Goal: Task Accomplishment & Management: Manage account settings

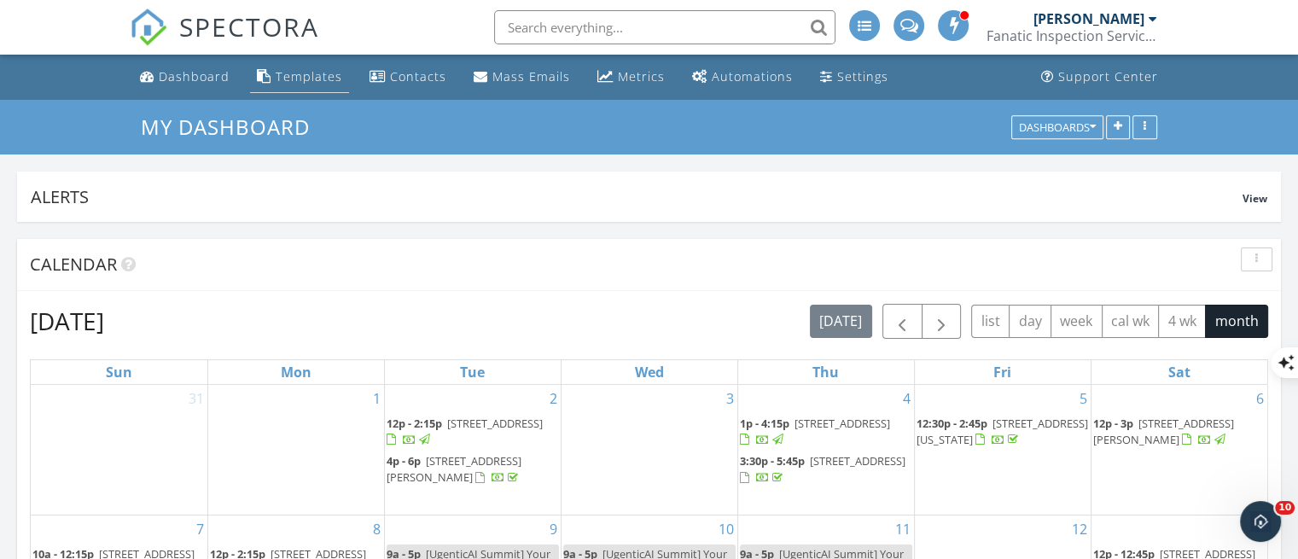
click at [314, 79] on div "Templates" at bounding box center [309, 76] width 67 height 16
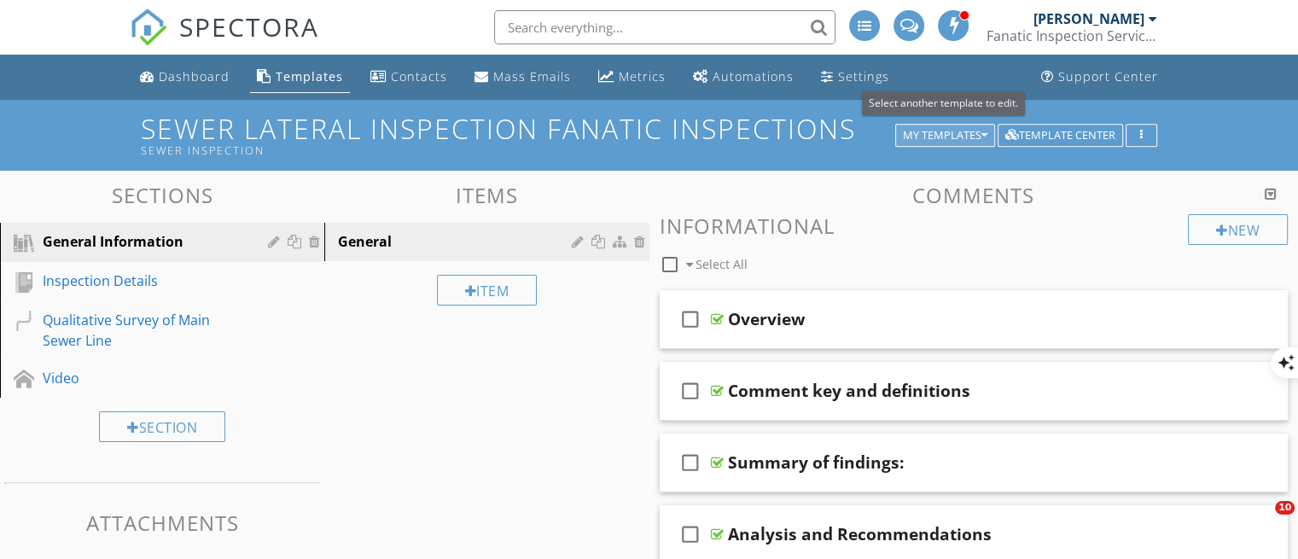
click at [915, 135] on div "My Templates" at bounding box center [945, 136] width 84 height 12
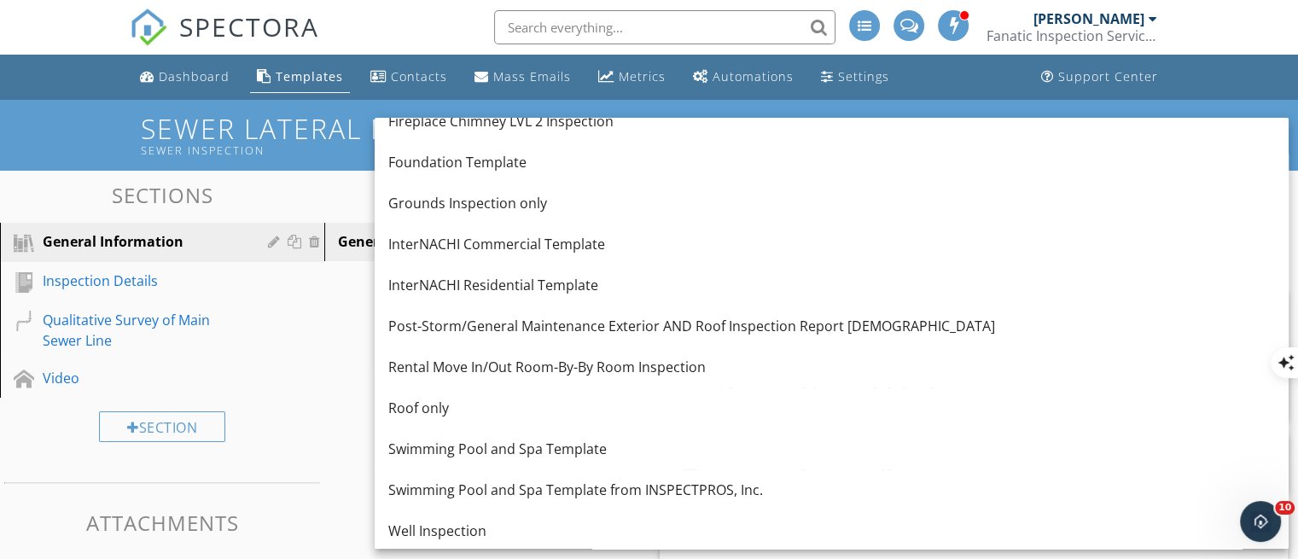
scroll to position [184, 0]
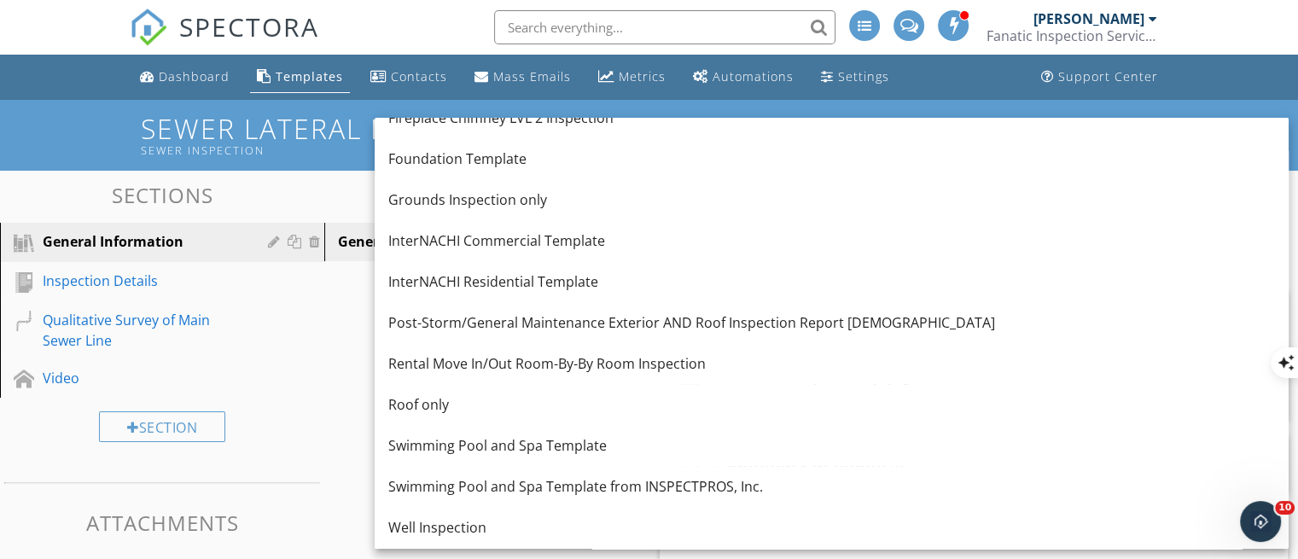
click at [871, 289] on div "InterNACHI Residential Template" at bounding box center [831, 281] width 887 height 20
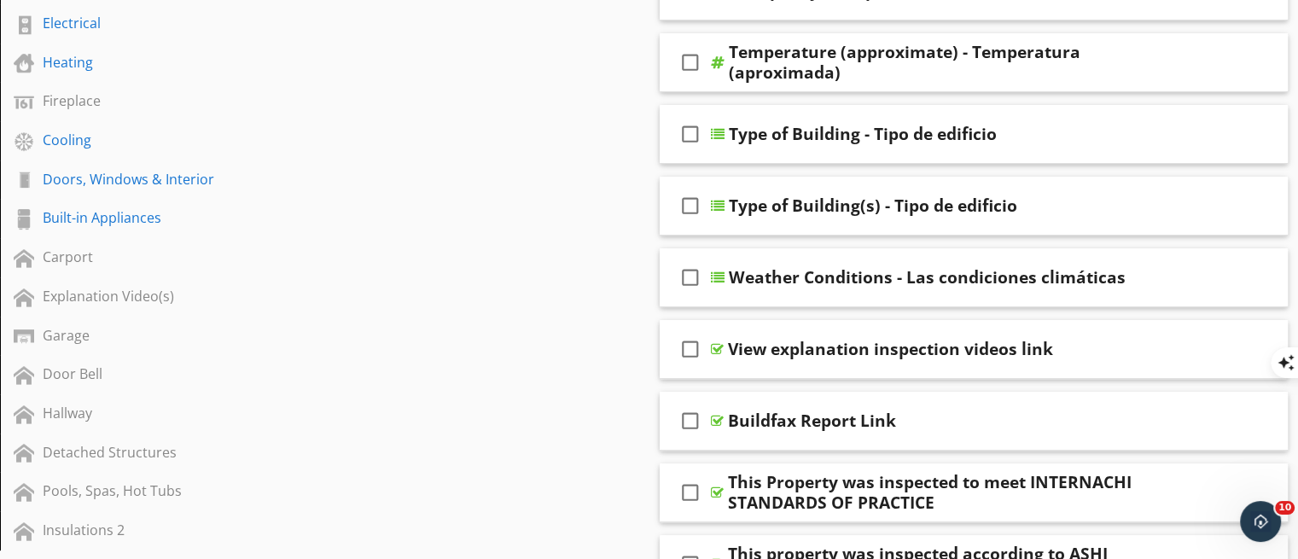
scroll to position [475, 0]
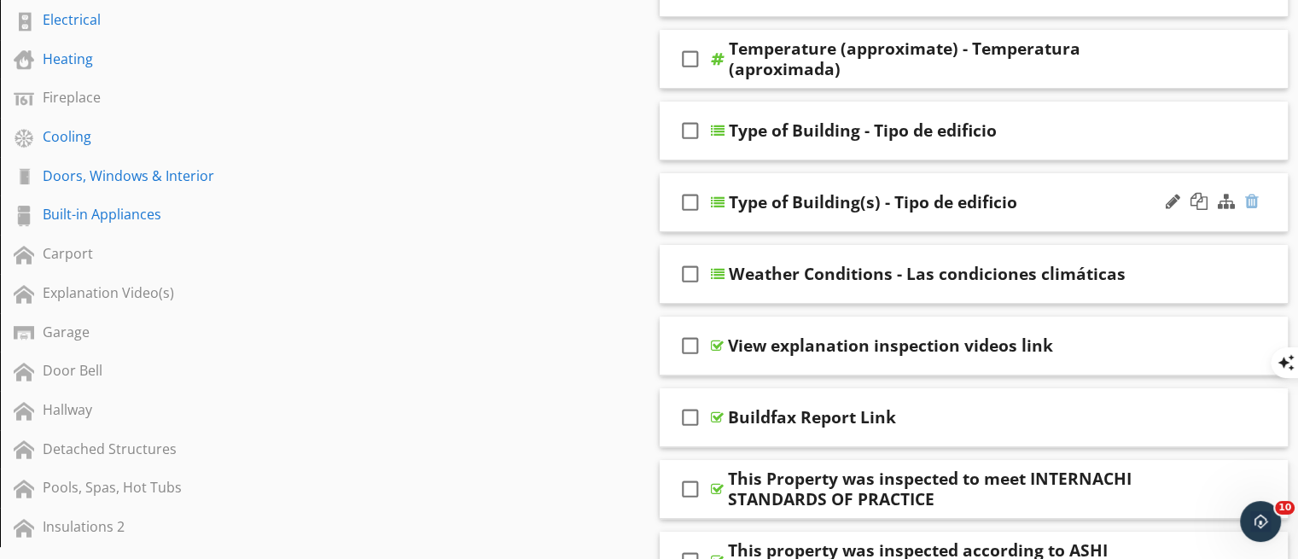
click at [1253, 199] on div at bounding box center [1252, 201] width 14 height 17
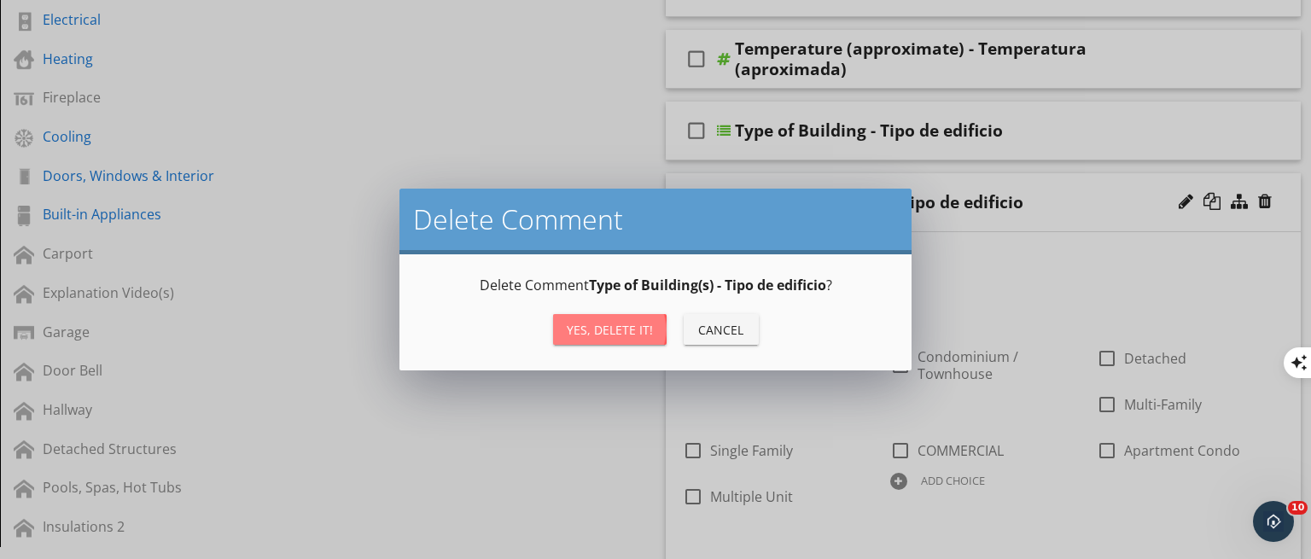
click at [599, 323] on div "Yes, Delete it!" at bounding box center [610, 330] width 86 height 18
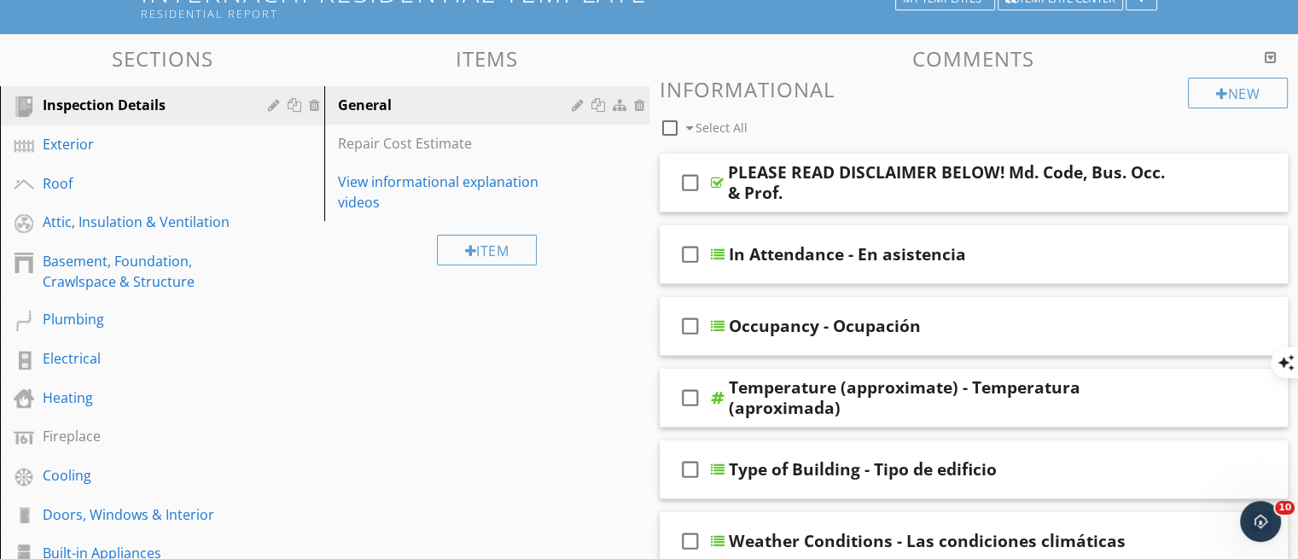
scroll to position [123, 0]
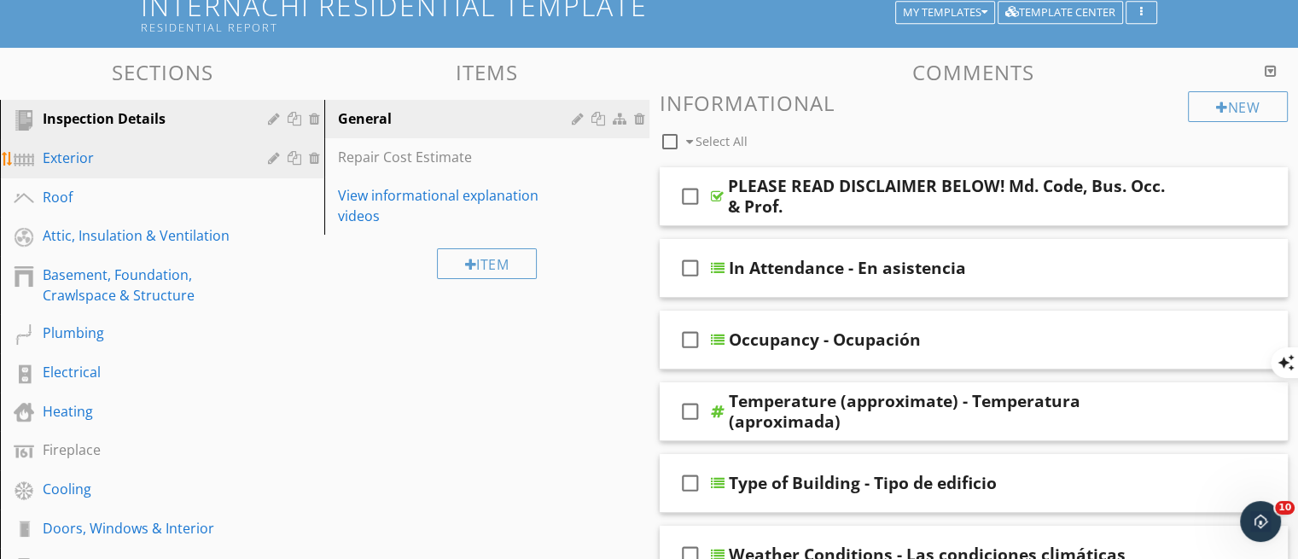
click at [78, 165] on div "Exterior" at bounding box center [143, 158] width 201 height 20
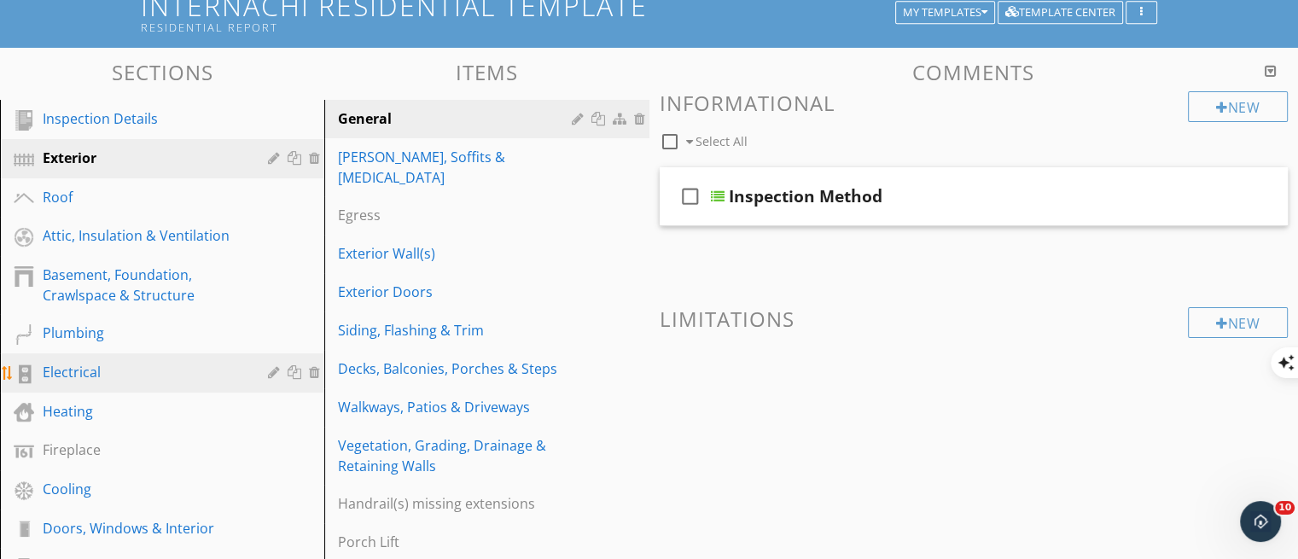
click at [148, 364] on div "Electrical" at bounding box center [143, 372] width 201 height 20
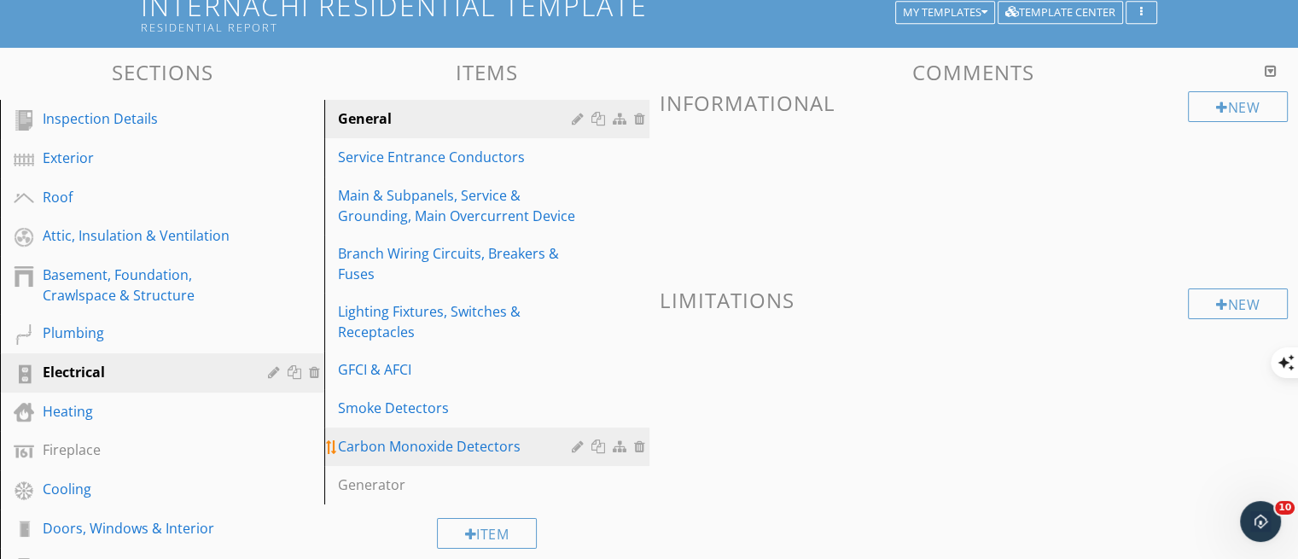
click at [468, 437] on div "Carbon Monoxide Detectors" at bounding box center [457, 446] width 238 height 20
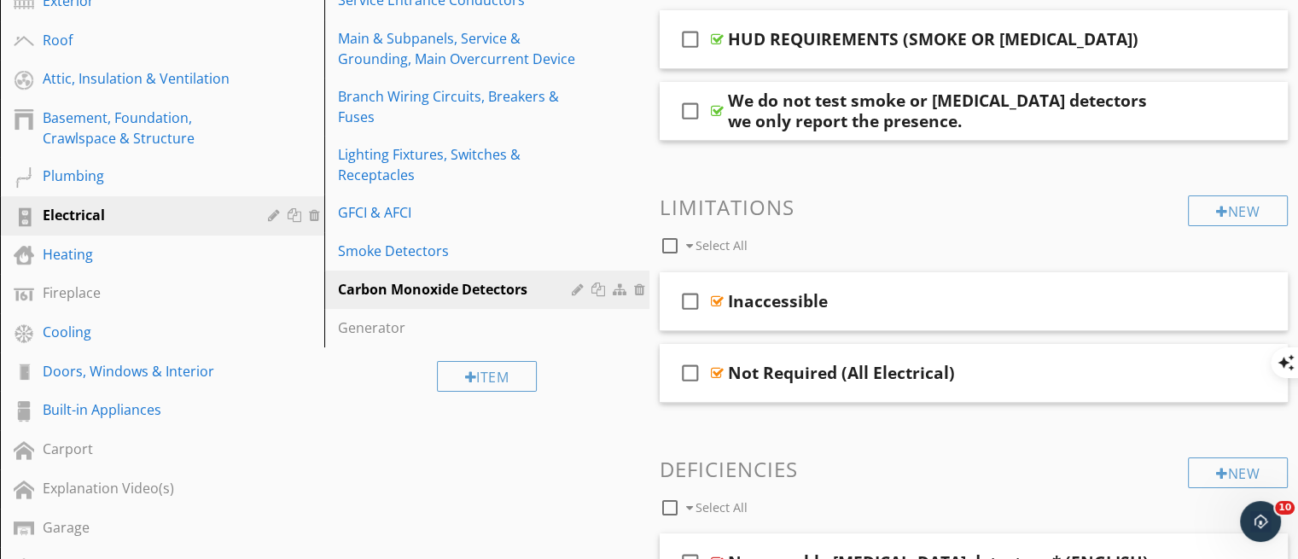
scroll to position [271, 0]
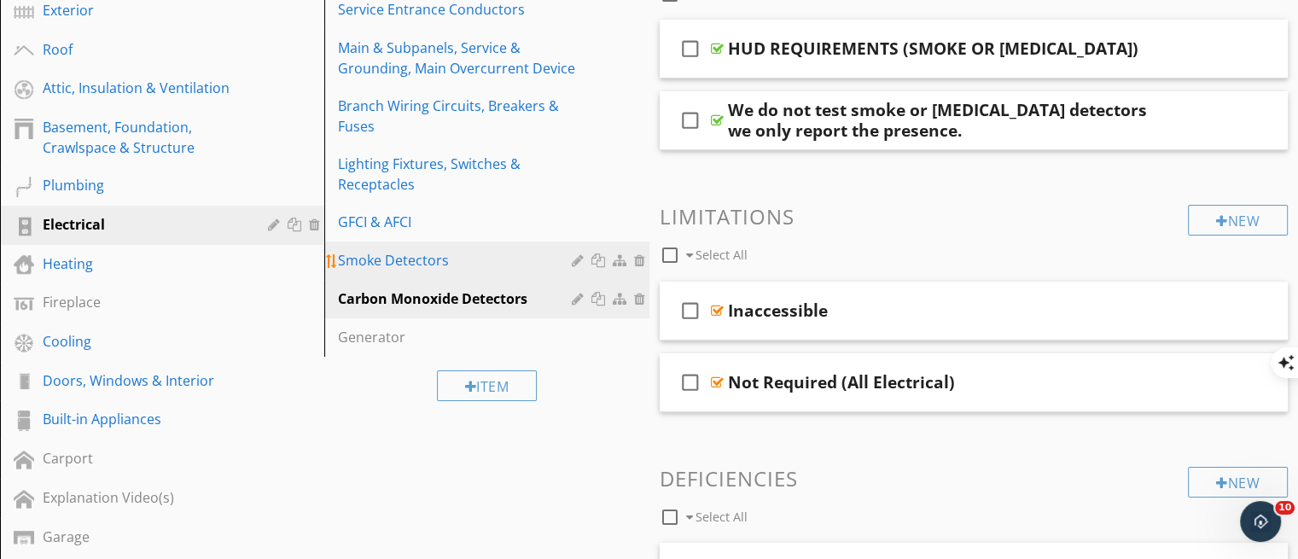
click at [456, 260] on div "Smoke Detectors" at bounding box center [457, 260] width 238 height 20
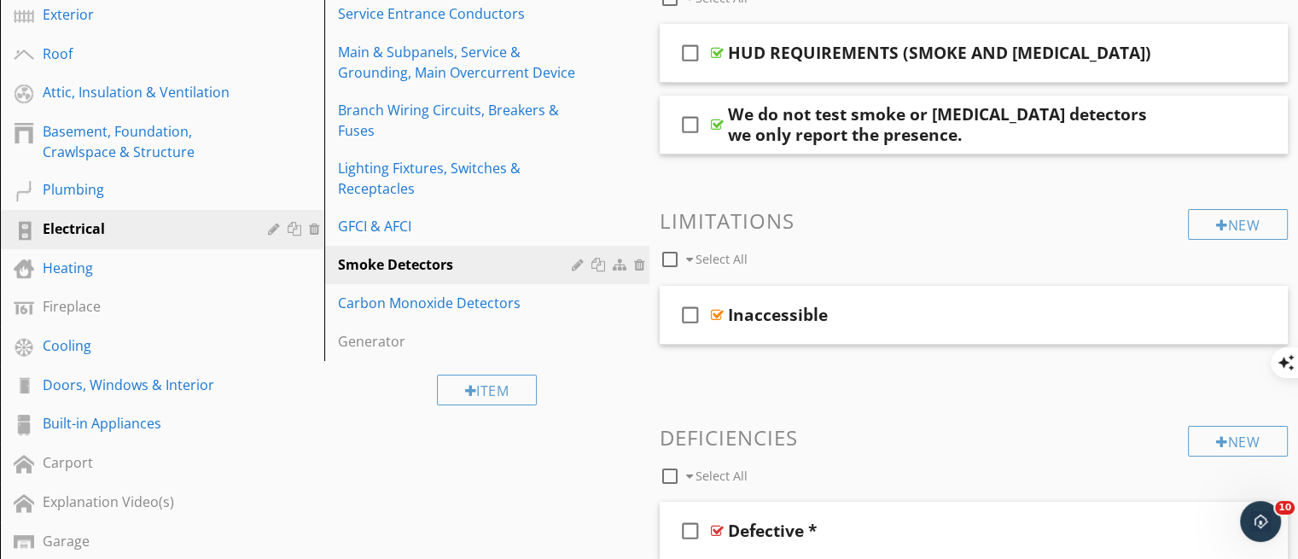
scroll to position [265, 0]
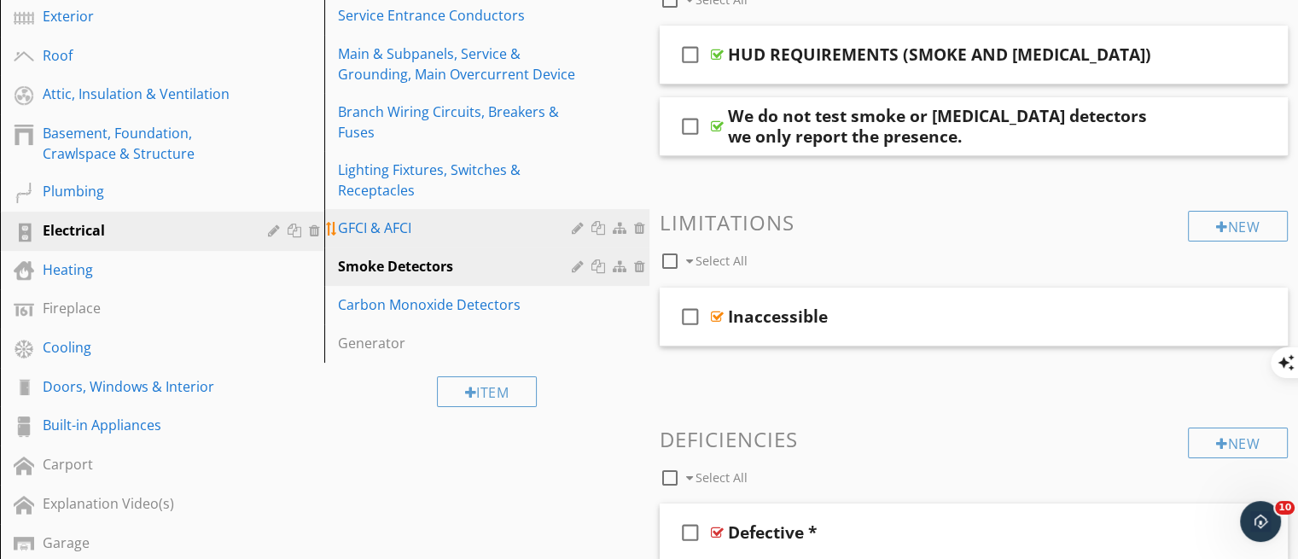
click at [420, 234] on div "GFCI & AFCI" at bounding box center [457, 228] width 238 height 20
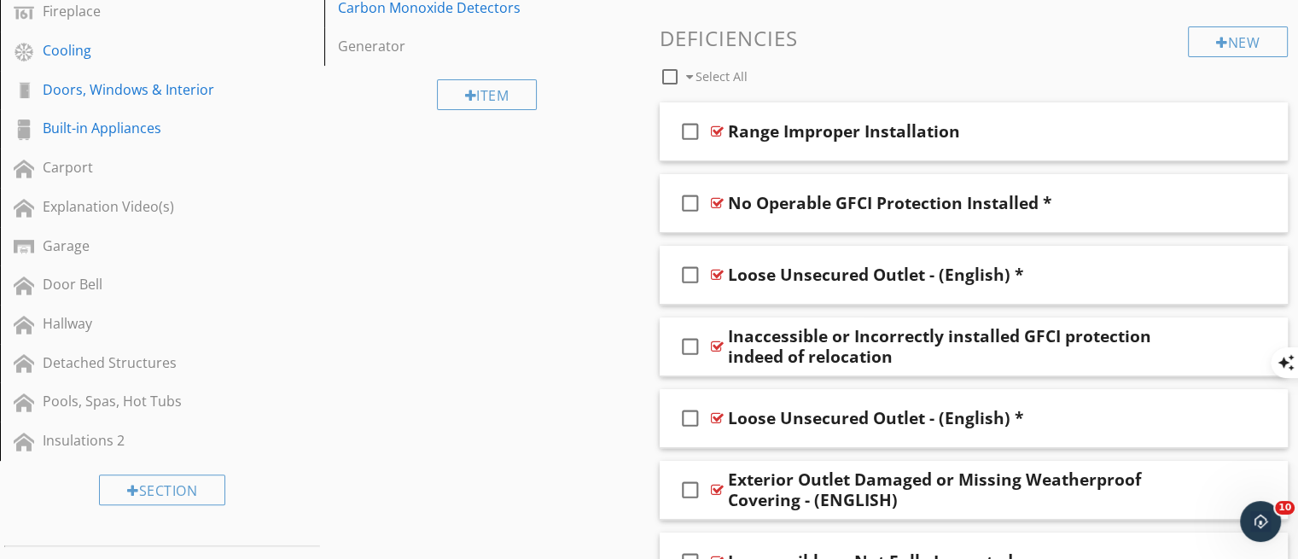
scroll to position [542, 0]
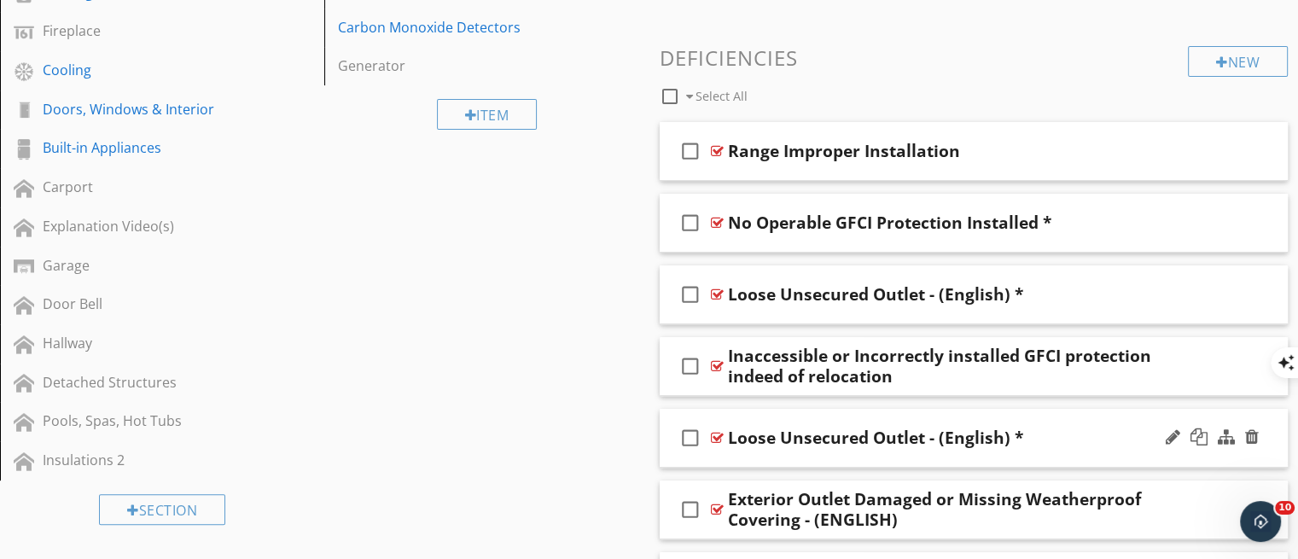
click at [896, 441] on div "Loose Unsecured Outlet - (English) *" at bounding box center [875, 438] width 295 height 20
click at [685, 438] on icon "check_box_outline_blank" at bounding box center [690, 437] width 27 height 41
click at [792, 455] on div "check_box Loose Unsecured Outlet - (English) *" at bounding box center [974, 438] width 629 height 59
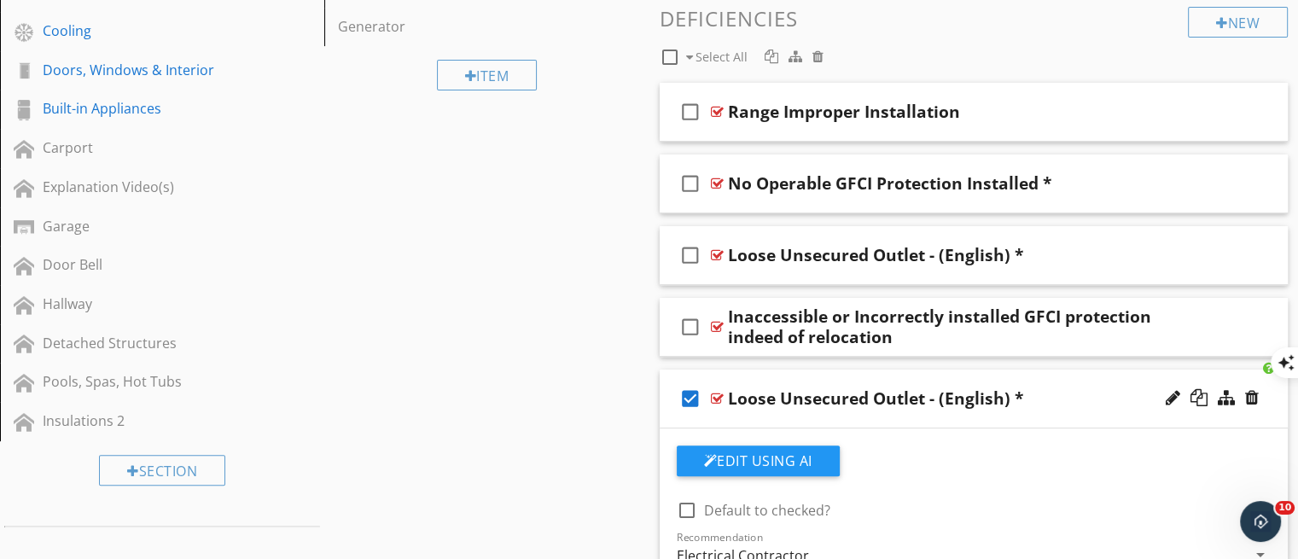
scroll to position [574, 0]
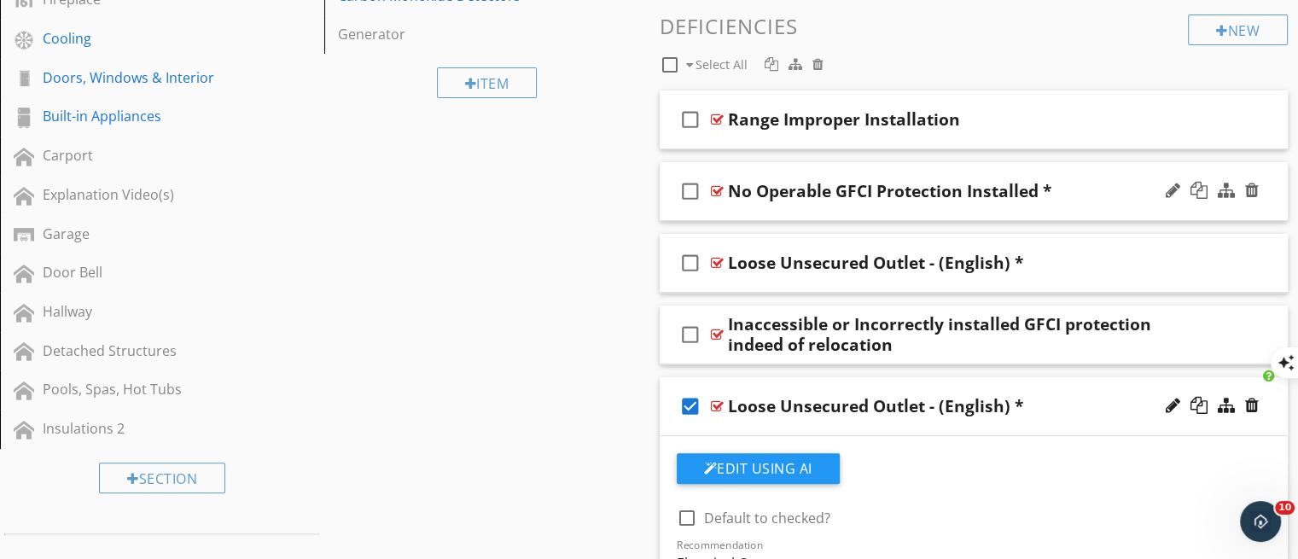
click at [807, 211] on div "check_box_outline_blank No Operable GFCI Protection Installed *" at bounding box center [974, 191] width 629 height 59
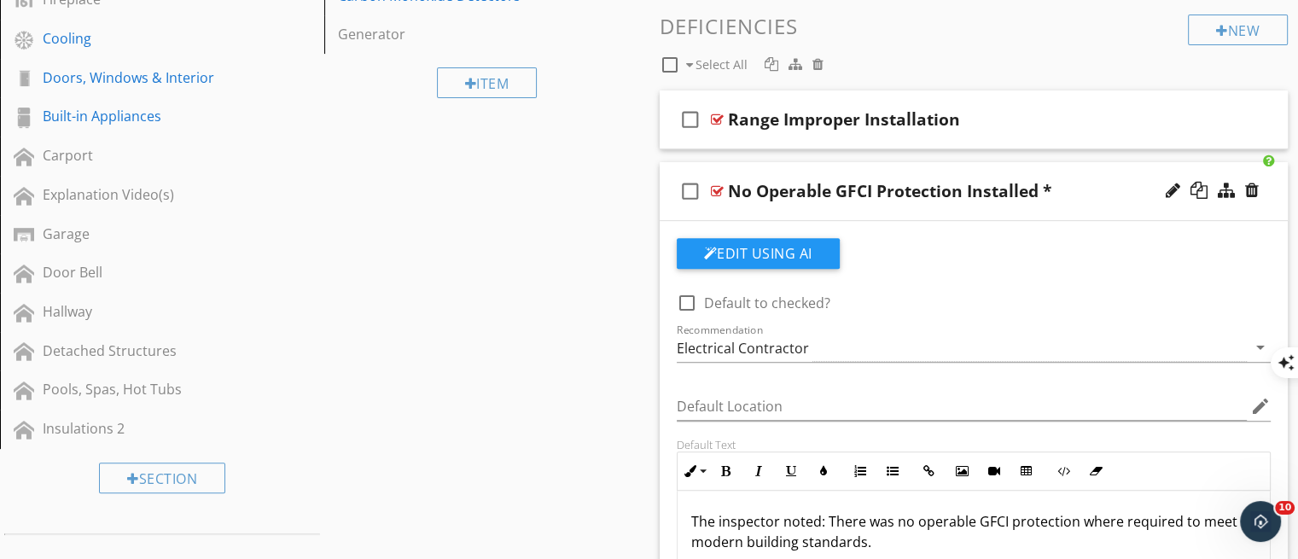
click at [807, 211] on div "check_box_outline_blank No Operable GFCI Protection Installed *" at bounding box center [974, 191] width 629 height 59
click at [795, 174] on div "check_box_outline_blank No Operable GFCI Protection Installed *" at bounding box center [974, 191] width 629 height 59
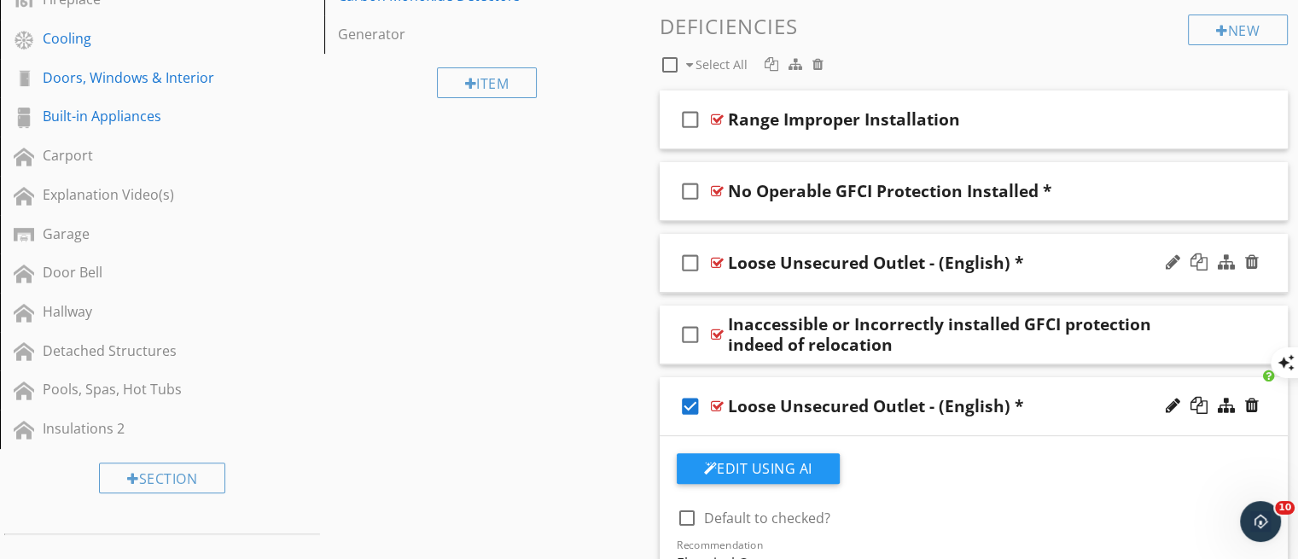
click at [789, 277] on div "check_box_outline_blank Loose Unsecured Outlet - (English) *" at bounding box center [974, 263] width 629 height 59
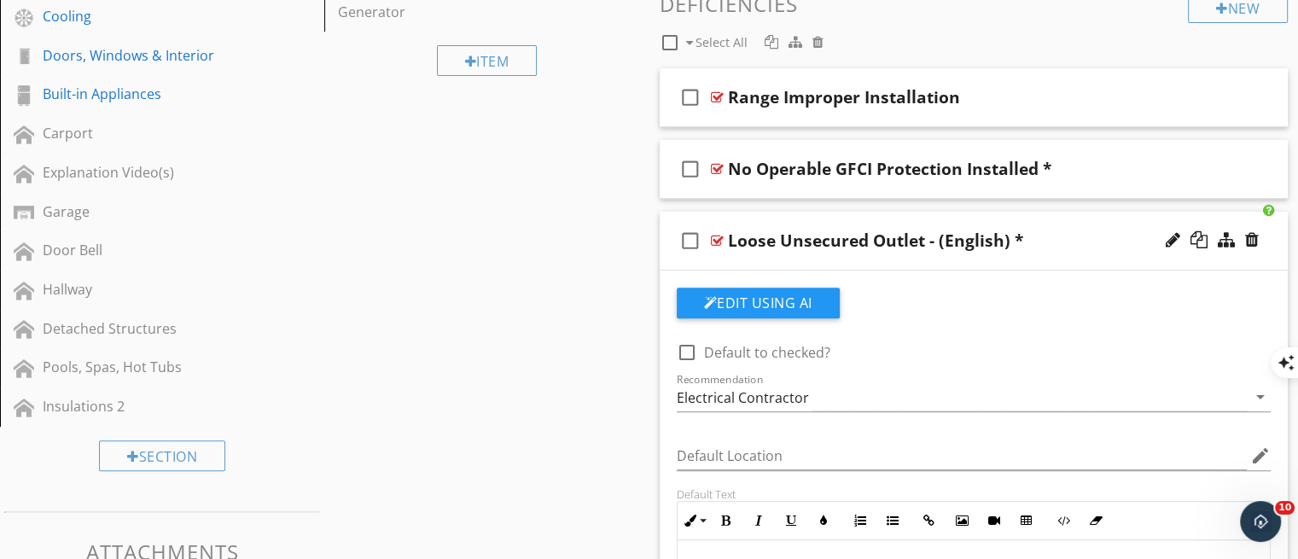
scroll to position [560, 0]
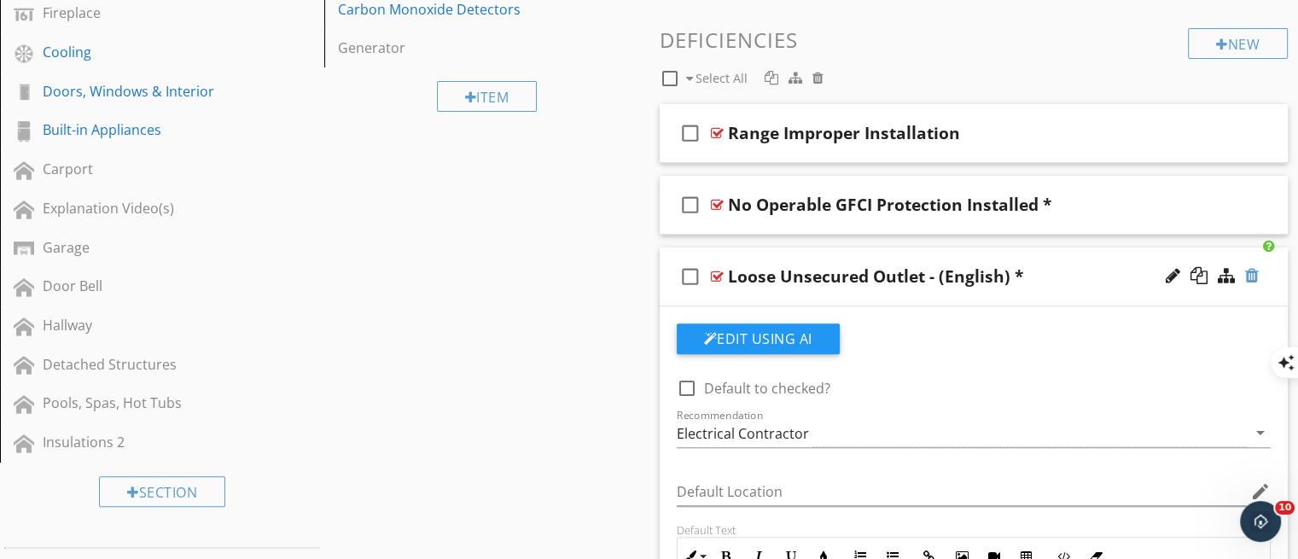
click at [1256, 277] on div at bounding box center [1252, 275] width 14 height 17
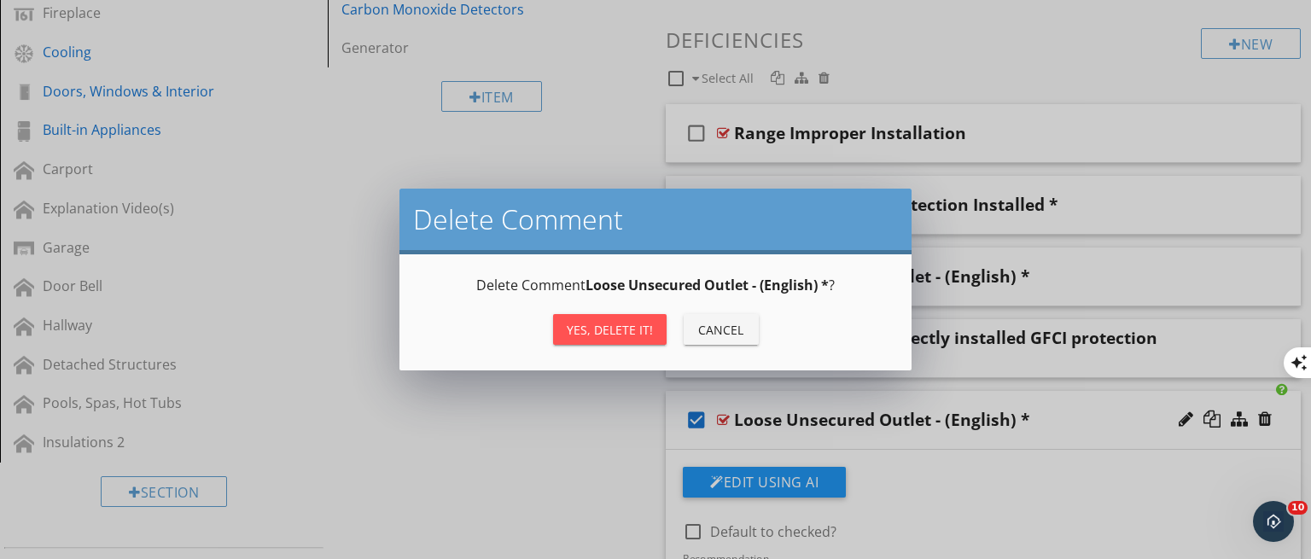
click at [603, 326] on div "Yes, Delete it!" at bounding box center [610, 330] width 86 height 18
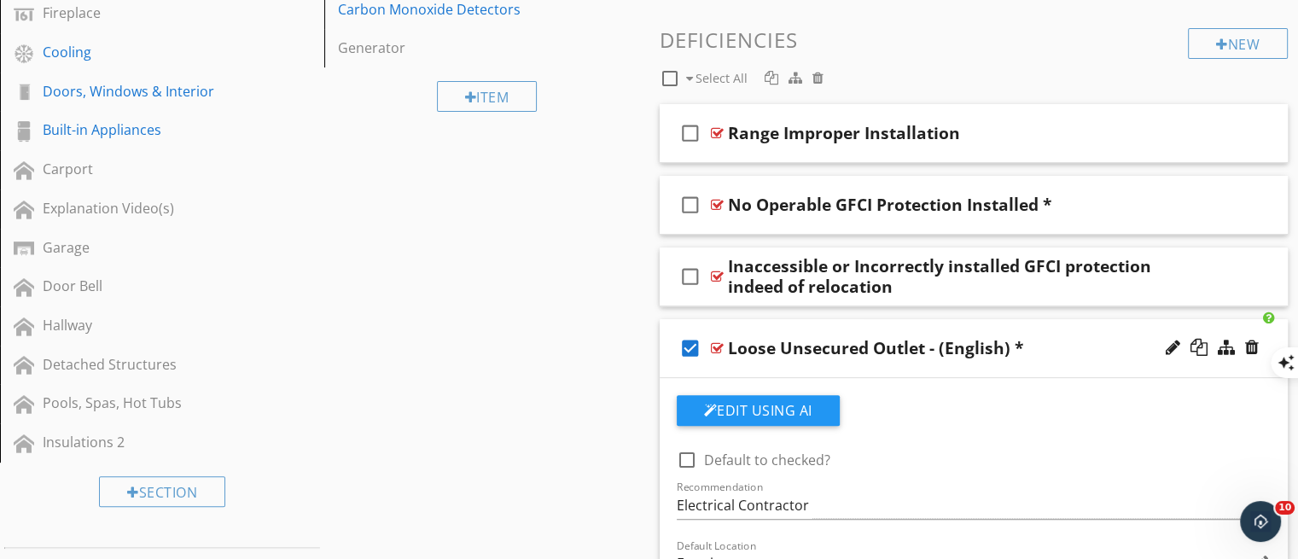
click at [768, 361] on div "check_box Loose Unsecured Outlet - (English) *" at bounding box center [974, 348] width 629 height 59
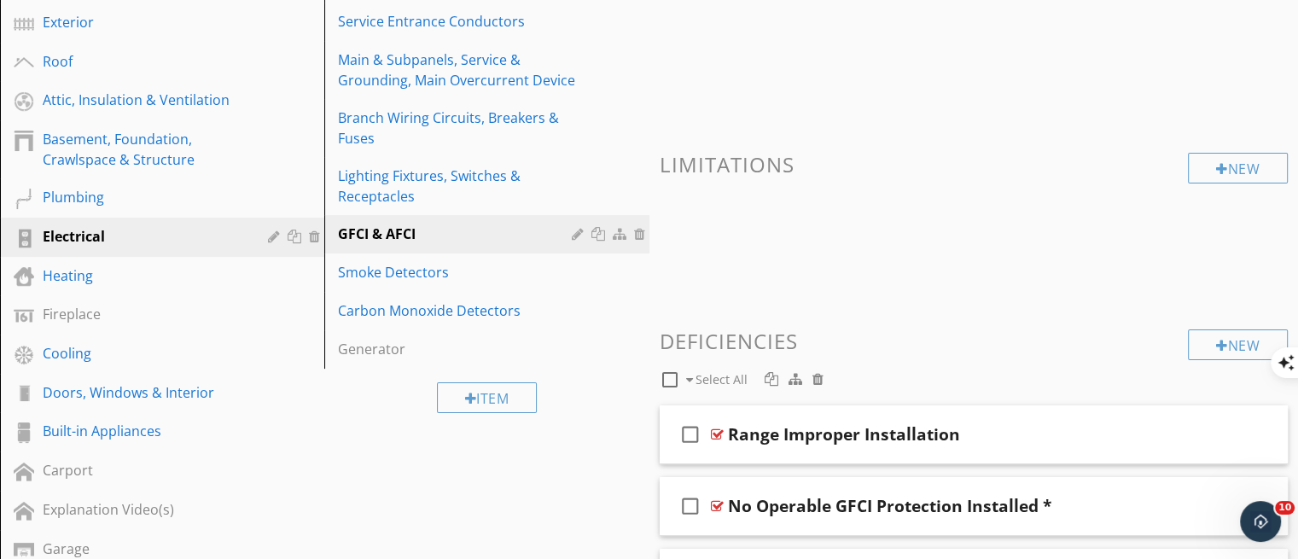
scroll to position [249, 0]
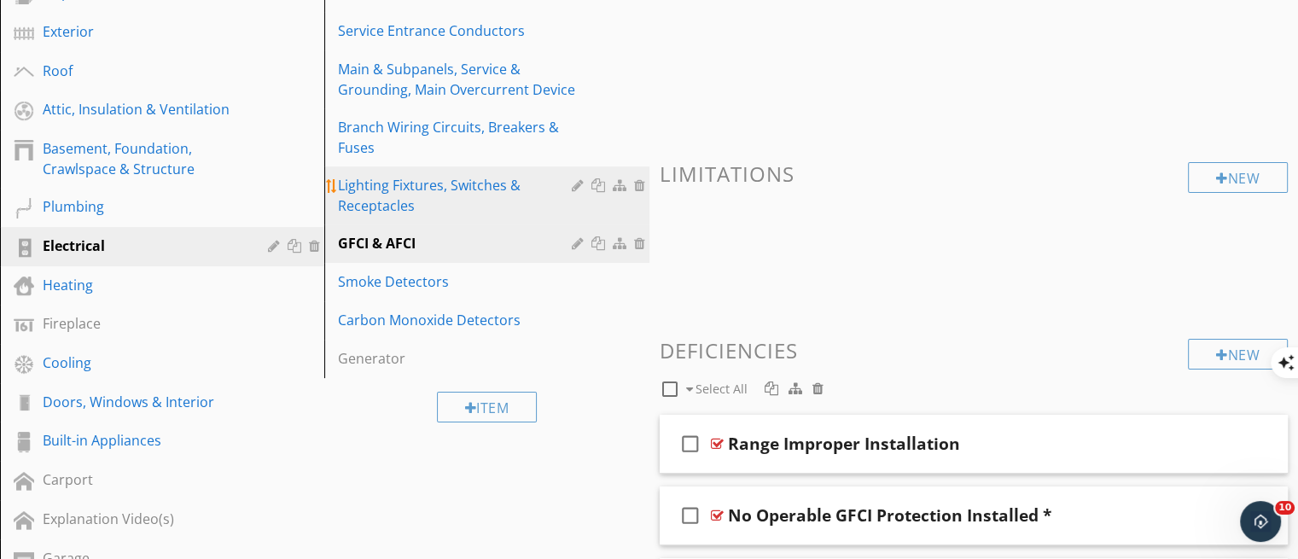
click at [398, 178] on div "Lighting Fixtures, Switches & Receptacles" at bounding box center [457, 195] width 238 height 41
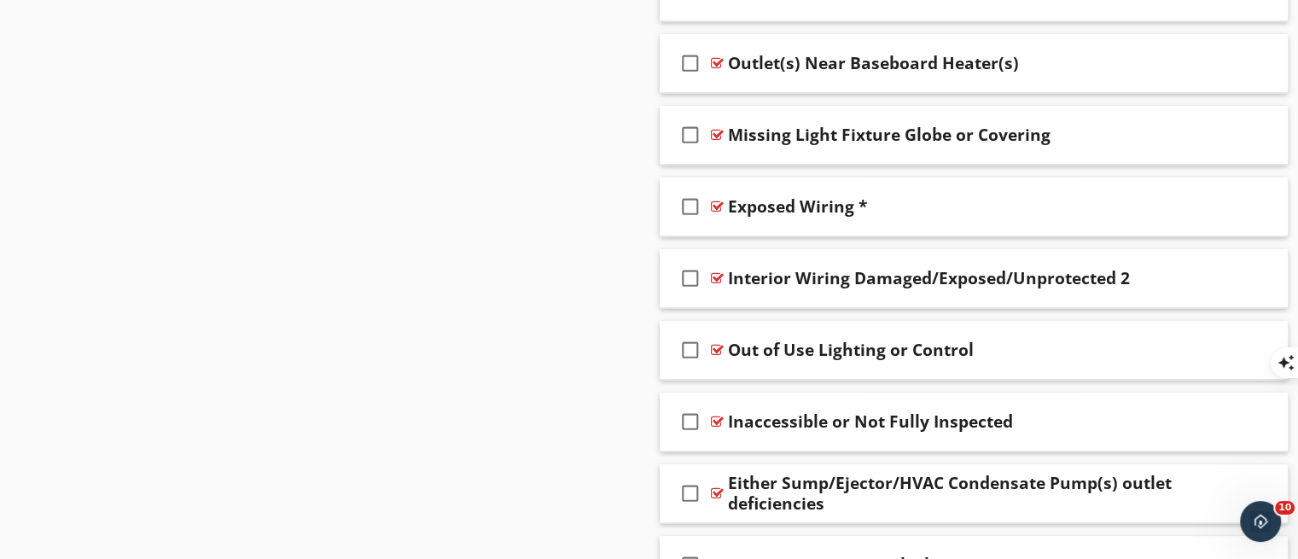
scroll to position [1807, 0]
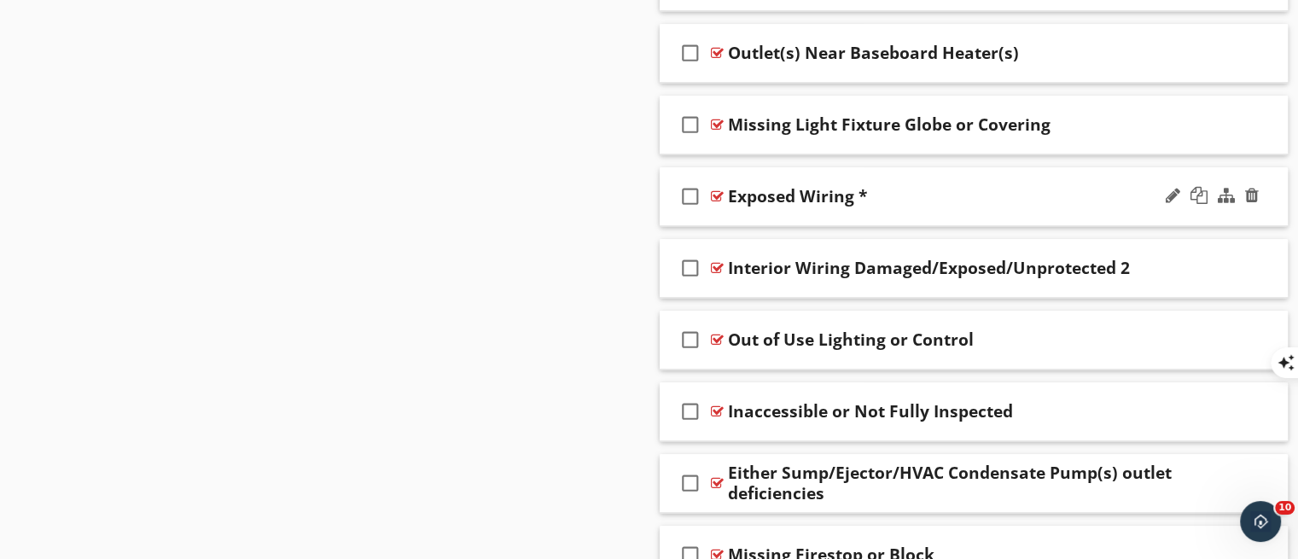
click at [935, 214] on div "check_box_outline_blank Exposed Wiring *" at bounding box center [974, 196] width 629 height 59
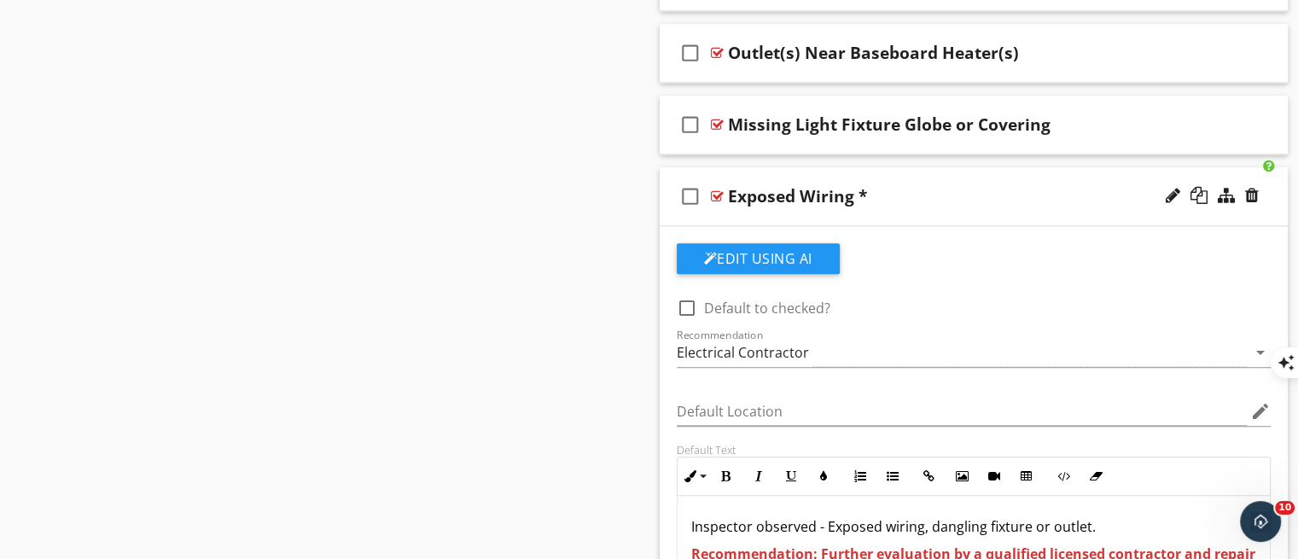
click at [935, 218] on div "check_box_outline_blank Exposed Wiring *" at bounding box center [974, 196] width 629 height 59
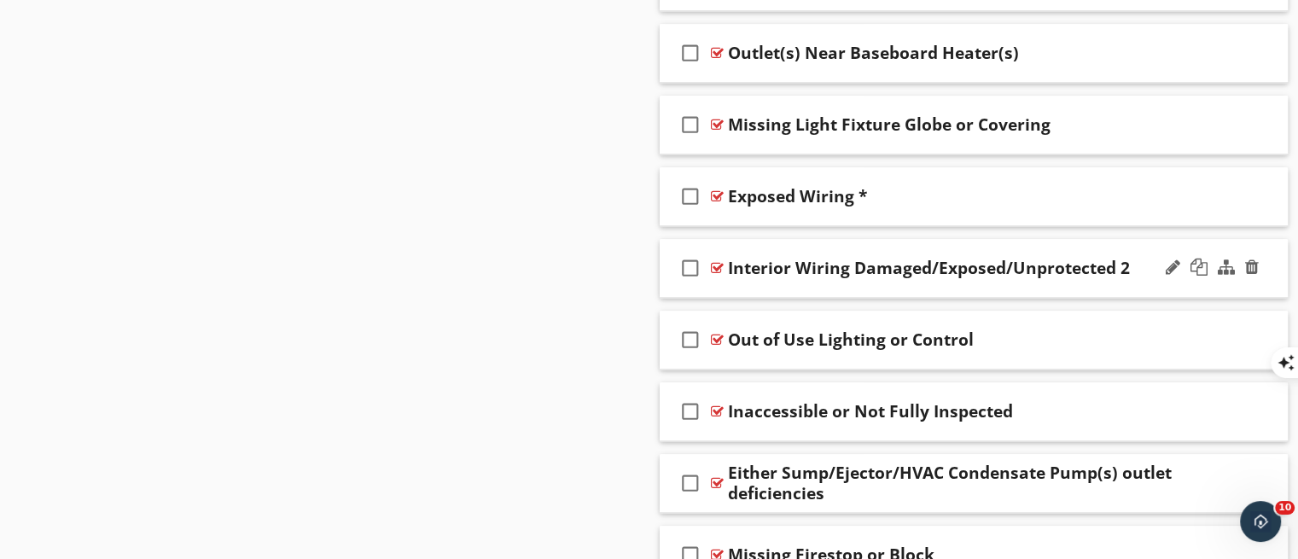
click at [902, 293] on div "check_box_outline_blank Interior Wiring Damaged/Exposed/Unprotected 2" at bounding box center [974, 268] width 629 height 59
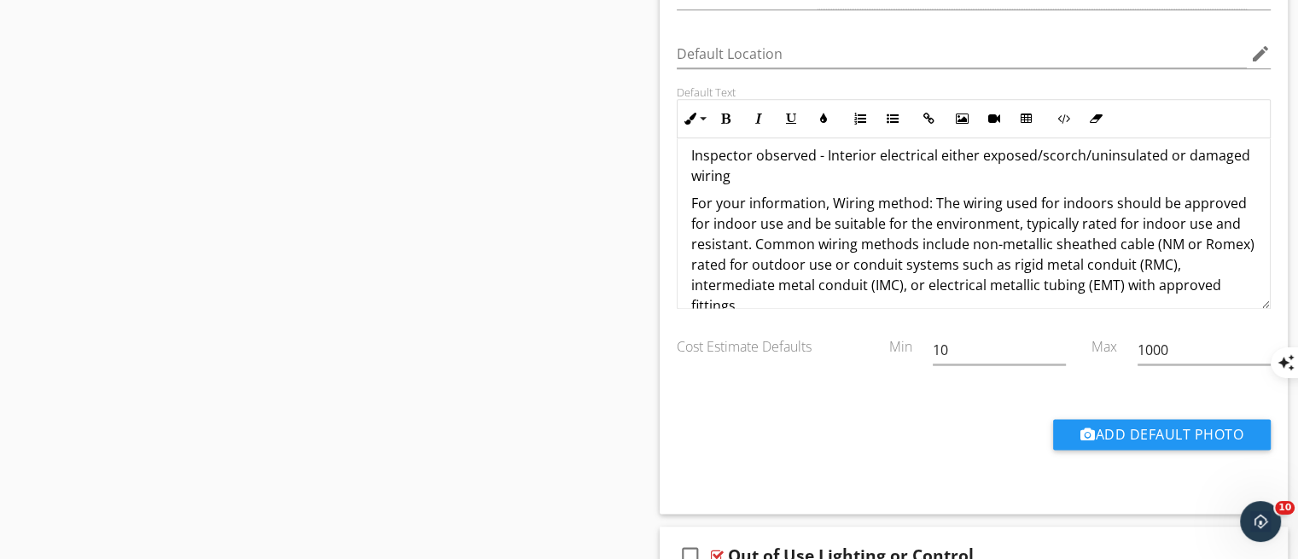
scroll to position [0, 0]
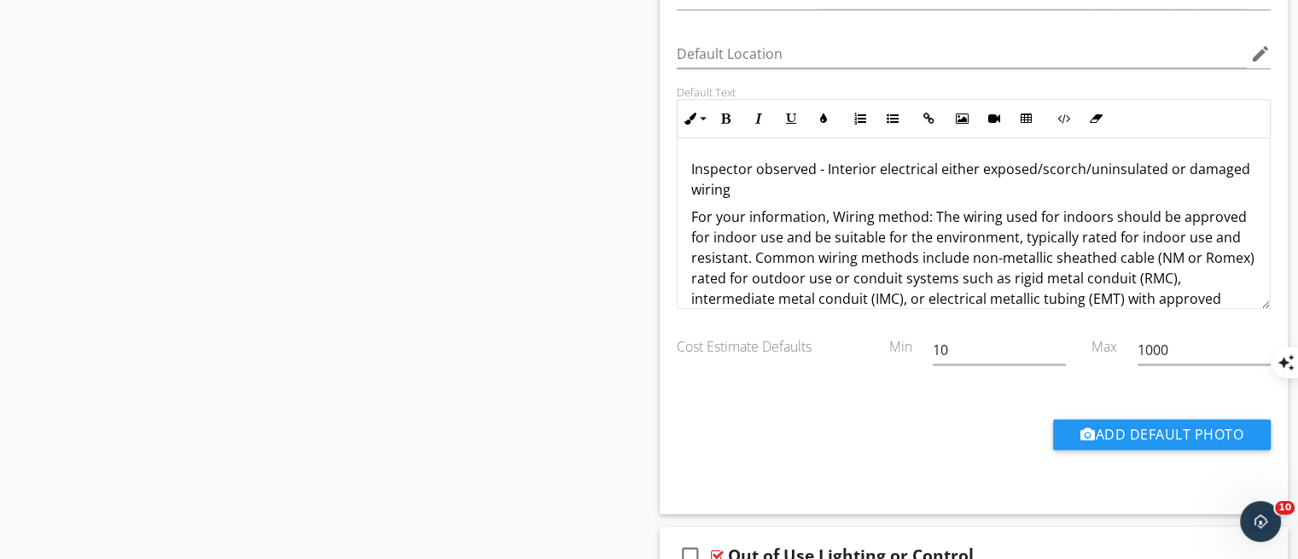
drag, startPoint x: 978, startPoint y: 173, endPoint x: 990, endPoint y: 184, distance: 15.7
click at [990, 184] on p "Inspector observed - Interior electrical either exposed/scorch/uninsulated or d…" at bounding box center [974, 179] width 566 height 41
copy p "exposed/scorch/uninsulated or damaged wiring"
click at [880, 180] on p "Inspector observed - Interior electrical either exposed/scorch/uninsulated or d…" at bounding box center [974, 179] width 566 height 41
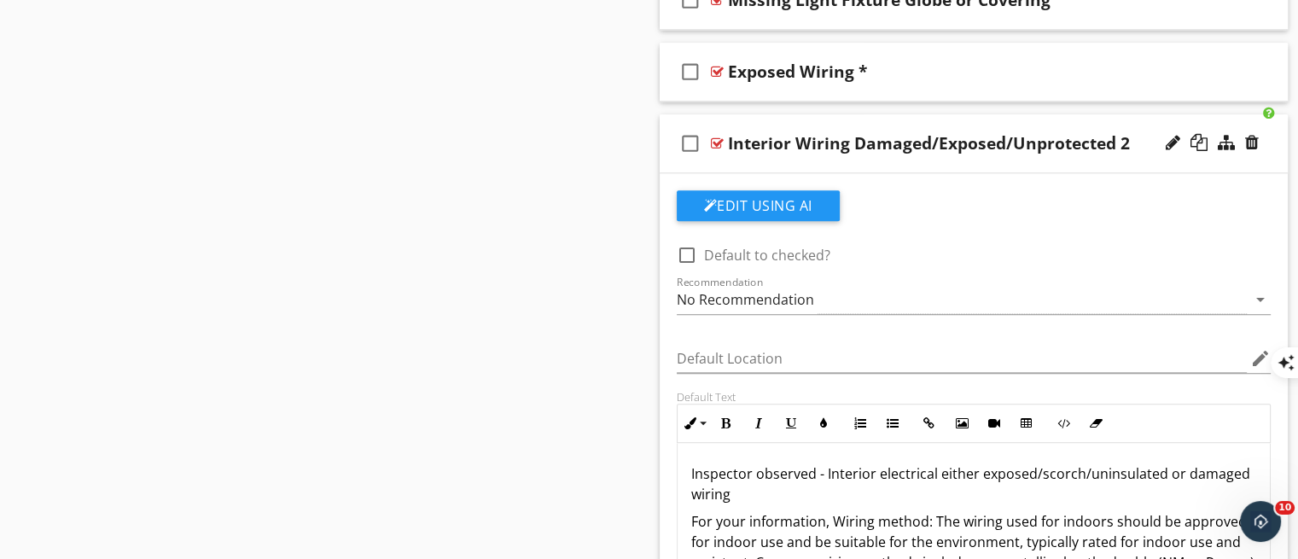
scroll to position [1926, 0]
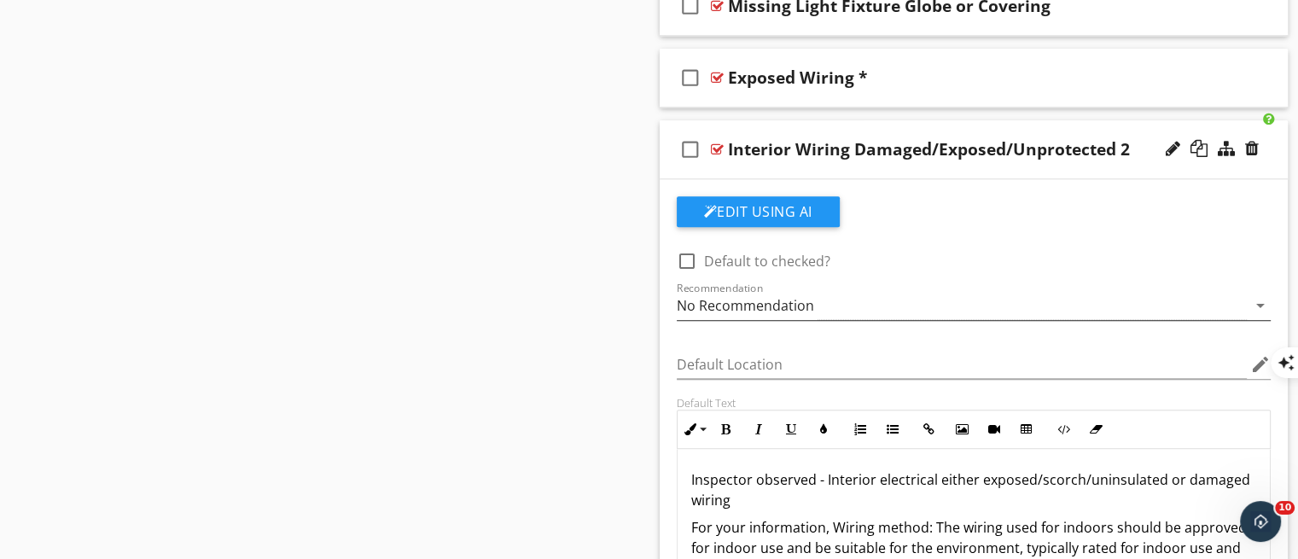
click at [1106, 293] on div "No Recommendation" at bounding box center [962, 306] width 571 height 28
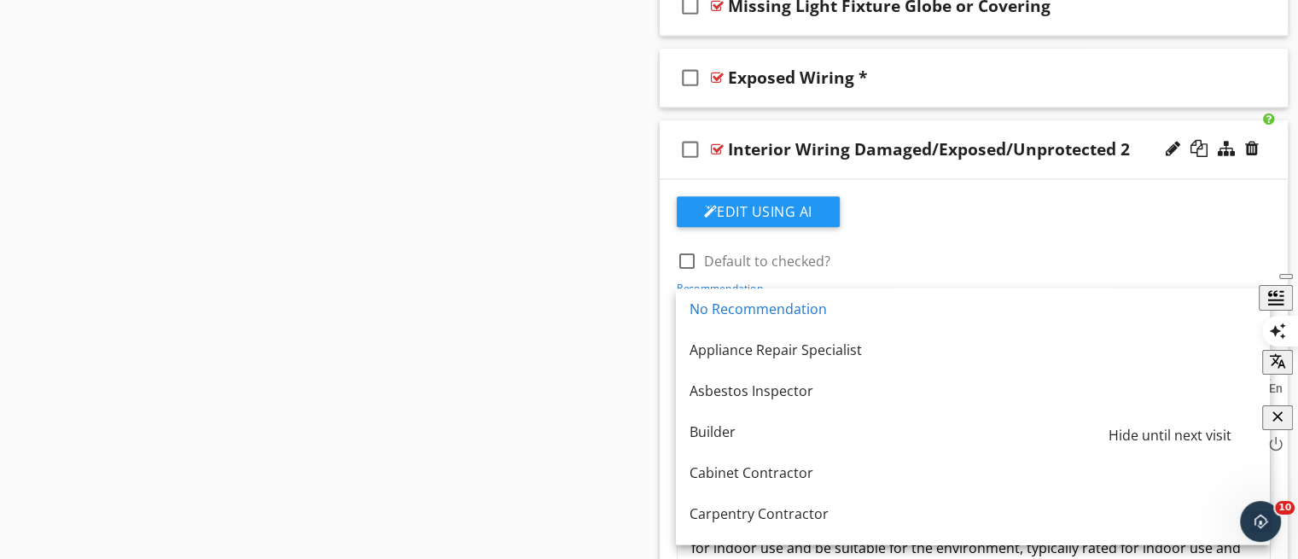
click at [1285, 422] on icon "button" at bounding box center [1277, 416] width 17 height 17
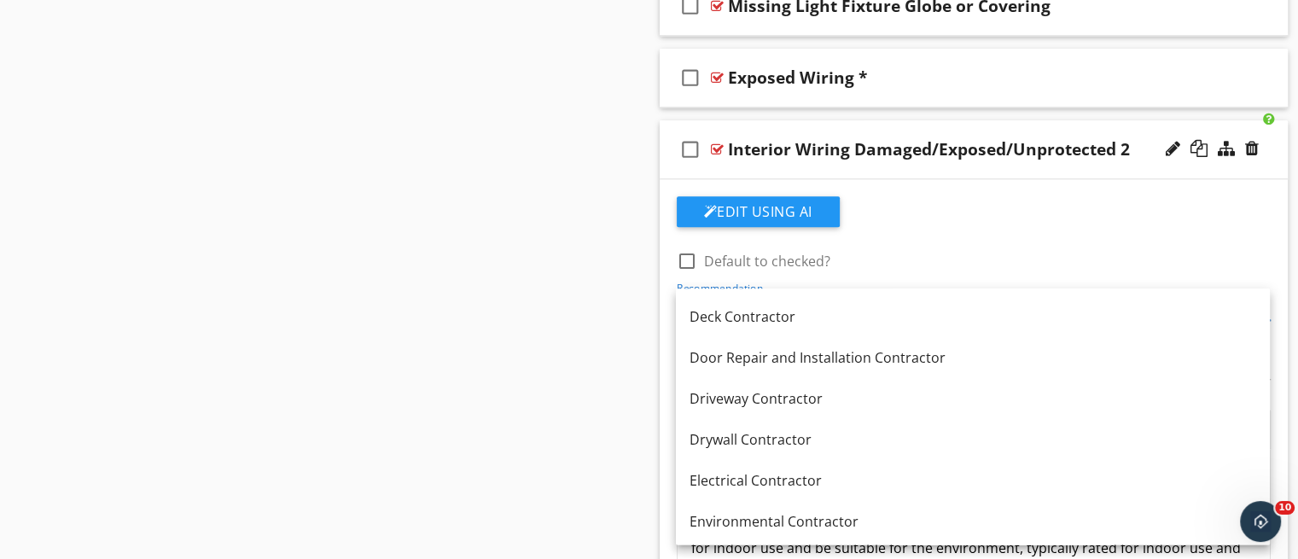
scroll to position [563, 0]
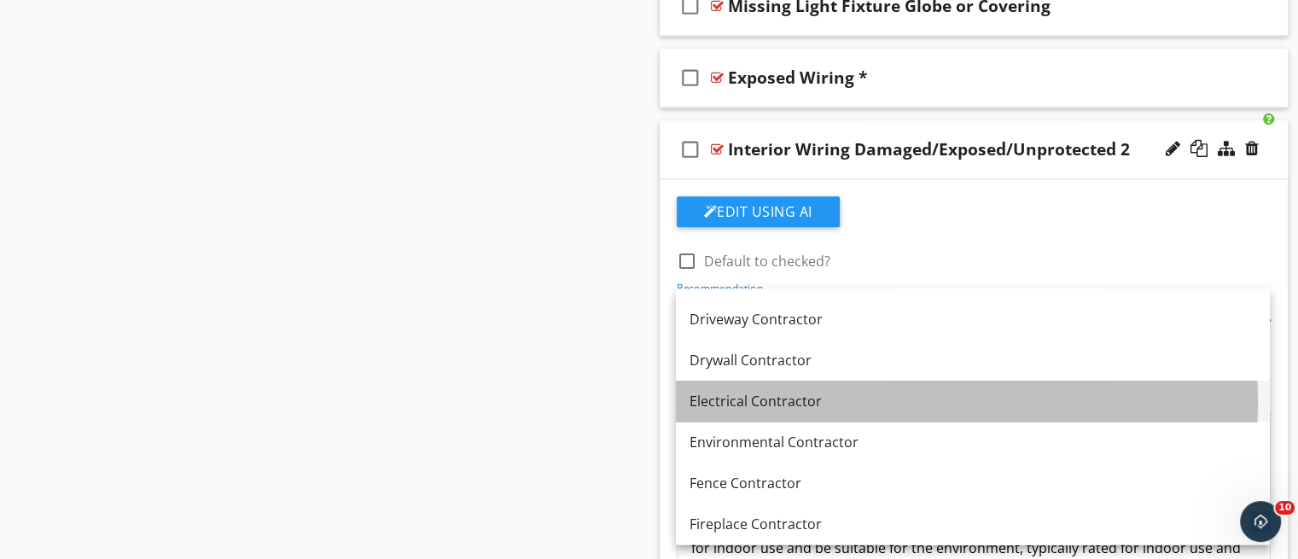
click at [864, 417] on link "Electrical Contractor" at bounding box center [973, 401] width 594 height 41
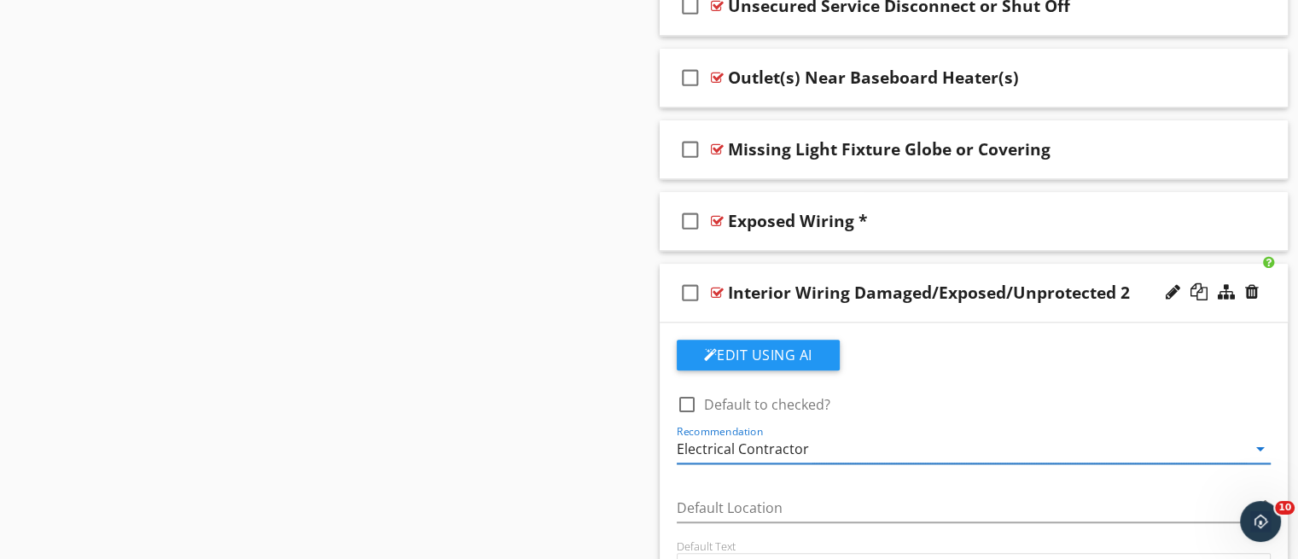
scroll to position [1754, 0]
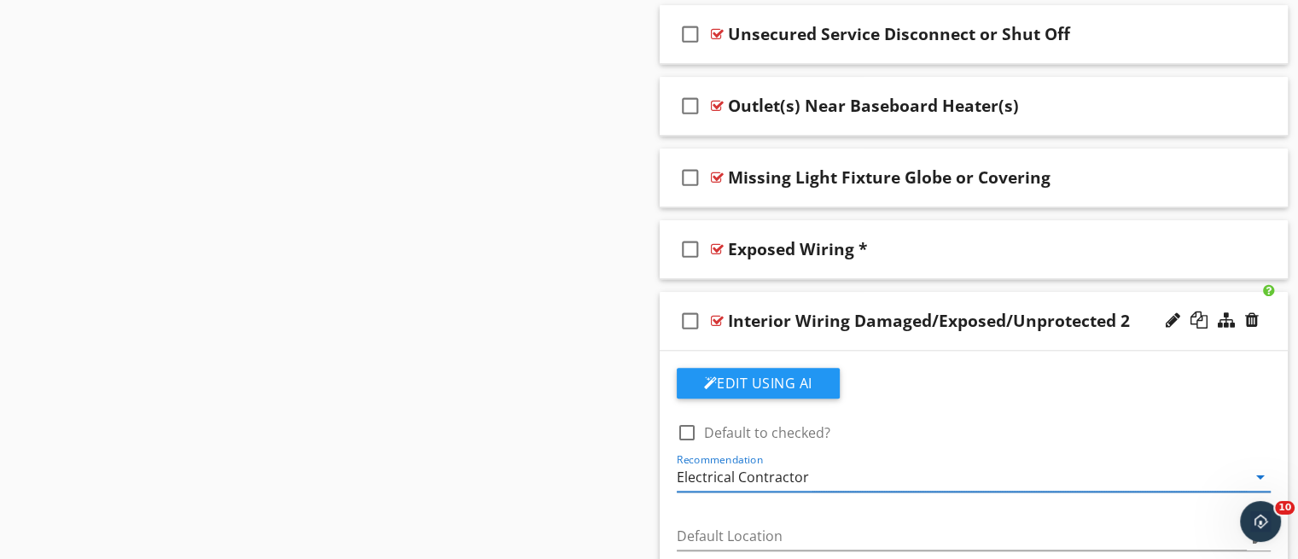
click at [941, 334] on div "check_box_outline_blank Interior Wiring Damaged/Exposed/Unprotected 2" at bounding box center [974, 321] width 629 height 59
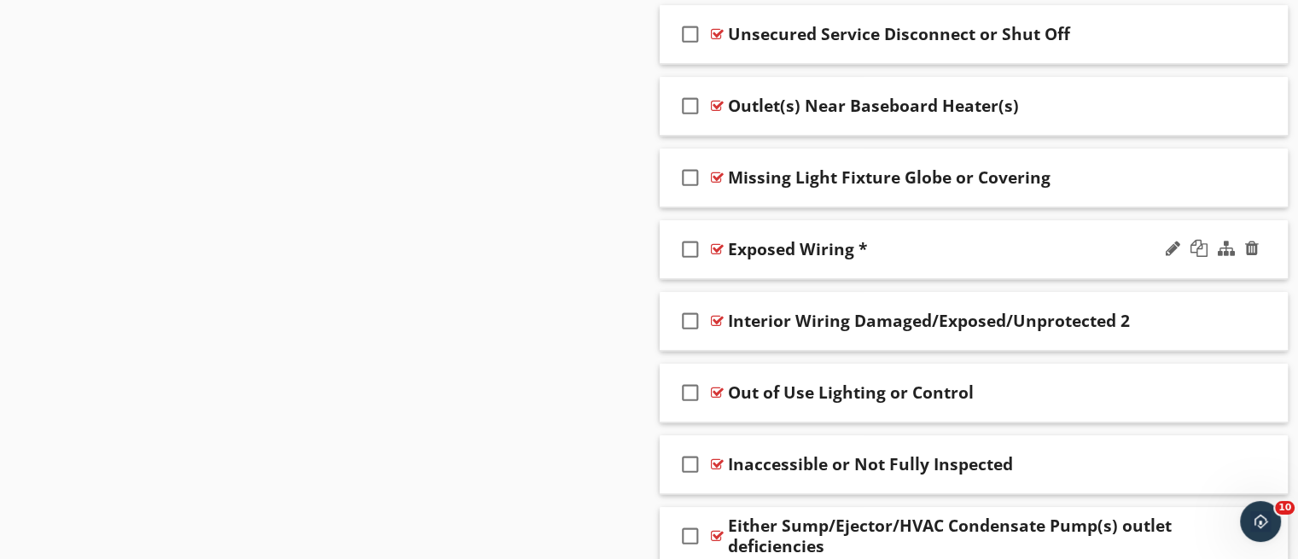
click at [925, 266] on div "check_box_outline_blank Exposed Wiring *" at bounding box center [974, 249] width 629 height 59
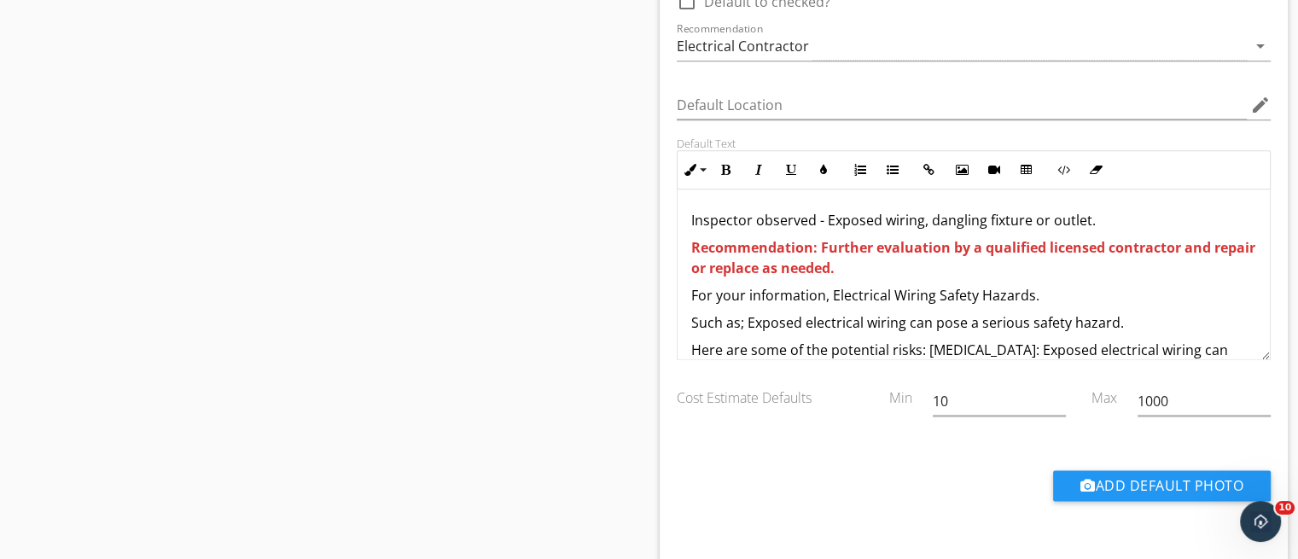
scroll to position [0, 0]
drag, startPoint x: 1089, startPoint y: 212, endPoint x: 824, endPoint y: 217, distance: 265.5
click at [824, 217] on p "Inspector observed - Exposed wiring, dangling fixture or outlet." at bounding box center [974, 220] width 566 height 20
copy p "Exposed wiring, dangling fixture or outlet."
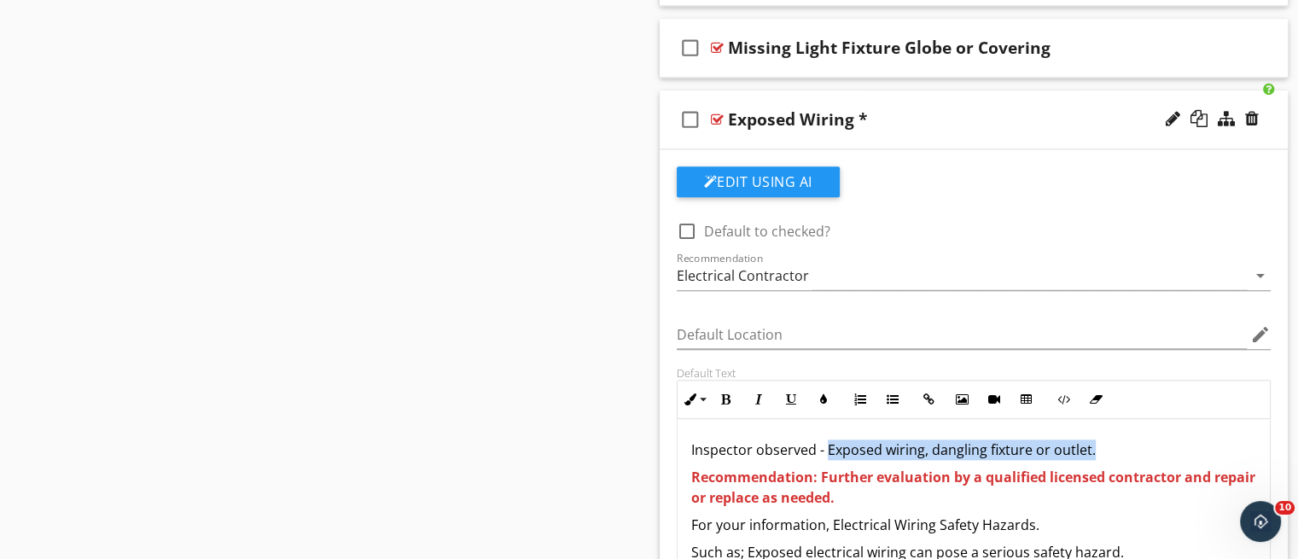
scroll to position [1866, 0]
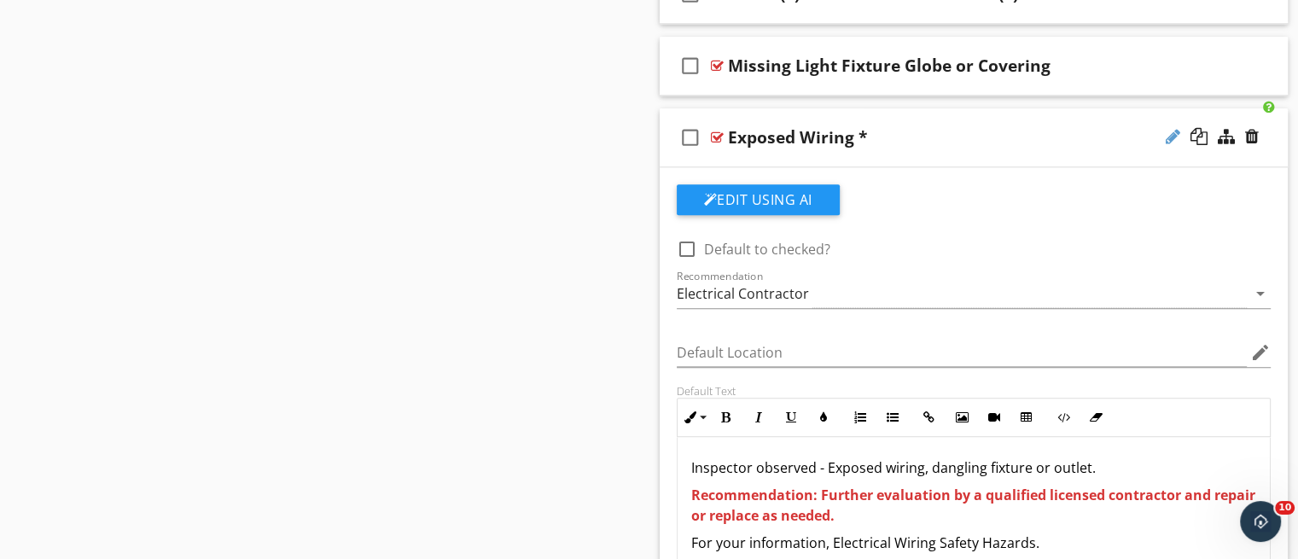
click at [1174, 134] on div at bounding box center [1173, 136] width 15 height 17
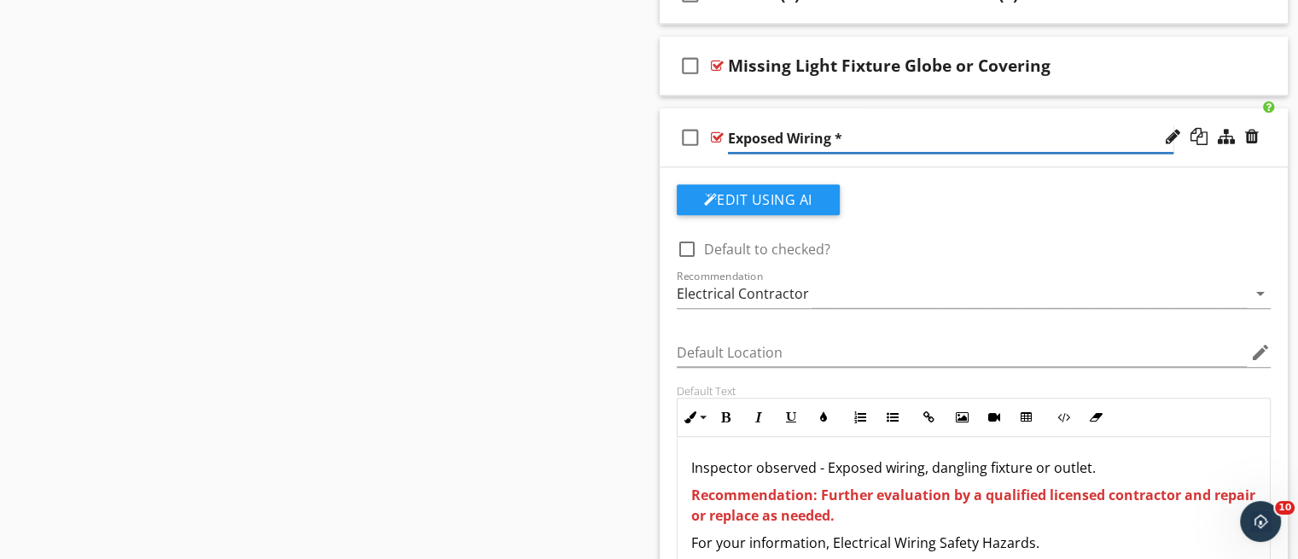
click at [835, 140] on input "Exposed Wiring *" at bounding box center [951, 139] width 446 height 28
paste input "Exposed wiring, dangling fixture or outlet."
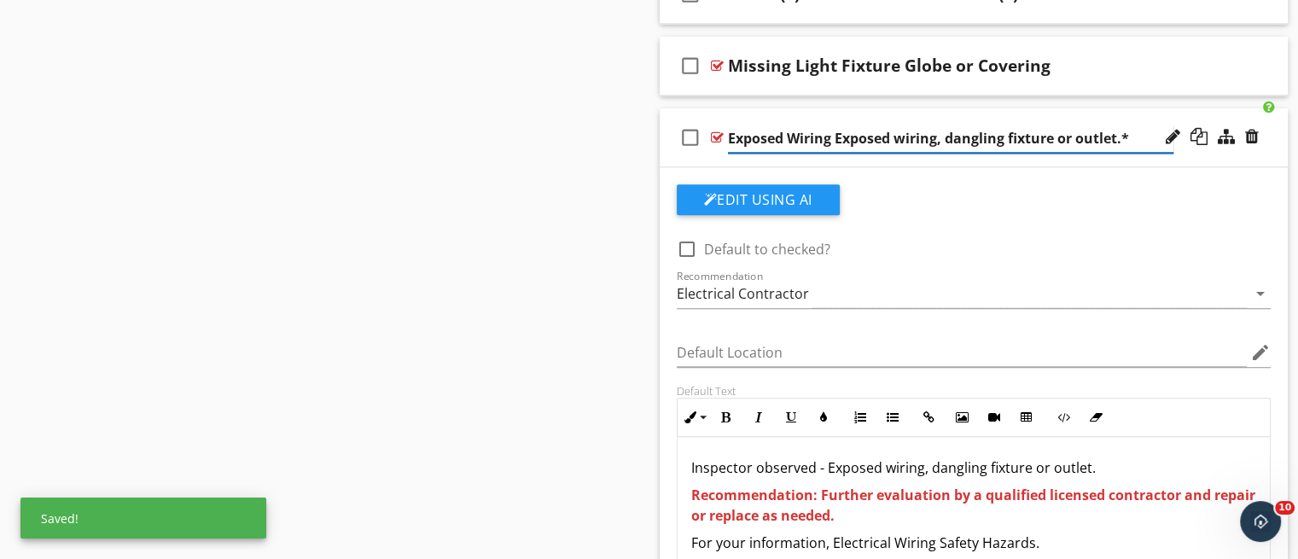
click at [833, 135] on input "Exposed Wiring Exposed wiring, dangling fixture or outlet.*" at bounding box center [951, 139] width 446 height 28
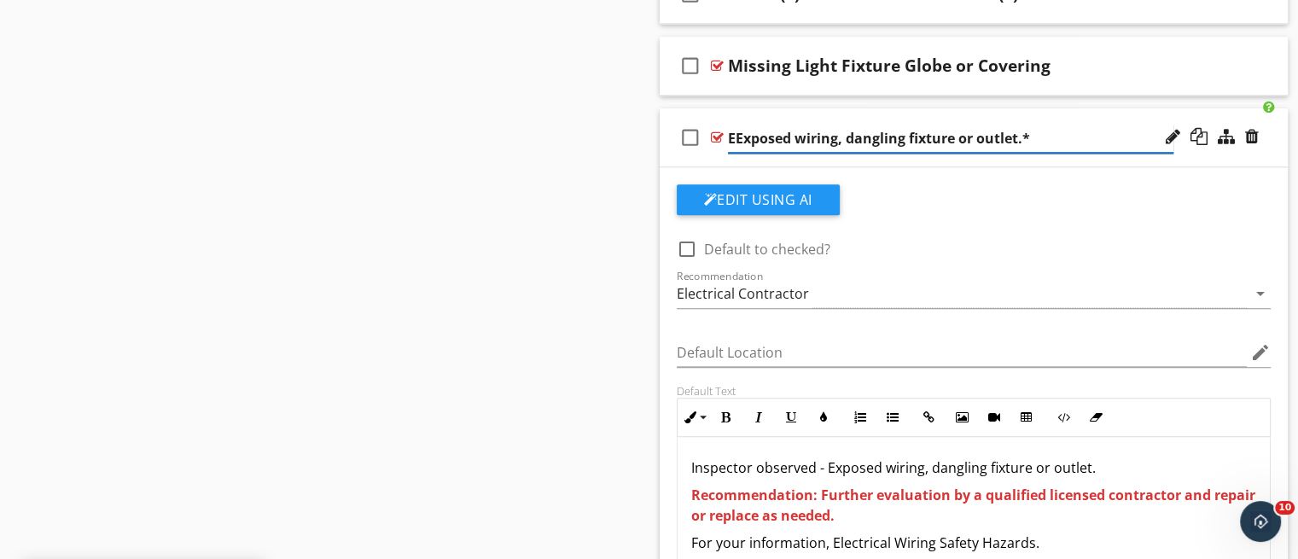
type input "Exposed wiring, dangling fixture or outlet.*"
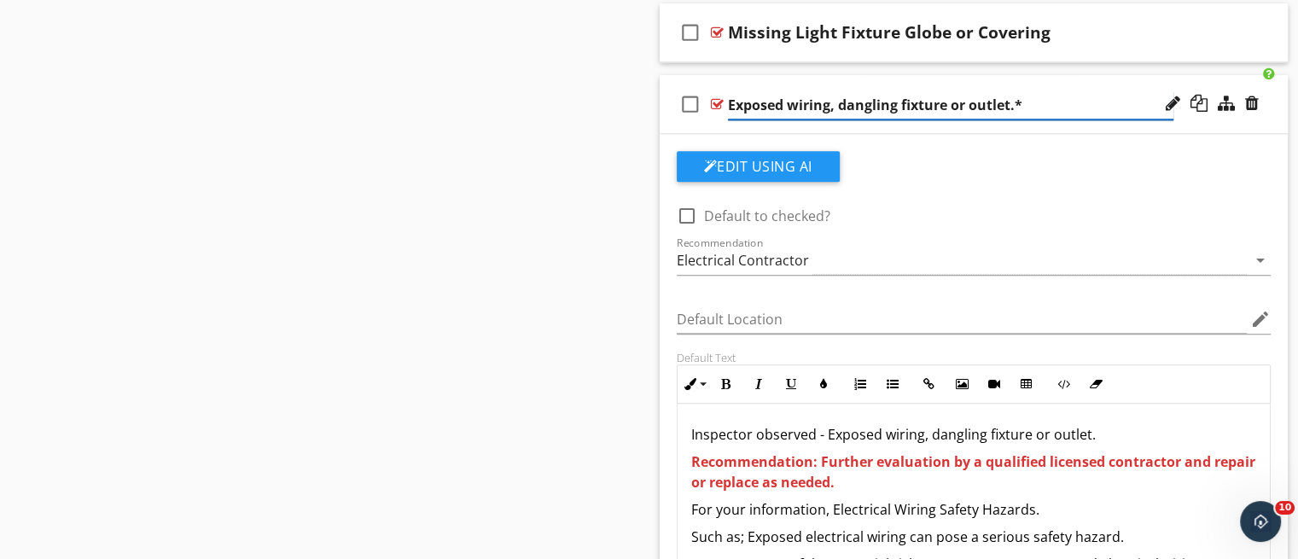
scroll to position [1888, 0]
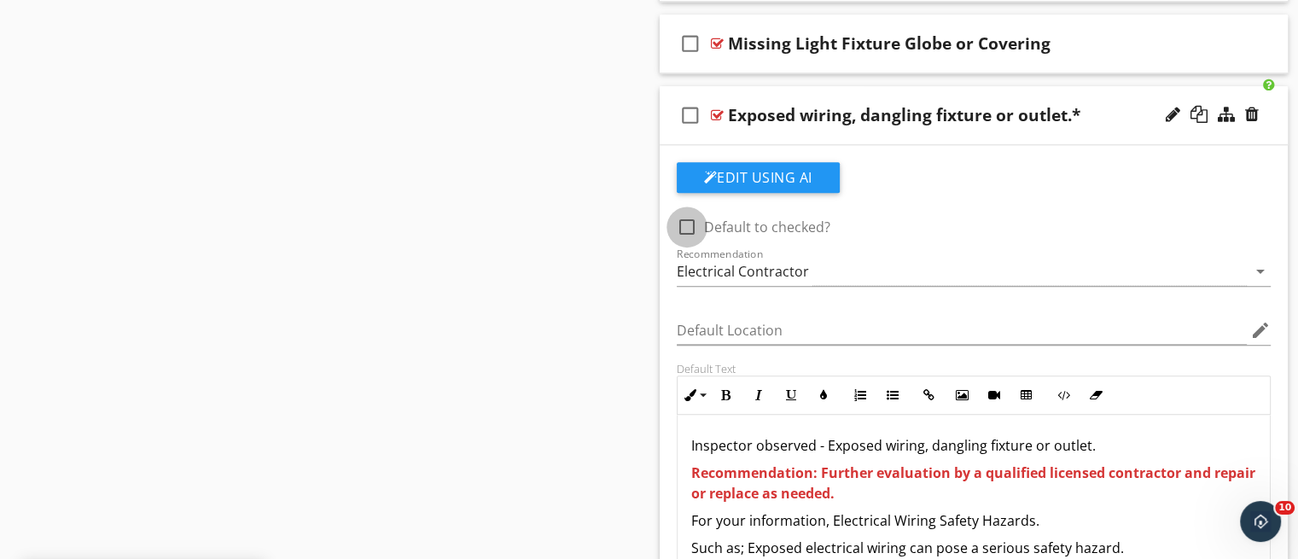
click at [679, 230] on div at bounding box center [687, 227] width 29 height 29
checkbox input "true"
click at [1060, 136] on div "check_box_outline_blank Exposed wiring, dangling fixture or outlet.*" at bounding box center [974, 115] width 629 height 59
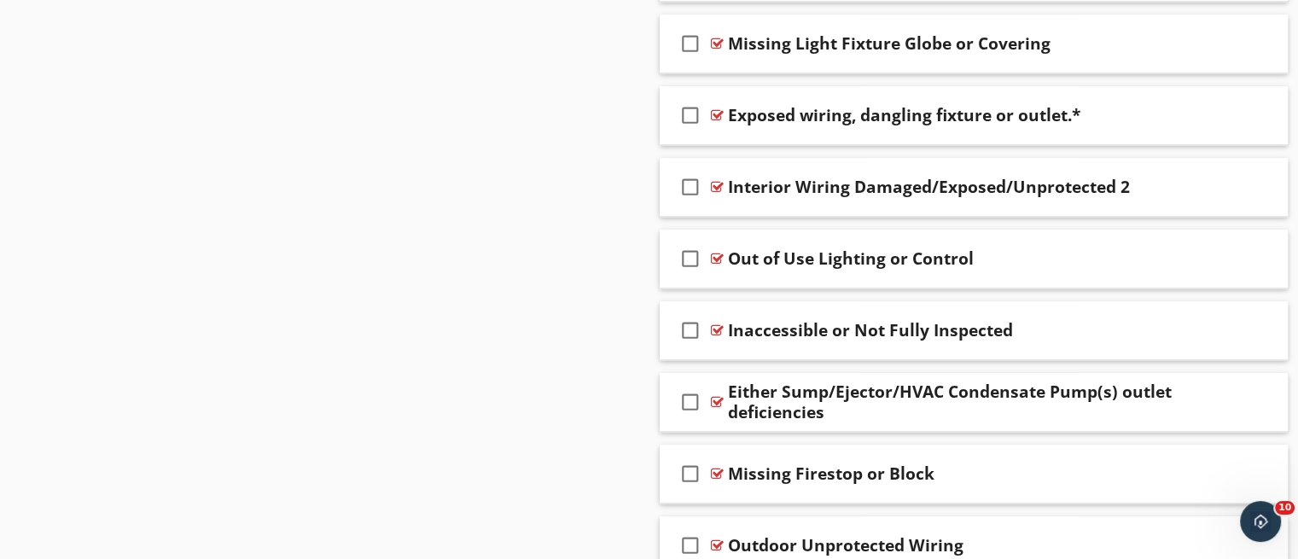
click at [980, 214] on span "check_box_outline_blank Outlets Painted Shut/Over or Object in Prong Inlet* che…" at bounding box center [974, 331] width 629 height 3070
click at [973, 204] on div "check_box_outline_blank Interior Wiring Damaged/Exposed/Unprotected 2" at bounding box center [974, 187] width 629 height 59
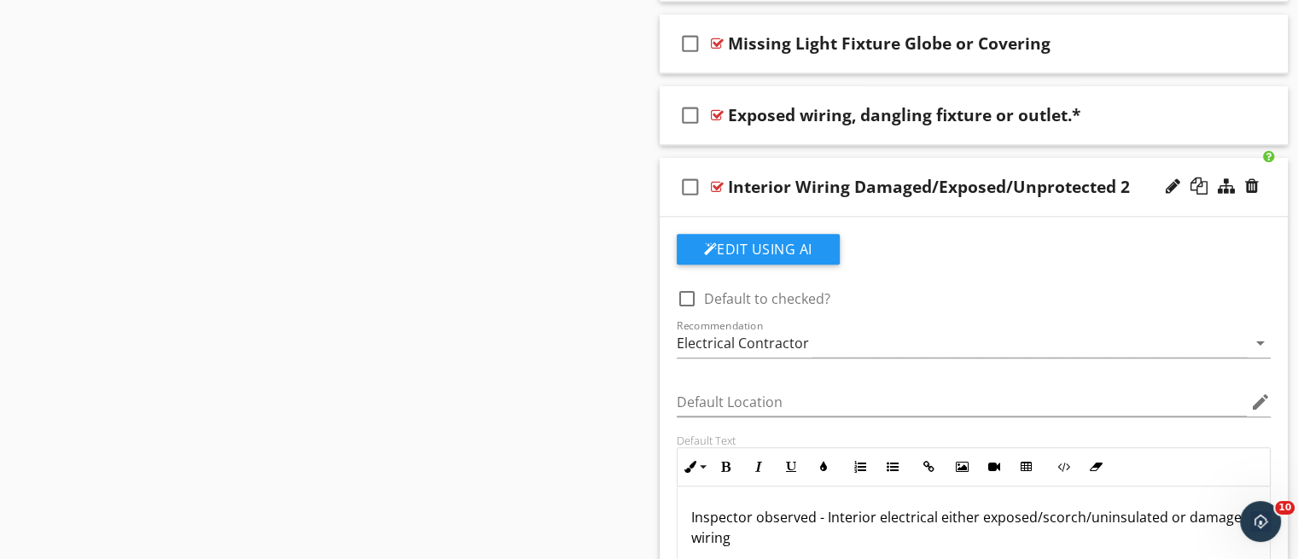
click at [688, 293] on div at bounding box center [687, 298] width 29 height 29
checkbox input "true"
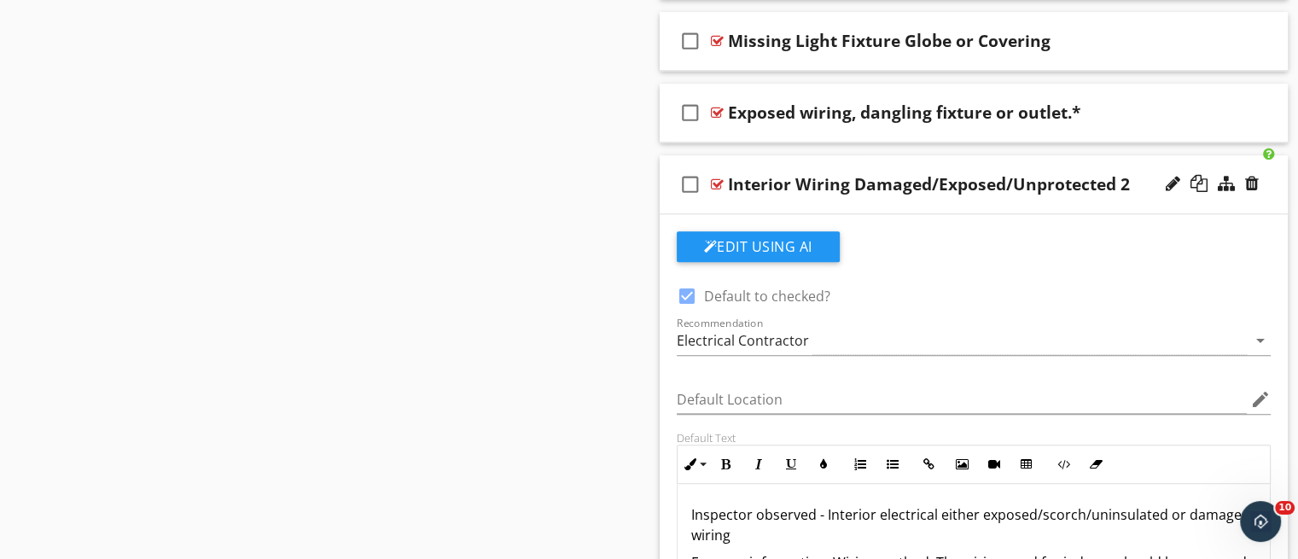
scroll to position [1868, 0]
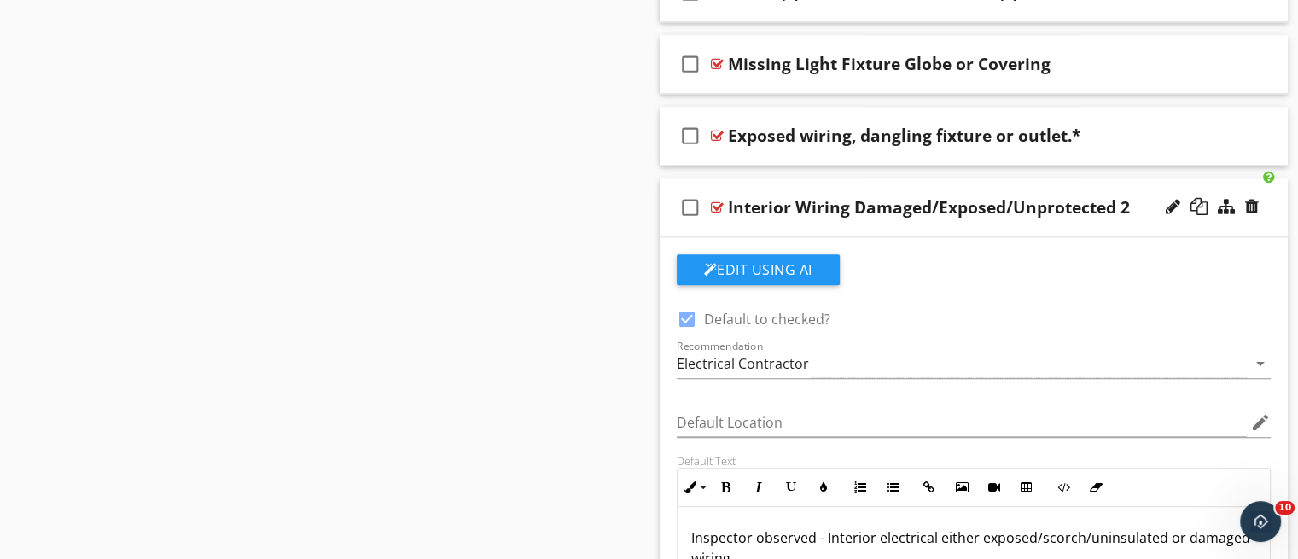
click at [1009, 225] on div "check_box_outline_blank Interior Wiring Damaged/Exposed/Unprotected 2" at bounding box center [974, 207] width 629 height 59
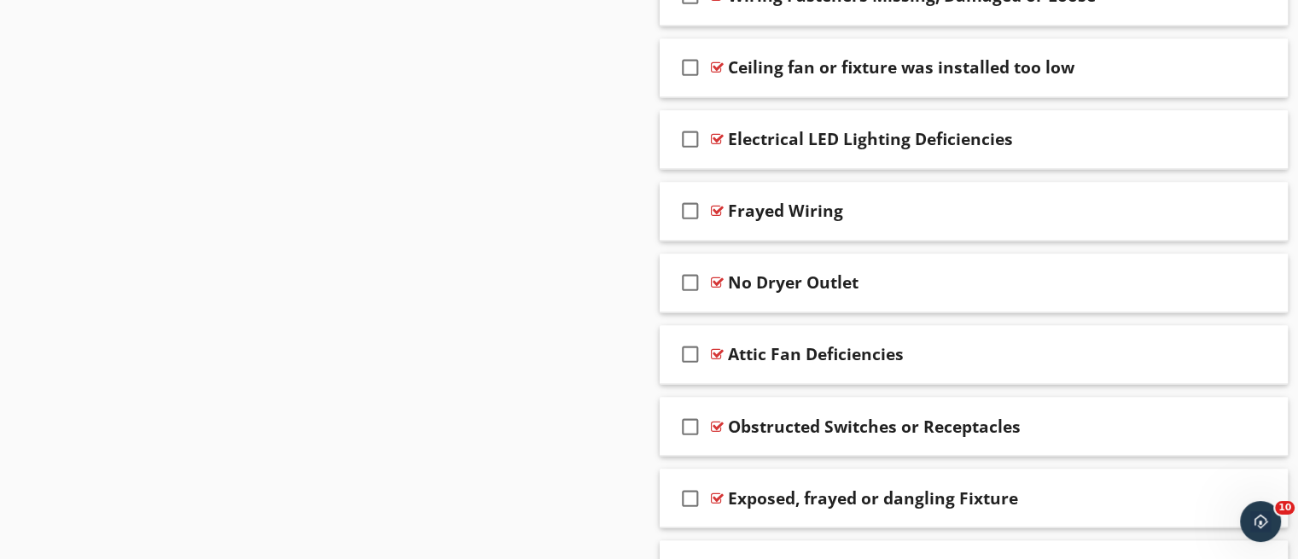
scroll to position [2843, 0]
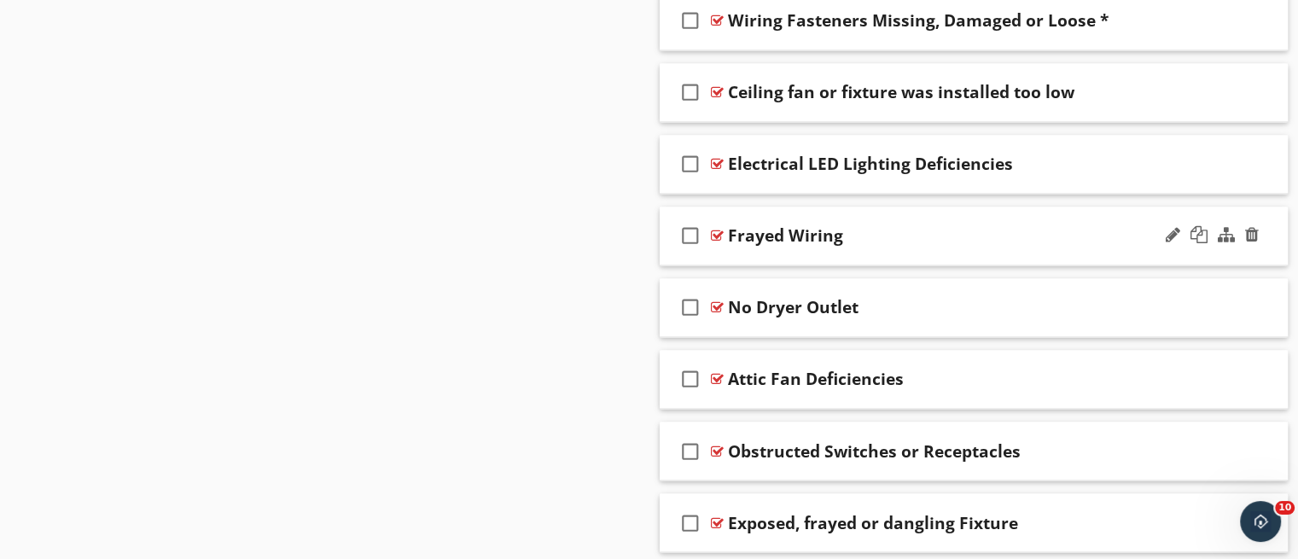
click at [865, 252] on div "check_box_outline_blank Frayed Wiring" at bounding box center [974, 236] width 629 height 59
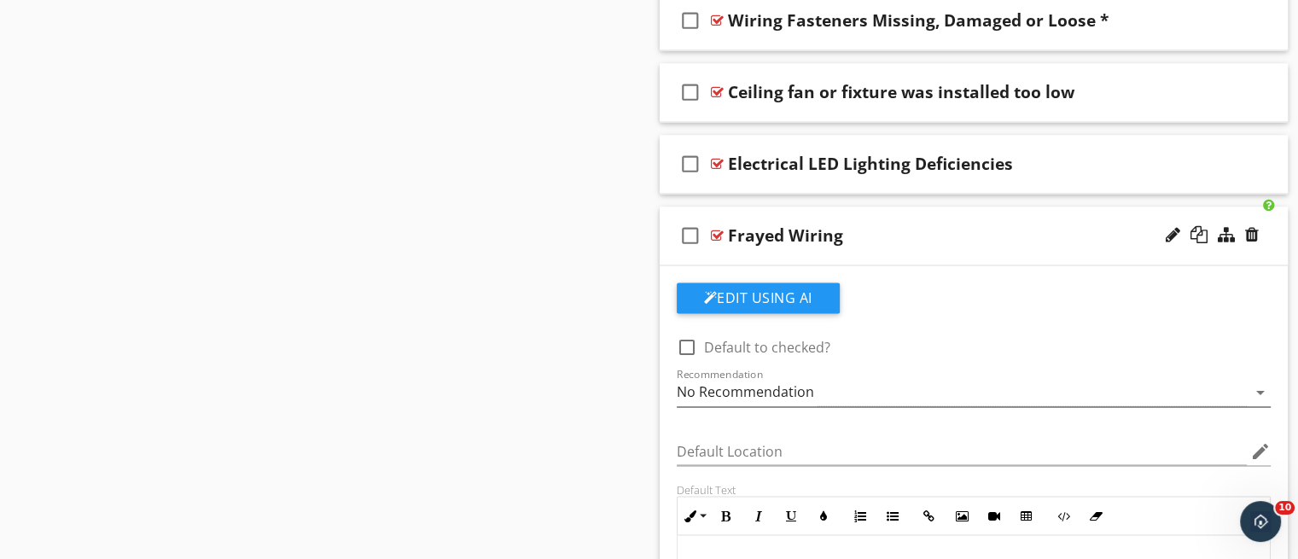
click at [1163, 392] on div "No Recommendation" at bounding box center [962, 392] width 571 height 28
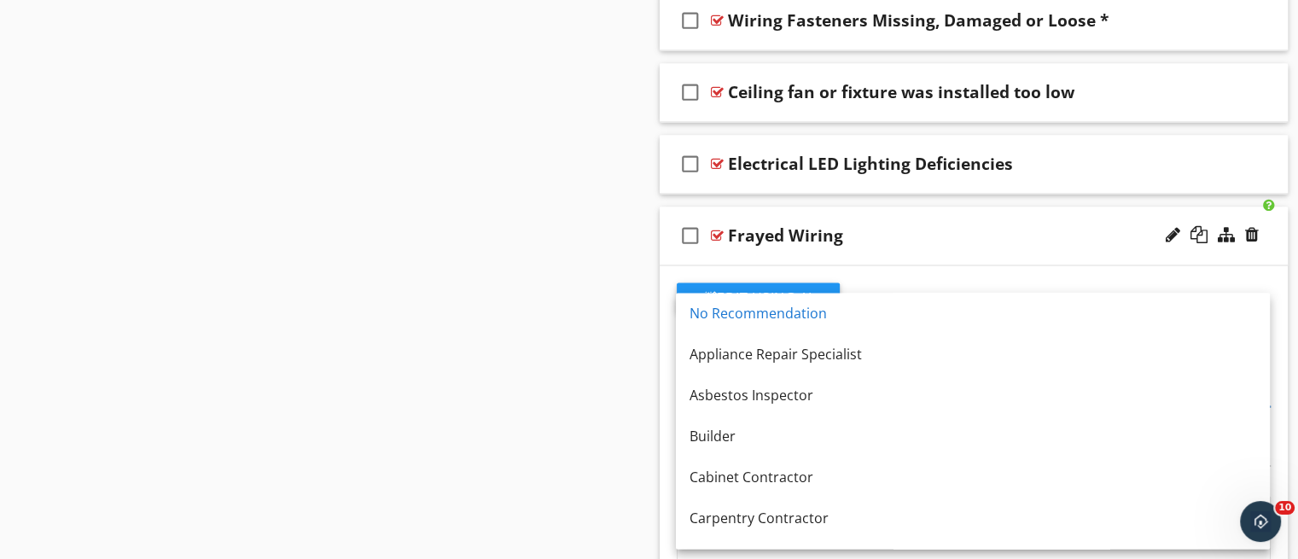
click at [1270, 368] on div "Recommendation No Recommendation arrow_drop_down" at bounding box center [974, 395] width 595 height 55
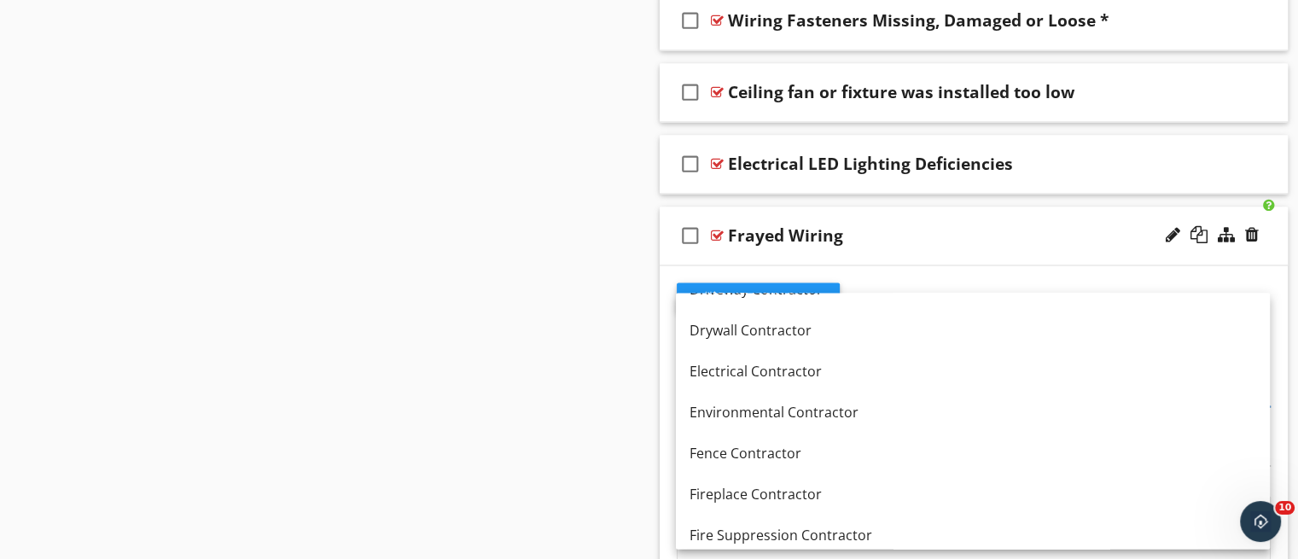
scroll to position [618, 0]
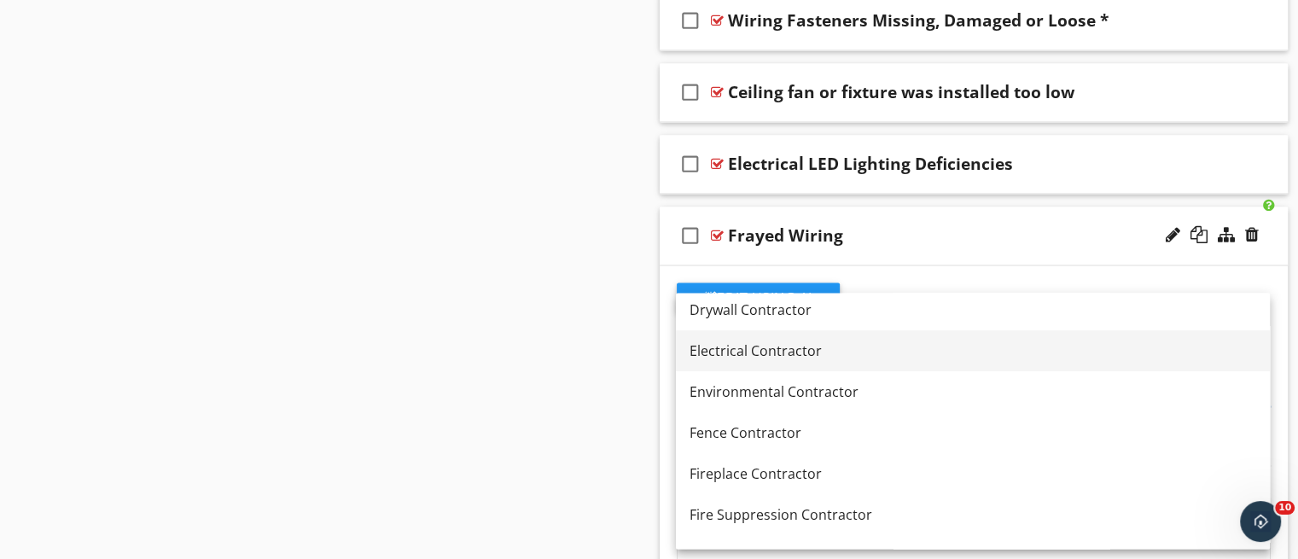
click at [973, 361] on div "Electrical Contractor" at bounding box center [973, 351] width 567 height 20
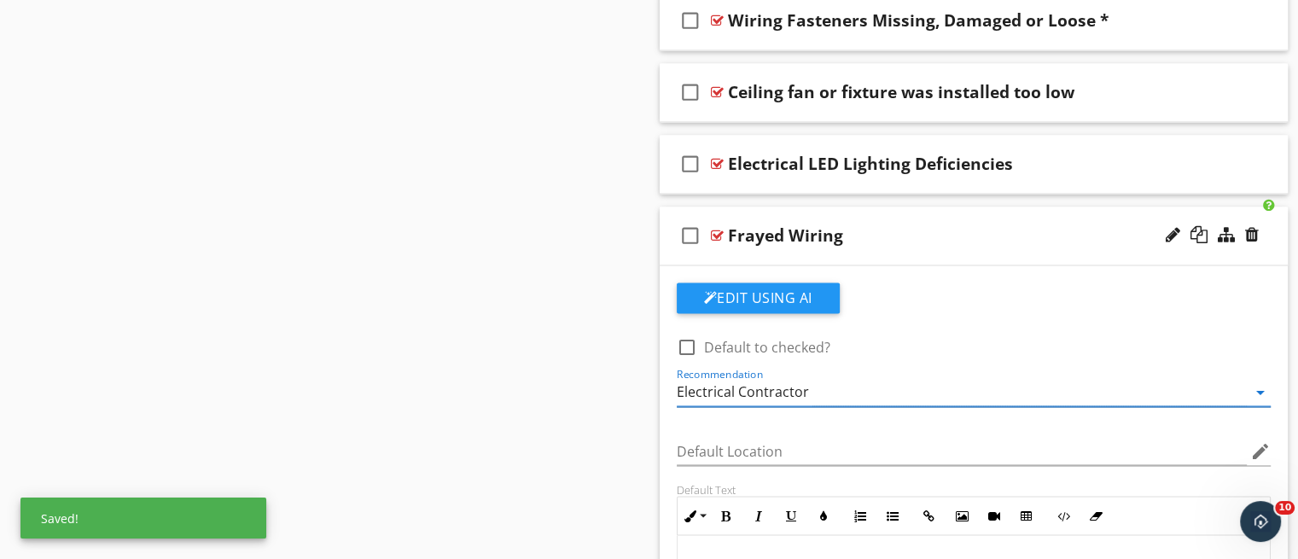
click at [689, 351] on div at bounding box center [687, 347] width 29 height 29
checkbox input "true"
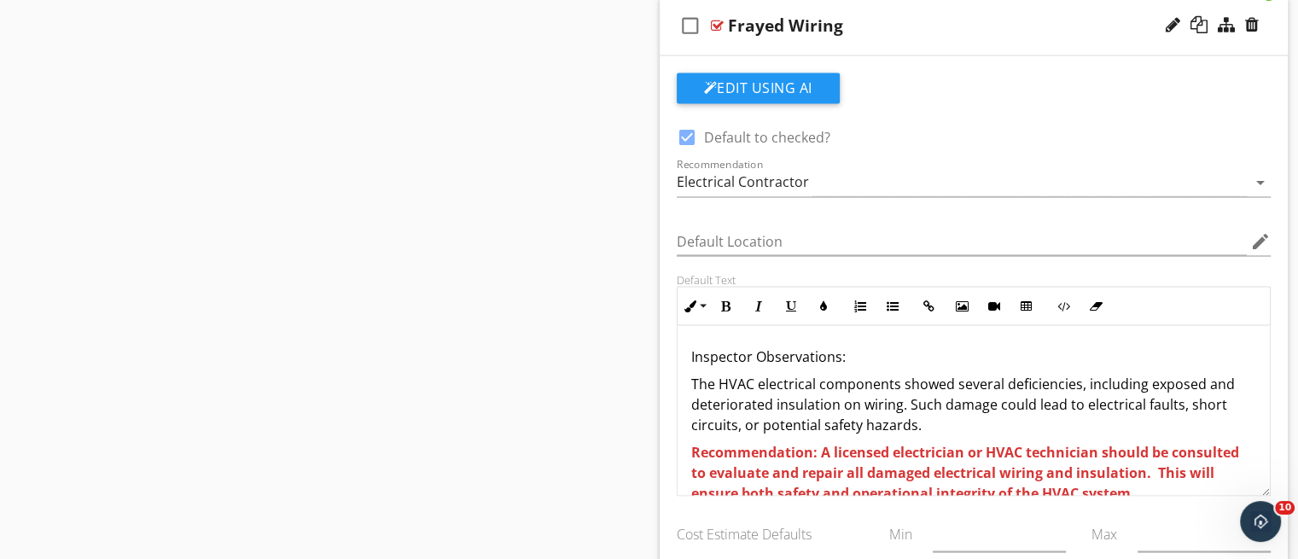
scroll to position [3093, 0]
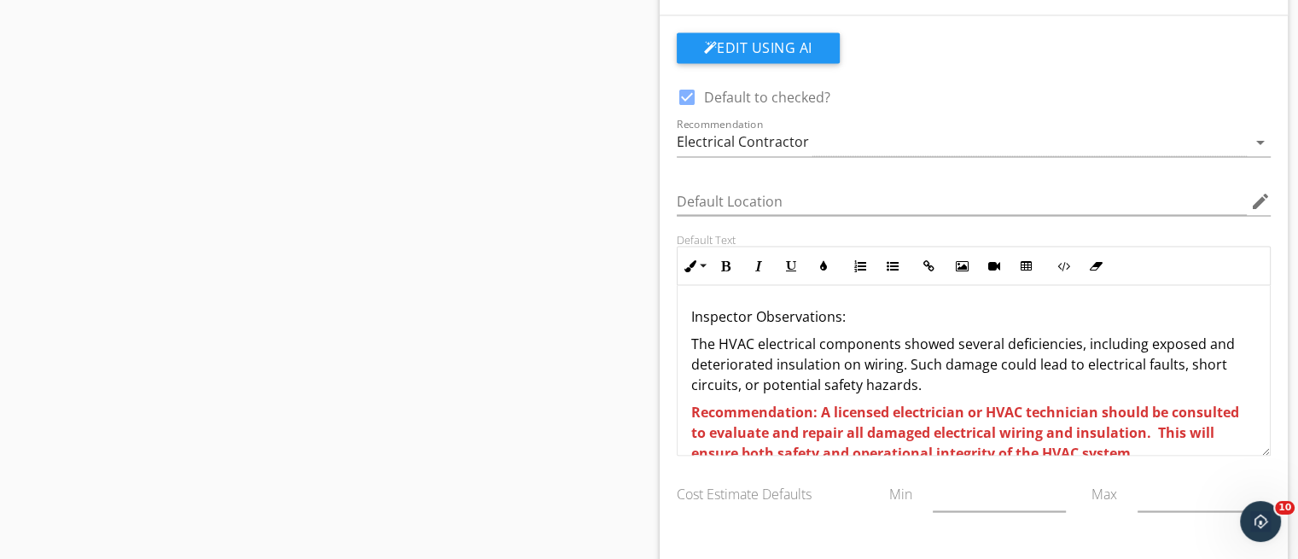
click at [694, 353] on p "The HVAC electrical components showed several deficiencies, including exposed a…" at bounding box center [974, 363] width 566 height 61
click at [1014, 390] on div "Inspector Observations: The HVAC electrical components showed several deficienc…" at bounding box center [974, 384] width 593 height 198
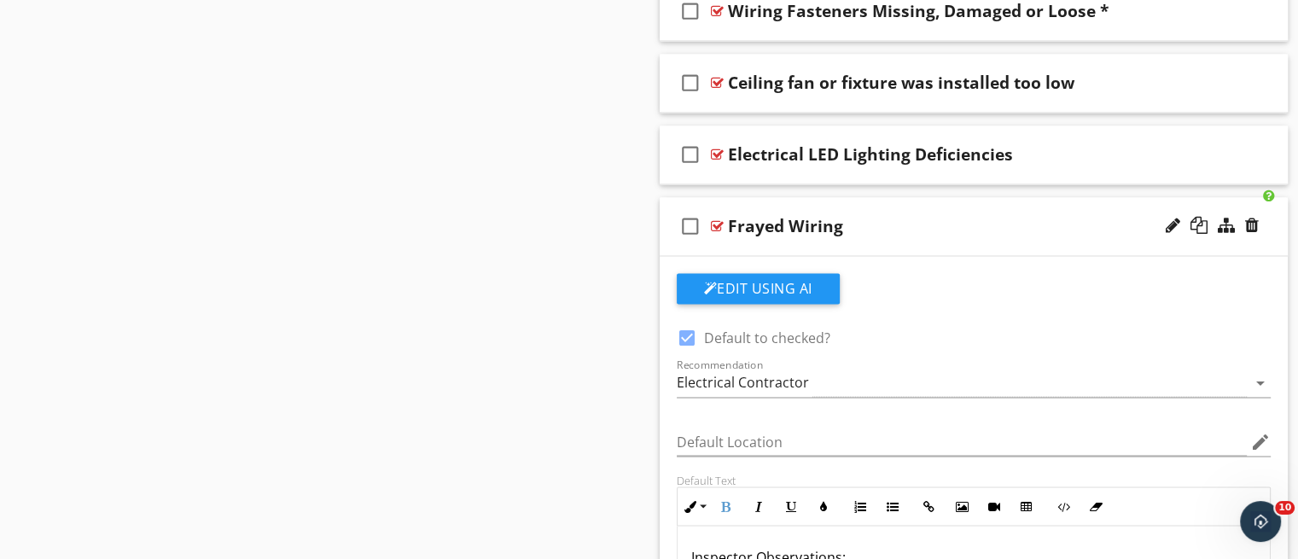
scroll to position [2841, 0]
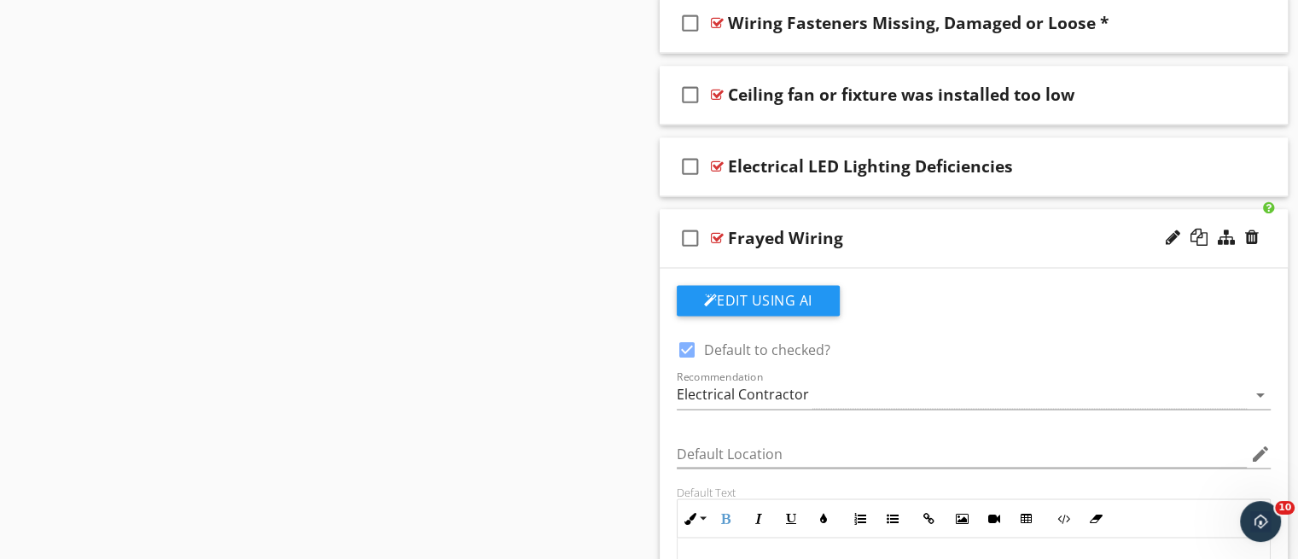
click at [1015, 255] on div "check_box_outline_blank Frayed Wiring" at bounding box center [974, 238] width 629 height 59
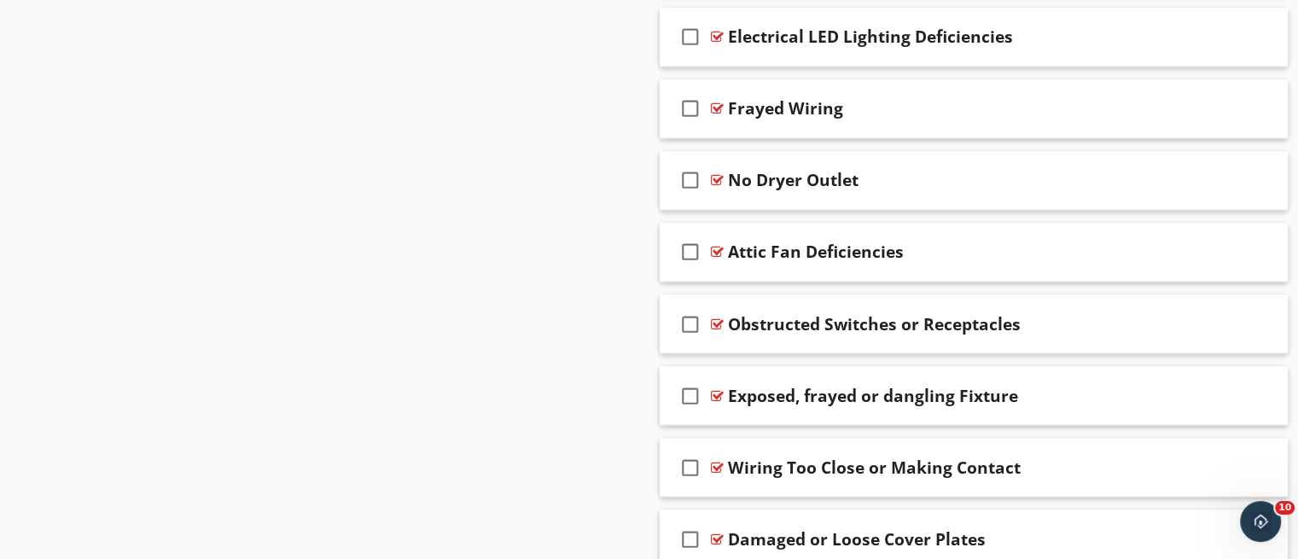
scroll to position [2976, 0]
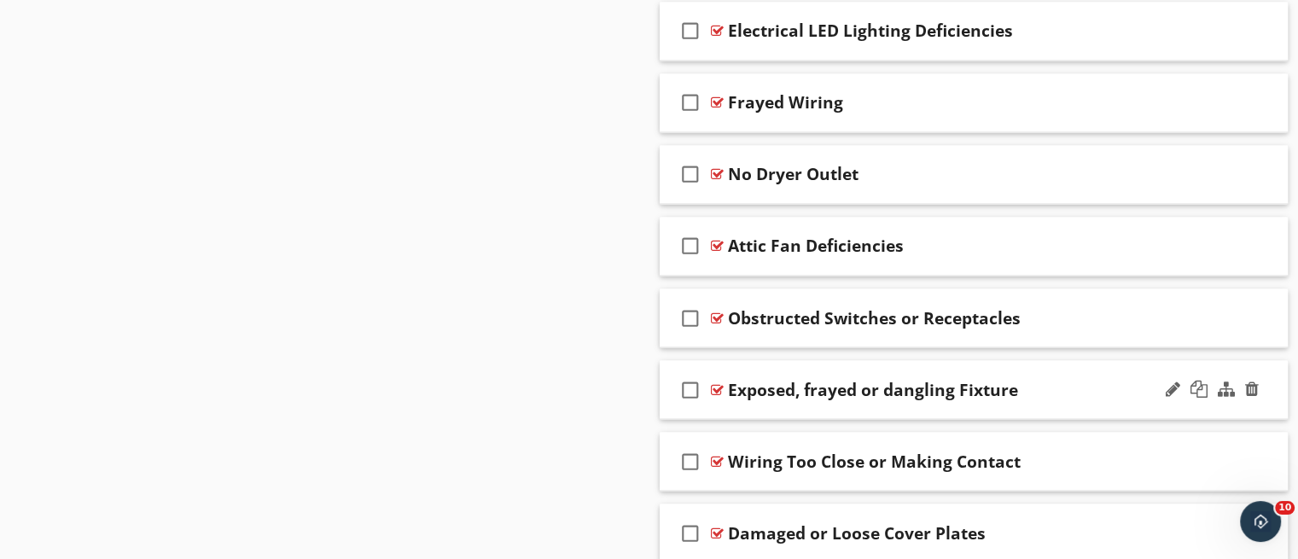
click at [932, 401] on div "check_box_outline_blank Exposed, frayed or dangling Fixture" at bounding box center [974, 389] width 629 height 59
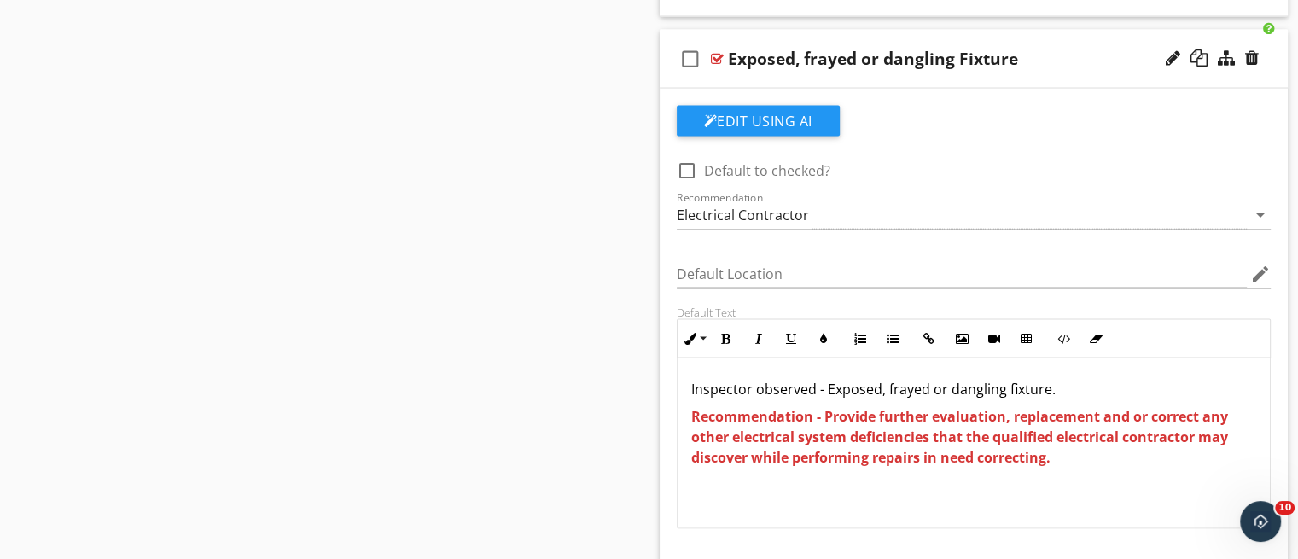
scroll to position [3347, 0]
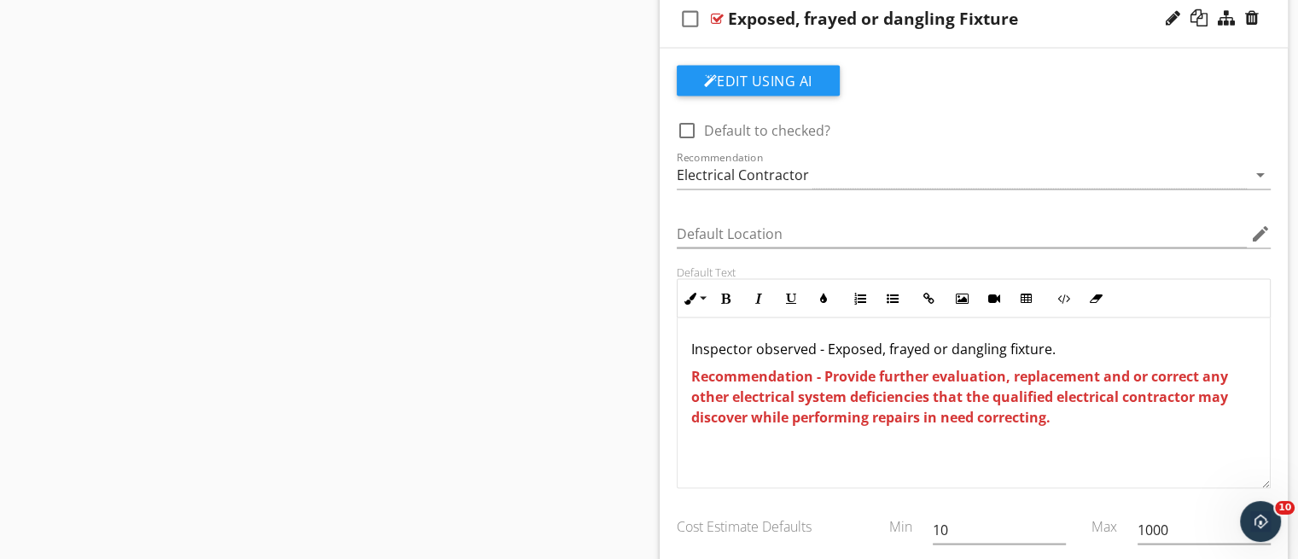
click at [943, 344] on p "Inspector observed - Exposed, frayed or dangling fixture." at bounding box center [974, 349] width 566 height 20
click at [943, 344] on p "Inspector observed - Unsecured, damged dangling fixture." at bounding box center [974, 349] width 566 height 20
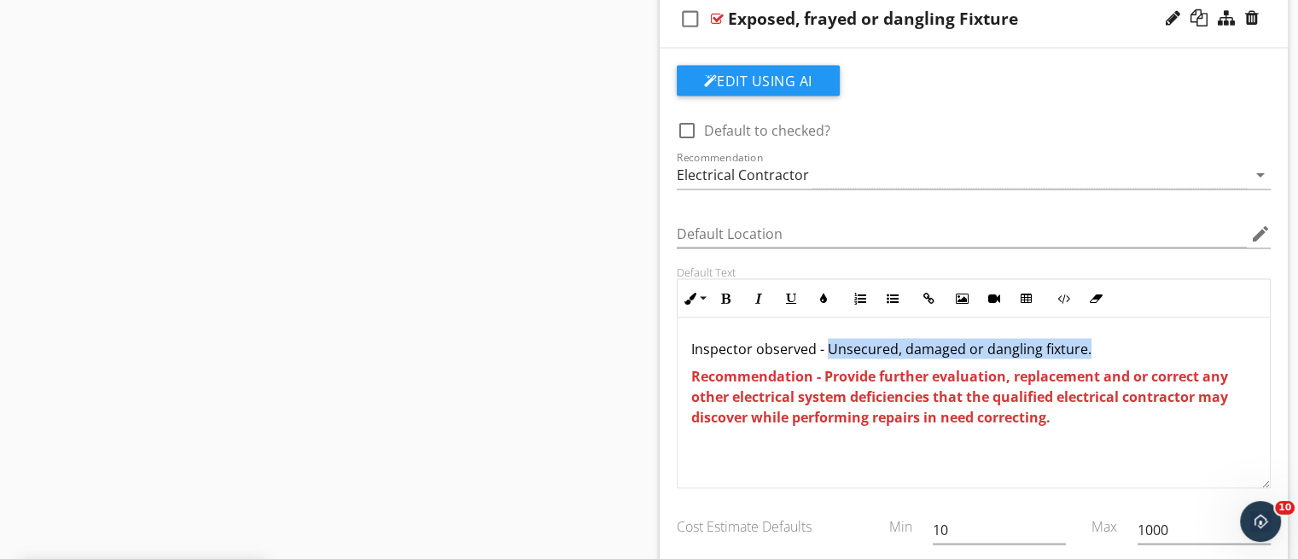
drag, startPoint x: 1098, startPoint y: 334, endPoint x: 826, endPoint y: 341, distance: 271.5
click at [826, 341] on p "Inspector observed - Unsecured, damaged or dangling fixture." at bounding box center [974, 349] width 566 height 20
copy p "Unsecured, damaged or dangling fixture."
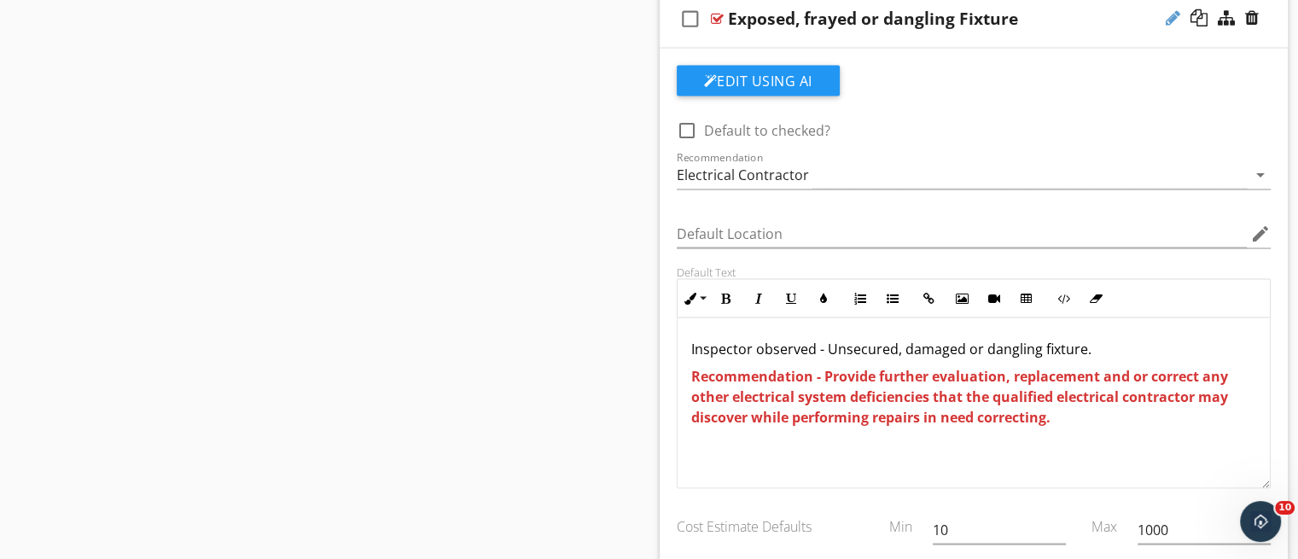
click at [1171, 14] on div at bounding box center [1173, 17] width 15 height 17
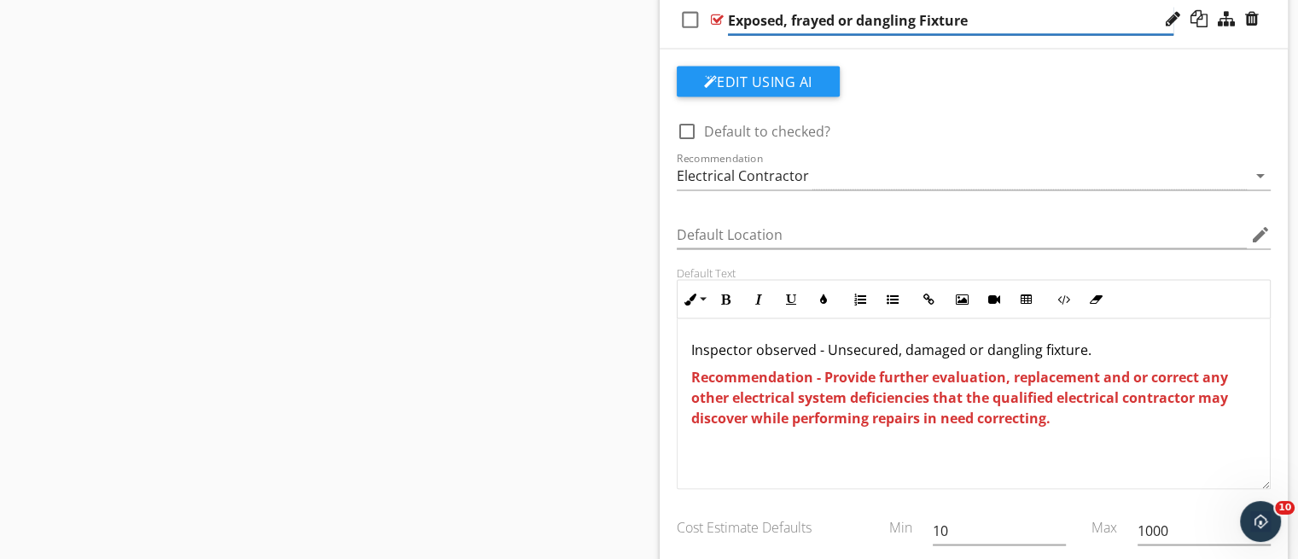
click at [816, 7] on input "Exposed, frayed or dangling Fixture" at bounding box center [951, 21] width 446 height 28
paste input "Unsecured, damaged or dangling fixture."
type input "Unsecured, damaged or dangling fixture."
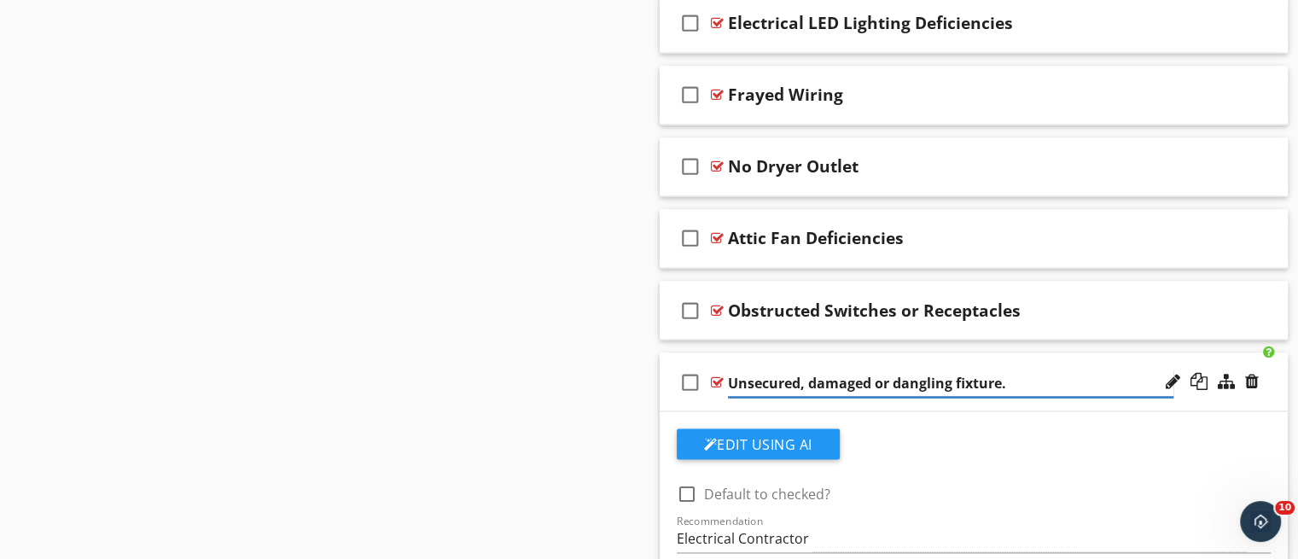
scroll to position [2978, 0]
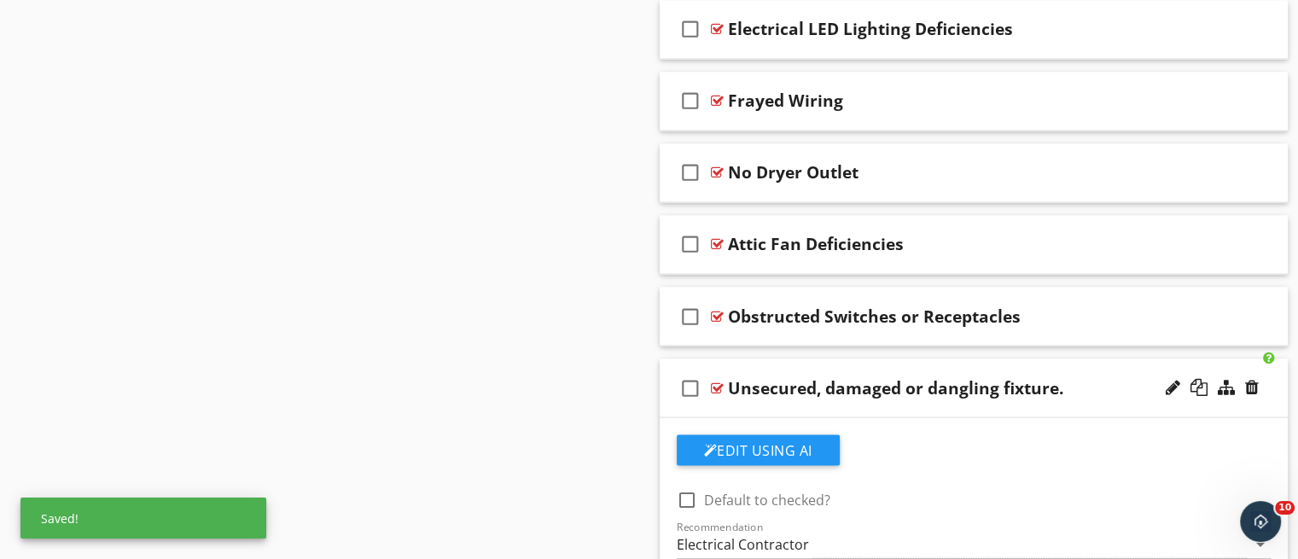
click at [1062, 401] on div "check_box_outline_blank Unsecured, damaged or dangling fixture." at bounding box center [974, 387] width 629 height 59
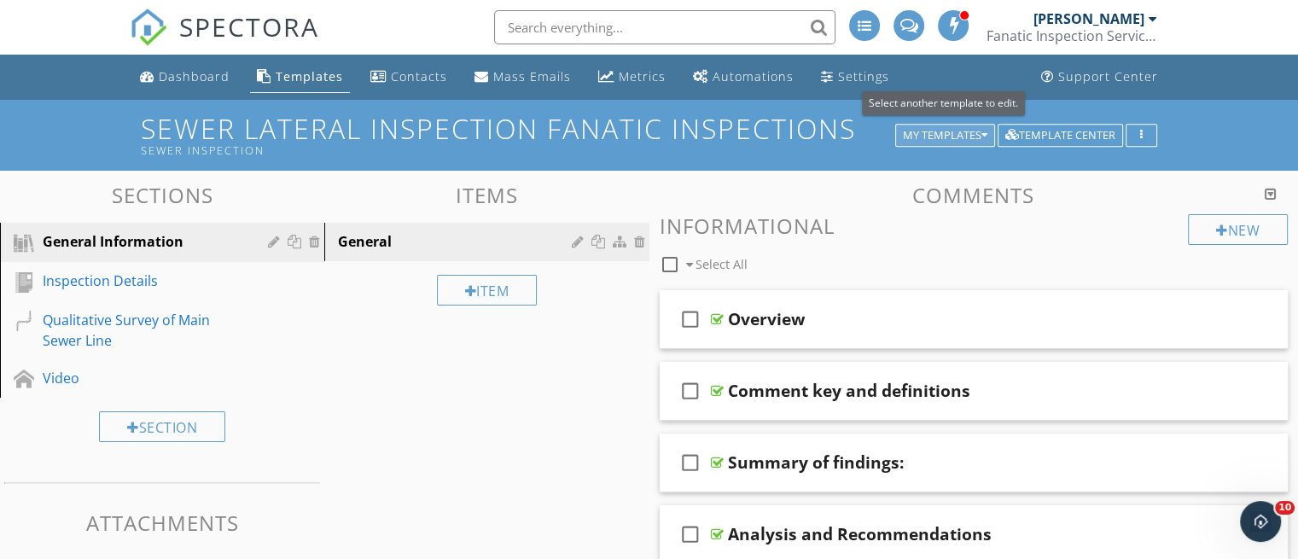
click at [956, 132] on div "My Templates" at bounding box center [945, 136] width 84 height 12
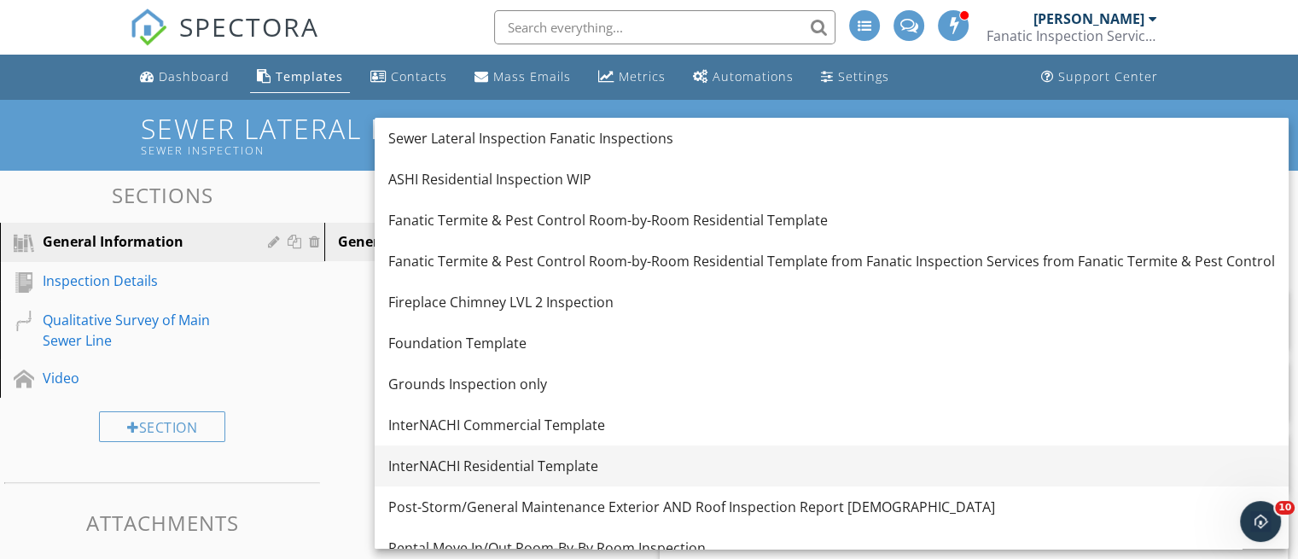
click at [834, 456] on div "InterNACHI Residential Template" at bounding box center [831, 466] width 887 height 20
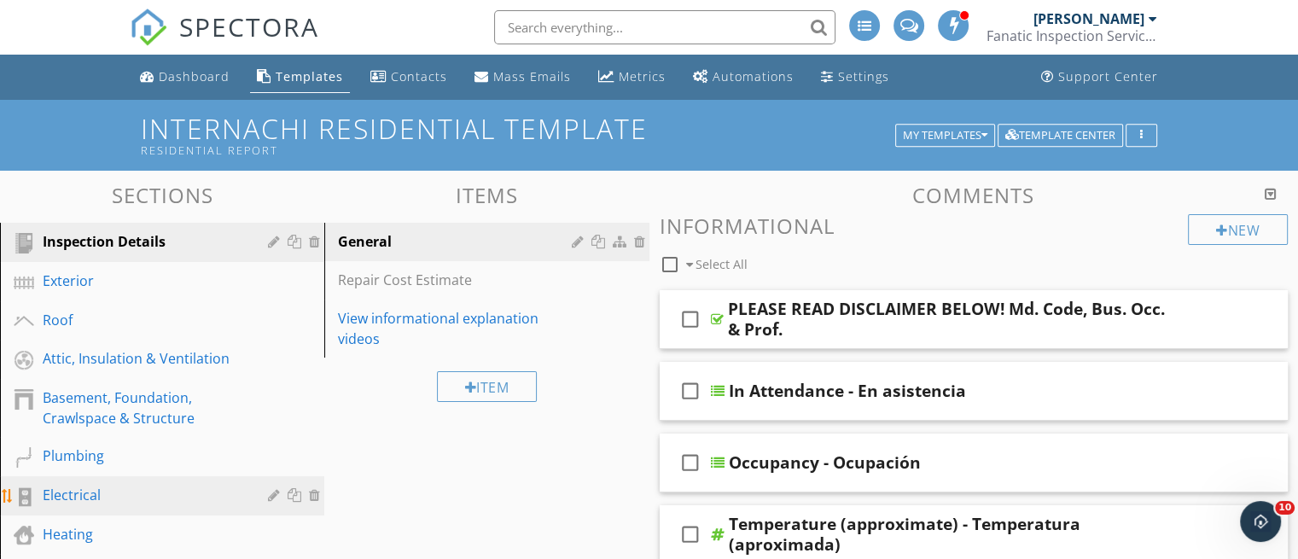
click at [143, 493] on div "Electrical" at bounding box center [143, 495] width 201 height 20
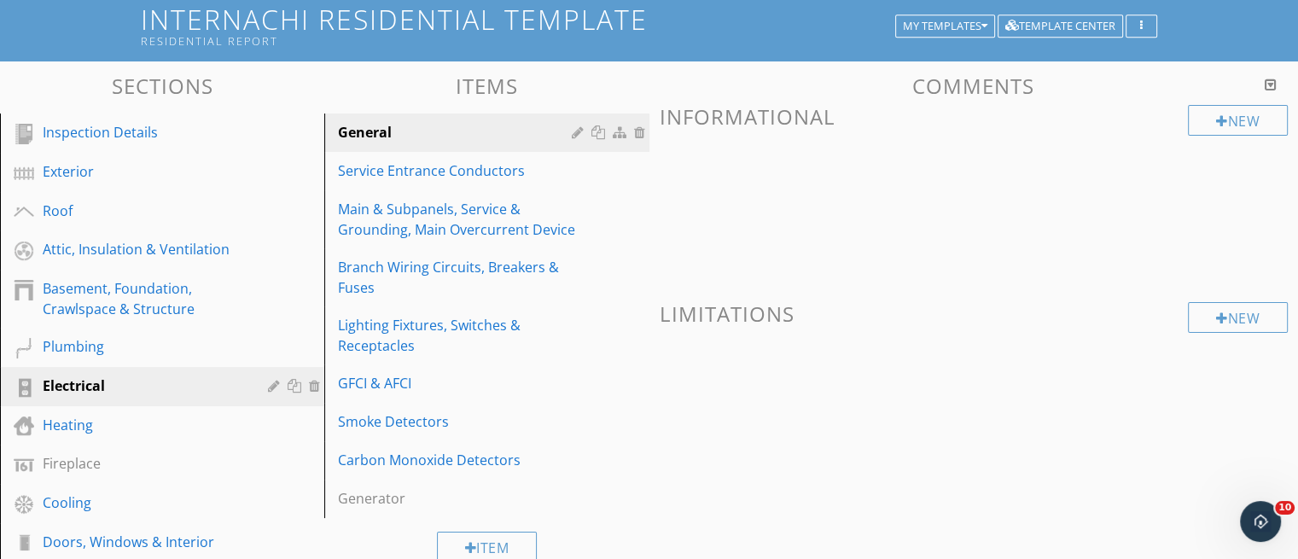
scroll to position [140, 0]
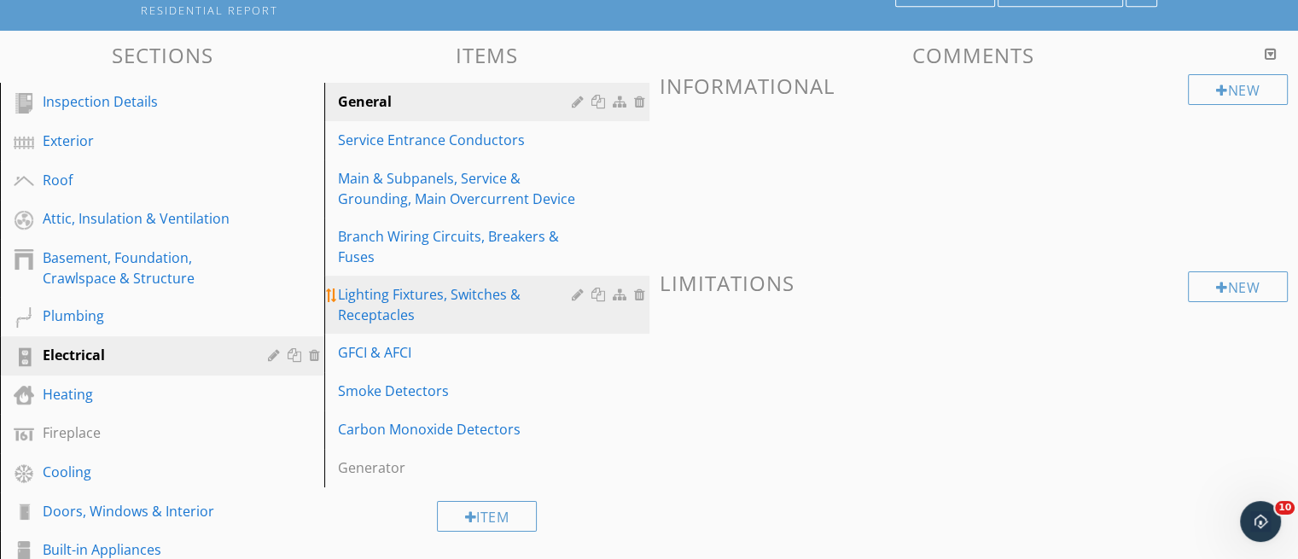
click at [438, 289] on div "Lighting Fixtures, Switches & Receptacles" at bounding box center [457, 304] width 238 height 41
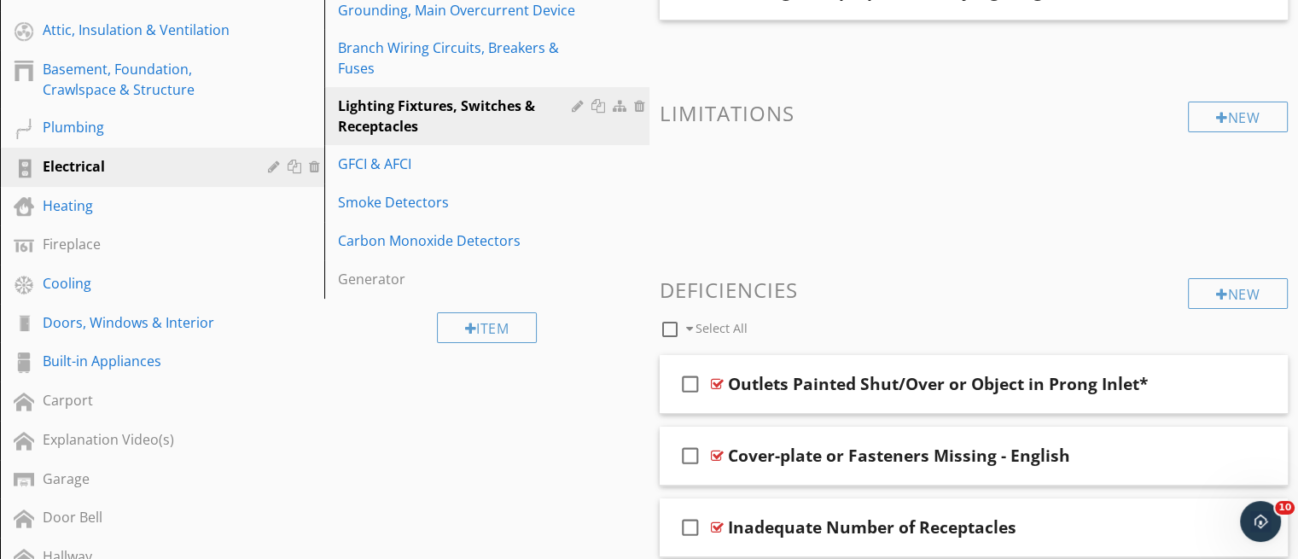
scroll to position [324, 0]
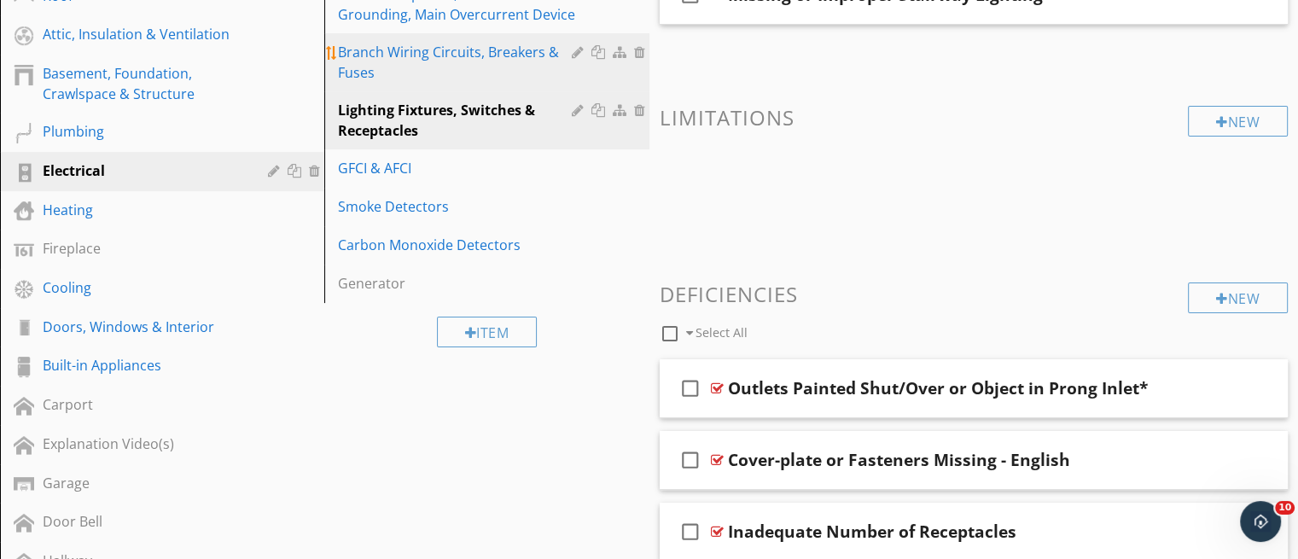
click at [485, 62] on div "Branch Wiring Circuits, Breakers & Fuses" at bounding box center [457, 62] width 238 height 41
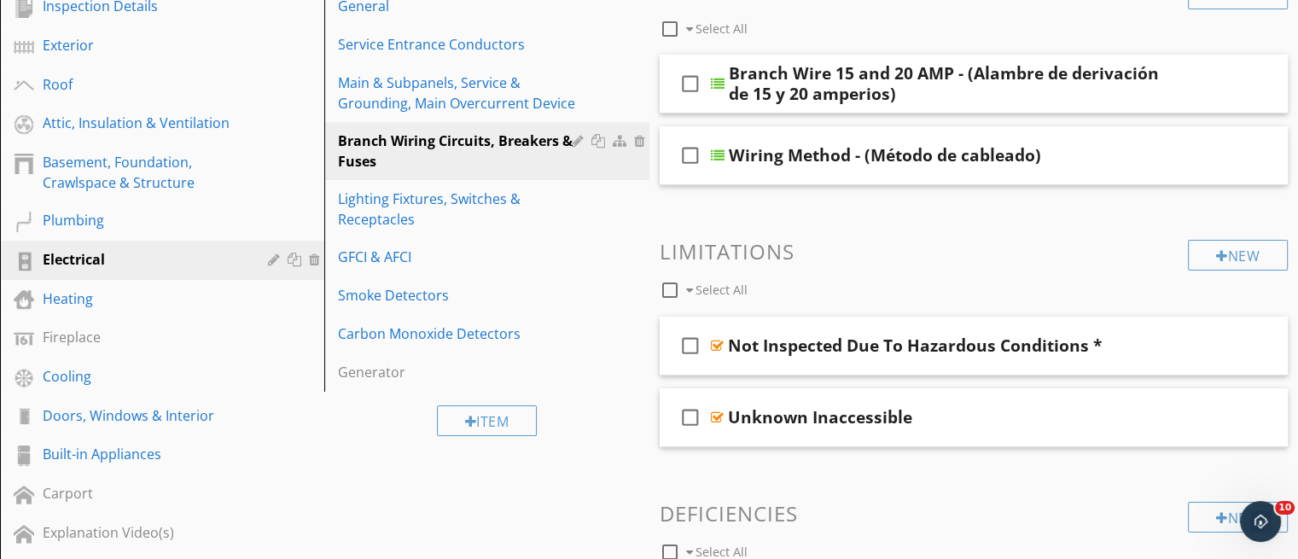
scroll to position [224, 0]
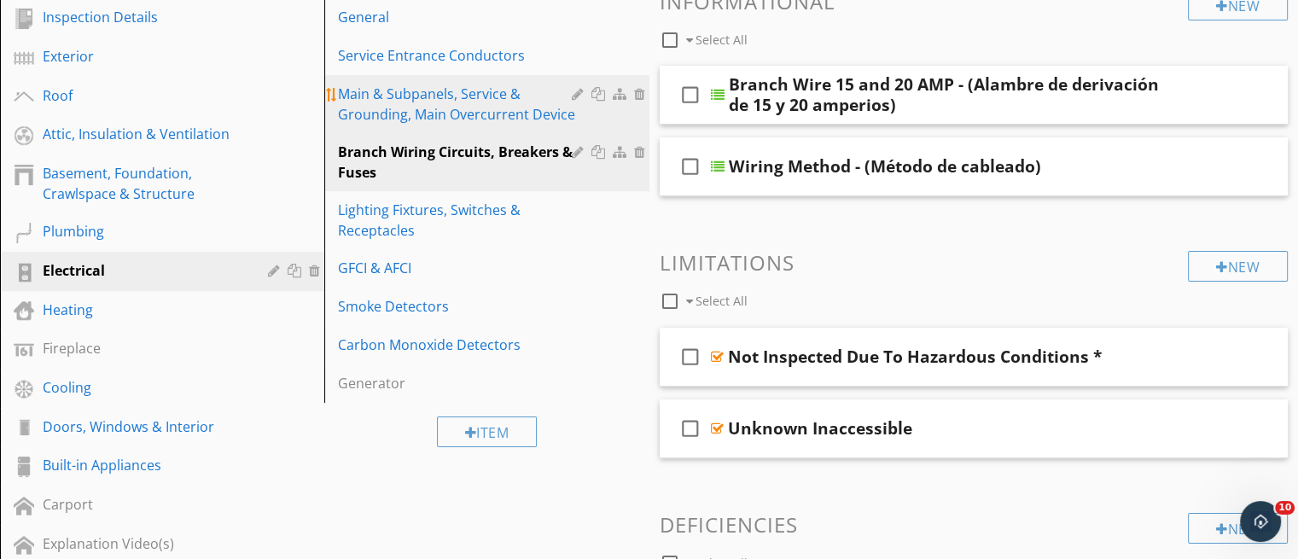
click at [534, 114] on div "Main & Subpanels, Service & Grounding, Main Overcurrent Device" at bounding box center [457, 104] width 238 height 41
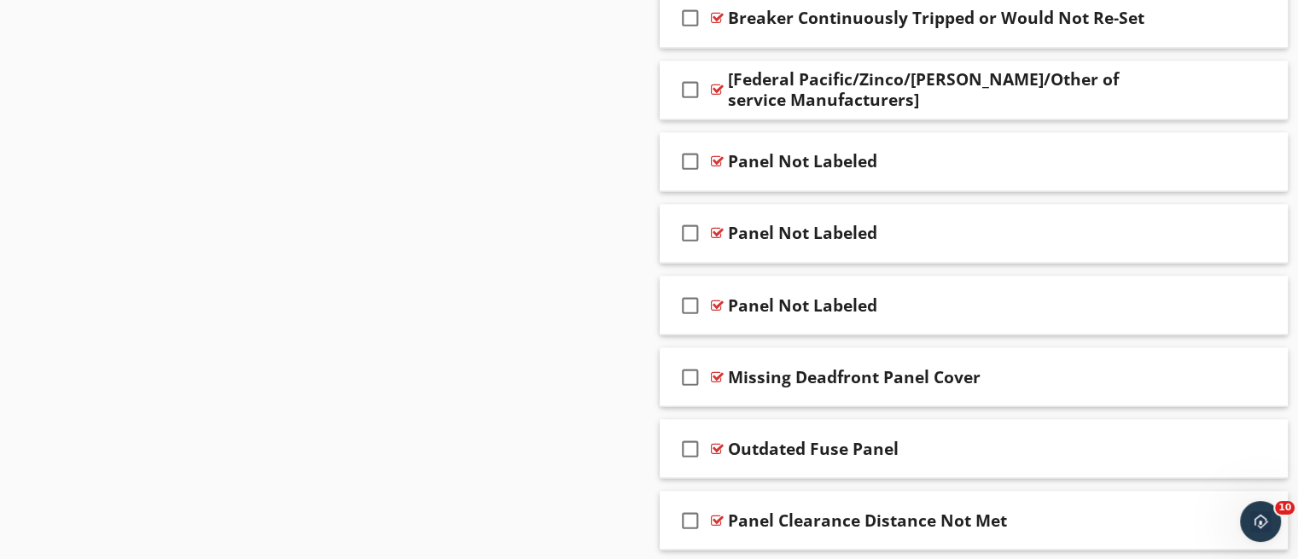
scroll to position [2987, 0]
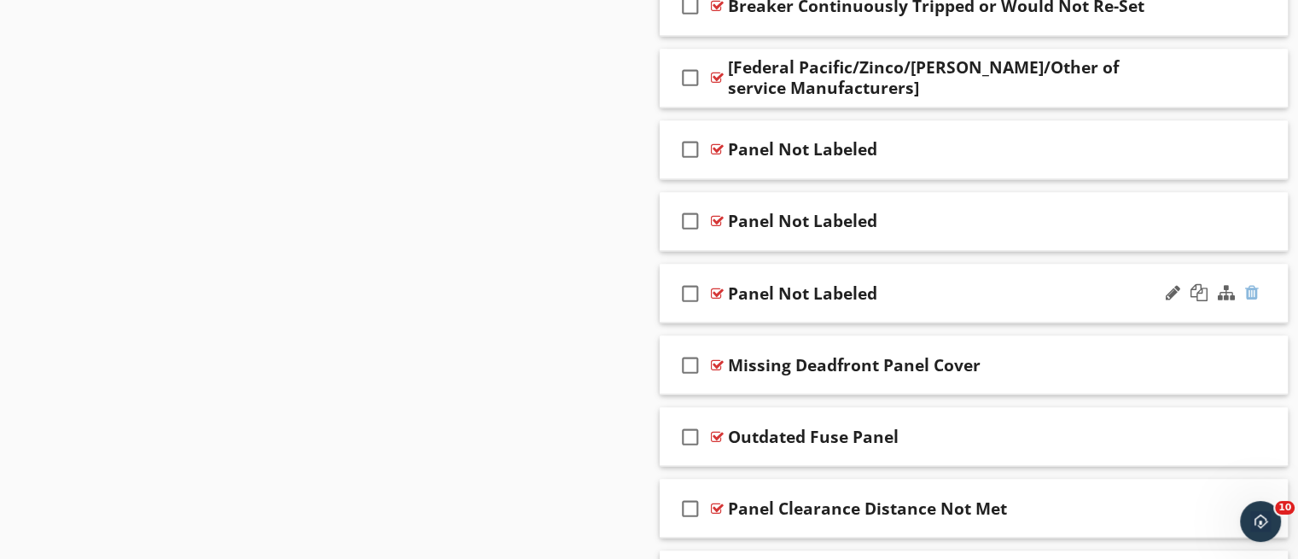
click at [1256, 288] on div at bounding box center [1252, 291] width 14 height 17
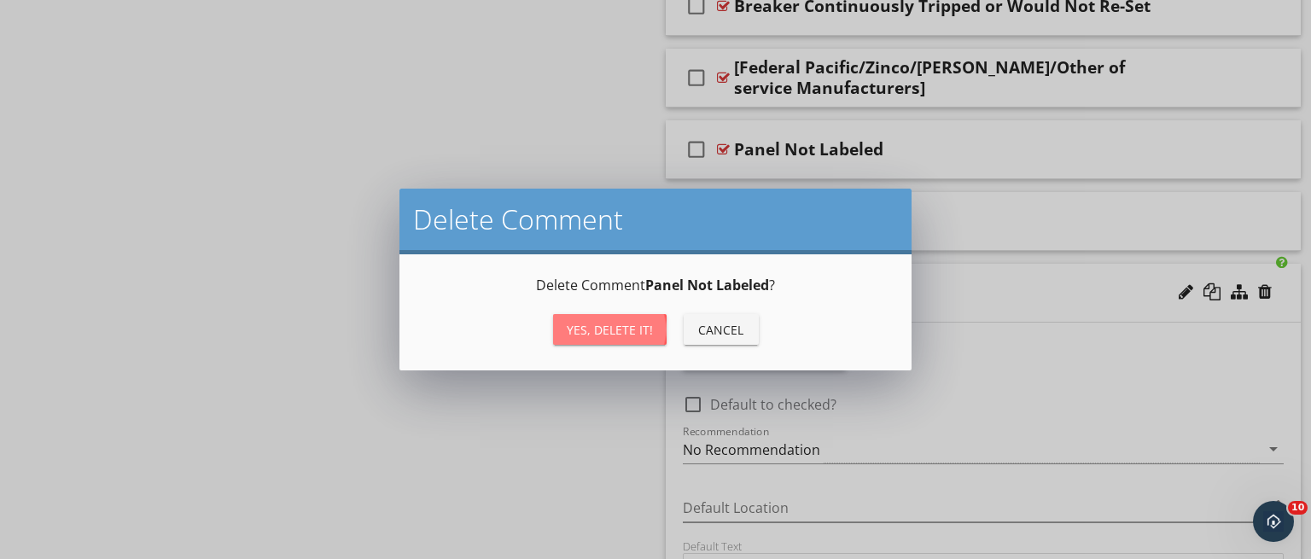
click at [615, 329] on div "Yes, Delete it!" at bounding box center [610, 330] width 86 height 18
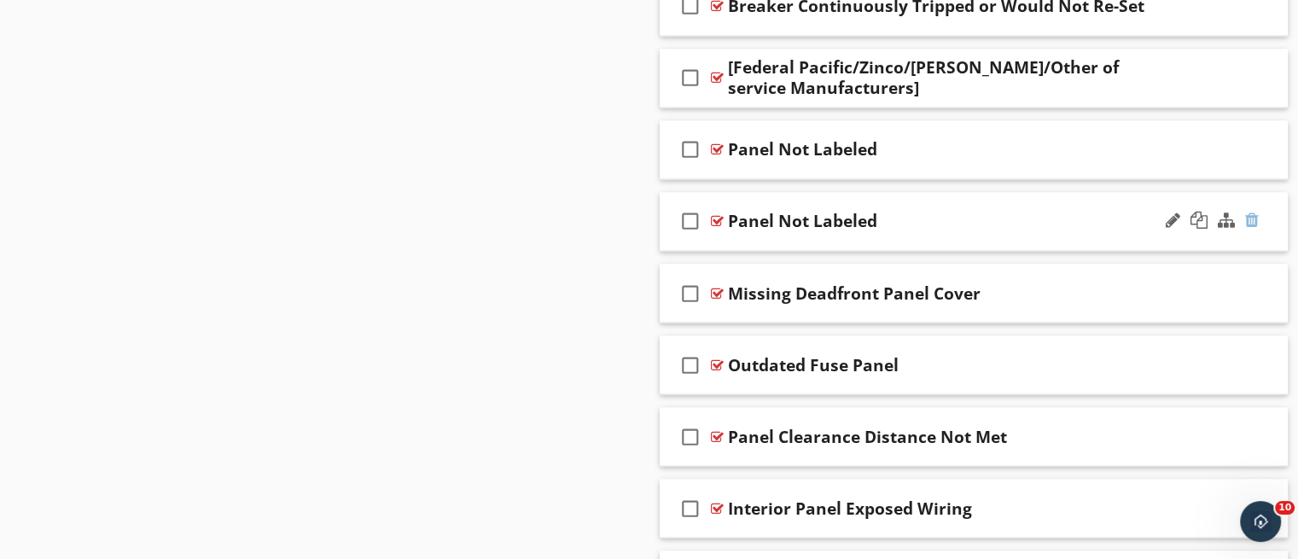
click at [1255, 213] on div at bounding box center [1252, 220] width 14 height 17
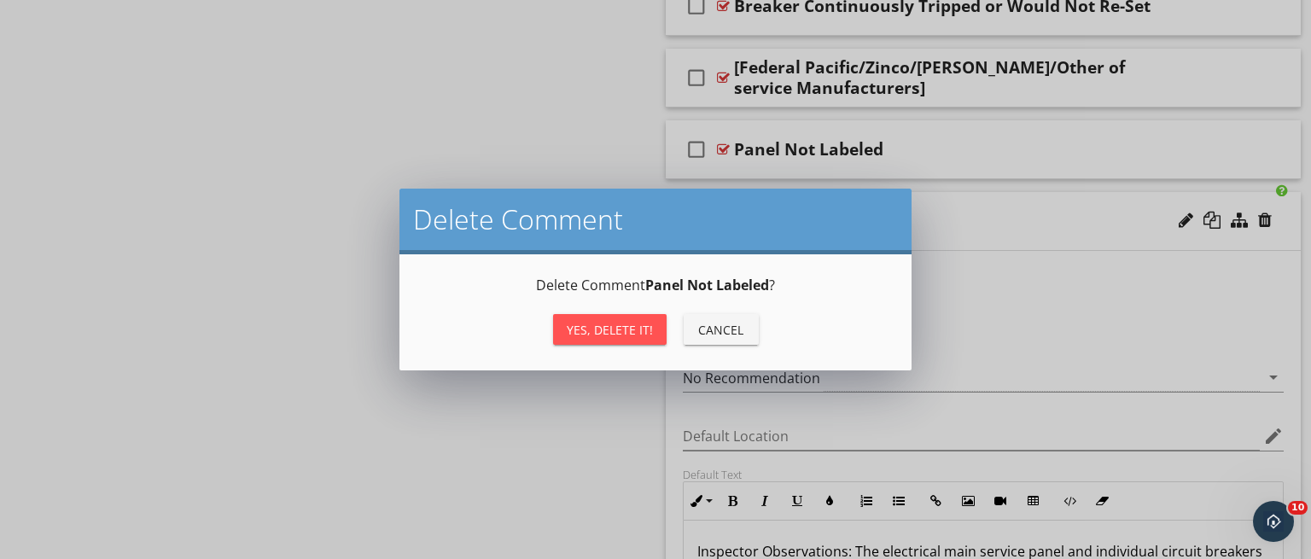
click at [608, 323] on div "Yes, Delete it!" at bounding box center [610, 330] width 86 height 18
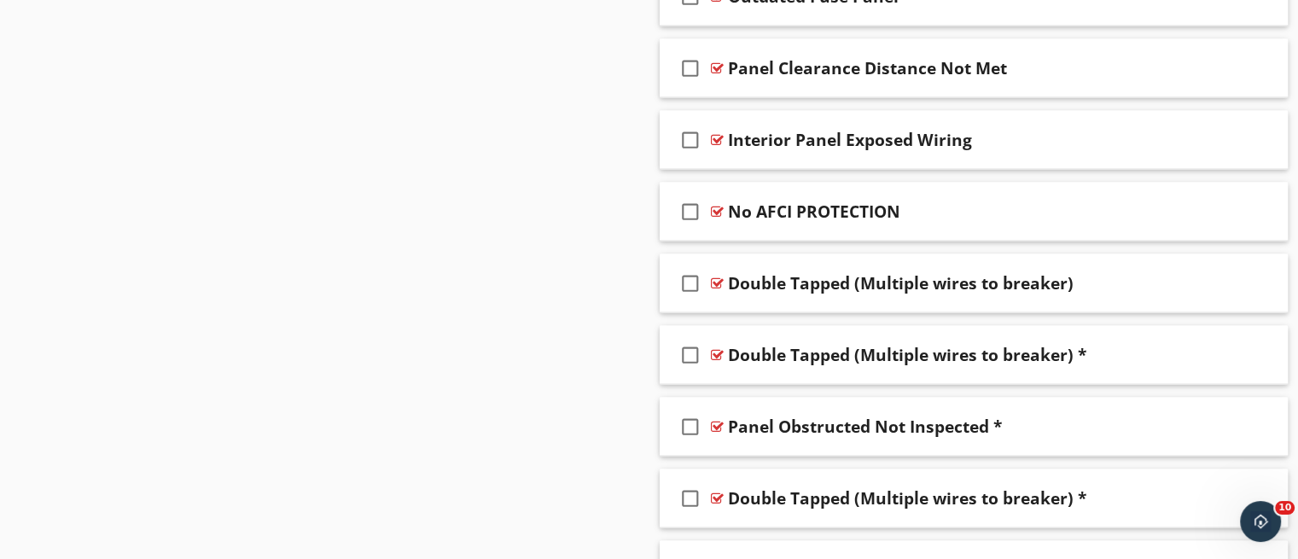
scroll to position [3289, 0]
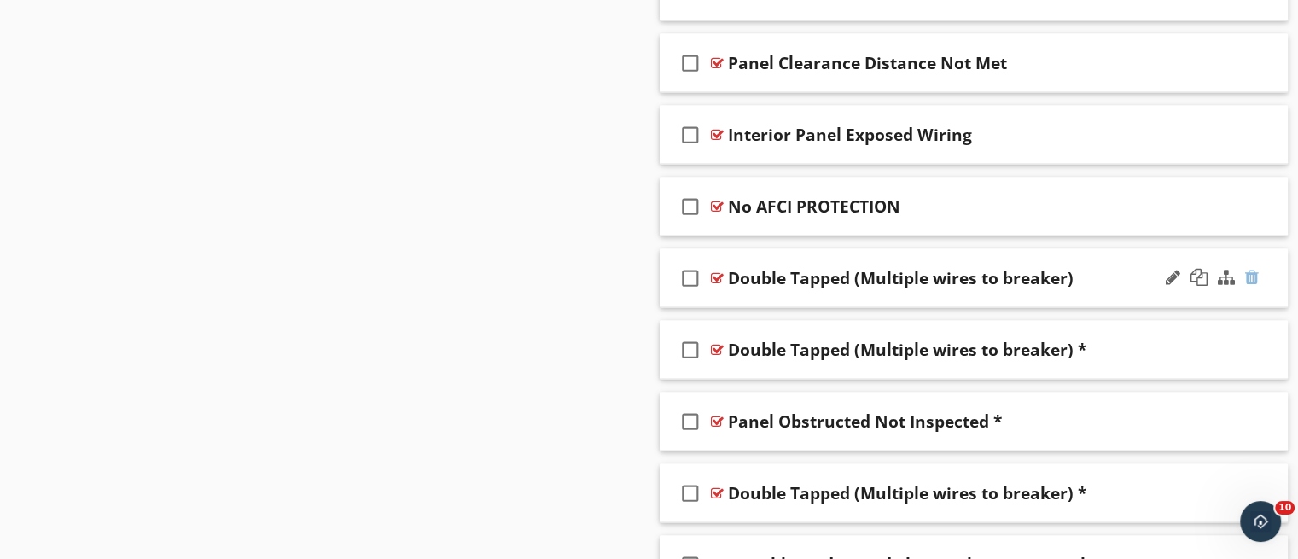
click at [1247, 269] on div at bounding box center [1252, 277] width 14 height 17
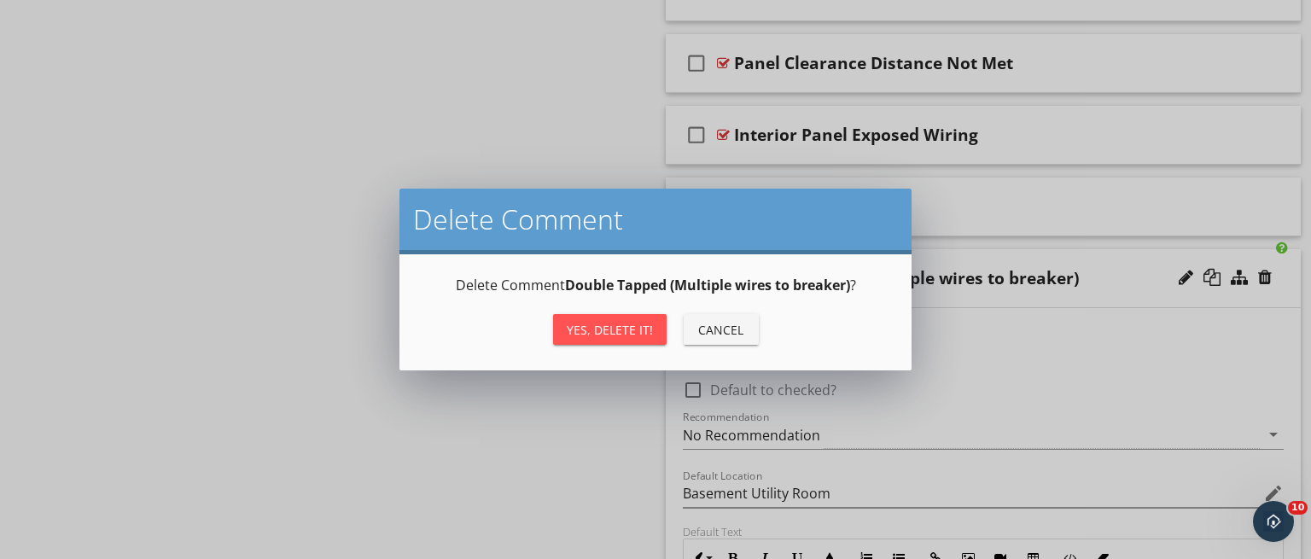
click at [604, 323] on div "Yes, Delete it!" at bounding box center [610, 330] width 86 height 18
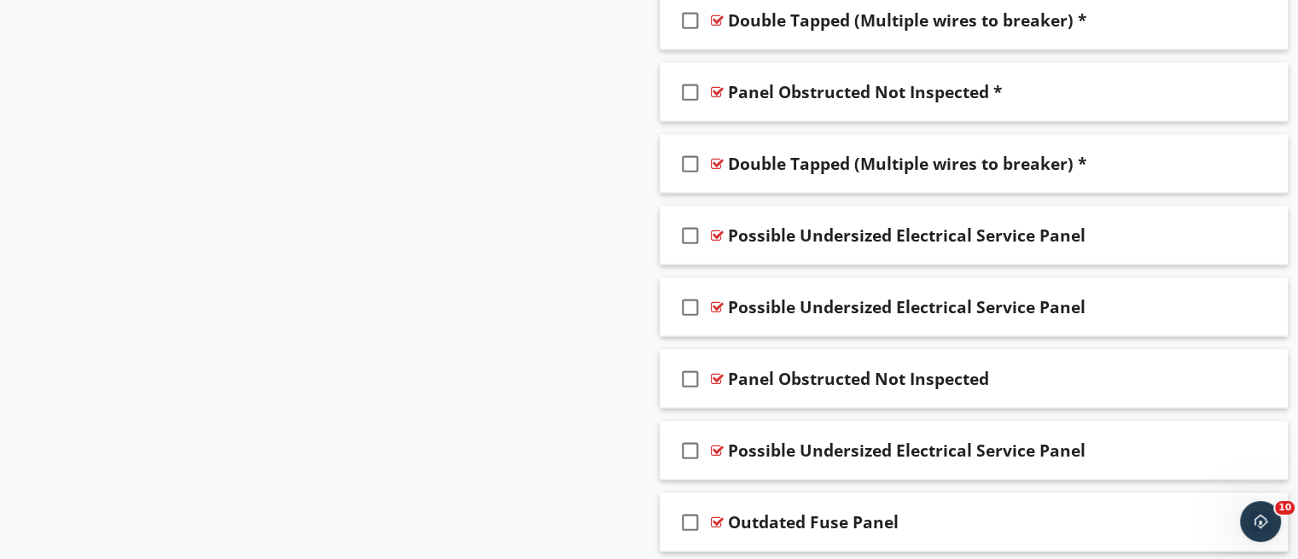
scroll to position [3552, 0]
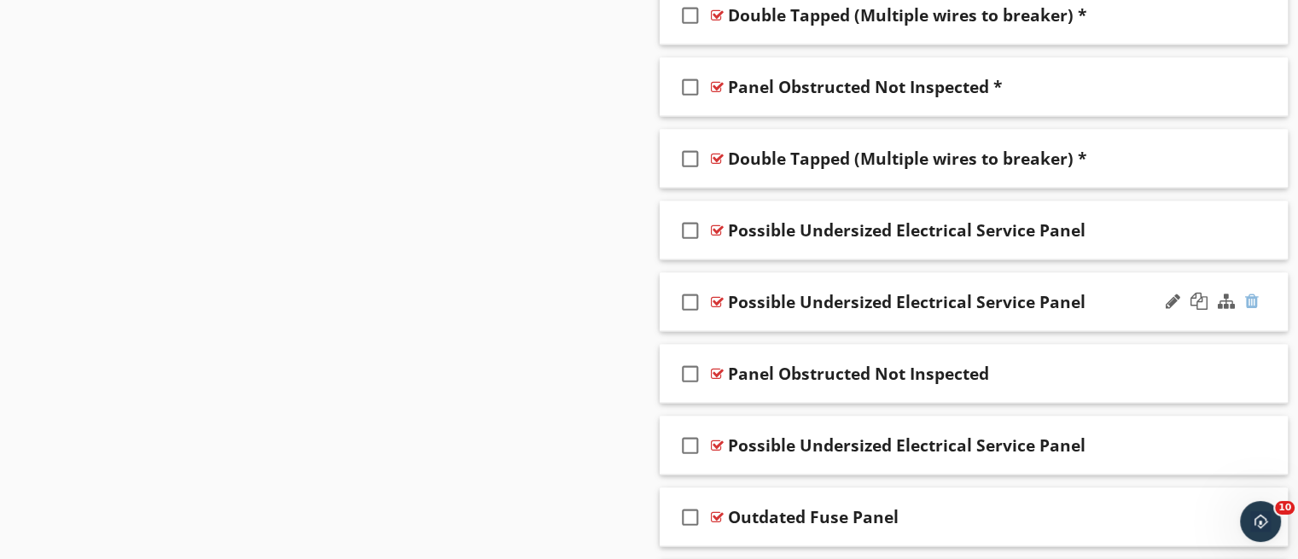
click at [1252, 296] on div at bounding box center [1252, 301] width 14 height 17
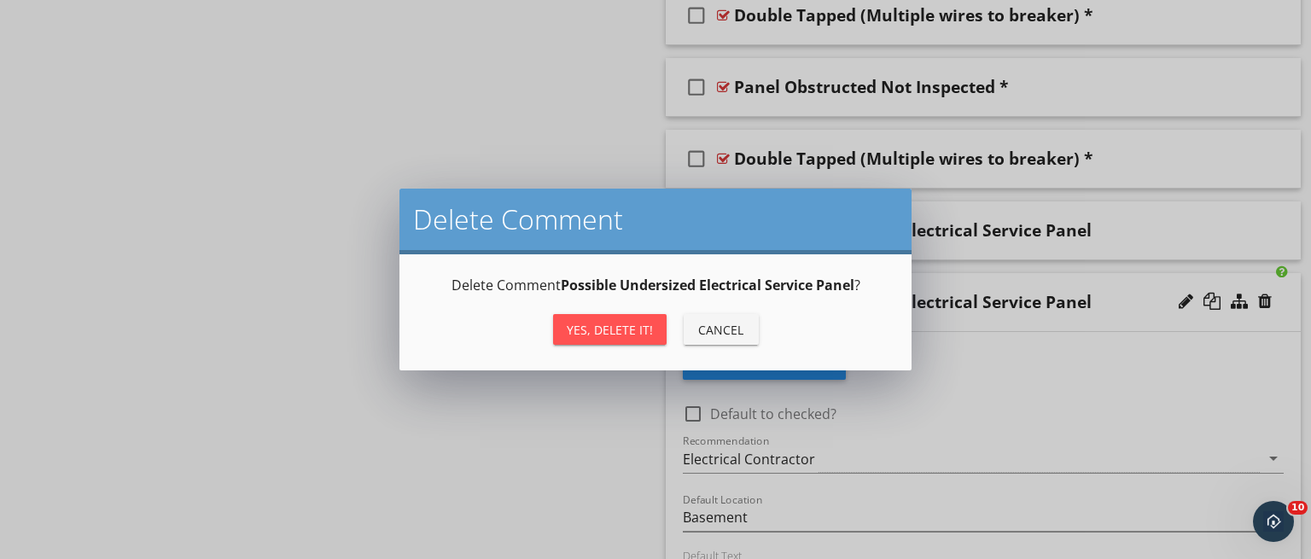
click at [644, 329] on div "Yes, Delete it!" at bounding box center [610, 330] width 86 height 18
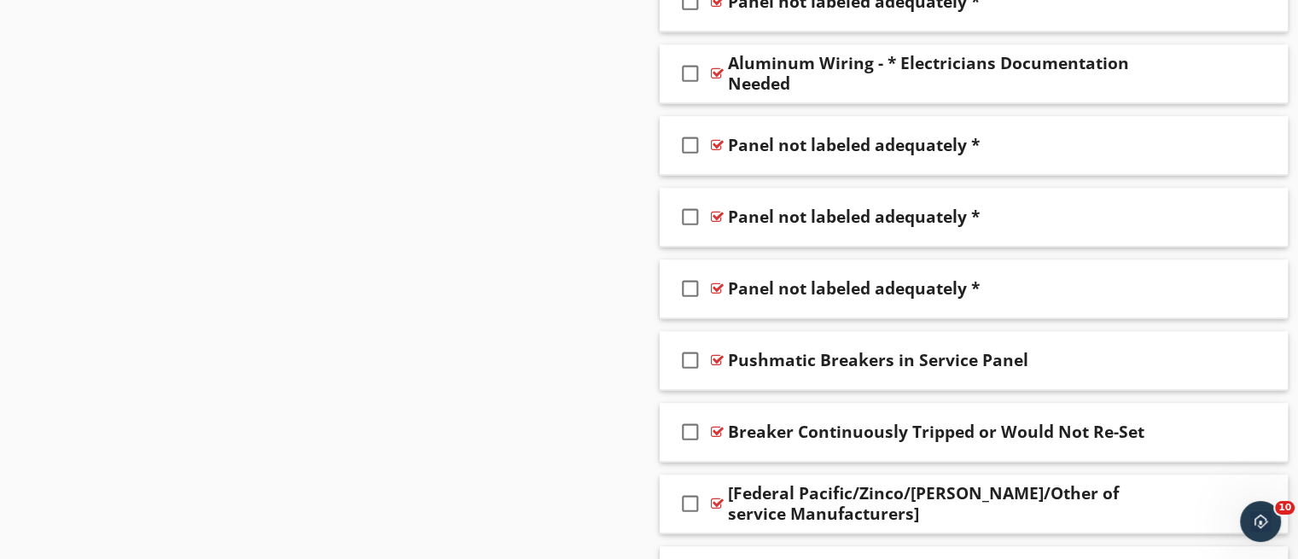
scroll to position [2556, 0]
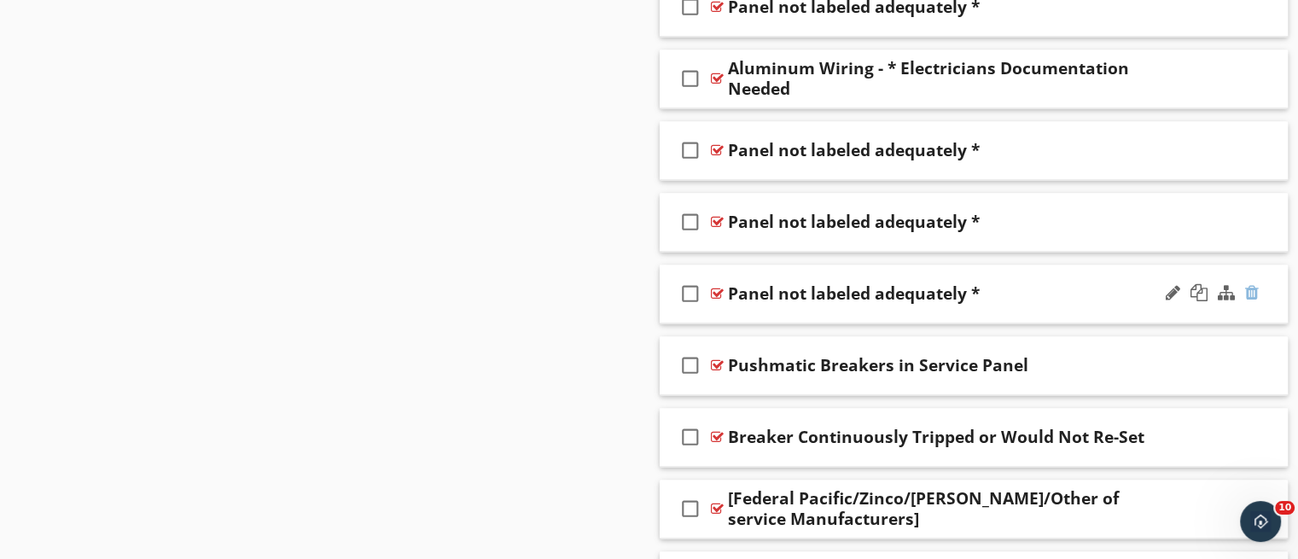
click at [1248, 289] on div at bounding box center [1252, 292] width 14 height 17
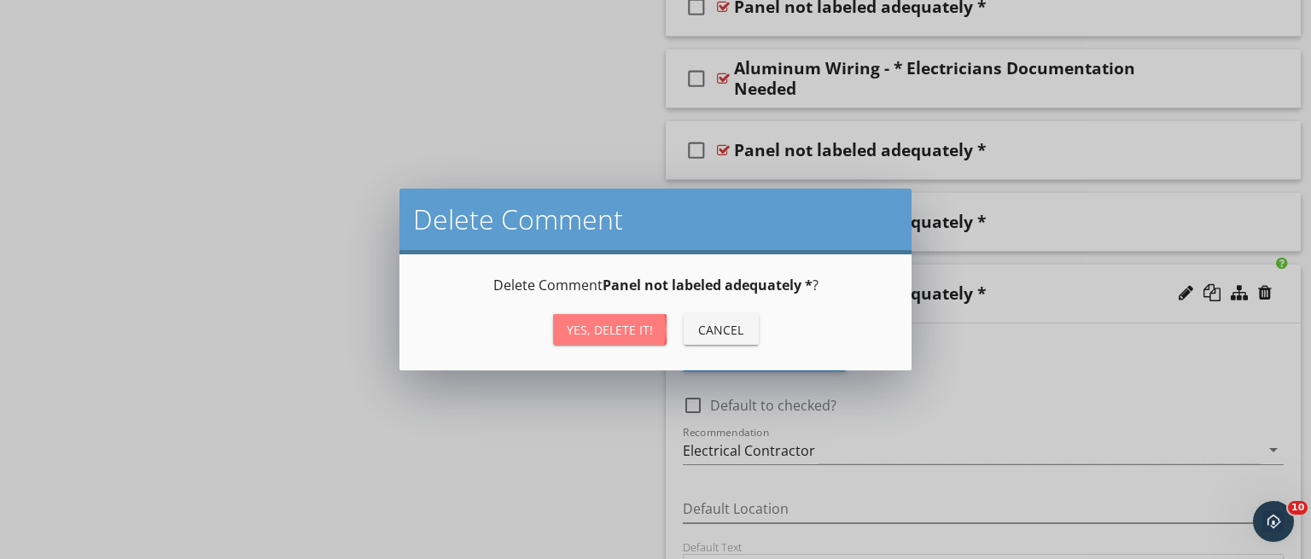
click at [632, 323] on div "Yes, Delete it!" at bounding box center [610, 330] width 86 height 18
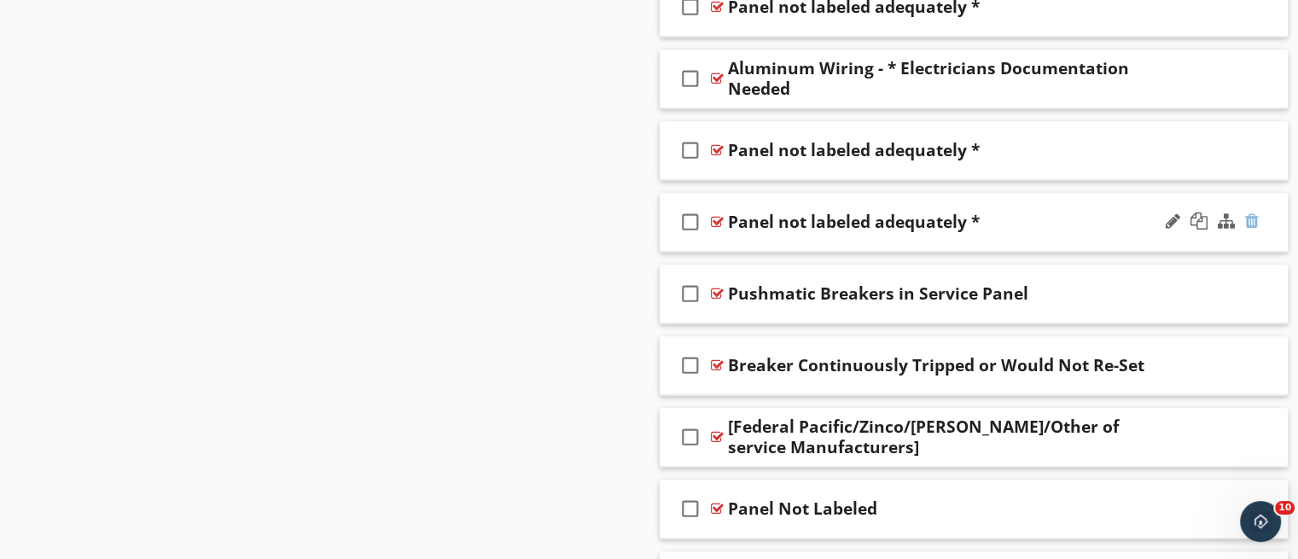
click at [1246, 222] on div at bounding box center [1252, 221] width 14 height 17
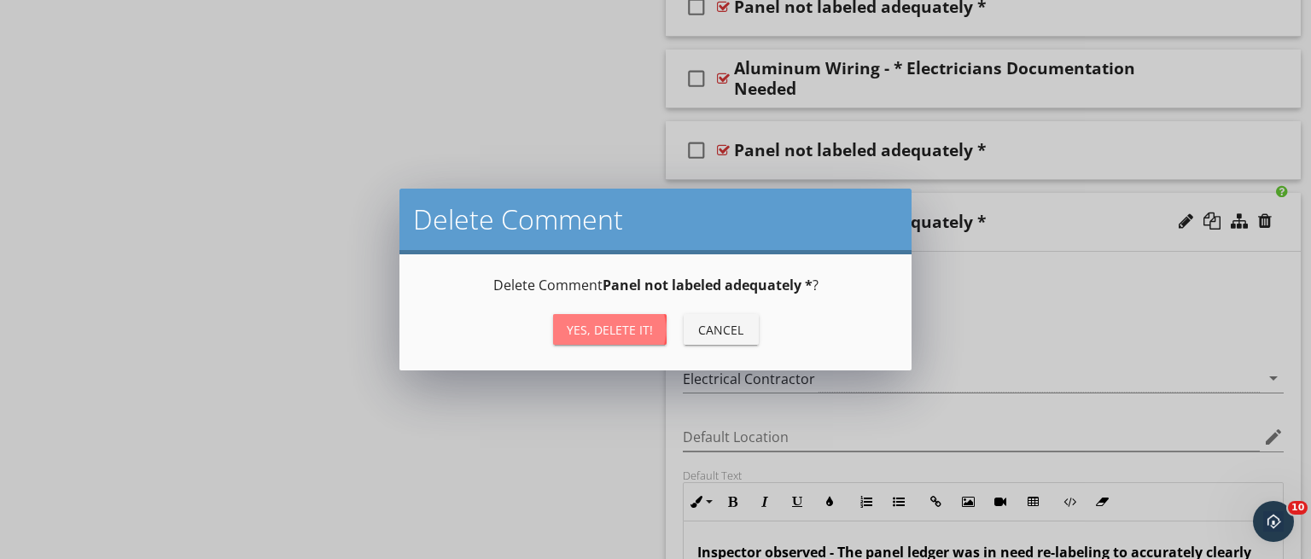
click at [609, 324] on div "Yes, Delete it!" at bounding box center [610, 330] width 86 height 18
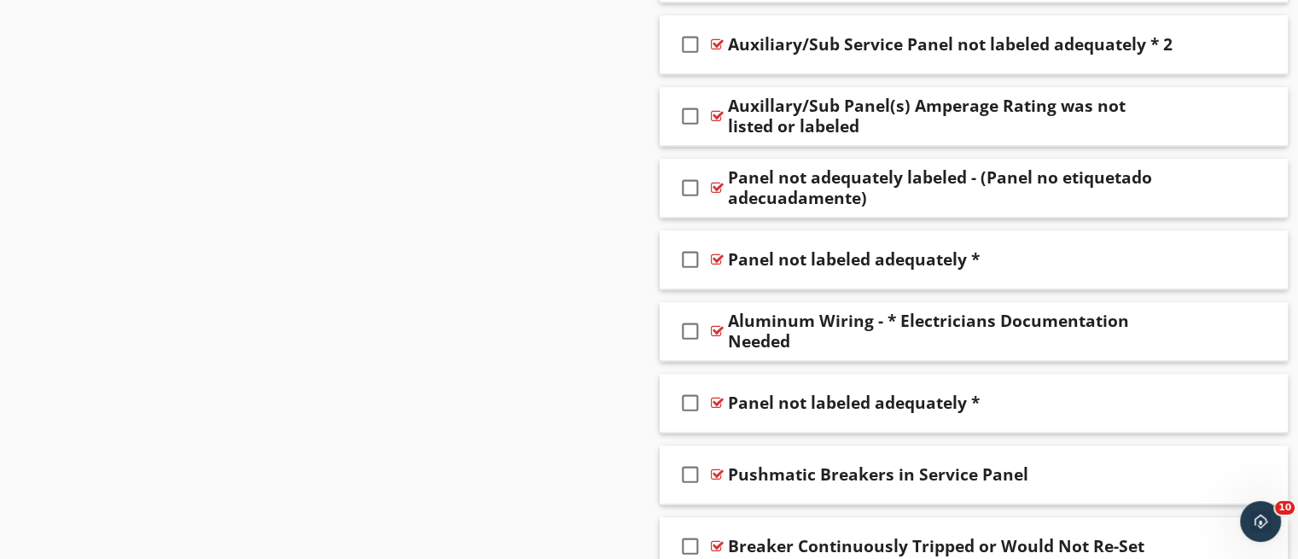
scroll to position [2320, 0]
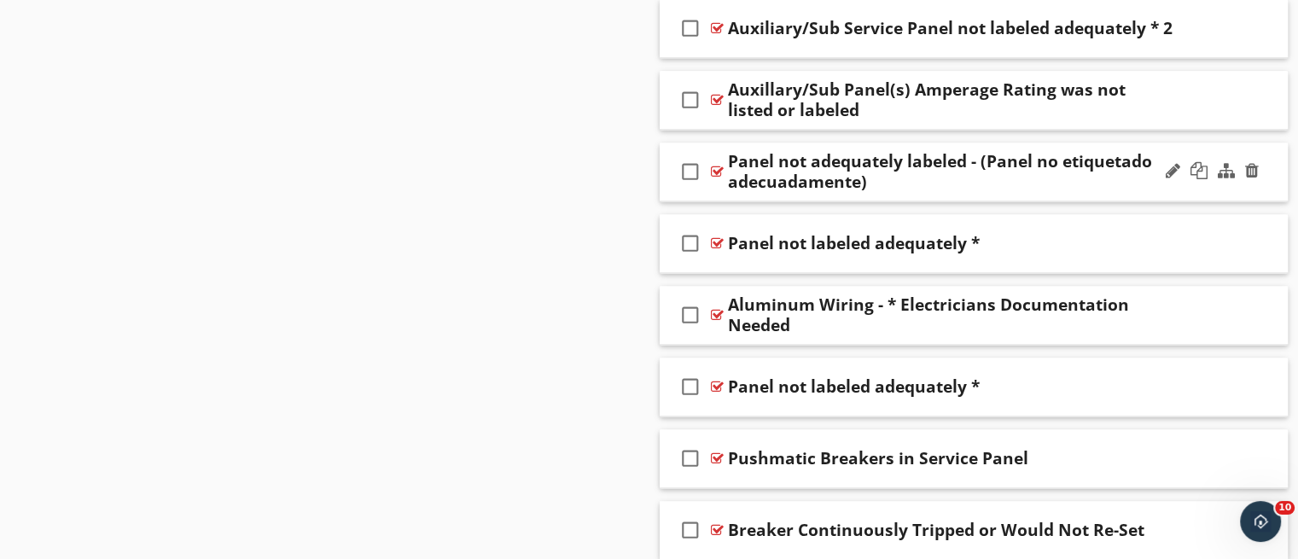
click at [926, 189] on div "check_box_outline_blank Panel not adequately labeled - (Panel no etiquetado ade…" at bounding box center [974, 172] width 629 height 59
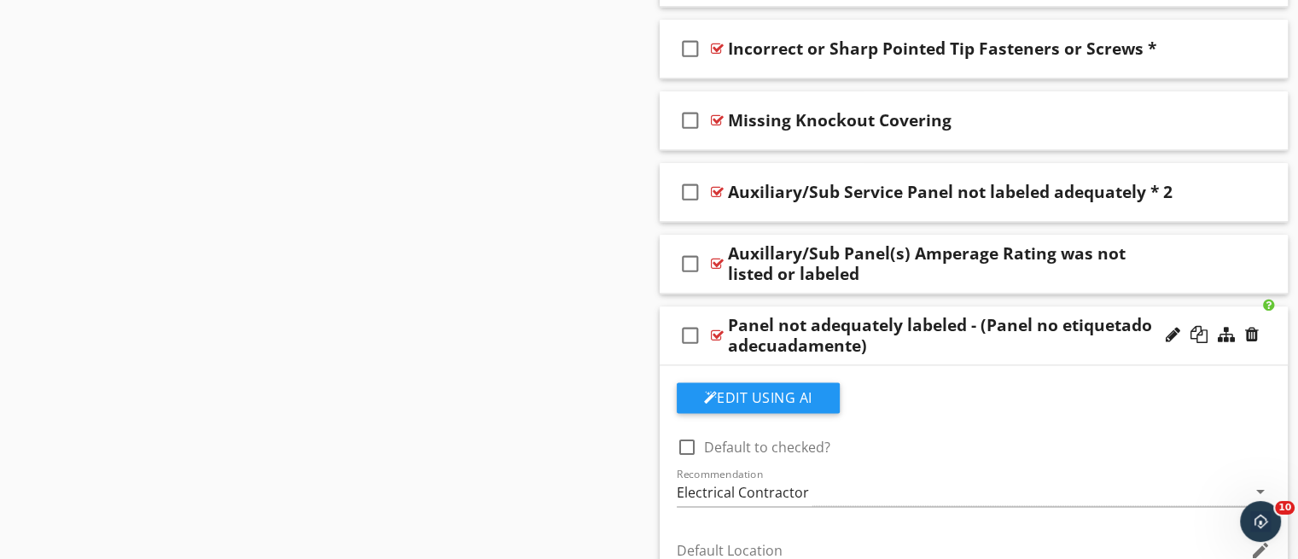
scroll to position [2137, 0]
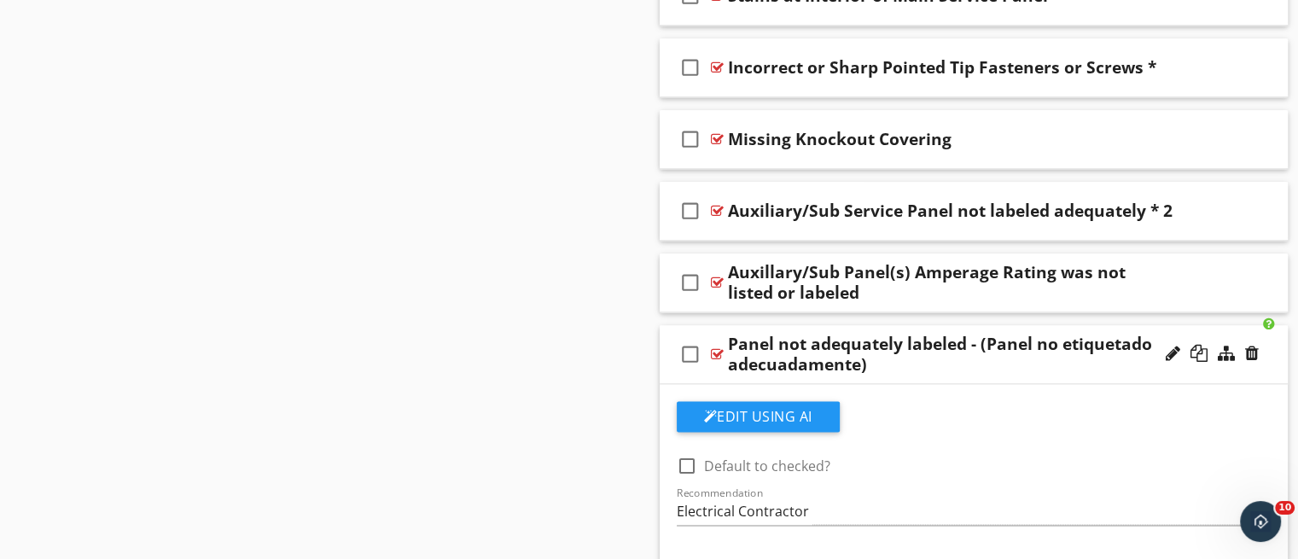
click at [968, 369] on div "Panel not adequately labeled - (Panel no etiquetado adecuadamente)" at bounding box center [951, 354] width 446 height 41
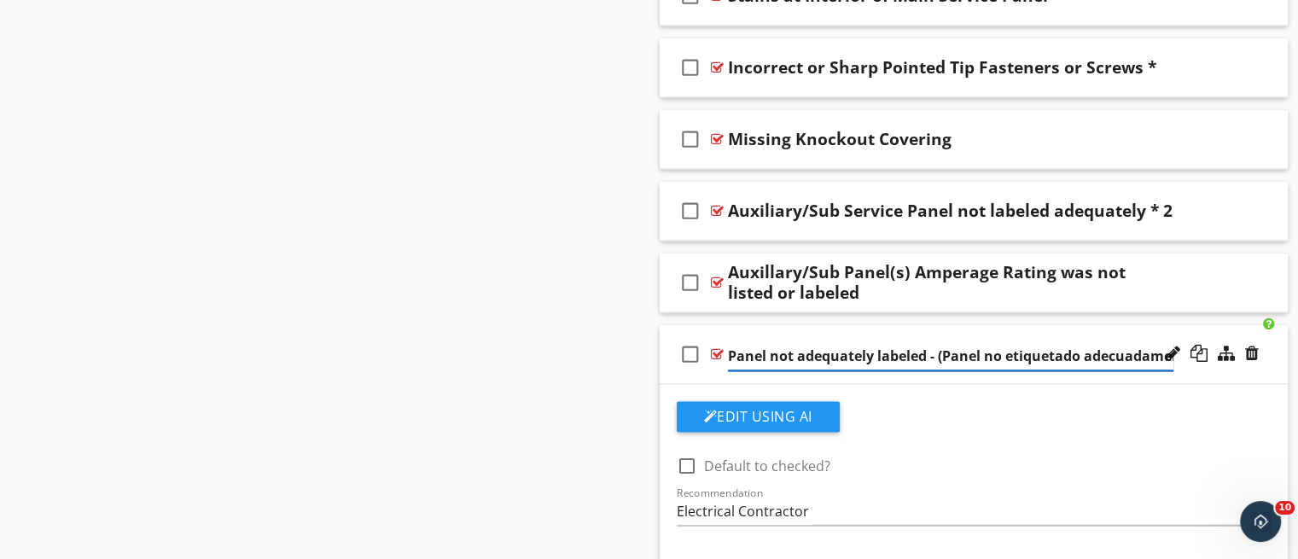
scroll to position [0, 25]
click at [891, 374] on div "check_box_outline_blank Panel not adequately labeled - (Panel no etiquetado ade…" at bounding box center [974, 354] width 629 height 59
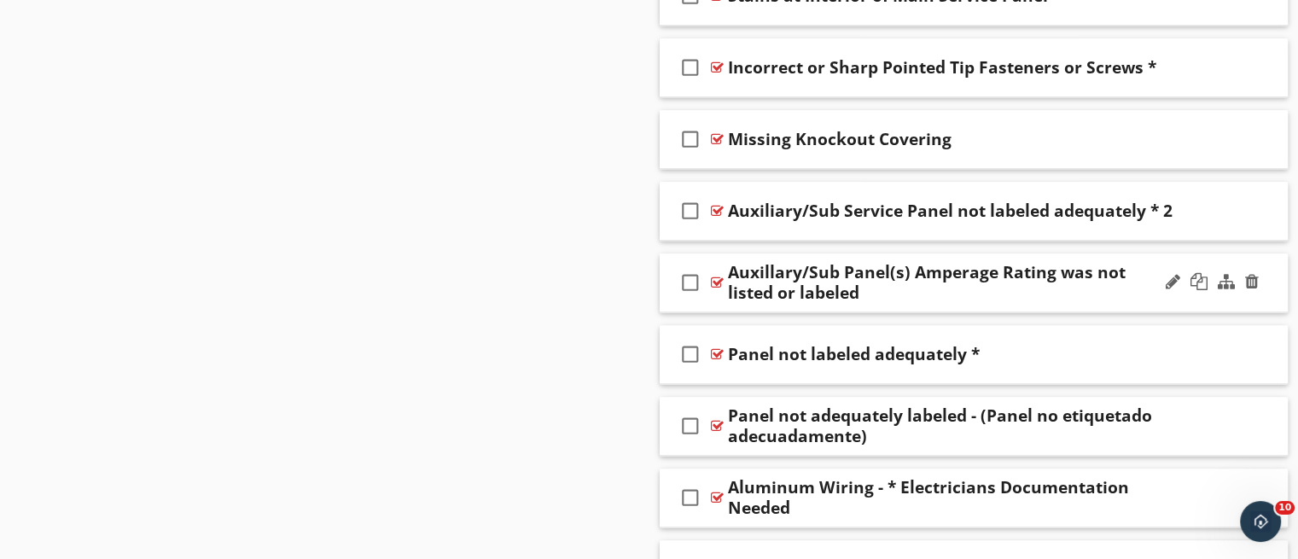
click at [1001, 295] on div "Auxillary/Sub Panel(s) Amperage Rating was not listed or labeled" at bounding box center [951, 282] width 446 height 41
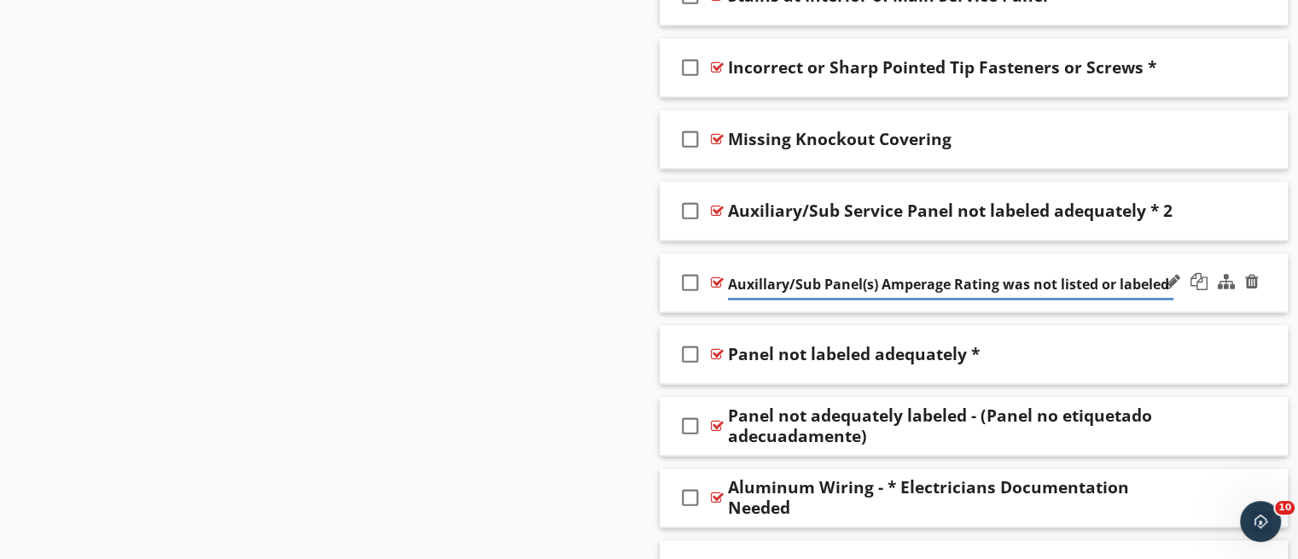
click at [980, 303] on div "check_box_outline_blank Auxillary/Sub Panel(s) Amperage Rating was not listed o…" at bounding box center [974, 282] width 629 height 59
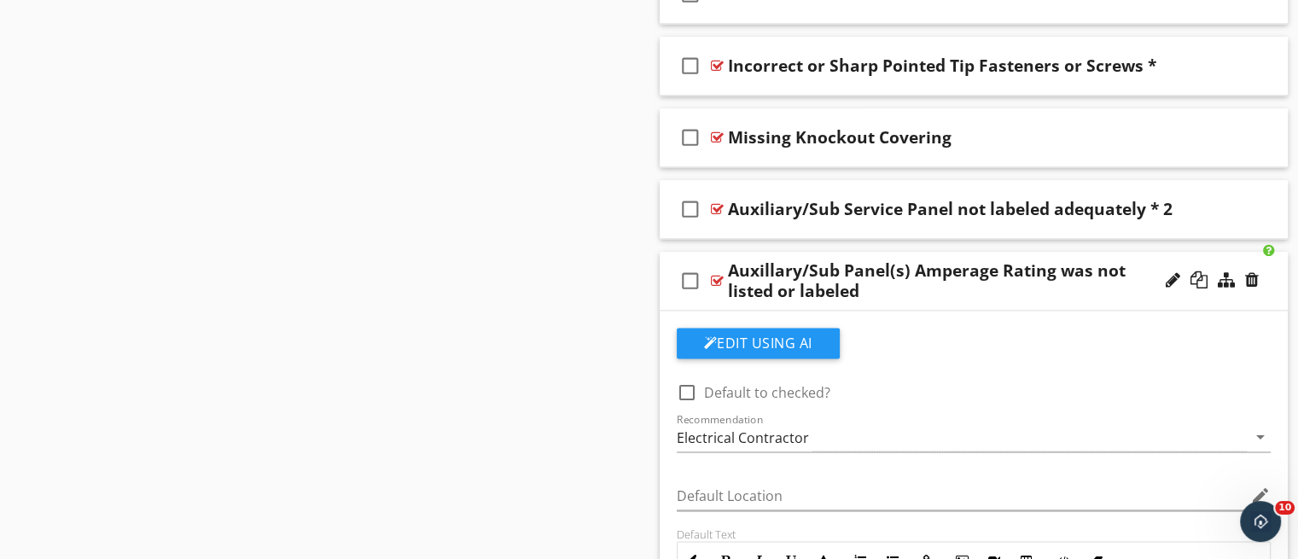
scroll to position [2127, 0]
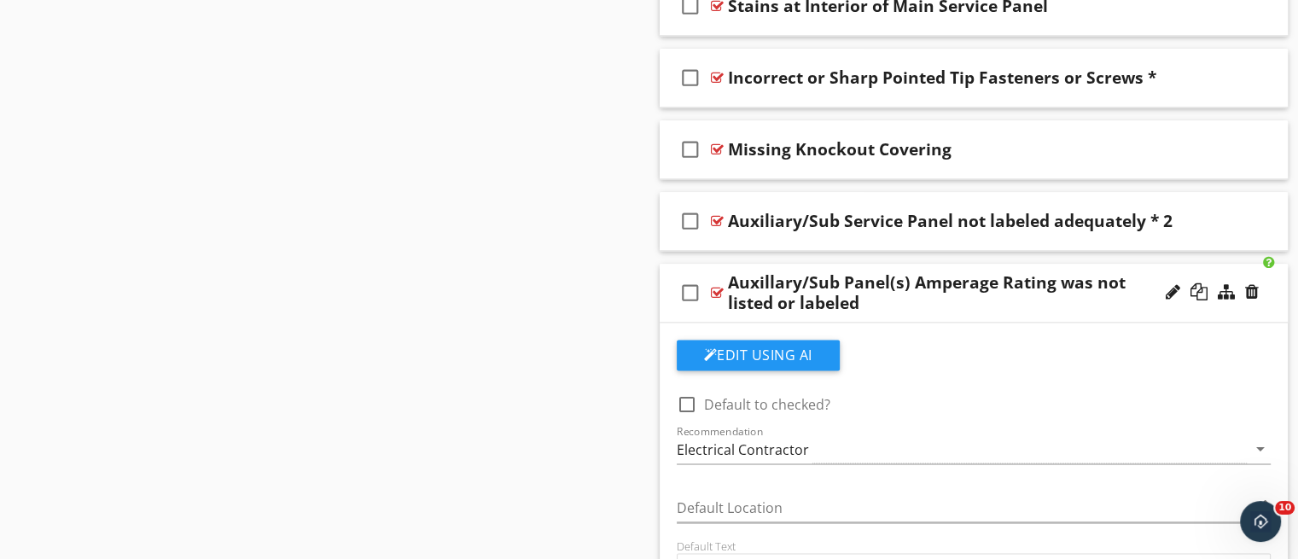
click at [973, 311] on div "check_box_outline_blank Auxillary/Sub Panel(s) Amperage Rating was not listed o…" at bounding box center [974, 293] width 629 height 59
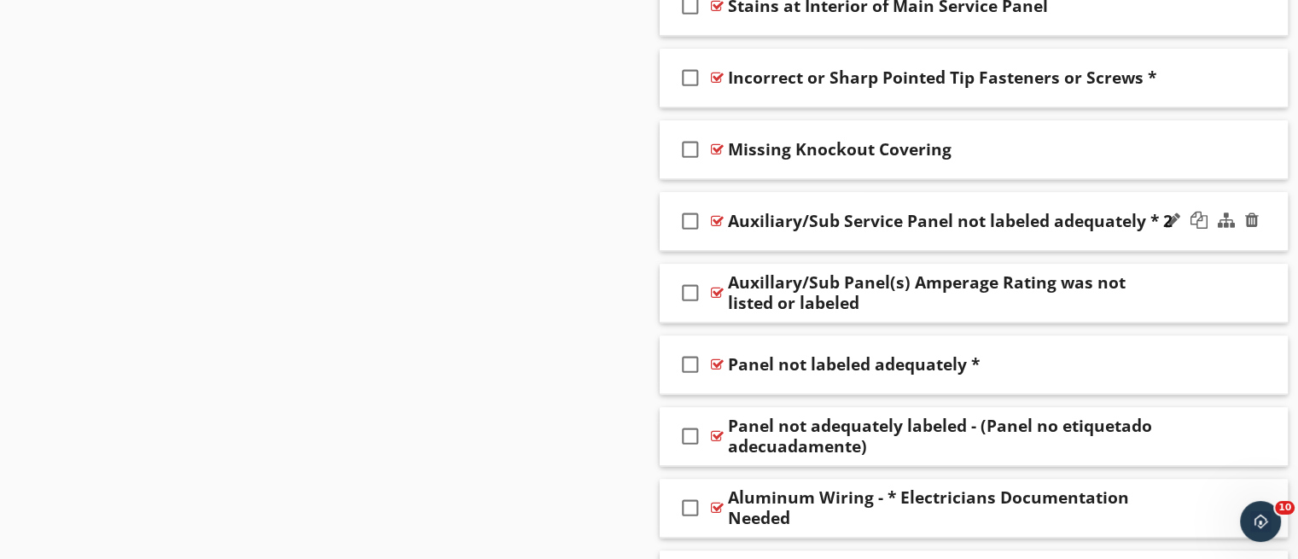
click at [880, 239] on div "check_box_outline_blank Auxiliary/Sub Service Panel not labeled adequately * 2" at bounding box center [974, 221] width 629 height 59
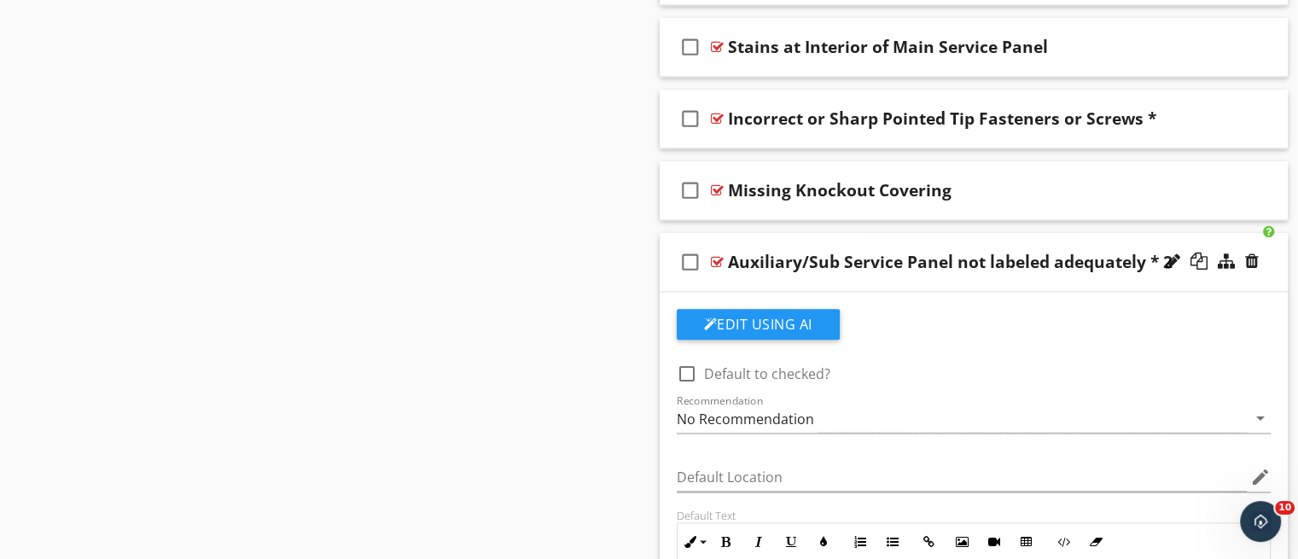
scroll to position [2079, 0]
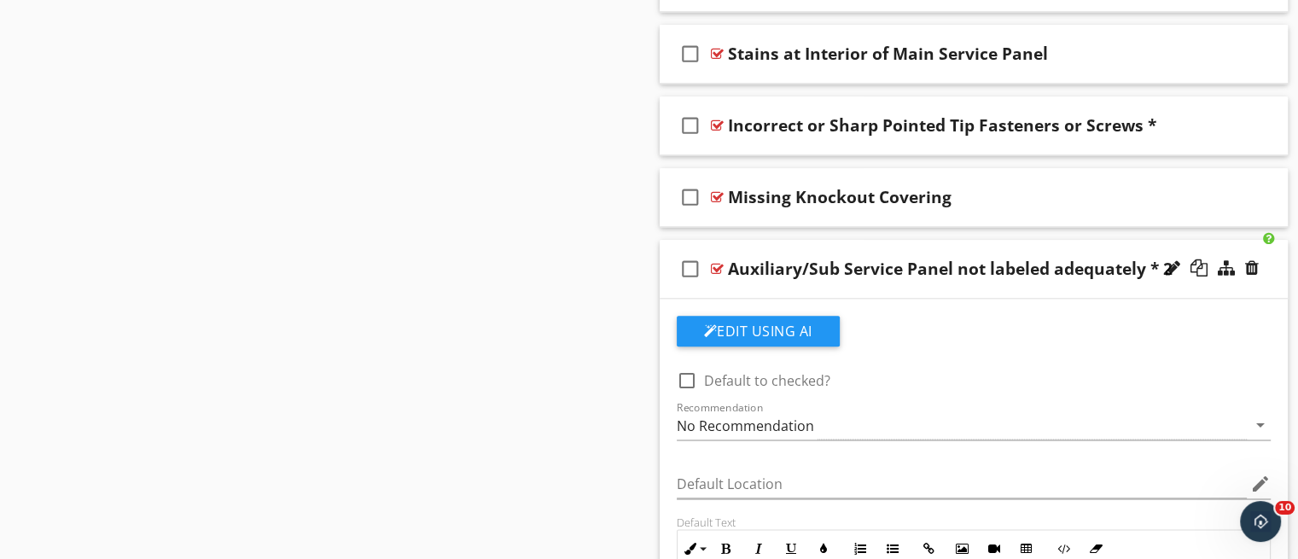
click at [933, 289] on div "check_box_outline_blank Auxiliary/Sub Service Panel not labeled adequately * 2" at bounding box center [974, 269] width 629 height 59
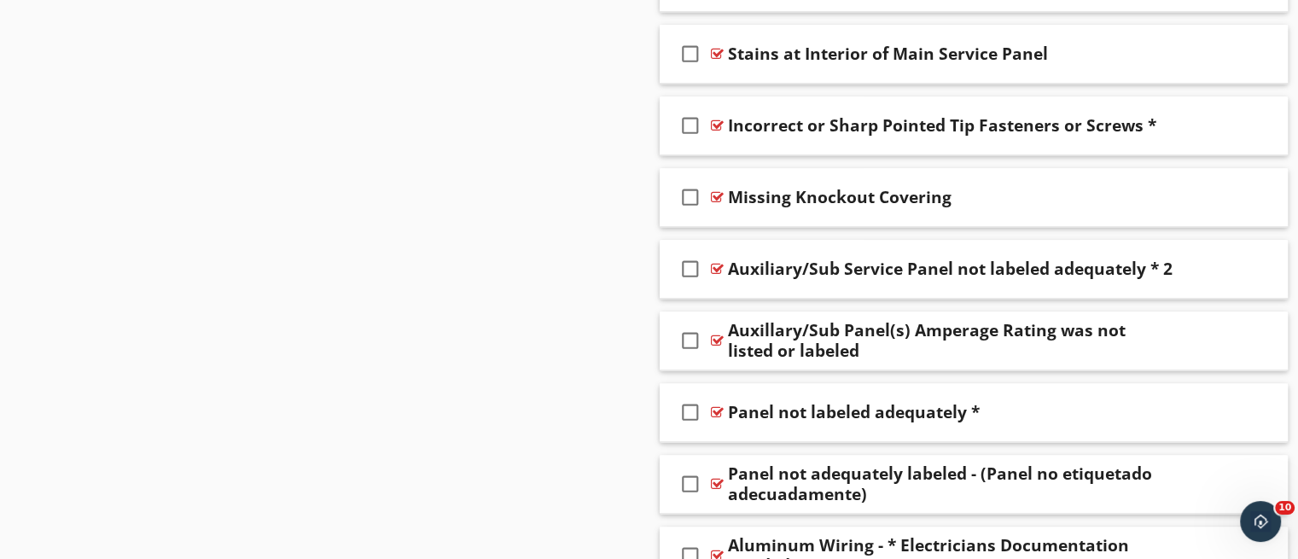
click at [912, 351] on div "Auxillary/Sub Panel(s) Amperage Rating was not listed or labeled" at bounding box center [951, 340] width 446 height 41
click at [908, 358] on div "check_box_outline_blank Auxillary/Sub Panel(s) Amperage Rating was not listed o…" at bounding box center [974, 341] width 629 height 59
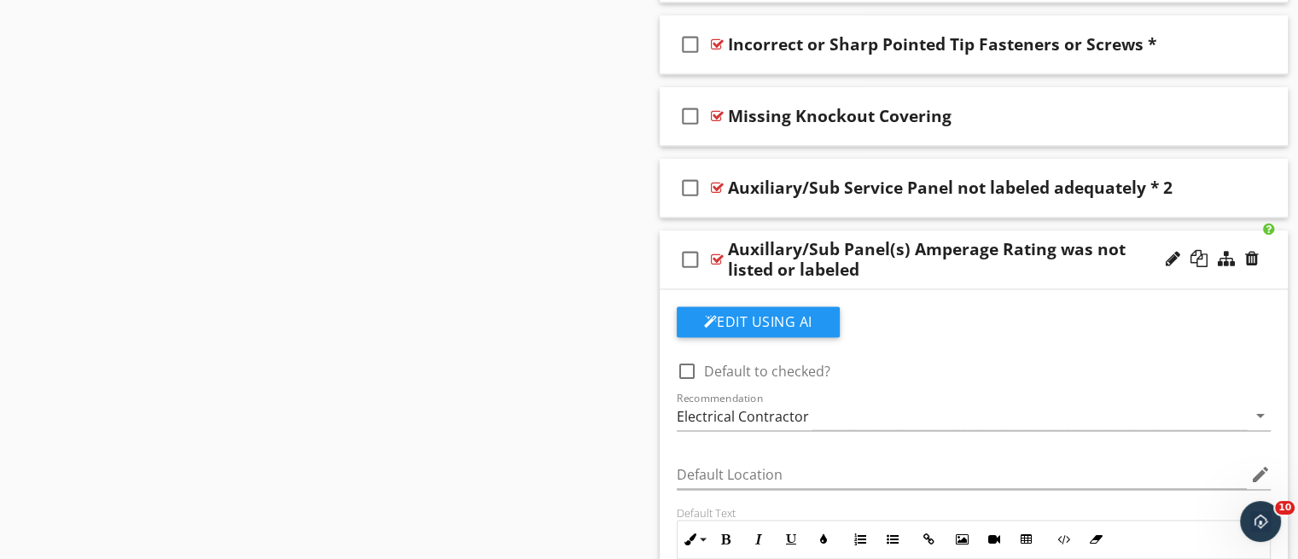
scroll to position [2112, 0]
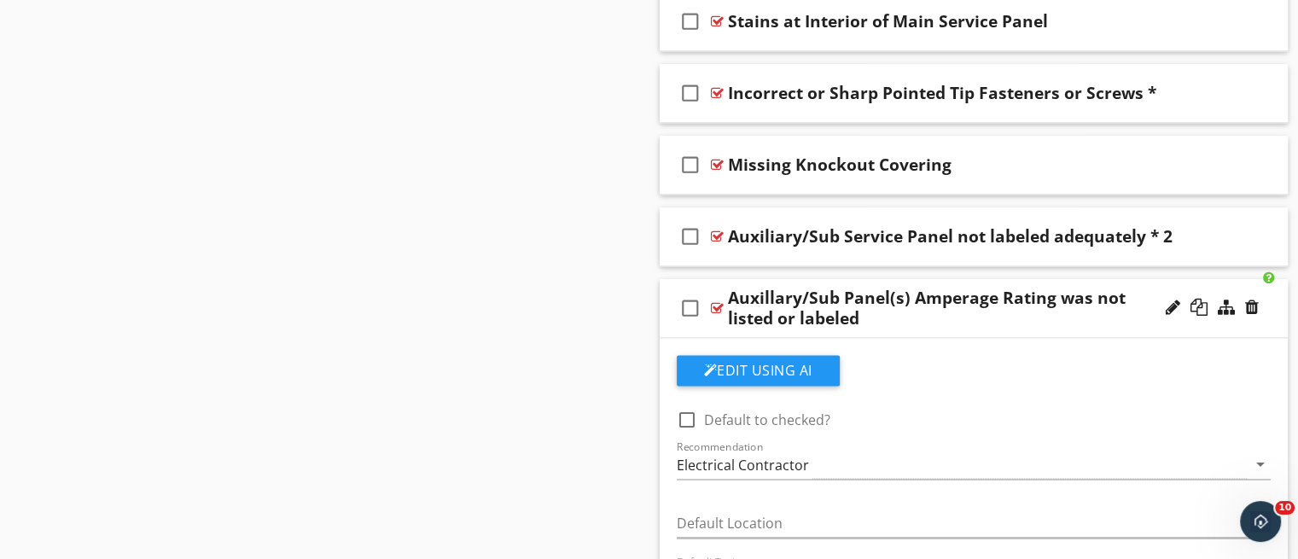
click at [945, 327] on div "check_box_outline_blank Auxillary/Sub Panel(s) Amperage Rating was not listed o…" at bounding box center [974, 308] width 629 height 59
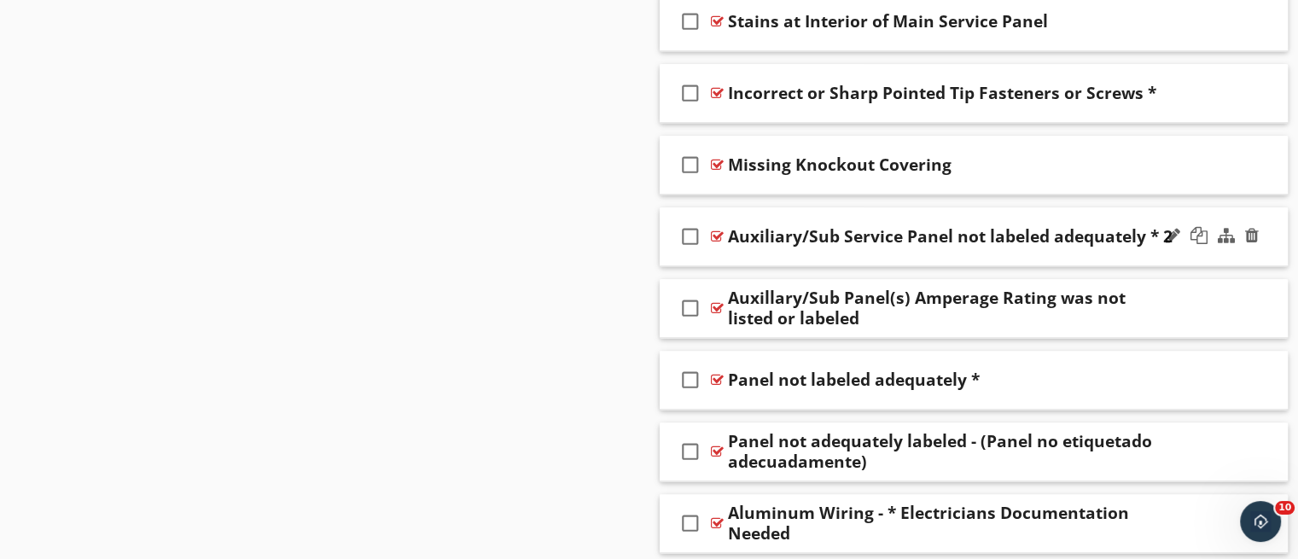
click at [912, 252] on div "check_box_outline_blank Auxiliary/Sub Service Panel not labeled adequately * 2" at bounding box center [974, 236] width 629 height 59
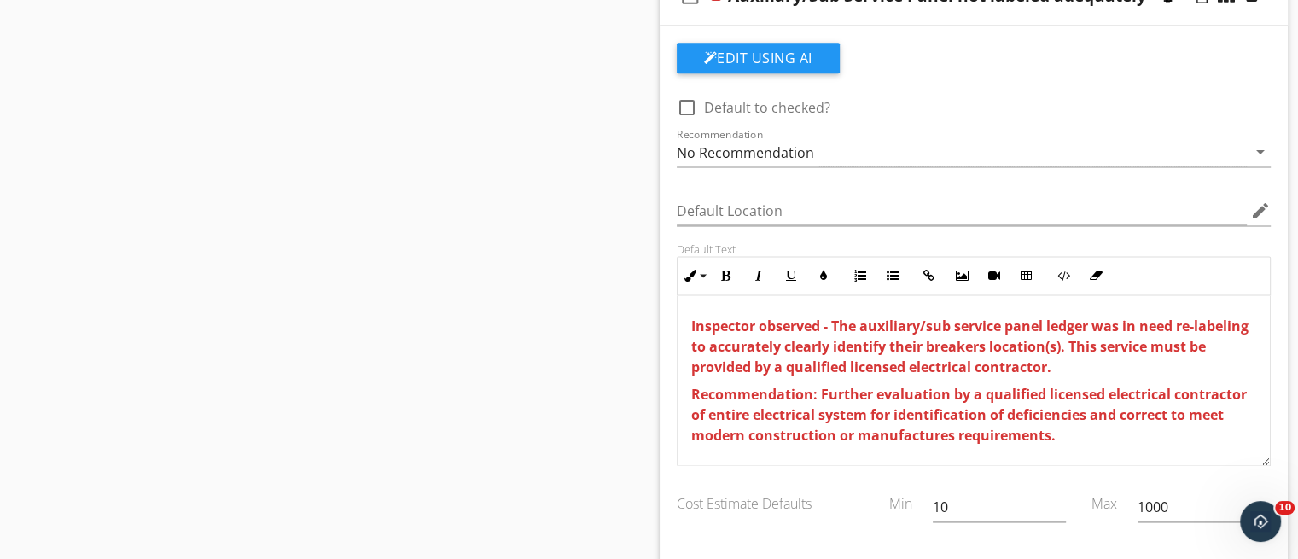
scroll to position [2346, 0]
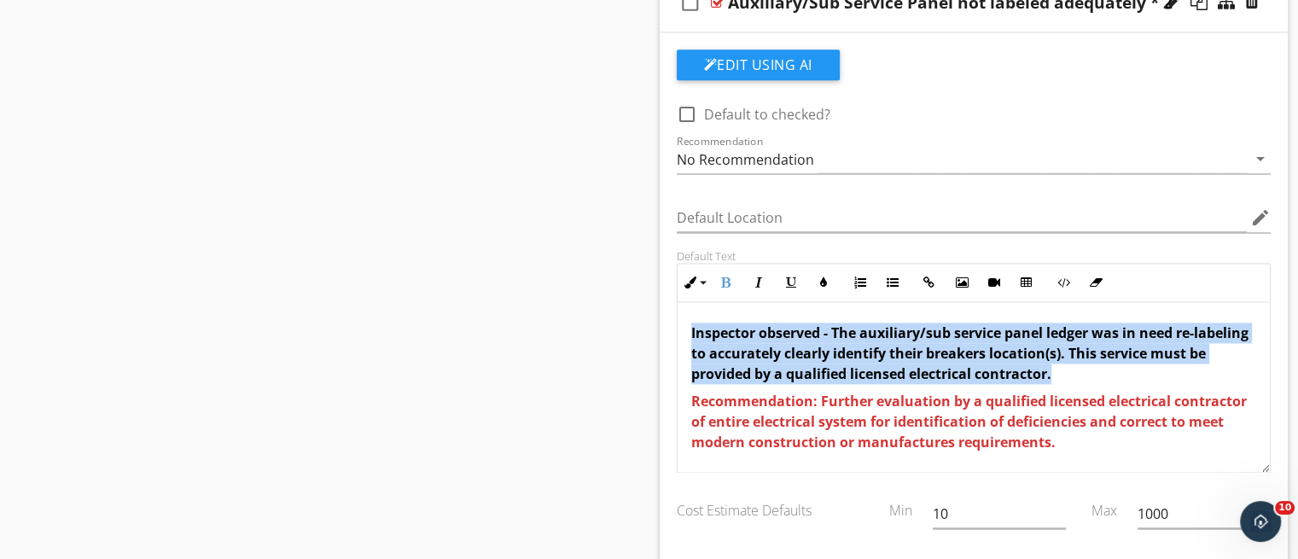
drag, startPoint x: 1128, startPoint y: 370, endPoint x: 684, endPoint y: 320, distance: 446.6
click at [684, 320] on div "Inspector observed - The auxiliary/sub service panel ledger was in need re-labe…" at bounding box center [974, 387] width 593 height 171
click at [825, 277] on icon "button" at bounding box center [824, 283] width 12 height 12
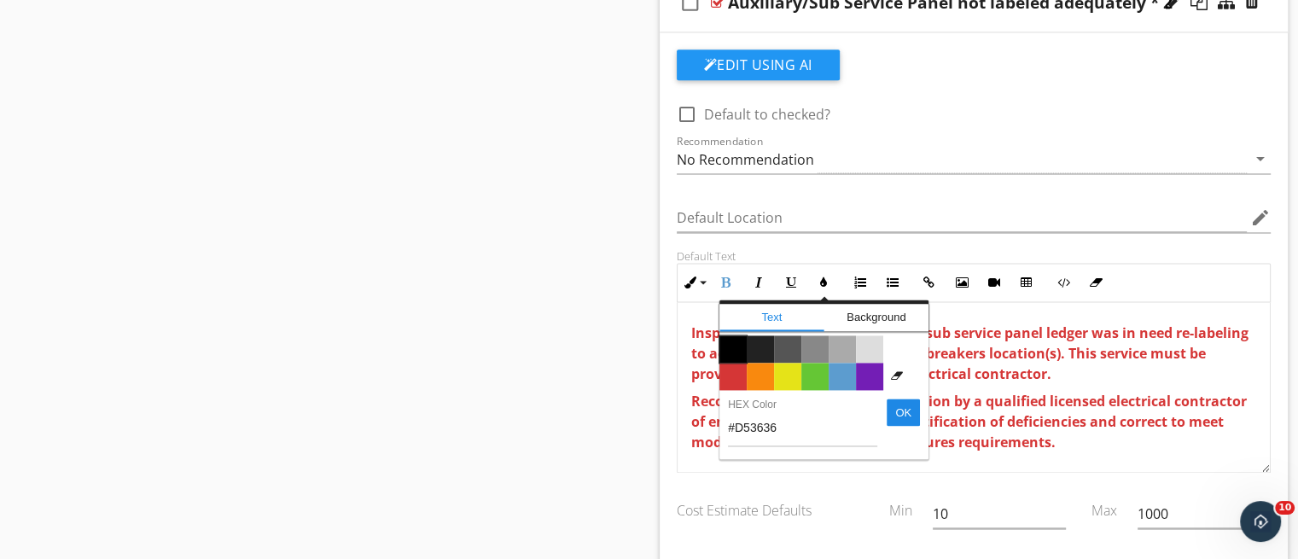
click at [734, 339] on span "Color #000000" at bounding box center [733, 348] width 27 height 27
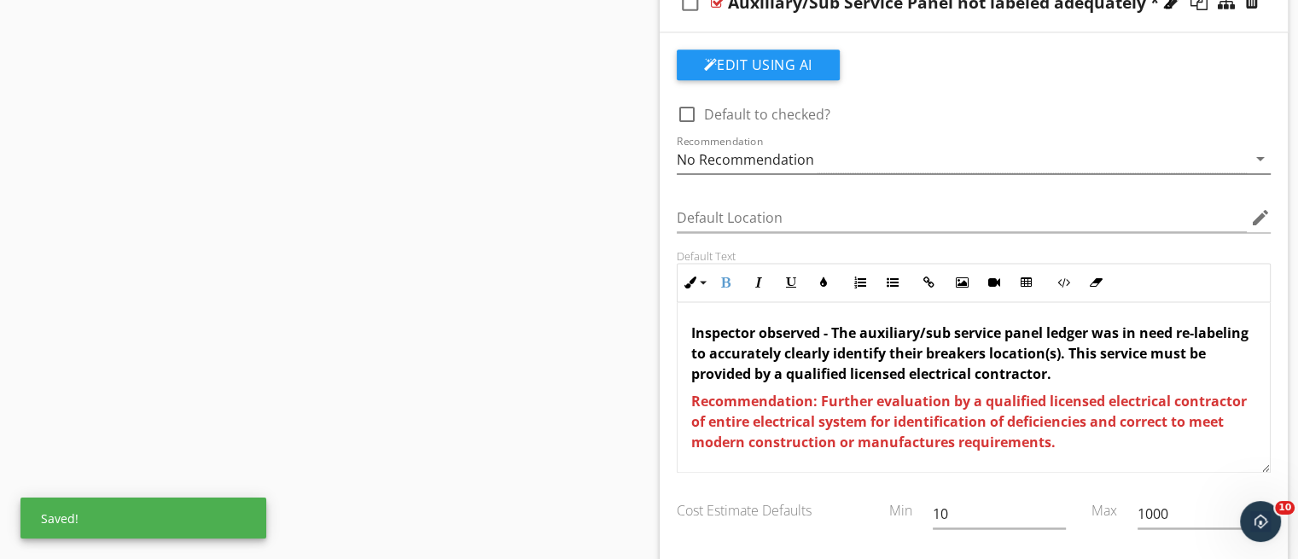
click at [898, 157] on div "No Recommendation" at bounding box center [962, 159] width 571 height 28
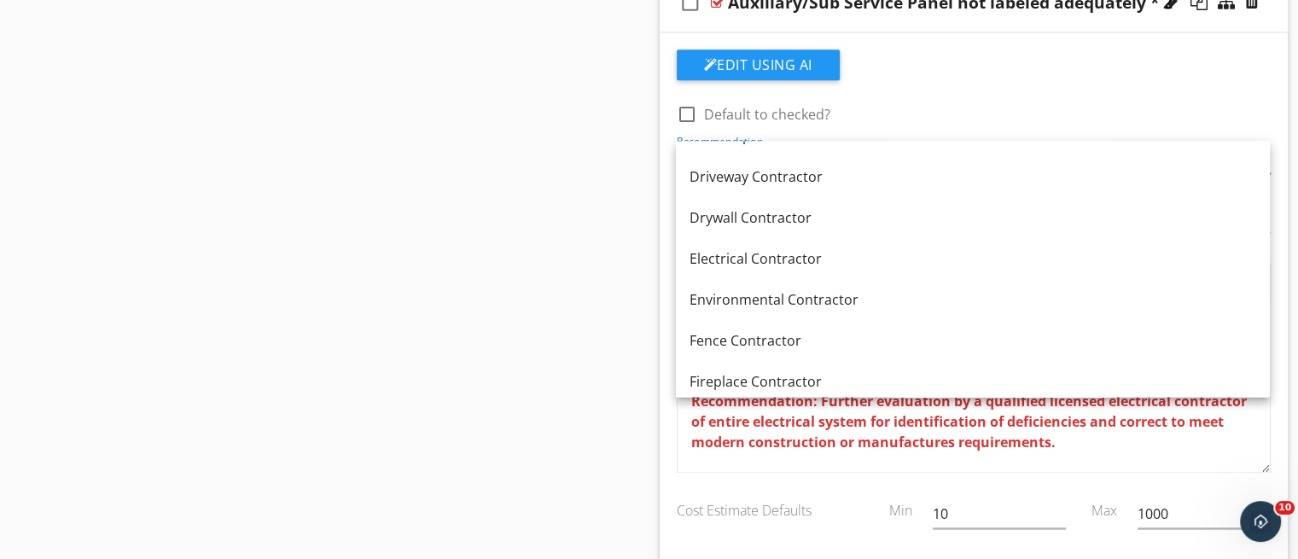
scroll to position [593, 0]
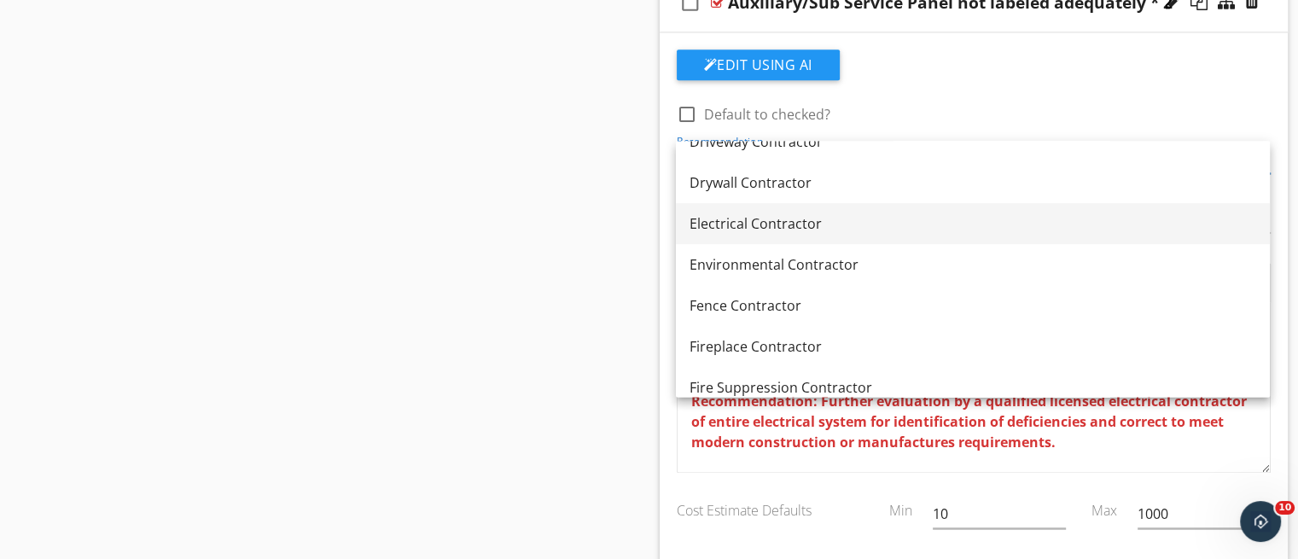
click at [912, 213] on div "Electrical Contractor" at bounding box center [973, 223] width 567 height 20
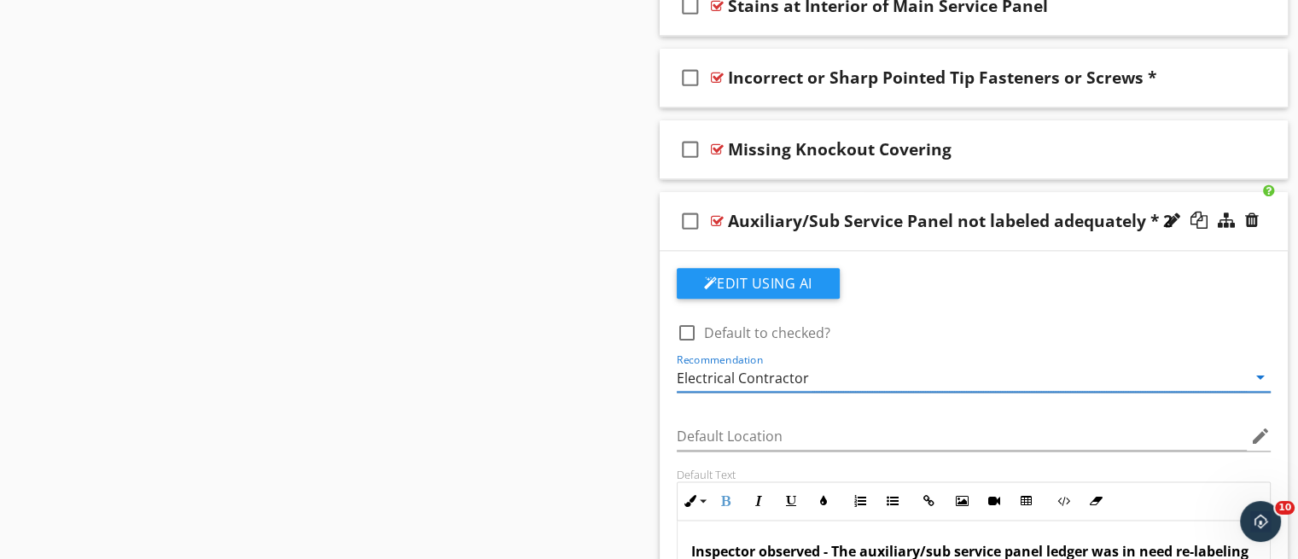
scroll to position [2108, 0]
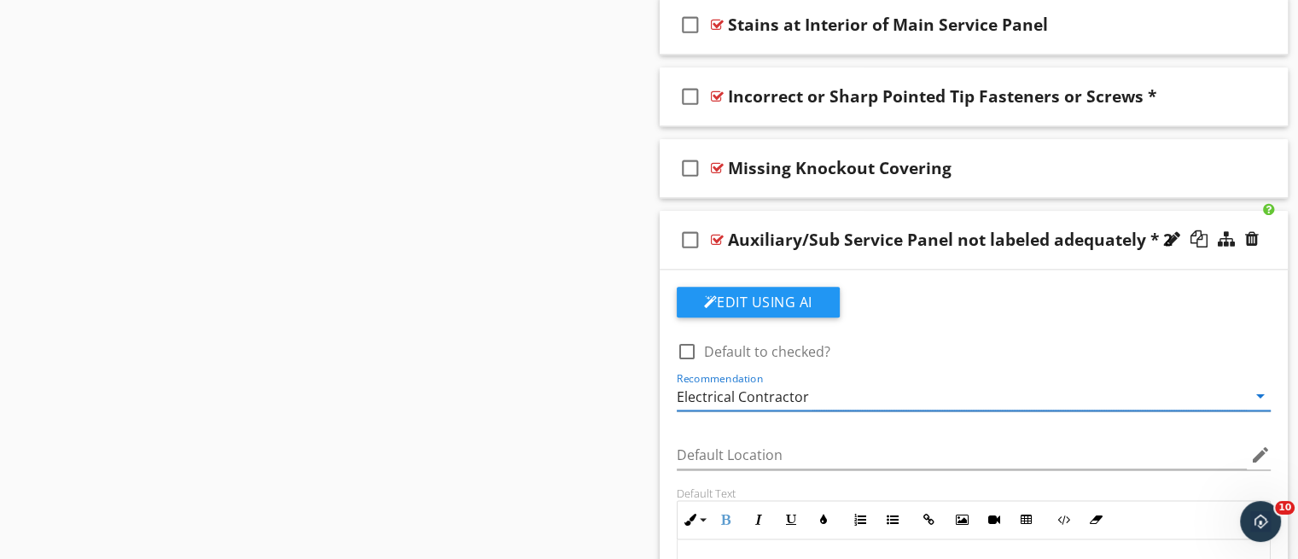
click at [983, 263] on div "check_box_outline_blank Auxiliary/Sub Service Panel not labeled adequately * 2" at bounding box center [974, 240] width 629 height 59
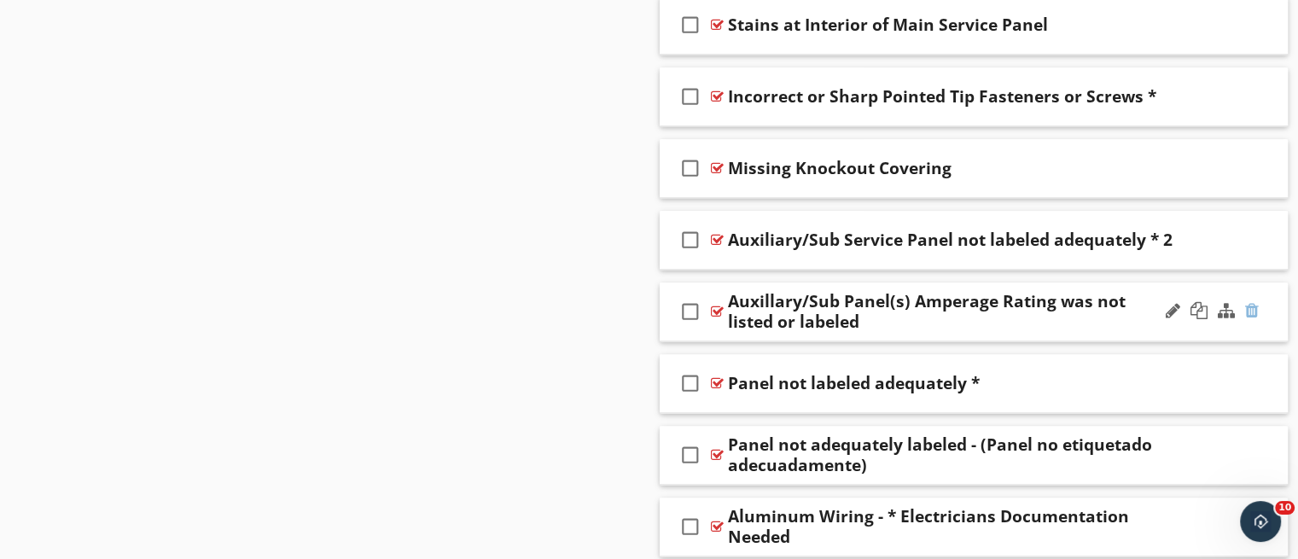
click at [1250, 309] on div at bounding box center [1252, 310] width 14 height 17
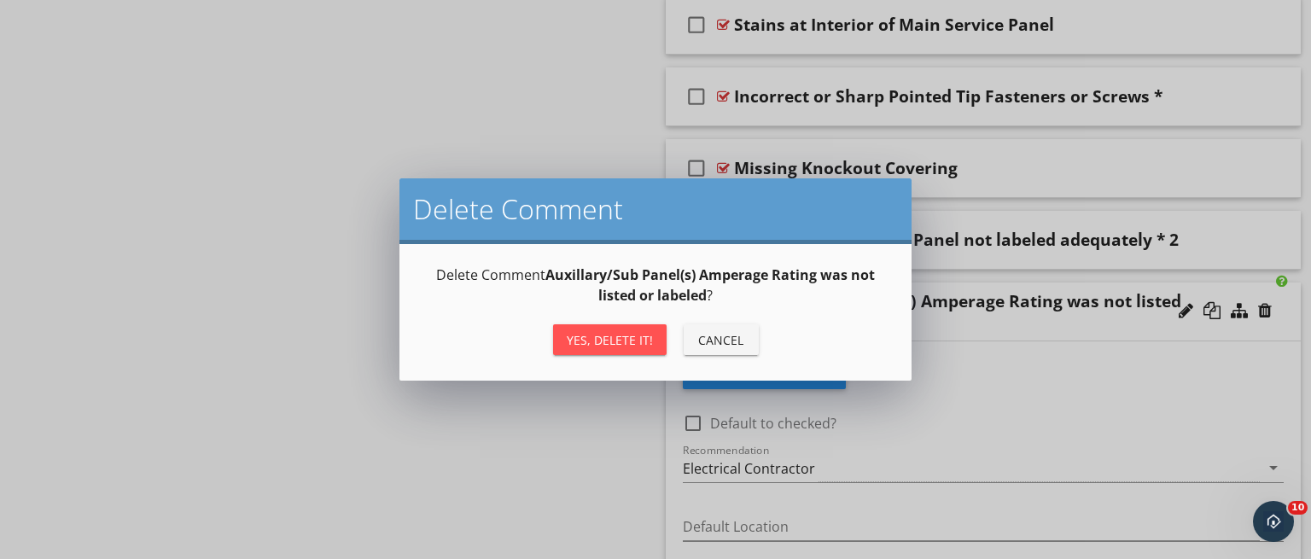
click at [627, 341] on div "Yes, Delete it!" at bounding box center [610, 340] width 86 height 18
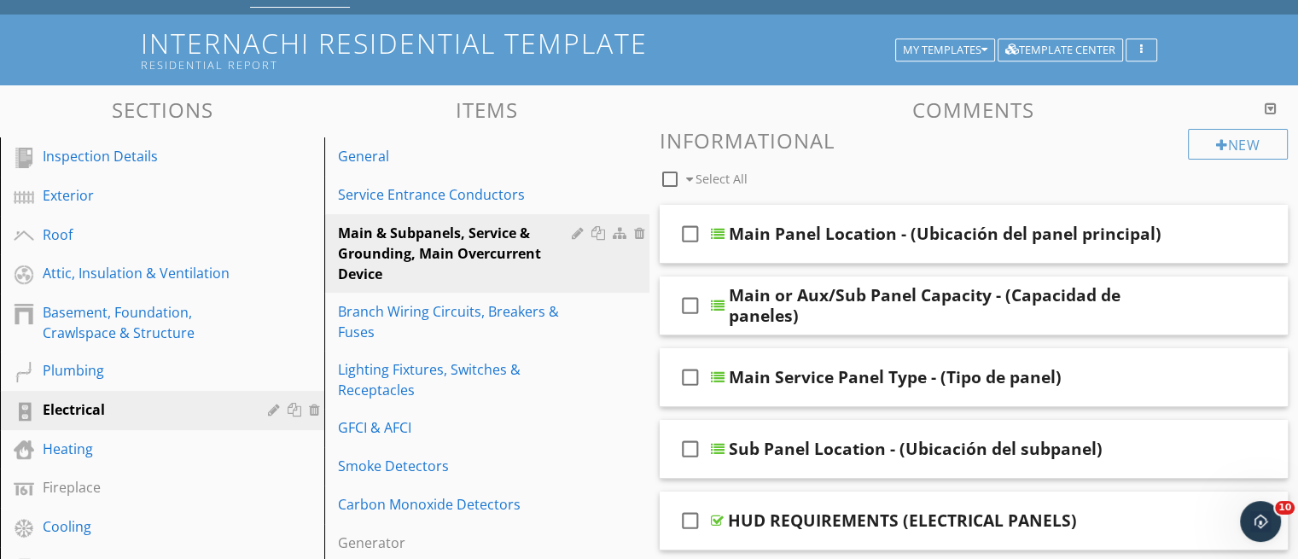
scroll to position [96, 0]
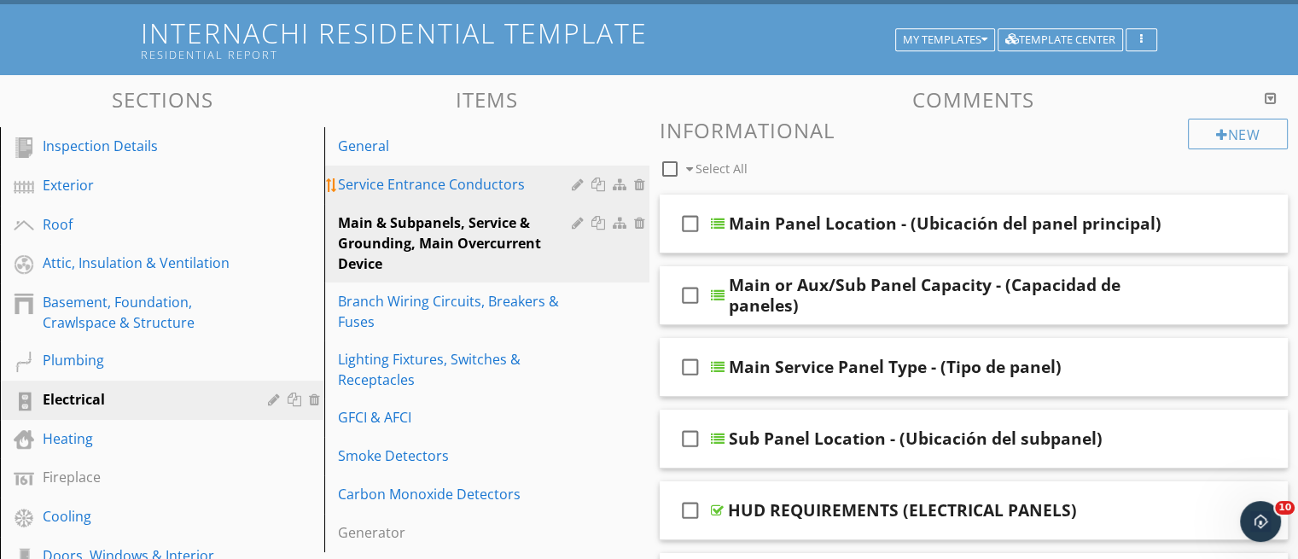
click at [415, 185] on div "Service Entrance Conductors" at bounding box center [457, 184] width 238 height 20
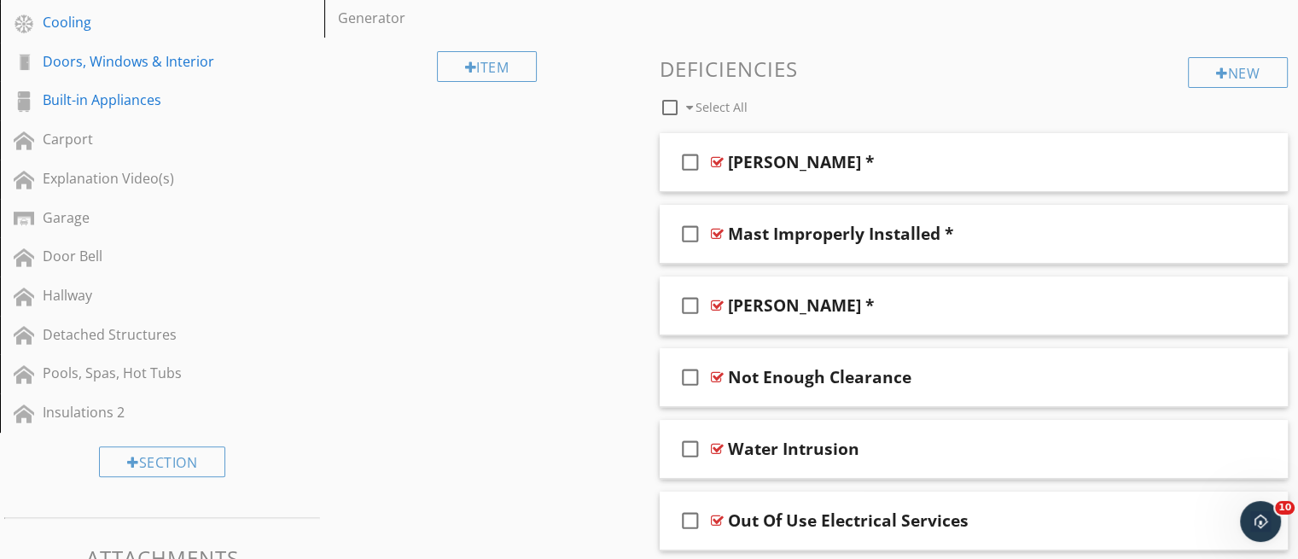
scroll to position [580, 0]
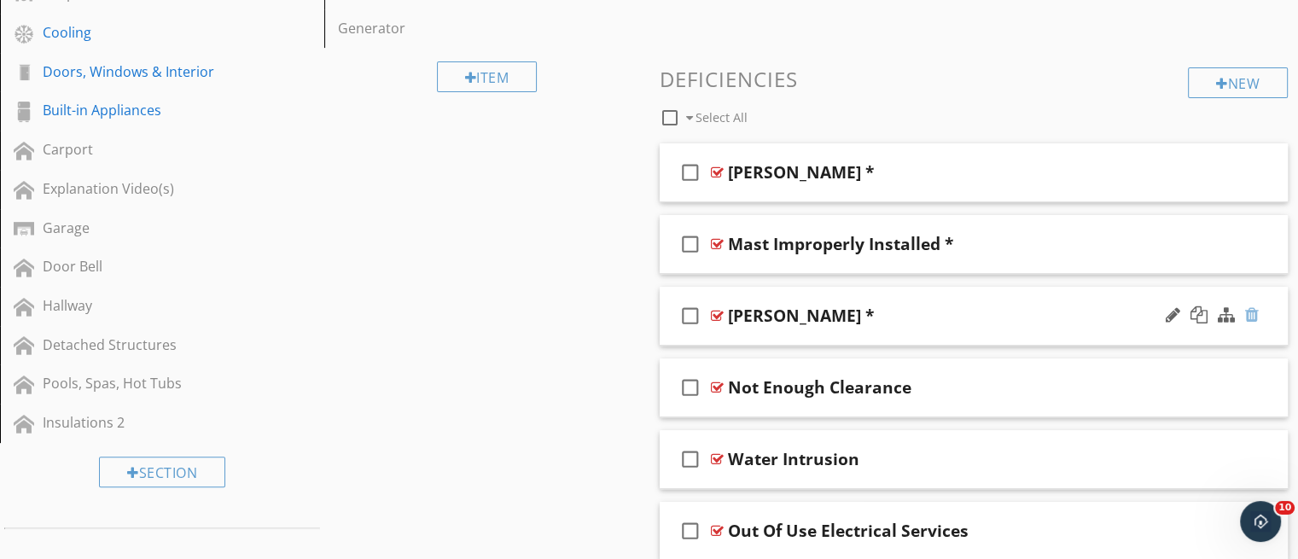
click at [1245, 312] on div at bounding box center [1252, 314] width 14 height 17
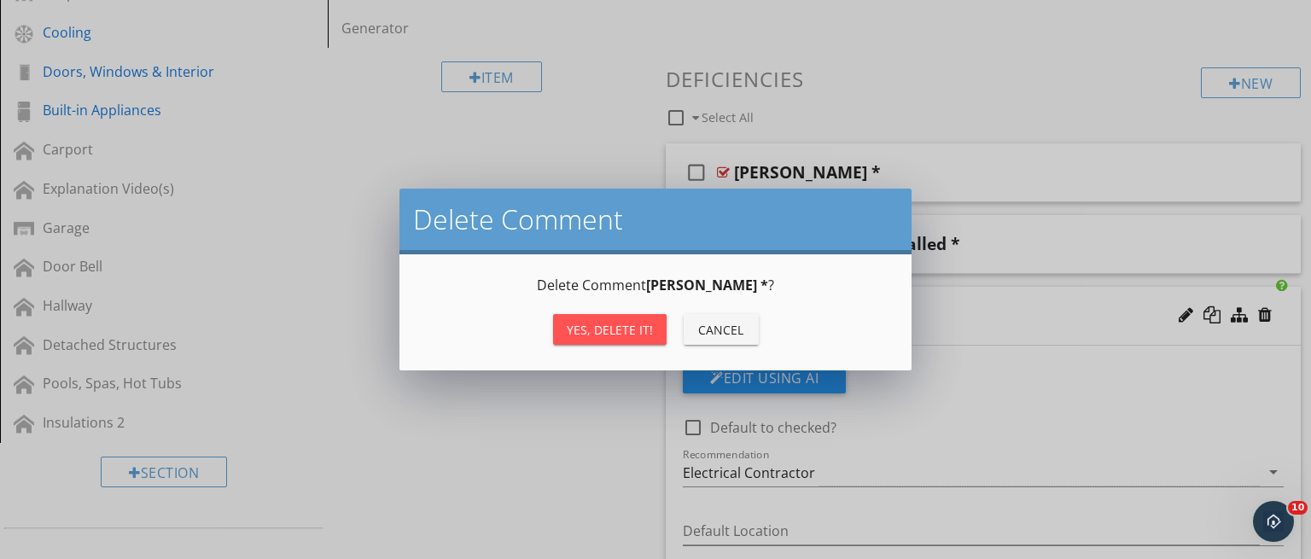
click at [613, 326] on div "Yes, Delete it!" at bounding box center [610, 330] width 86 height 18
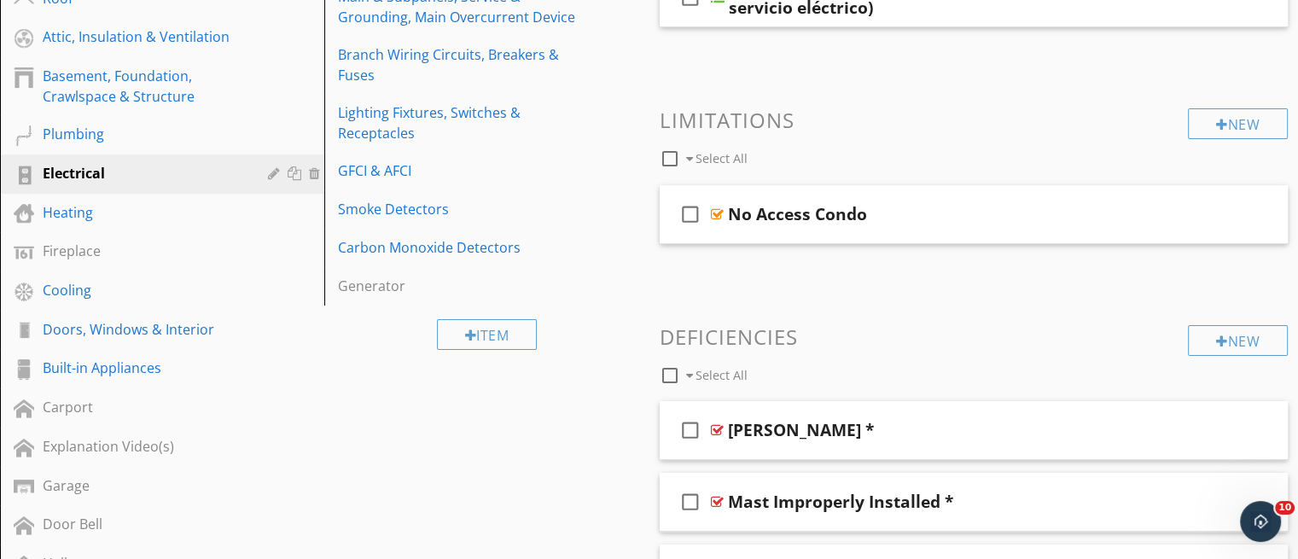
scroll to position [318, 0]
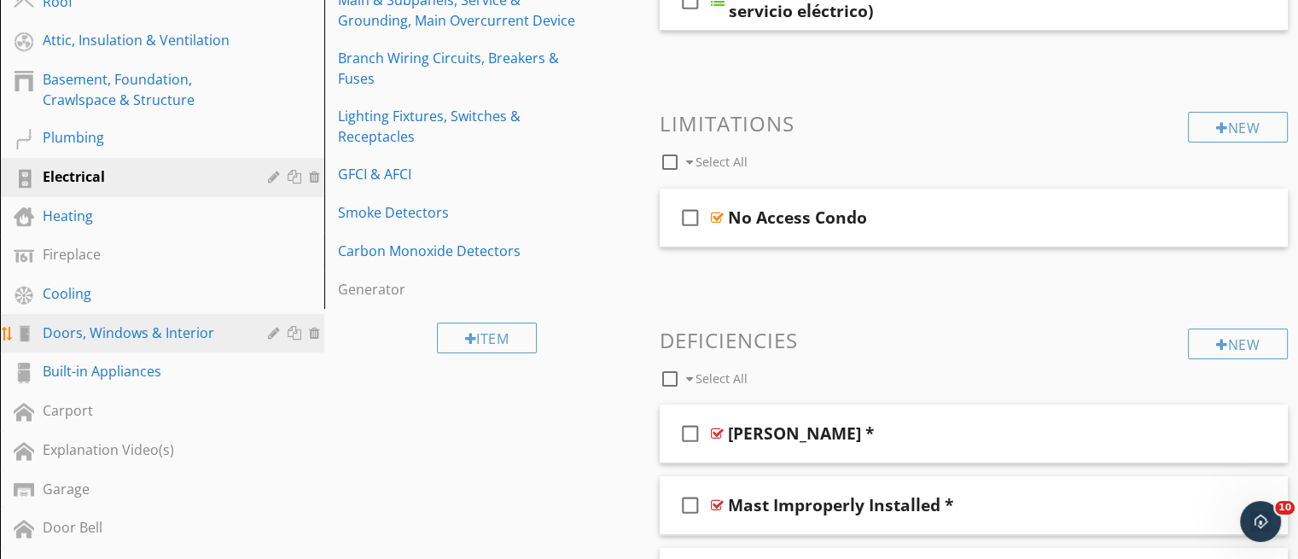
click at [137, 335] on div "Doors, Windows & Interior" at bounding box center [143, 333] width 201 height 20
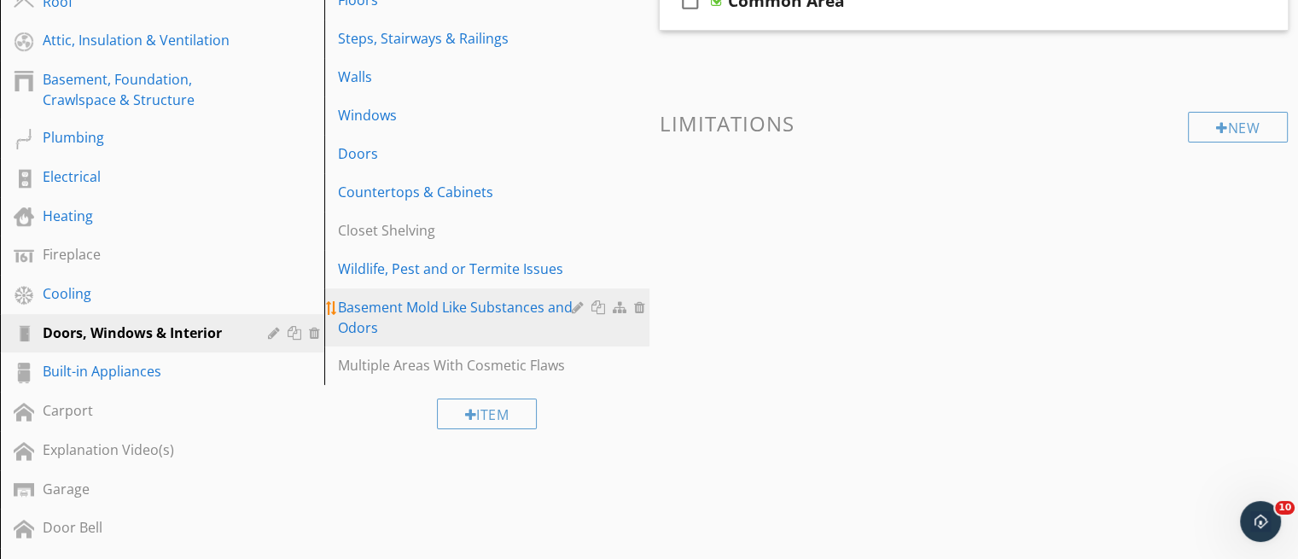
click at [371, 308] on div "Basement Mold Like Substances and Odors" at bounding box center [457, 317] width 238 height 41
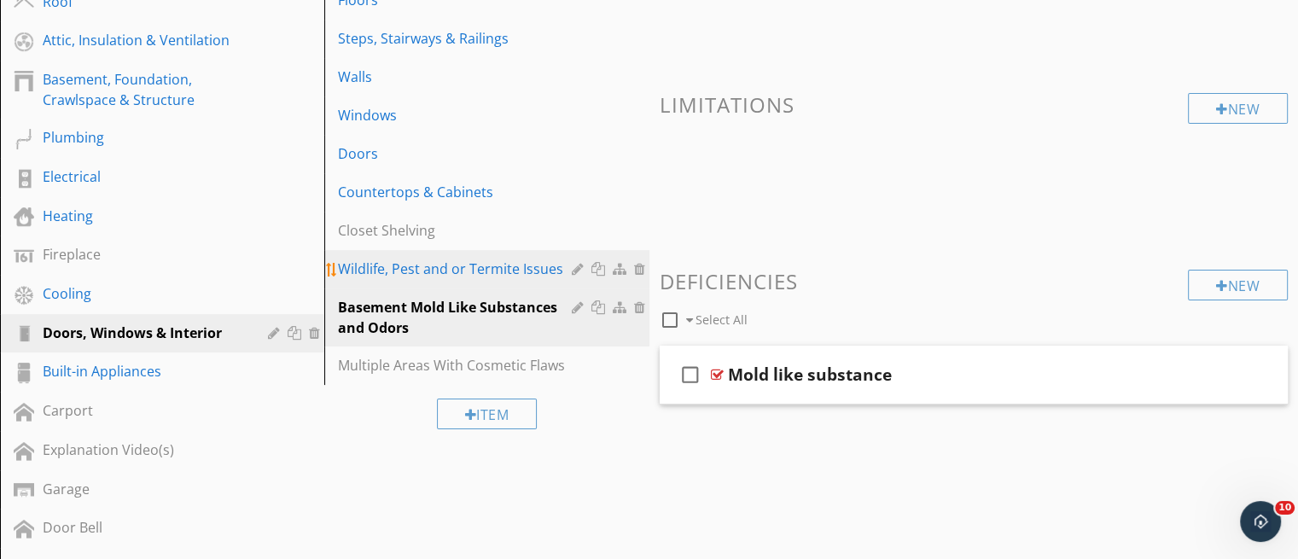
click at [376, 271] on div "Wildlife, Pest and or Termite Issues" at bounding box center [457, 269] width 238 height 20
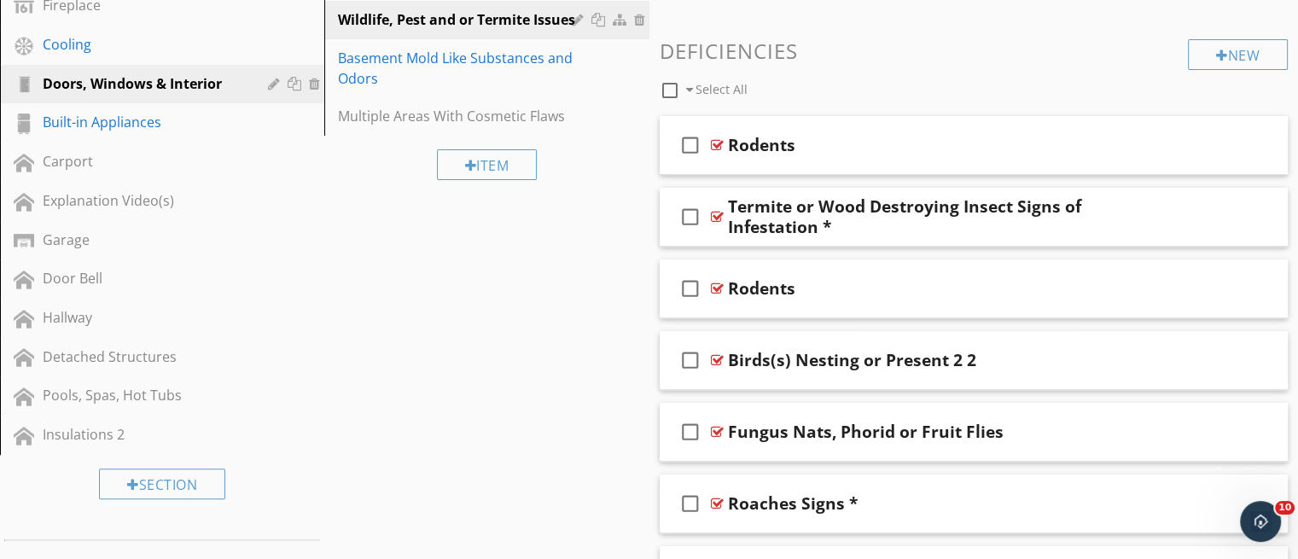
scroll to position [578, 0]
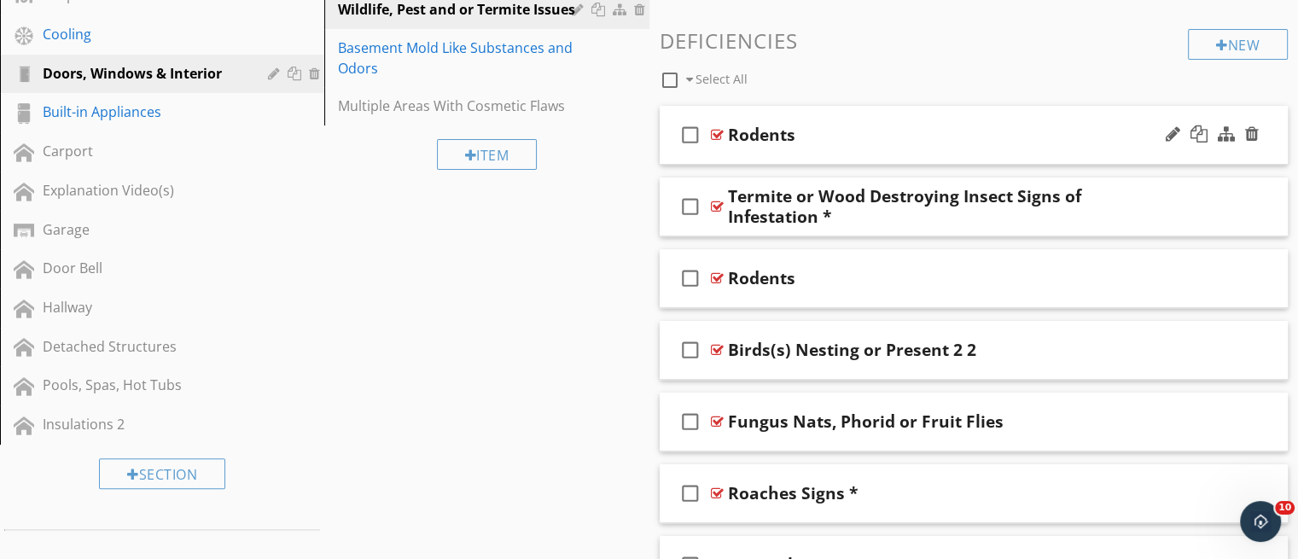
click at [1007, 154] on div "check_box_outline_blank Rodents" at bounding box center [974, 135] width 629 height 59
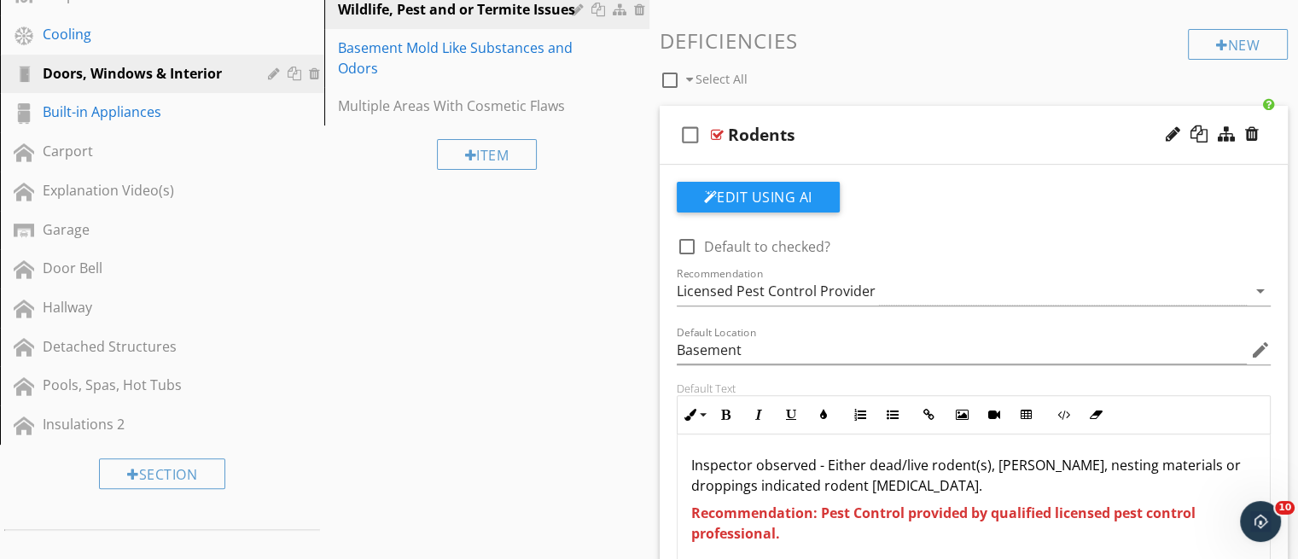
click at [916, 149] on div "check_box_outline_blank Rodents" at bounding box center [974, 135] width 629 height 59
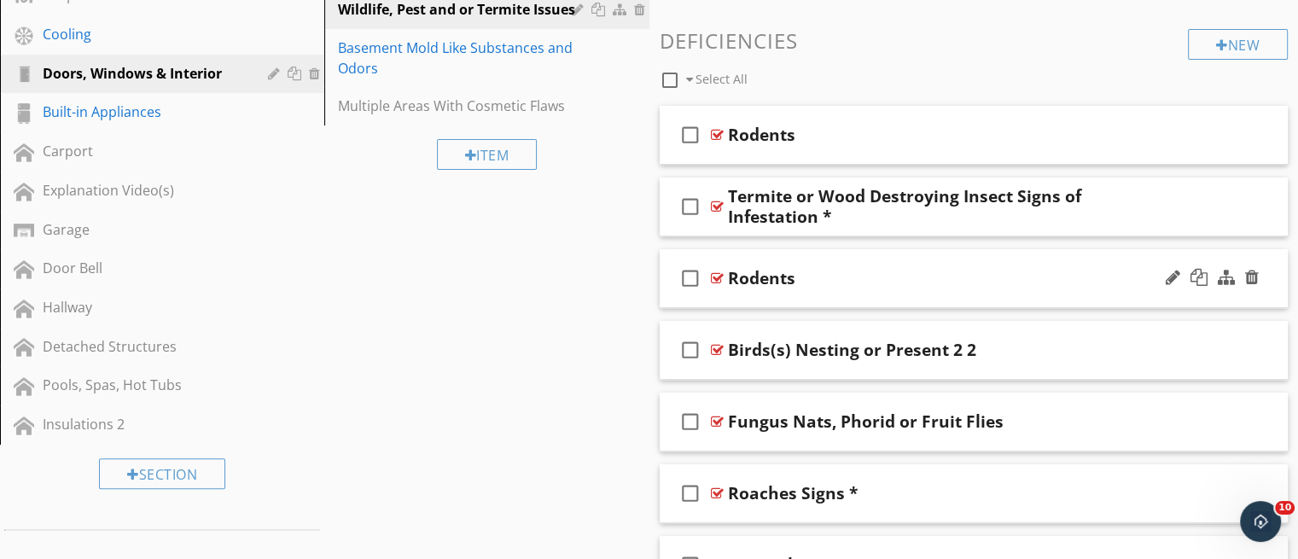
click at [888, 296] on div "check_box_outline_blank Rodents" at bounding box center [974, 278] width 629 height 59
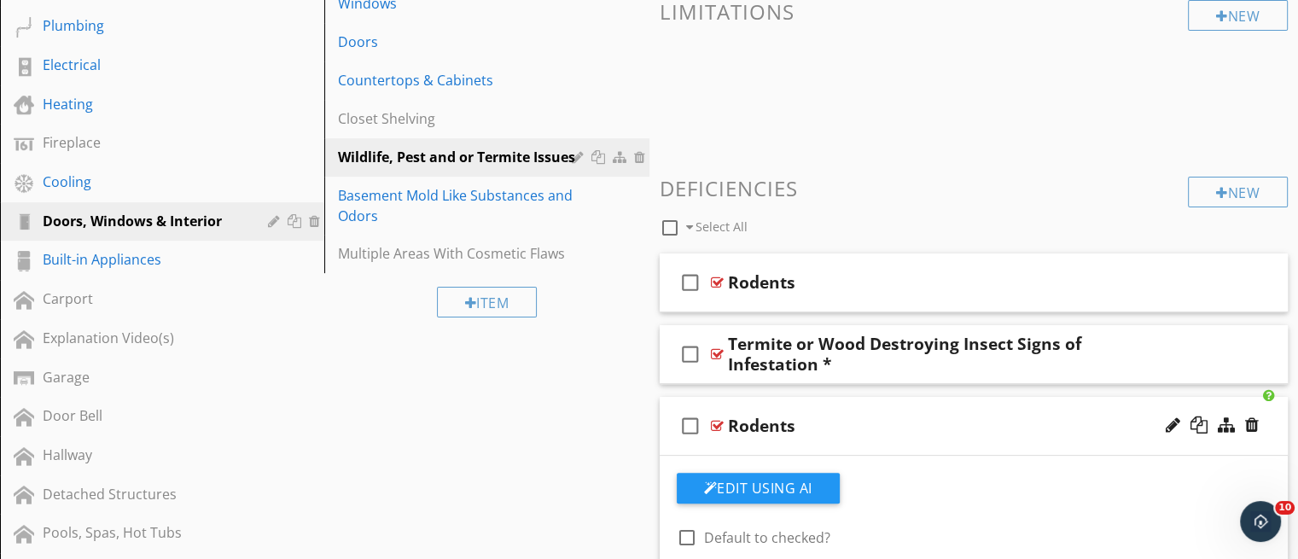
scroll to position [423, 0]
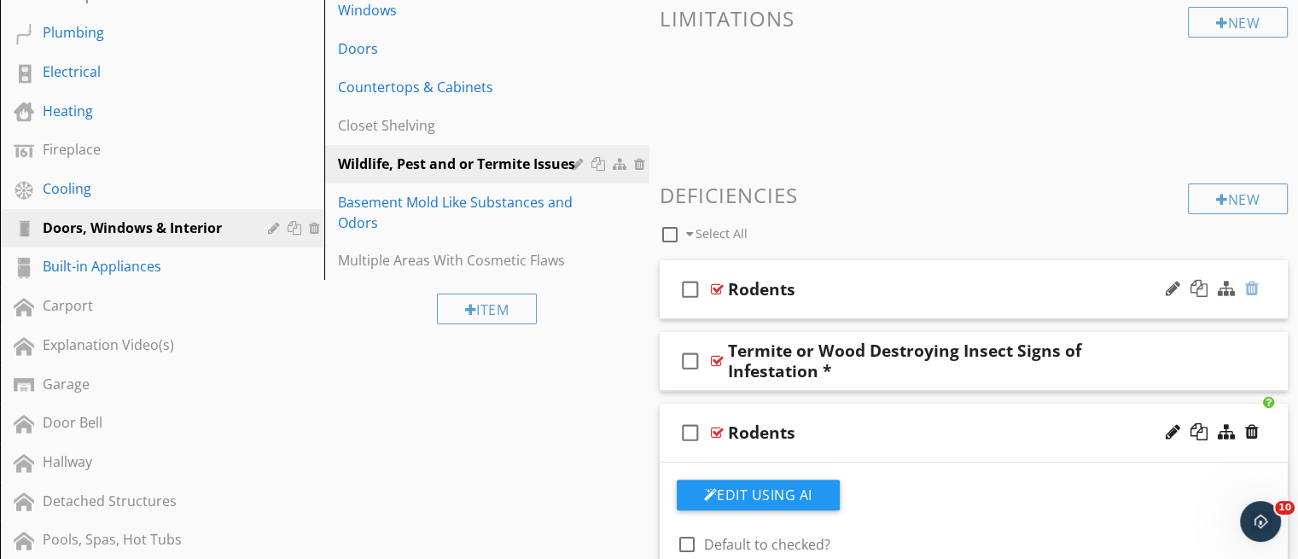
click at [1253, 283] on div at bounding box center [1252, 288] width 14 height 17
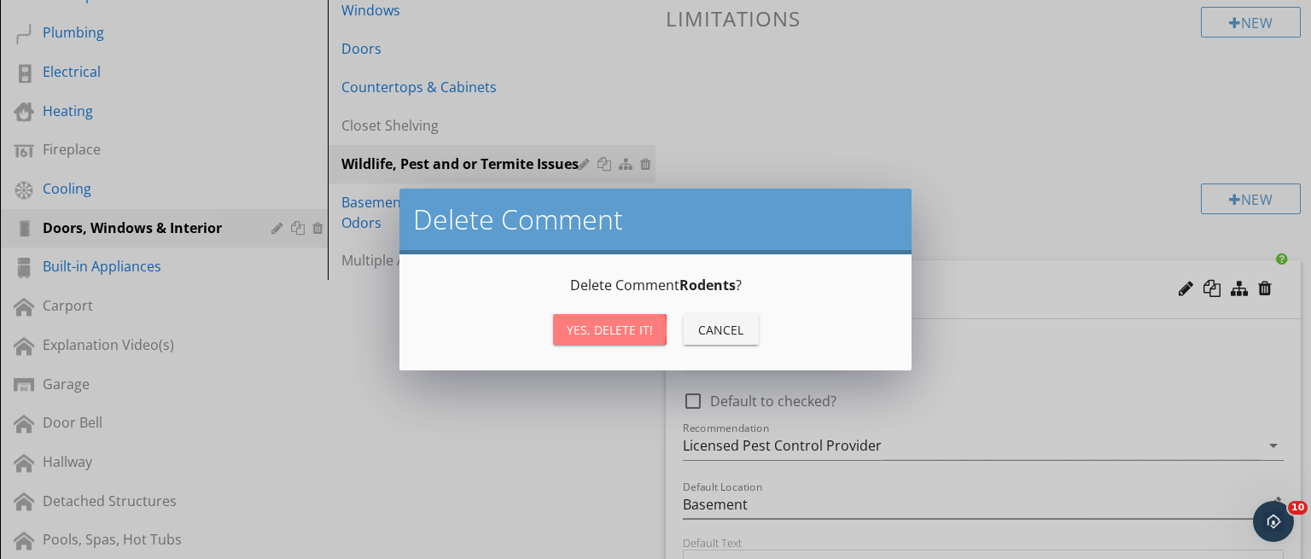
click at [624, 330] on div "Yes, Delete it!" at bounding box center [610, 330] width 86 height 18
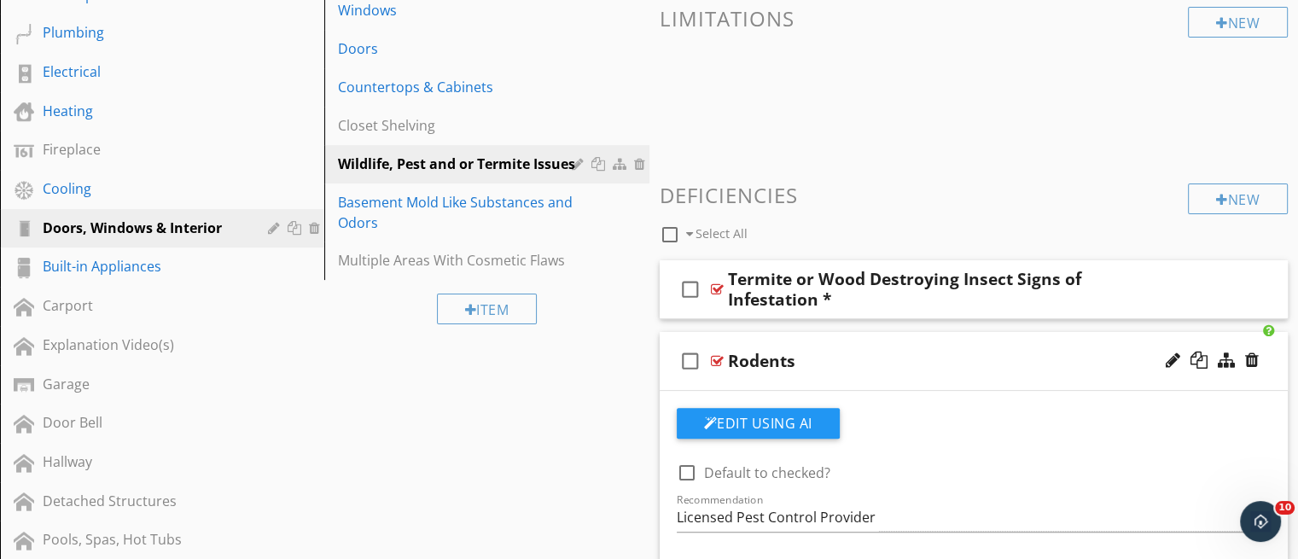
click at [923, 378] on div "check_box_outline_blank Rodents" at bounding box center [974, 361] width 629 height 59
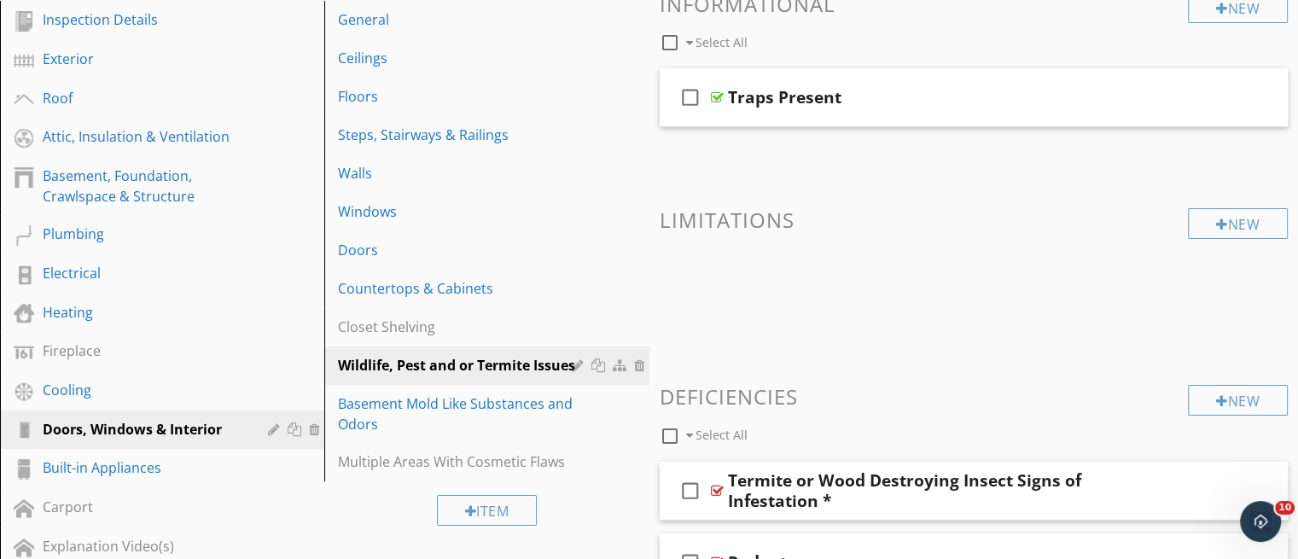
scroll to position [215, 0]
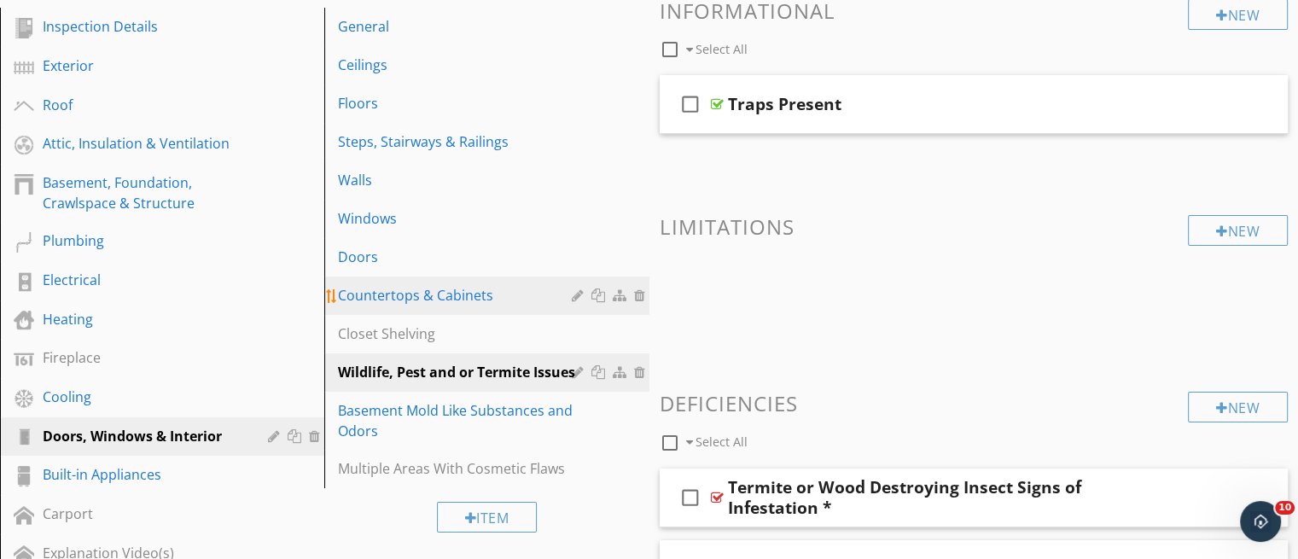
click at [412, 299] on div "Countertops & Cabinets" at bounding box center [457, 295] width 238 height 20
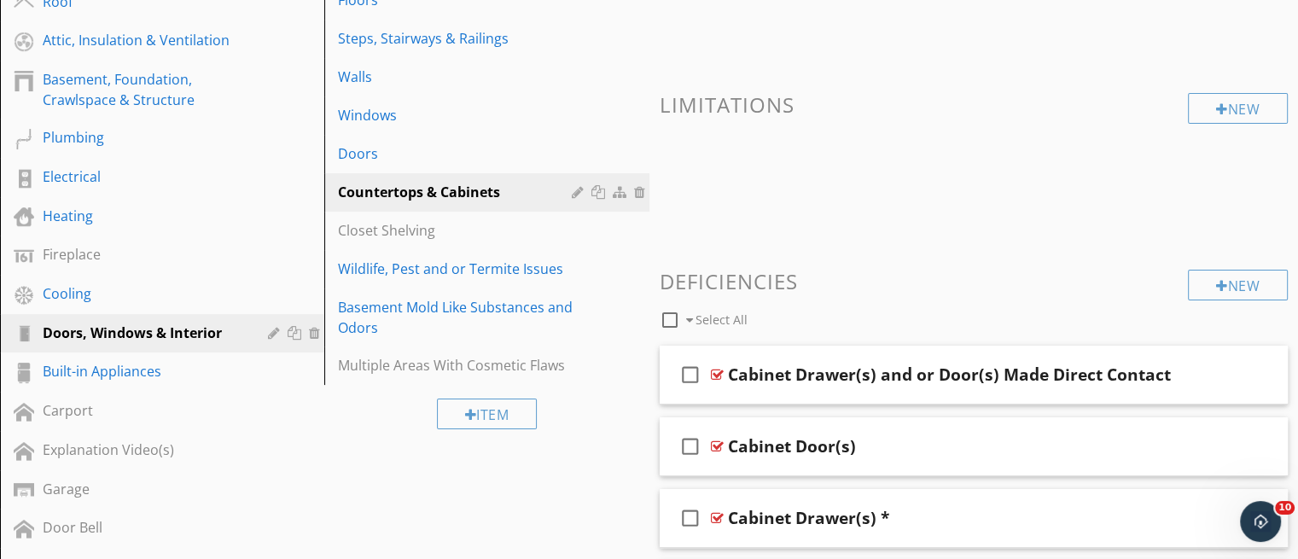
scroll to position [315, 0]
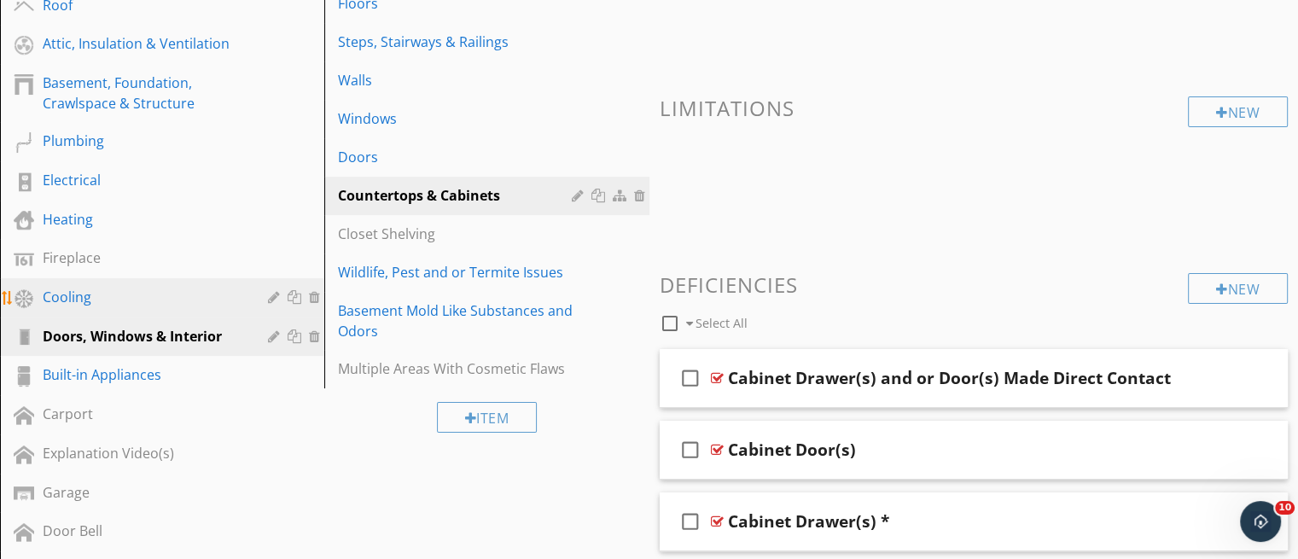
click at [85, 294] on div "Cooling" at bounding box center [143, 297] width 201 height 20
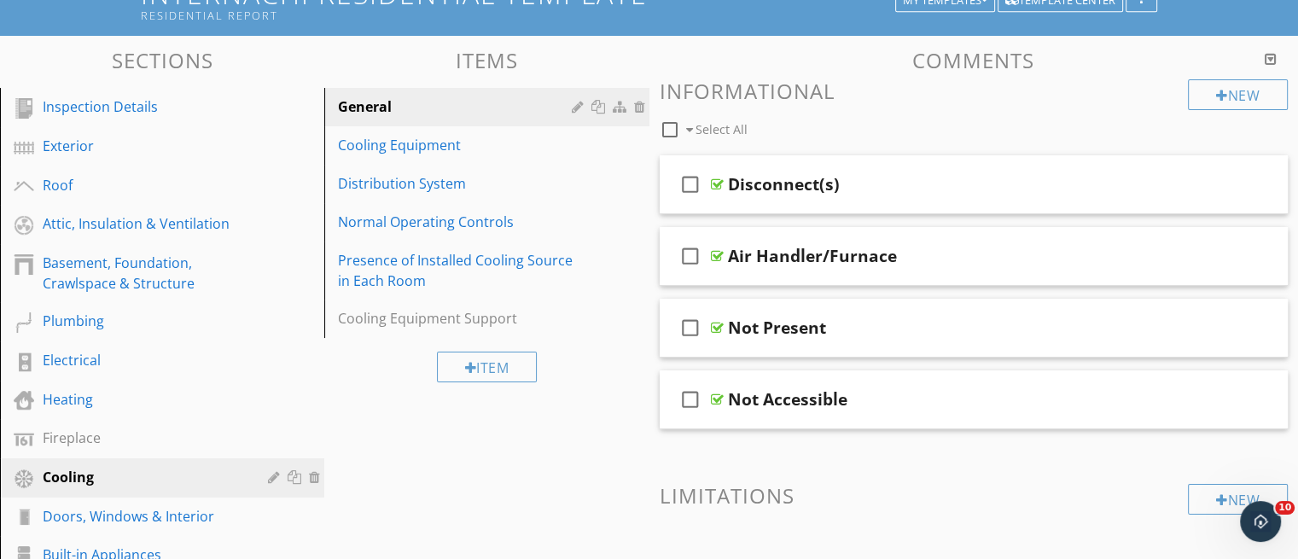
scroll to position [149, 0]
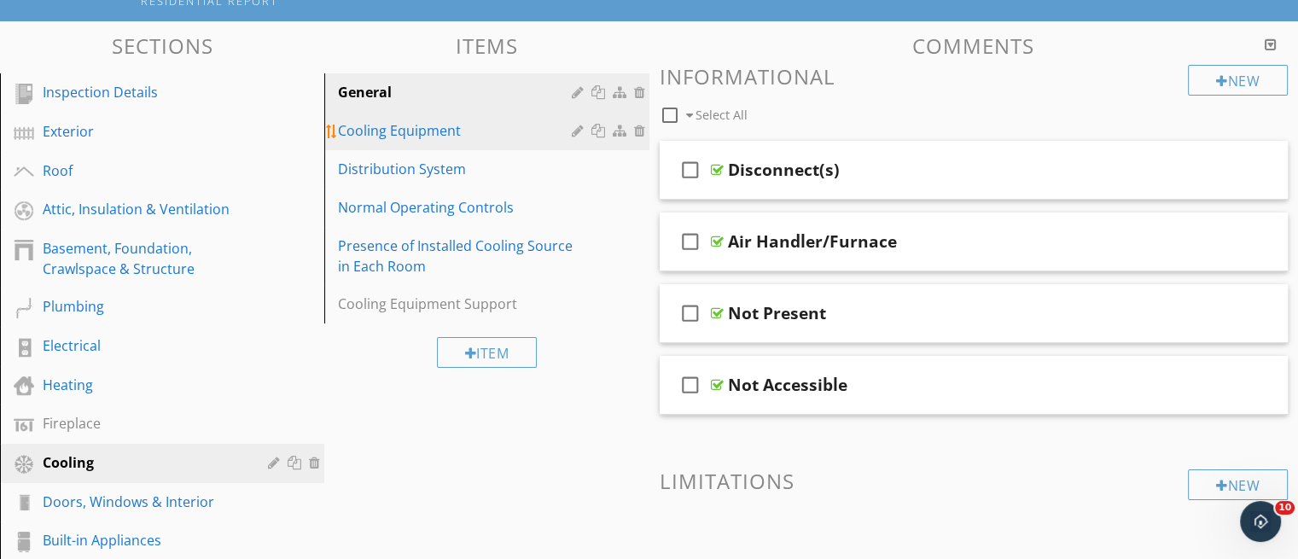
click at [388, 132] on div "Cooling Equipment" at bounding box center [457, 130] width 238 height 20
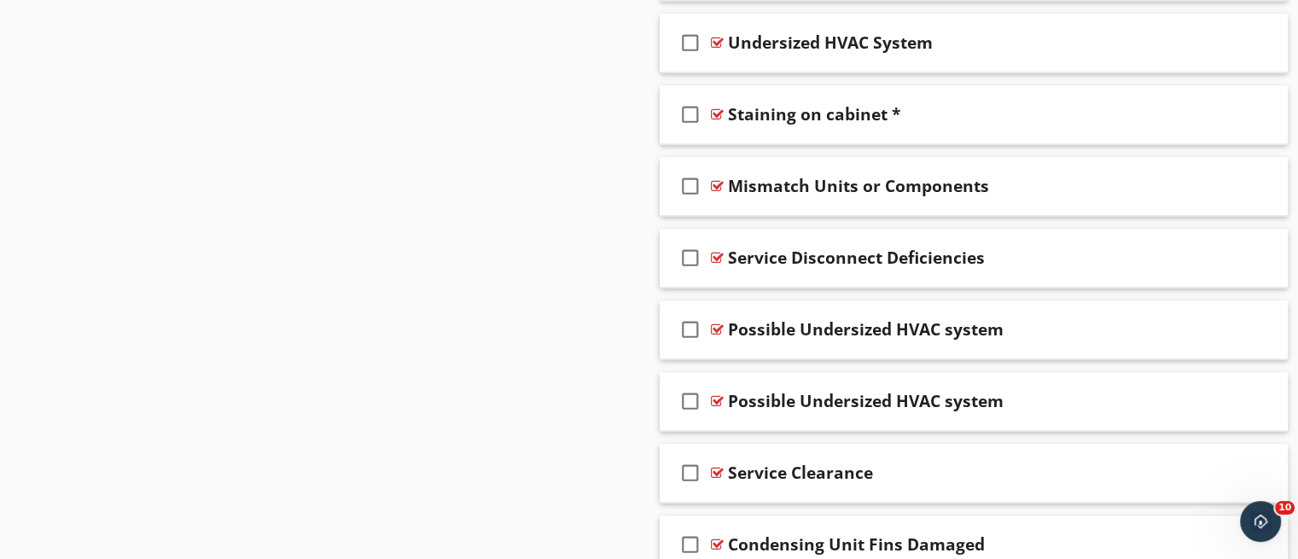
scroll to position [2429, 0]
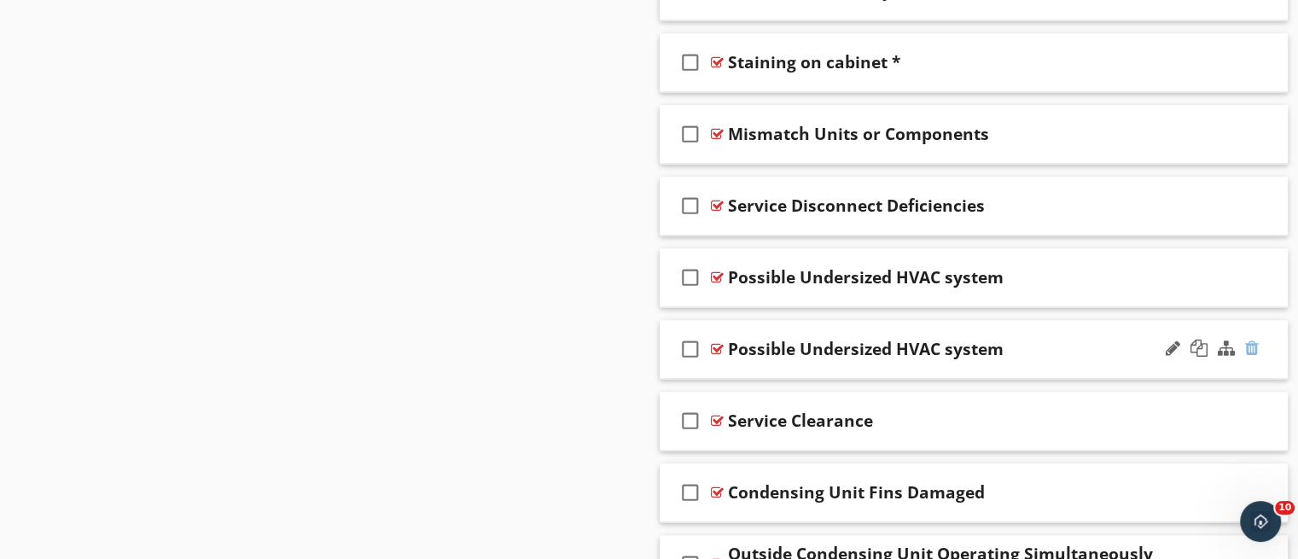
click at [1251, 340] on div at bounding box center [1252, 348] width 14 height 17
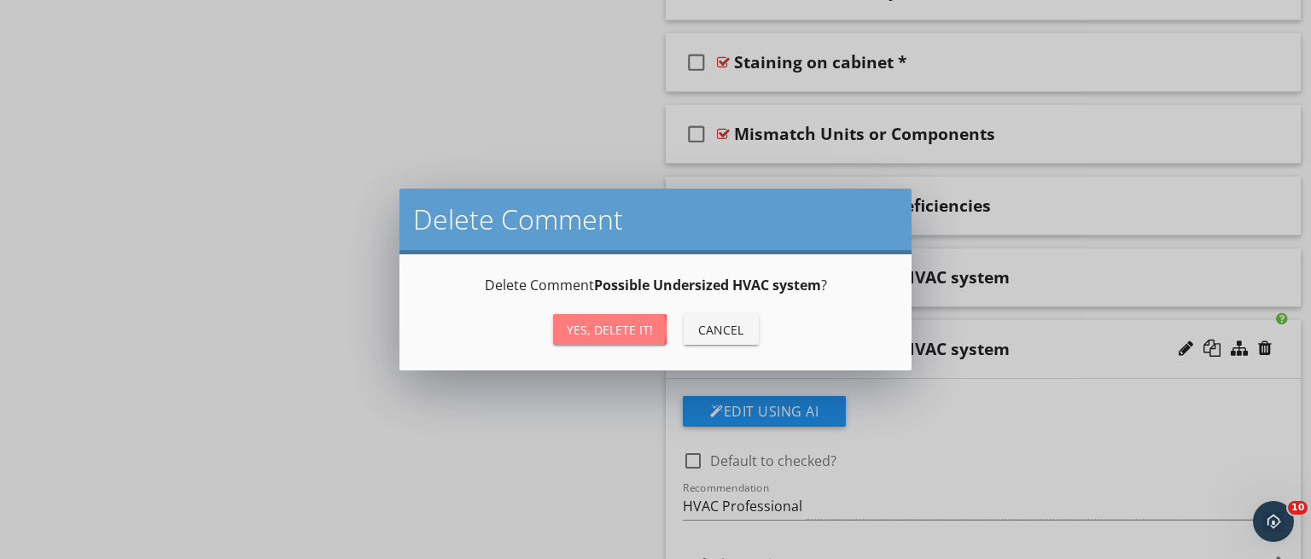
click at [618, 334] on div "Yes, Delete it!" at bounding box center [610, 330] width 86 height 18
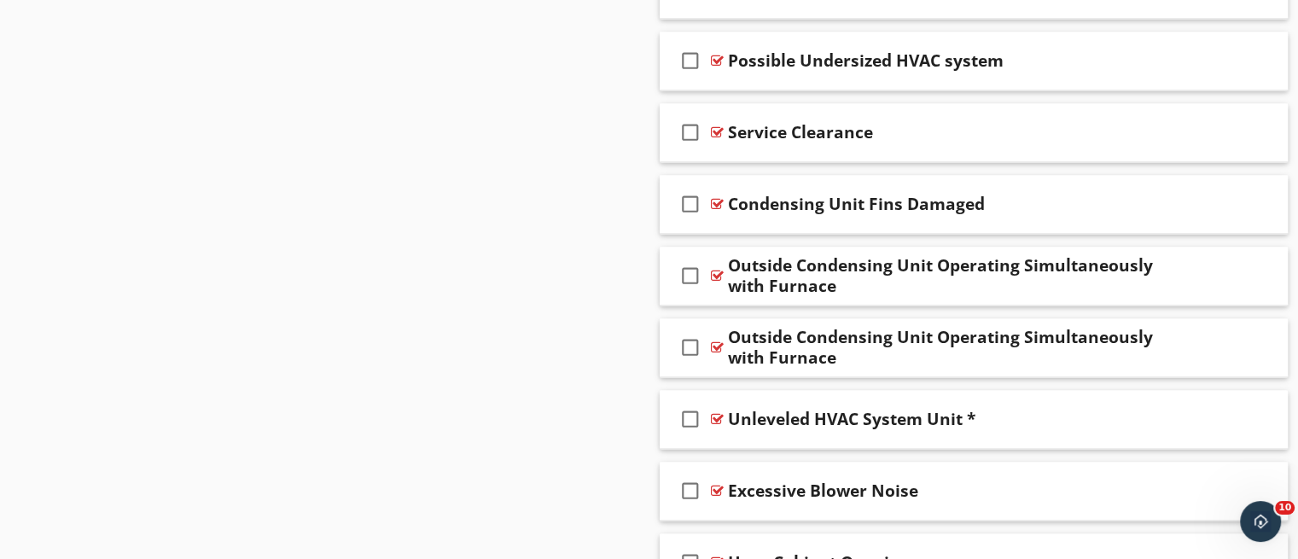
scroll to position [2650, 0]
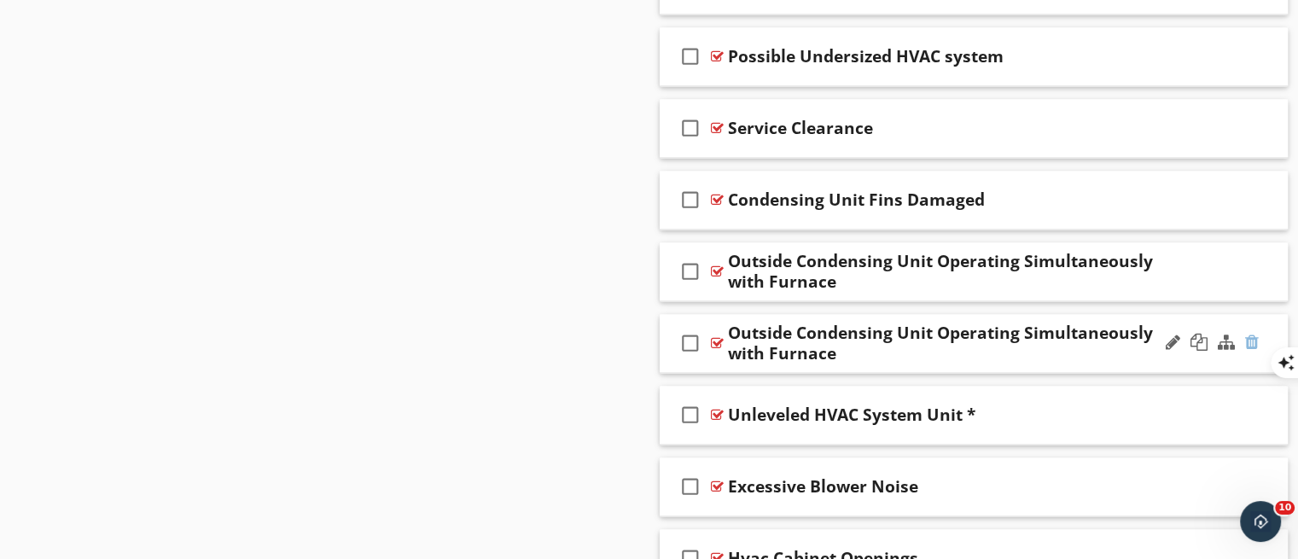
click at [1252, 335] on div at bounding box center [1252, 342] width 14 height 17
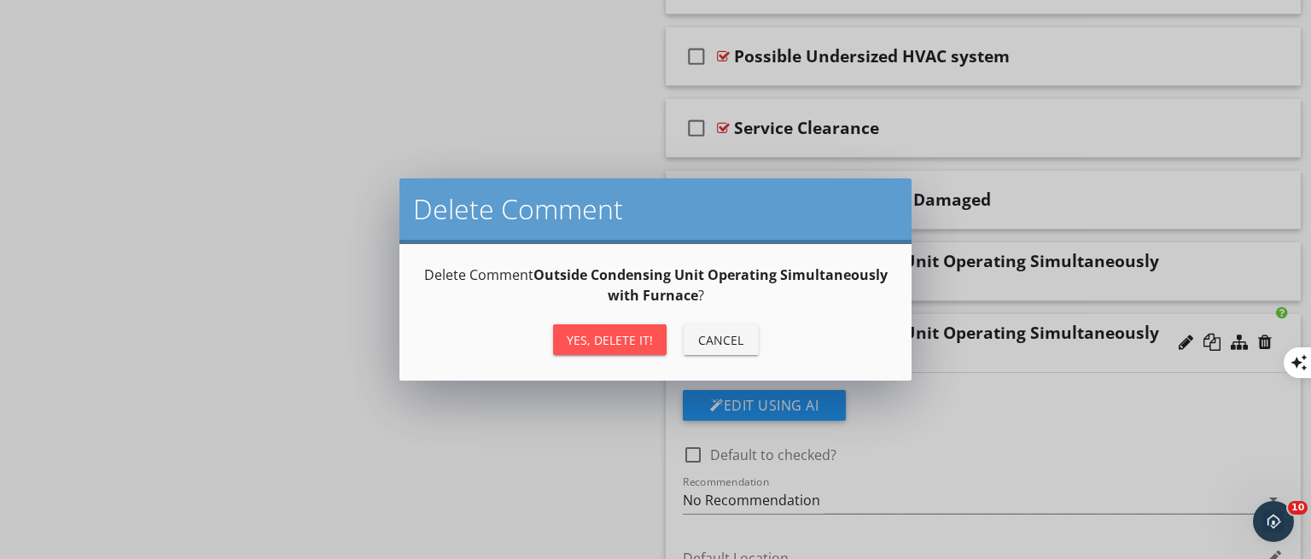
click at [598, 331] on div "Yes, Delete it!" at bounding box center [610, 340] width 86 height 18
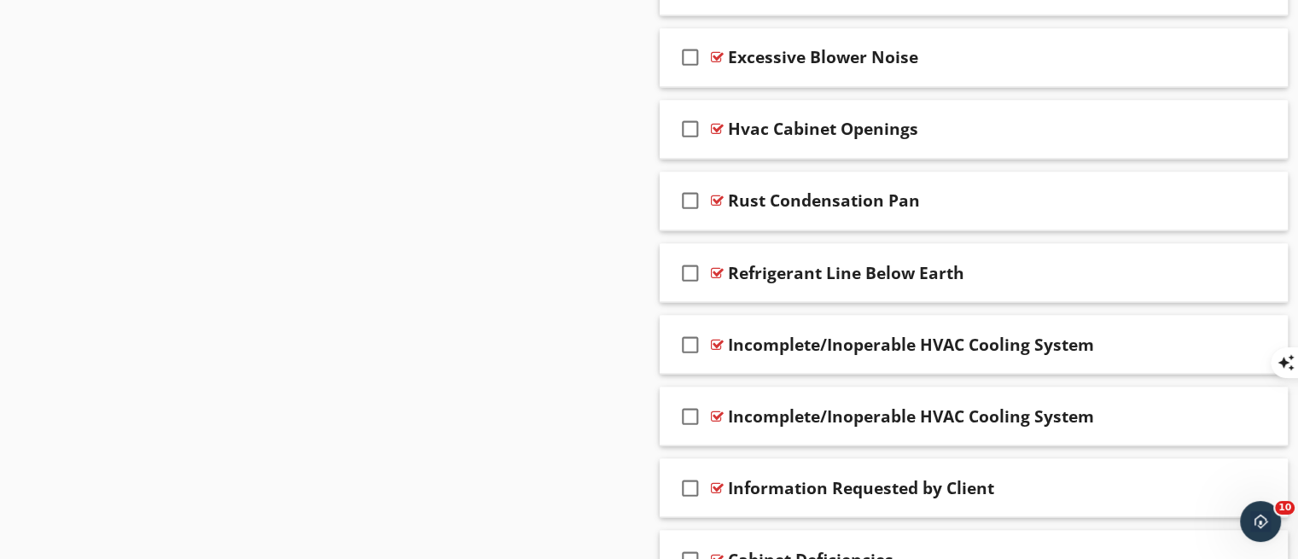
scroll to position [3028, 0]
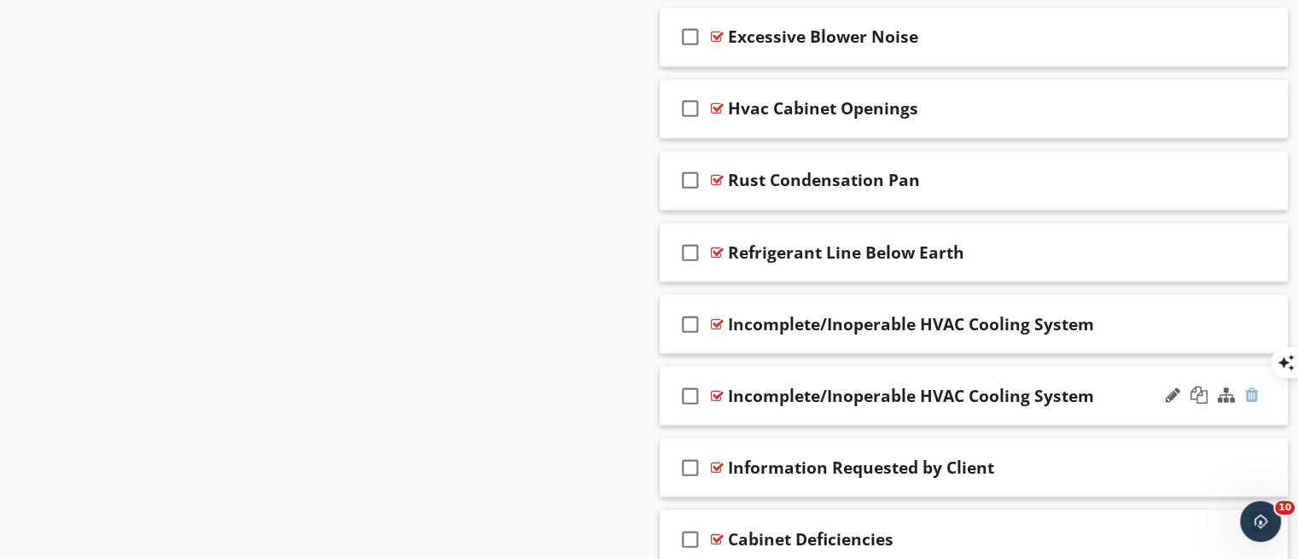
click at [1247, 389] on div at bounding box center [1252, 394] width 14 height 17
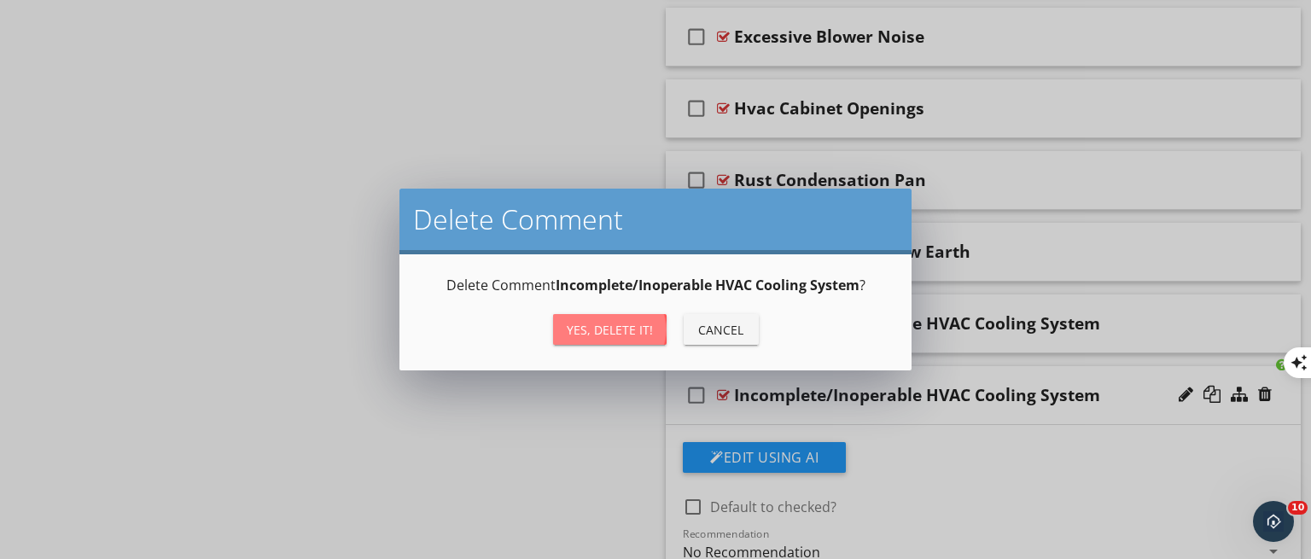
click at [613, 340] on button "Yes, Delete it!" at bounding box center [610, 329] width 114 height 31
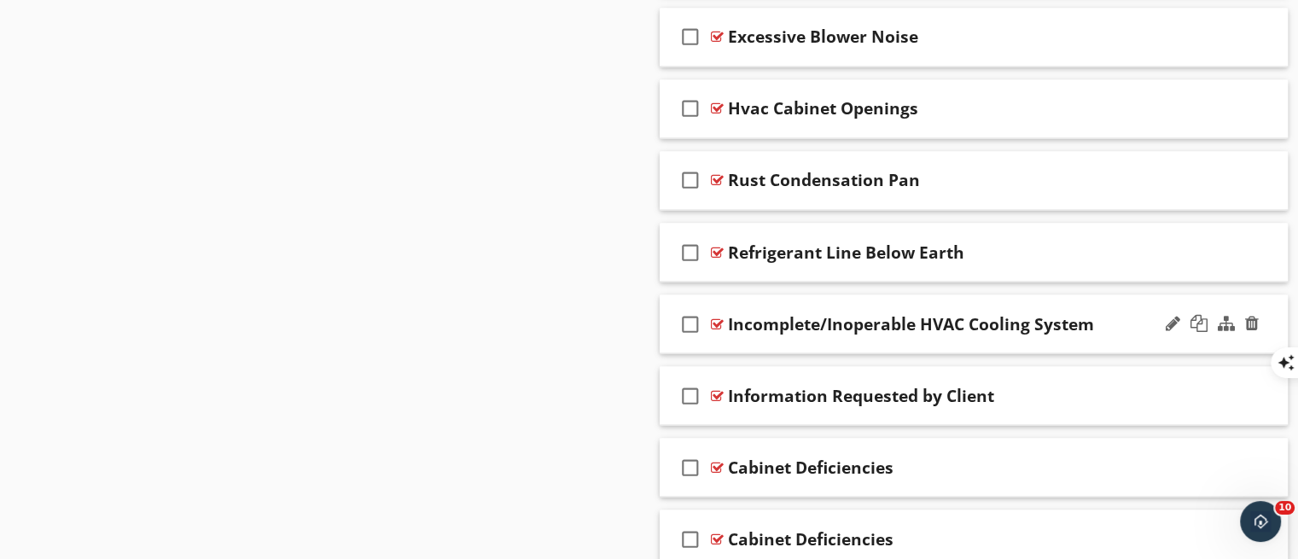
click at [867, 334] on div "check_box_outline_blank Incomplete/Inoperable HVAC Cooling System" at bounding box center [974, 323] width 629 height 59
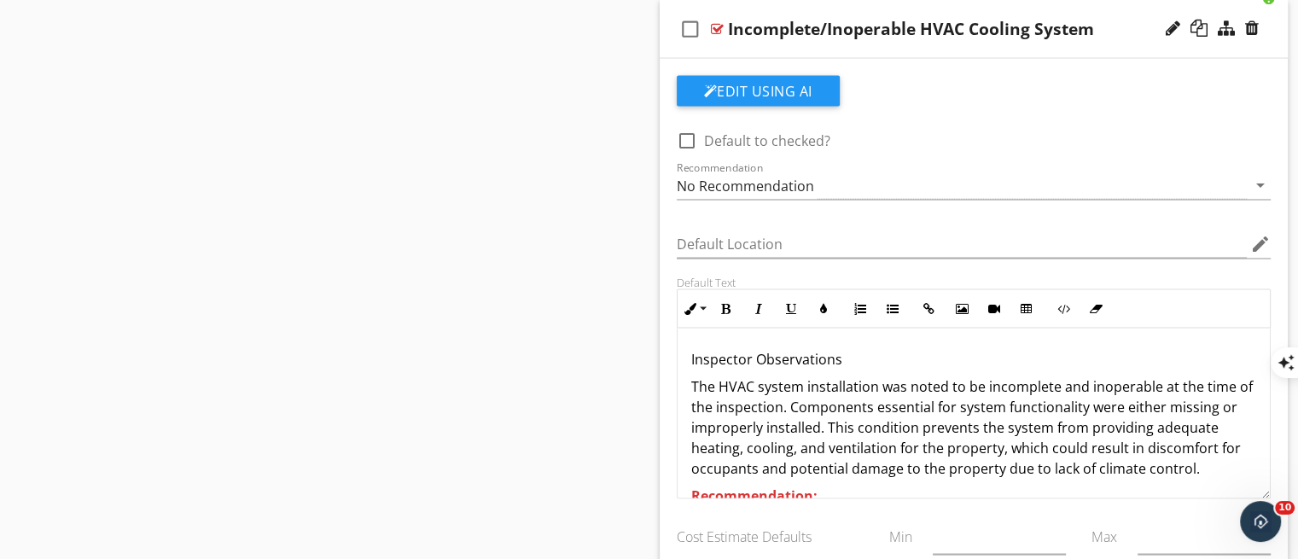
scroll to position [3335, 0]
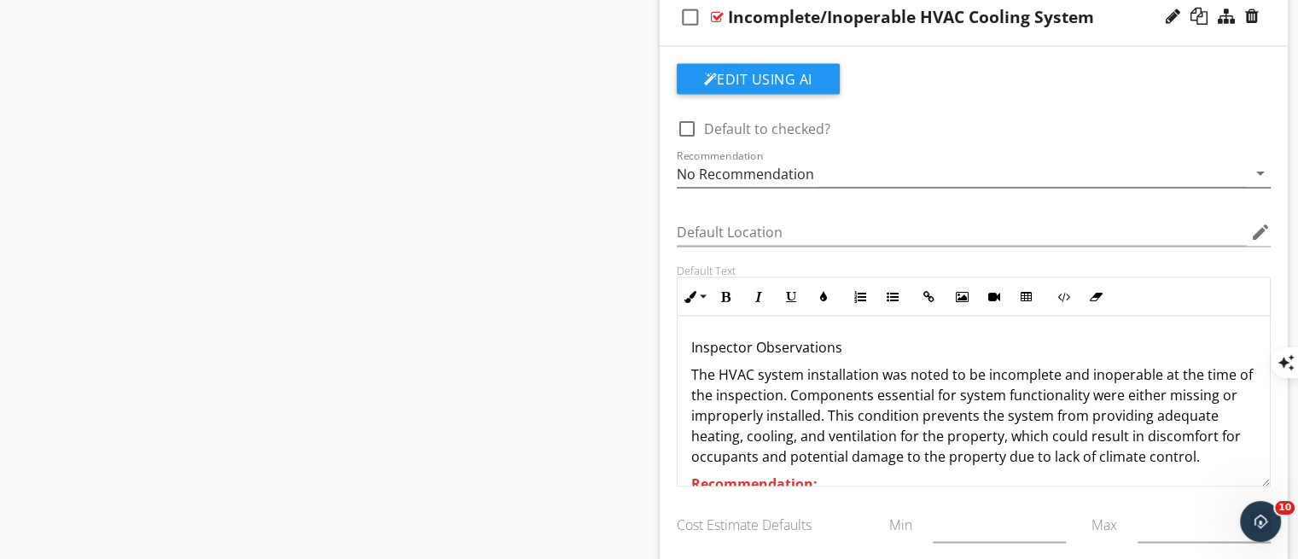
click at [981, 168] on div "No Recommendation" at bounding box center [962, 174] width 571 height 28
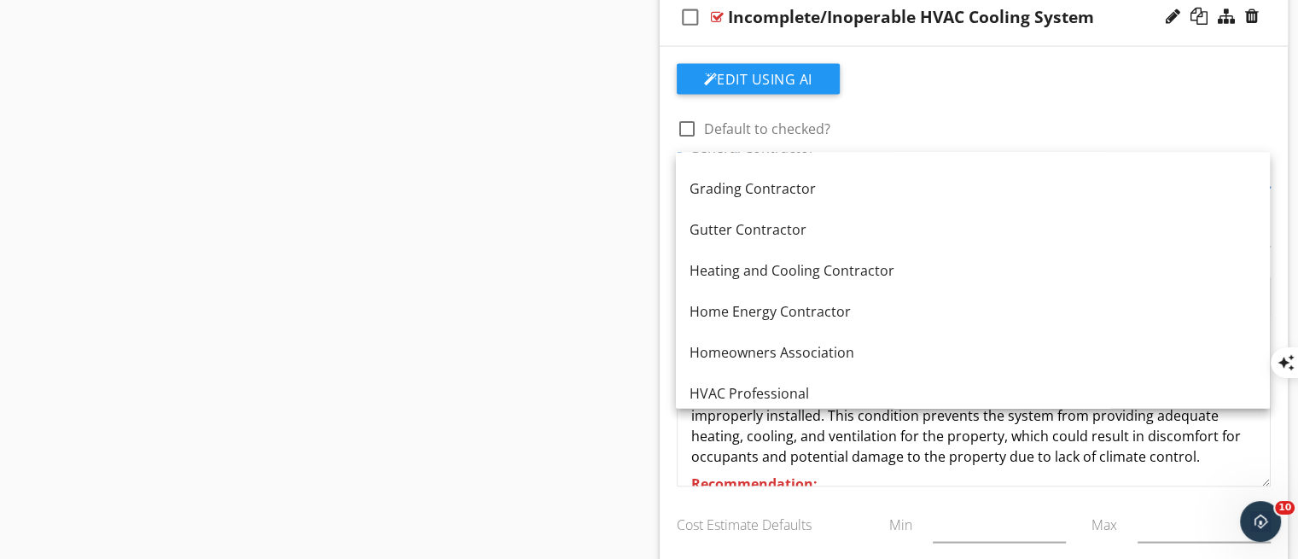
scroll to position [1023, 0]
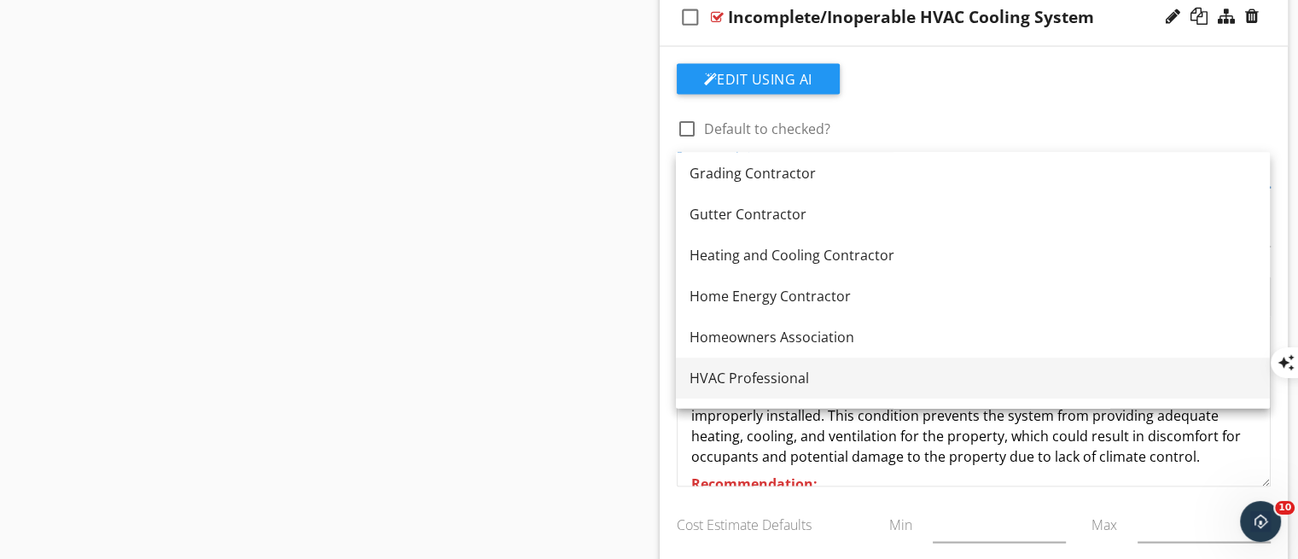
click at [998, 371] on div "HVAC Professional" at bounding box center [973, 379] width 567 height 20
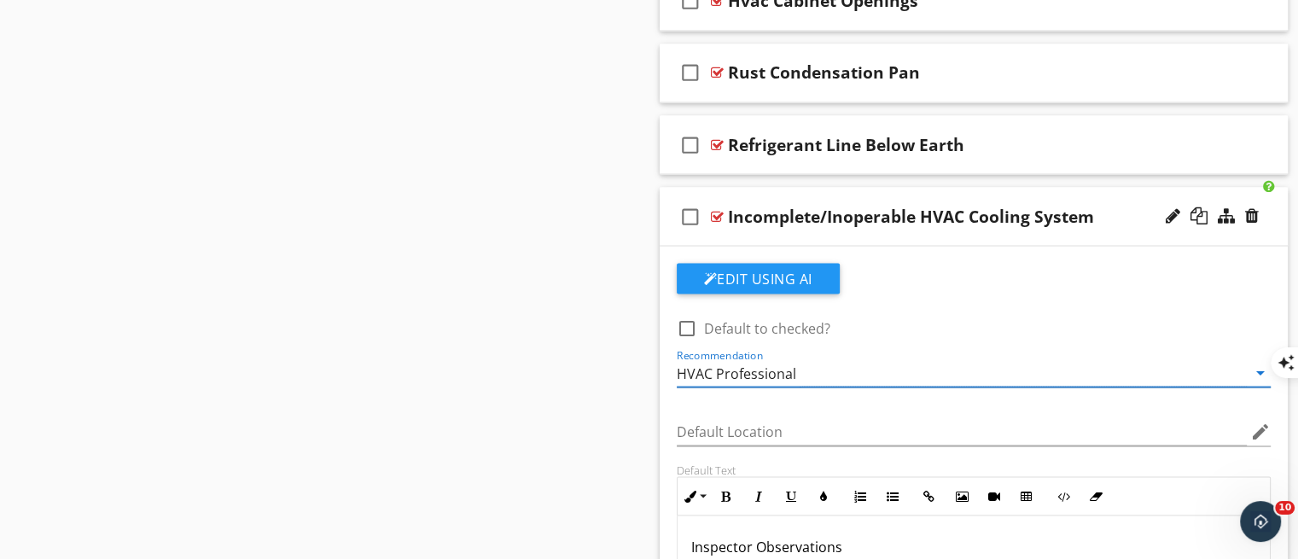
scroll to position [3131, 0]
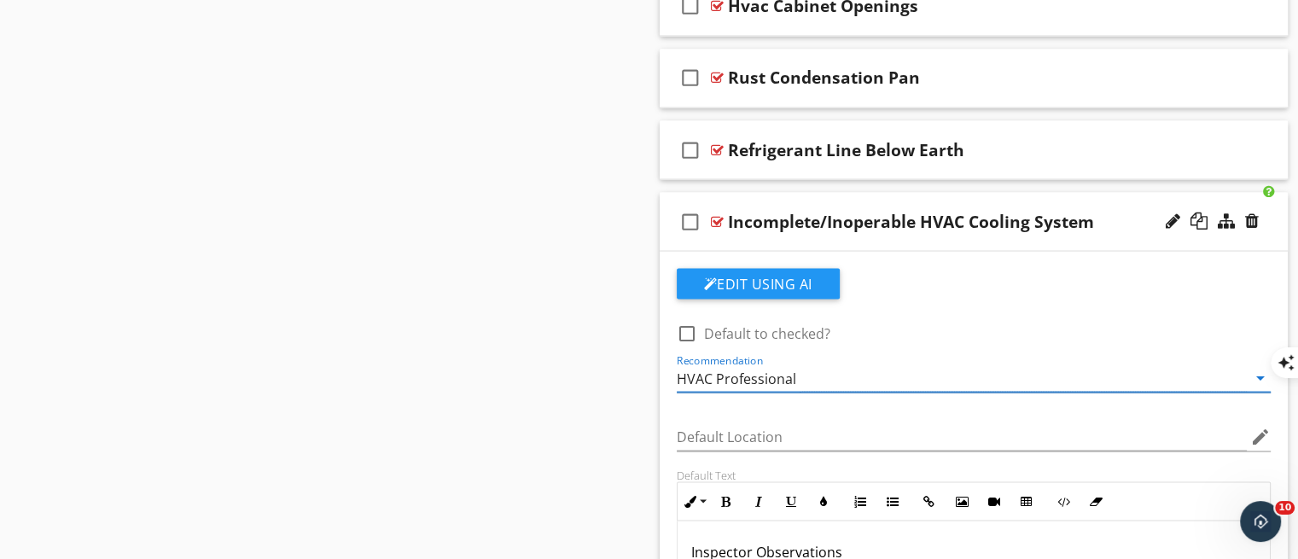
click at [918, 237] on div "check_box_outline_blank Incomplete/Inoperable HVAC Cooling System" at bounding box center [974, 221] width 629 height 59
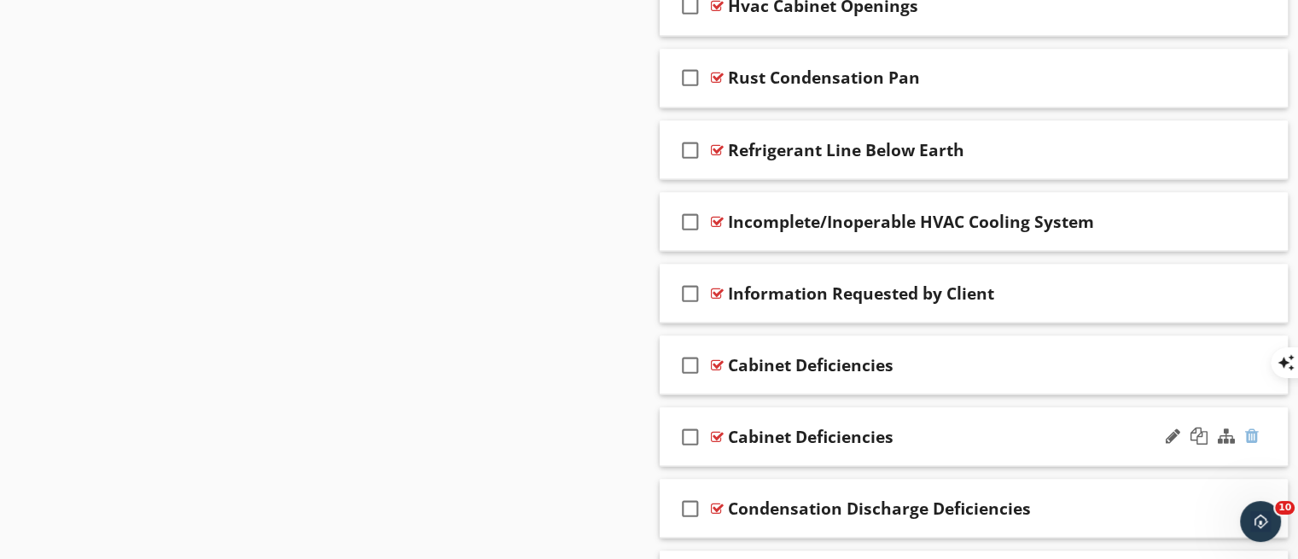
click at [1248, 433] on div at bounding box center [1252, 435] width 14 height 17
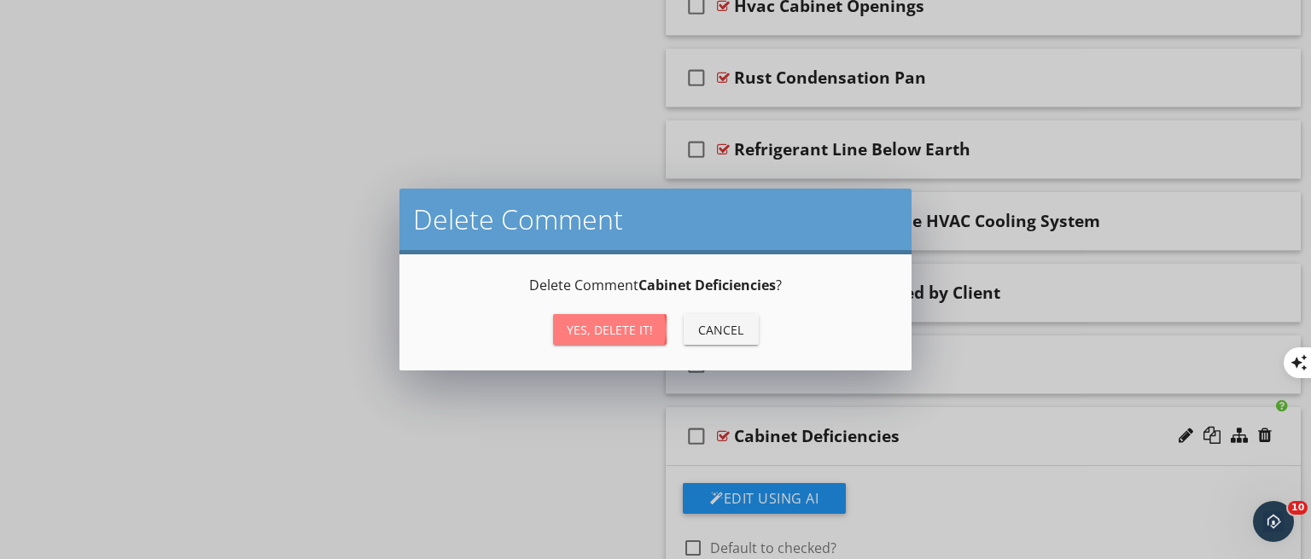
click at [587, 336] on div "Yes, Delete it!" at bounding box center [610, 330] width 86 height 18
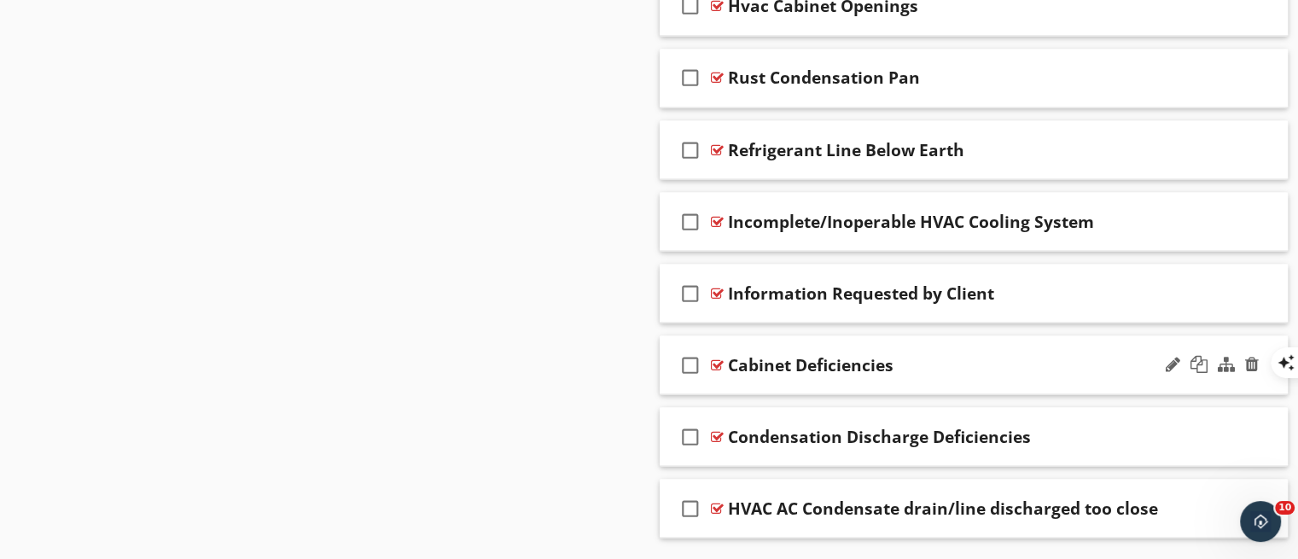
click at [897, 375] on div "check_box_outline_blank Cabinet Deficiencies" at bounding box center [974, 364] width 629 height 59
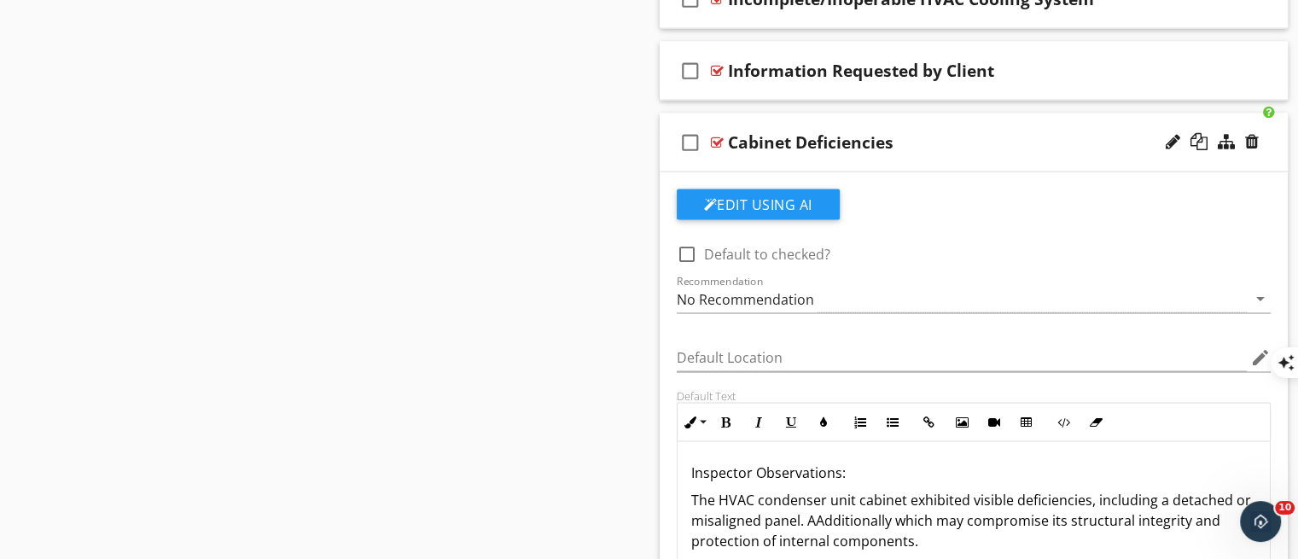
scroll to position [3375, 0]
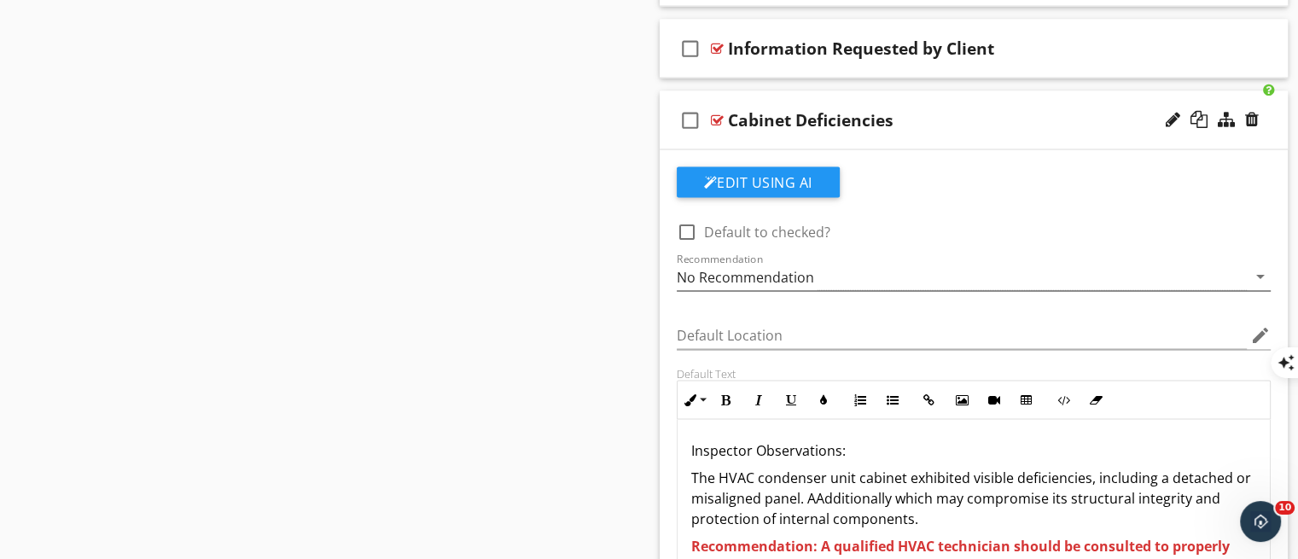
click at [846, 274] on div "No Recommendation" at bounding box center [962, 277] width 571 height 28
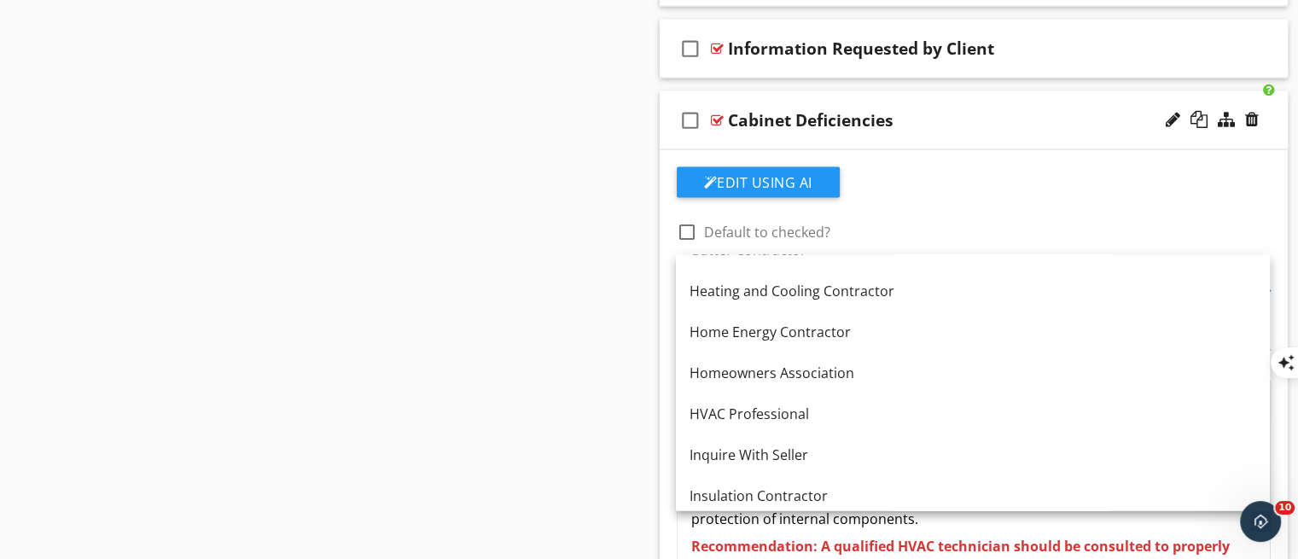
scroll to position [1110, 0]
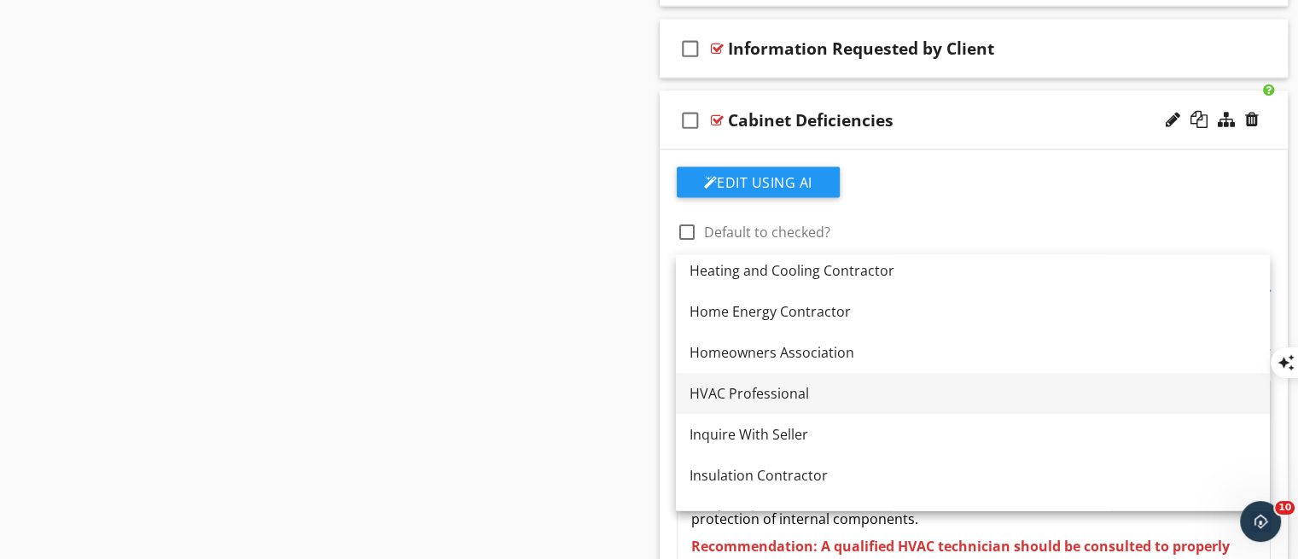
click at [959, 413] on link "HVAC Professional" at bounding box center [973, 394] width 594 height 41
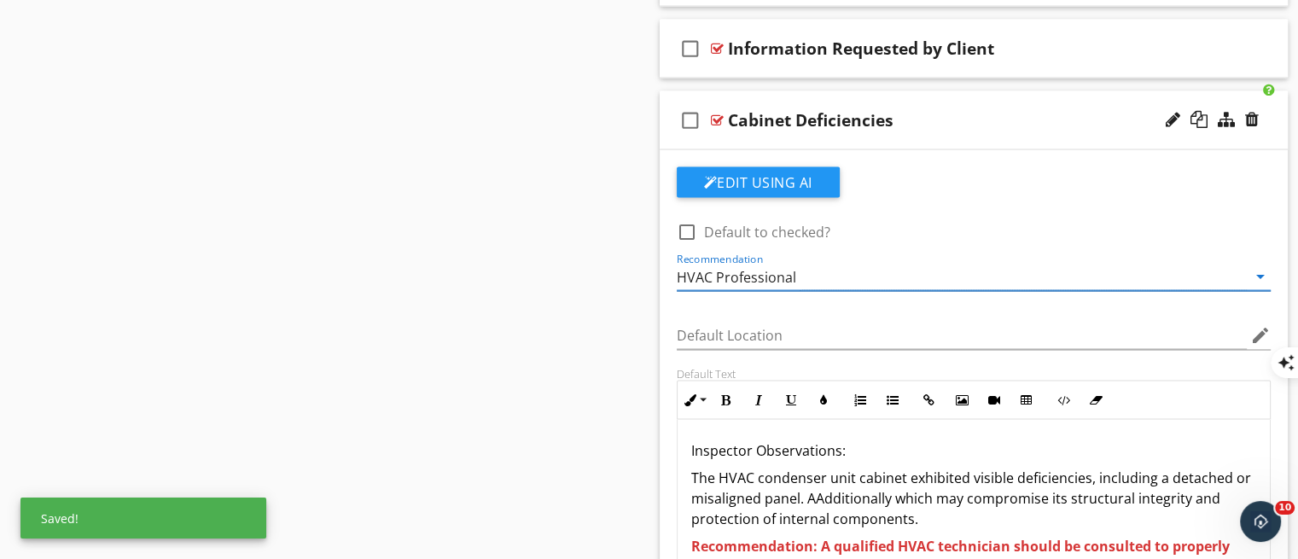
click at [935, 139] on div "check_box_outline_blank Cabinet Deficiencies" at bounding box center [974, 120] width 629 height 59
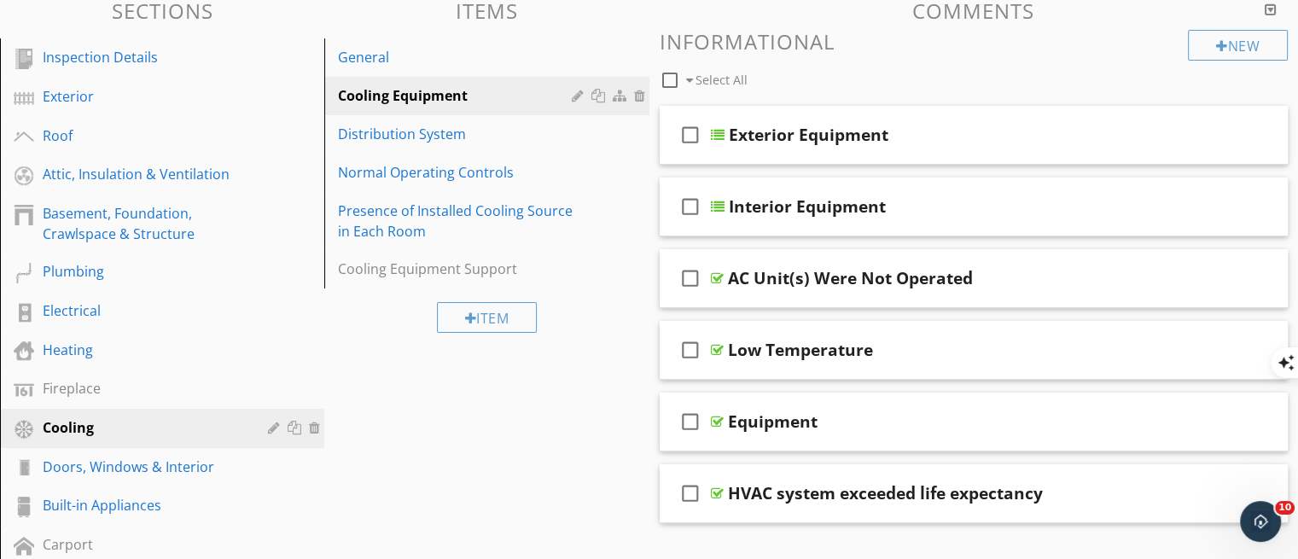
scroll to position [180, 0]
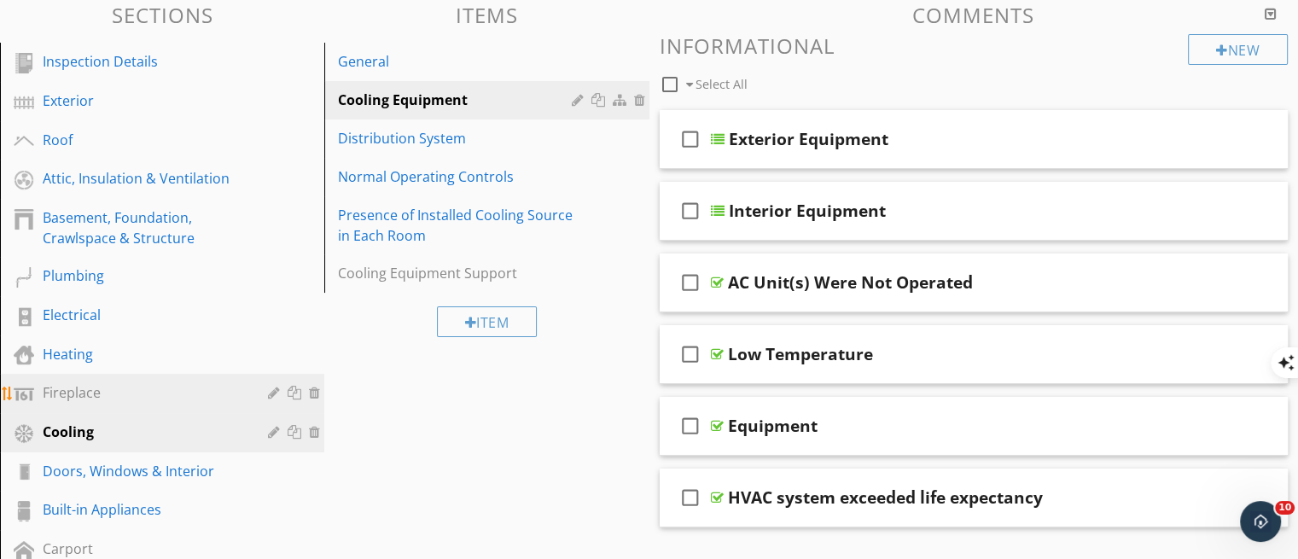
click at [80, 383] on div "Fireplace" at bounding box center [143, 392] width 201 height 20
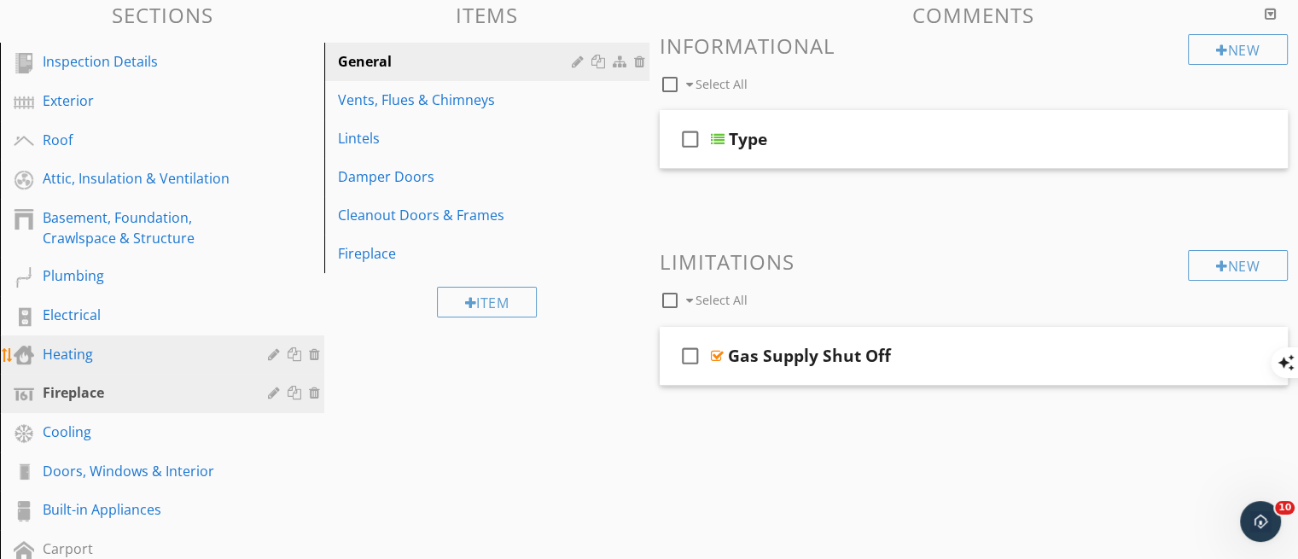
click at [63, 347] on div "Heating" at bounding box center [143, 354] width 201 height 20
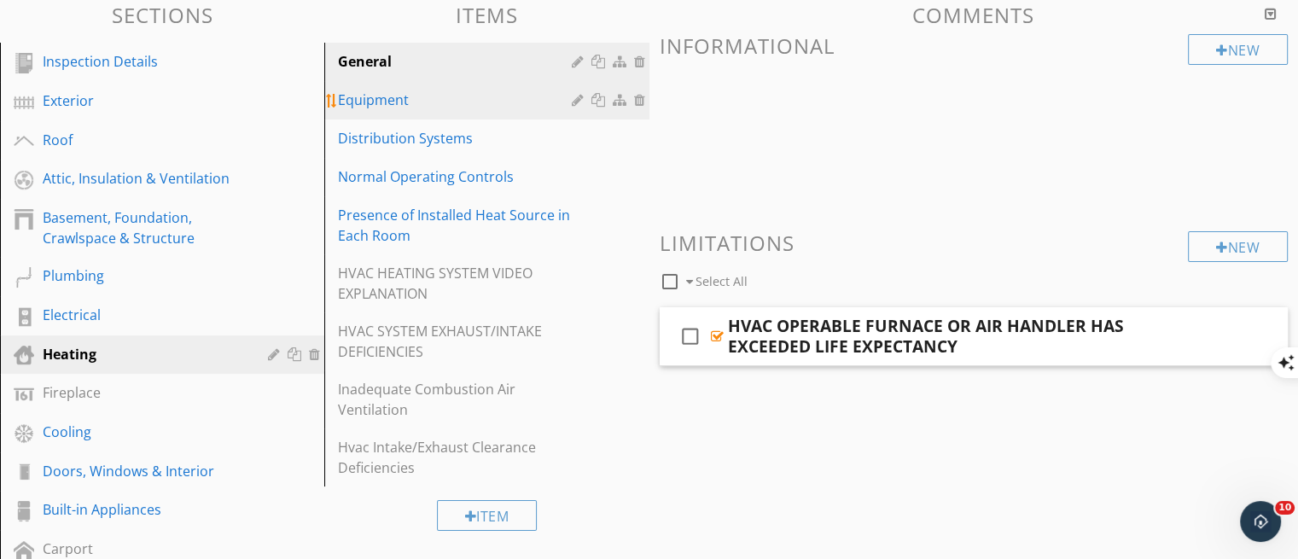
click at [375, 105] on div "Equipment" at bounding box center [457, 100] width 238 height 20
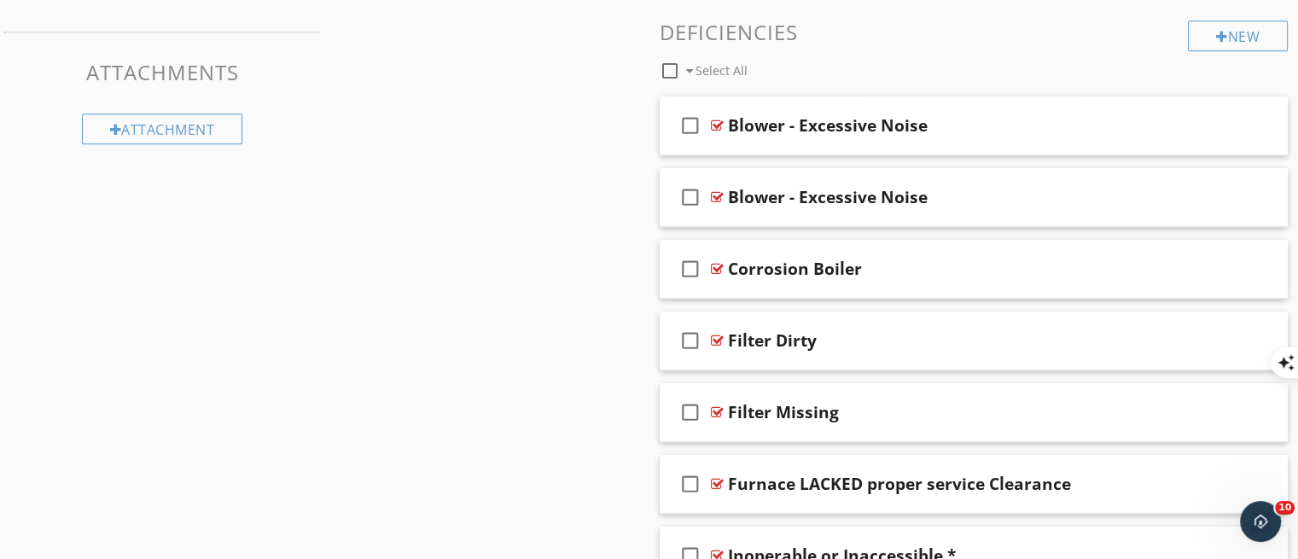
scroll to position [1080, 0]
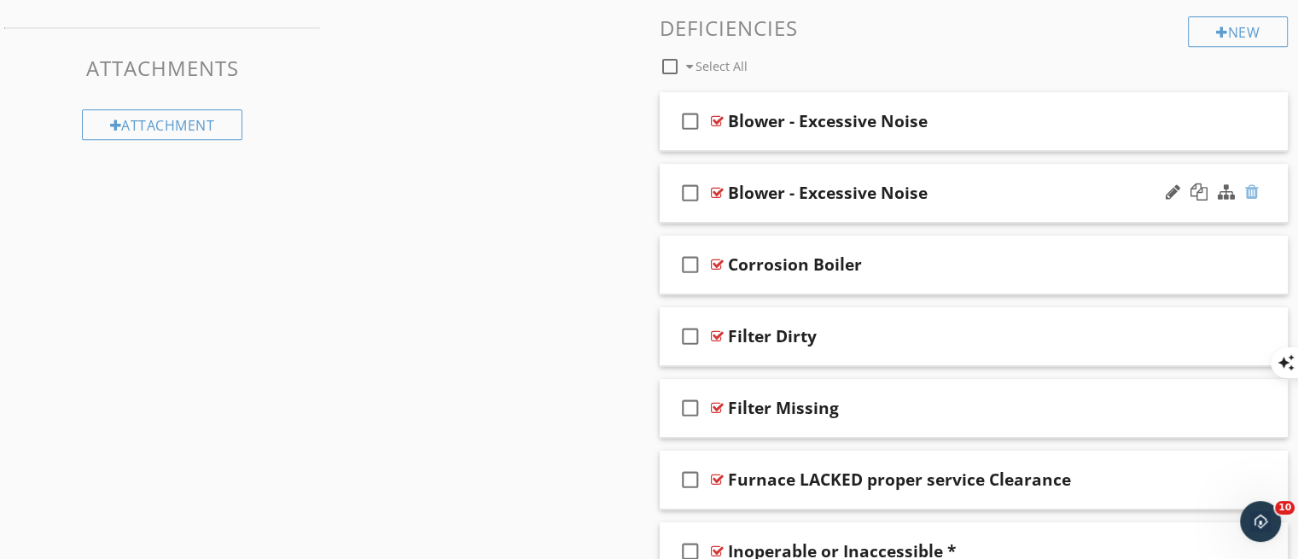
click at [1256, 185] on div at bounding box center [1252, 192] width 14 height 17
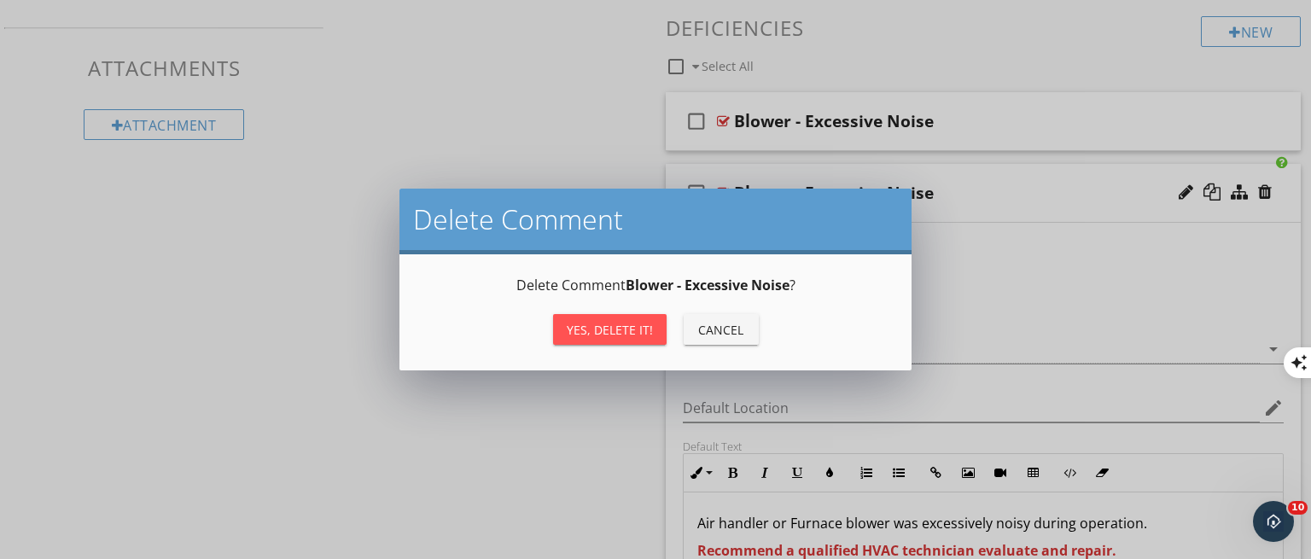
click at [612, 321] on div "Yes, Delete it!" at bounding box center [610, 330] width 86 height 18
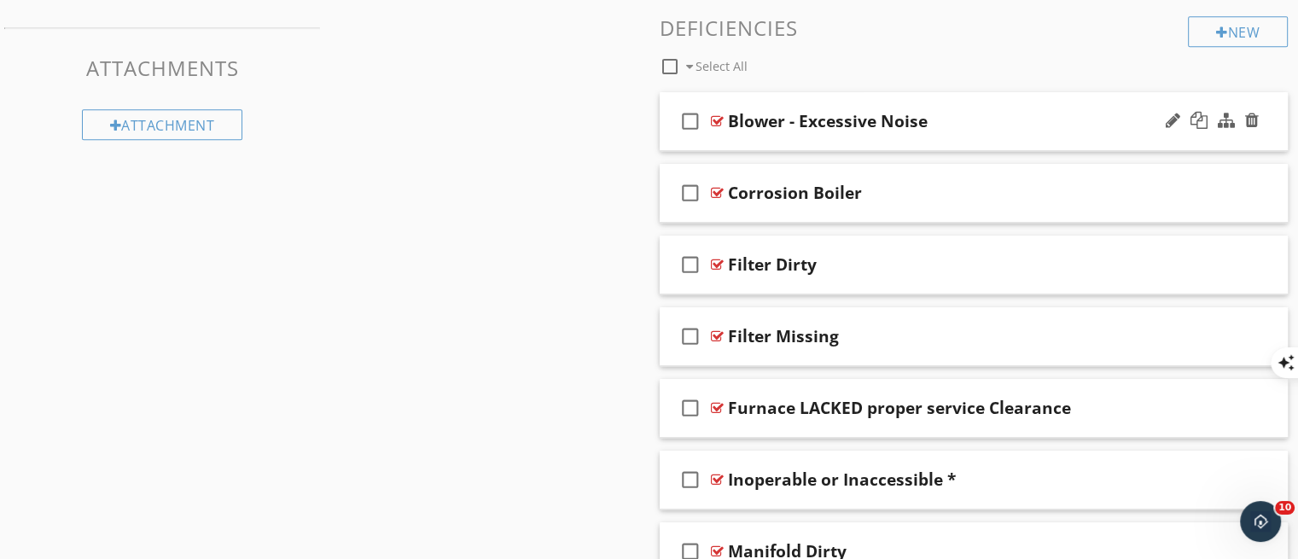
click at [874, 134] on div "check_box_outline_blank Blower - Excessive Noise" at bounding box center [974, 121] width 629 height 59
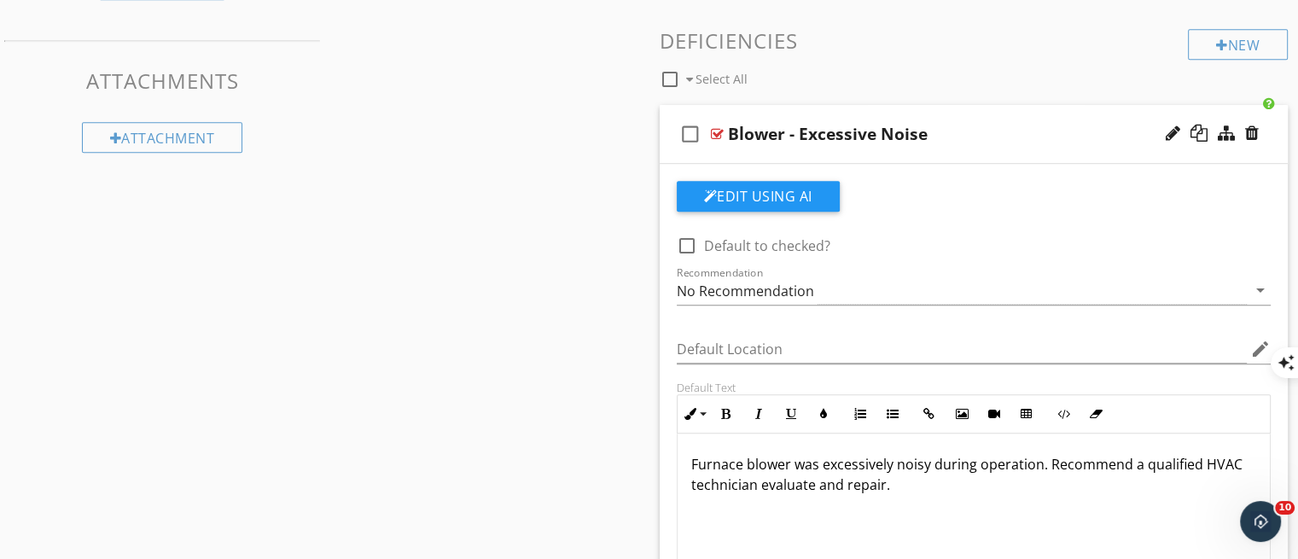
scroll to position [1048, 0]
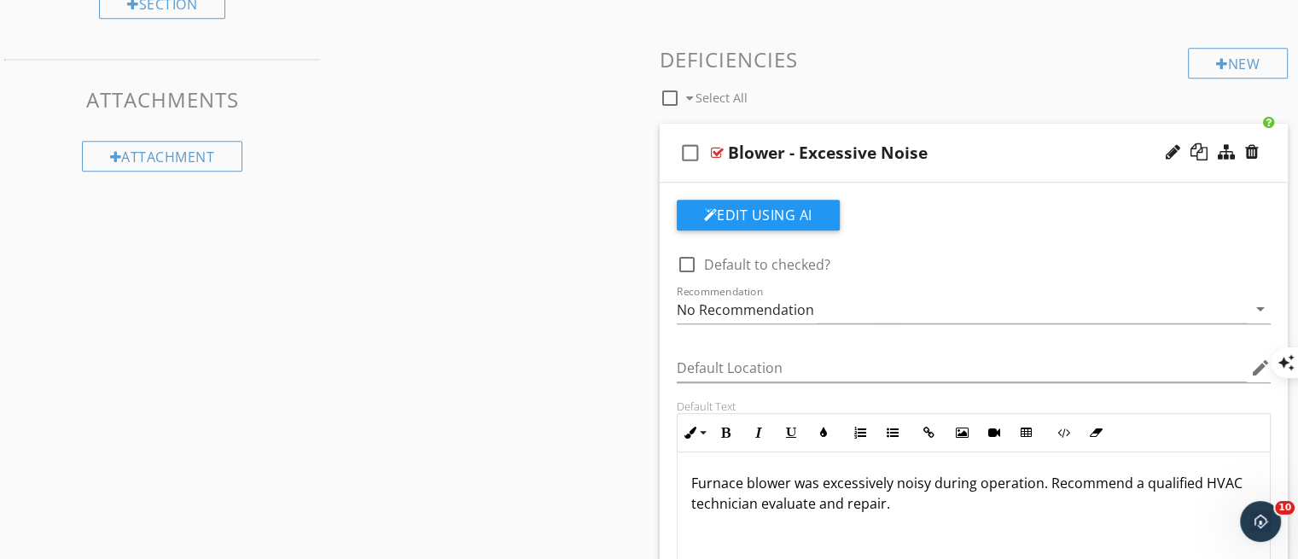
click at [925, 178] on div "check_box_outline_blank Blower - Excessive Noise" at bounding box center [974, 153] width 629 height 59
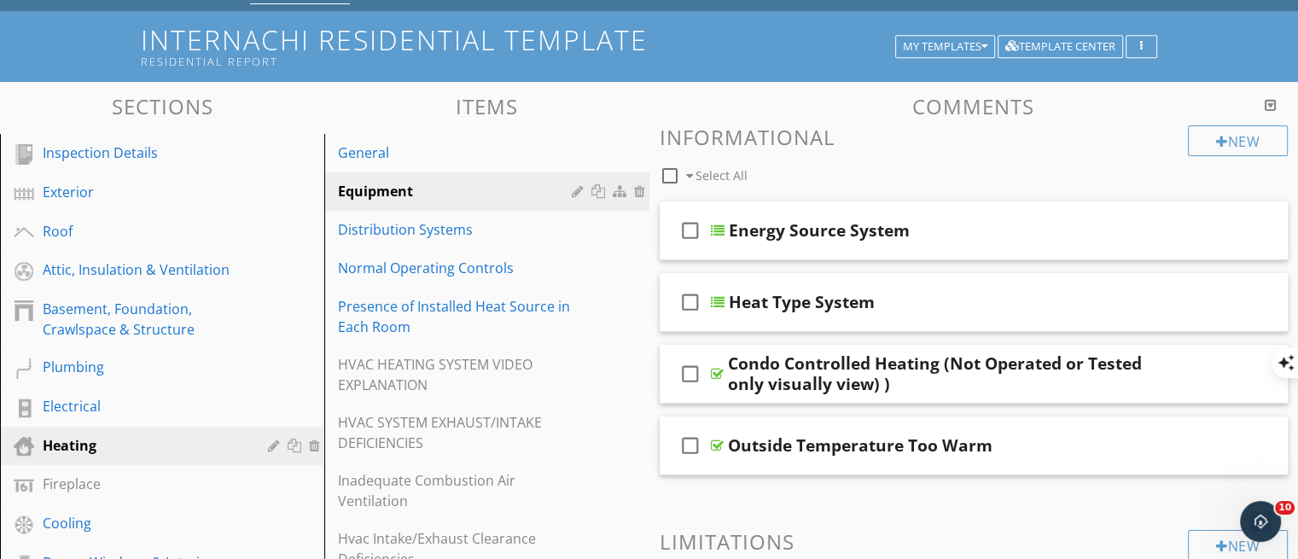
scroll to position [101, 0]
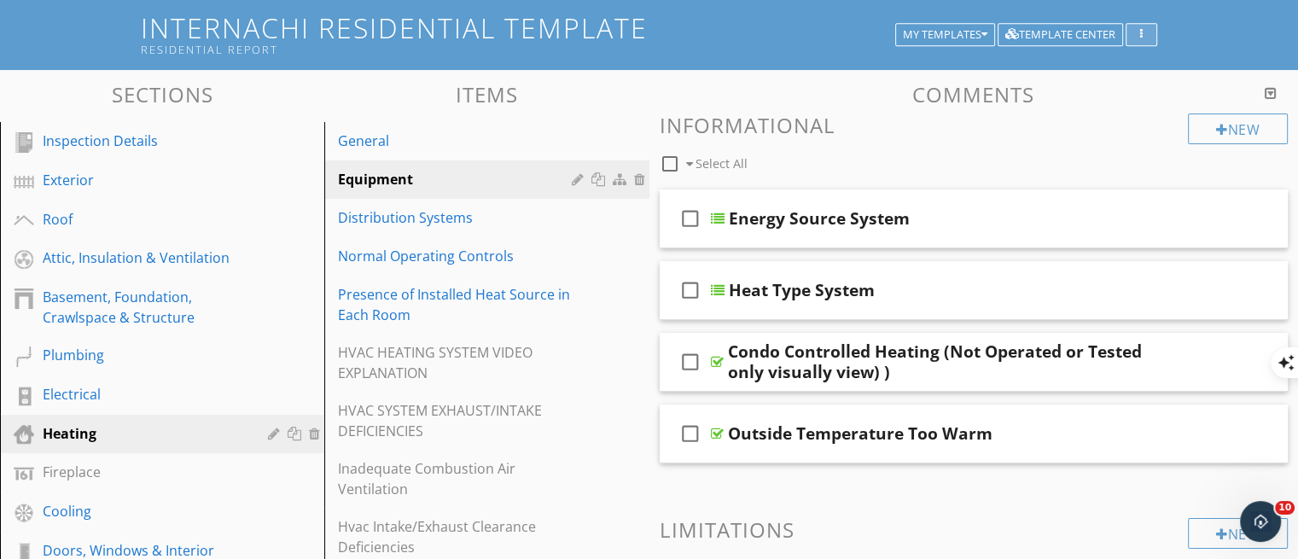
click at [1145, 29] on div "button" at bounding box center [1141, 35] width 16 height 12
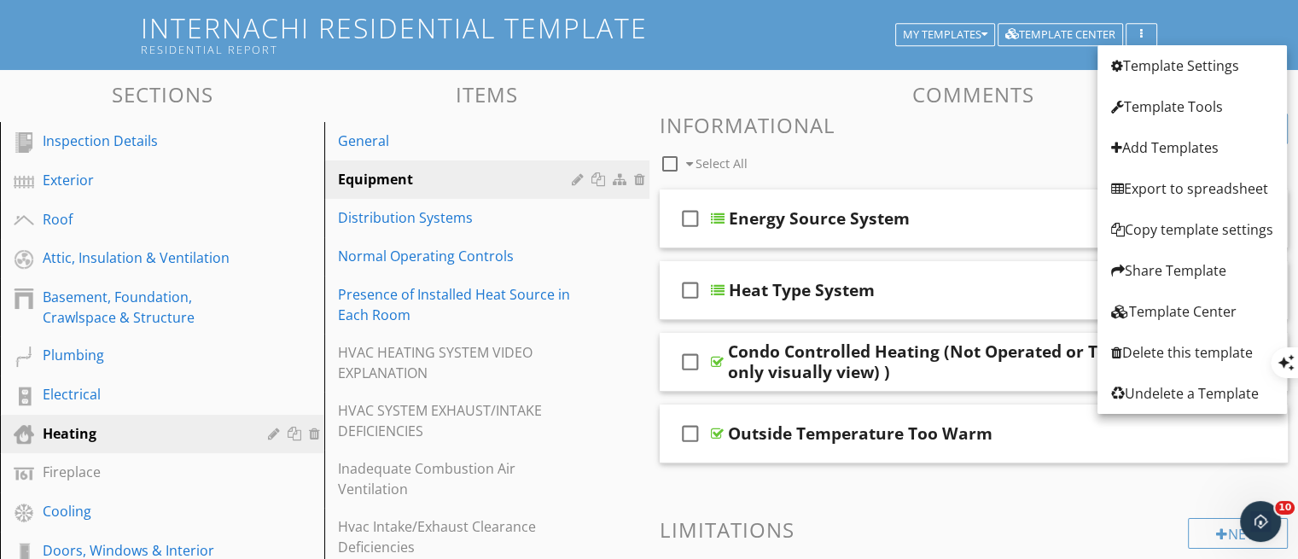
click at [980, 157] on div "check_box_outline_blank Select All" at bounding box center [924, 159] width 529 height 32
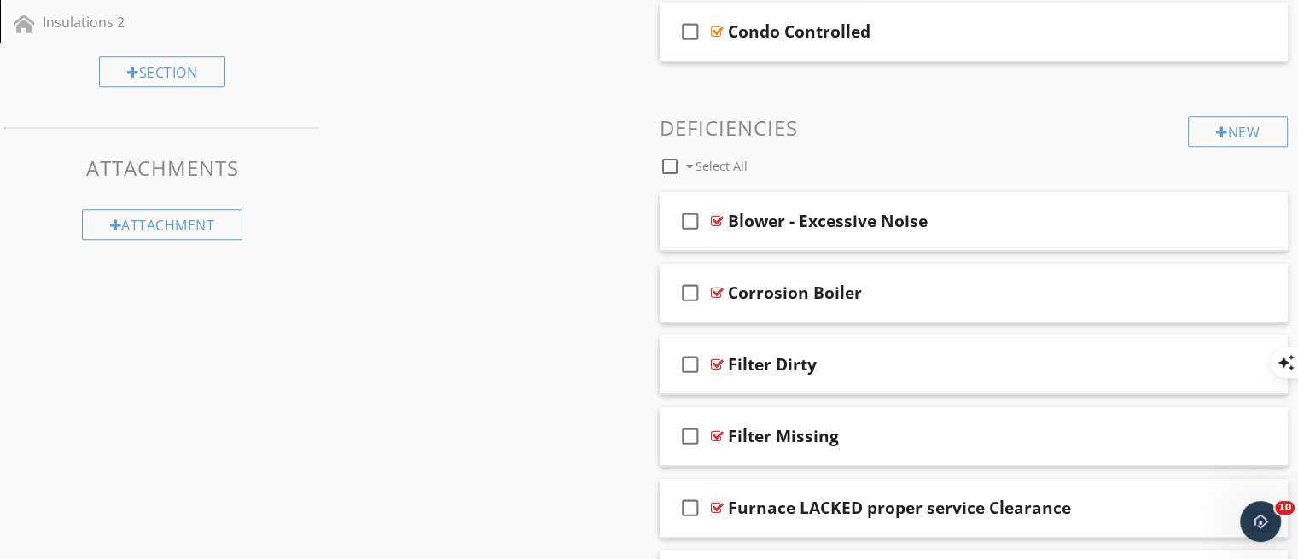
scroll to position [1097, 0]
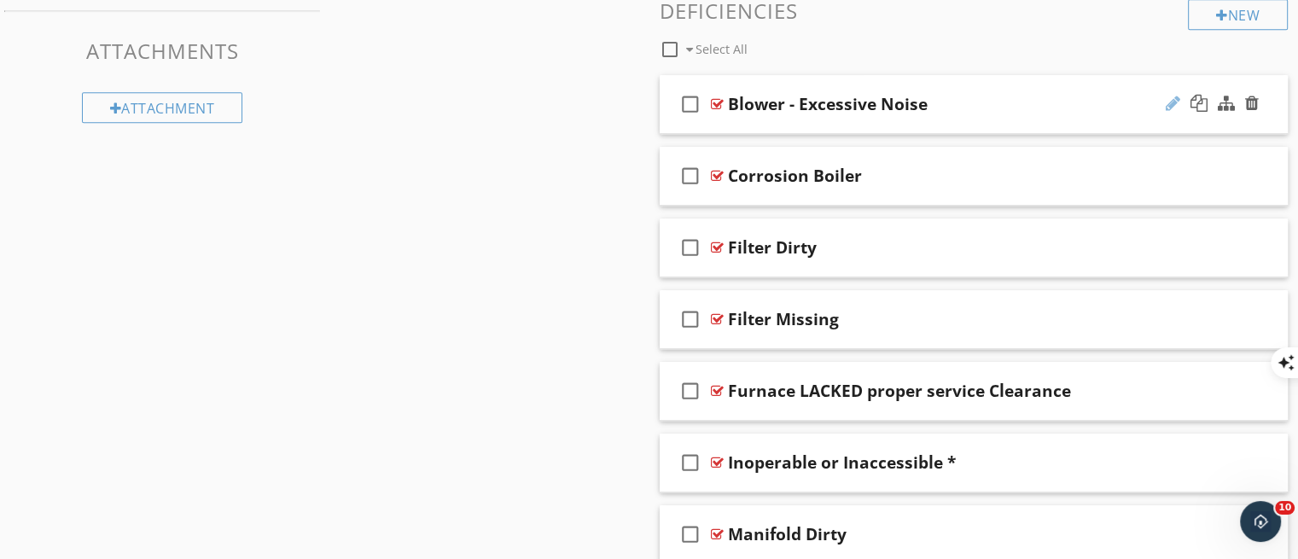
click at [1173, 104] on div at bounding box center [1173, 103] width 15 height 17
click at [1031, 125] on div "check_box_outline_blank Blower - Excessive Noise" at bounding box center [974, 104] width 629 height 59
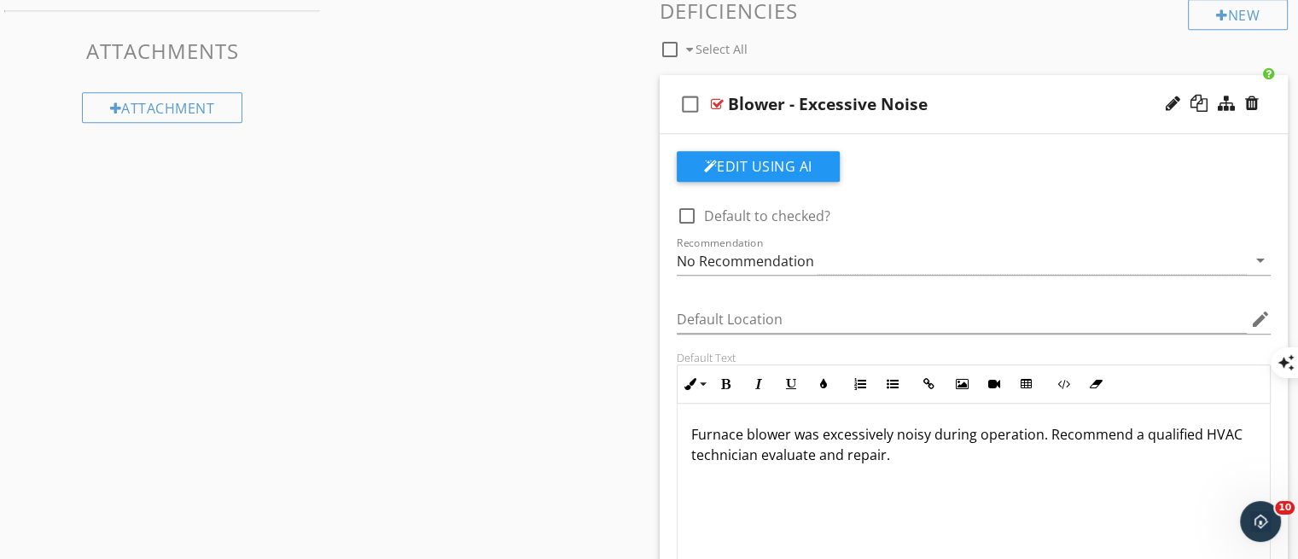
click at [1050, 428] on p "Furnace blower was excessively noisy during operation. Recommend a qualified HV…" at bounding box center [974, 444] width 566 height 41
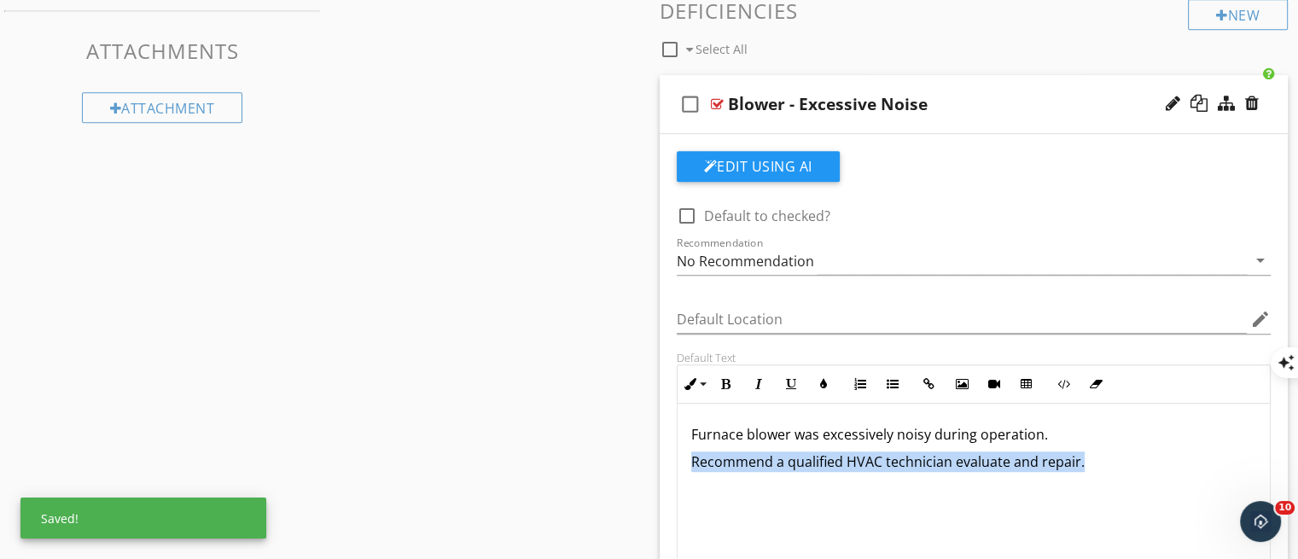
drag, startPoint x: 1087, startPoint y: 463, endPoint x: 661, endPoint y: 463, distance: 425.9
click at [661, 463] on div "Edit Using AI check_box_outline_blank Default to checked? Recommendation No Rec…" at bounding box center [974, 456] width 629 height 645
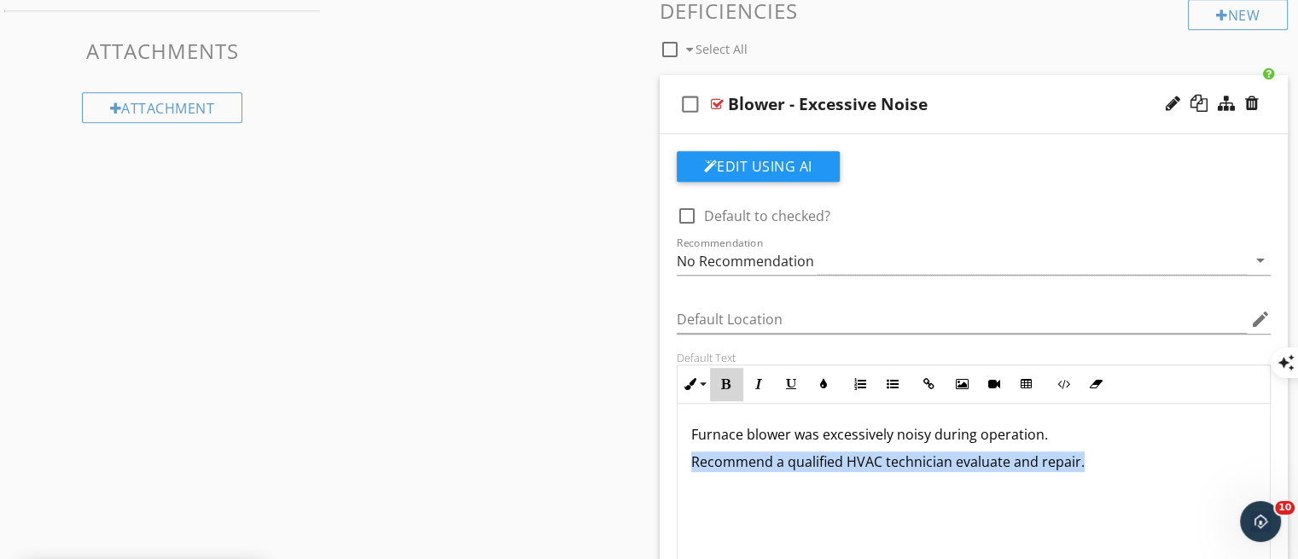
click at [727, 384] on icon "button" at bounding box center [726, 384] width 12 height 12
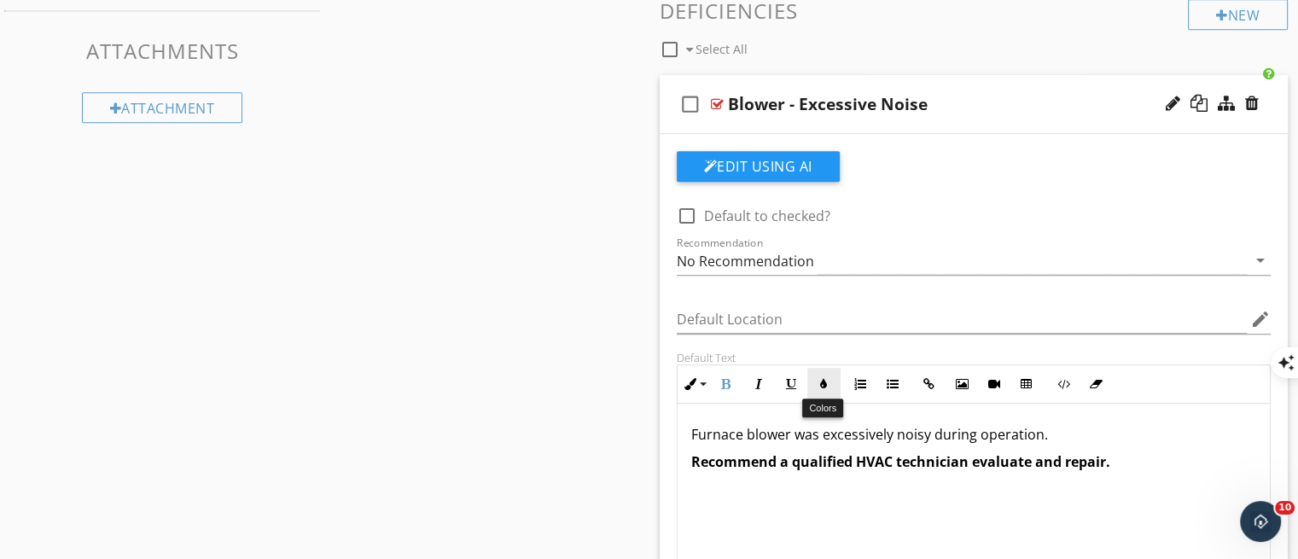
click at [815, 386] on button "Colors" at bounding box center [823, 384] width 32 height 32
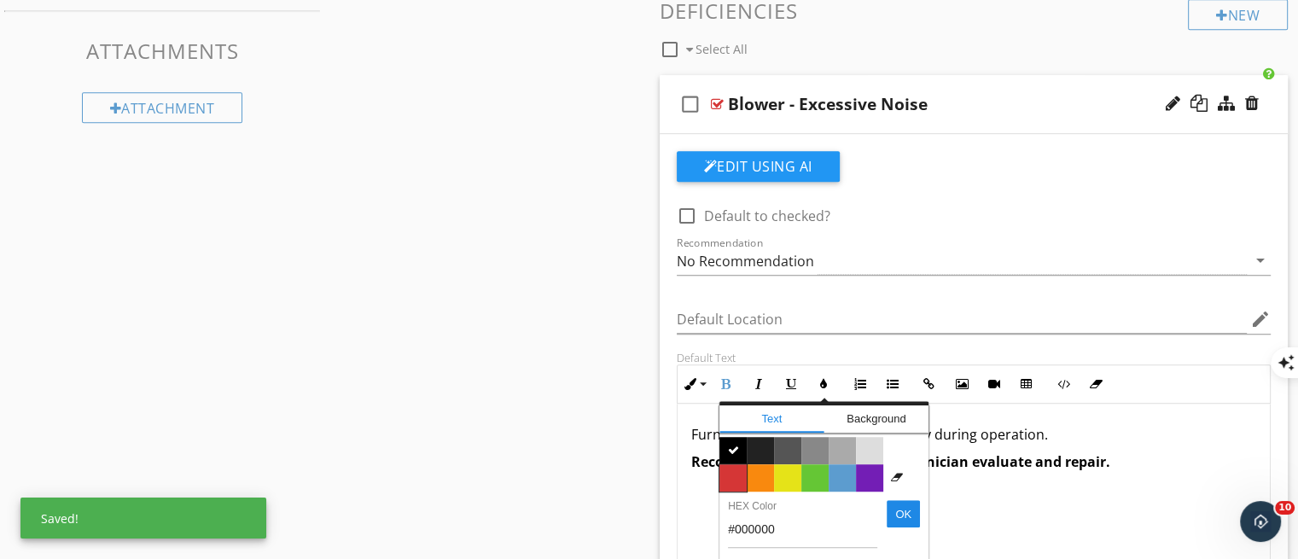
click at [739, 474] on span "Color #d53636" at bounding box center [733, 477] width 27 height 27
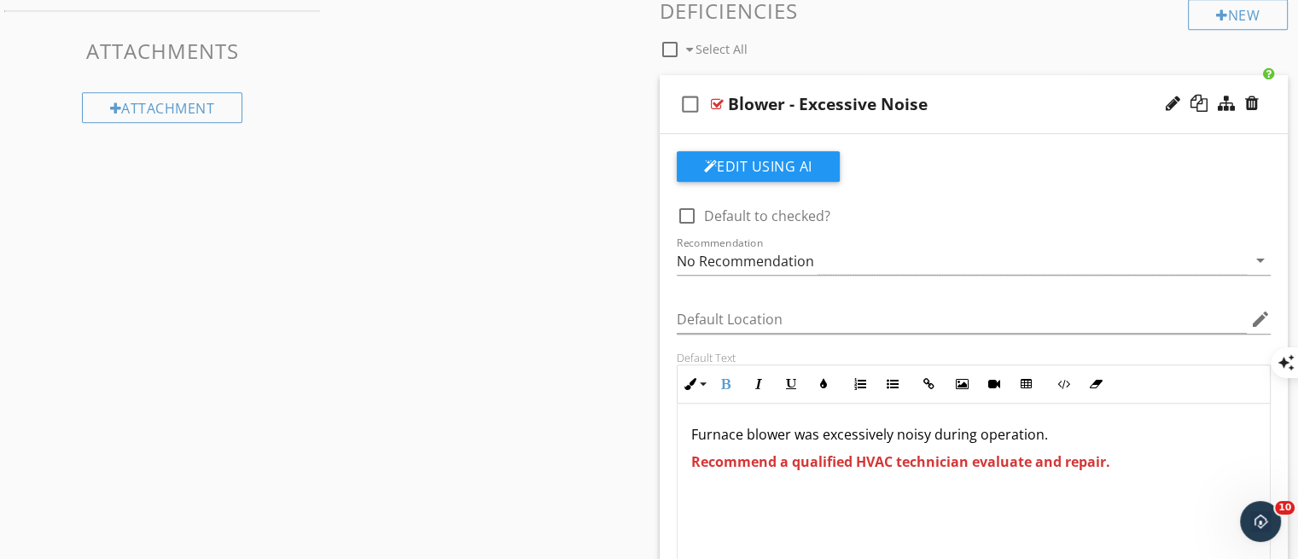
click at [691, 430] on p "Furnace blower was excessively noisy during operation." at bounding box center [974, 434] width 566 height 20
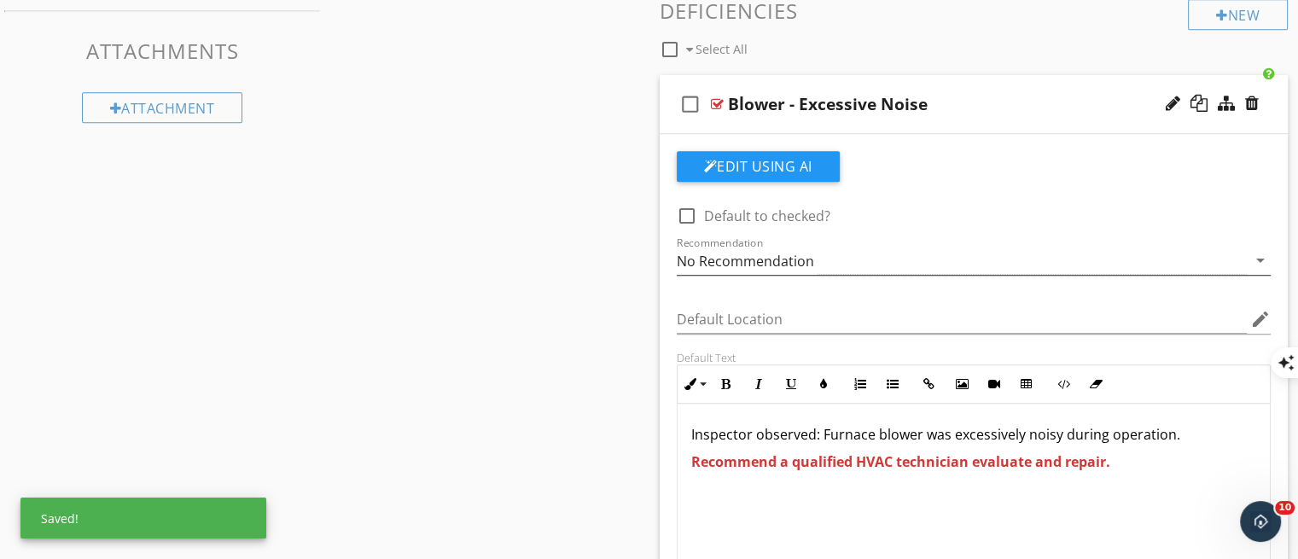
click at [821, 259] on div "No Recommendation" at bounding box center [962, 261] width 571 height 28
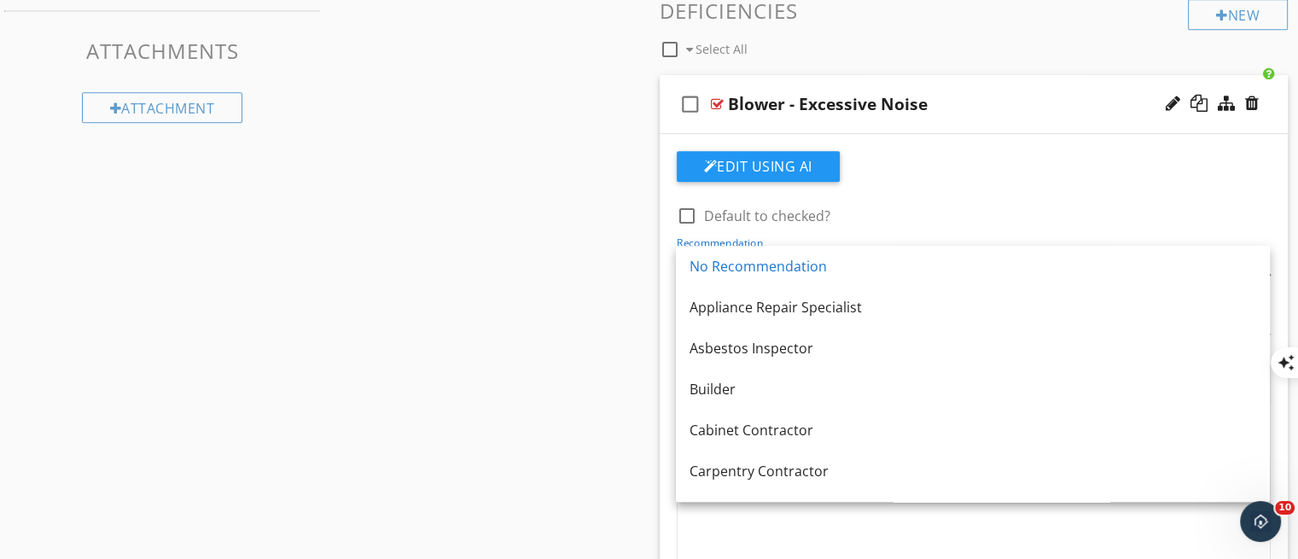
drag, startPoint x: 1262, startPoint y: 317, endPoint x: 1259, endPoint y: 403, distance: 86.3
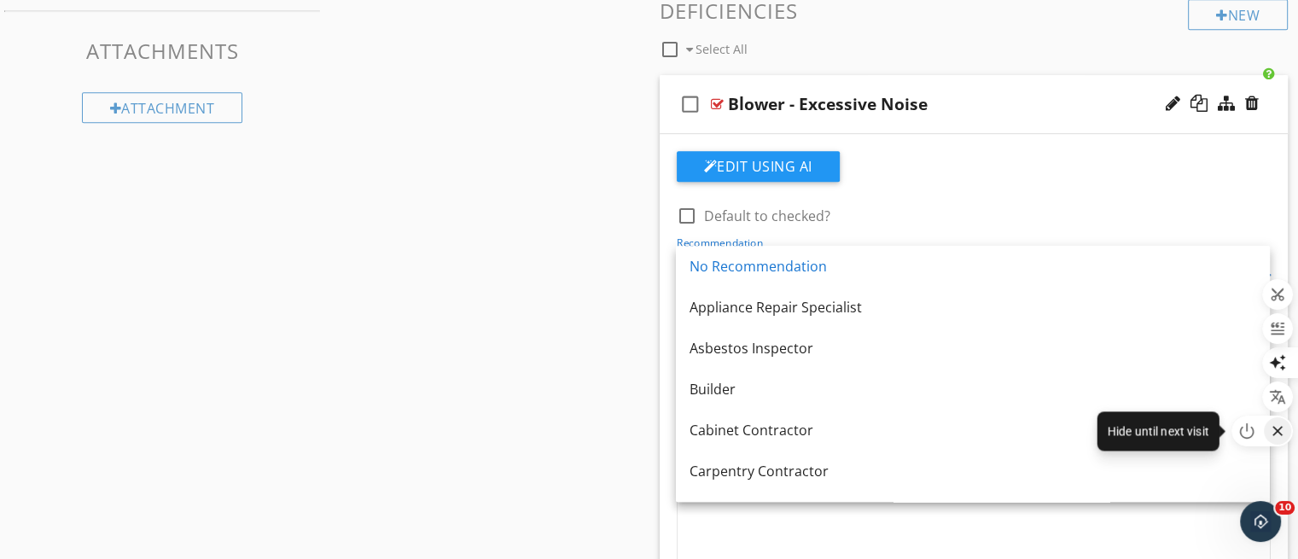
click at [1274, 434] on icon "button" at bounding box center [1278, 431] width 10 height 10
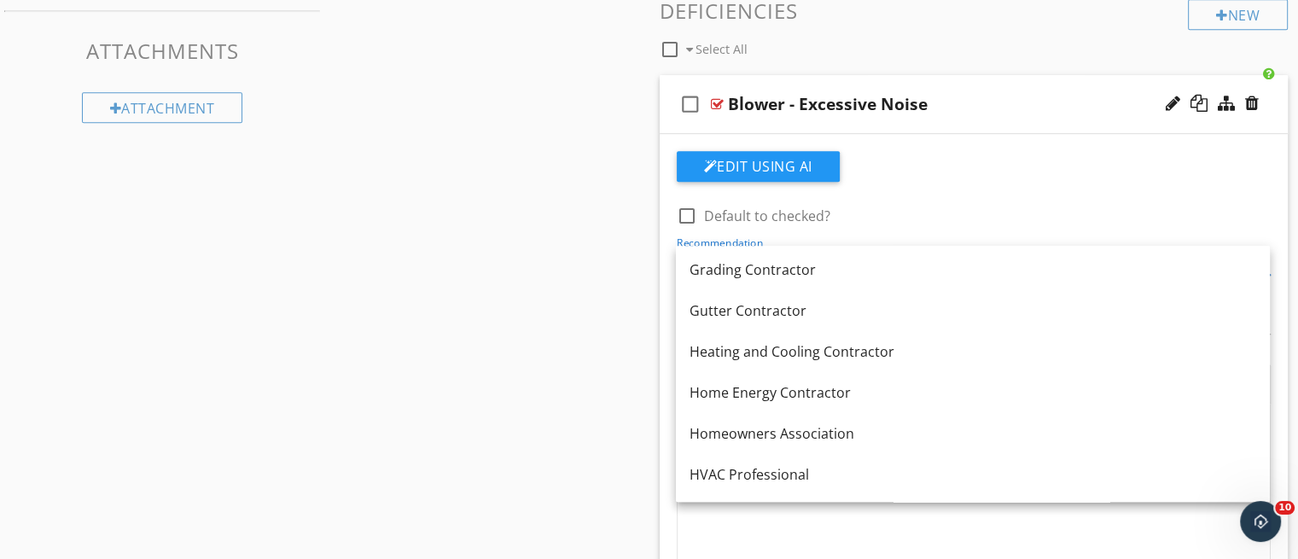
scroll to position [1031, 0]
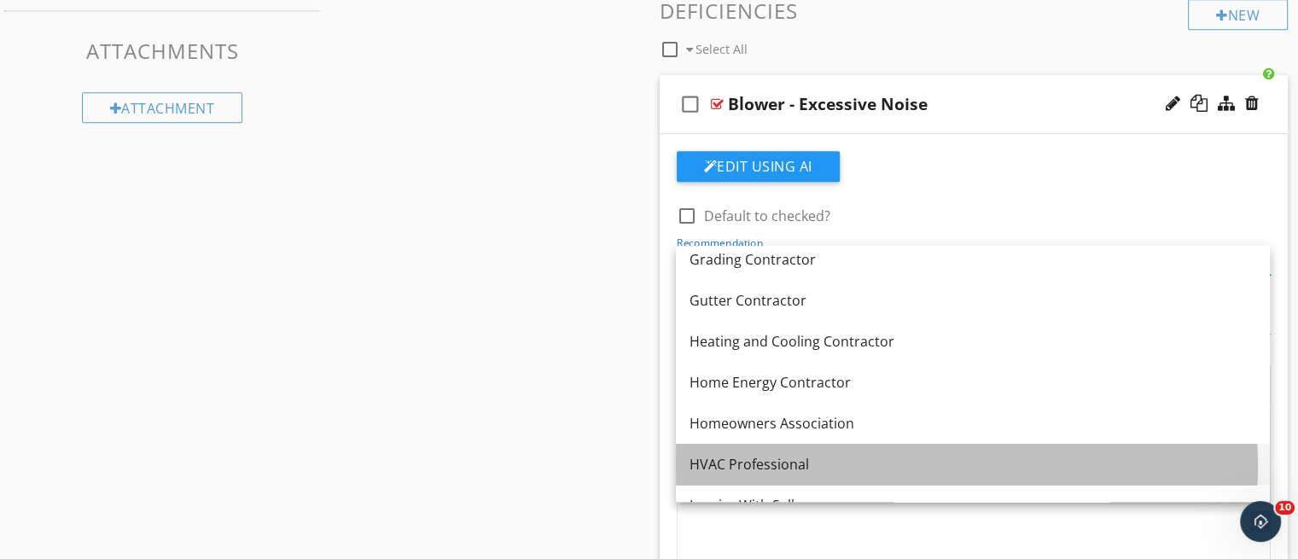
click at [1092, 467] on div "HVAC Professional" at bounding box center [973, 464] width 567 height 20
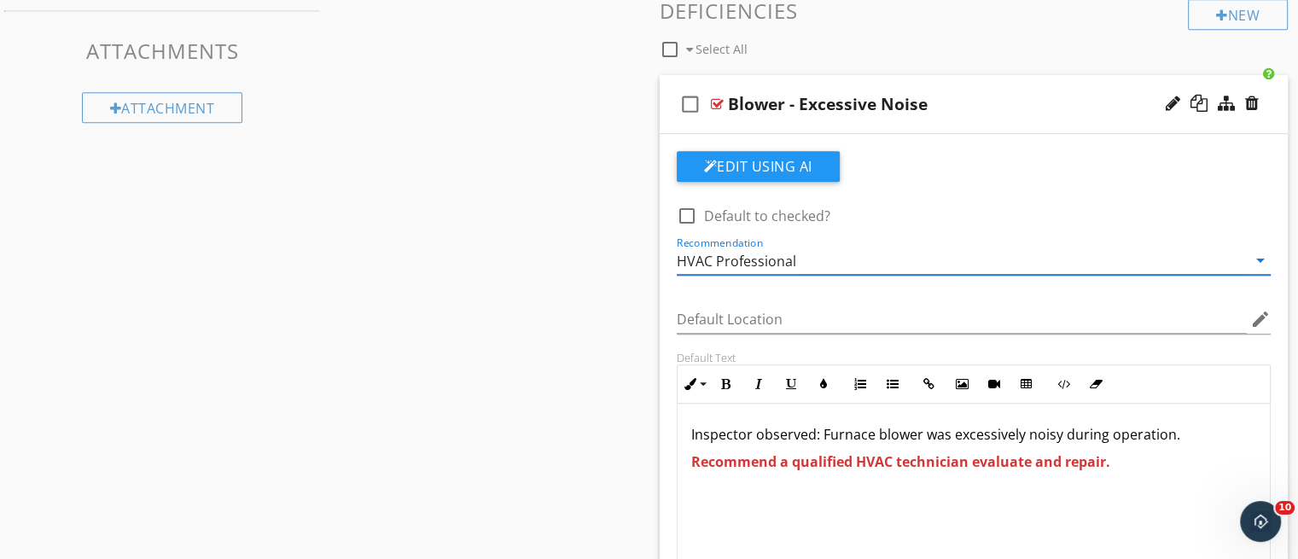
click at [854, 461] on span "Recommend a qualified HVAC technician evaluate and repair." at bounding box center [900, 461] width 419 height 19
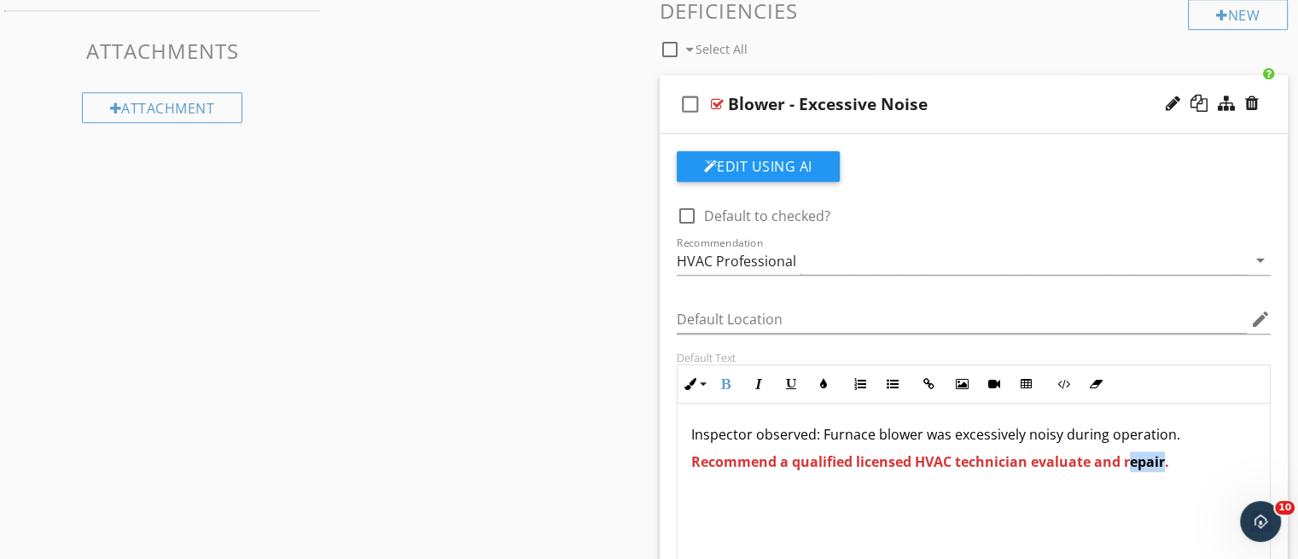
drag, startPoint x: 1127, startPoint y: 463, endPoint x: 1162, endPoint y: 463, distance: 35.0
click at [1162, 463] on span "Recommend a qualified licensed HVAC technician evaluate and repair." at bounding box center [930, 461] width 478 height 19
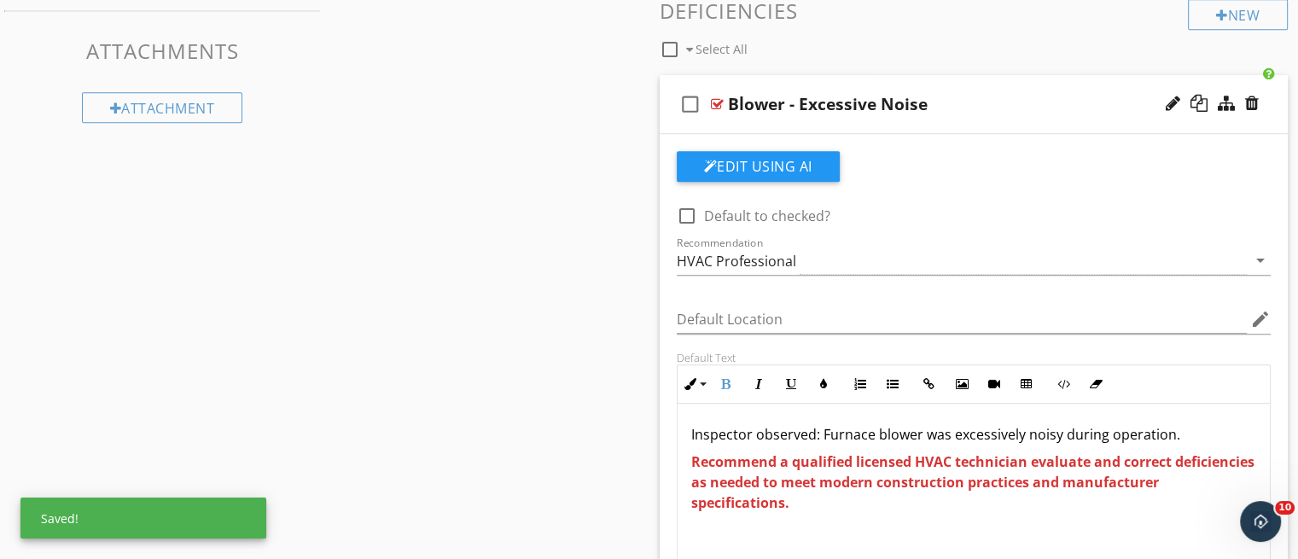
click at [1091, 509] on p "Recommend a qualified licensed HVAC technician evaluate and correct deficiencie…" at bounding box center [974, 482] width 566 height 61
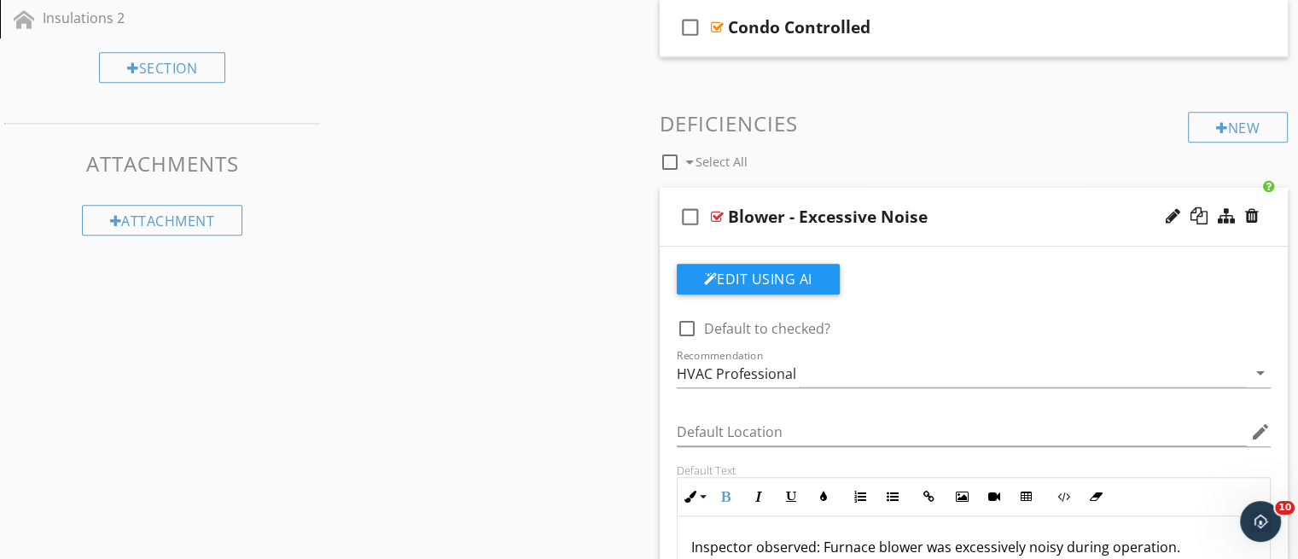
scroll to position [980, 0]
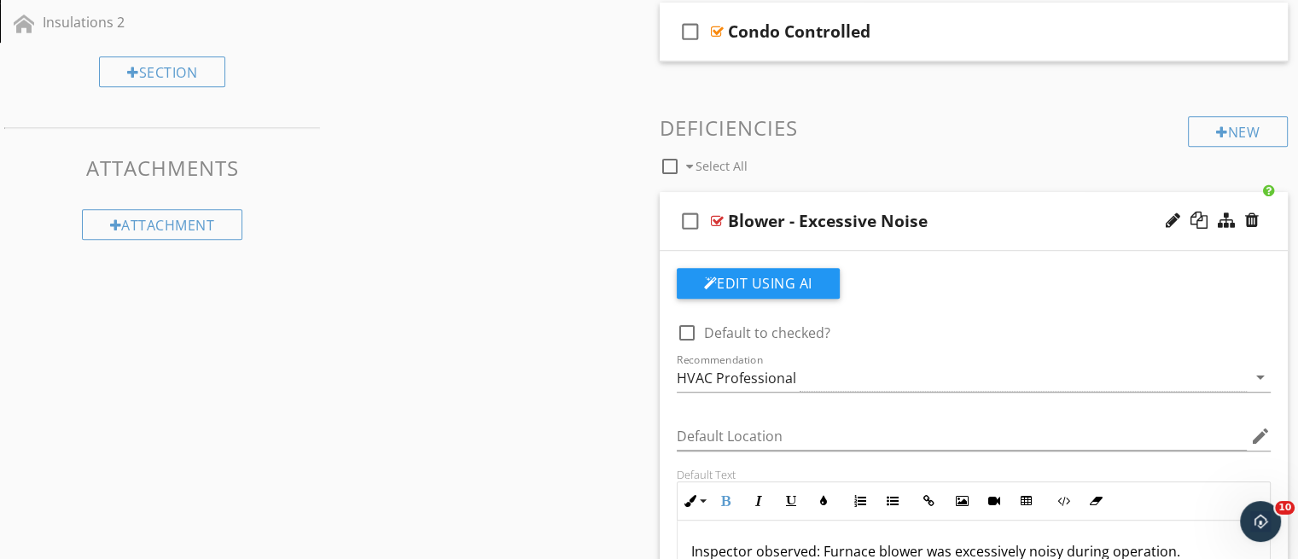
click at [965, 242] on div "check_box_outline_blank Blower - Excessive Noise" at bounding box center [974, 221] width 629 height 59
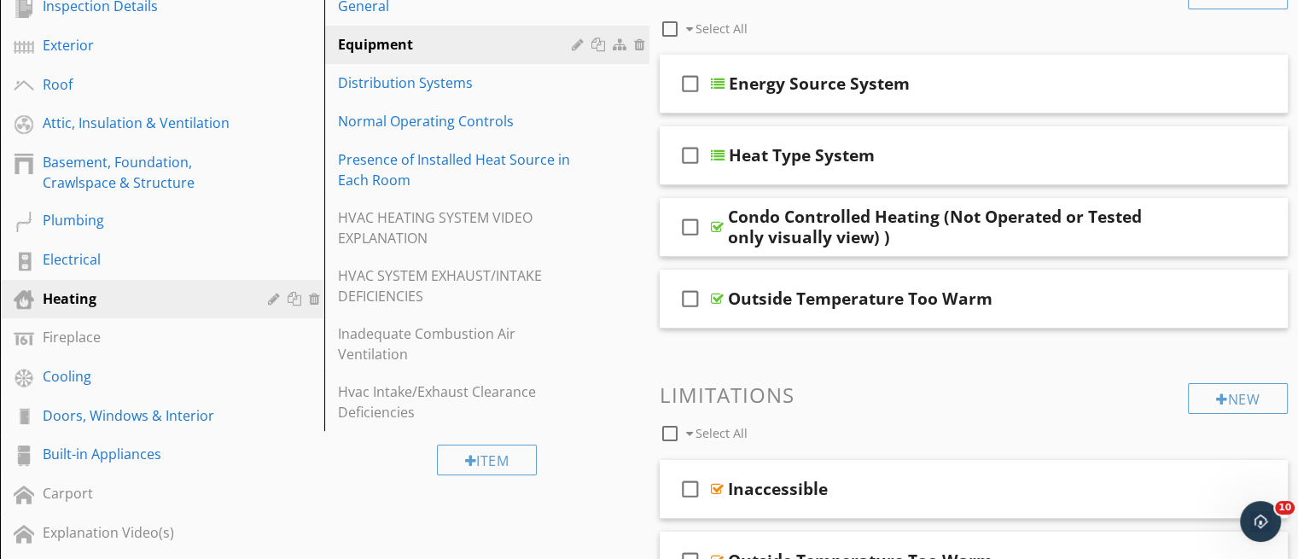
scroll to position [0, 0]
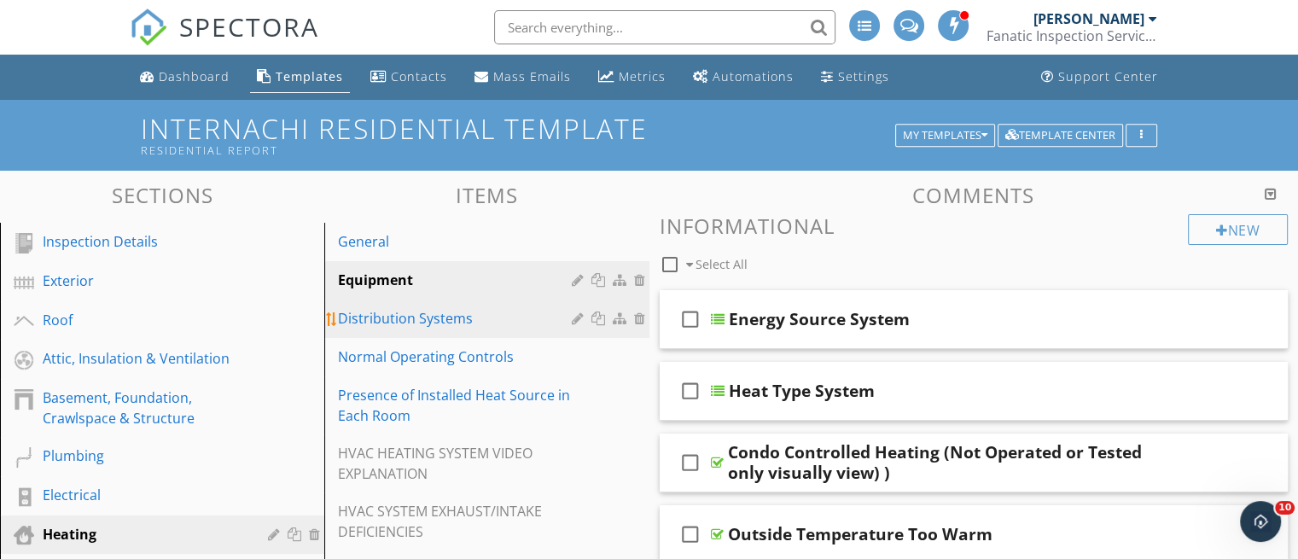
click at [382, 329] on link "Distribution Systems" at bounding box center [488, 319] width 319 height 38
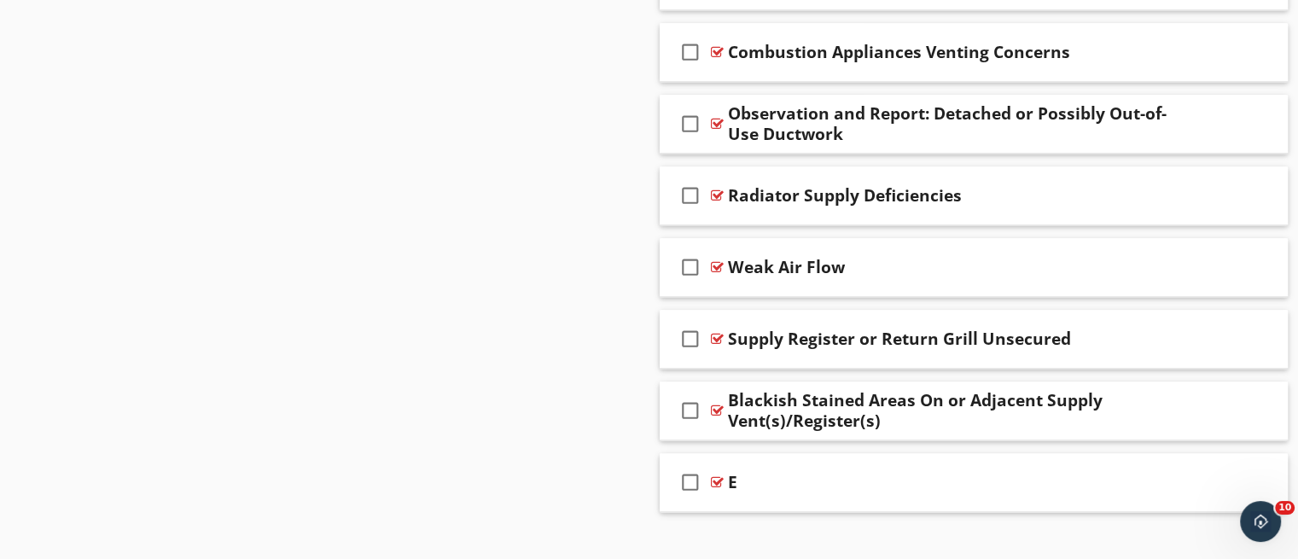
scroll to position [2083, 0]
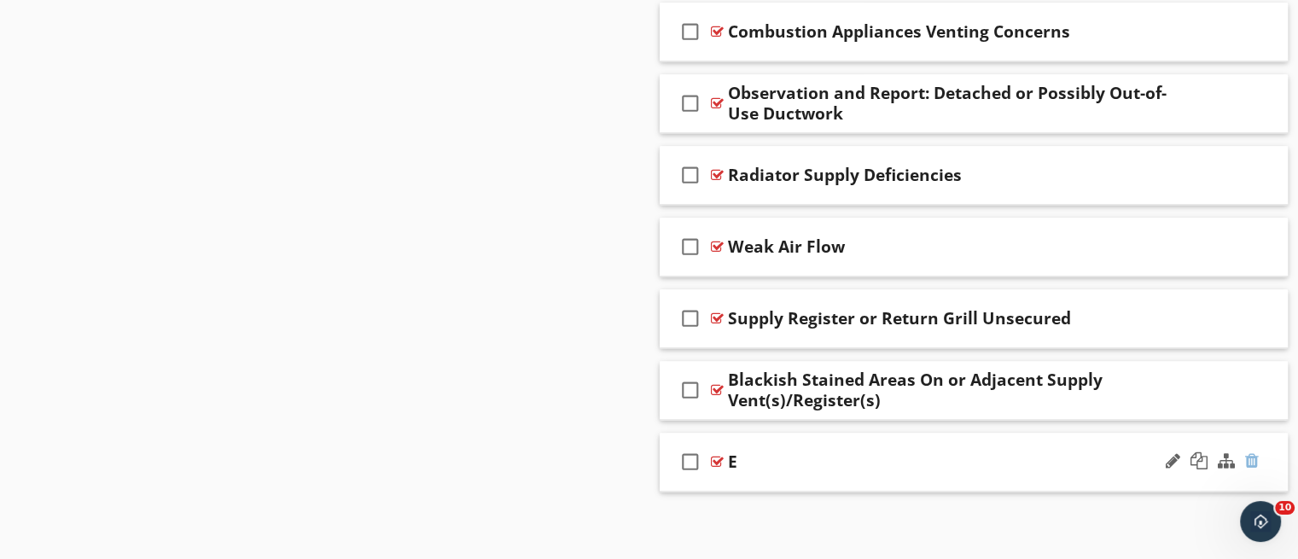
click at [1256, 458] on div at bounding box center [1252, 460] width 14 height 17
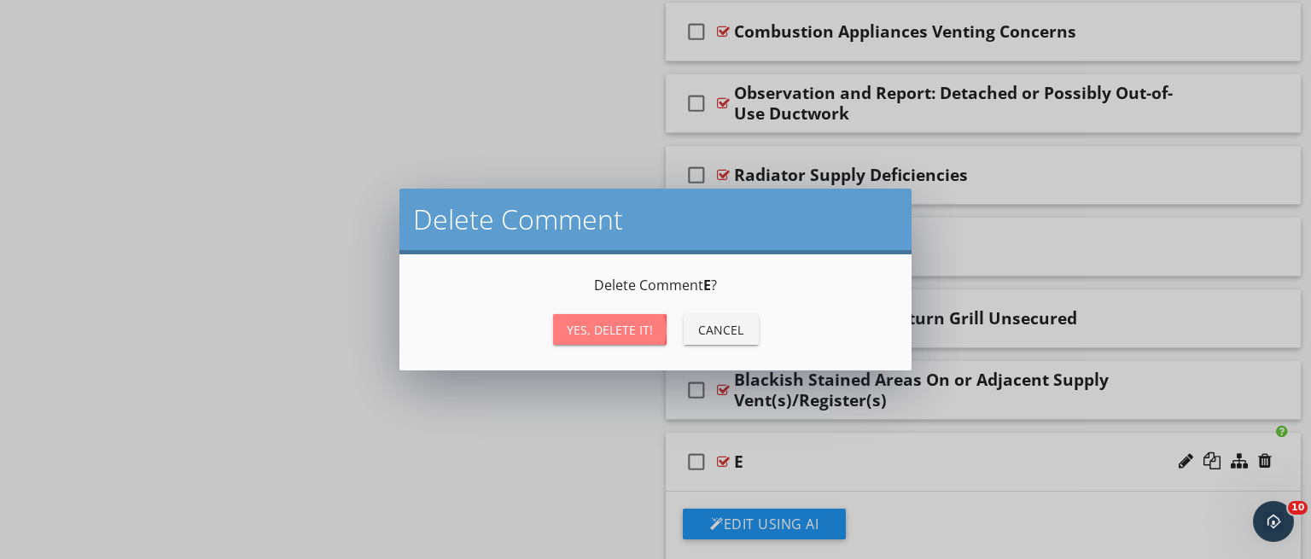
click at [614, 337] on div "Yes, Delete it!" at bounding box center [610, 330] width 86 height 18
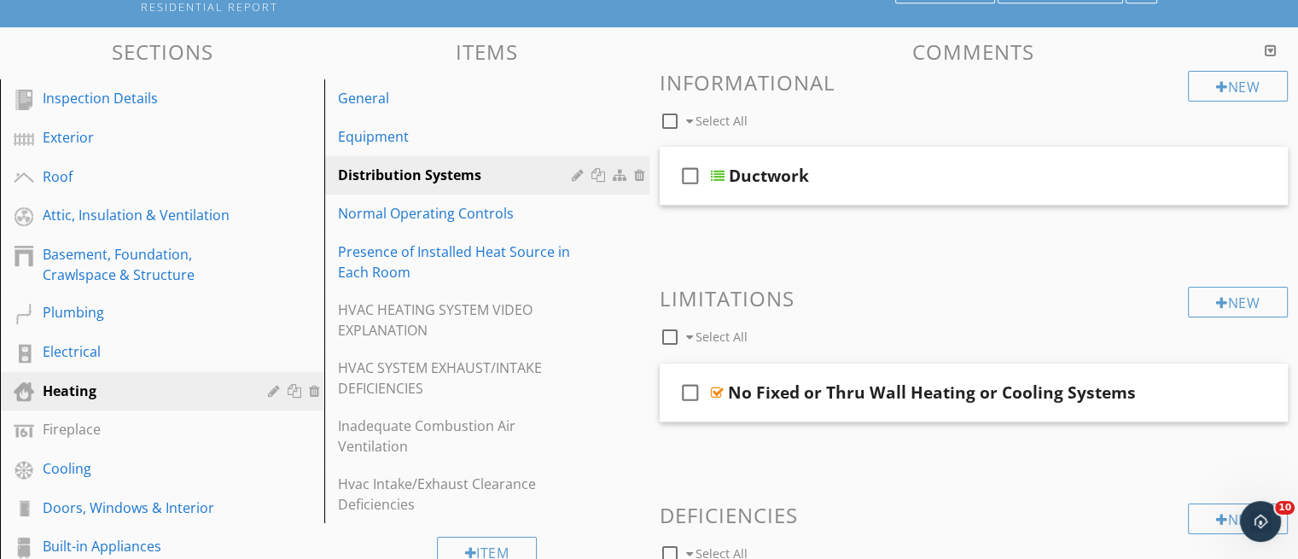
scroll to position [117, 0]
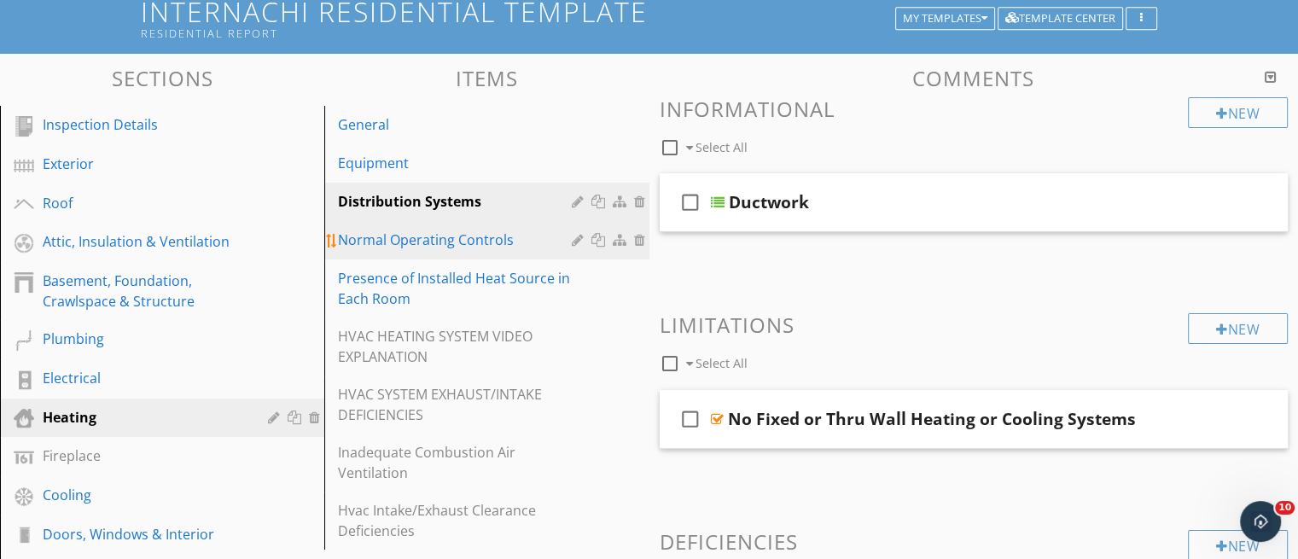
click at [450, 245] on div "Normal Operating Controls" at bounding box center [457, 240] width 238 height 20
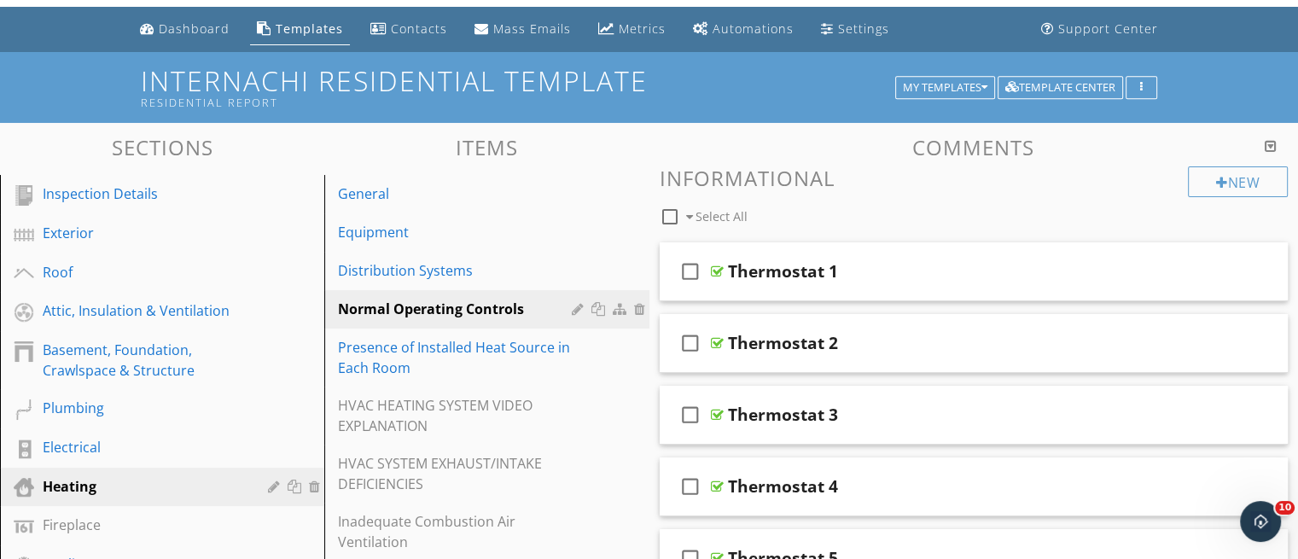
scroll to position [41, 0]
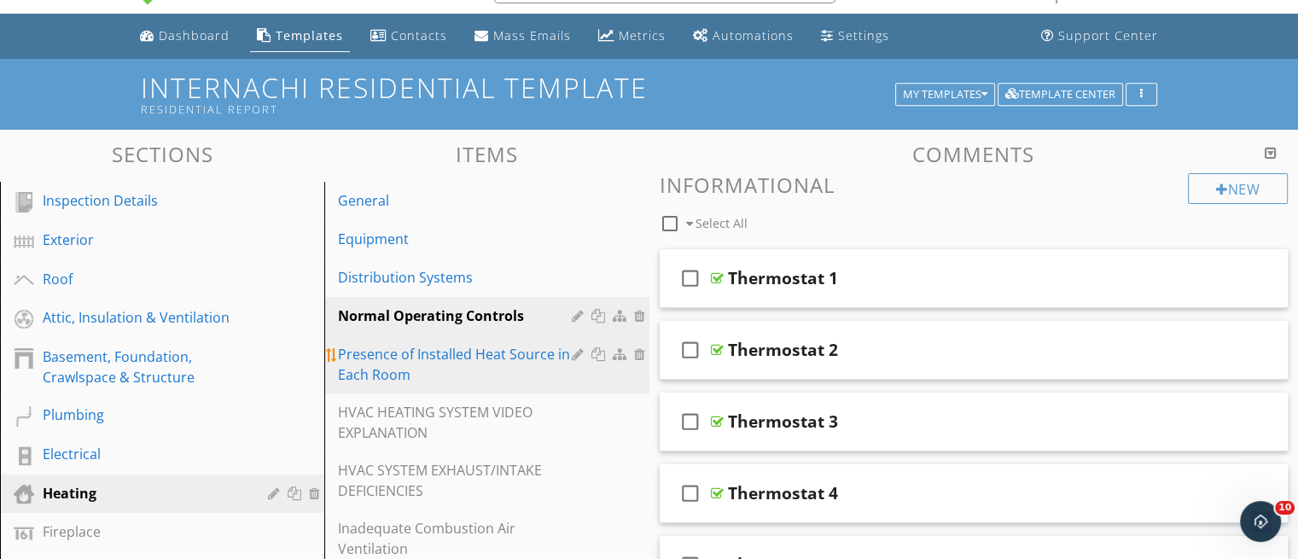
click at [406, 366] on div "Presence of Installed Heat Source in Each Room" at bounding box center [457, 364] width 238 height 41
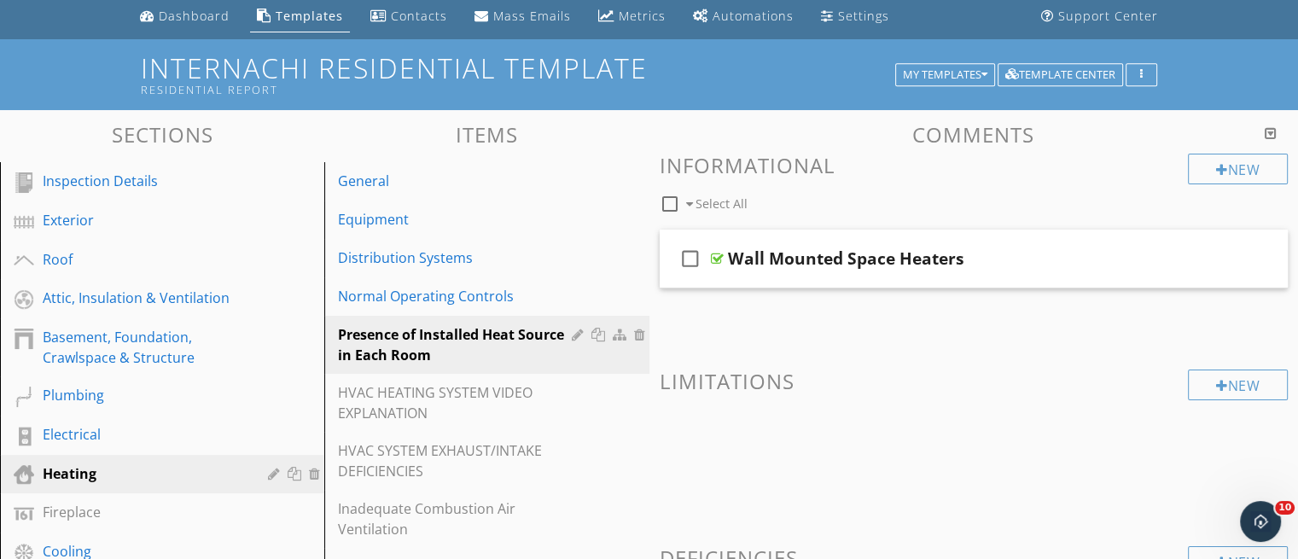
scroll to position [0, 0]
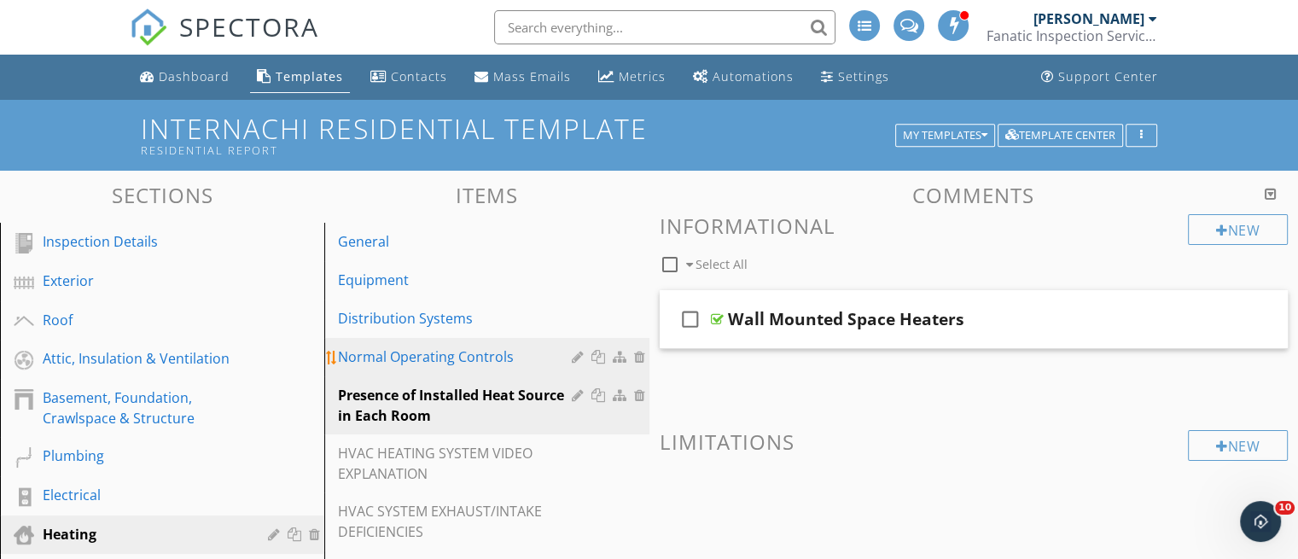
click at [471, 358] on div "Normal Operating Controls" at bounding box center [457, 357] width 238 height 20
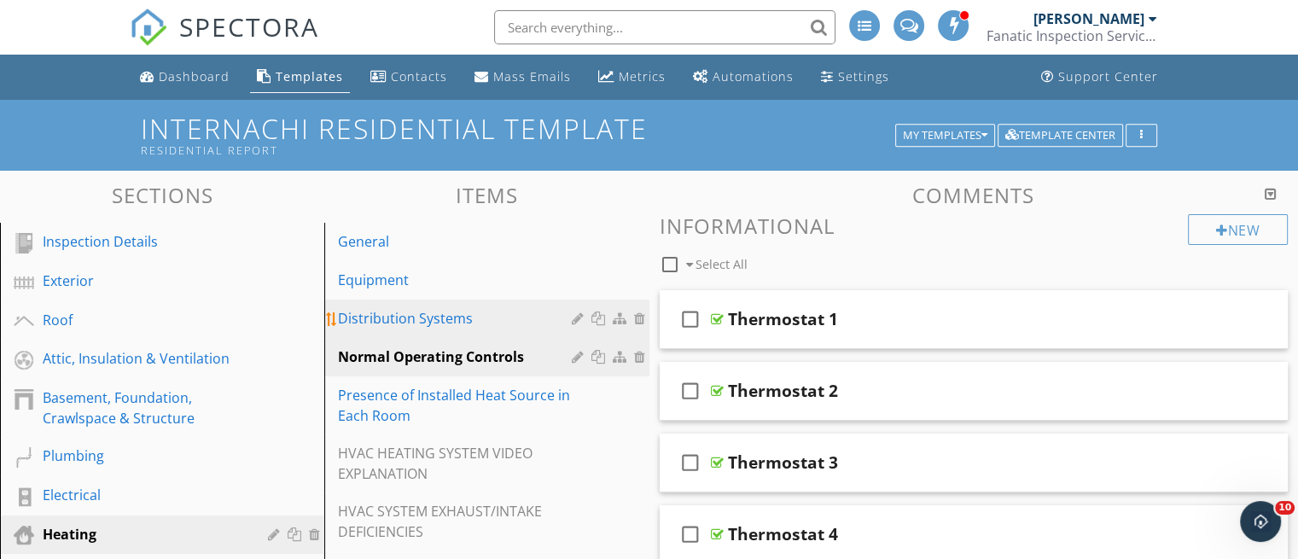
click at [430, 329] on link "Distribution Systems" at bounding box center [488, 319] width 319 height 38
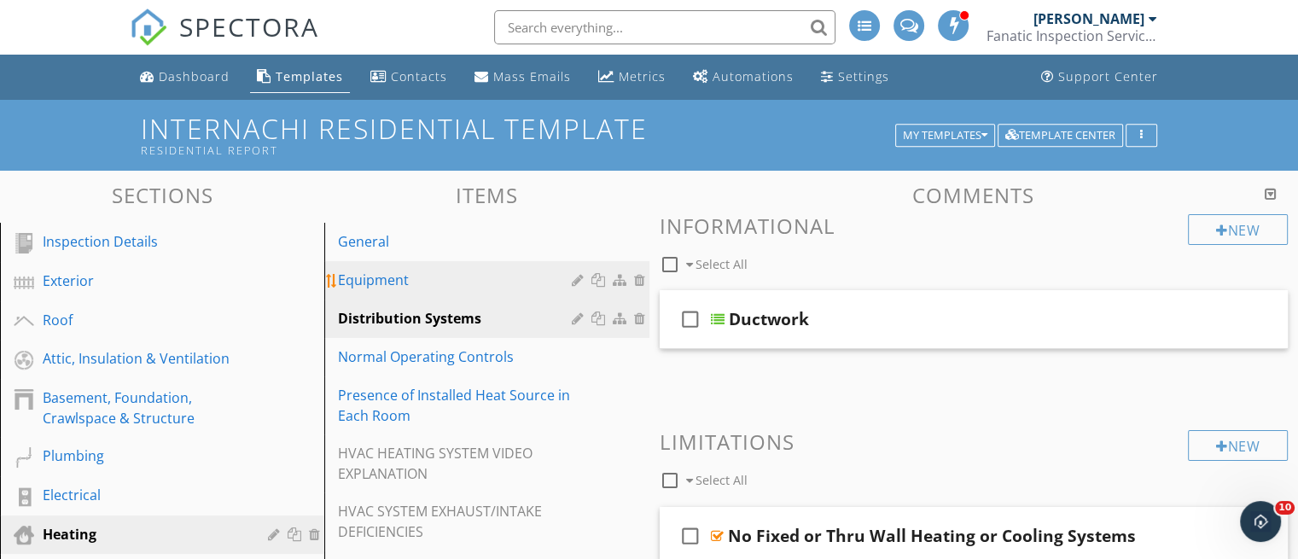
click at [386, 290] on link "Equipment" at bounding box center [488, 280] width 319 height 38
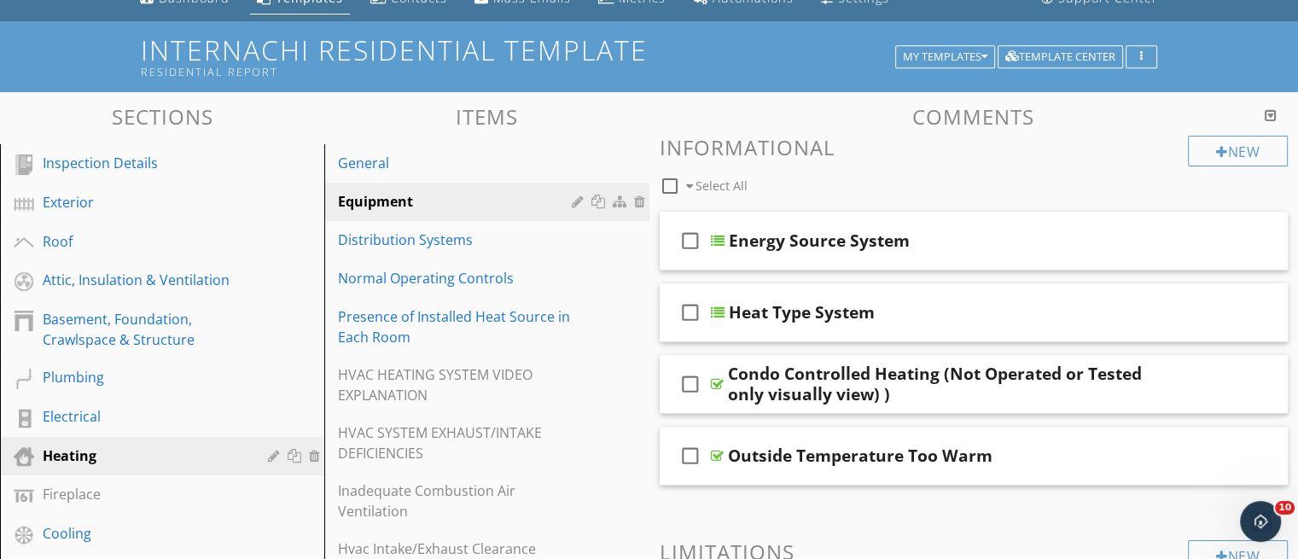
scroll to position [75, 0]
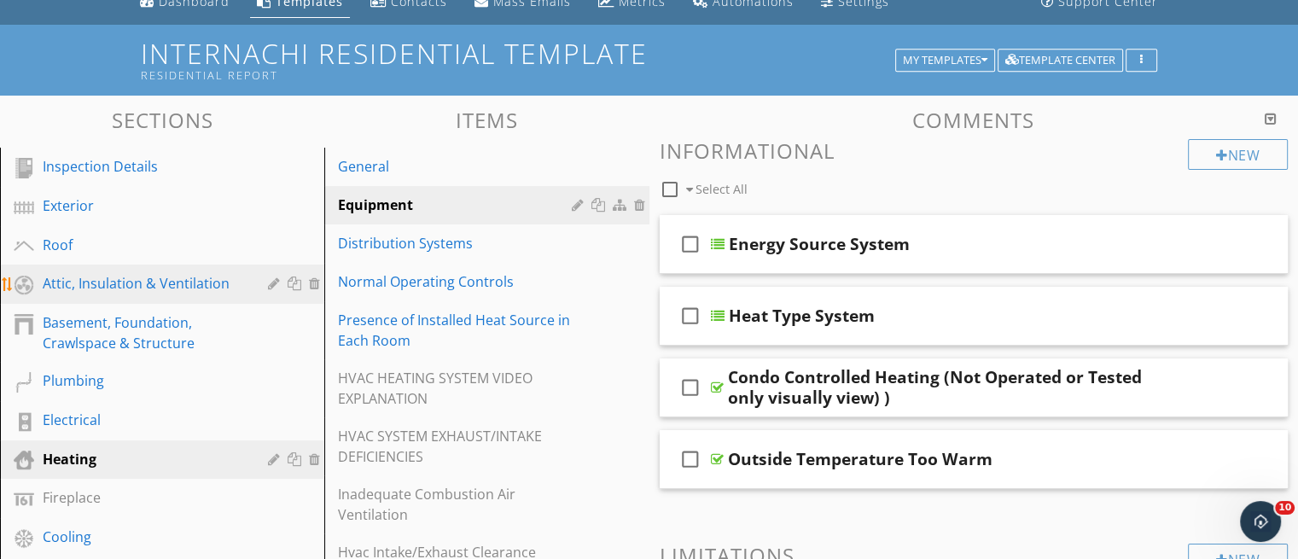
click at [207, 281] on div "Attic, Insulation & Ventilation" at bounding box center [143, 283] width 201 height 20
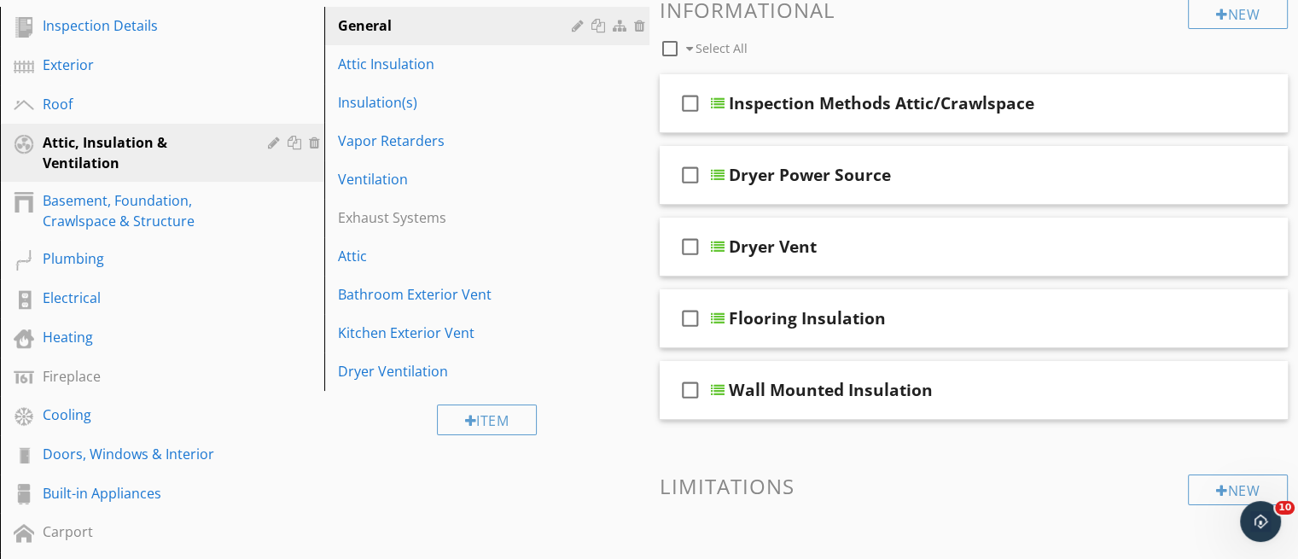
scroll to position [222, 0]
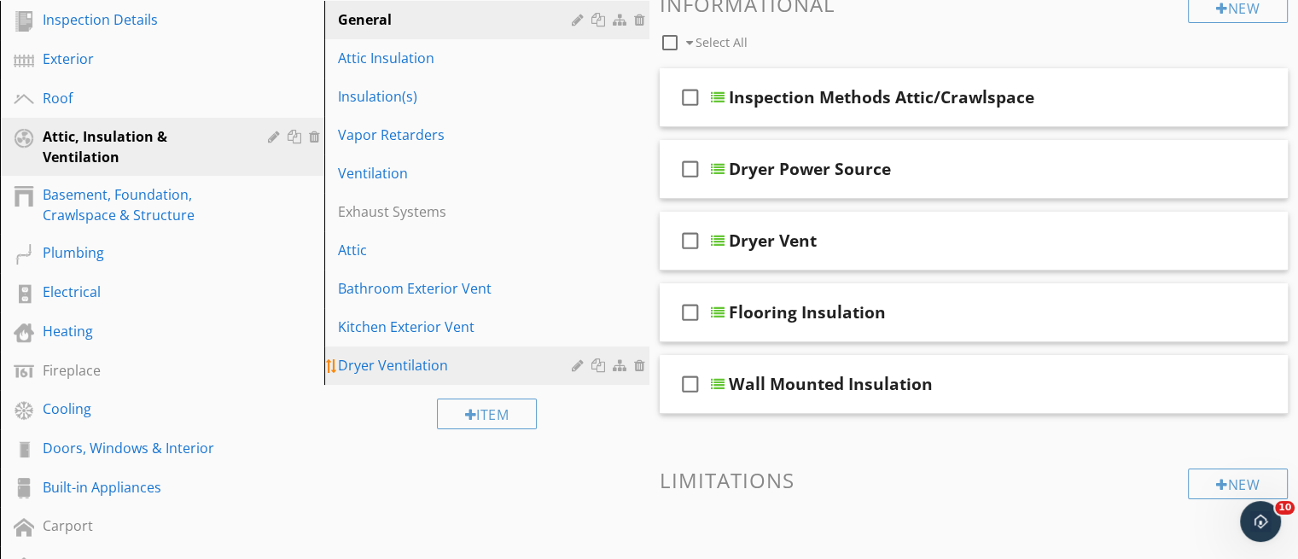
click at [430, 368] on div "Dryer Ventilation" at bounding box center [457, 365] width 238 height 20
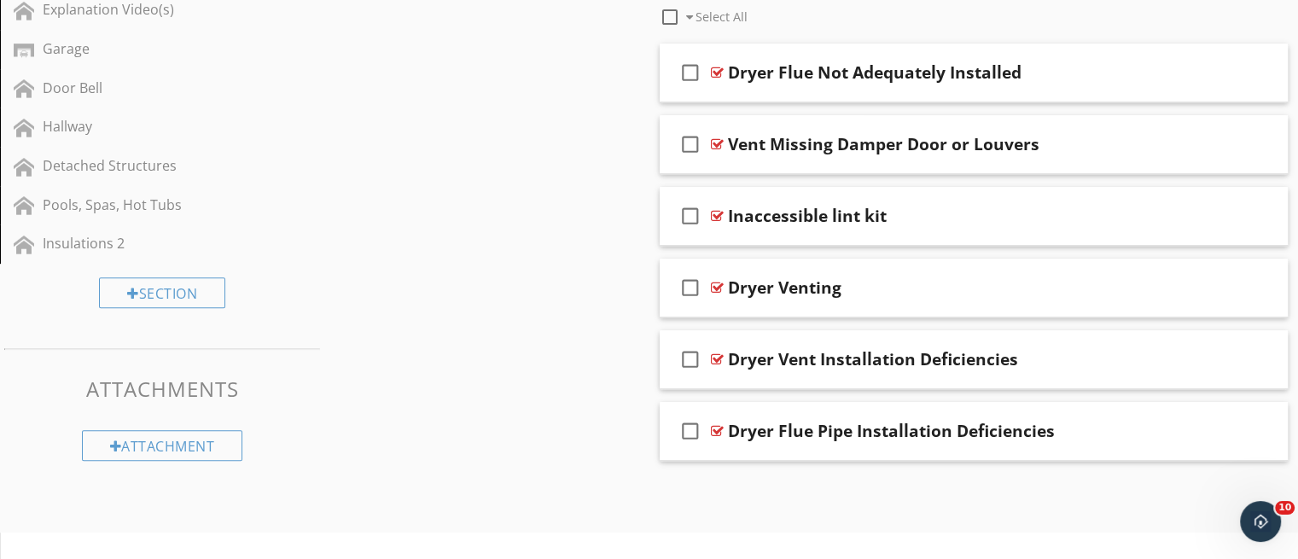
scroll to position [782, 0]
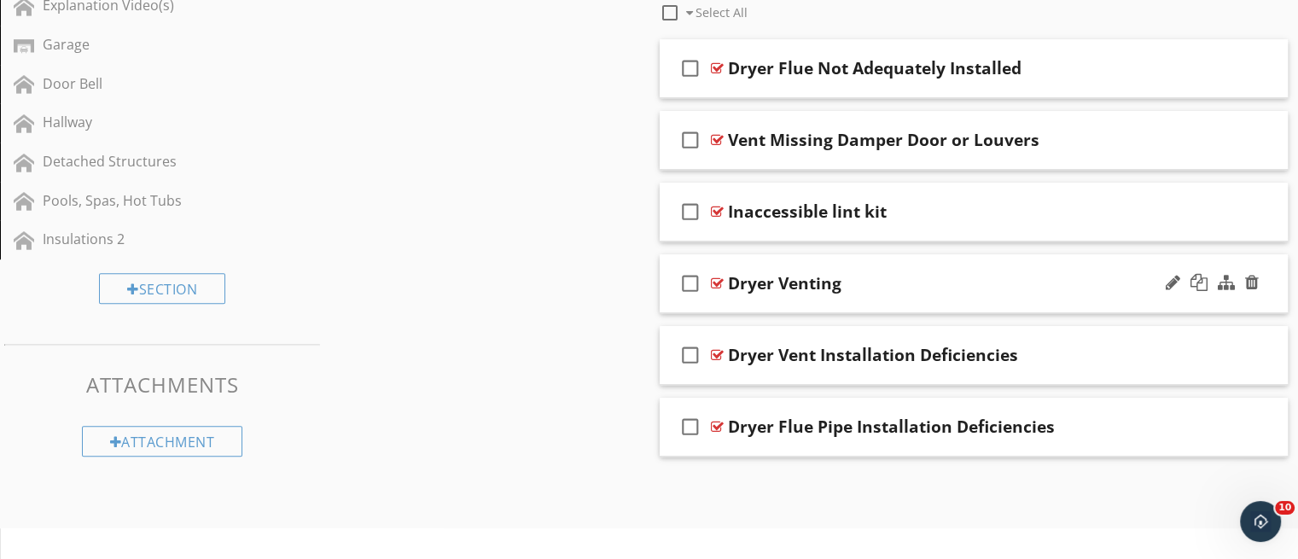
click at [939, 295] on div "check_box_outline_blank Dryer Venting" at bounding box center [974, 283] width 629 height 59
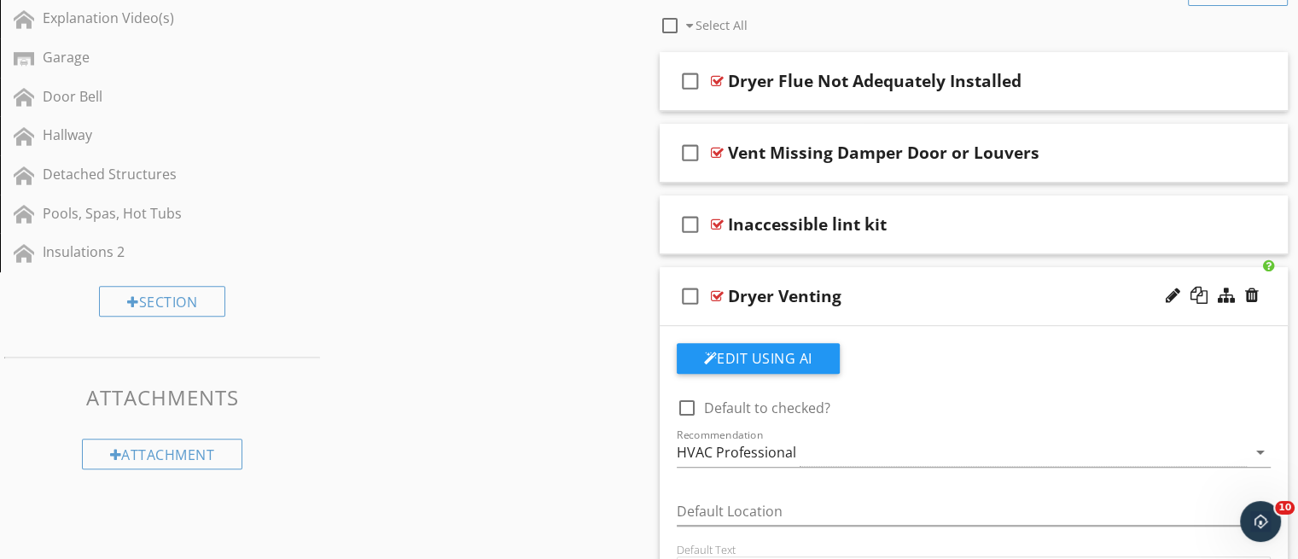
scroll to position [767, 0]
click at [930, 320] on div "check_box_outline_blank Dryer Venting" at bounding box center [974, 298] width 629 height 59
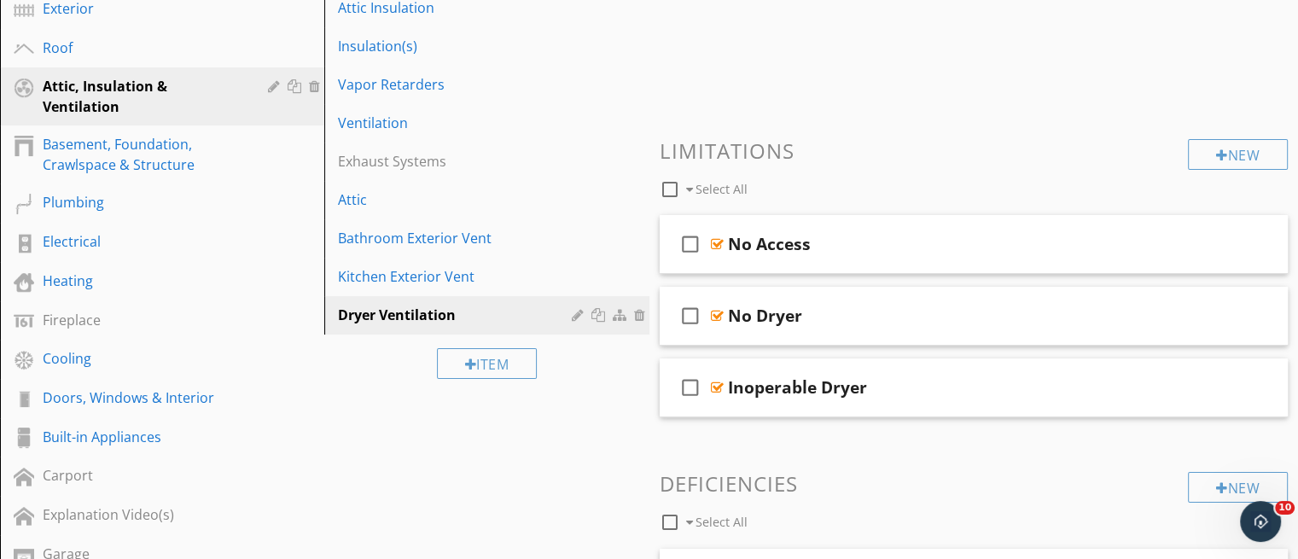
scroll to position [265, 0]
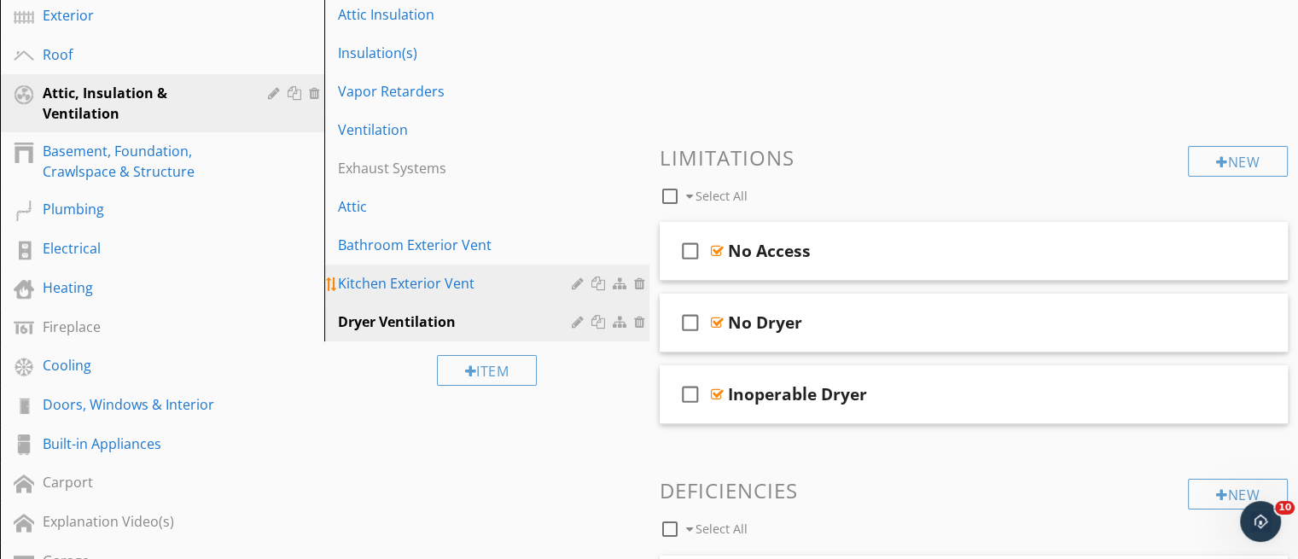
click at [399, 289] on div "Kitchen Exterior Vent" at bounding box center [457, 283] width 238 height 20
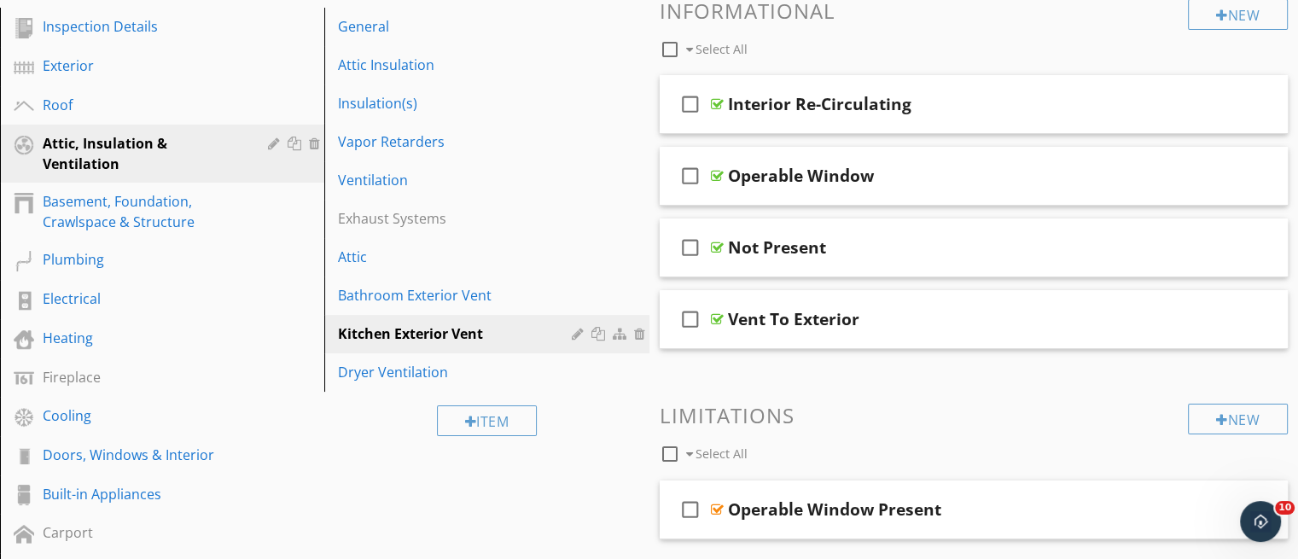
scroll to position [209, 0]
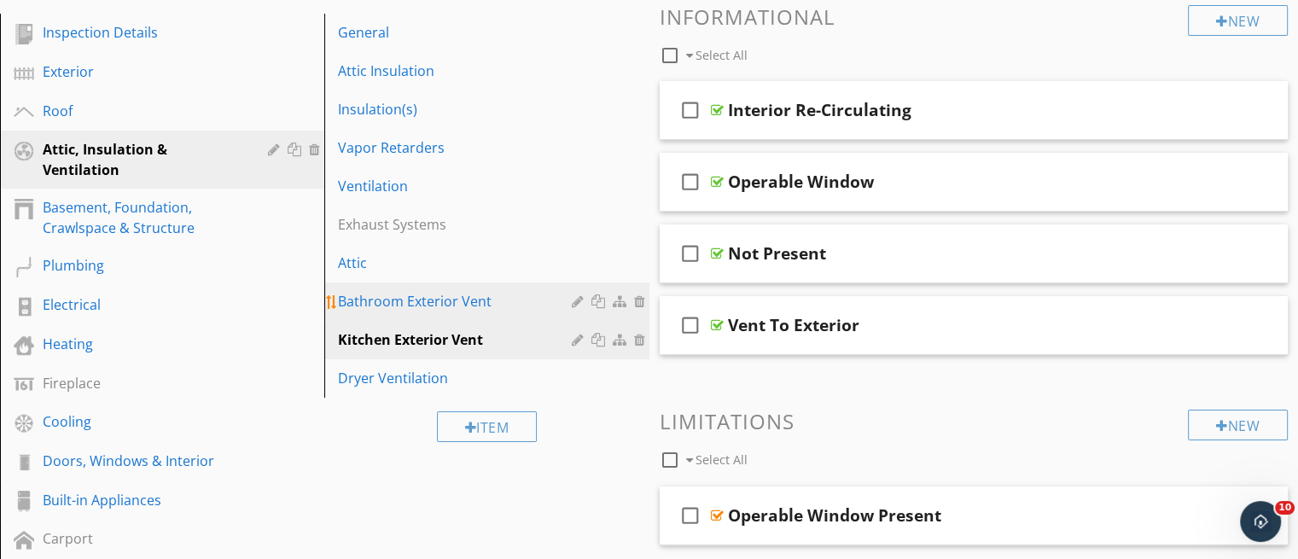
click at [476, 295] on div "Bathroom Exterior Vent" at bounding box center [457, 301] width 238 height 20
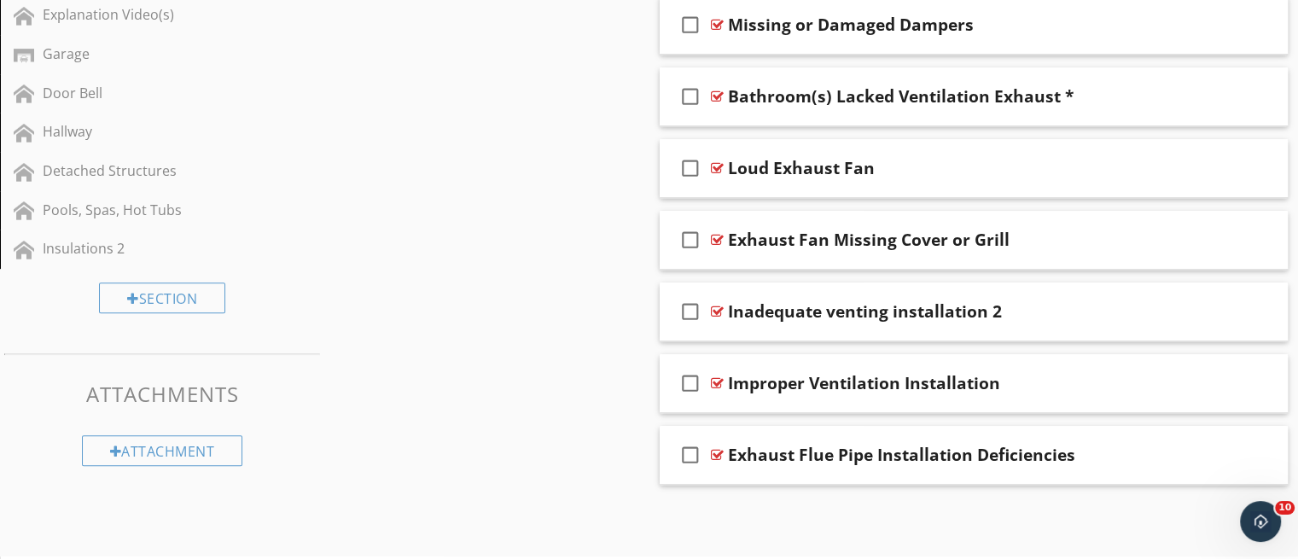
scroll to position [771, 0]
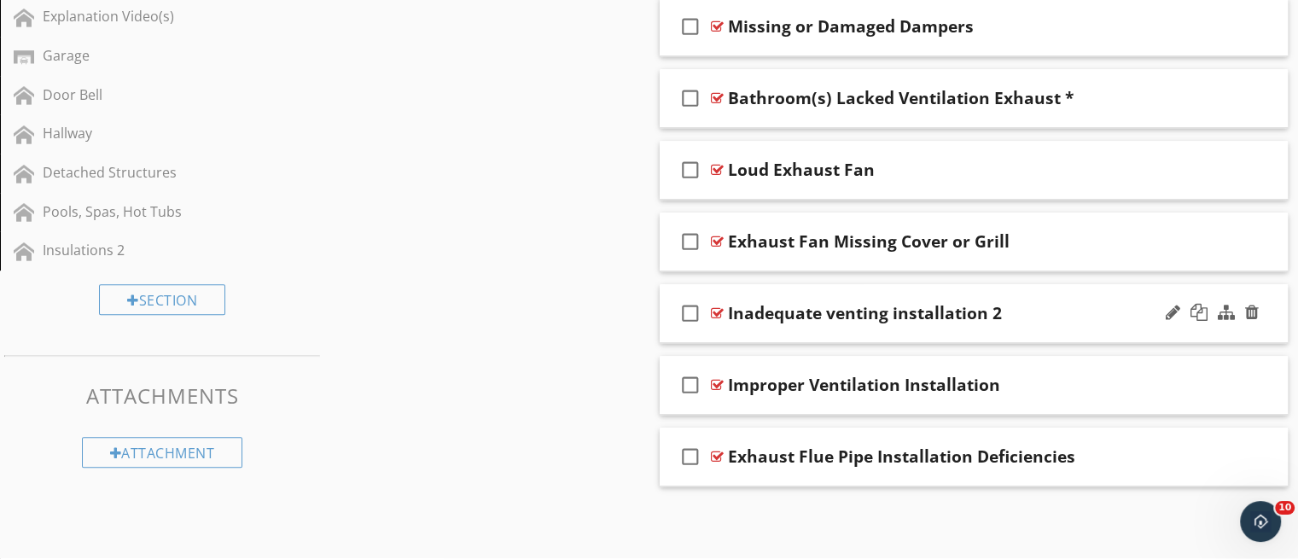
click at [983, 331] on div "check_box_outline_blank Inadequate venting installation 2" at bounding box center [974, 313] width 629 height 59
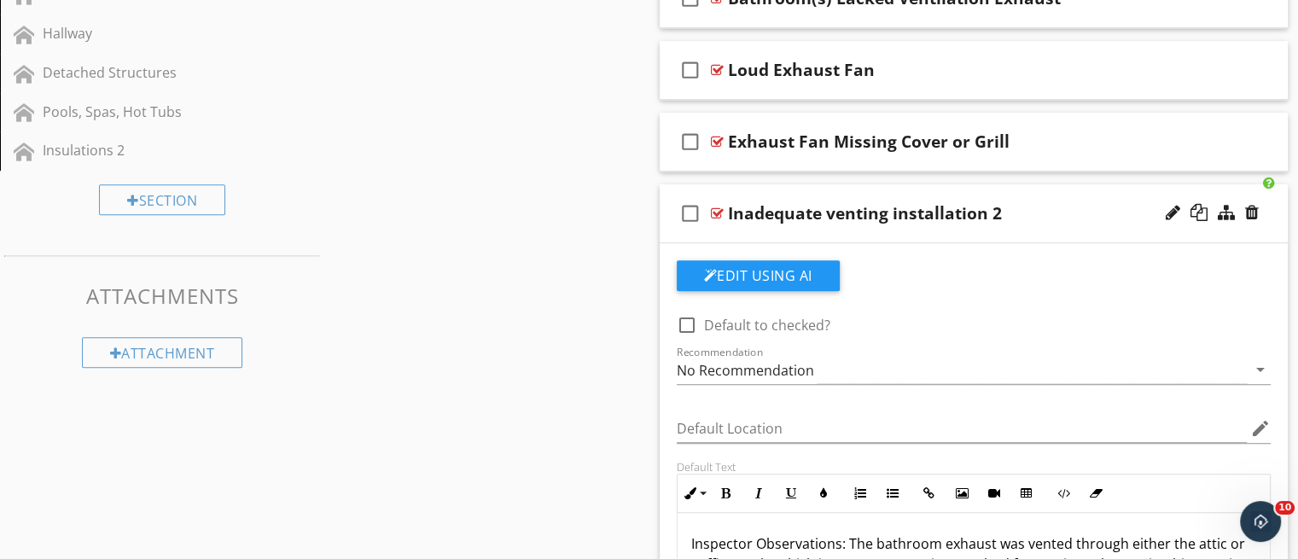
scroll to position [860, 0]
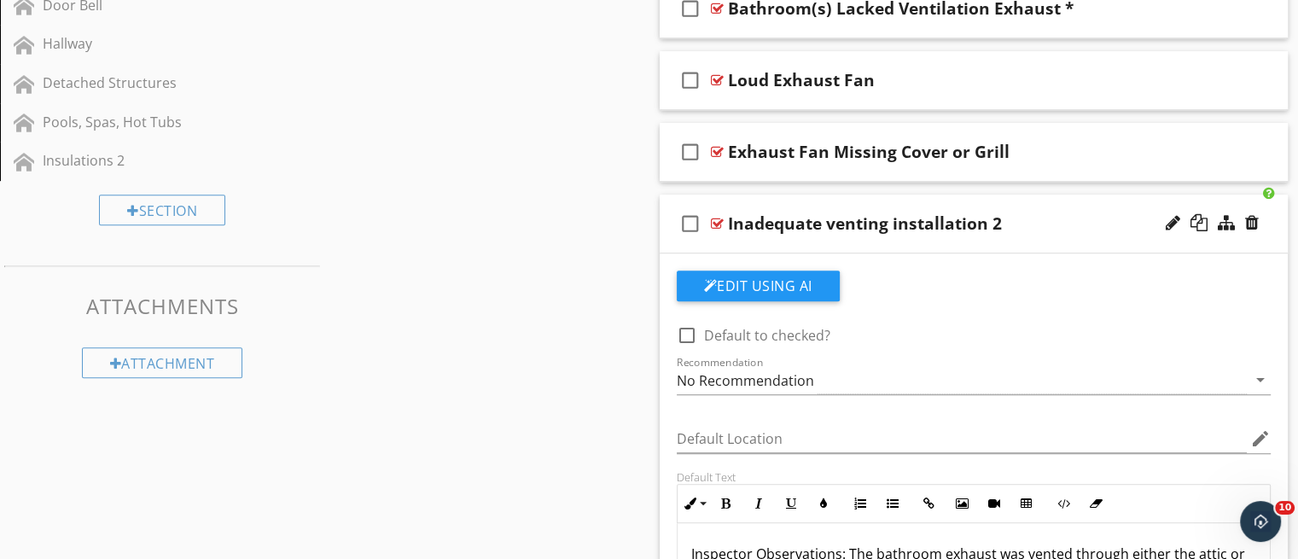
click at [942, 244] on div "check_box_outline_blank Inadequate venting installation 2" at bounding box center [974, 224] width 629 height 59
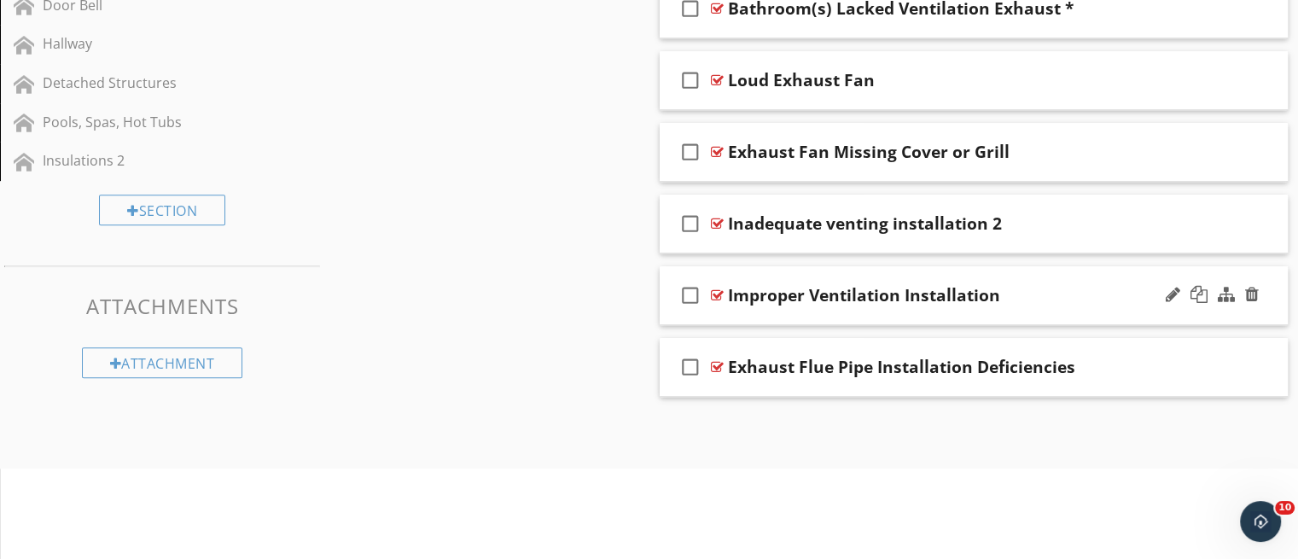
click at [917, 312] on div "check_box_outline_blank Improper Ventilation Installation" at bounding box center [974, 295] width 629 height 59
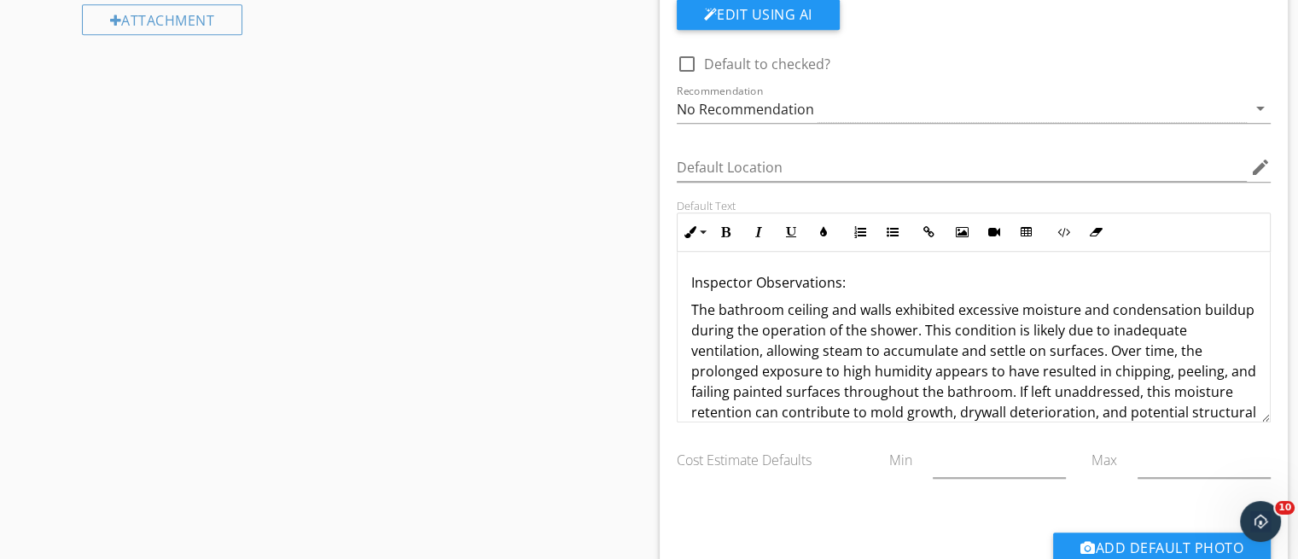
scroll to position [1211, 0]
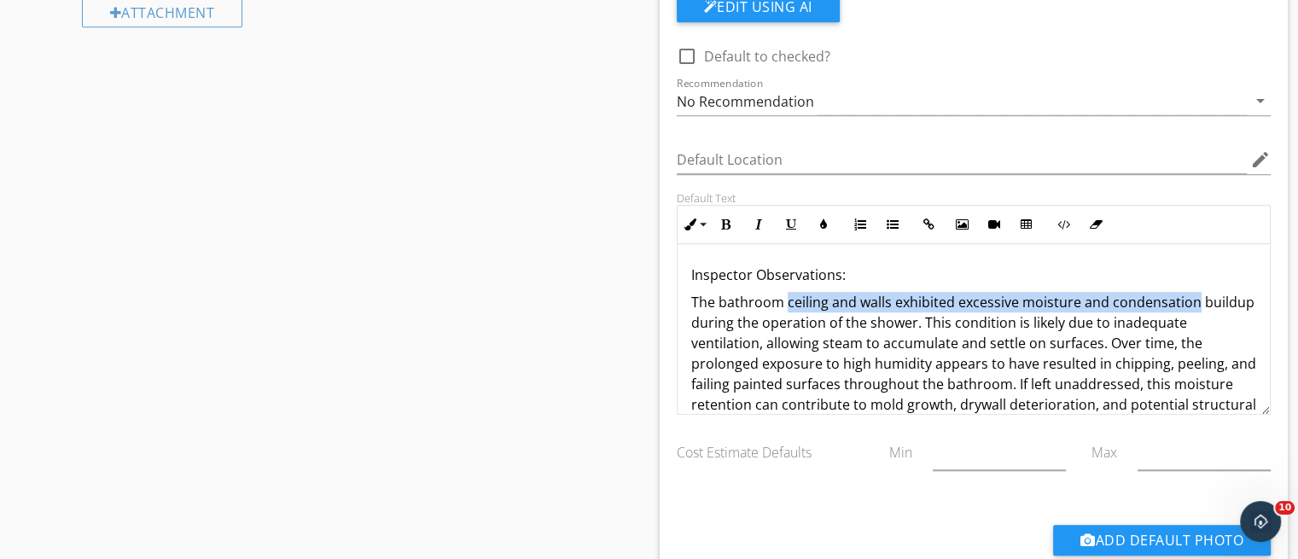
drag, startPoint x: 784, startPoint y: 299, endPoint x: 1193, endPoint y: 306, distance: 408.9
click at [1193, 306] on p "The bathroom ceiling and walls exhibited excessive moisture and condensation bu…" at bounding box center [974, 363] width 566 height 143
drag, startPoint x: 1193, startPoint y: 306, endPoint x: 953, endPoint y: 303, distance: 239.9
click at [960, 303] on p "The bathroom ceiling and walls exhibited excessive moisture and condensation bu…" at bounding box center [974, 363] width 566 height 143
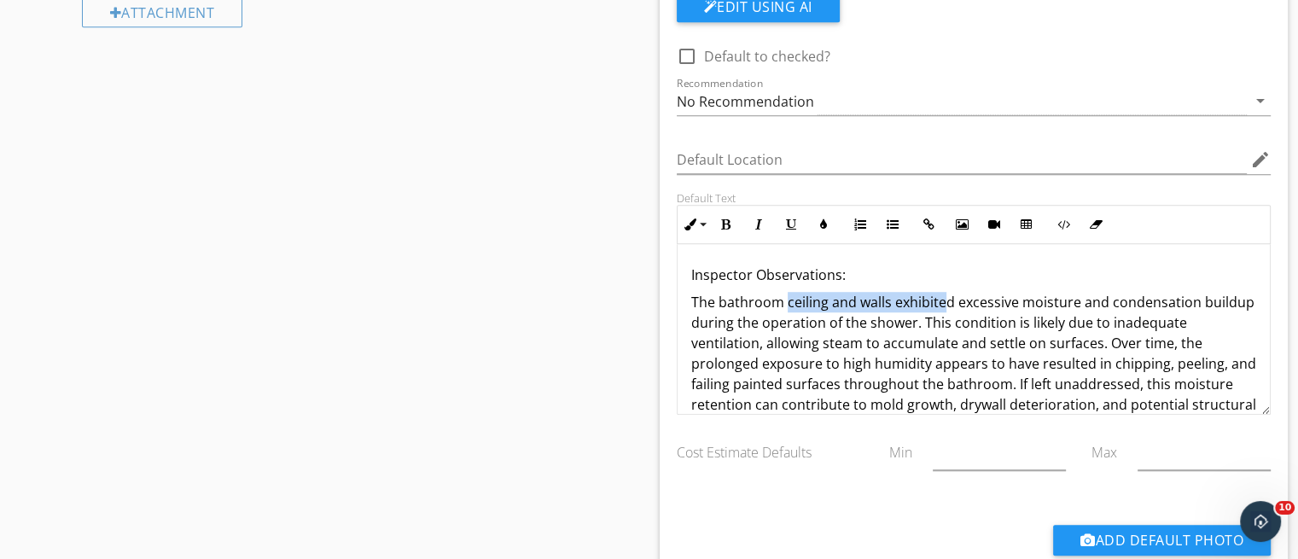
drag, startPoint x: 939, startPoint y: 300, endPoint x: 787, endPoint y: 301, distance: 151.9
click at [787, 301] on p "The bathroom ceiling and walls exhibited excessive moisture and condensation bu…" at bounding box center [974, 363] width 566 height 143
click at [1203, 296] on p "The bathroom ceiling and walls exhibited excessive moisture and condensation bu…" at bounding box center [974, 363] width 566 height 143
drag, startPoint x: 1203, startPoint y: 296, endPoint x: 785, endPoint y: 296, distance: 417.4
click at [785, 296] on p "The bathroom ceiling and walls exhibited excessive moisture and condensation bu…" at bounding box center [974, 363] width 566 height 143
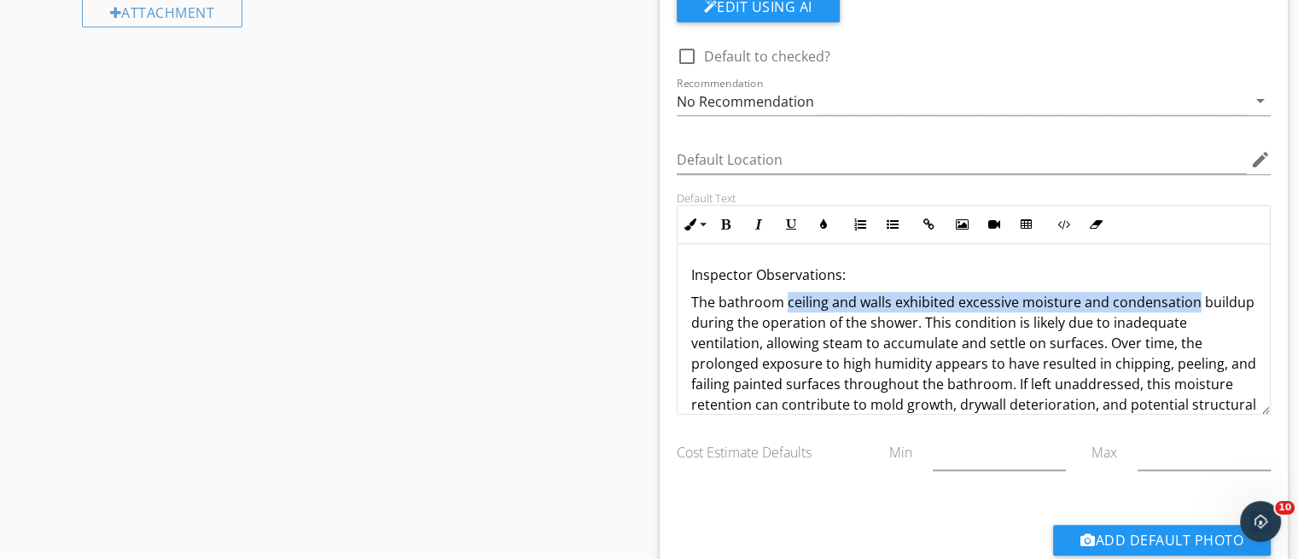
copy p "ceiling and walls exhibited excessive moisture and condensation"
click at [901, 98] on div "No Recommendation" at bounding box center [962, 101] width 571 height 28
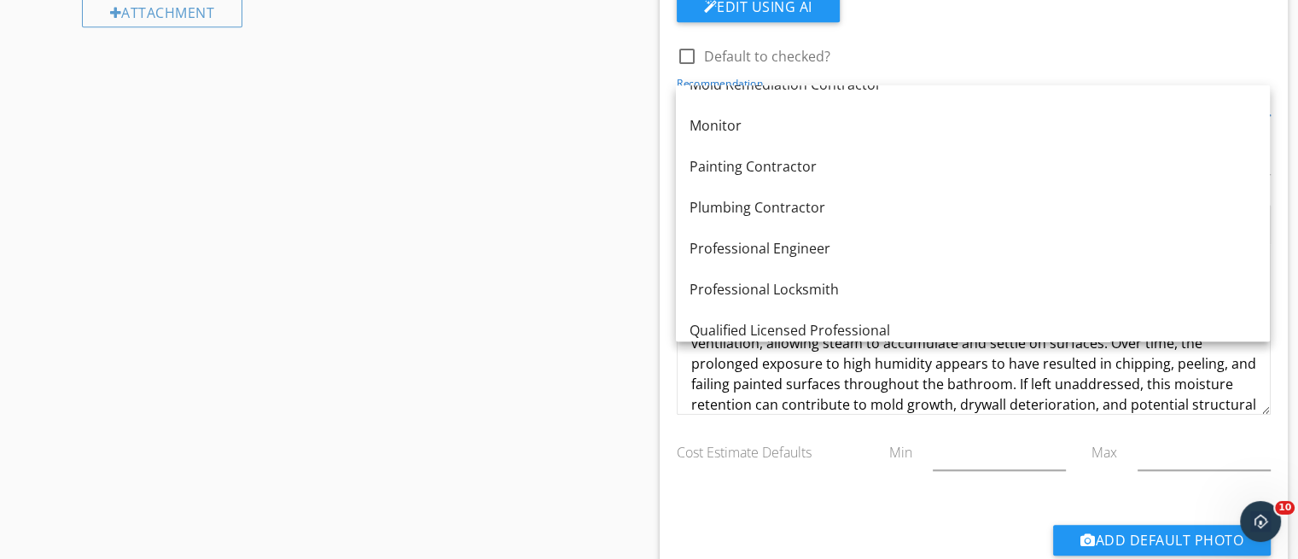
scroll to position [1668, 0]
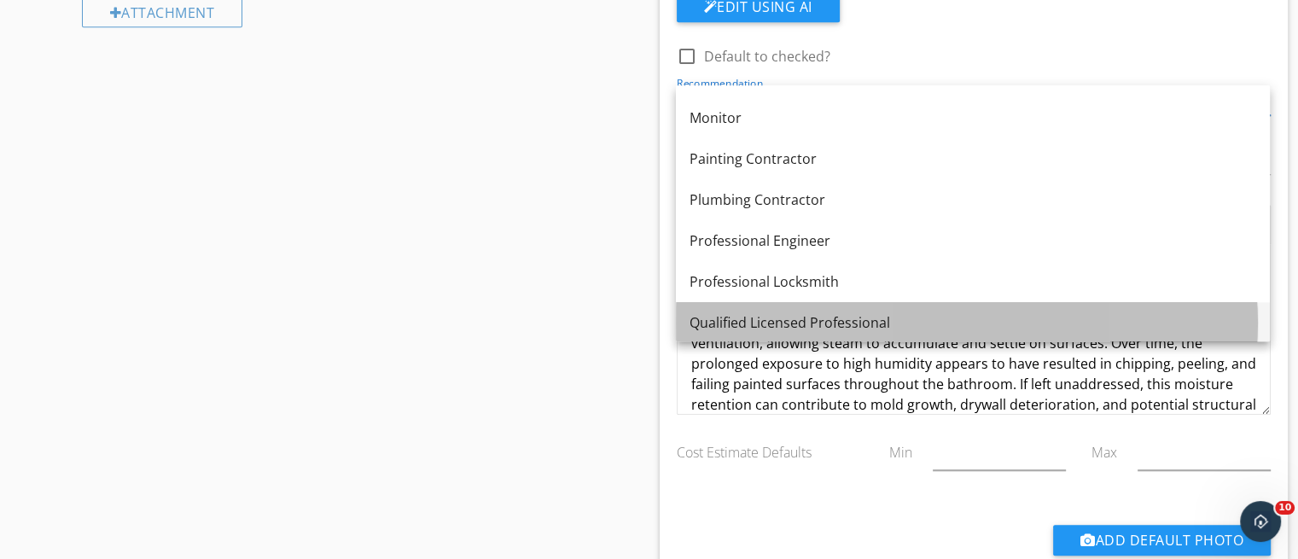
click at [1082, 321] on div "Qualified Licensed Professional" at bounding box center [973, 322] width 567 height 20
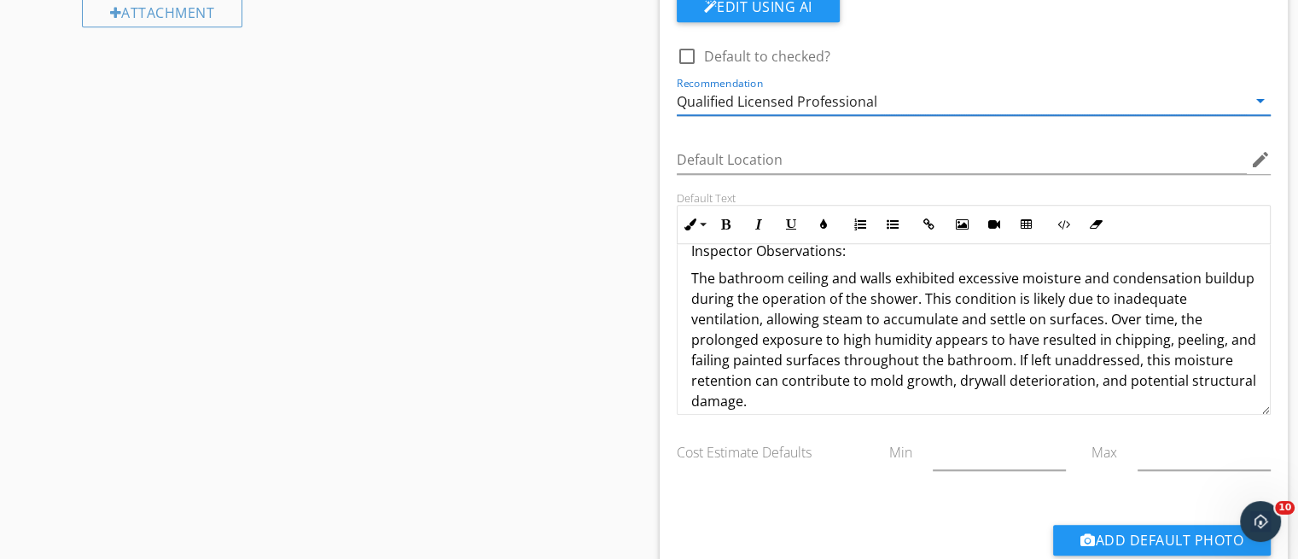
scroll to position [20, 0]
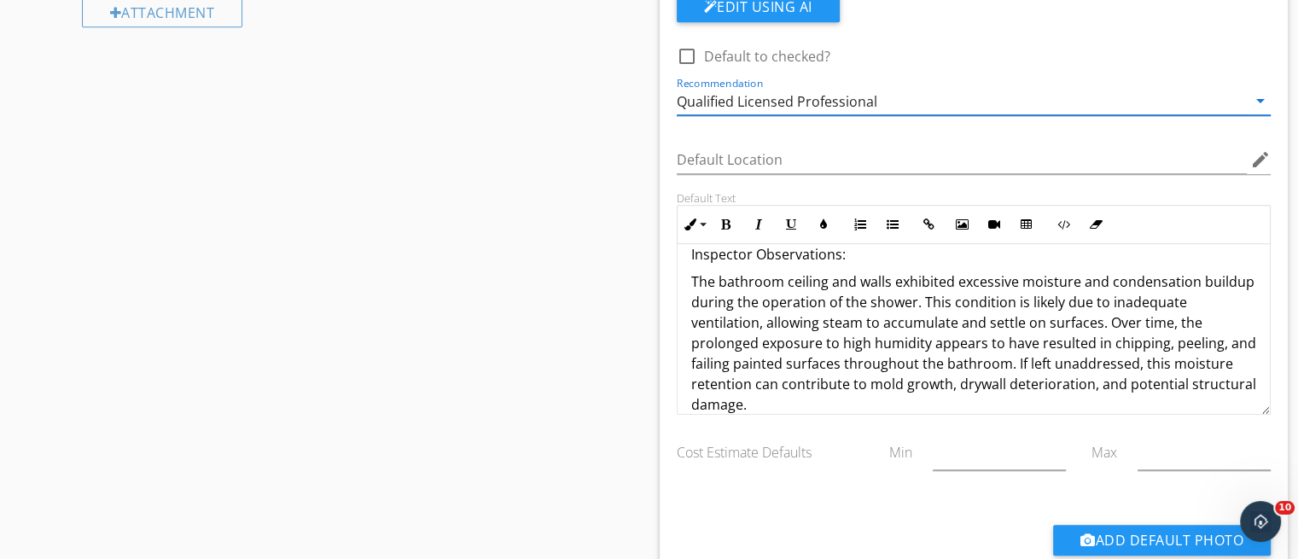
click at [1029, 346] on p "The bathroom ceiling and walls exhibited excessive moisture and condensation bu…" at bounding box center [974, 342] width 566 height 143
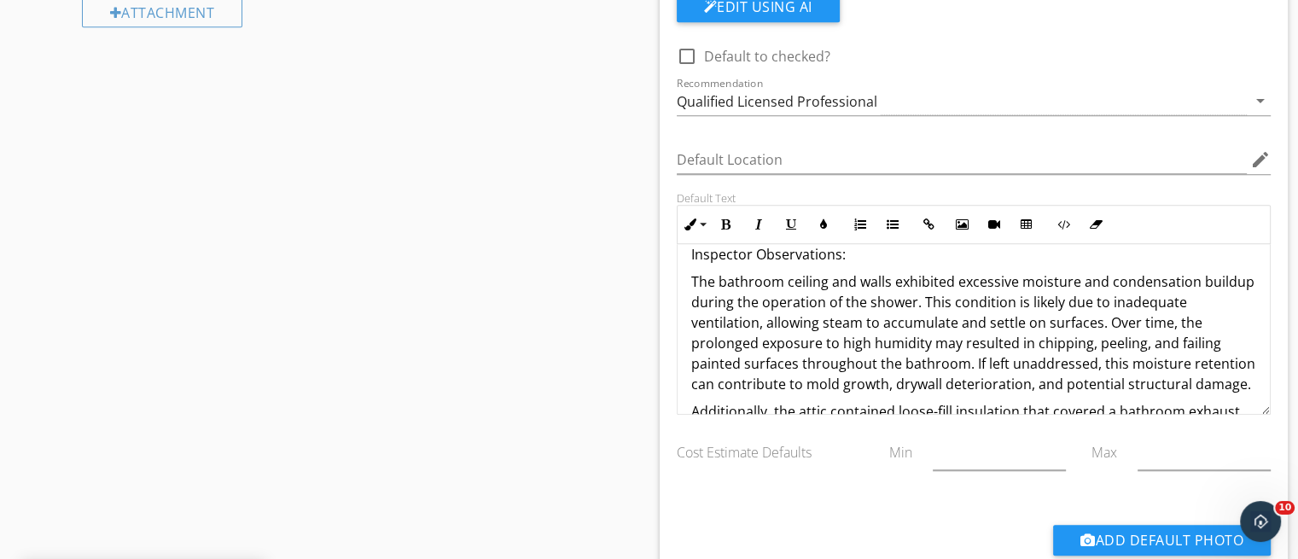
click at [1015, 338] on p "The bathroom ceiling and walls exhibited excessive moisture and condensation bu…" at bounding box center [974, 332] width 566 height 123
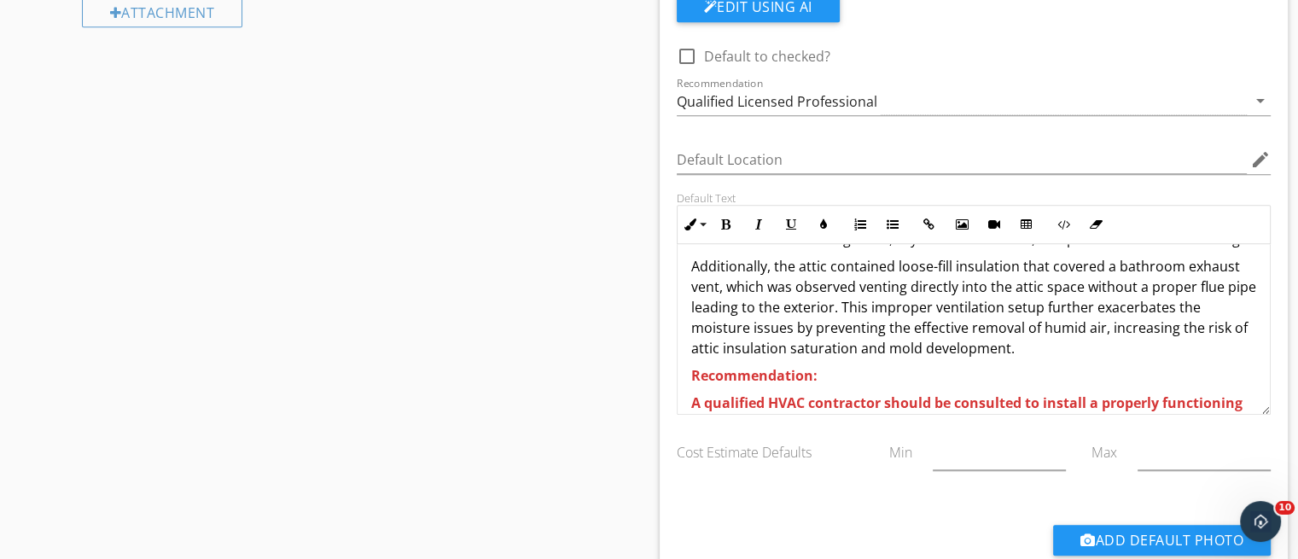
scroll to position [168, 0]
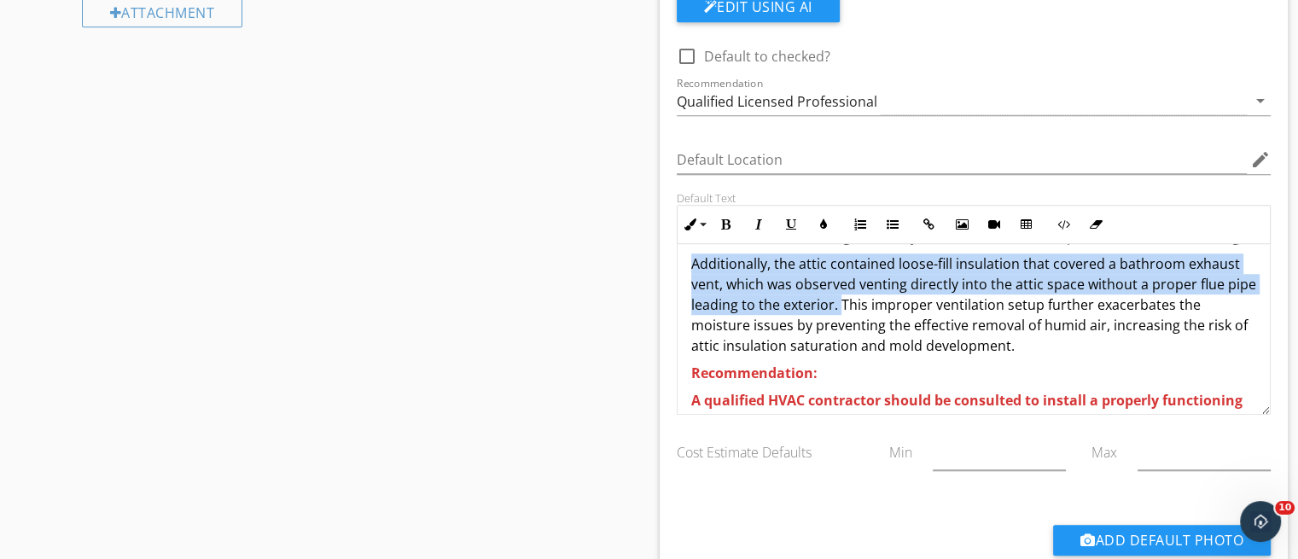
drag, startPoint x: 872, startPoint y: 324, endPoint x: 692, endPoint y: 280, distance: 185.5
click at [692, 280] on p "Additionally, the attic contained loose-fill insulation that covered a bathroom…" at bounding box center [974, 304] width 566 height 102
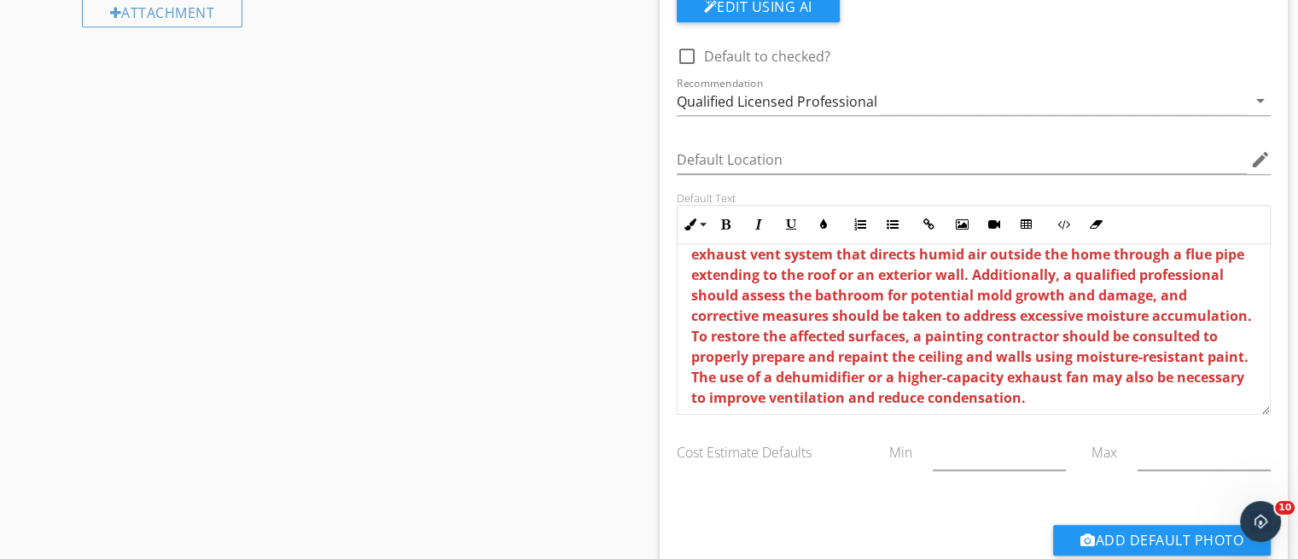
scroll to position [328, 0]
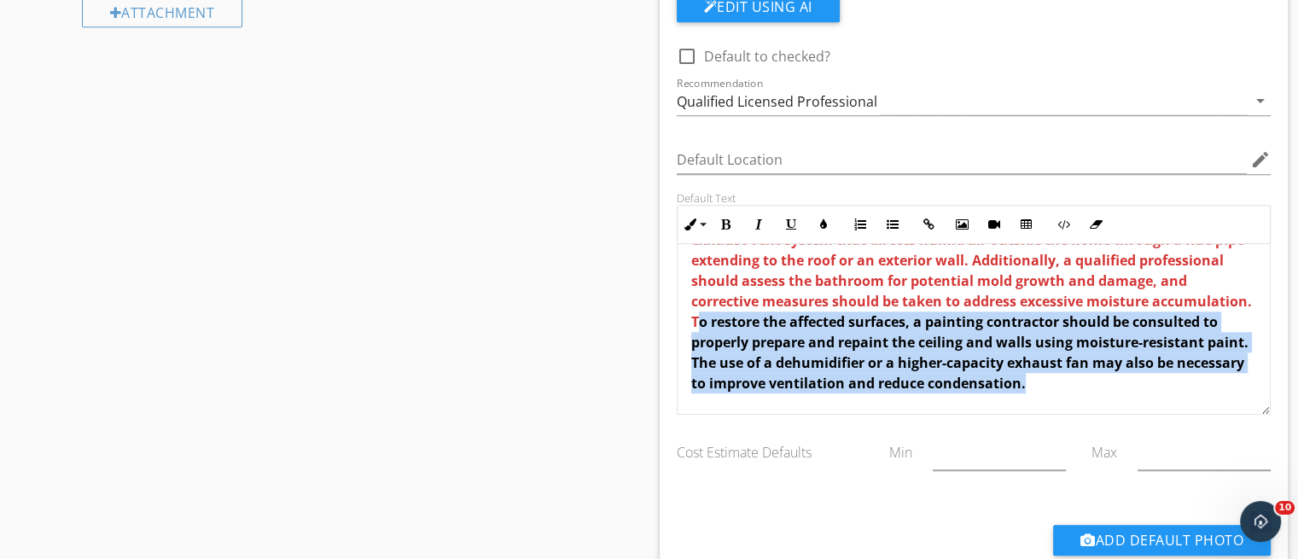
drag, startPoint x: 799, startPoint y: 319, endPoint x: 1167, endPoint y: 404, distance: 377.5
click at [1167, 404] on div "Inspector Observations: The bathroom ceiling and walls exhibited excessive mois…" at bounding box center [974, 175] width 593 height 478
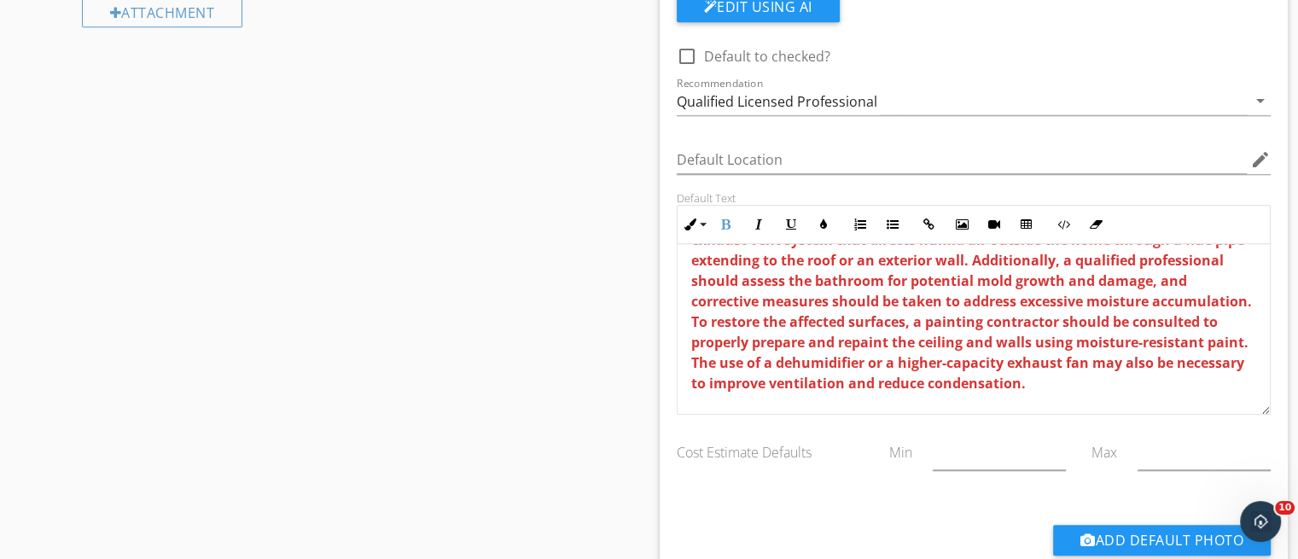
scroll to position [1273, 0]
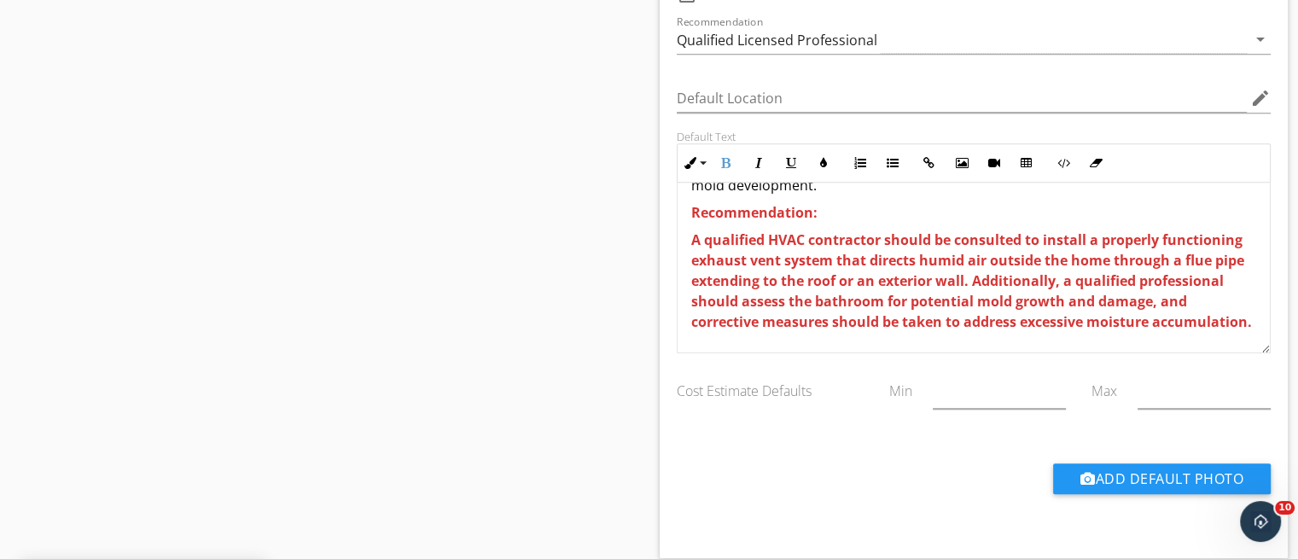
click at [810, 230] on span "A qualified HVAC contractor should be consulted to install a properly functioni…" at bounding box center [971, 280] width 561 height 101
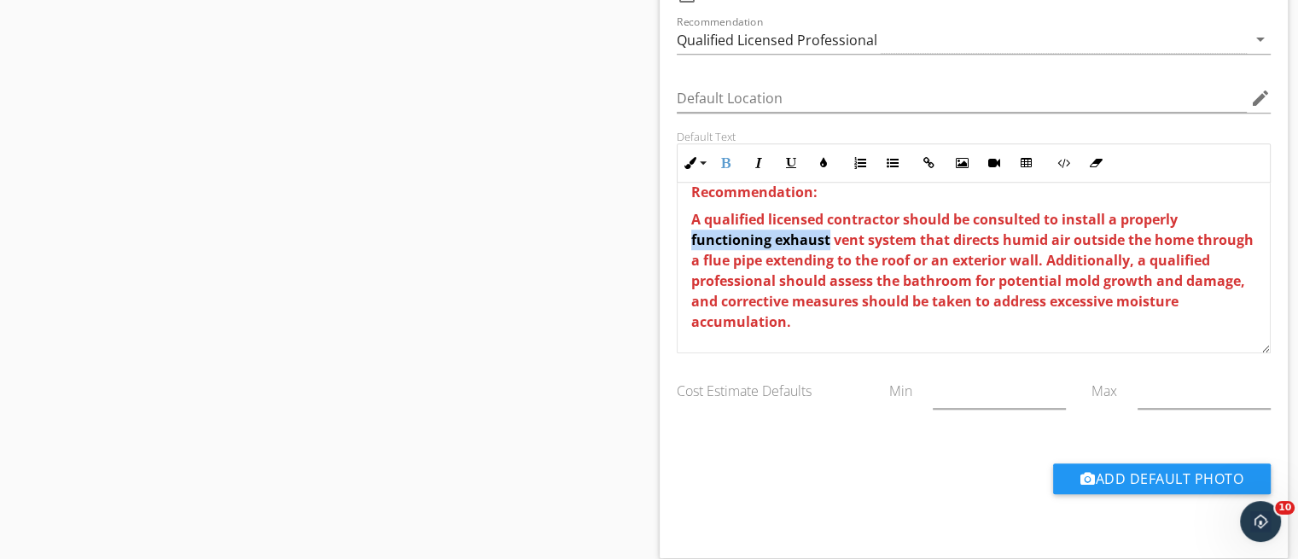
drag, startPoint x: 826, startPoint y: 235, endPoint x: 689, endPoint y: 231, distance: 137.5
click at [689, 231] on div "Inspector Observations: The bathroom ceiling and walls exhibited excessive mois…" at bounding box center [974, 144] width 593 height 417
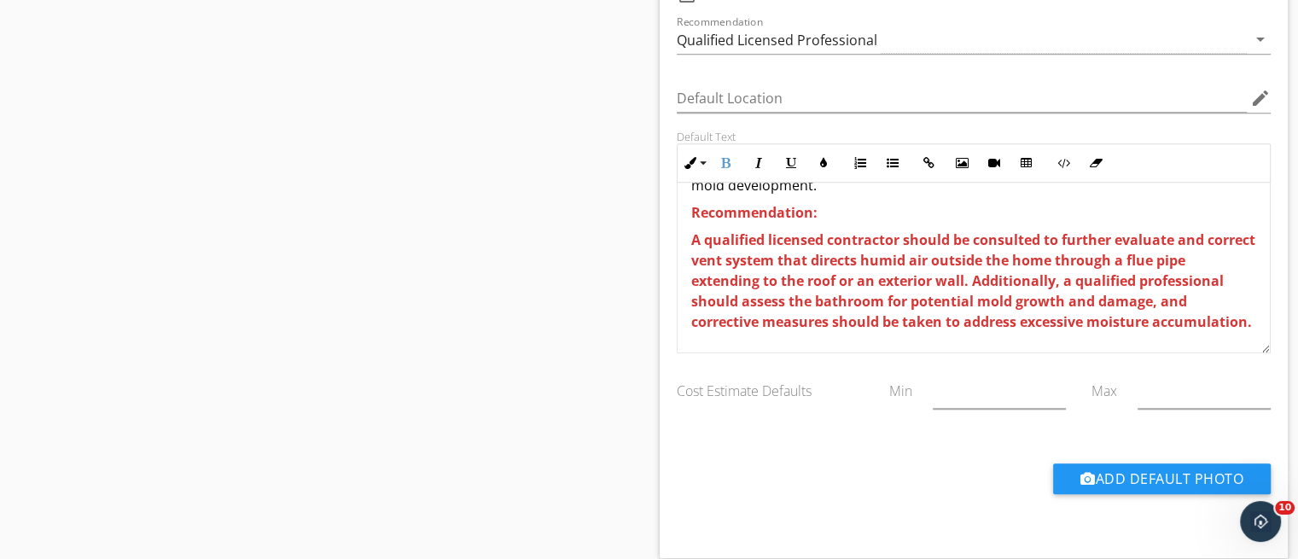
click at [775, 242] on span "A qualified licensed contractor should be consulted to further evaluate and cor…" at bounding box center [973, 280] width 564 height 101
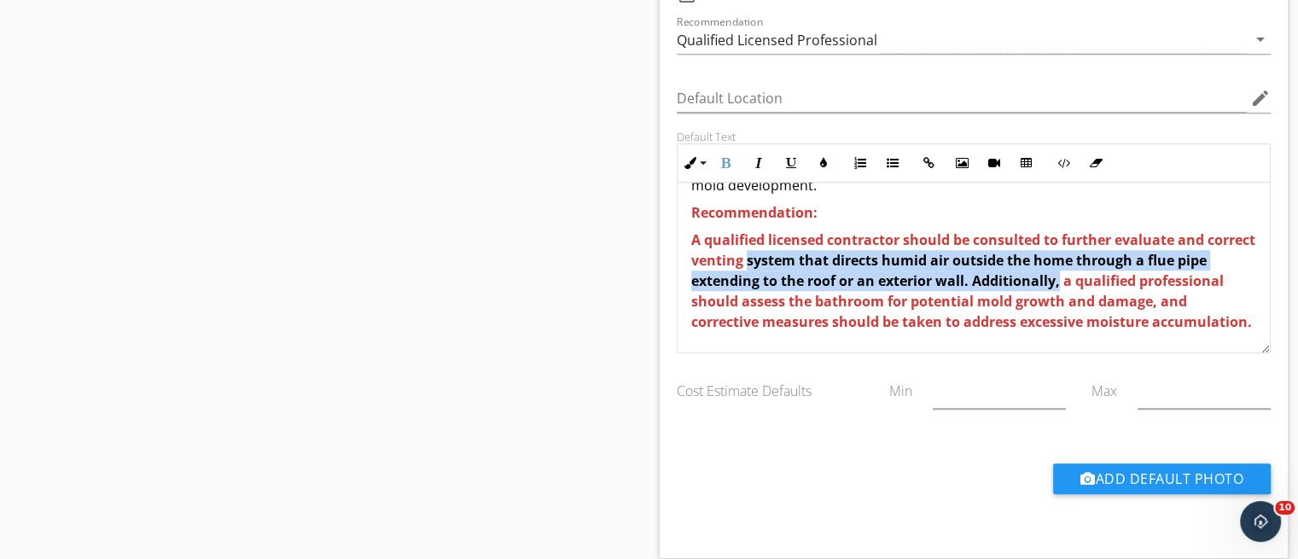
drag, startPoint x: 801, startPoint y: 242, endPoint x: 1093, endPoint y: 258, distance: 292.4
click at [1093, 258] on span "A qualified licensed contractor should be consulted to further evaluate and cor…" at bounding box center [973, 280] width 564 height 101
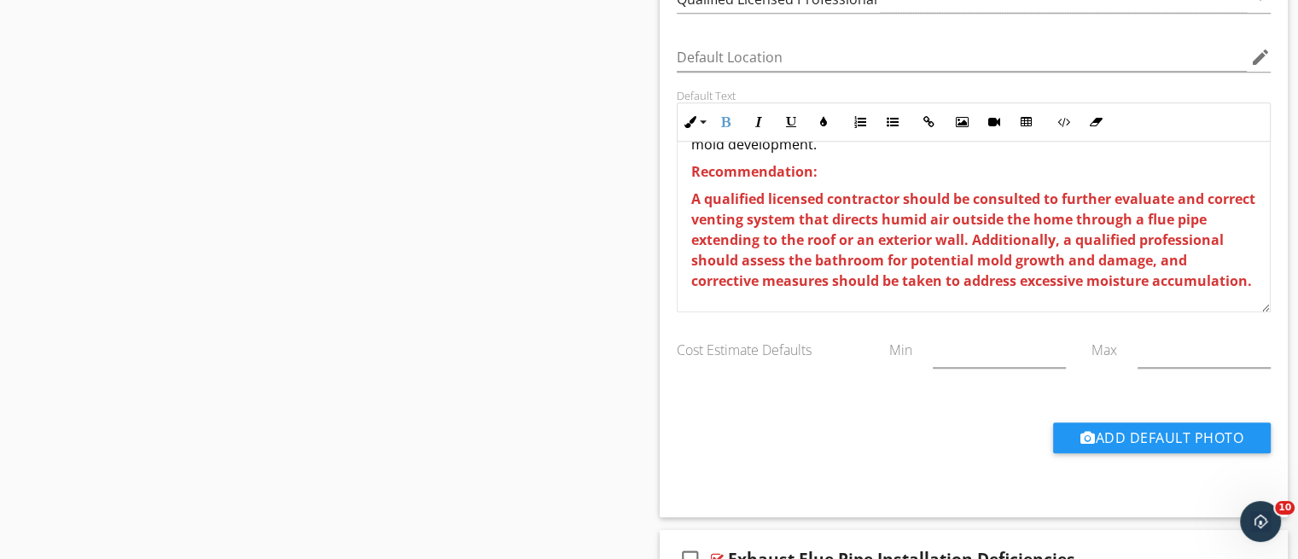
scroll to position [225, 0]
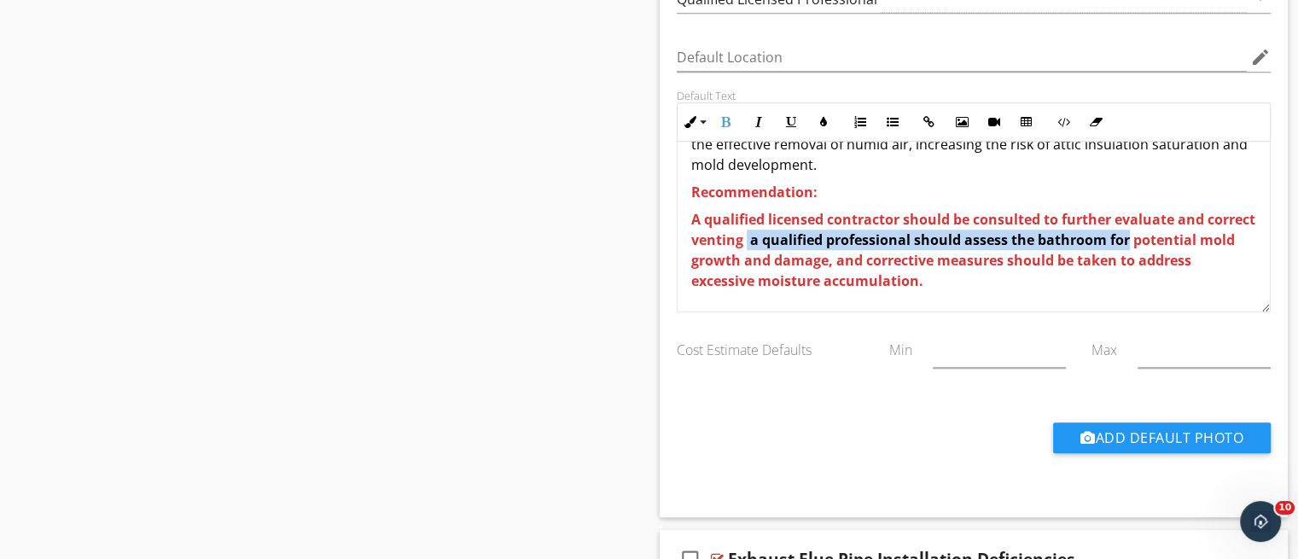
drag, startPoint x: 799, startPoint y: 237, endPoint x: 1181, endPoint y: 238, distance: 382.4
click at [1181, 238] on p "A qualified licensed contractor should be consulted to further evaluate and cor…" at bounding box center [974, 250] width 566 height 82
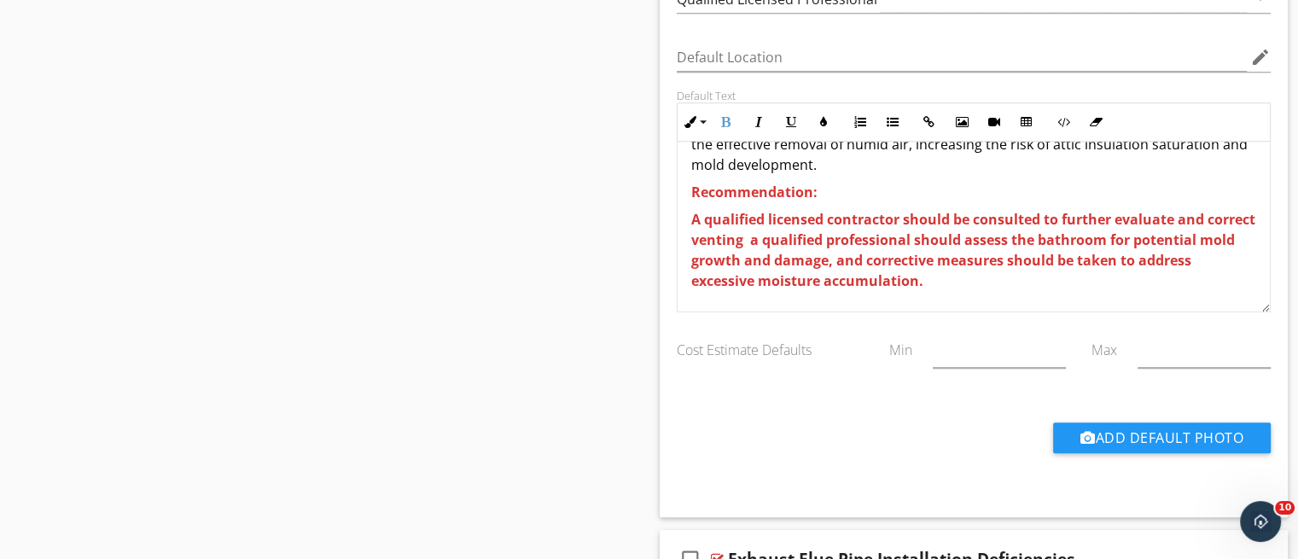
scroll to position [1334, 0]
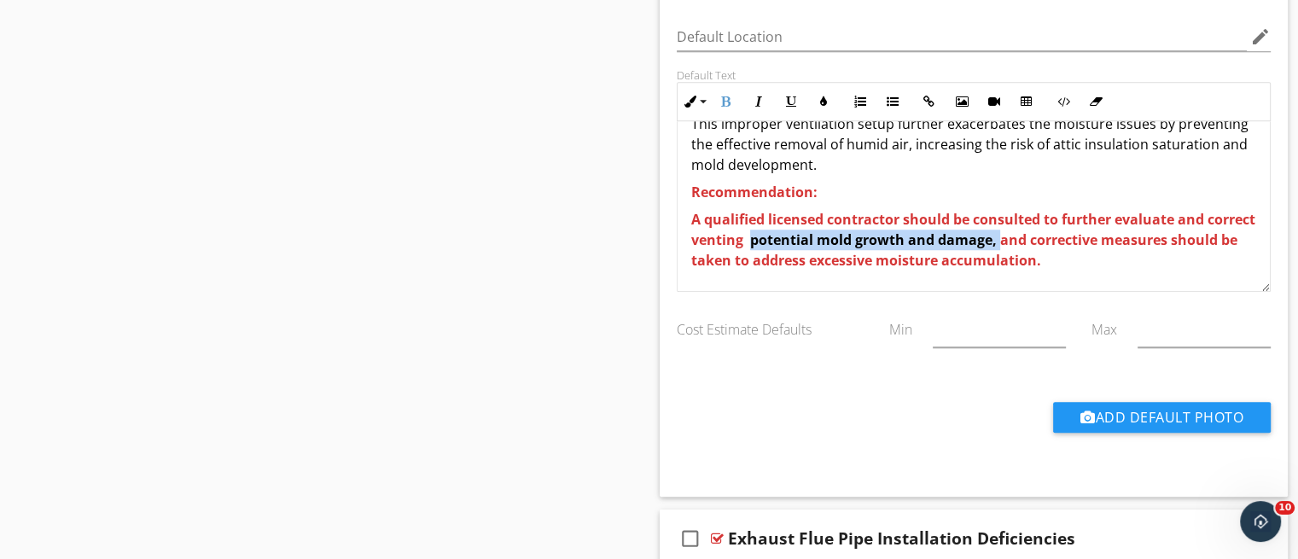
drag, startPoint x: 803, startPoint y: 237, endPoint x: 1048, endPoint y: 236, distance: 245.0
click at [1048, 236] on span "A qualified licensed contractor should be consulted to further evaluate and cor…" at bounding box center [973, 240] width 564 height 60
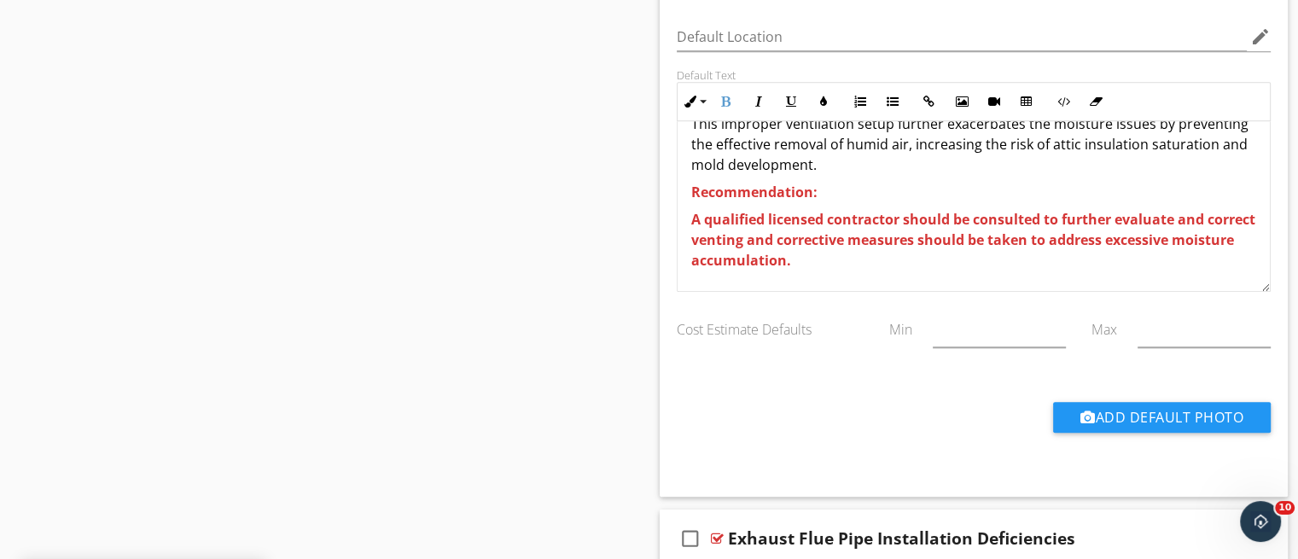
click at [900, 244] on span "A qualified licensed contractor should be consulted to further evaluate and cor…" at bounding box center [973, 240] width 564 height 60
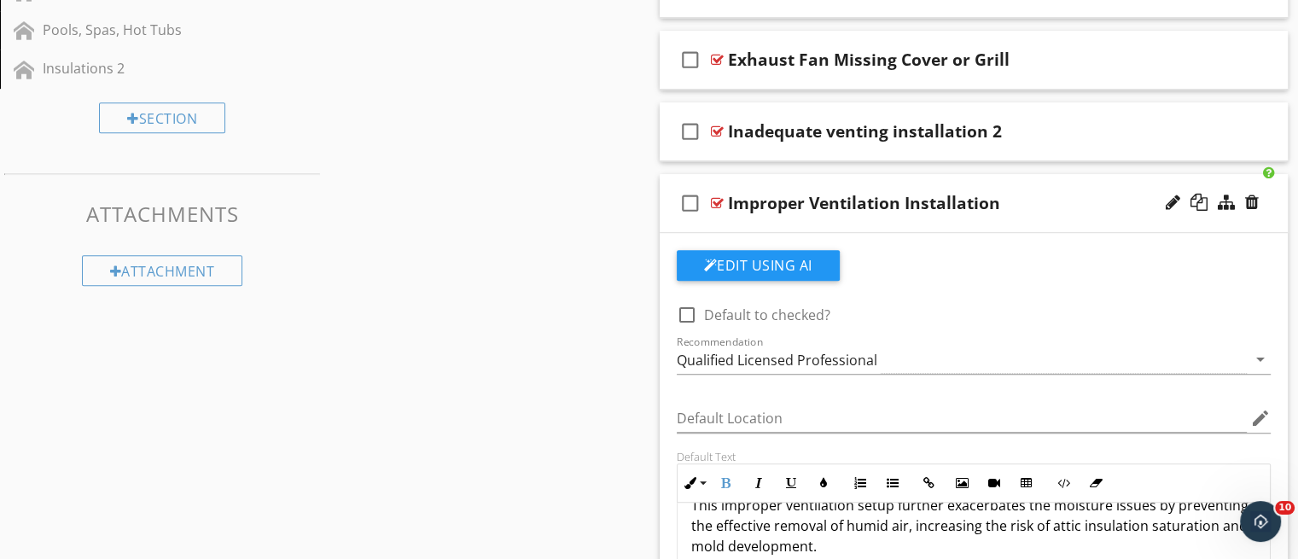
scroll to position [945, 0]
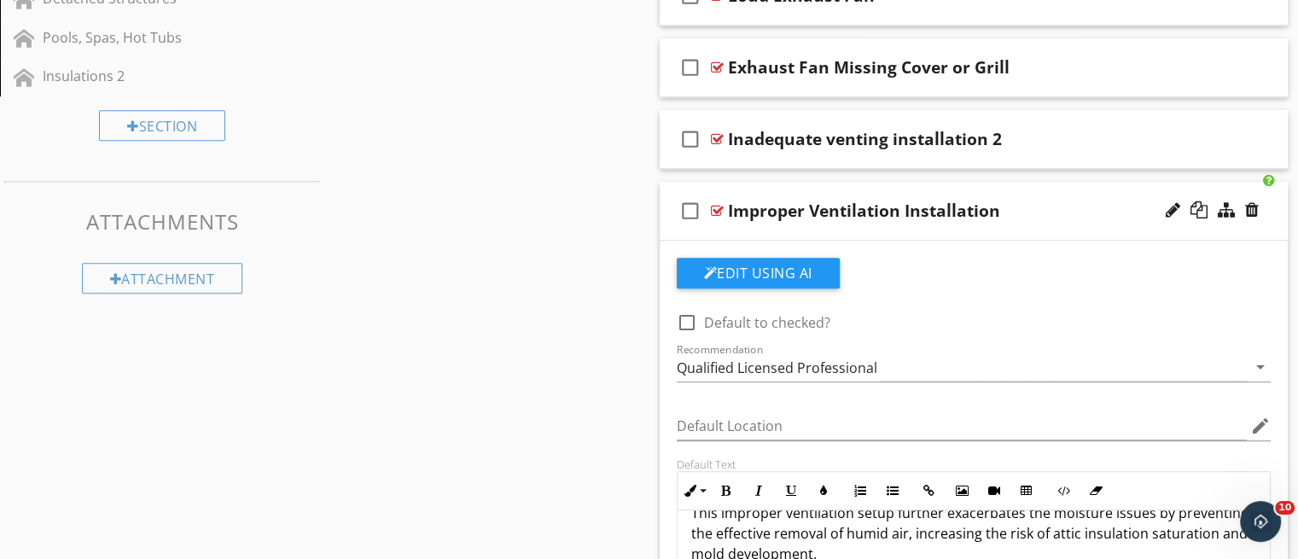
click at [963, 228] on div "check_box_outline_blank Improper Ventilation Installation" at bounding box center [974, 211] width 629 height 59
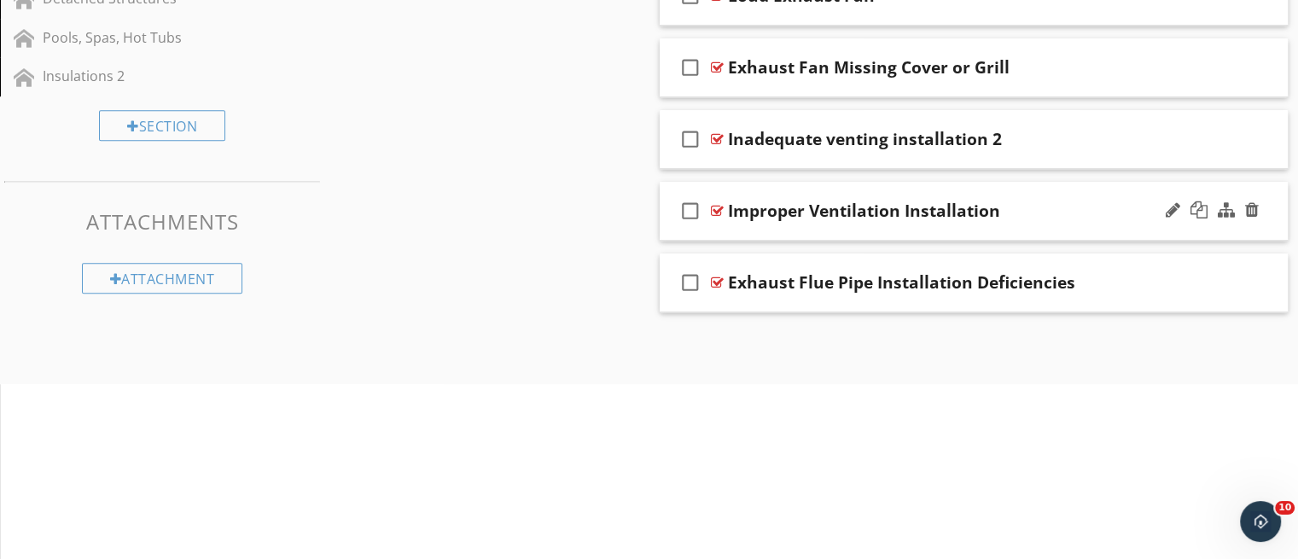
click at [963, 228] on div "check_box_outline_blank Improper Ventilation Installation" at bounding box center [974, 211] width 629 height 59
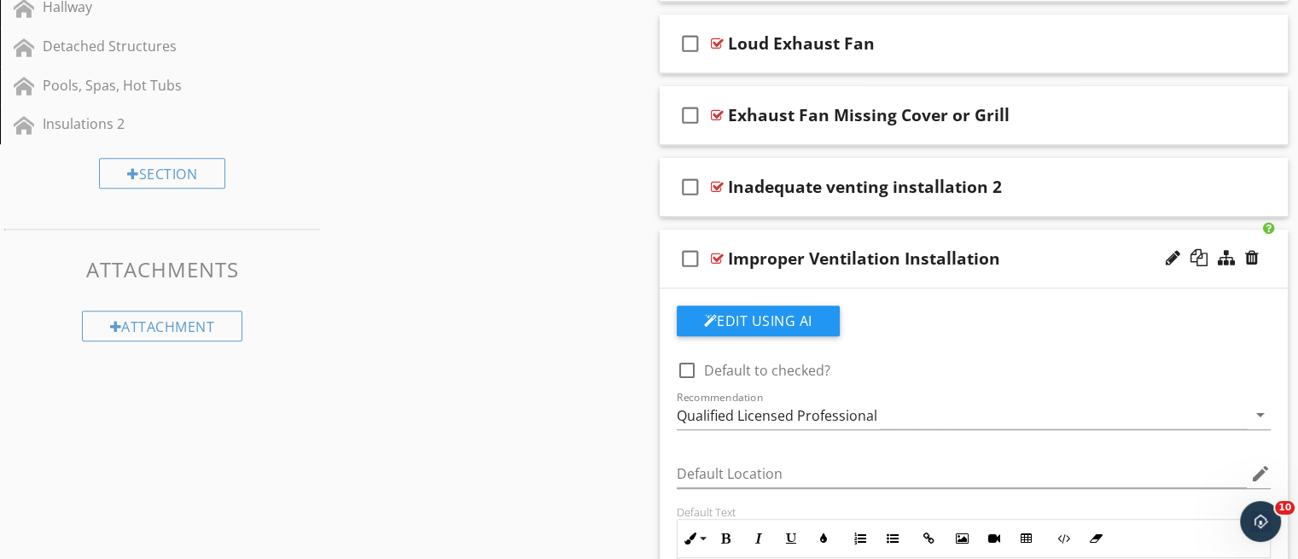
scroll to position [884, 0]
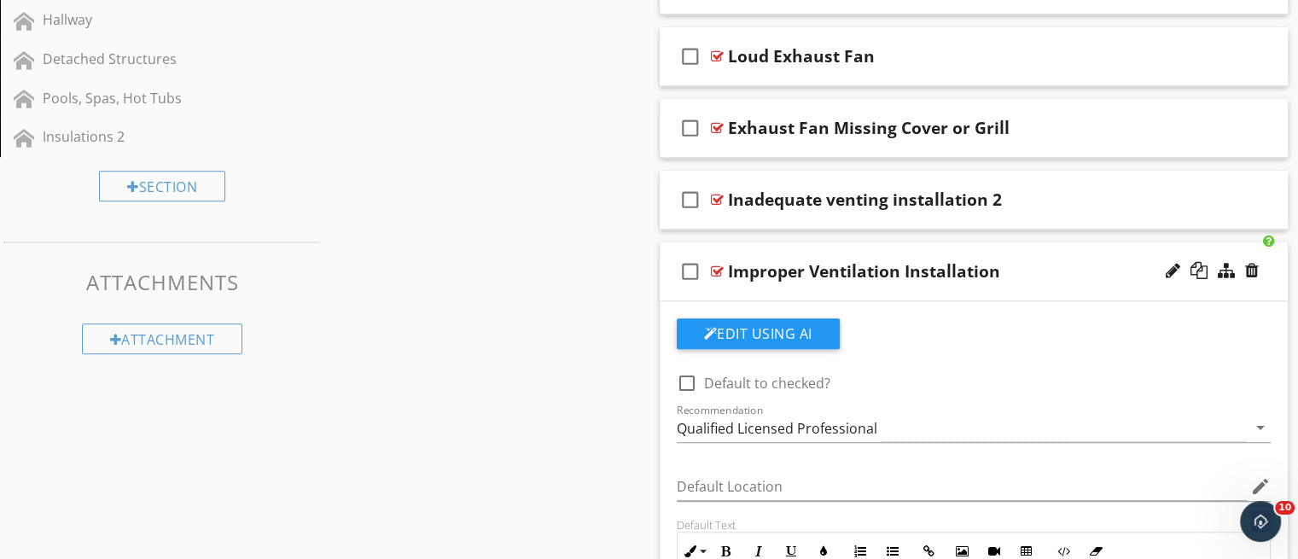
click at [956, 293] on div "check_box_outline_blank Improper Ventilation Installation" at bounding box center [974, 271] width 629 height 59
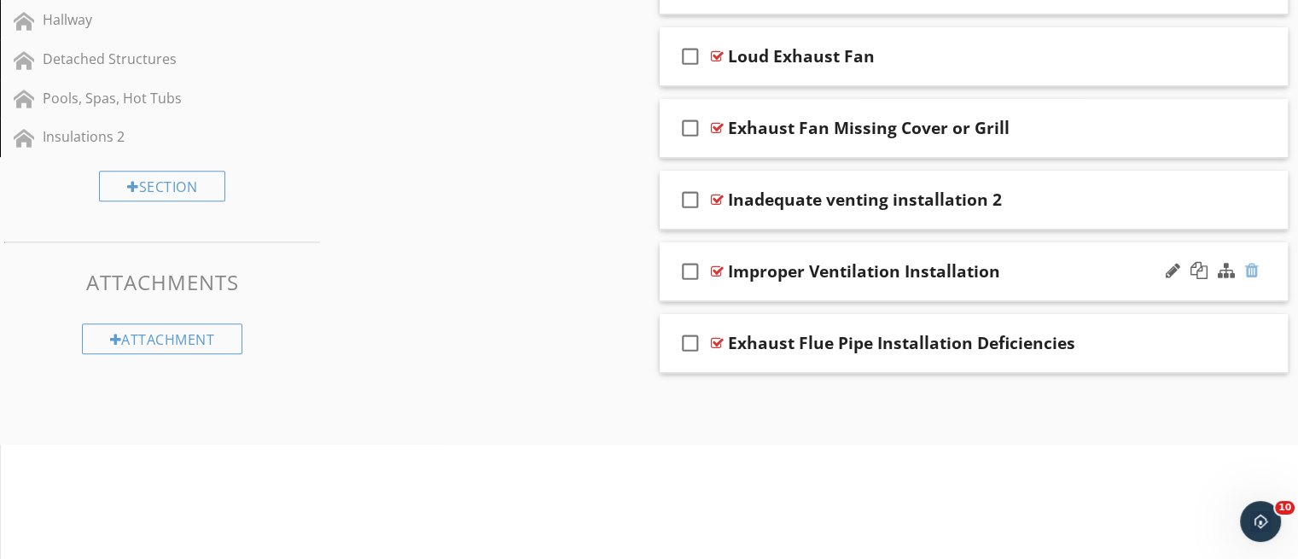
click at [1250, 272] on div at bounding box center [1252, 270] width 14 height 17
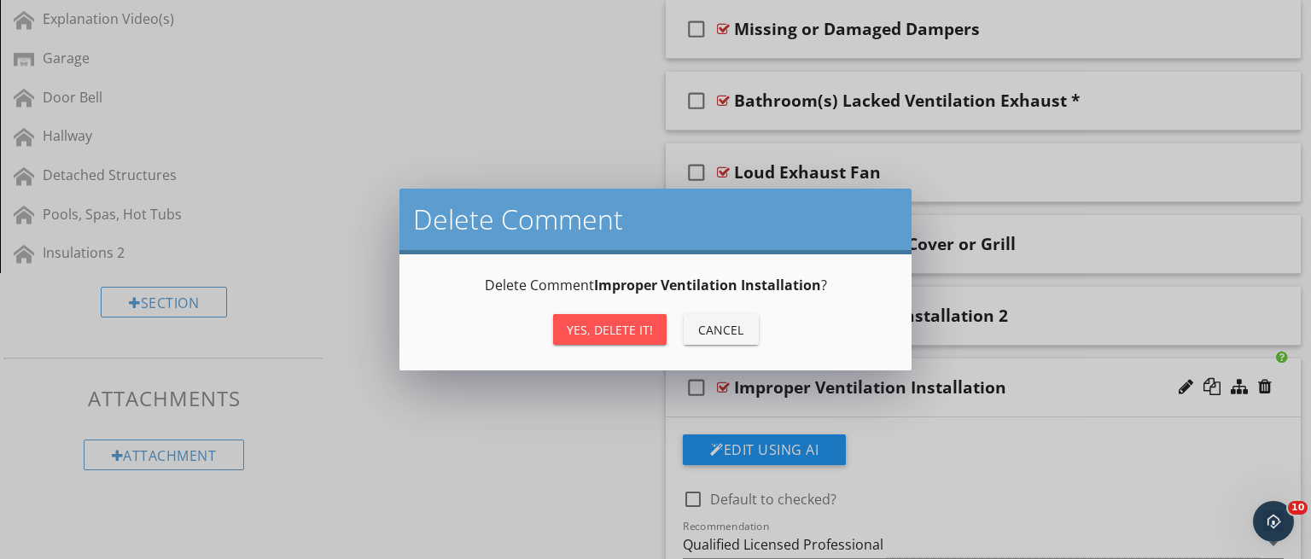
click at [632, 317] on button "Yes, Delete it!" at bounding box center [610, 329] width 114 height 31
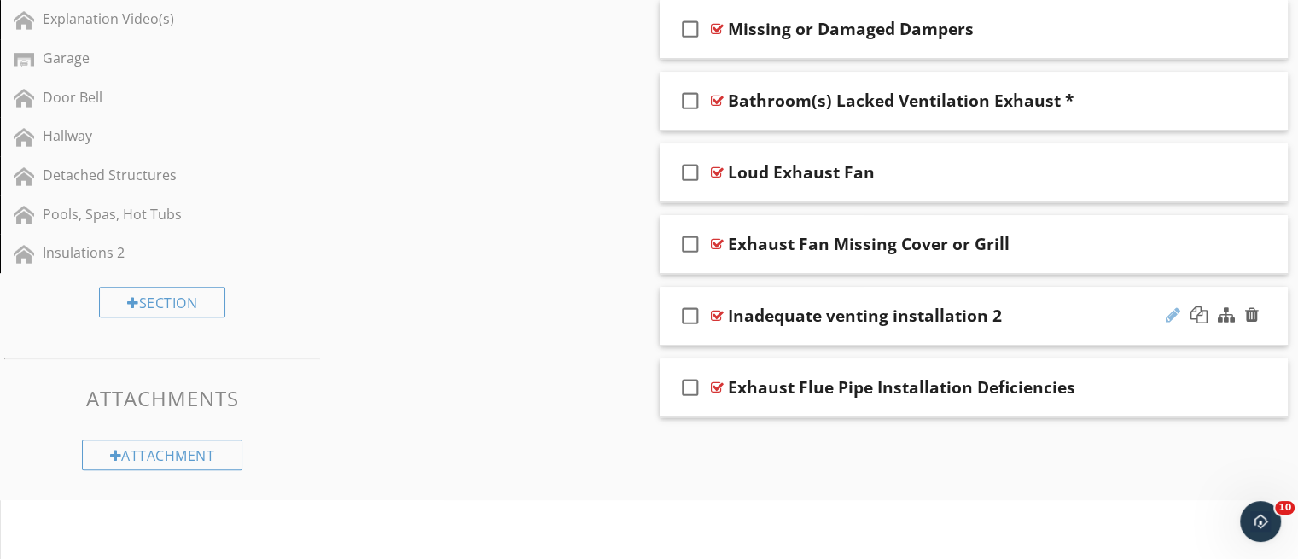
click at [1170, 310] on div at bounding box center [1173, 314] width 15 height 17
click at [963, 316] on input "Inadequate venting installation 2" at bounding box center [951, 318] width 446 height 28
type input "Inadequate venting installation"
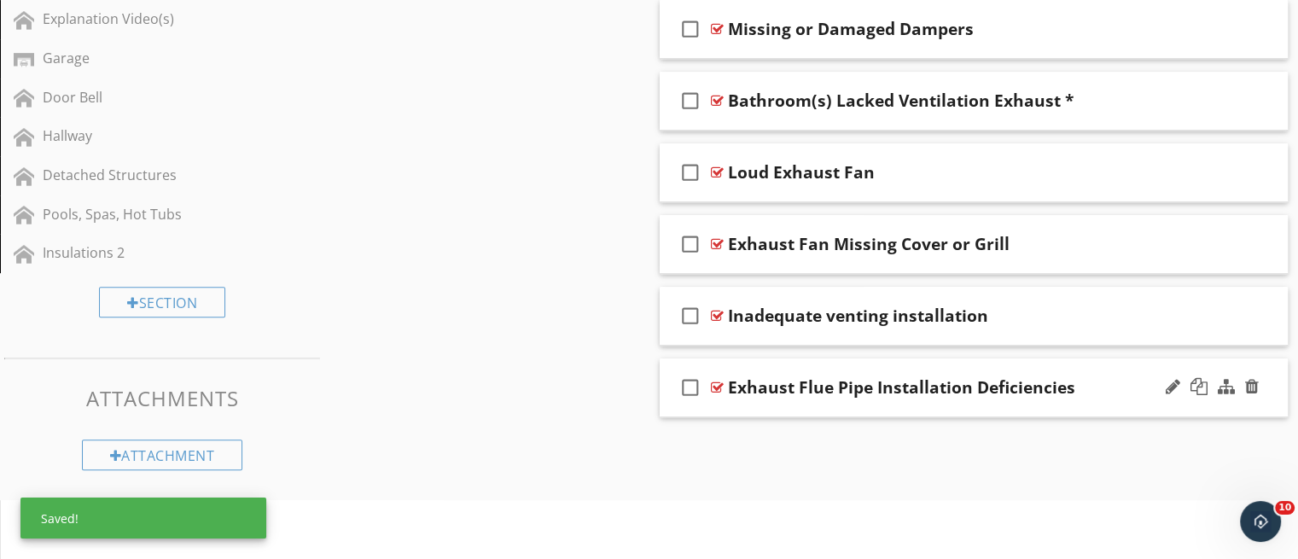
click at [1083, 371] on div "check_box_outline_blank Exhaust Flue Pipe Installation Deficiencies" at bounding box center [974, 387] width 629 height 59
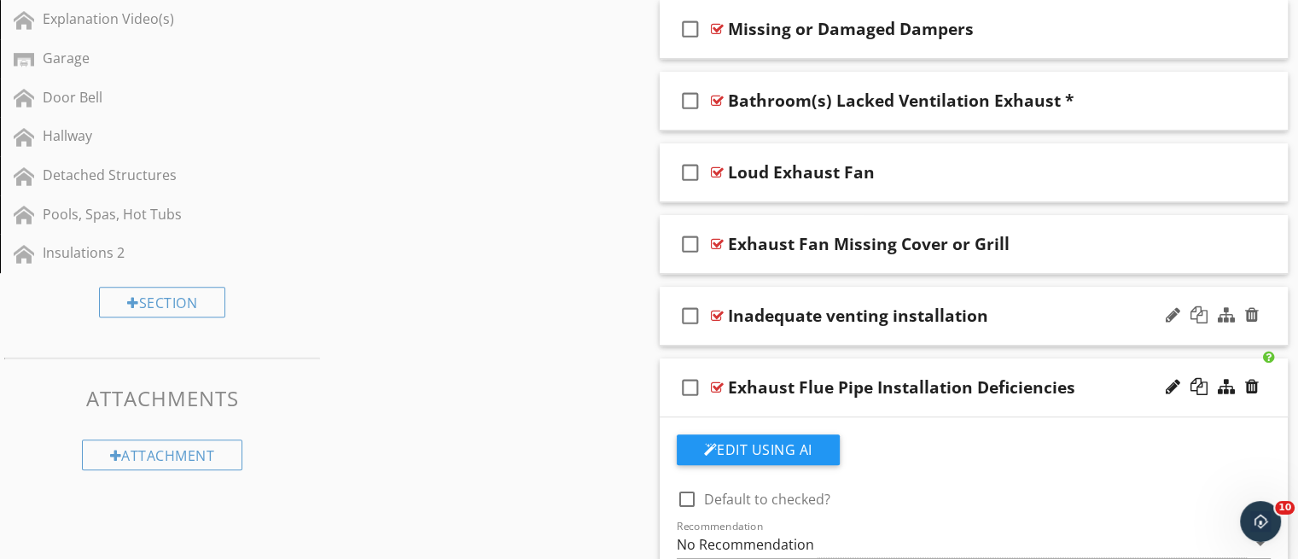
click at [965, 333] on div "check_box_outline_blank Inadequate venting installation" at bounding box center [974, 316] width 629 height 59
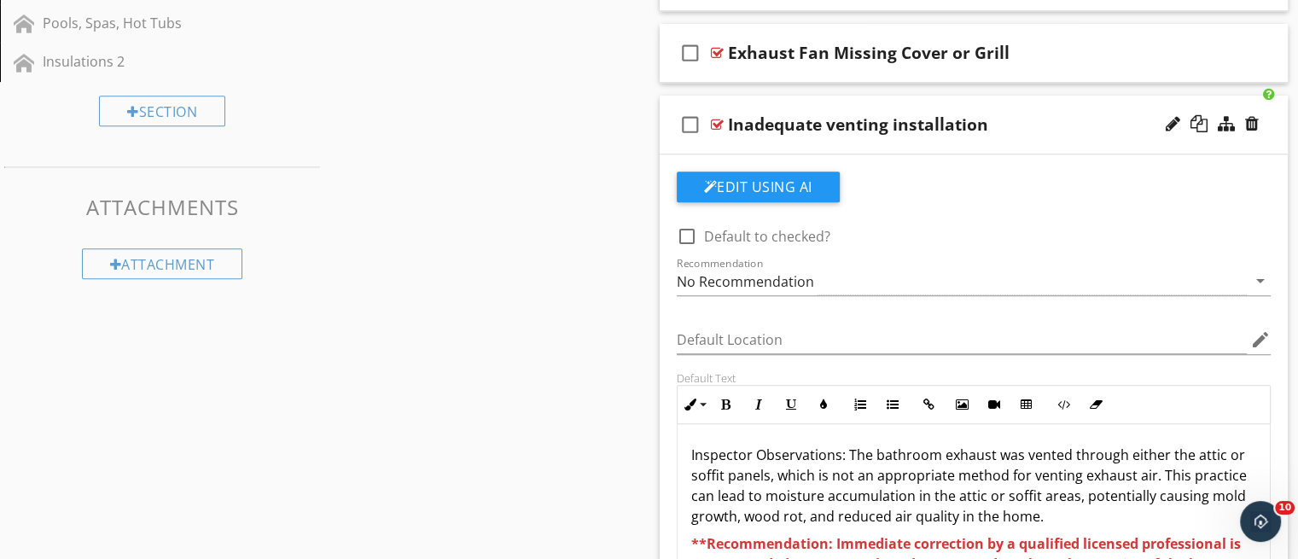
scroll to position [970, 0]
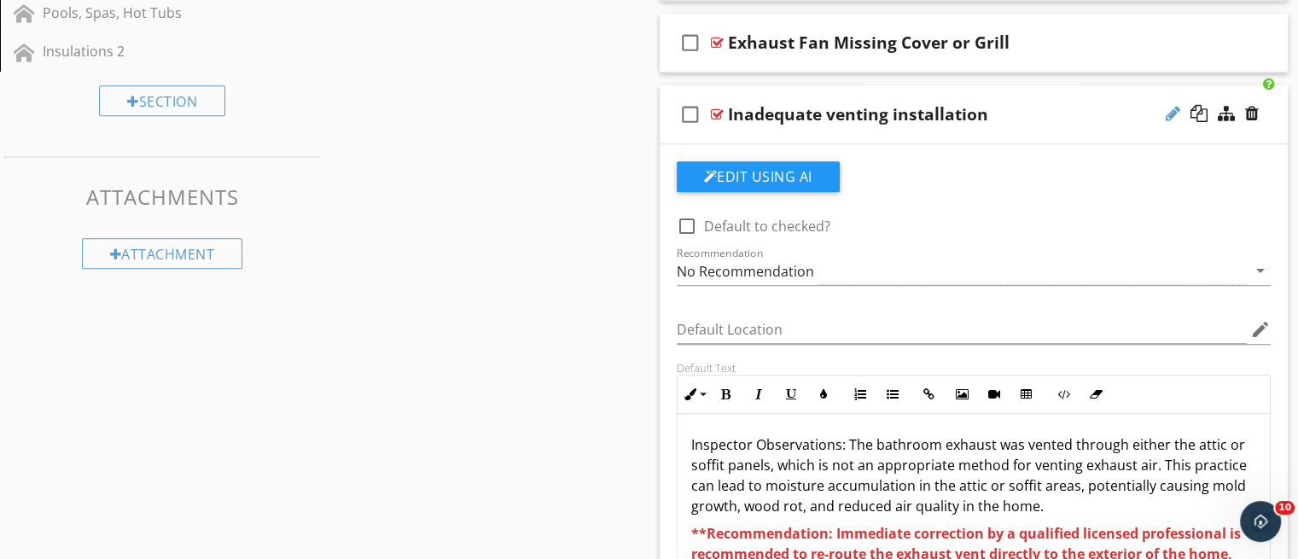
click at [1168, 114] on div at bounding box center [1173, 113] width 15 height 17
click at [863, 115] on input "Inadequate venting installation" at bounding box center [951, 116] width 446 height 28
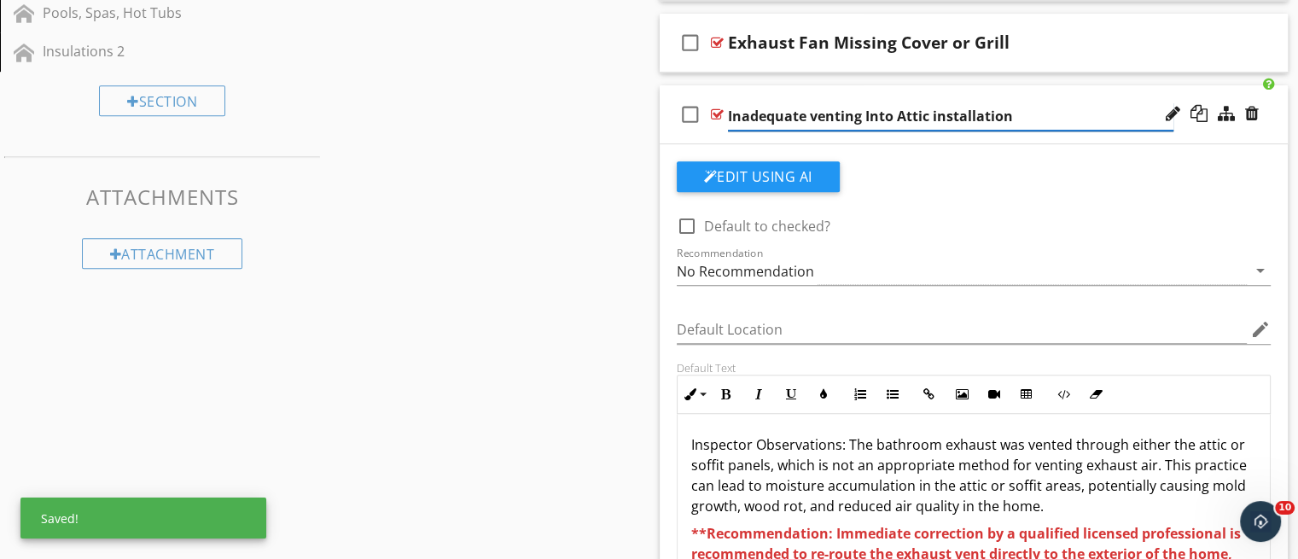
click at [814, 121] on input "Inadequate venting Into Attic installation" at bounding box center [951, 116] width 446 height 28
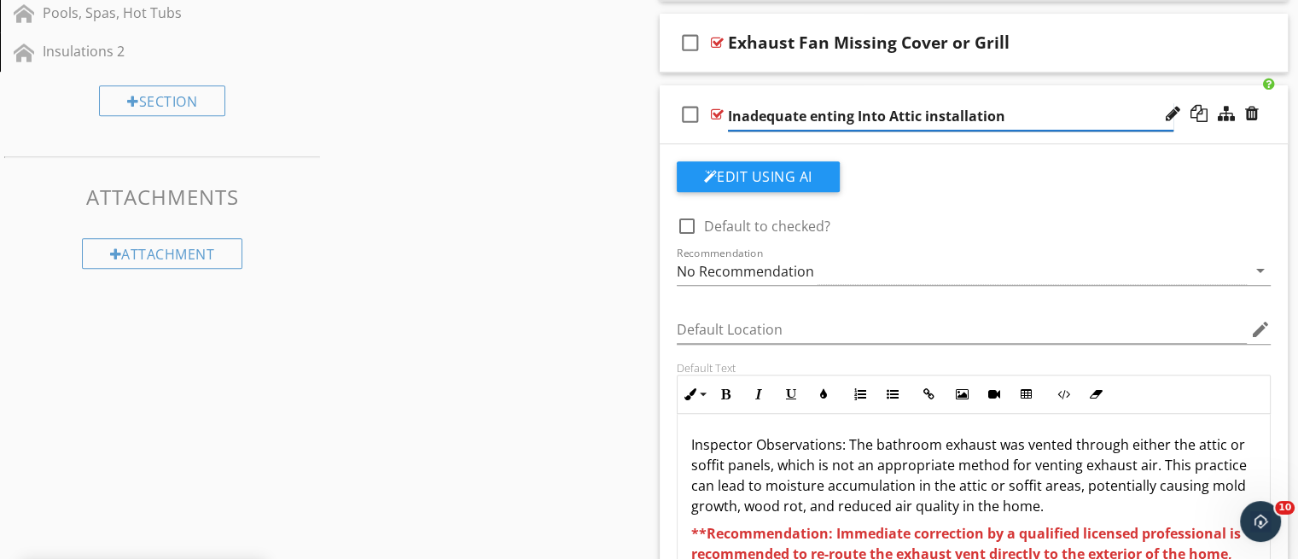
type input "Inadequate Venting Into Attic installation"
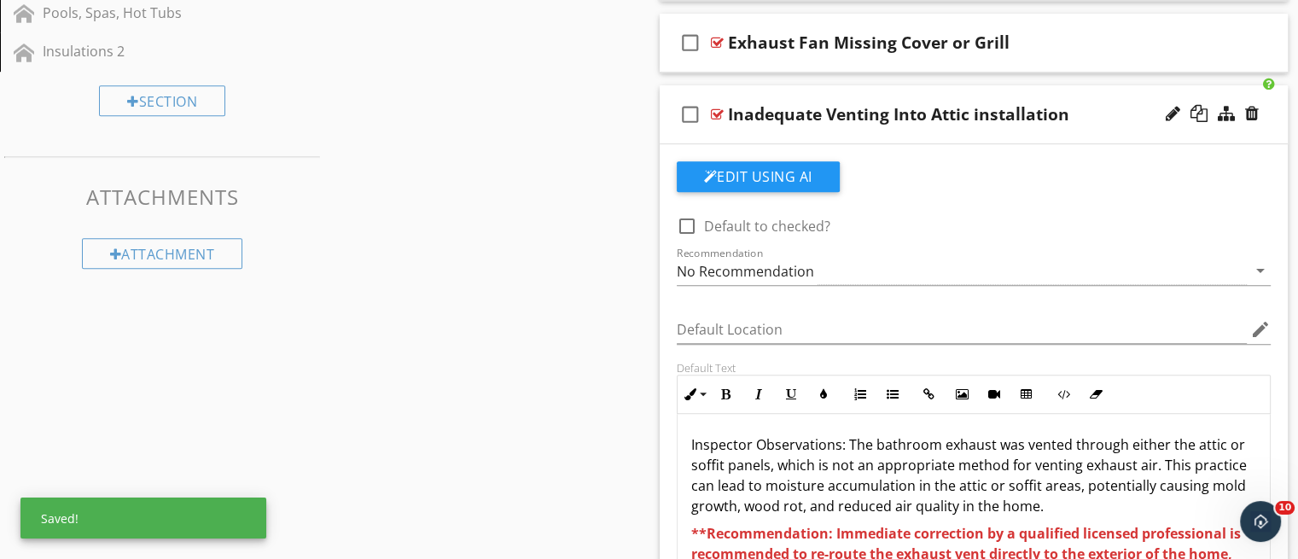
click at [1021, 139] on div "check_box_outline_blank Inadequate Venting Into Attic installation" at bounding box center [974, 114] width 629 height 59
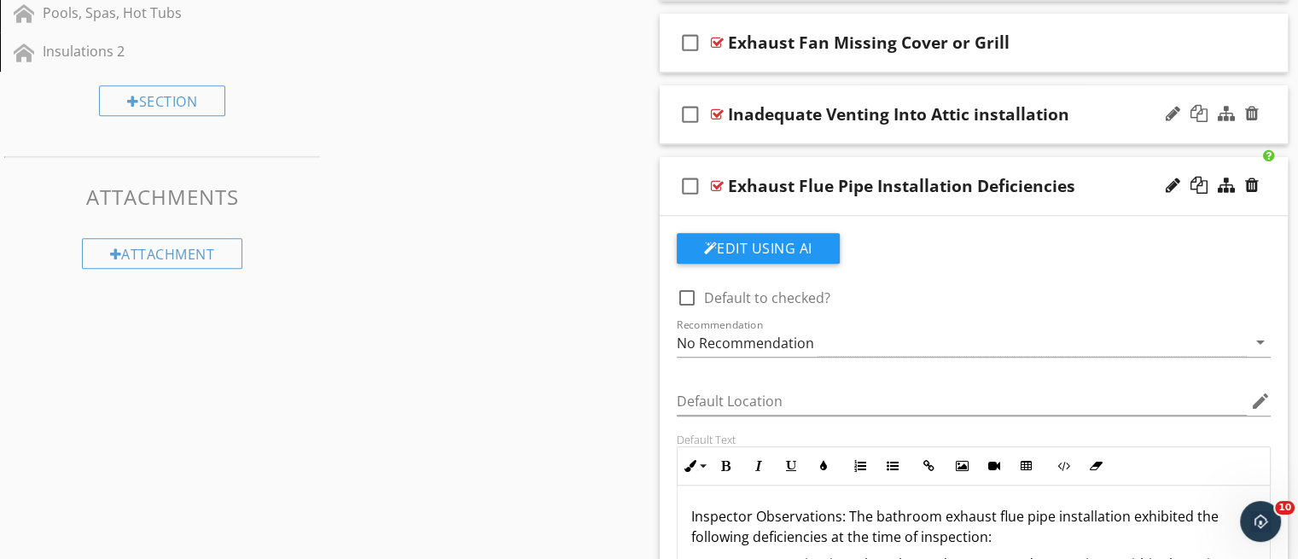
click at [1099, 132] on div "check_box_outline_blank Inadequate Venting Into Attic installation" at bounding box center [974, 114] width 629 height 59
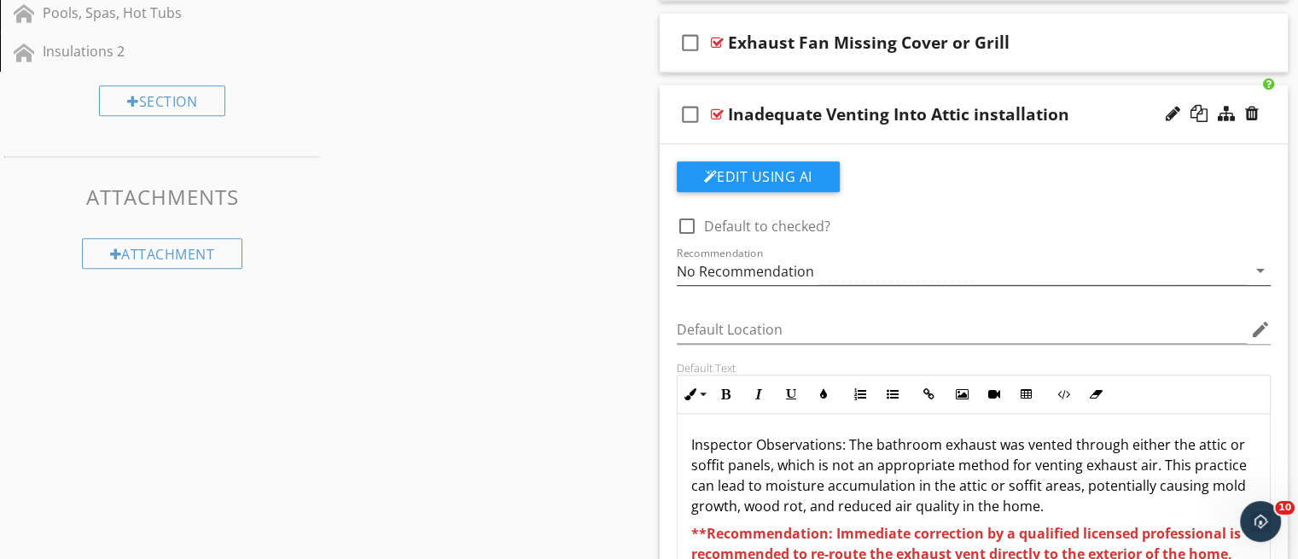
click at [903, 272] on div "No Recommendation" at bounding box center [962, 271] width 571 height 28
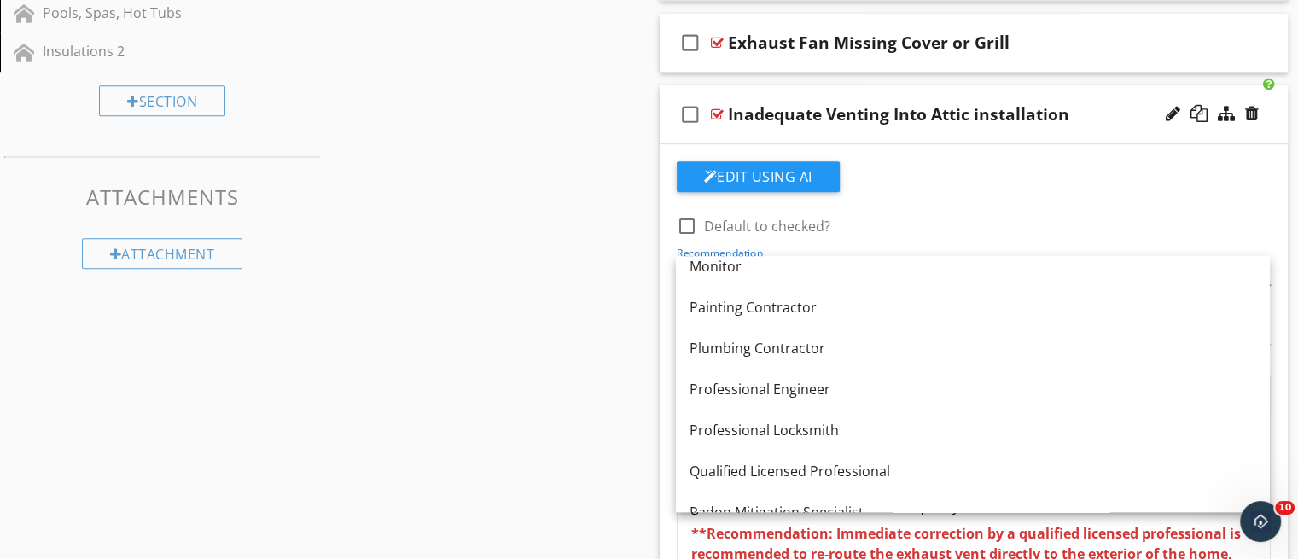
scroll to position [1683, 0]
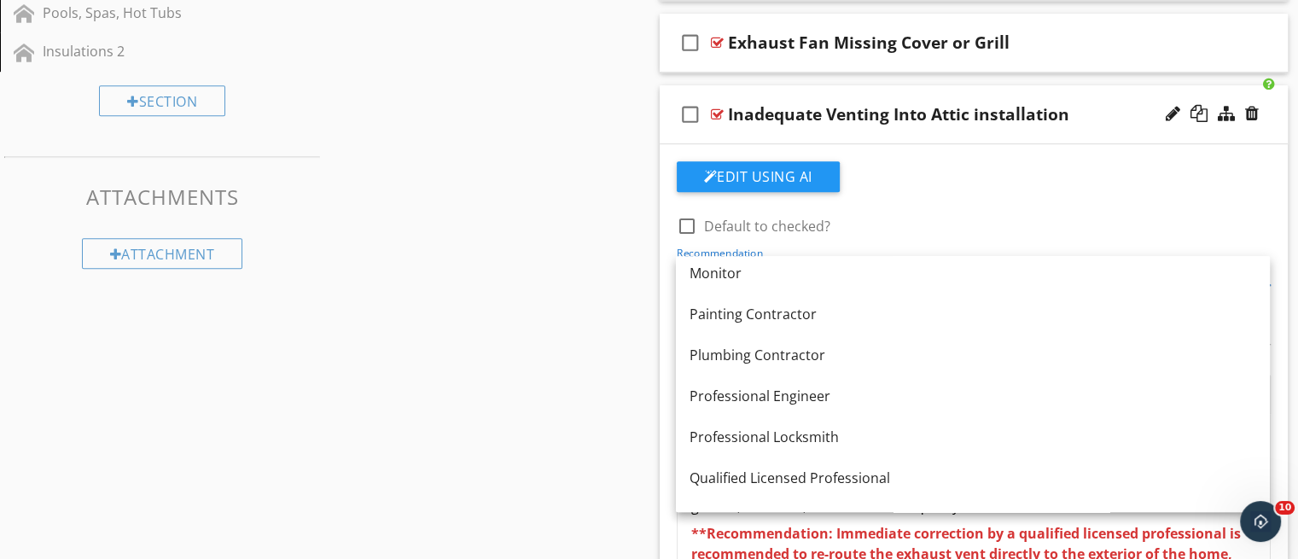
click at [1004, 475] on div "Qualified Licensed Professional" at bounding box center [973, 478] width 567 height 20
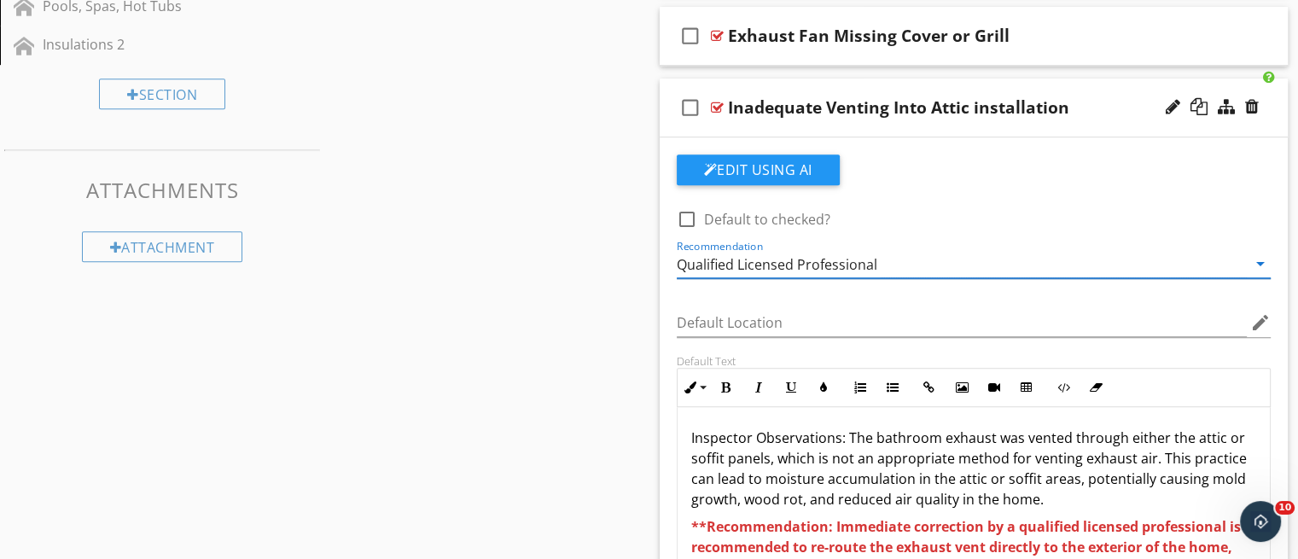
scroll to position [967, 0]
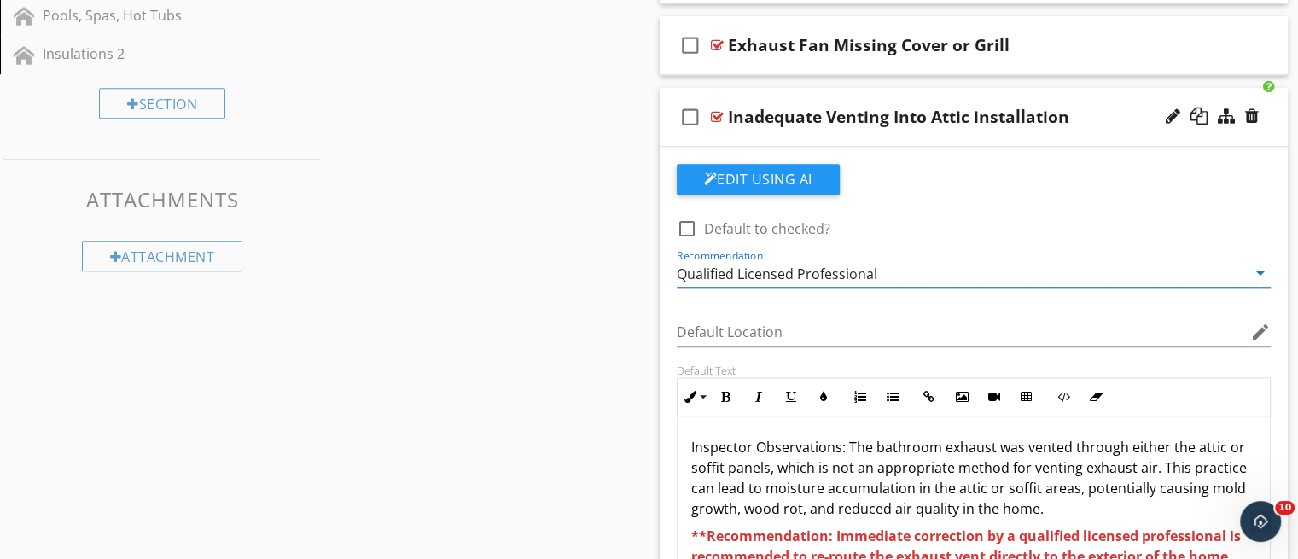
click at [944, 136] on div "check_box_outline_blank Inadequate Venting Into Attic installation" at bounding box center [974, 117] width 629 height 59
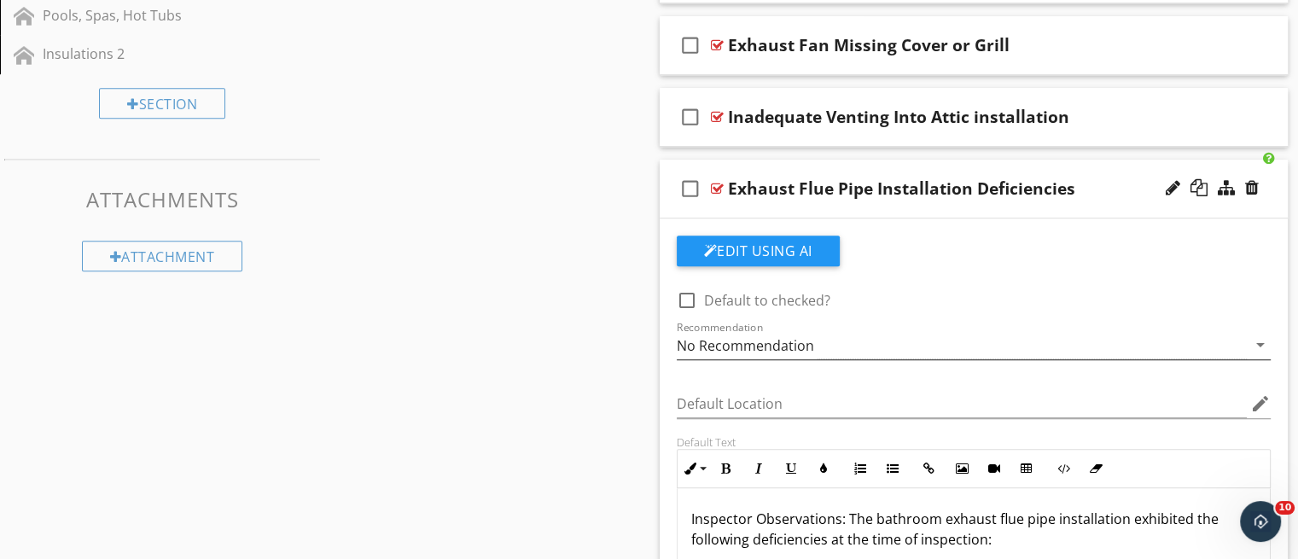
click at [973, 347] on div "No Recommendation" at bounding box center [962, 345] width 571 height 28
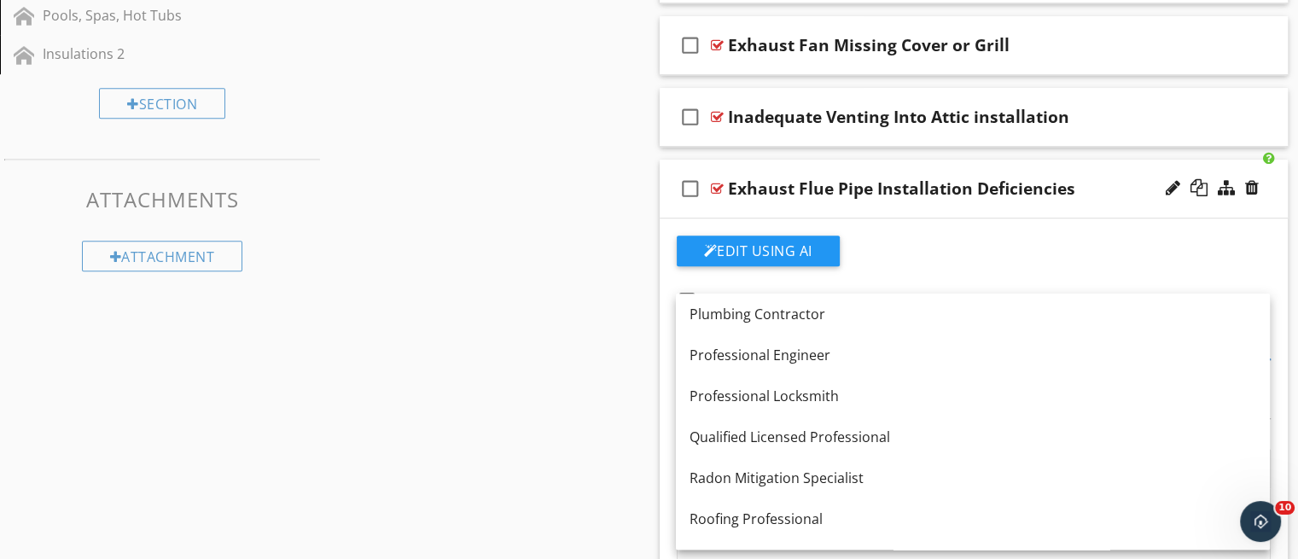
scroll to position [1754, 0]
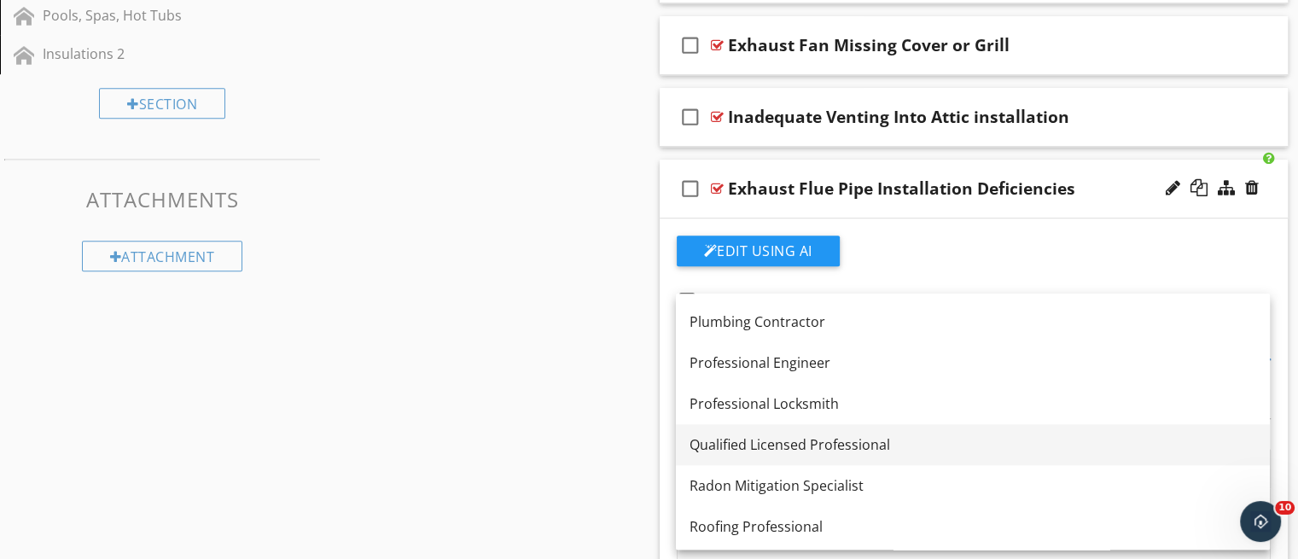
click at [920, 436] on div "Qualified Licensed Professional" at bounding box center [973, 444] width 567 height 20
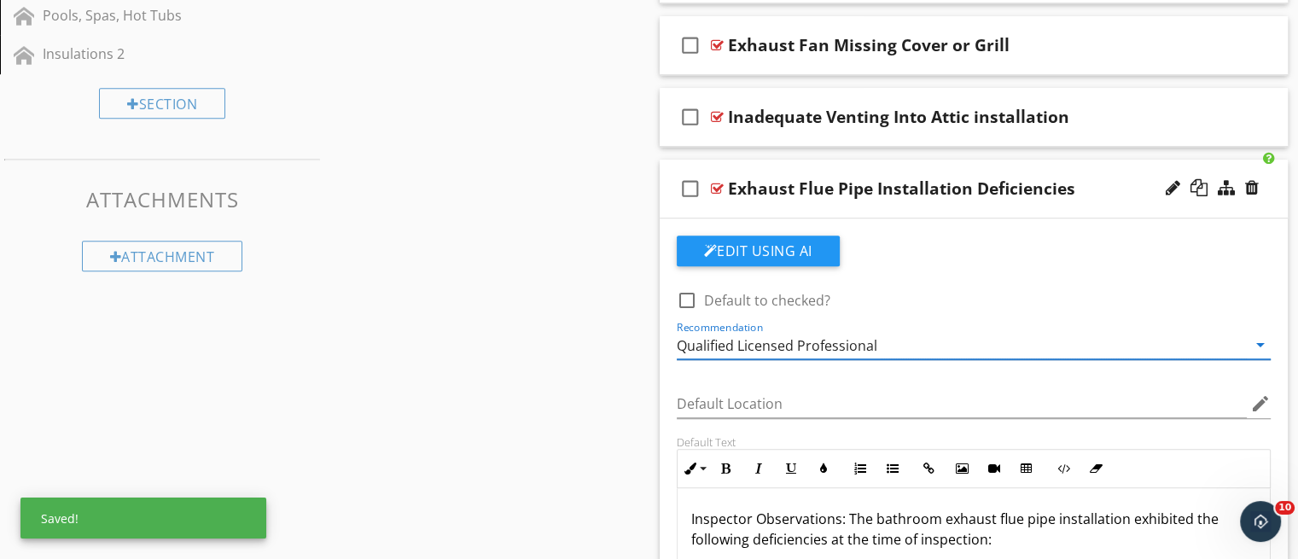
click at [1004, 219] on div "Edit Using AI check_box_outline_blank Default to checked? Recommendation Qualif…" at bounding box center [974, 541] width 629 height 645
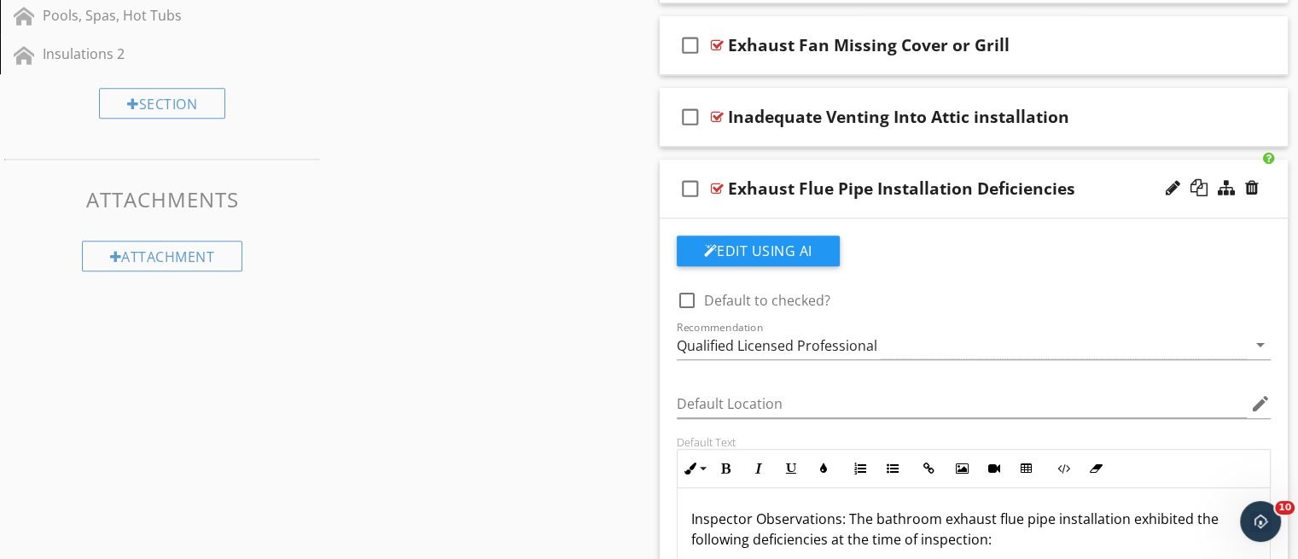
click at [999, 207] on div "check_box_outline_blank Exhaust Flue Pipe Installation Deficiencies" at bounding box center [974, 189] width 629 height 59
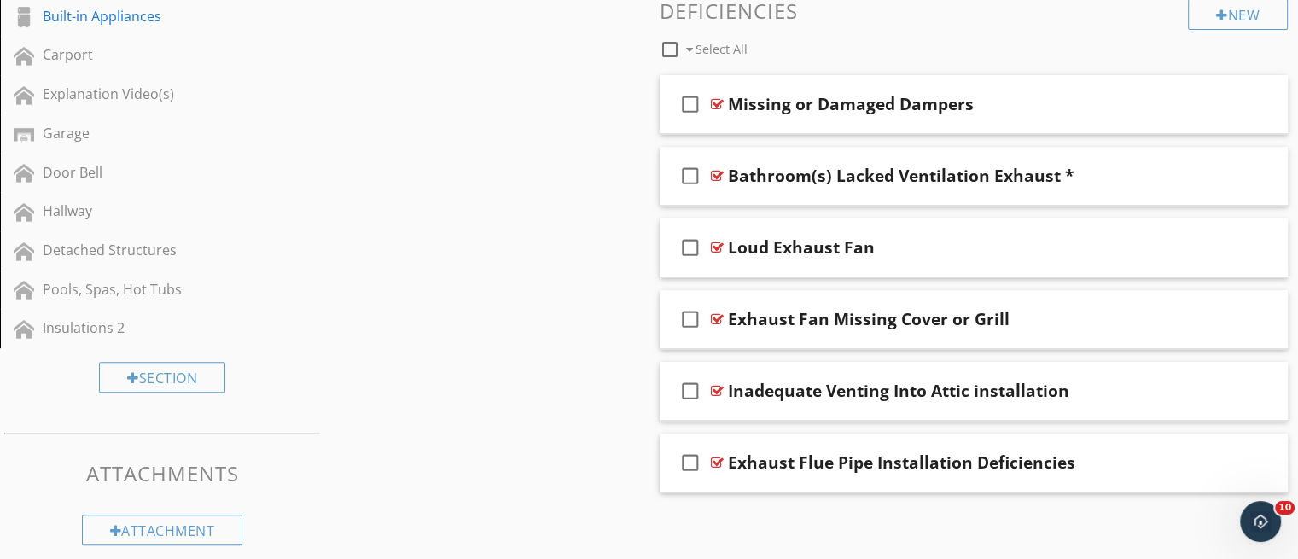
scroll to position [690, 0]
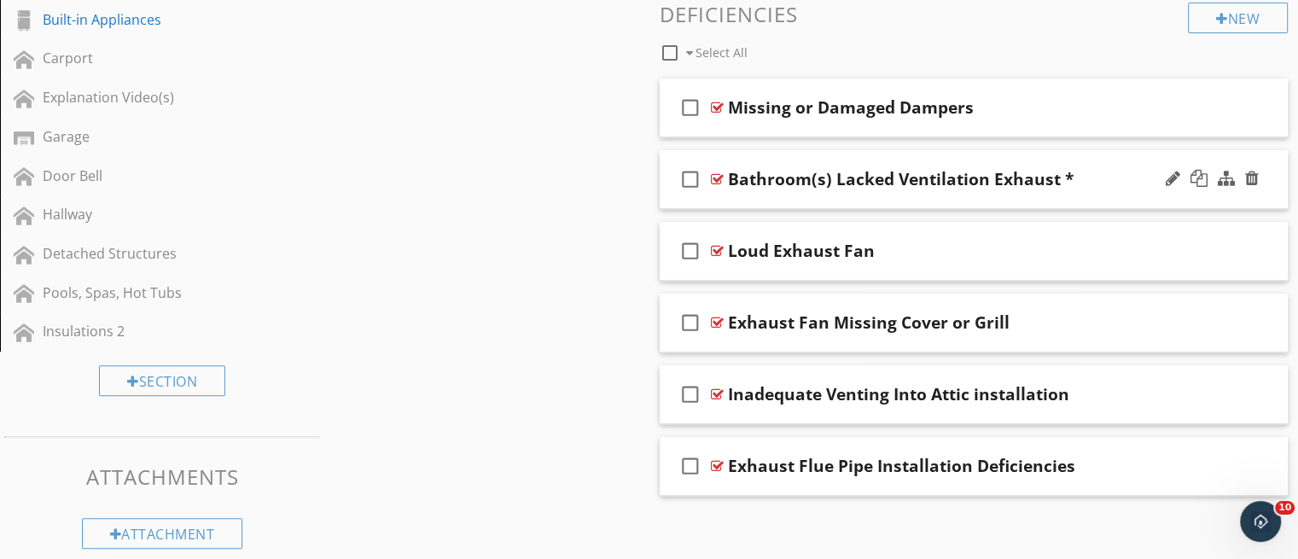
click at [1066, 198] on div "check_box_outline_blank Bathroom(s) Lacked Ventilation Exhaust *" at bounding box center [974, 179] width 629 height 59
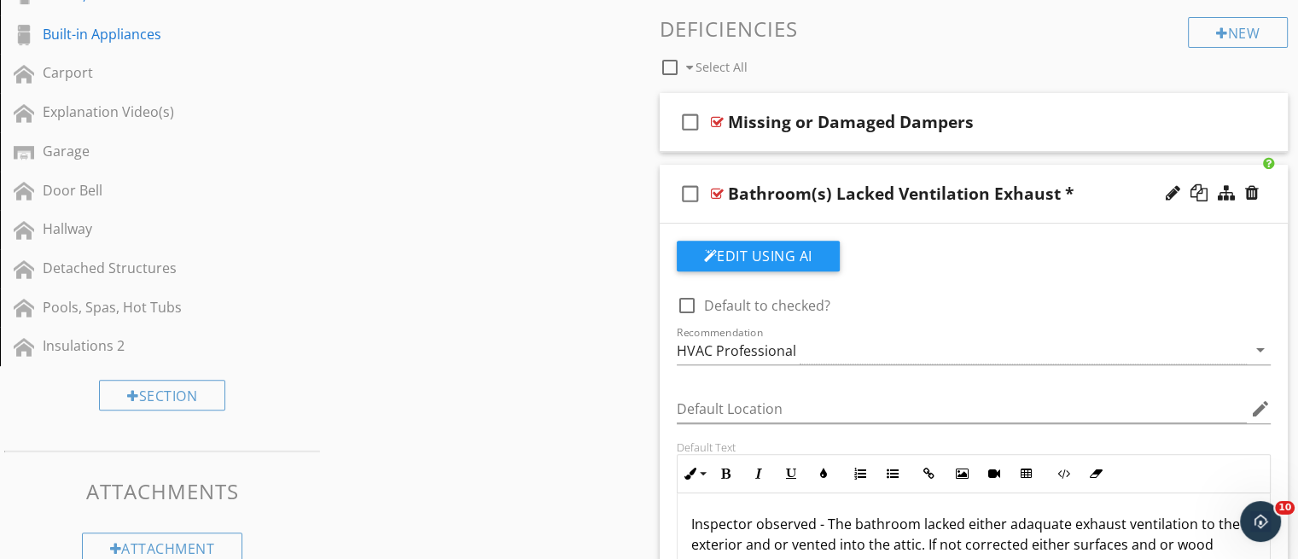
scroll to position [673, 0]
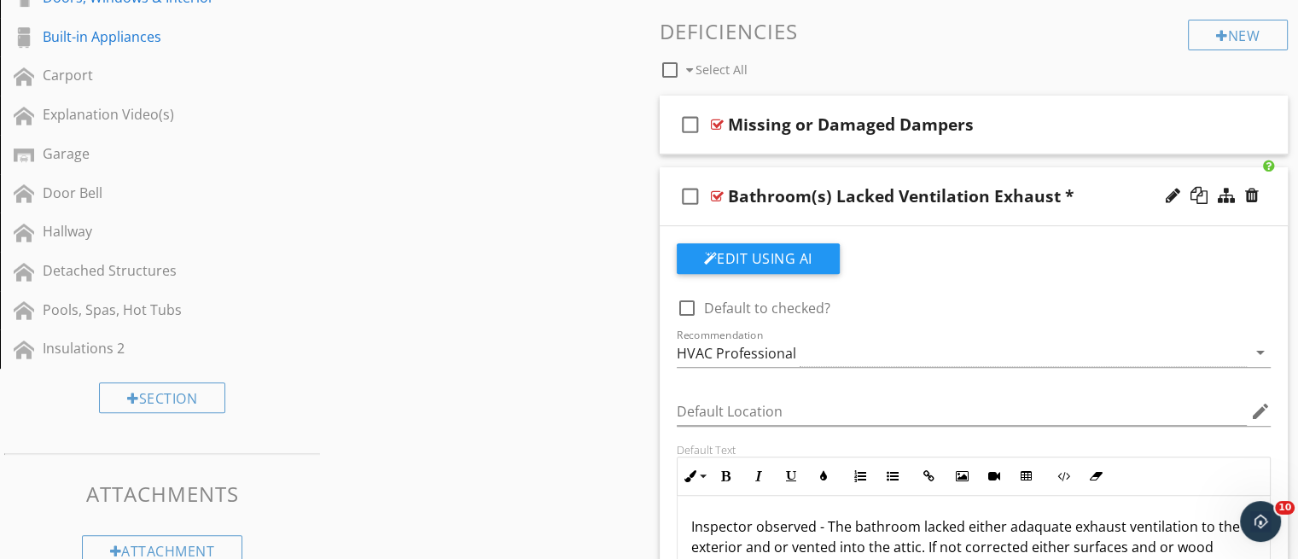
click at [990, 214] on div "check_box_outline_blank Bathroom(s) Lacked Ventilation Exhaust *" at bounding box center [974, 196] width 629 height 59
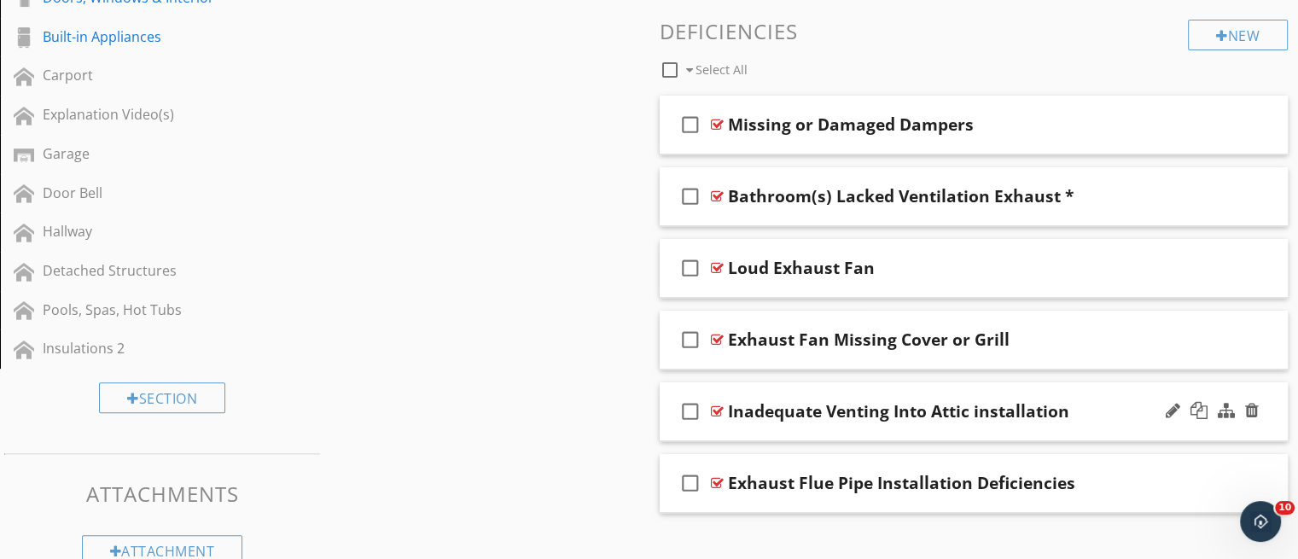
click at [1046, 422] on div "check_box_outline_blank Inadequate Venting Into Attic installation" at bounding box center [974, 411] width 629 height 59
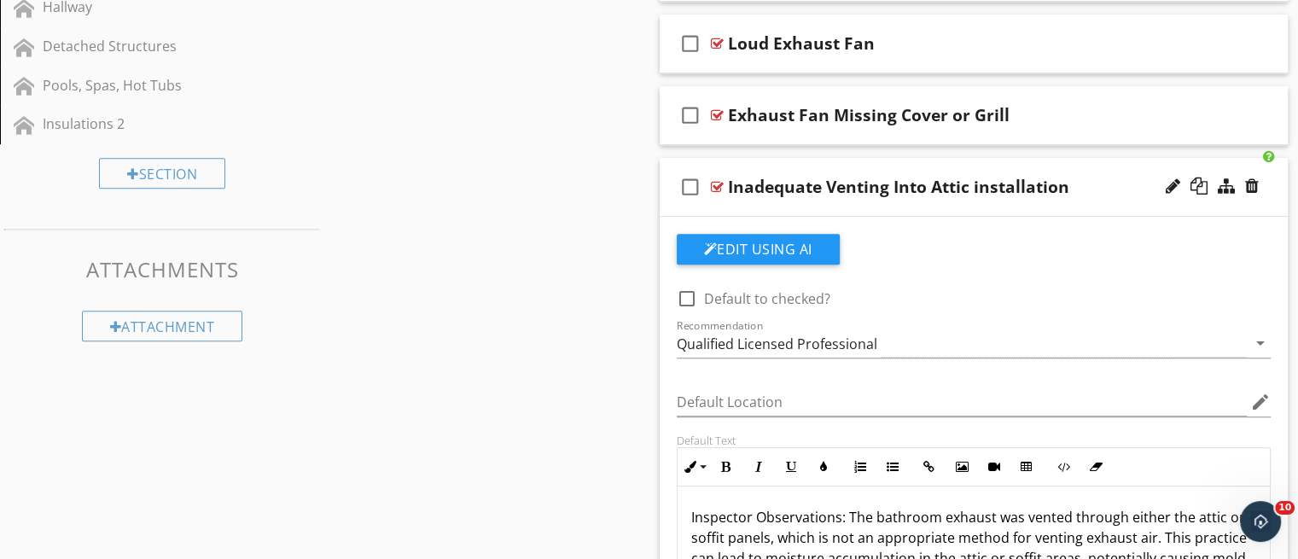
scroll to position [863, 0]
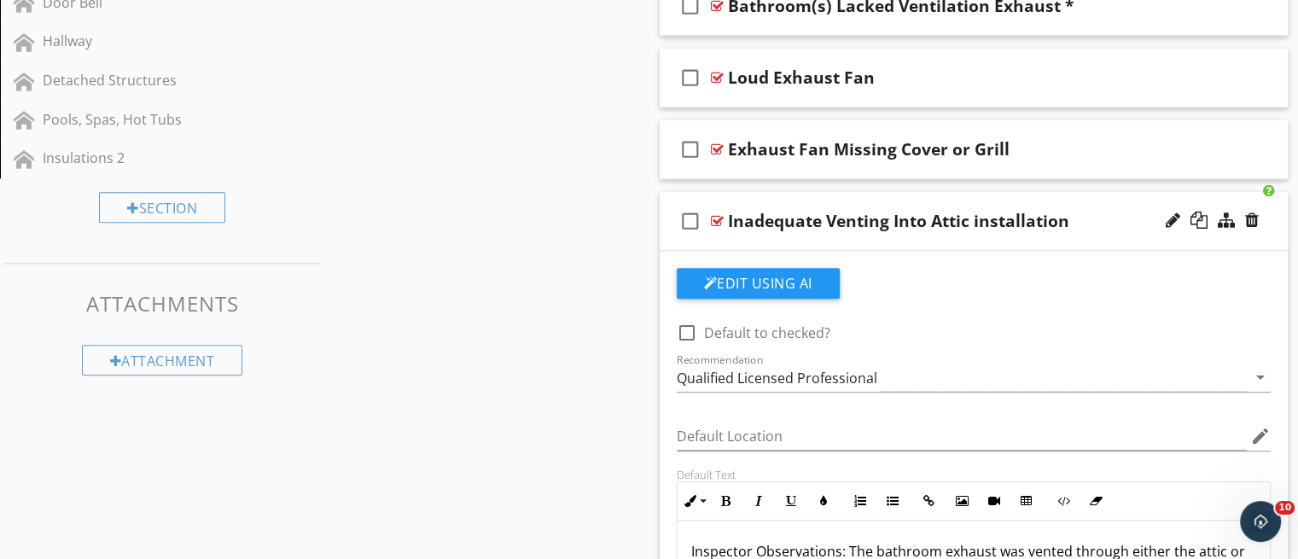
click at [1021, 237] on div "check_box_outline_blank Inadequate Venting Into Attic installation" at bounding box center [974, 221] width 629 height 59
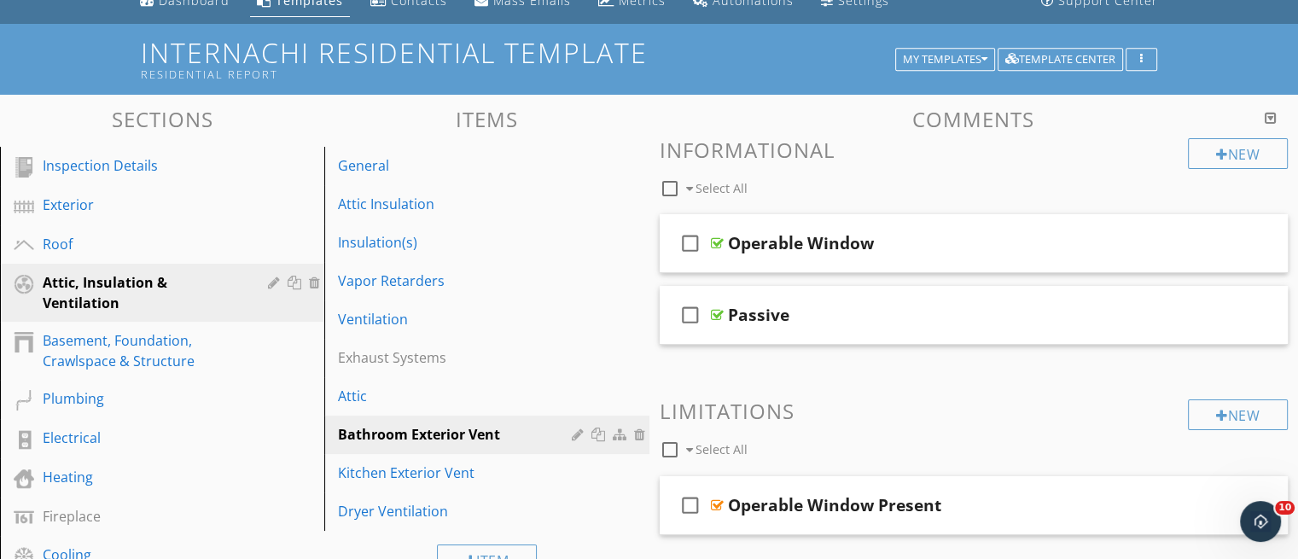
scroll to position [72, 0]
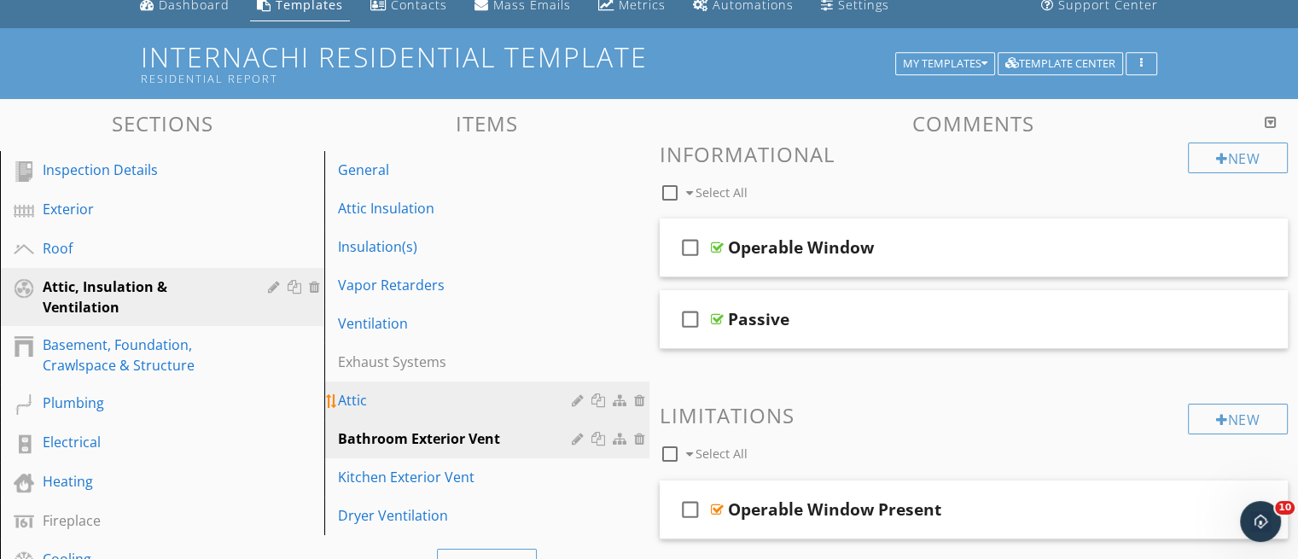
click at [361, 390] on div "Attic" at bounding box center [457, 400] width 238 height 20
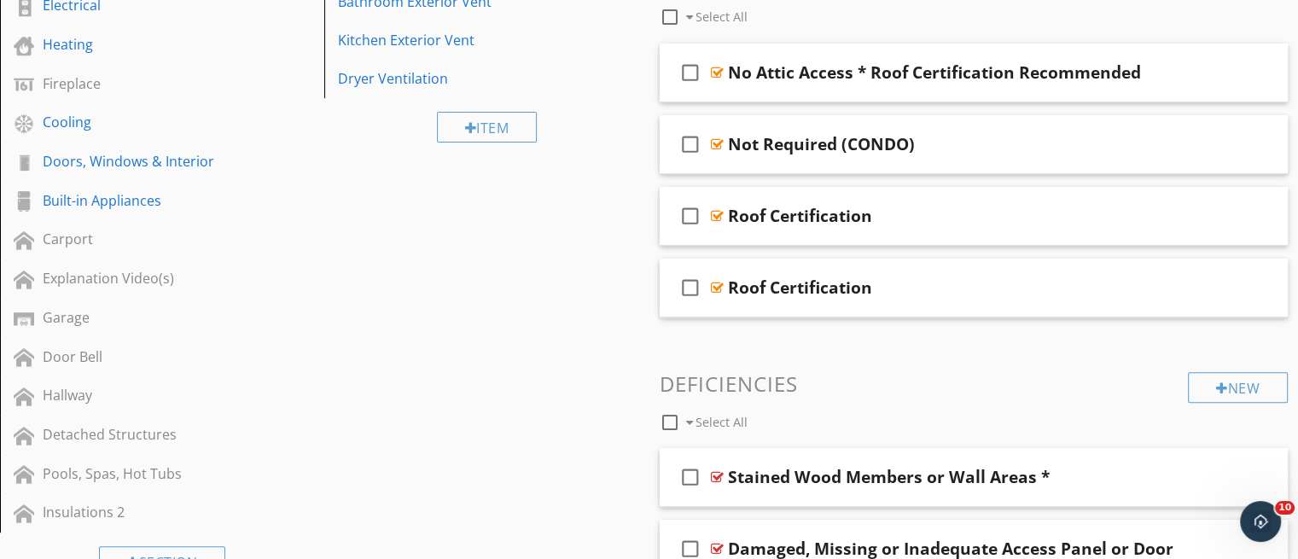
scroll to position [507, 0]
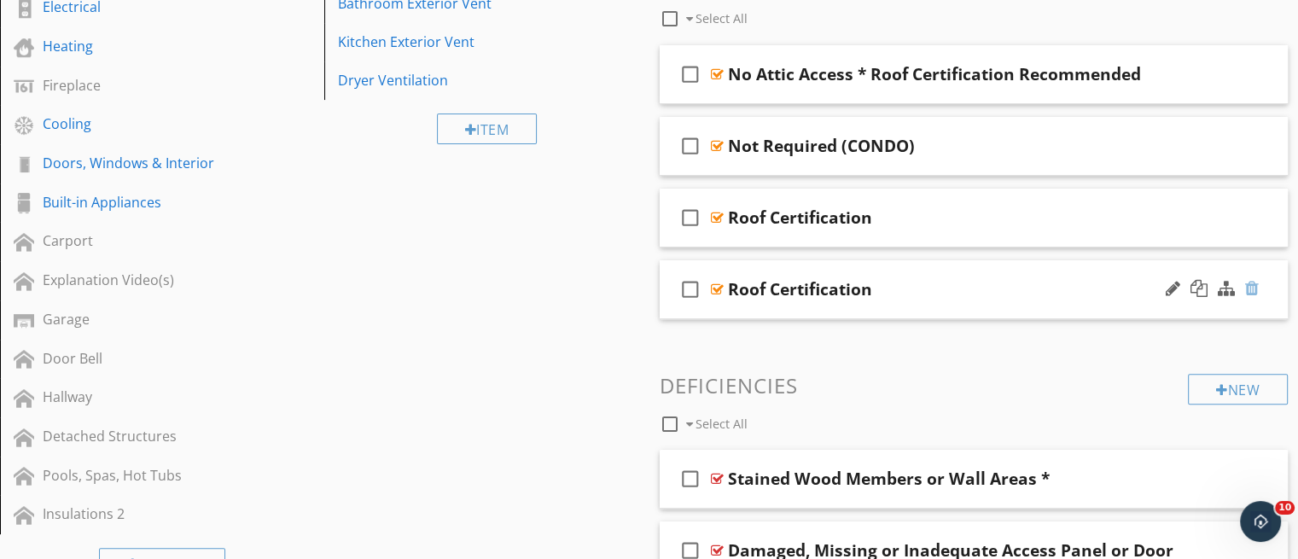
click at [1251, 289] on div at bounding box center [1252, 288] width 14 height 17
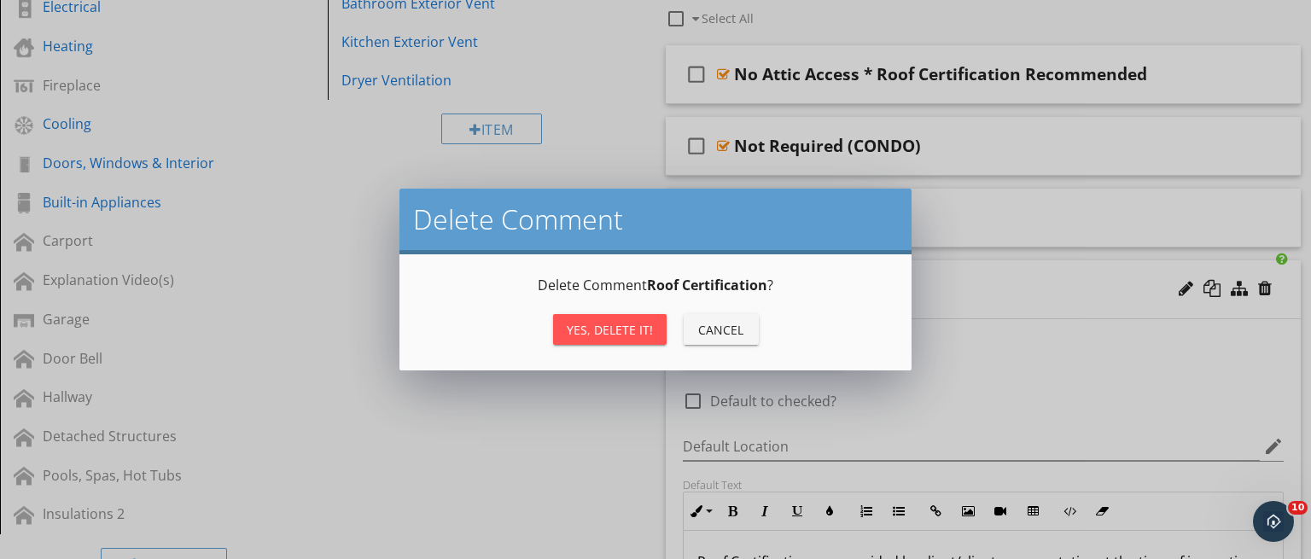
click at [610, 335] on div "Yes, Delete it!" at bounding box center [610, 330] width 86 height 18
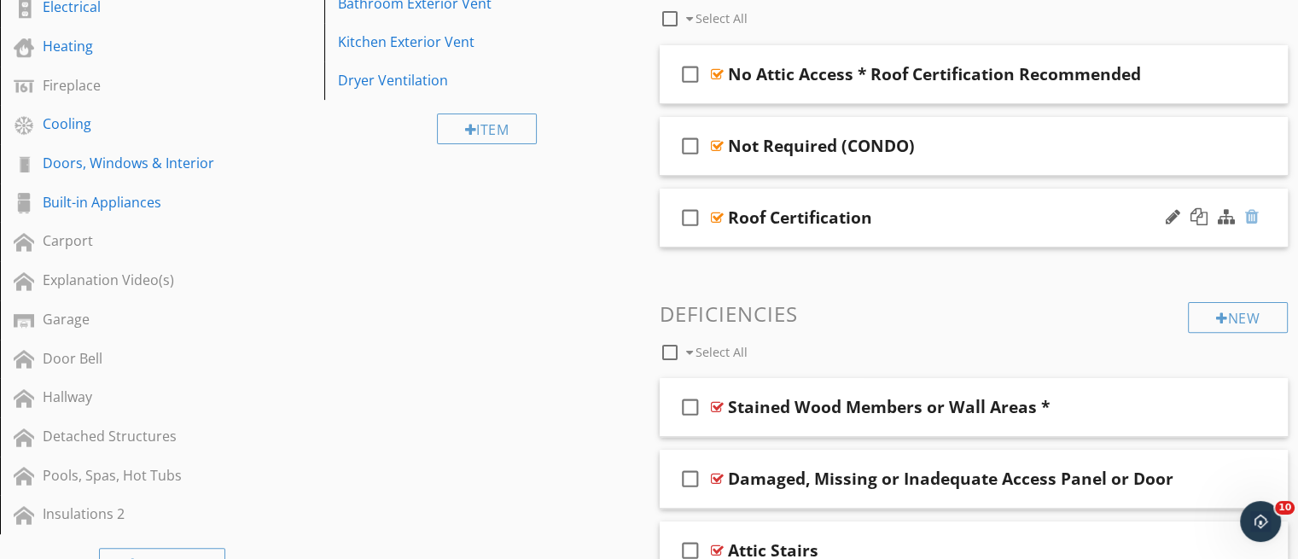
click at [1256, 221] on div at bounding box center [1252, 216] width 14 height 17
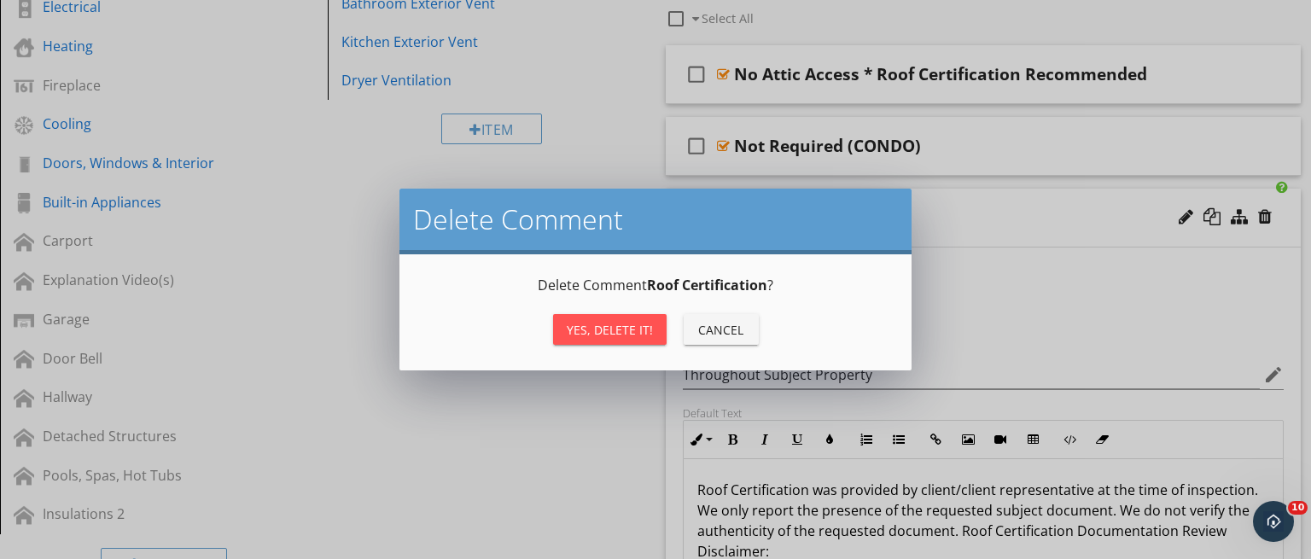
click at [756, 326] on button "Cancel" at bounding box center [721, 329] width 75 height 31
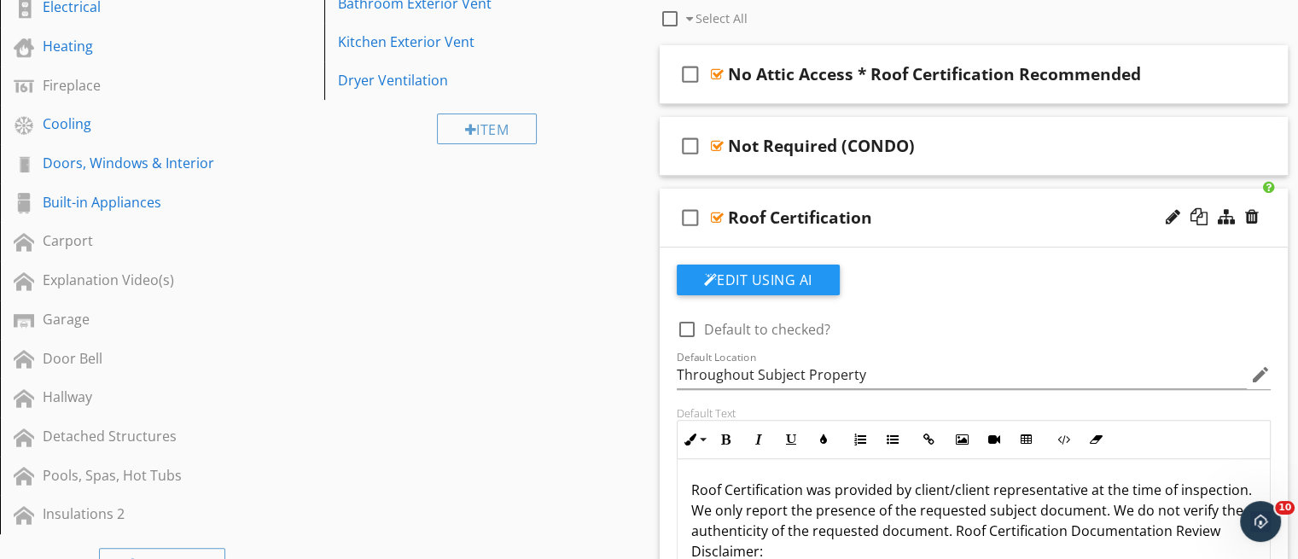
click at [924, 242] on div "check_box_outline_blank Roof Certification" at bounding box center [974, 218] width 629 height 59
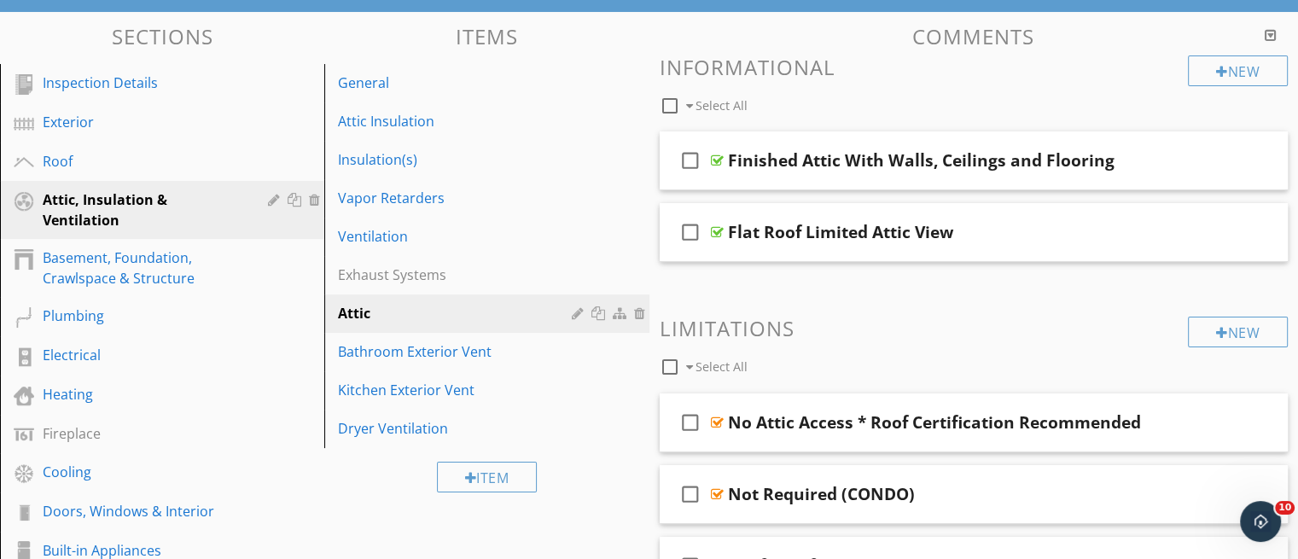
scroll to position [154, 0]
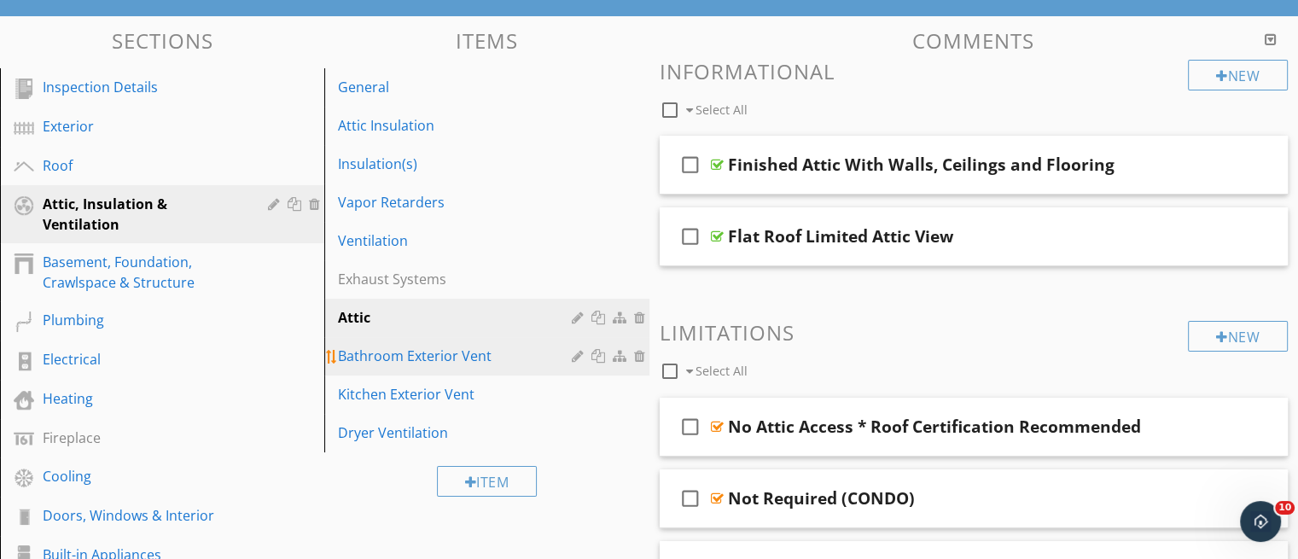
click at [476, 354] on div "Bathroom Exterior Vent" at bounding box center [457, 356] width 238 height 20
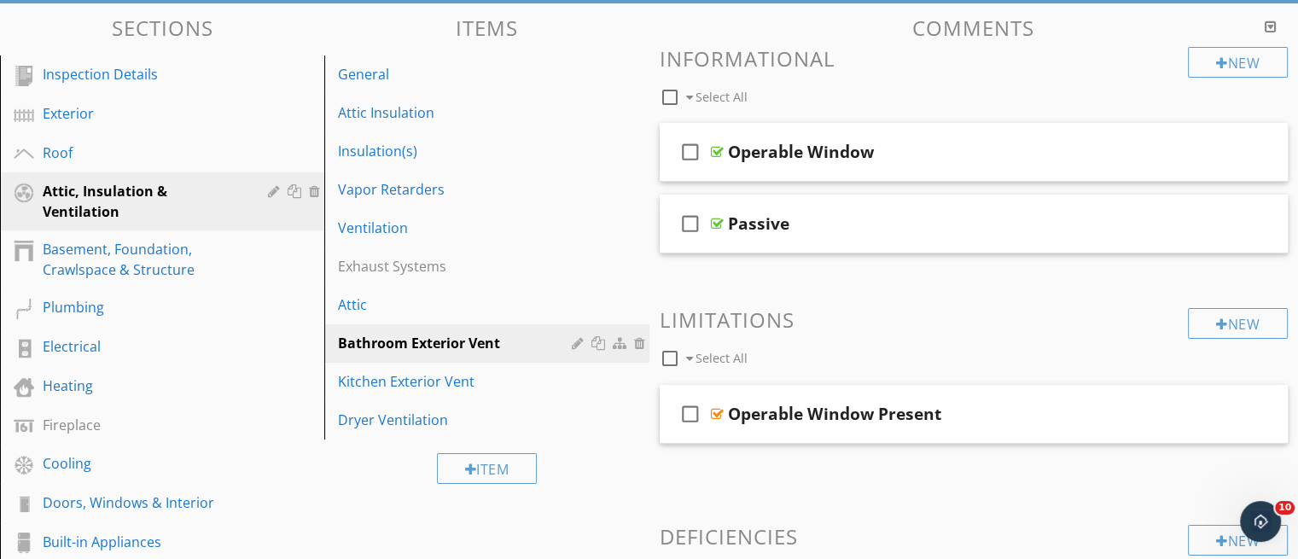
scroll to position [160, 0]
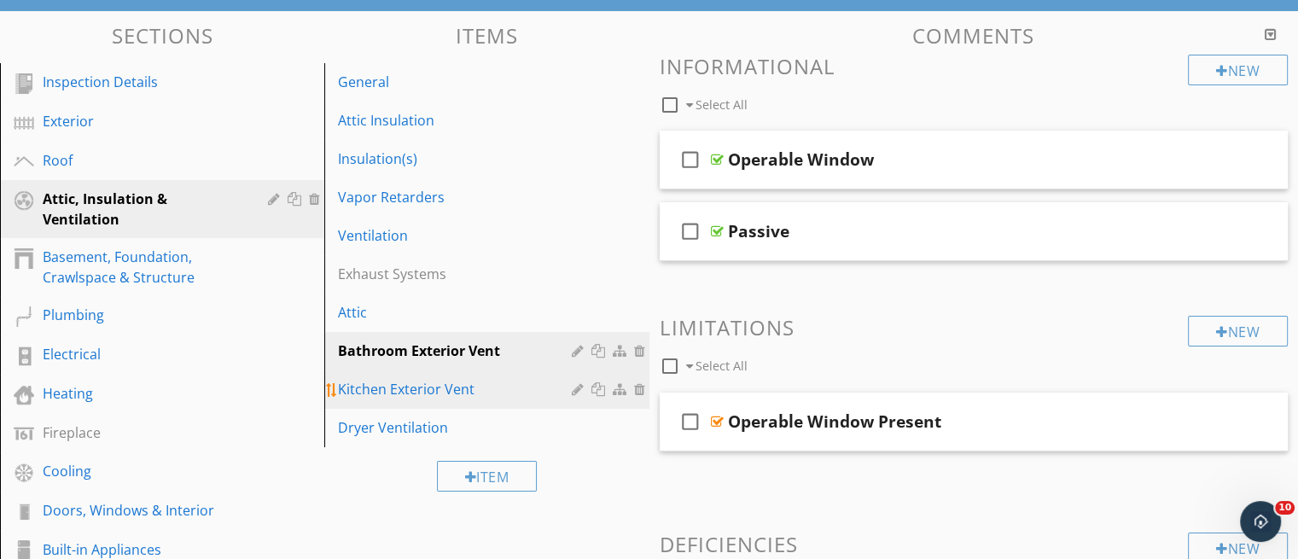
click at [427, 386] on div "Kitchen Exterior Vent" at bounding box center [457, 389] width 238 height 20
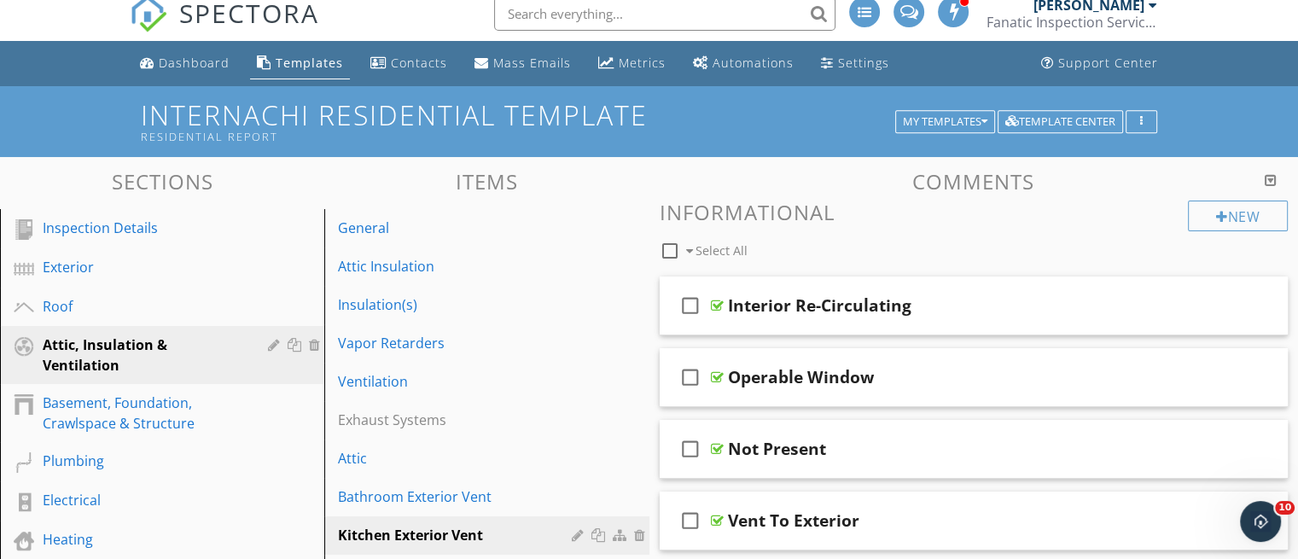
scroll to position [11, 0]
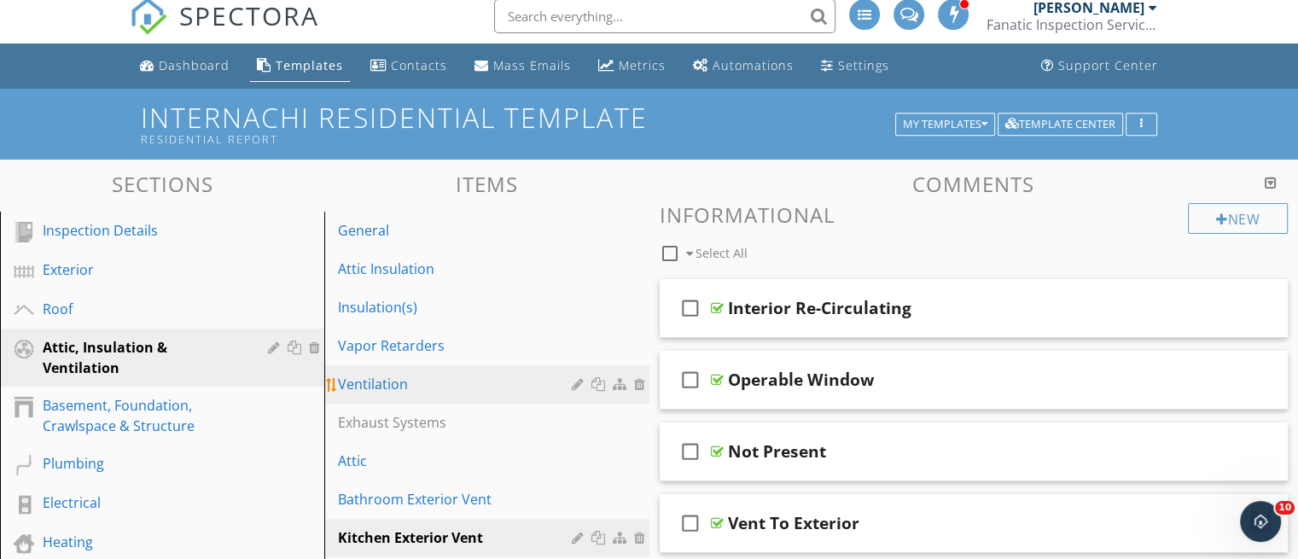
click at [356, 382] on div "Ventilation" at bounding box center [457, 384] width 238 height 20
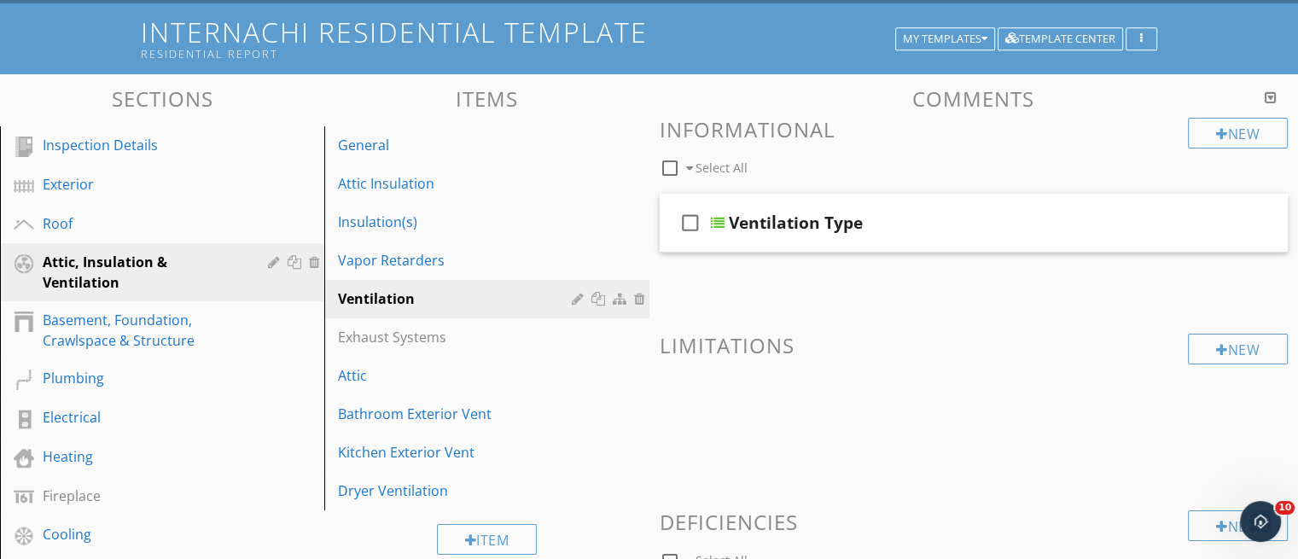
scroll to position [89, 0]
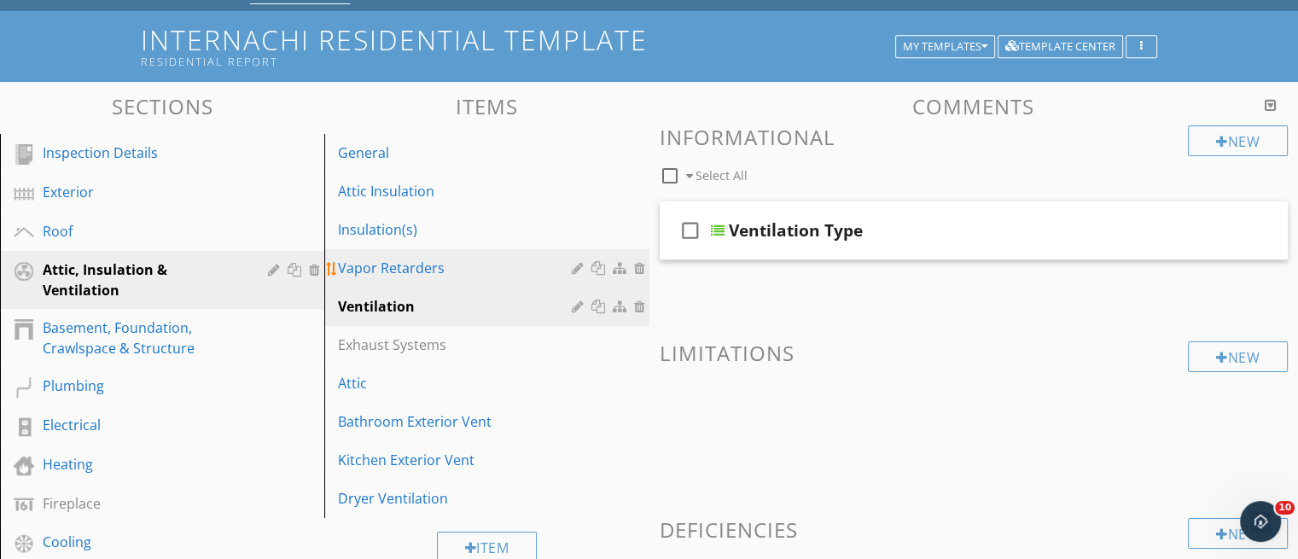
click at [405, 266] on div "Vapor Retarders" at bounding box center [457, 268] width 238 height 20
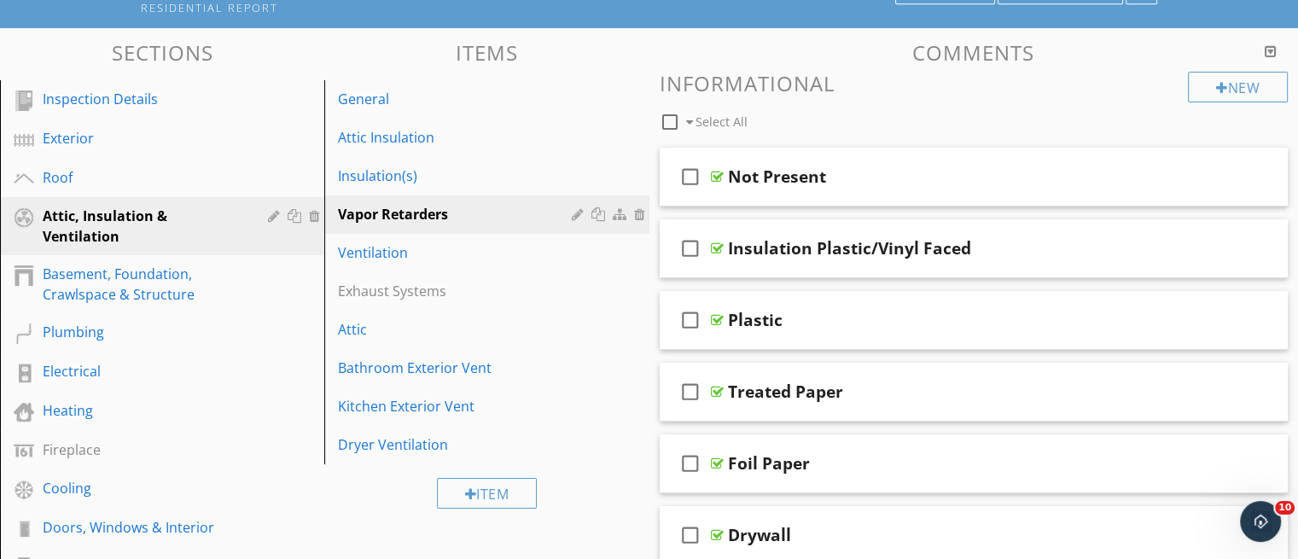
scroll to position [138, 0]
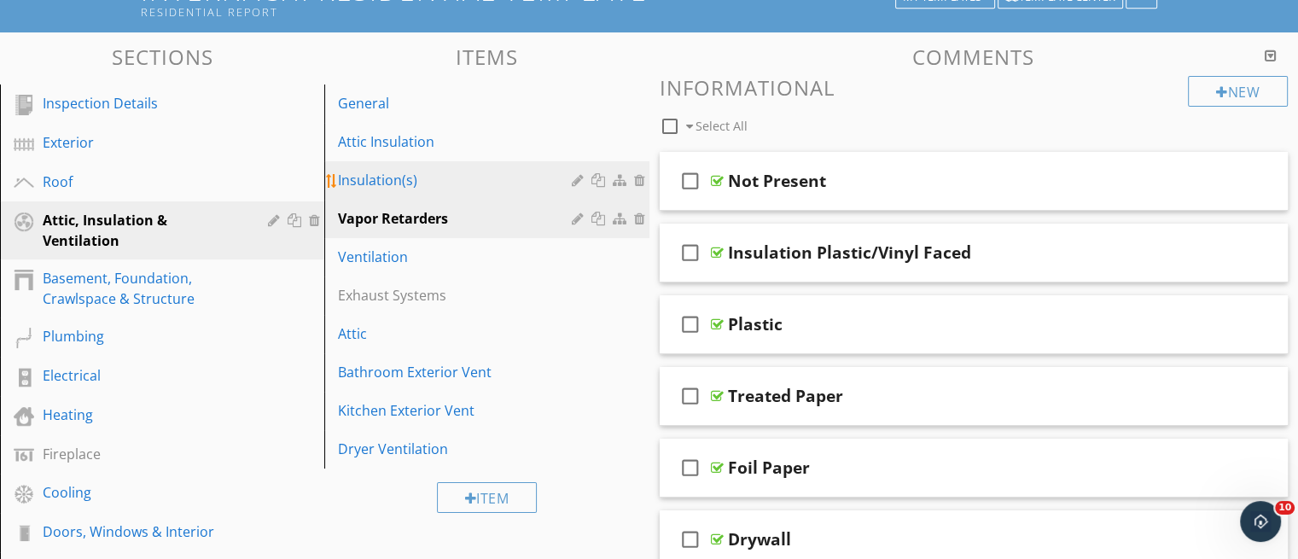
click at [403, 168] on link "Insulation(s)" at bounding box center [488, 180] width 319 height 38
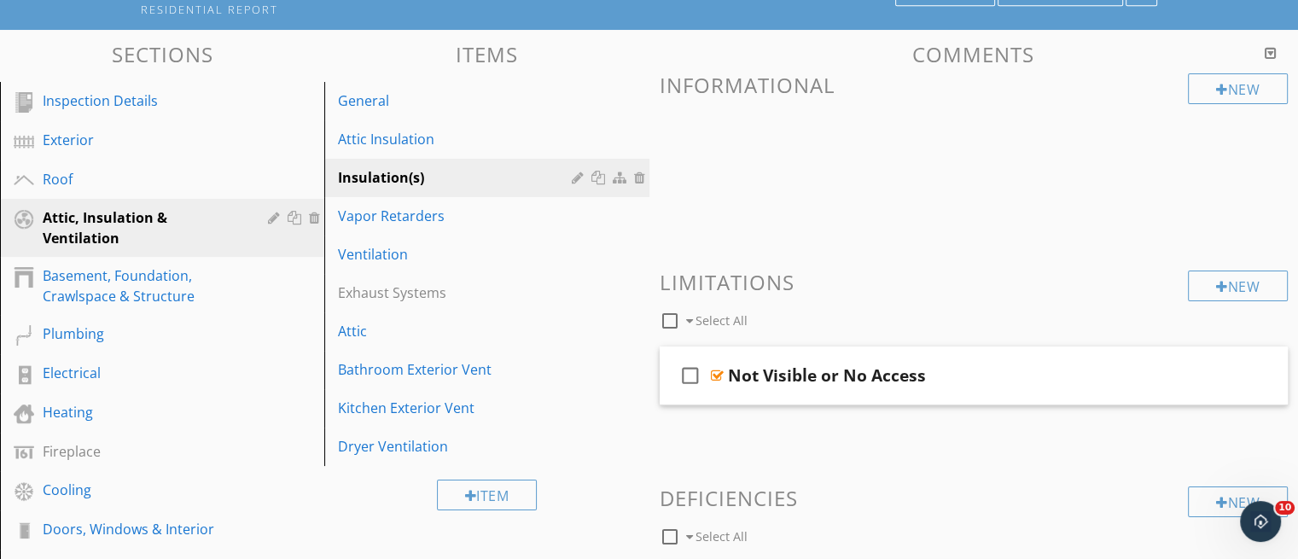
scroll to position [131, 0]
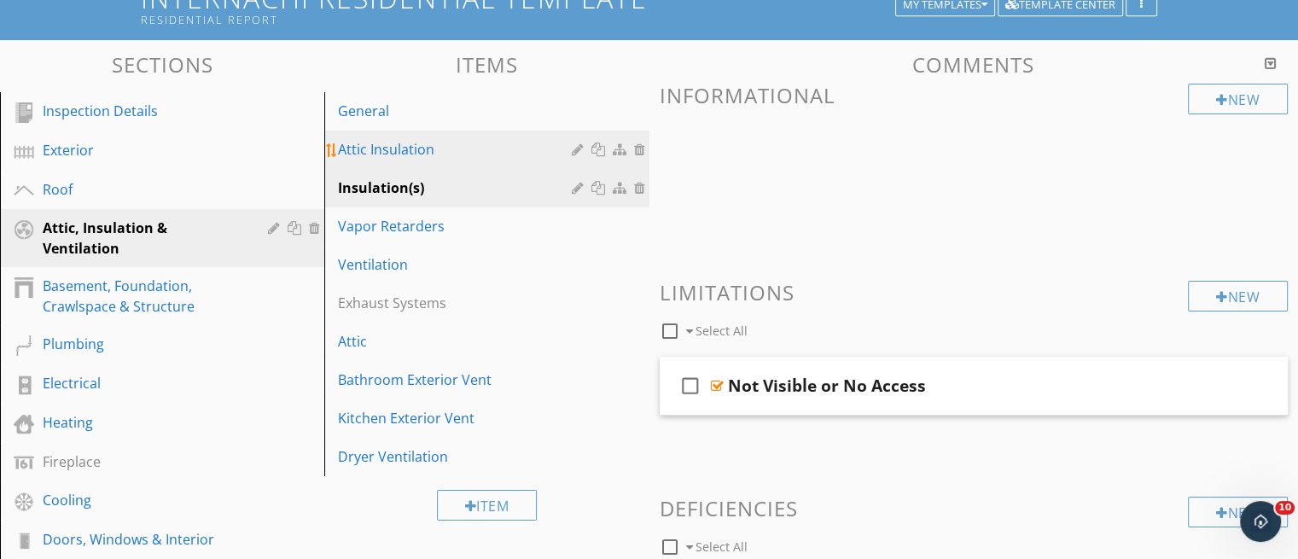
click at [466, 156] on div "Attic Insulation" at bounding box center [457, 149] width 238 height 20
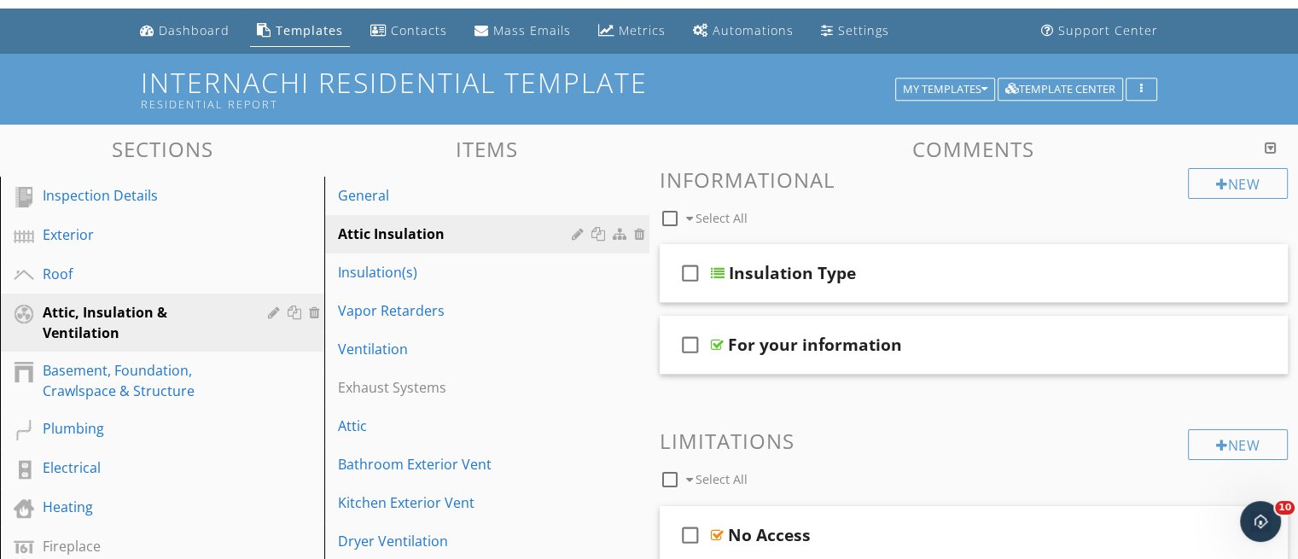
scroll to position [36, 0]
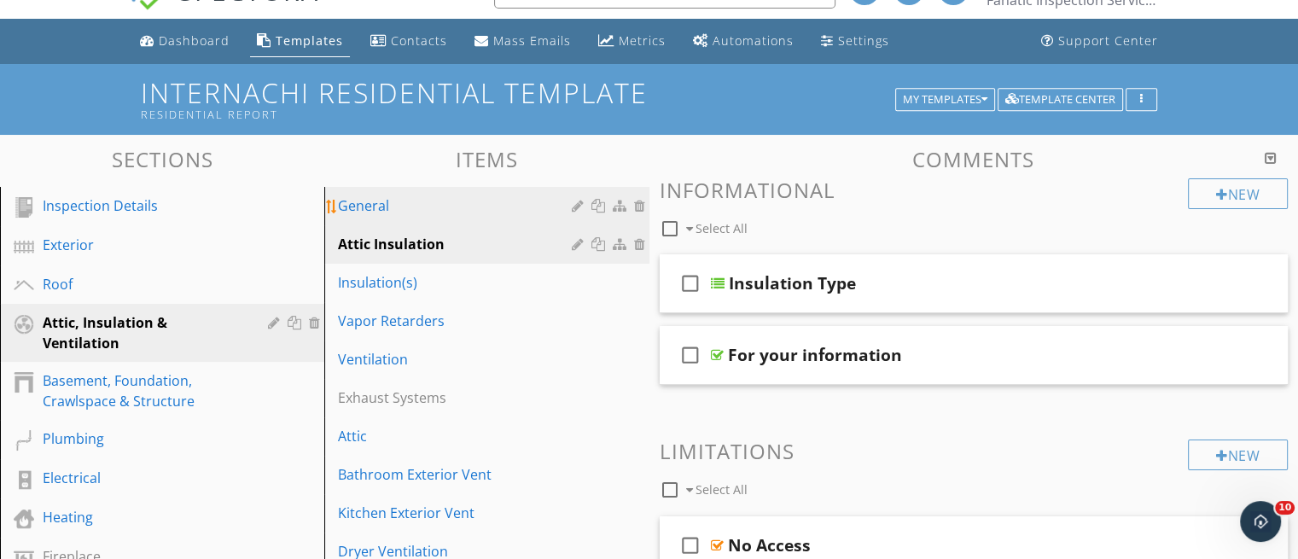
click at [341, 204] on div "General" at bounding box center [457, 205] width 238 height 20
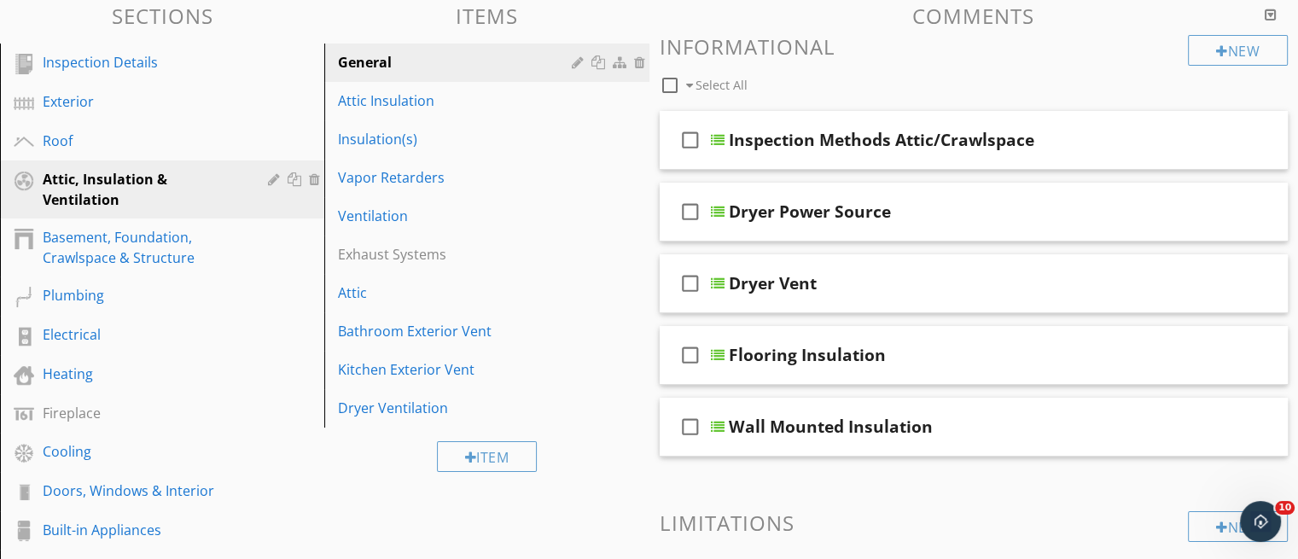
scroll to position [191, 0]
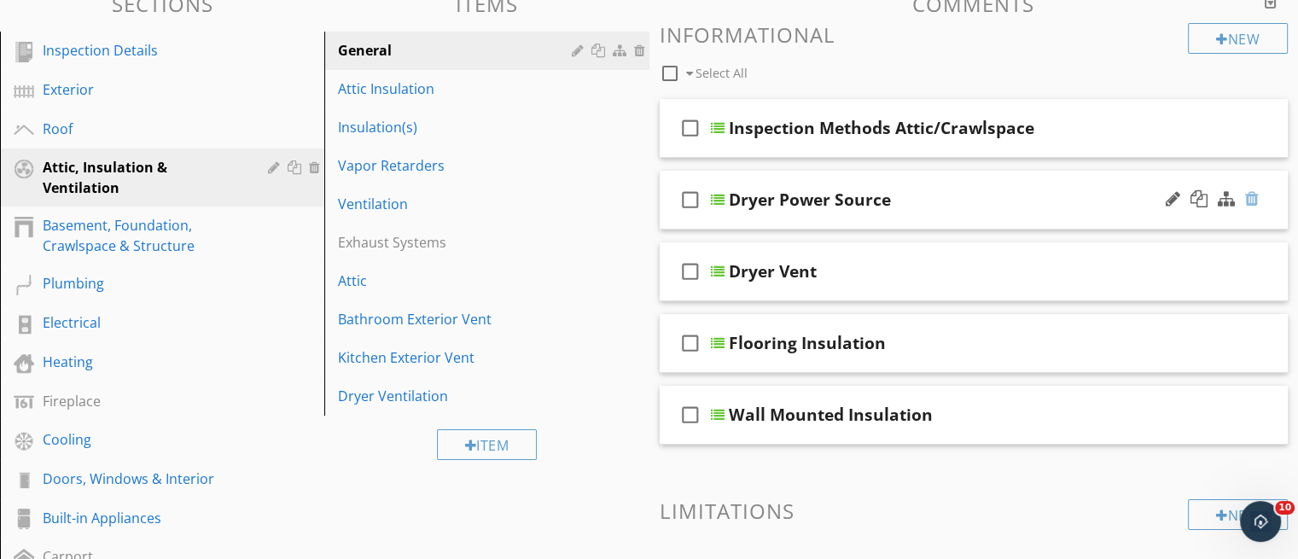
click at [1257, 197] on div at bounding box center [1252, 198] width 14 height 17
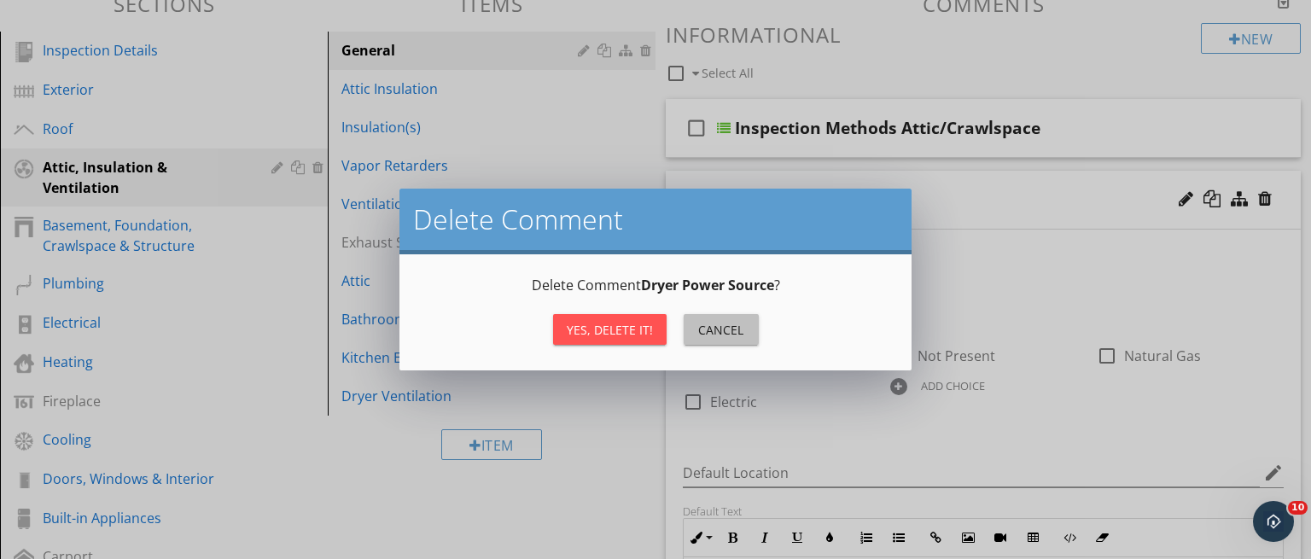
click at [745, 334] on button "Cancel" at bounding box center [721, 329] width 75 height 31
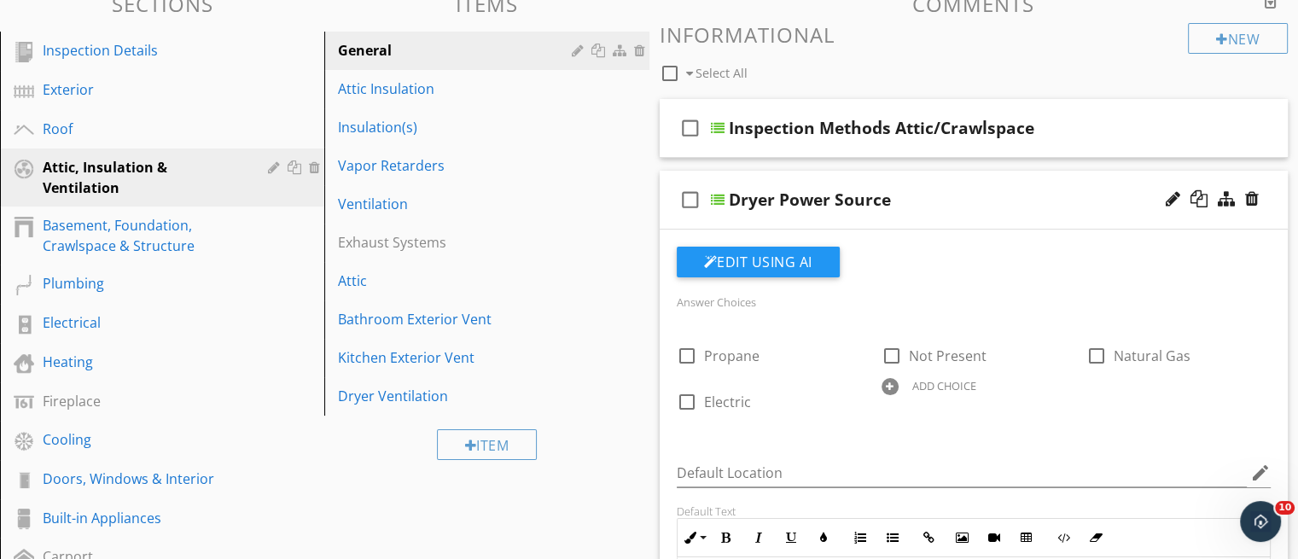
click at [958, 207] on div "Dryer Power Source" at bounding box center [952, 199] width 446 height 20
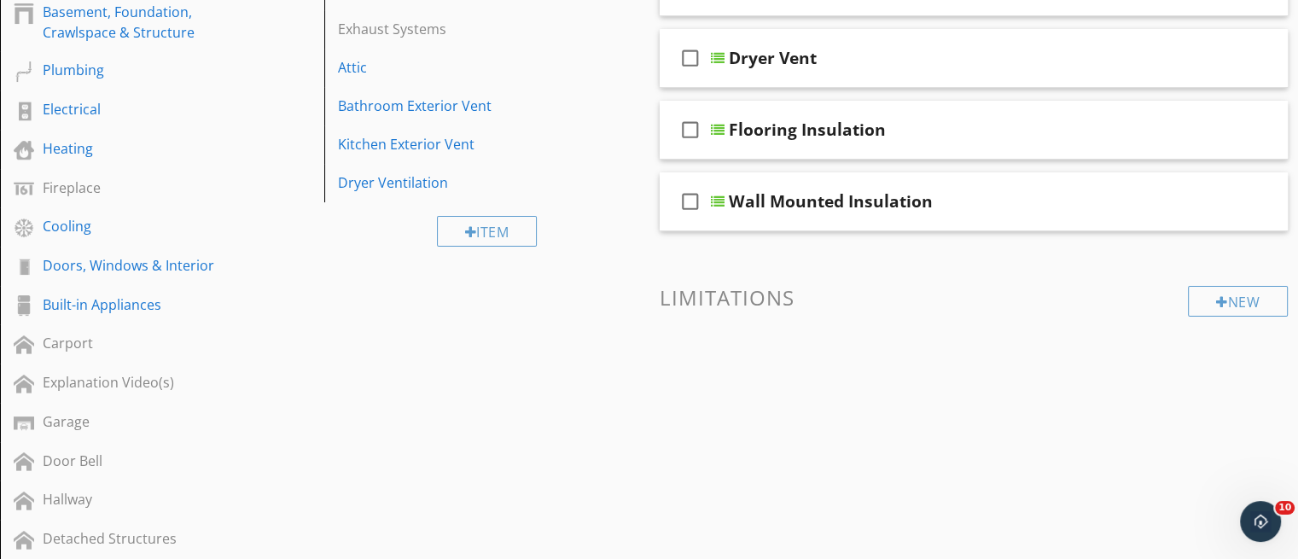
scroll to position [399, 0]
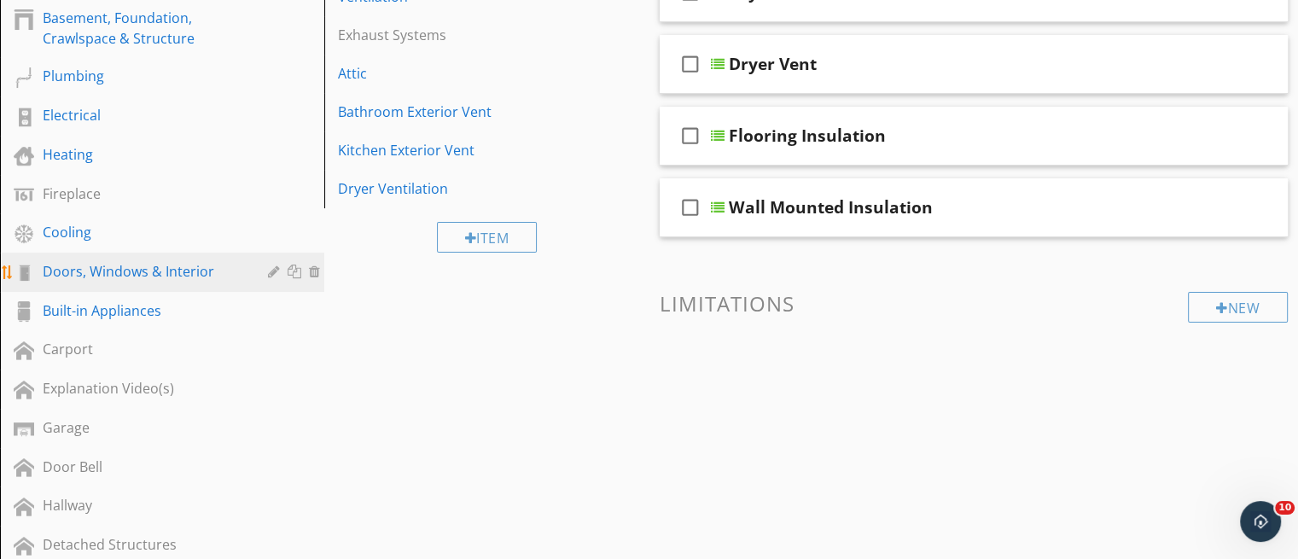
click at [149, 266] on div "Doors, Windows & Interior" at bounding box center [143, 271] width 201 height 20
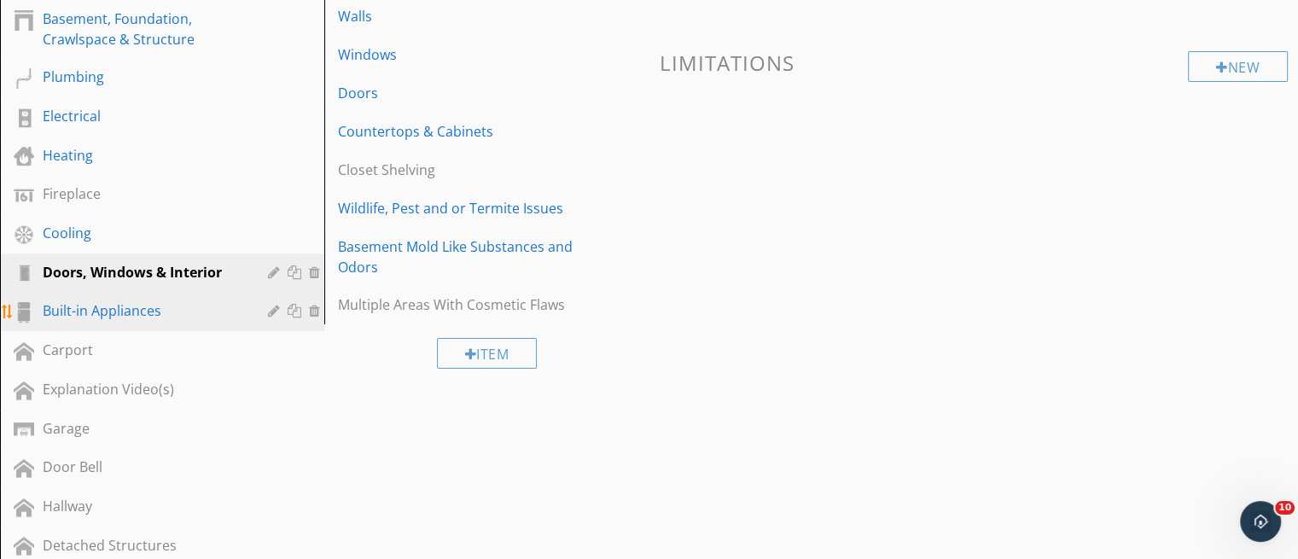
click at [155, 318] on link "Built-in Appliances" at bounding box center [164, 311] width 319 height 39
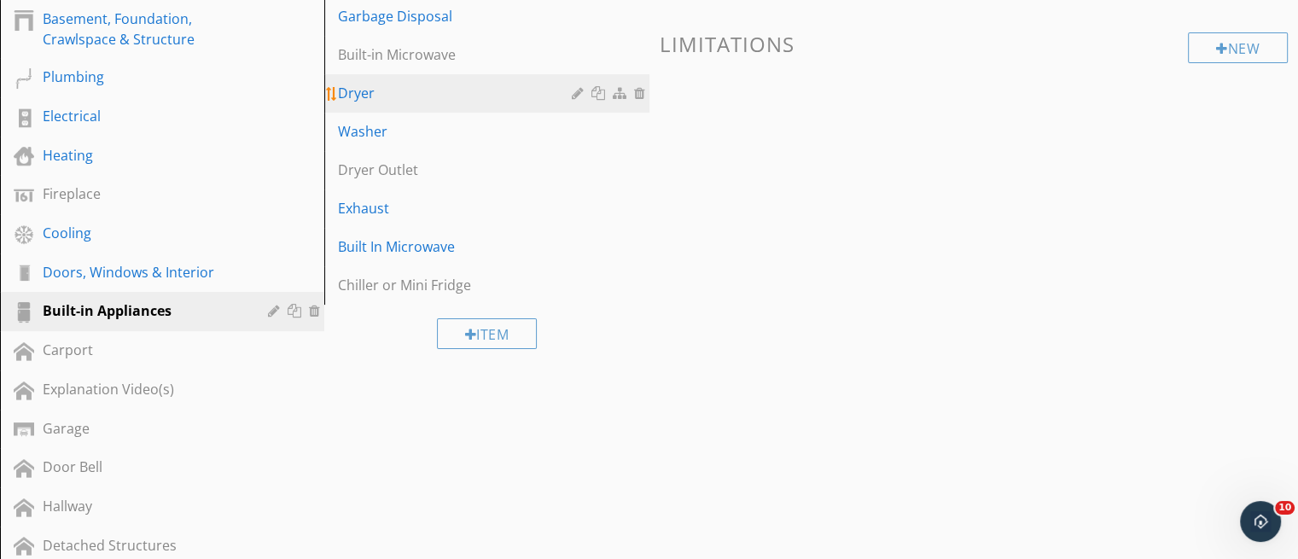
click at [450, 98] on div "Dryer" at bounding box center [457, 93] width 238 height 20
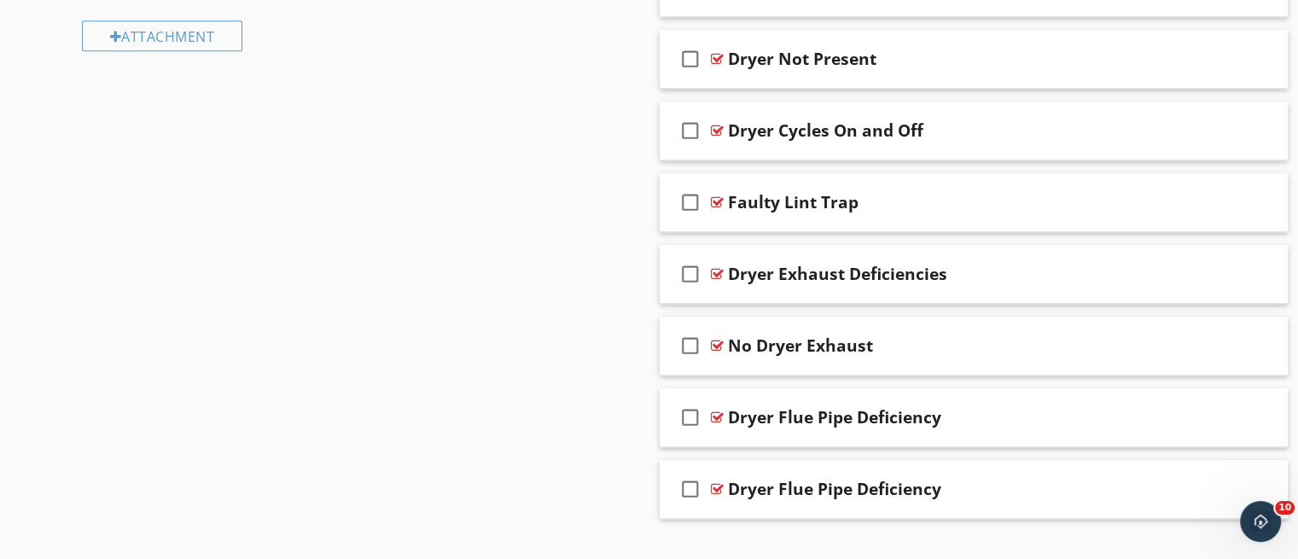
scroll to position [1198, 0]
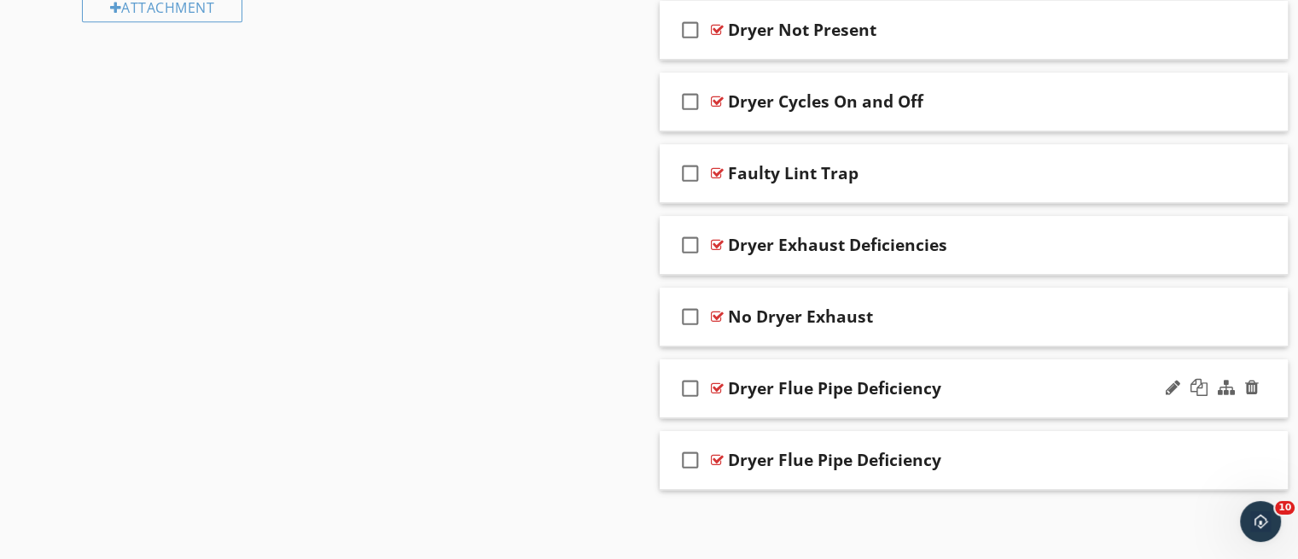
click at [890, 405] on div "check_box_outline_blank Dryer Flue Pipe Deficiency" at bounding box center [974, 388] width 629 height 59
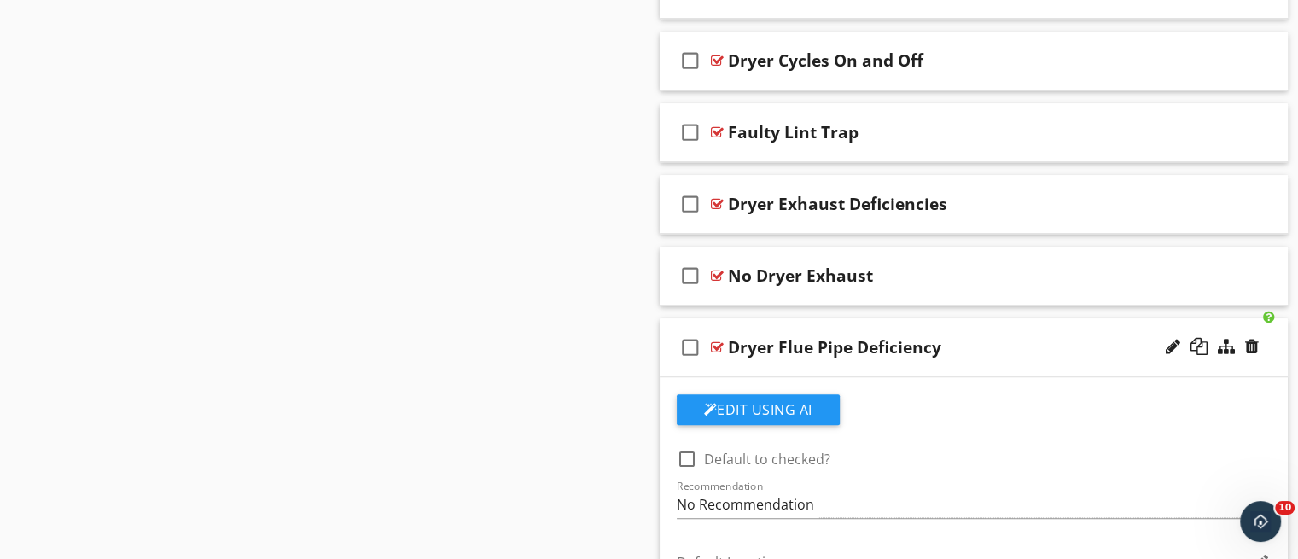
scroll to position [1226, 0]
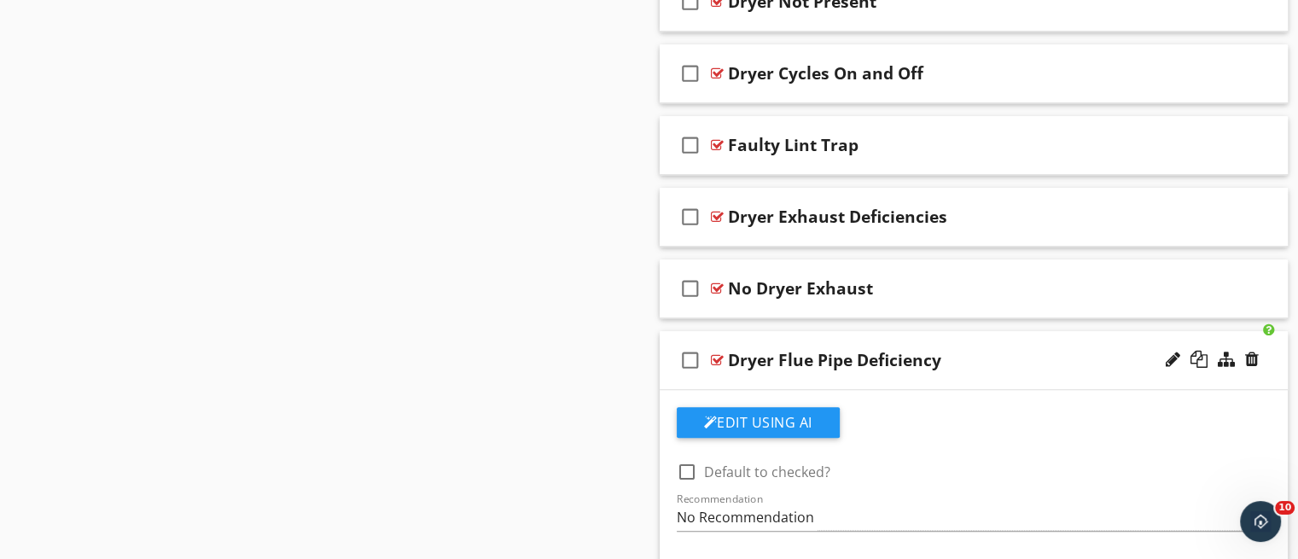
click at [925, 378] on div "check_box_outline_blank Dryer Flue Pipe Deficiency" at bounding box center [974, 360] width 629 height 59
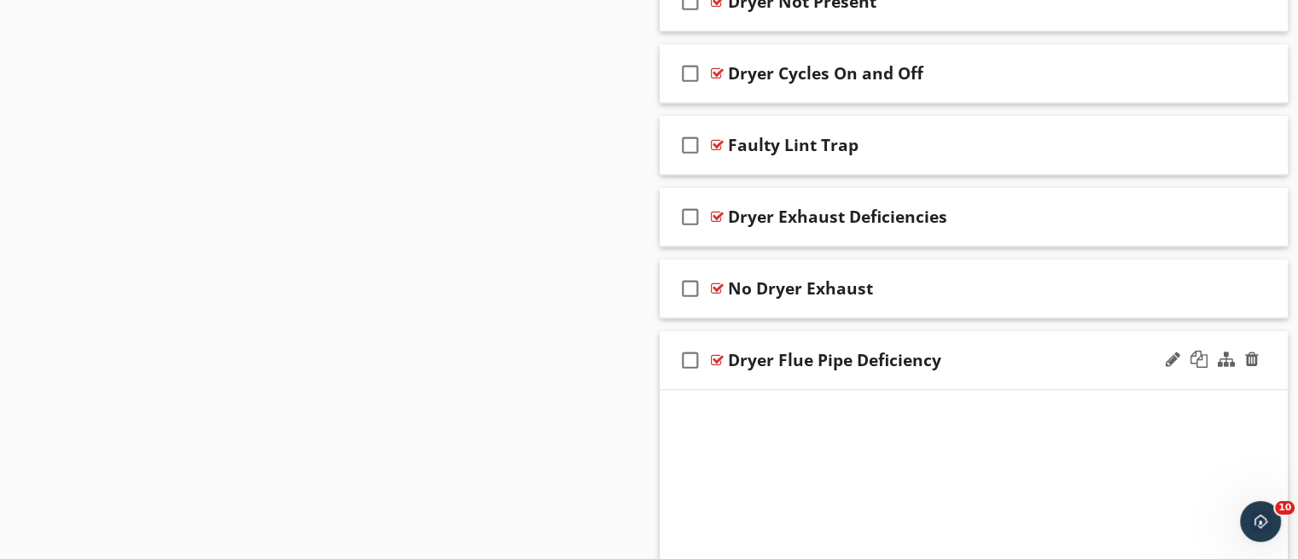
scroll to position [1198, 0]
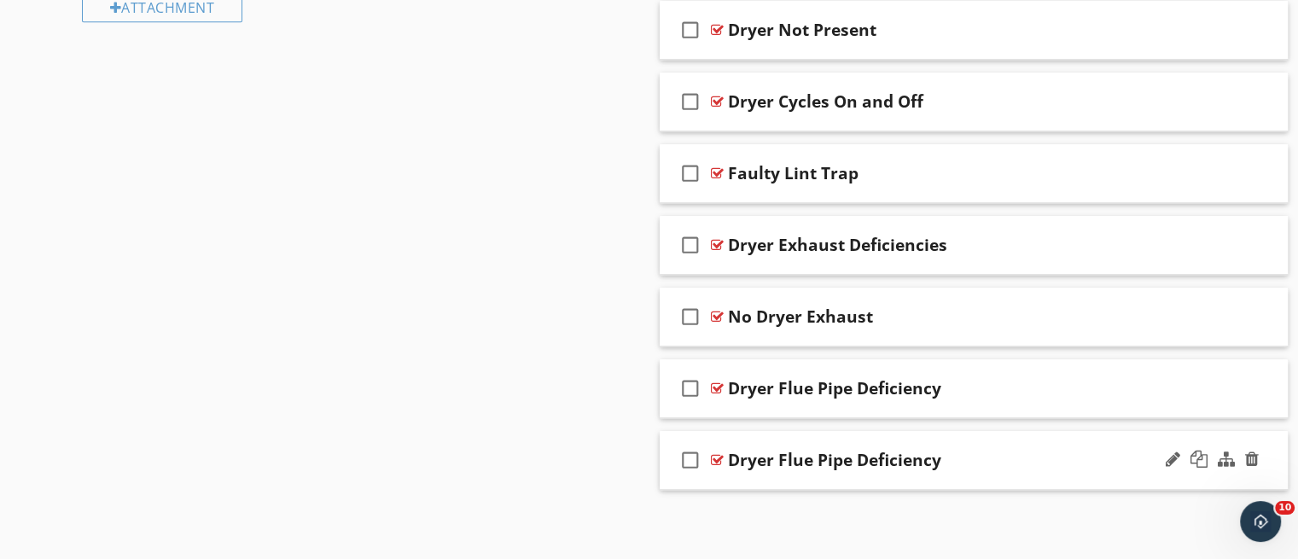
click at [857, 473] on div "check_box_outline_blank Dryer Flue Pipe Deficiency" at bounding box center [974, 460] width 629 height 59
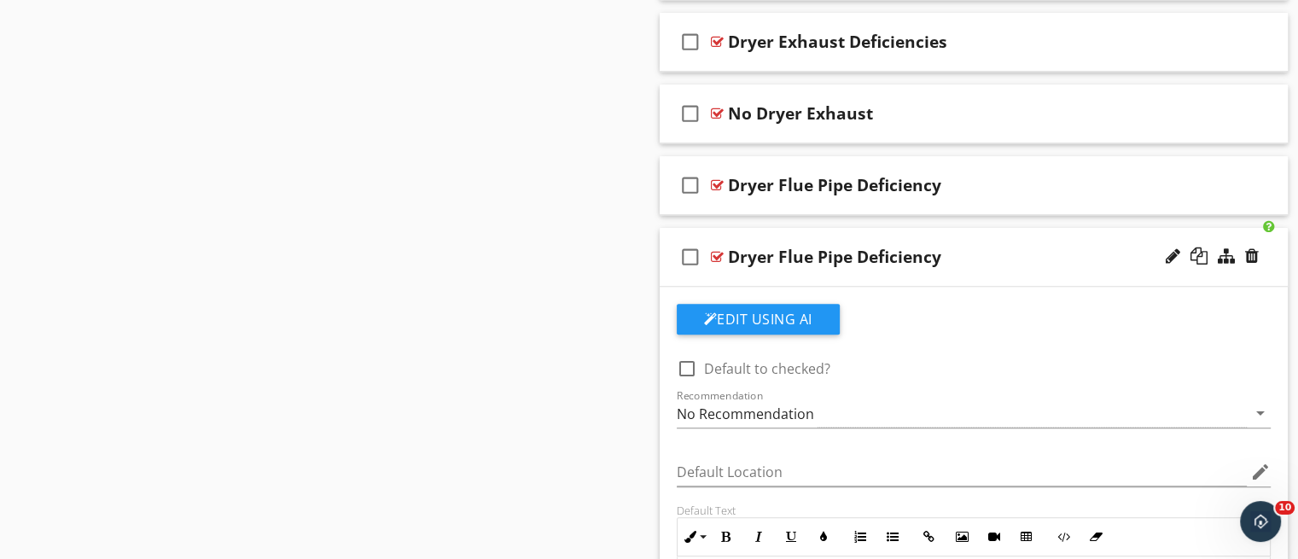
scroll to position [1397, 0]
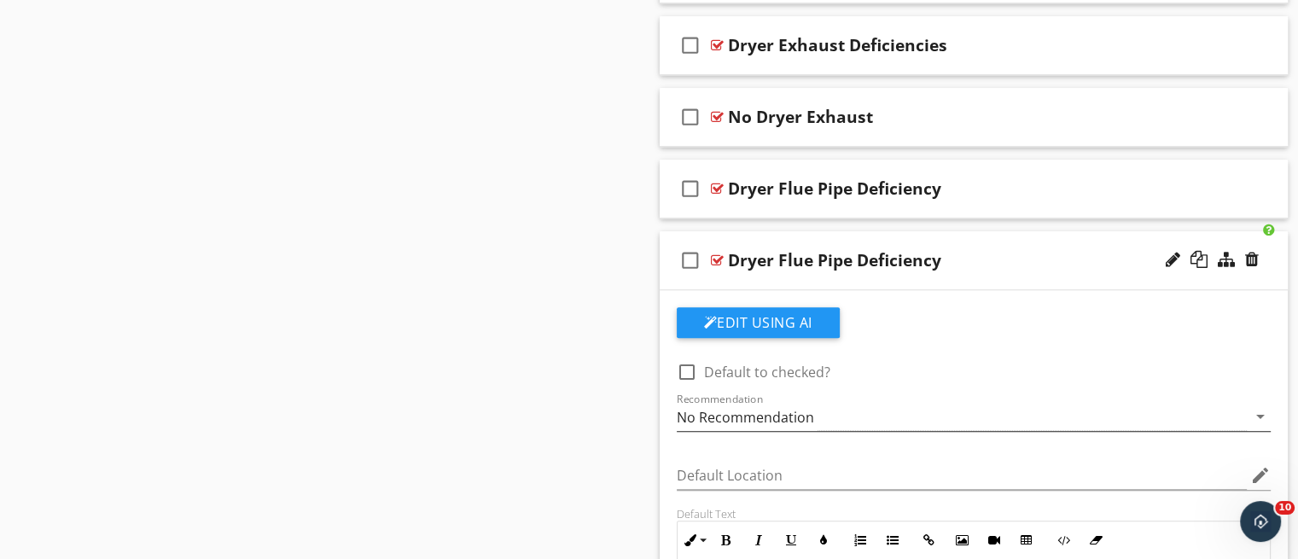
click at [1075, 408] on div "No Recommendation" at bounding box center [962, 417] width 571 height 28
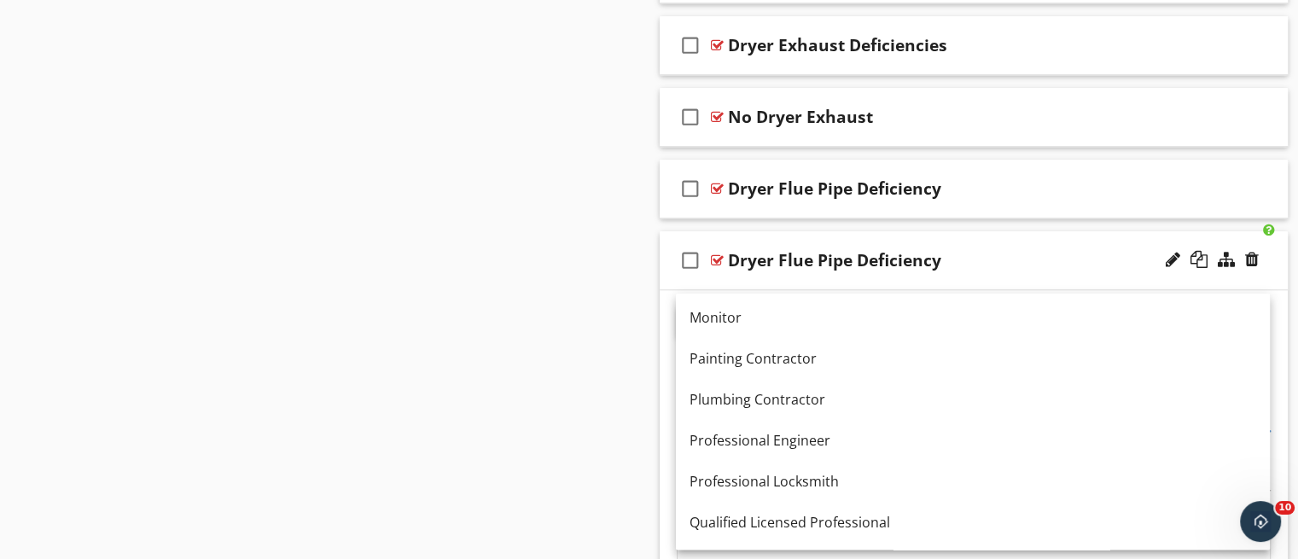
scroll to position [1684, 0]
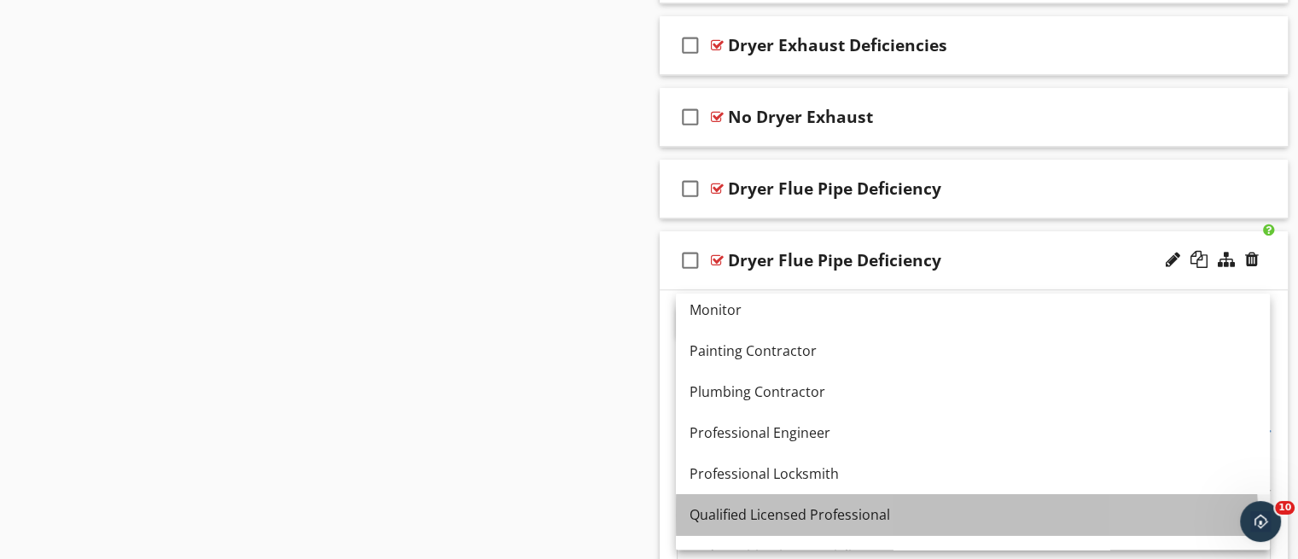
click at [1109, 501] on link "Qualified Licensed Professional" at bounding box center [973, 514] width 594 height 41
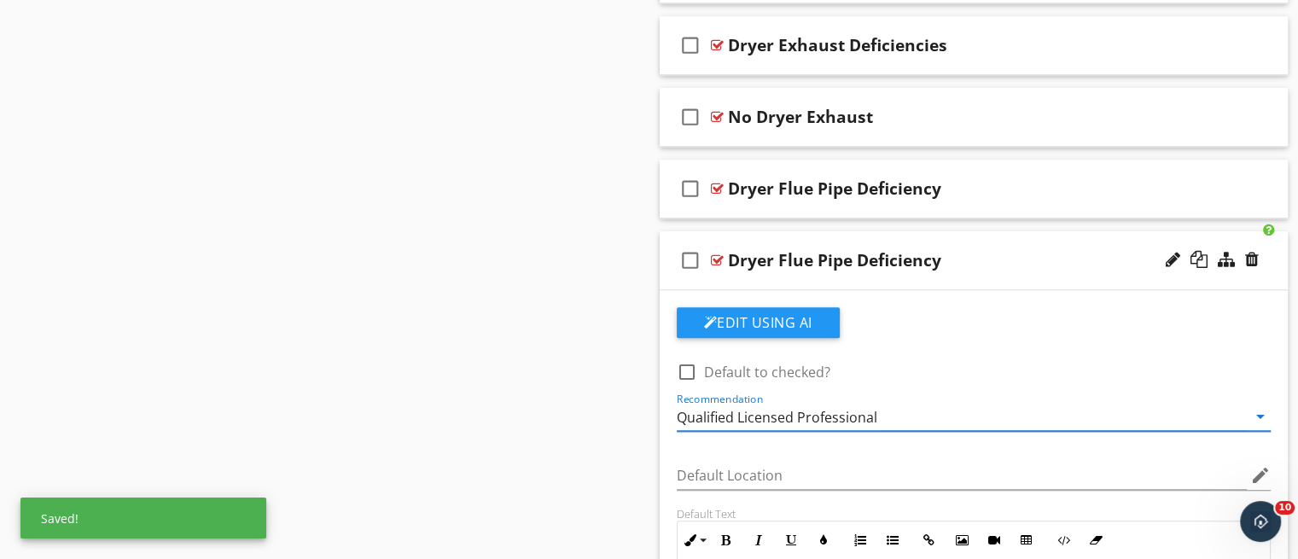
click at [1086, 274] on div "check_box_outline_blank Dryer Flue Pipe Deficiency" at bounding box center [974, 260] width 629 height 59
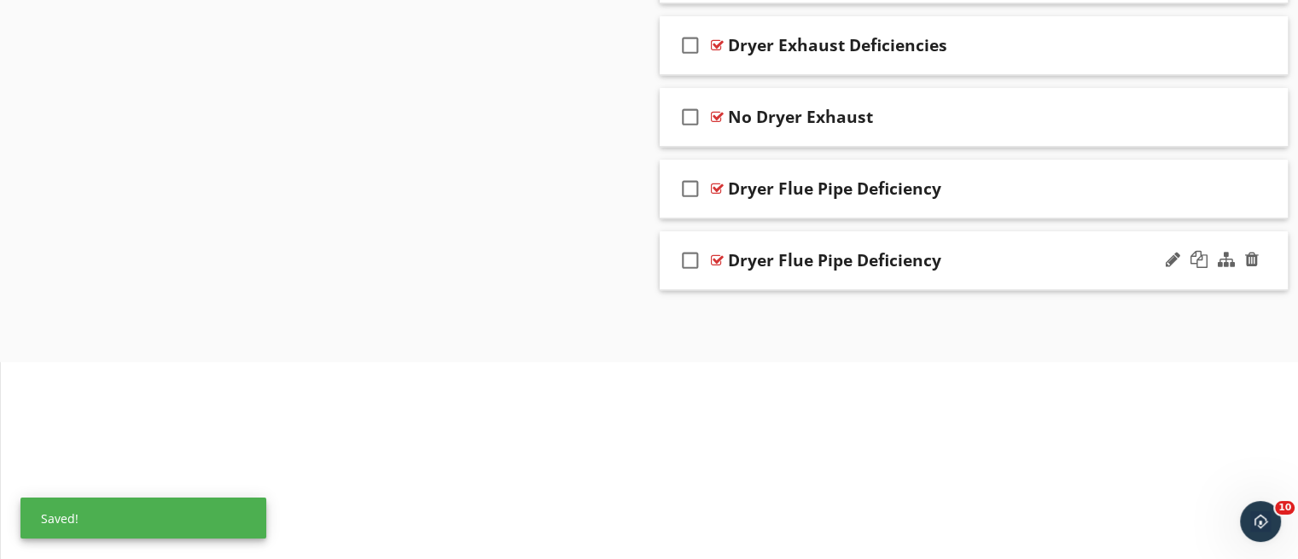
scroll to position [1198, 0]
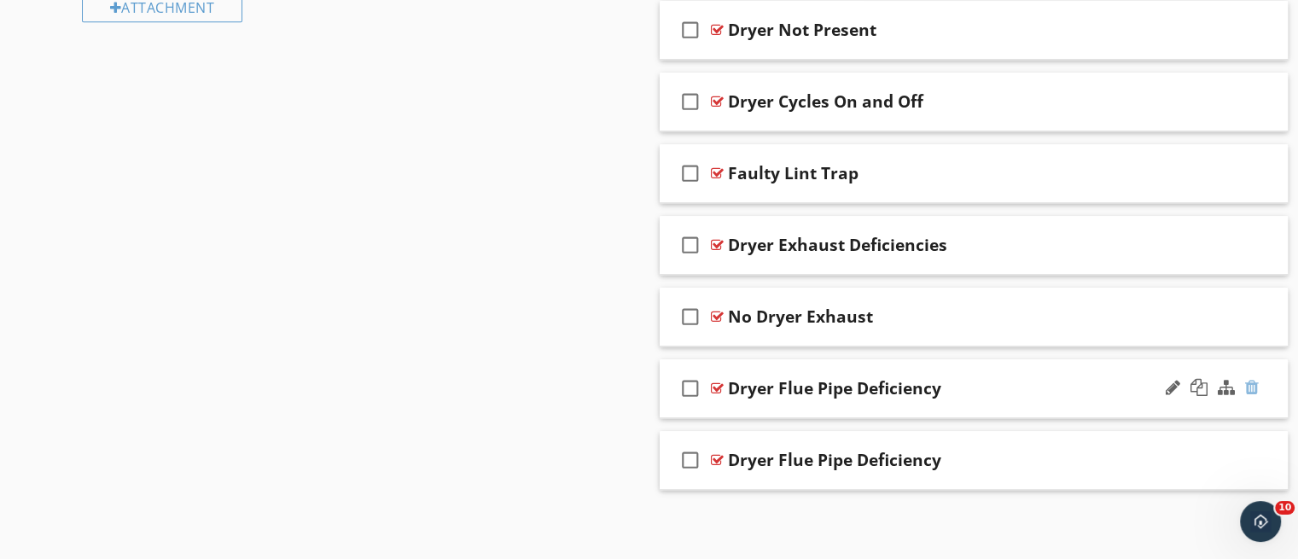
click at [1250, 388] on div at bounding box center [1252, 387] width 14 height 17
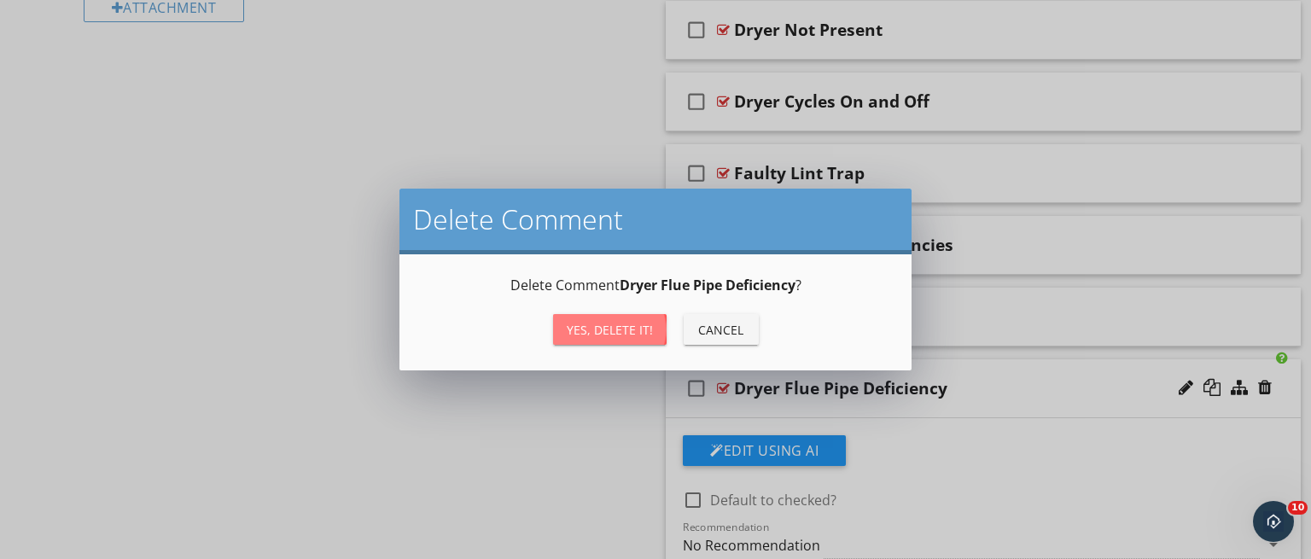
click at [624, 334] on div "Yes, Delete it!" at bounding box center [610, 330] width 86 height 18
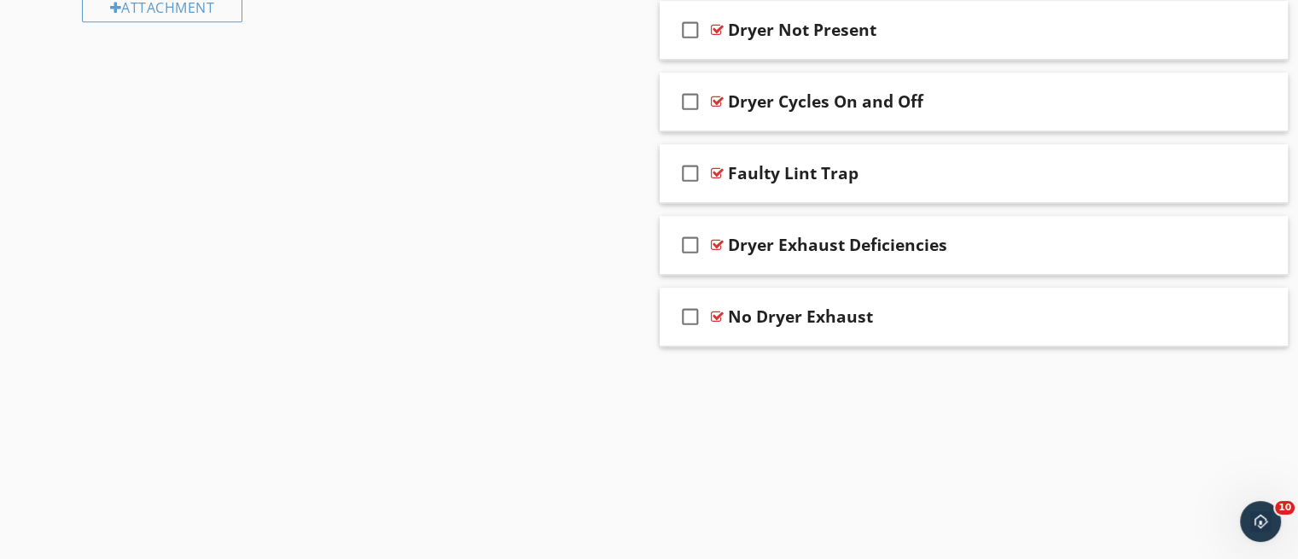
scroll to position [1126, 0]
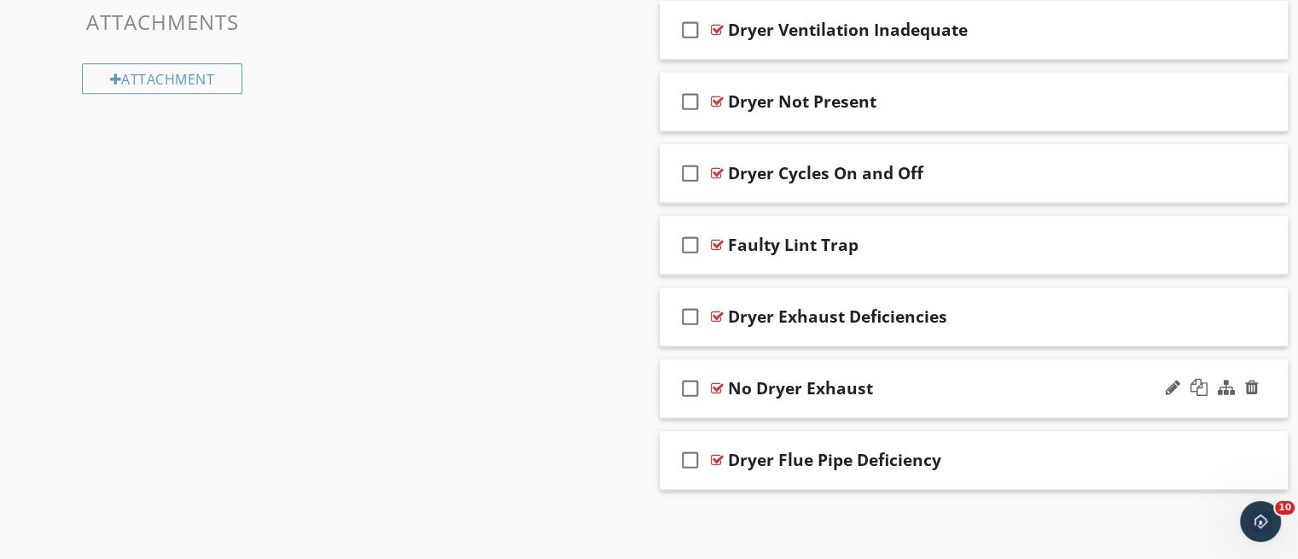
click at [1039, 411] on div "check_box_outline_blank No Dryer Exhaust" at bounding box center [974, 388] width 629 height 59
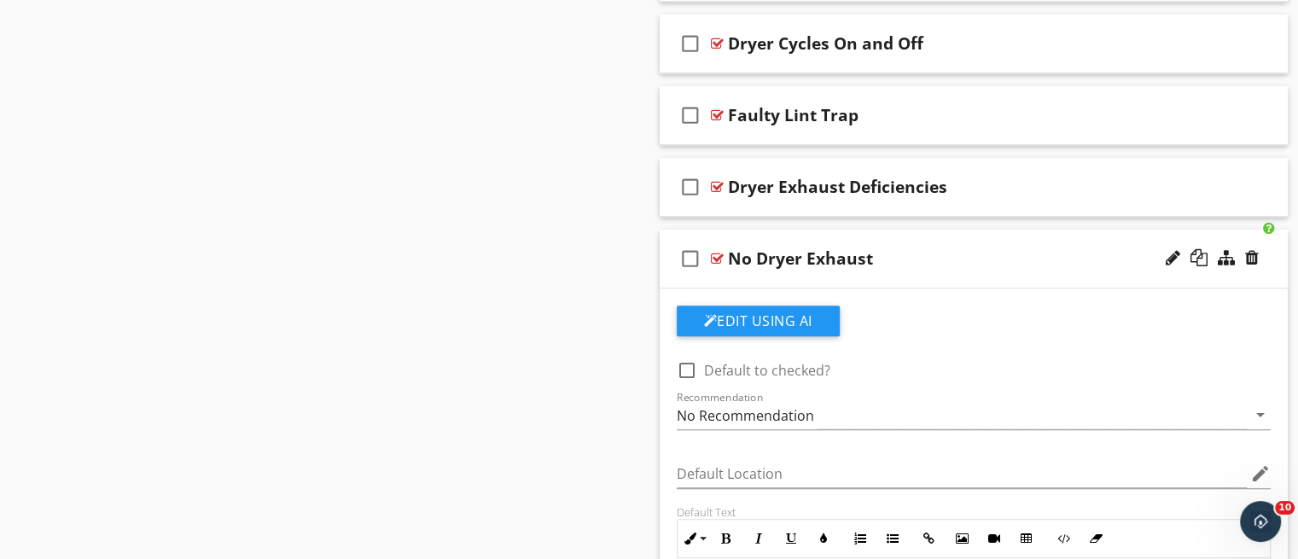
scroll to position [1253, 0]
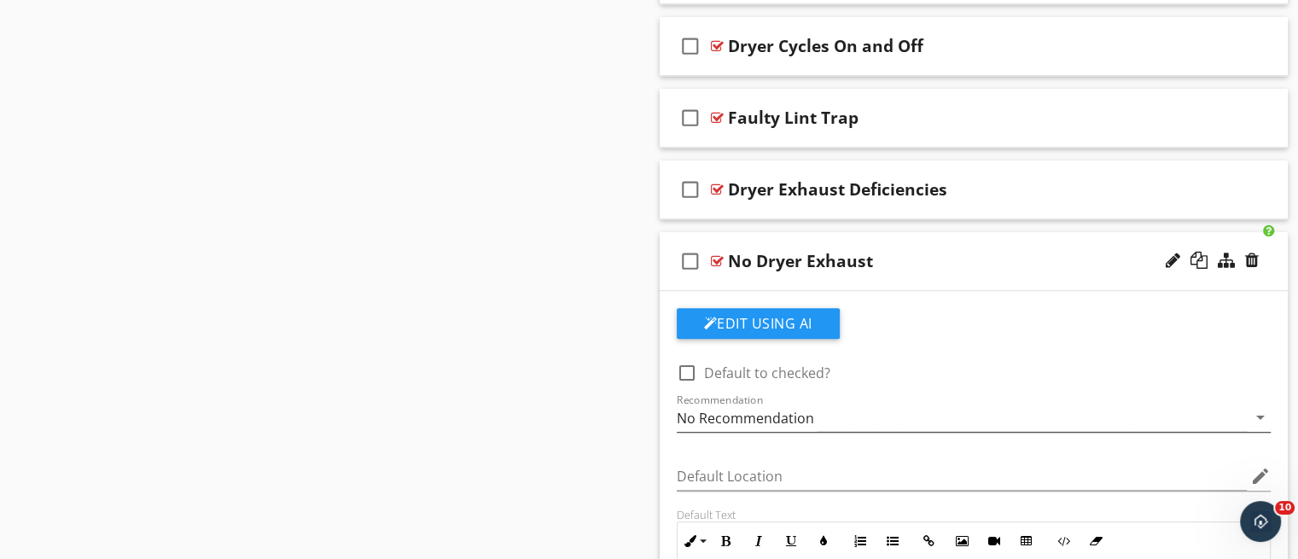
click at [1070, 413] on div "No Recommendation" at bounding box center [962, 418] width 571 height 28
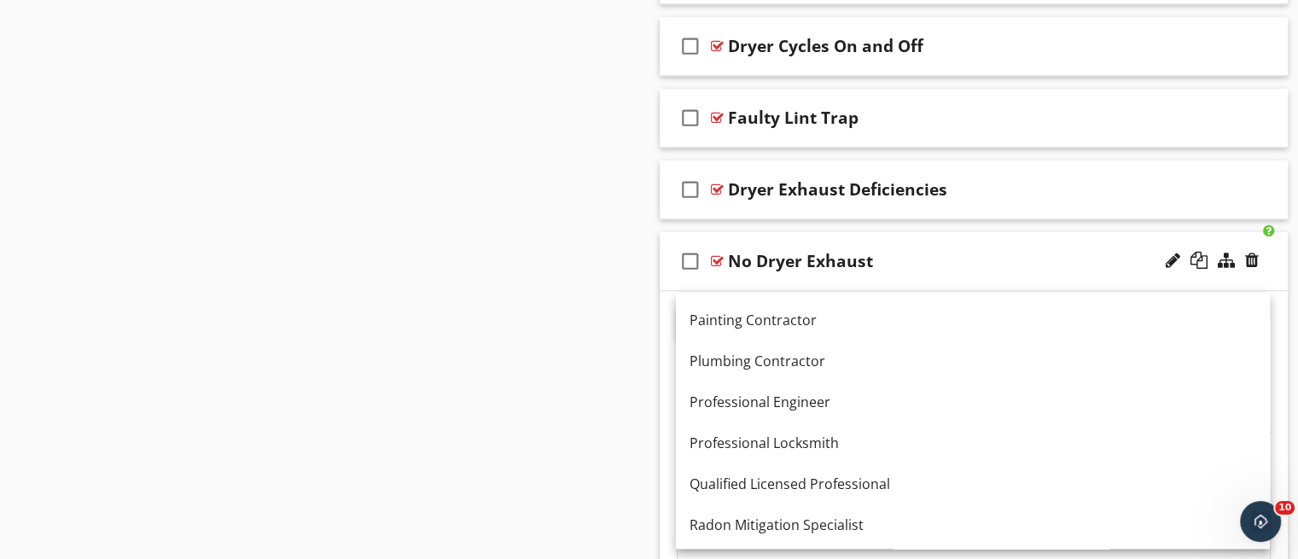
scroll to position [1722, 0]
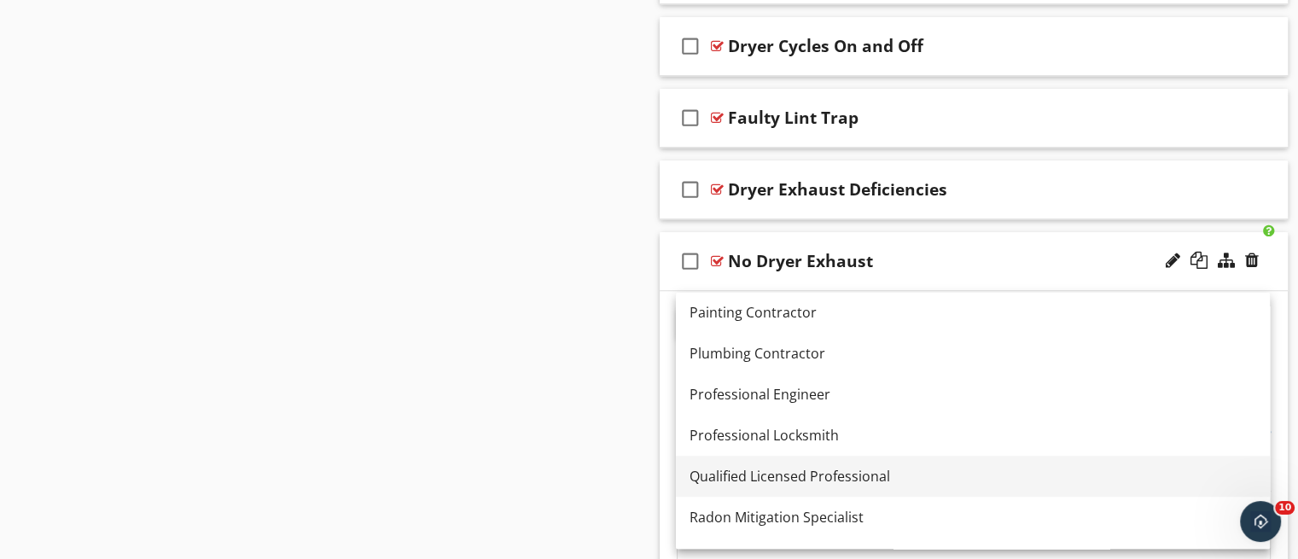
click at [1116, 477] on div "Qualified Licensed Professional" at bounding box center [973, 476] width 567 height 20
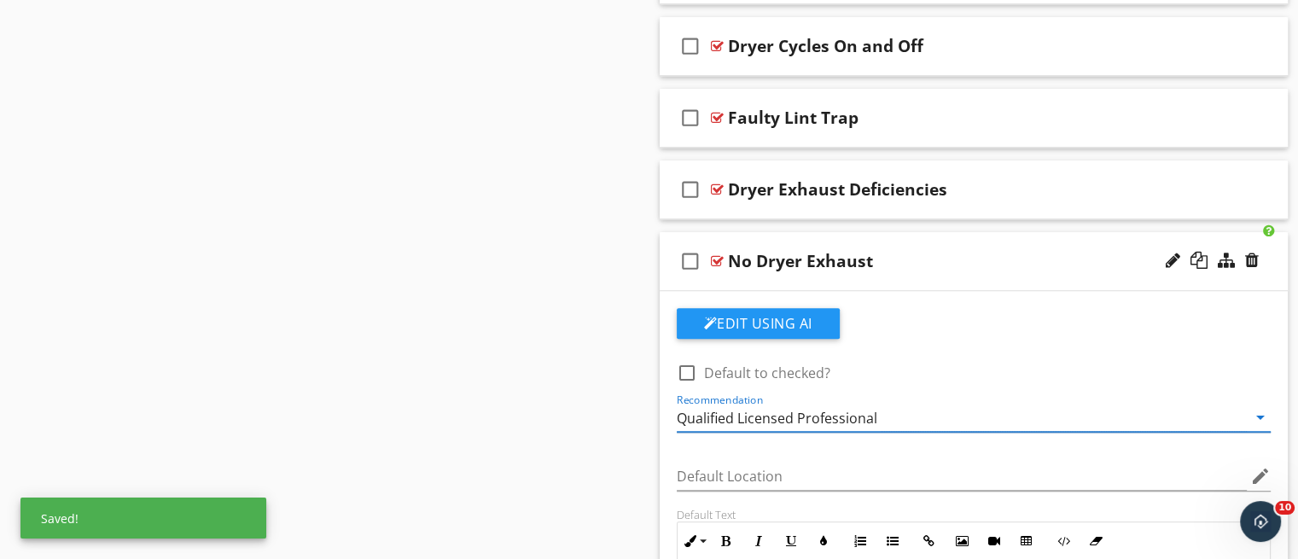
click at [952, 277] on div "check_box_outline_blank No Dryer Exhaust" at bounding box center [974, 261] width 629 height 59
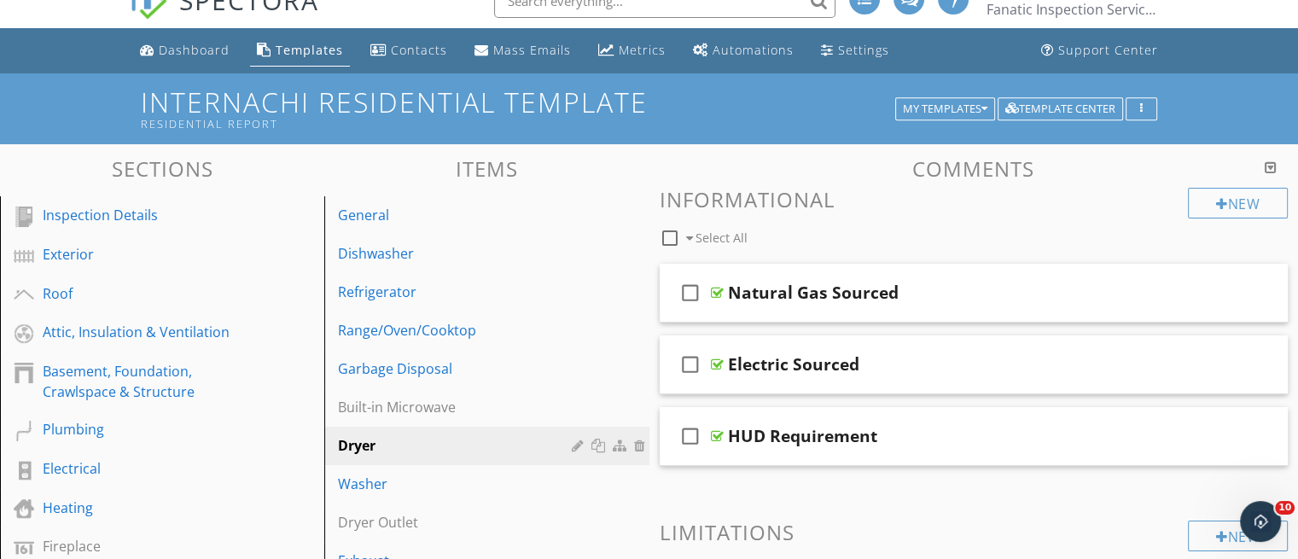
scroll to position [24, 0]
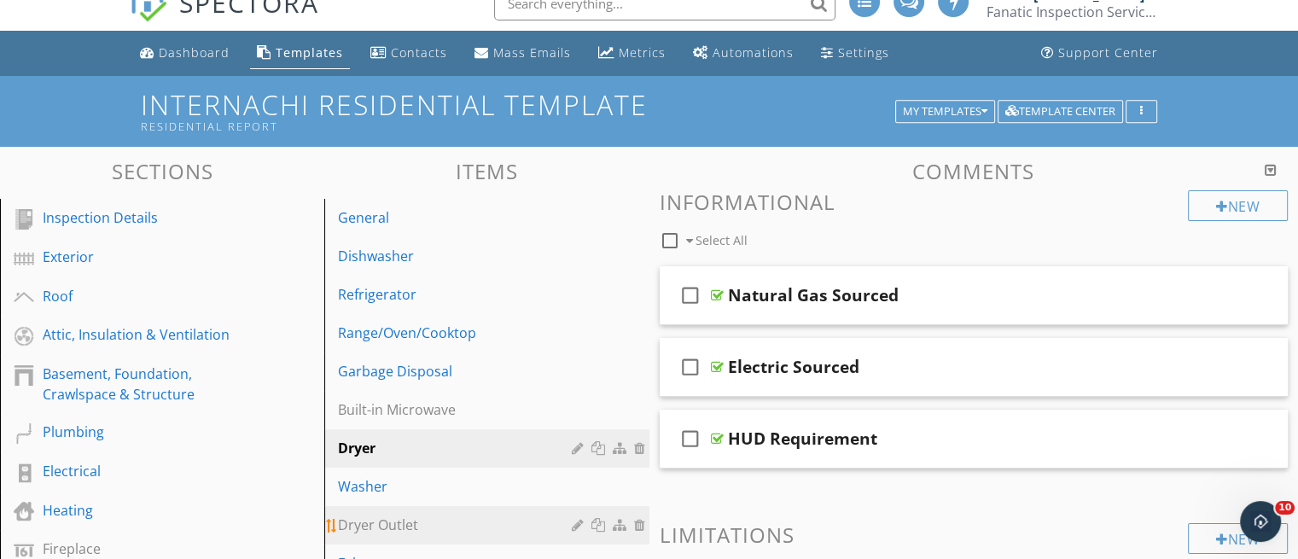
click at [450, 528] on div "Dryer Outlet" at bounding box center [457, 525] width 238 height 20
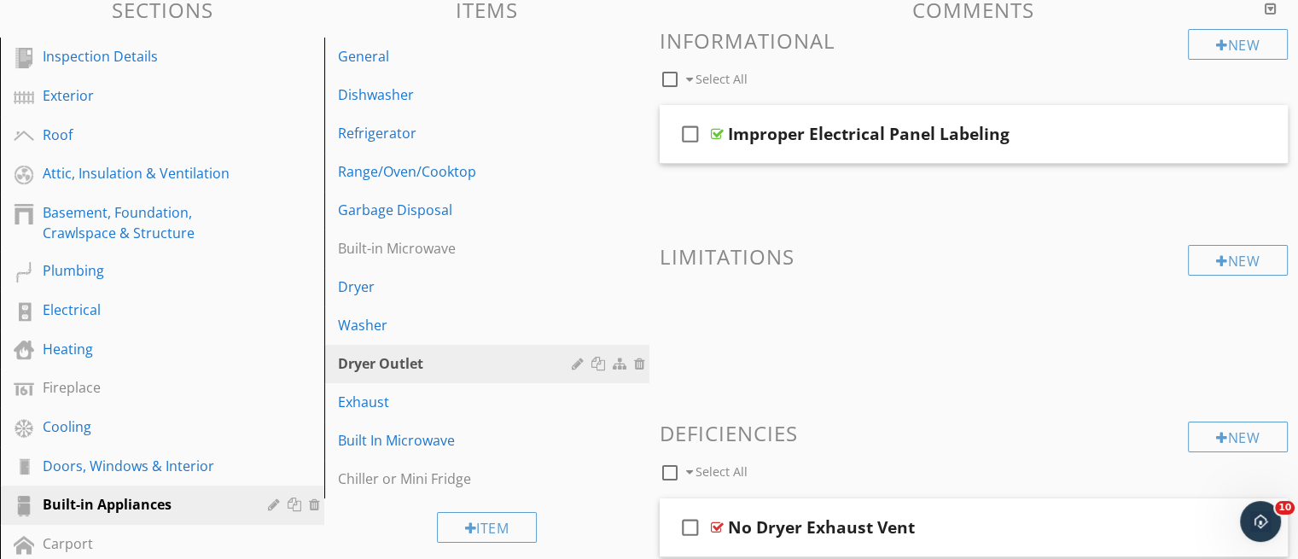
scroll to position [191, 0]
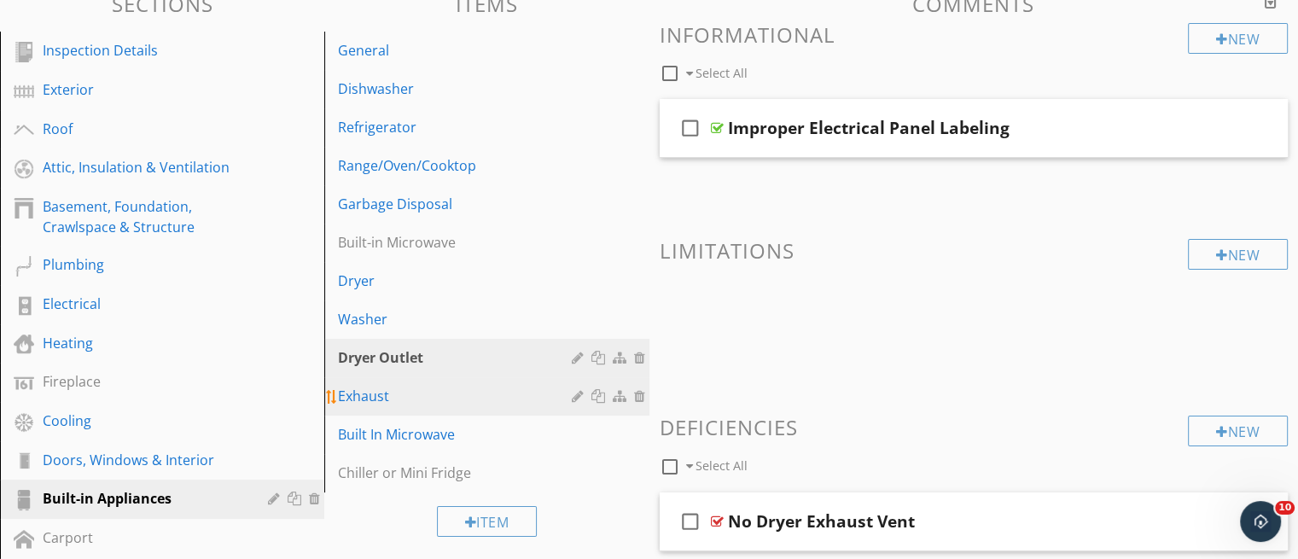
click at [384, 409] on link "Exhaust" at bounding box center [488, 396] width 319 height 38
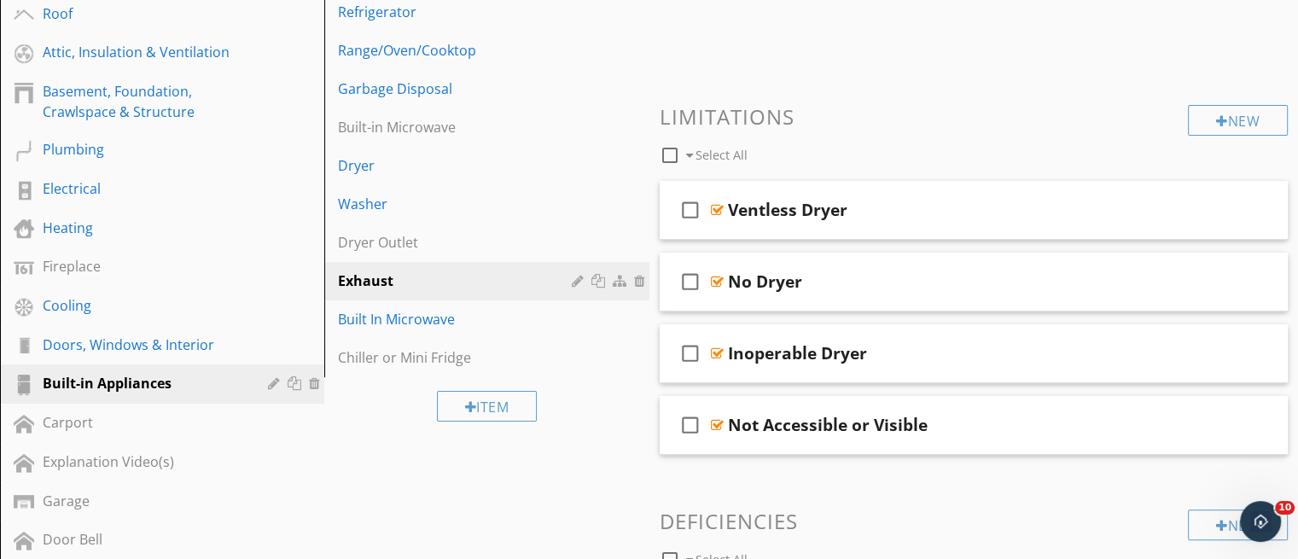
scroll to position [295, 0]
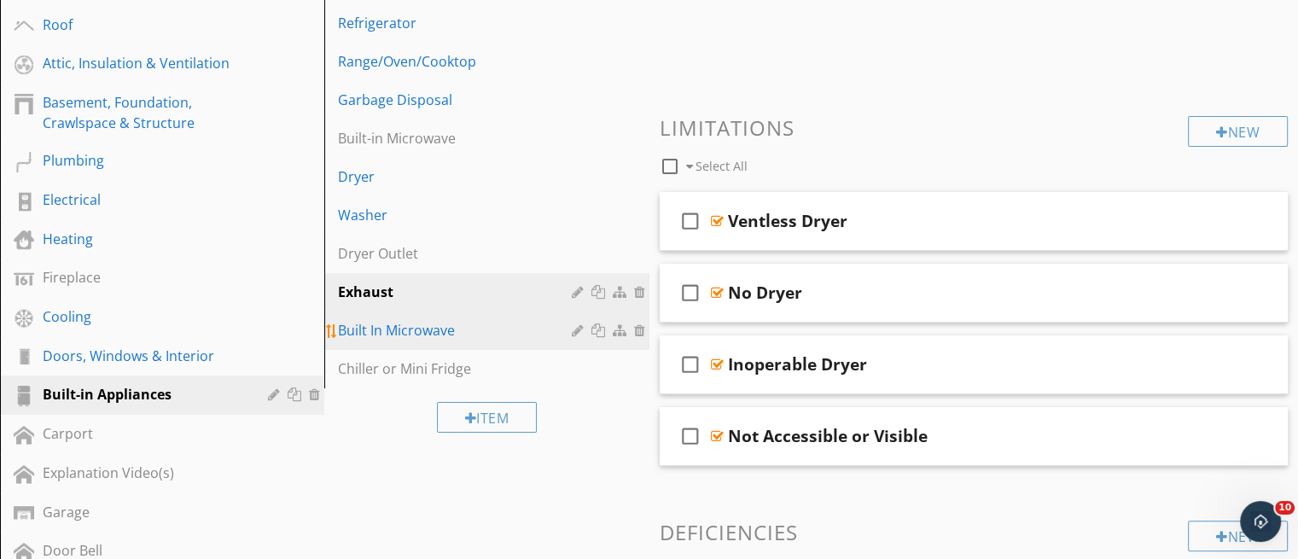
click at [436, 326] on div "Built In Microwave" at bounding box center [457, 330] width 238 height 20
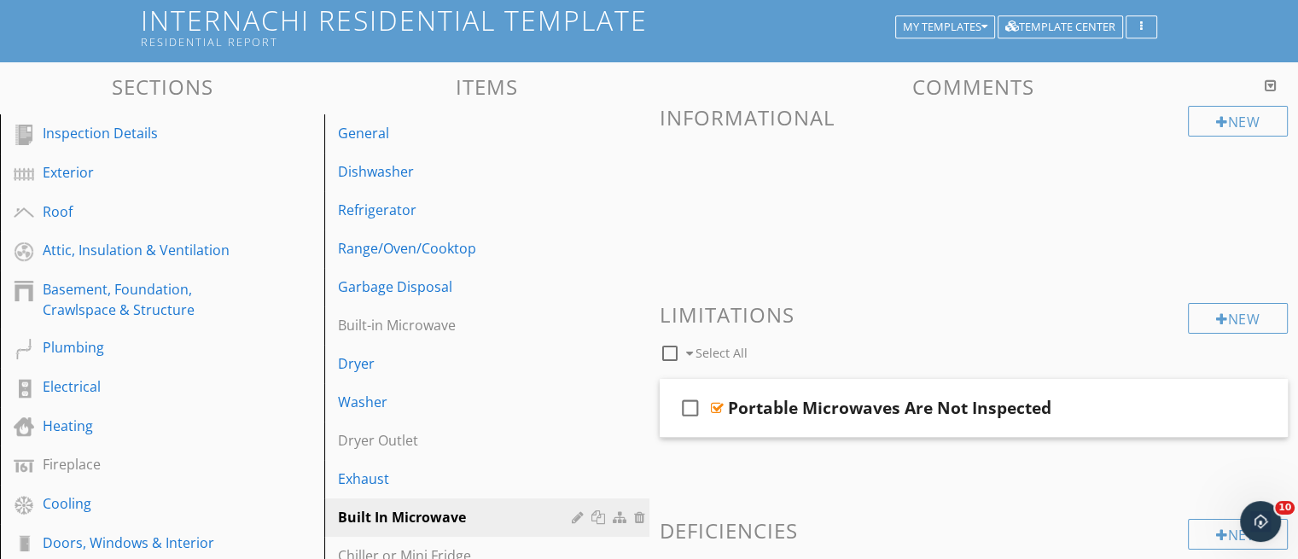
scroll to position [79, 0]
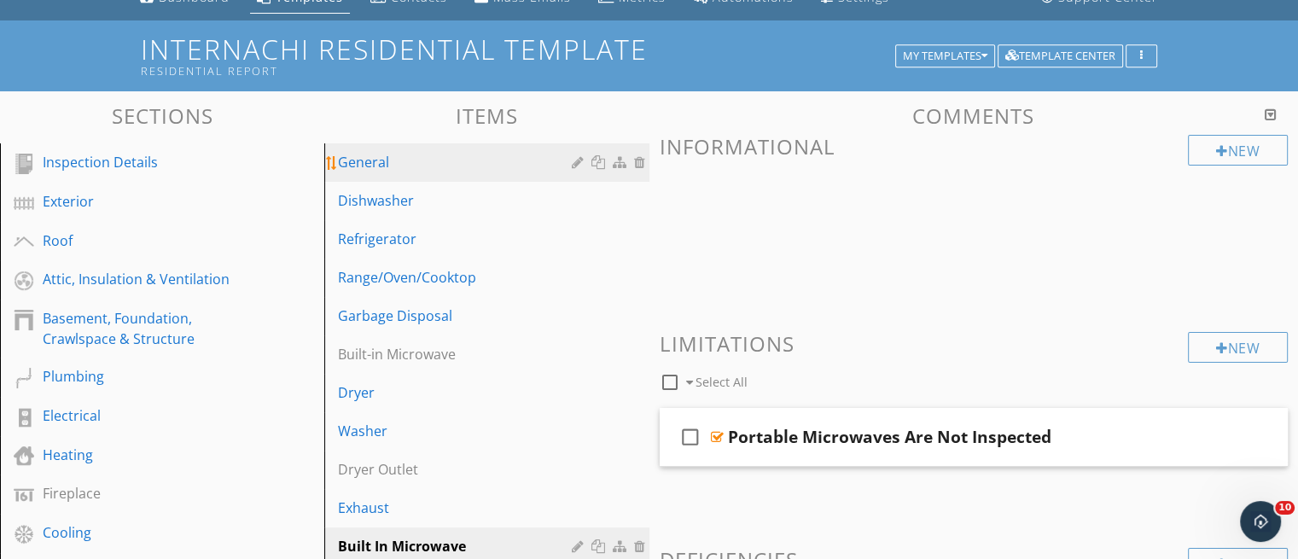
click at [380, 166] on div "General" at bounding box center [457, 162] width 238 height 20
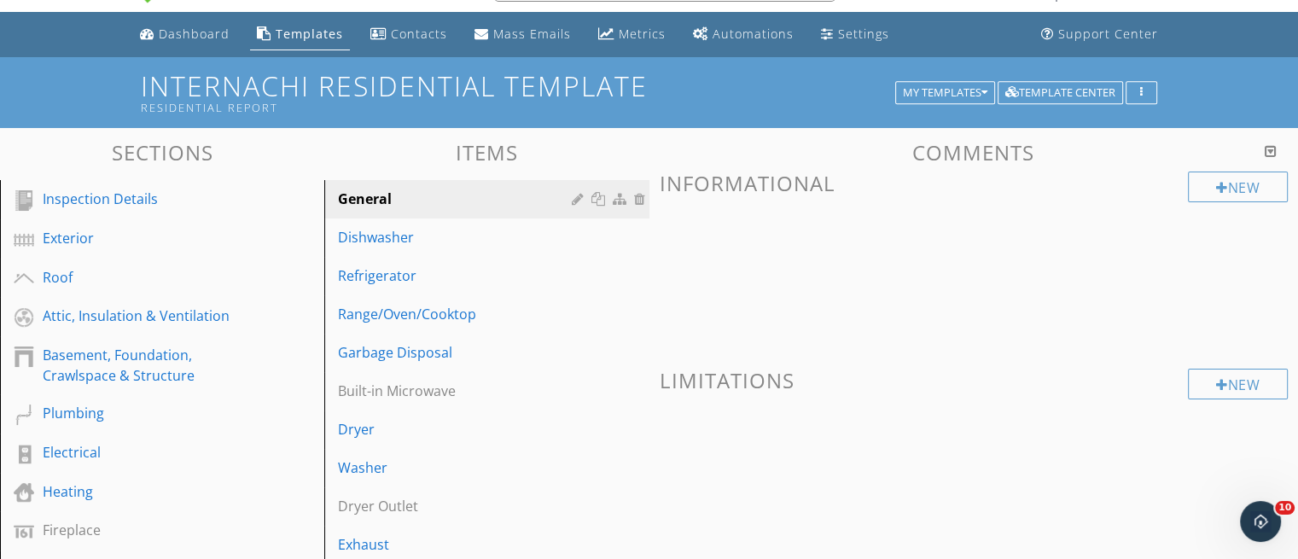
scroll to position [31, 0]
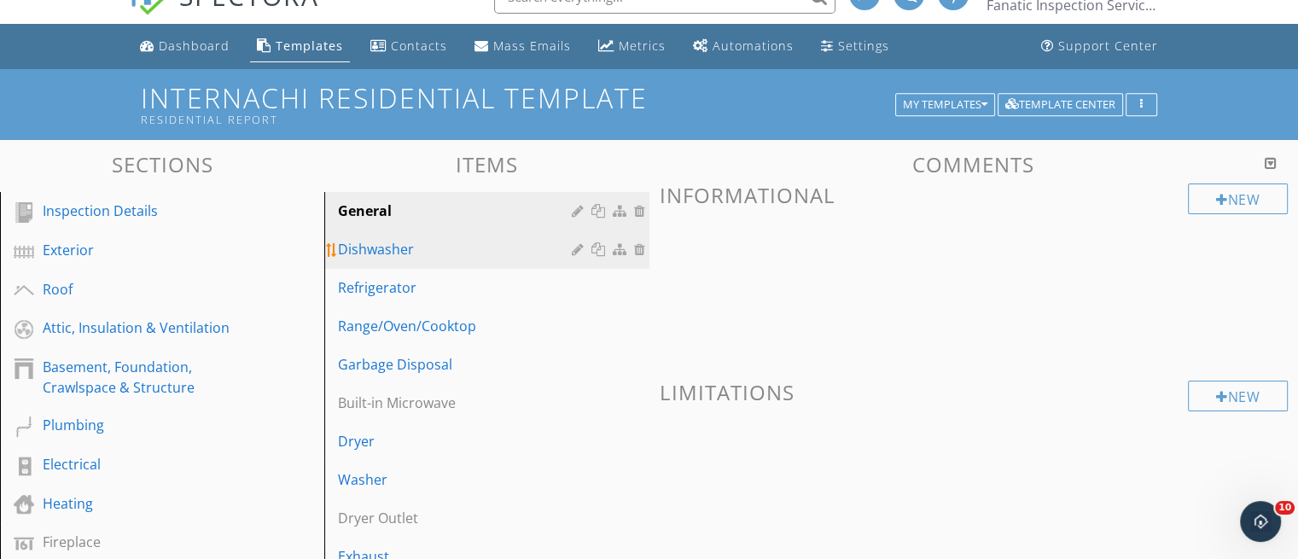
click at [395, 239] on div "Dishwasher" at bounding box center [457, 249] width 238 height 20
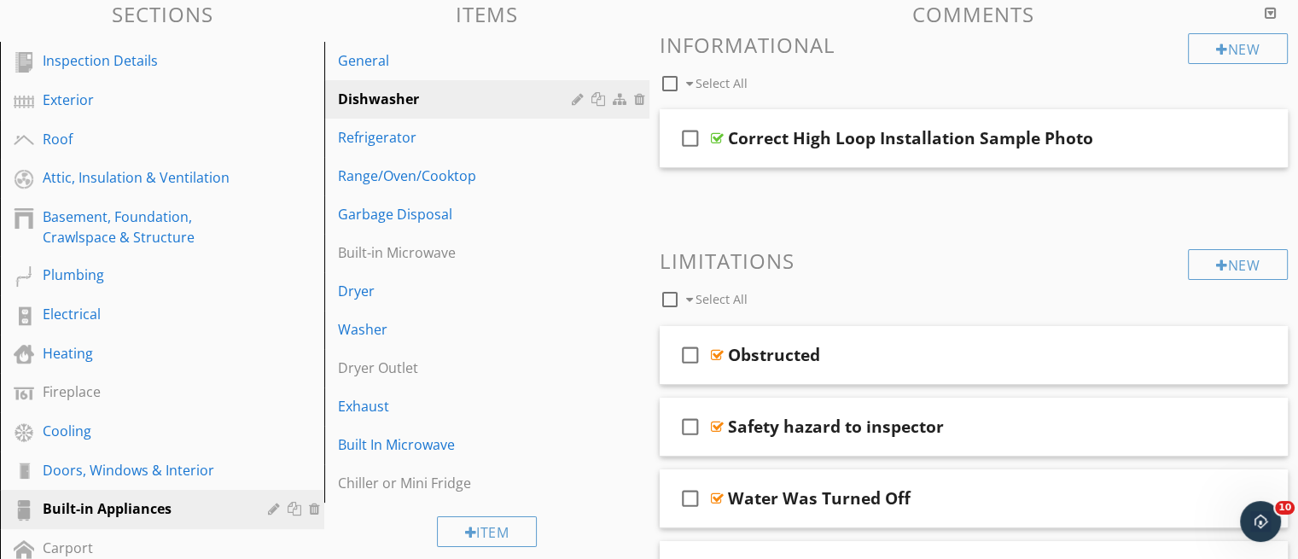
scroll to position [178, 0]
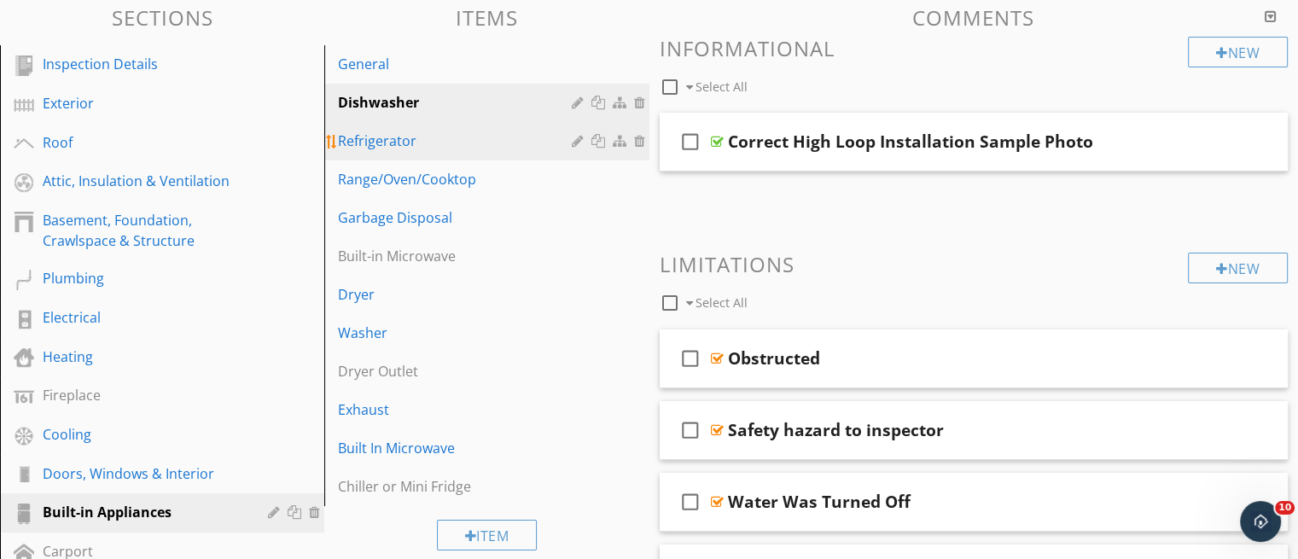
click at [422, 140] on div "Refrigerator" at bounding box center [457, 141] width 238 height 20
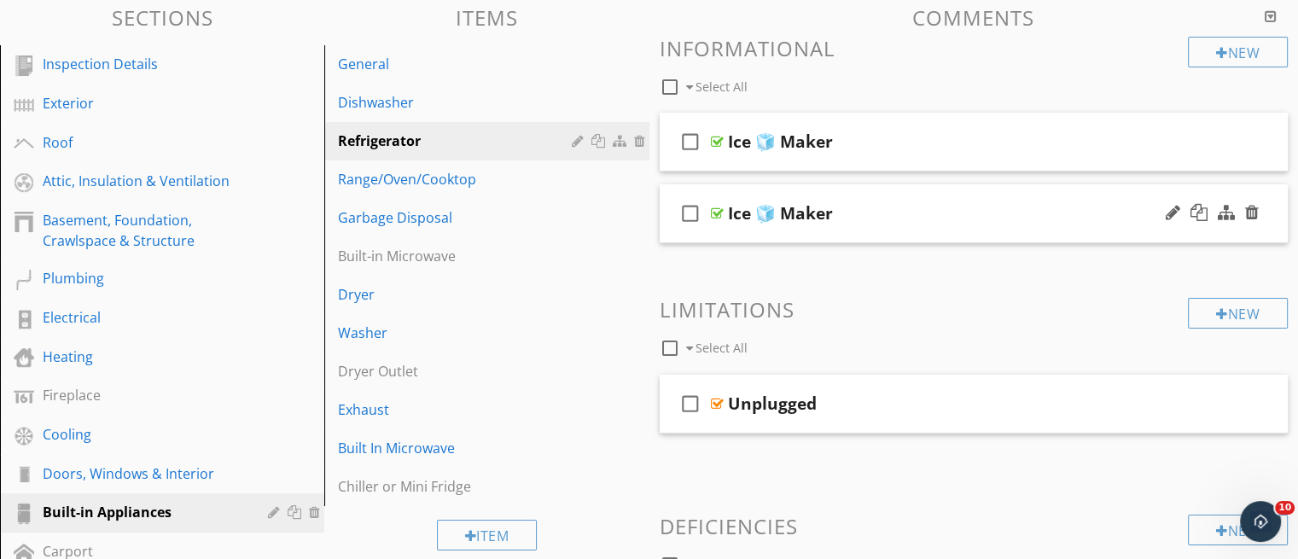
click at [1243, 214] on div at bounding box center [1213, 213] width 100 height 41
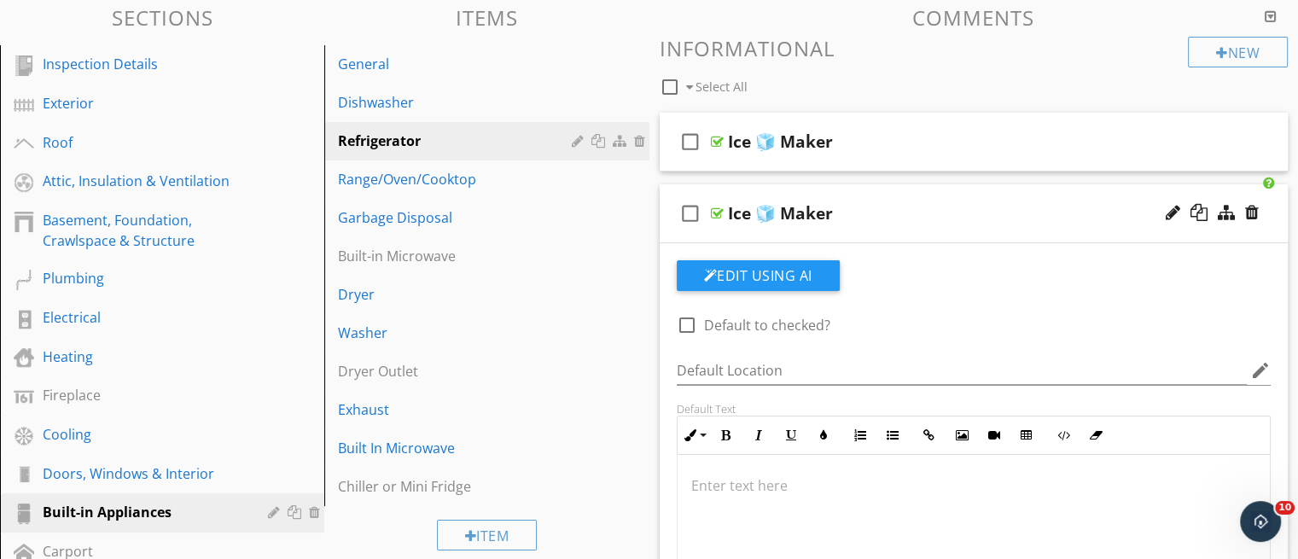
click at [1242, 216] on div at bounding box center [1213, 213] width 100 height 41
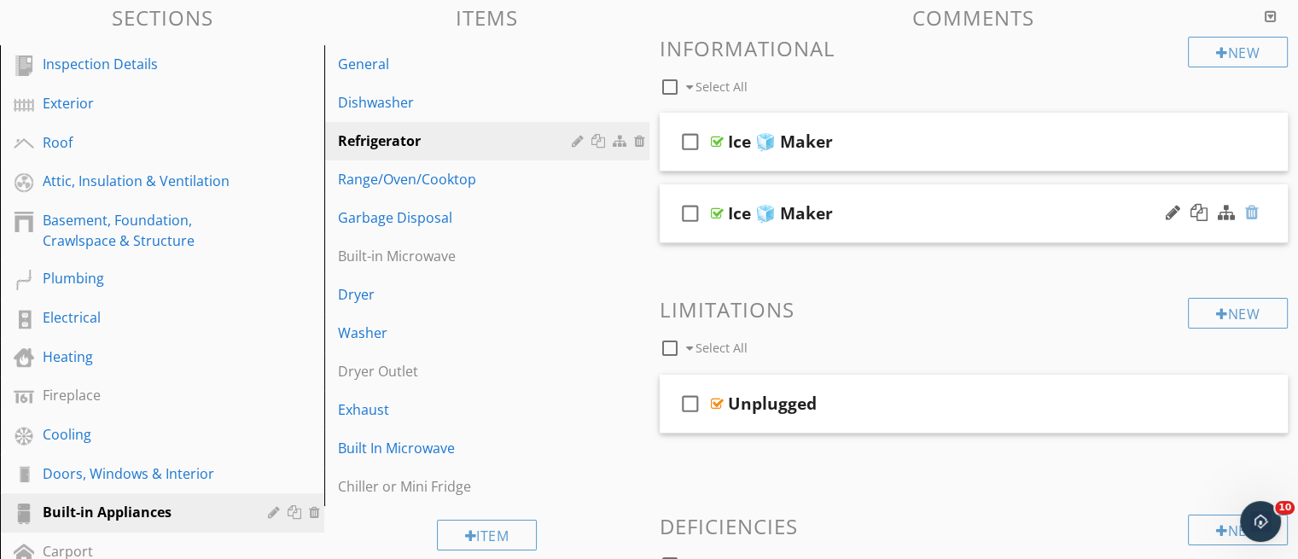
click at [1255, 212] on div at bounding box center [1252, 212] width 14 height 17
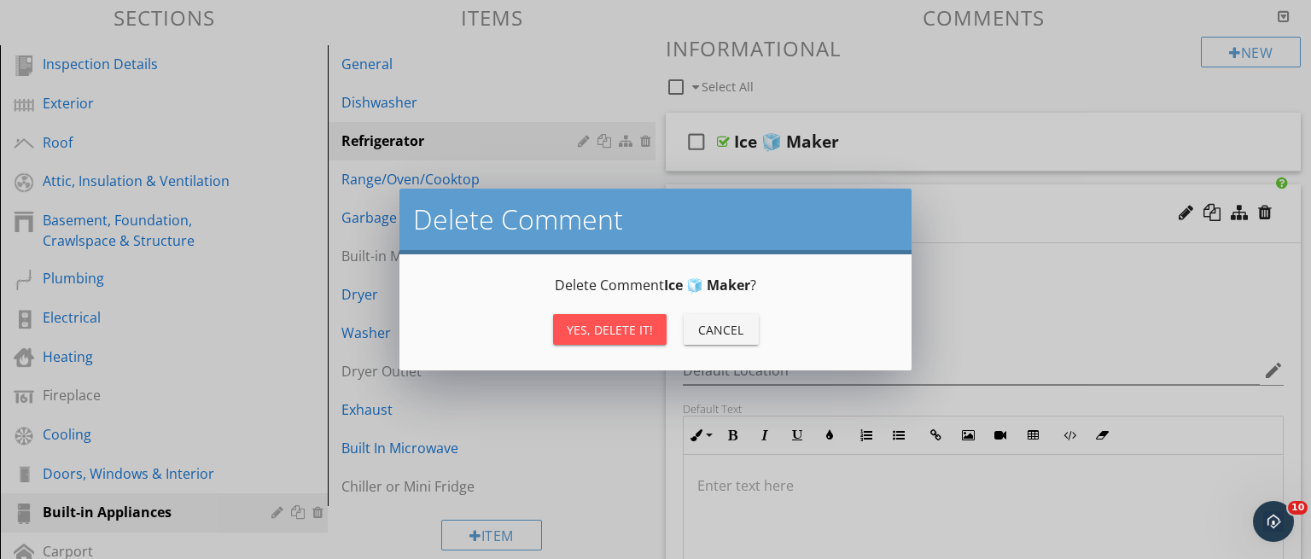
click at [622, 317] on button "Yes, Delete it!" at bounding box center [610, 329] width 114 height 31
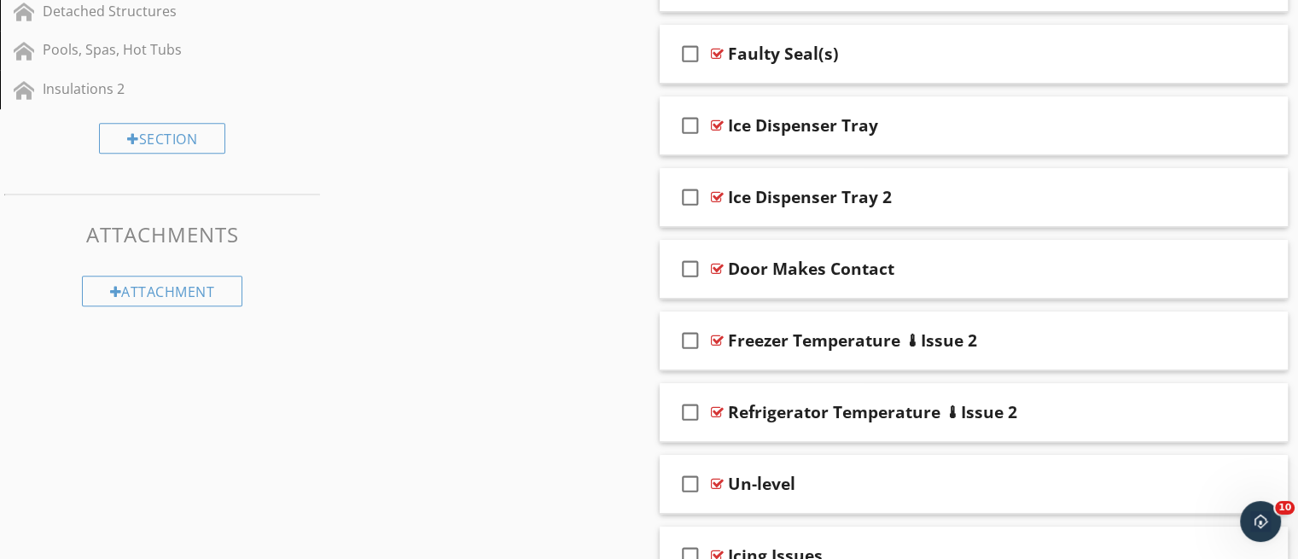
scroll to position [924, 0]
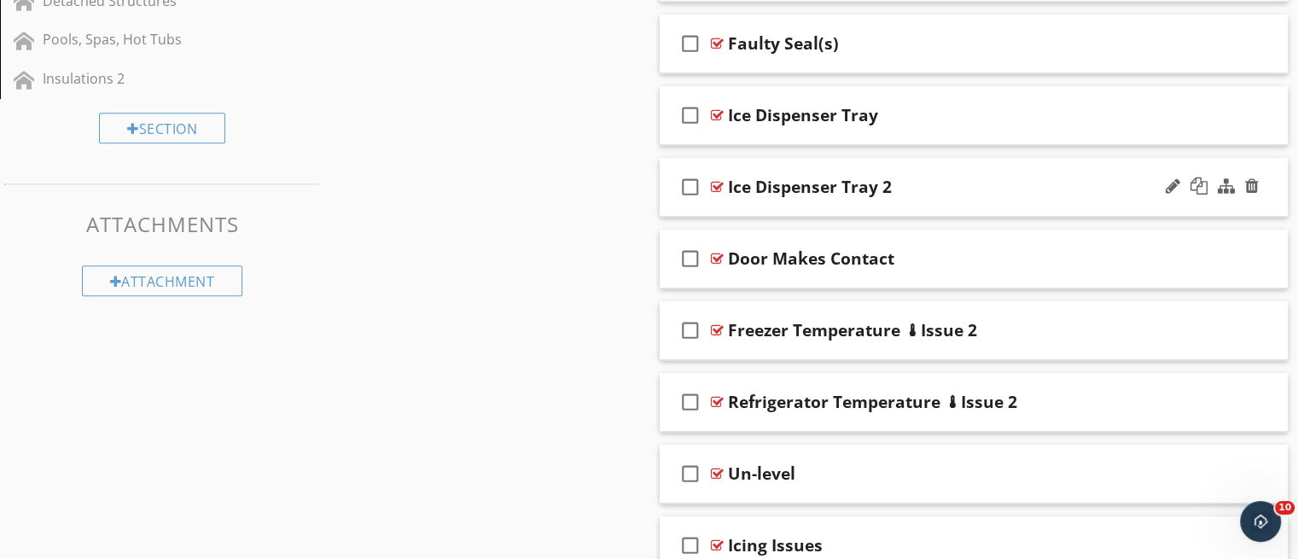
click at [982, 203] on div "check_box_outline_blank Ice Dispenser Tray 2" at bounding box center [974, 187] width 629 height 59
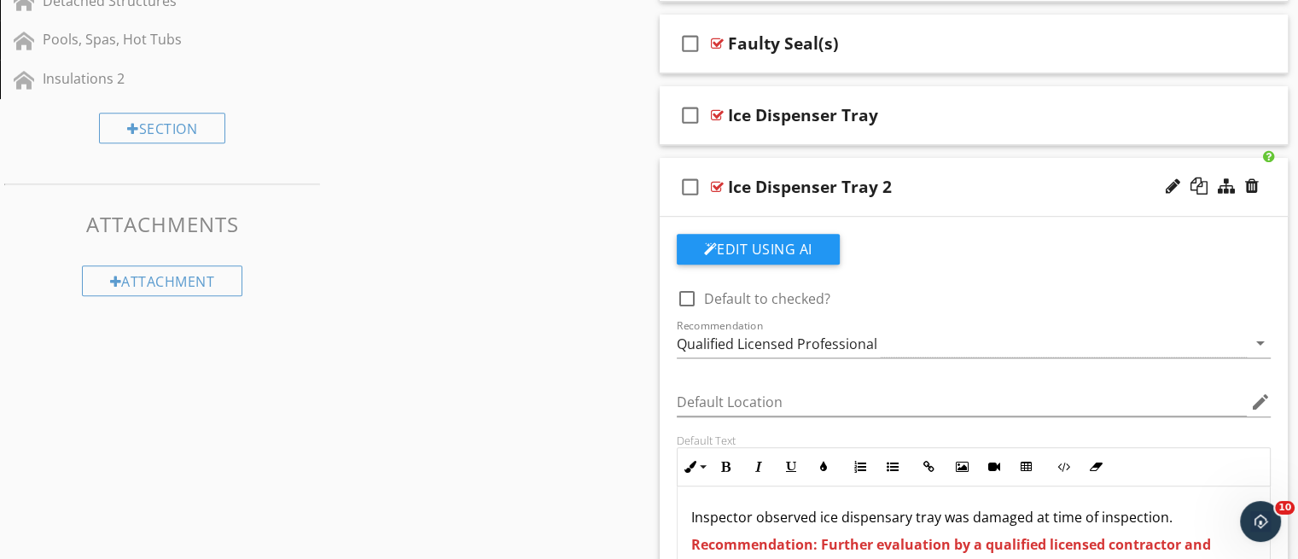
click at [982, 203] on div "check_box_outline_blank Ice Dispenser Tray 2" at bounding box center [974, 187] width 629 height 59
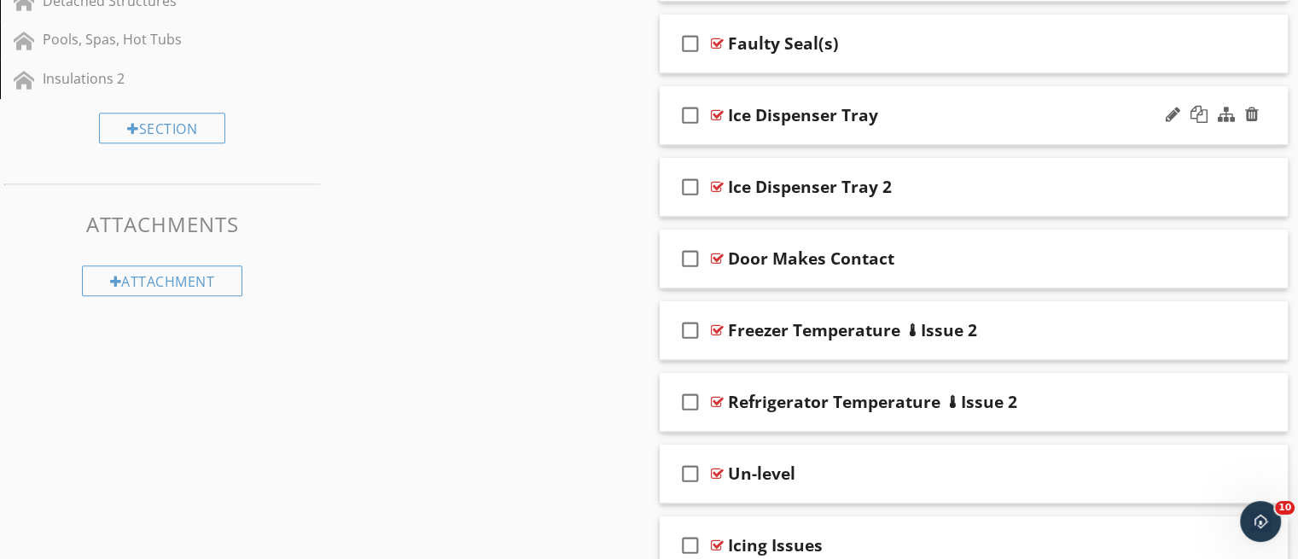
click at [963, 134] on div "check_box_outline_blank Ice Dispenser Tray" at bounding box center [974, 115] width 629 height 59
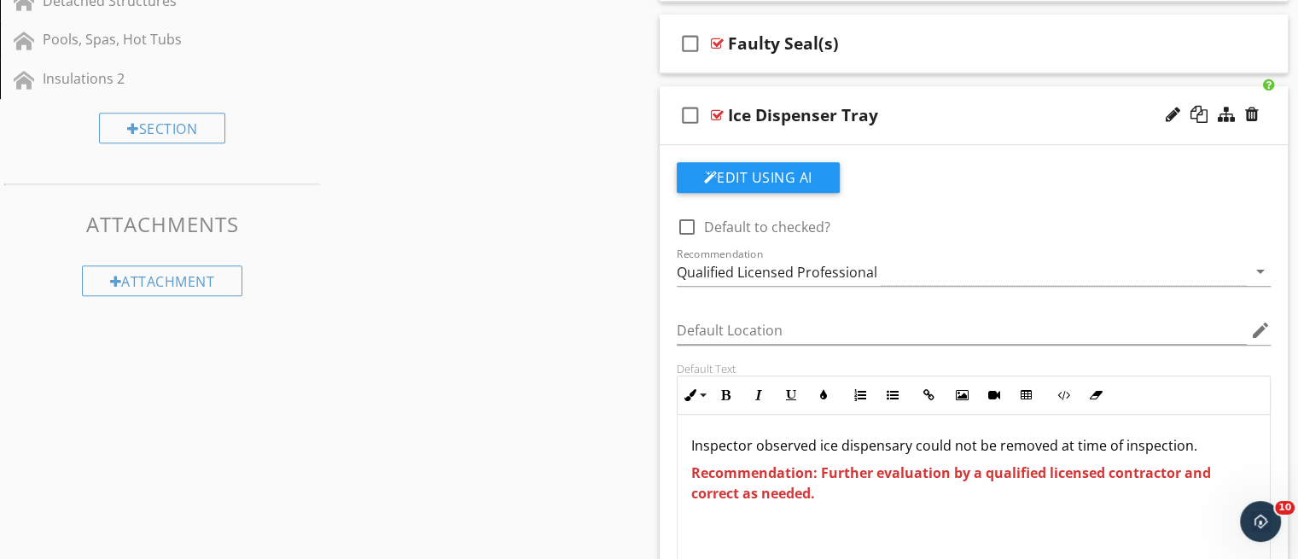
click at [958, 132] on div "check_box_outline_blank Ice Dispenser Tray" at bounding box center [974, 115] width 629 height 59
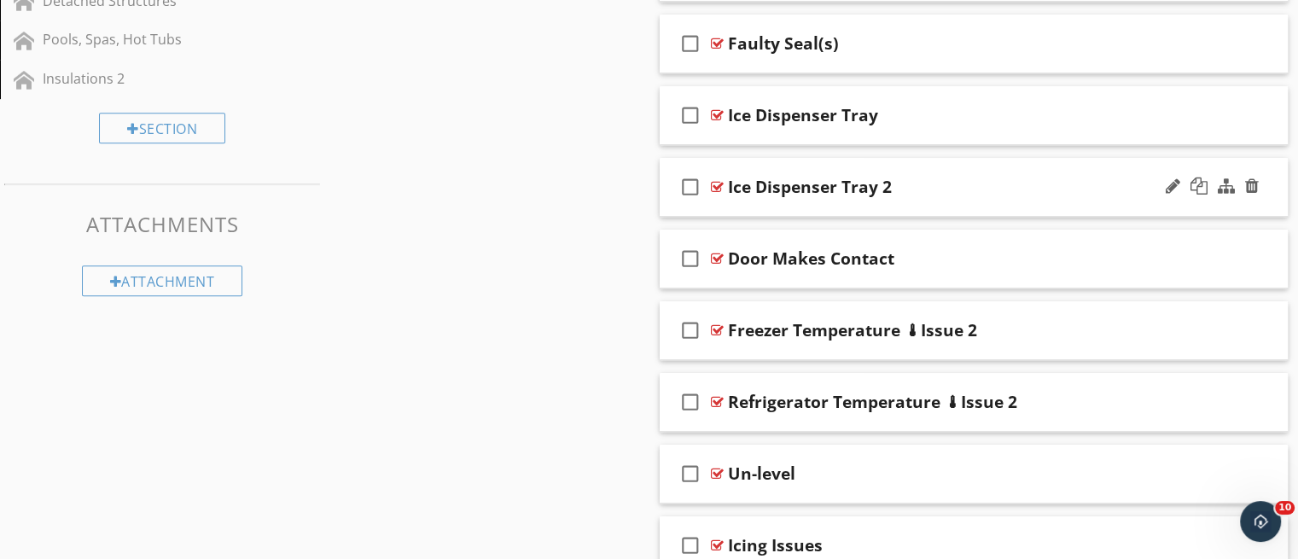
click at [915, 195] on div "Ice Dispenser Tray 2" at bounding box center [951, 187] width 446 height 20
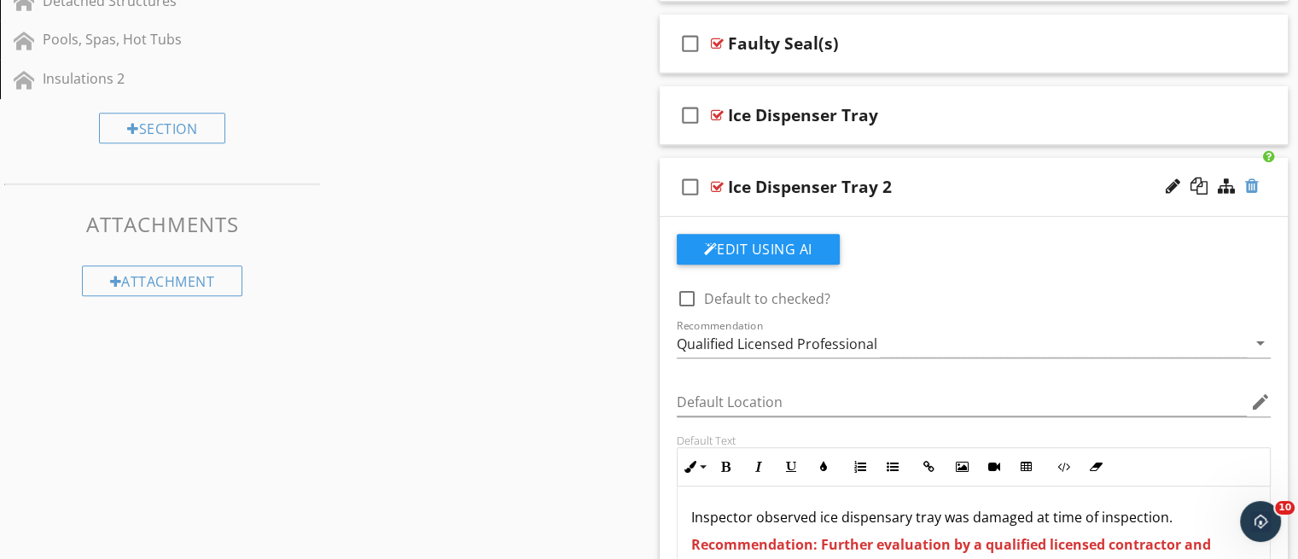
click at [1250, 189] on div at bounding box center [1252, 186] width 14 height 17
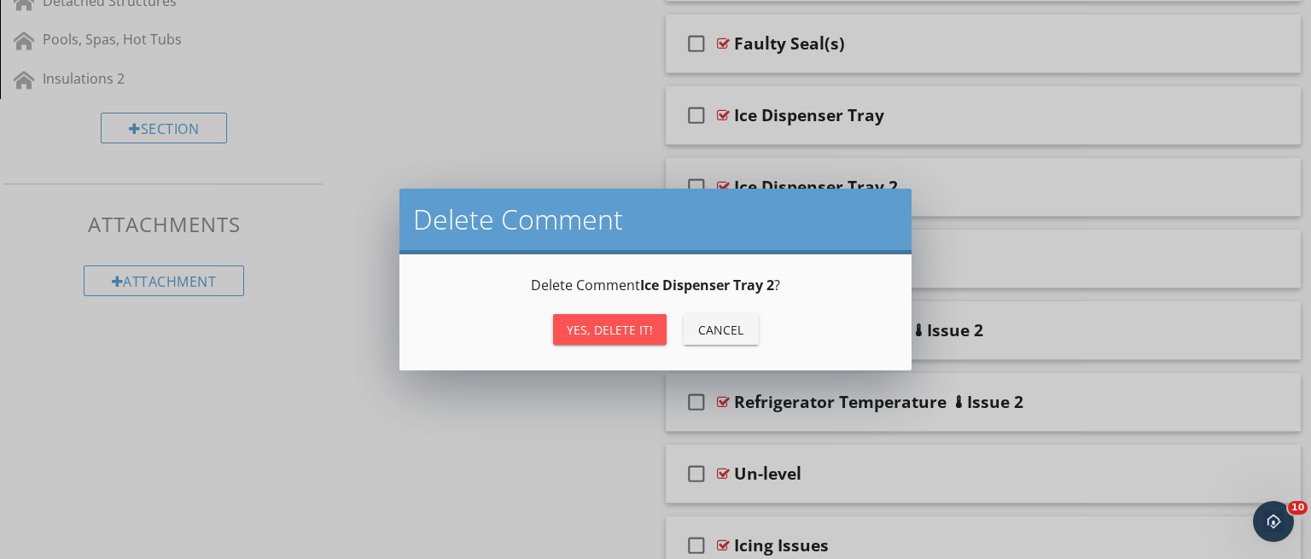
click at [630, 334] on div "Yes, Delete it!" at bounding box center [610, 330] width 86 height 18
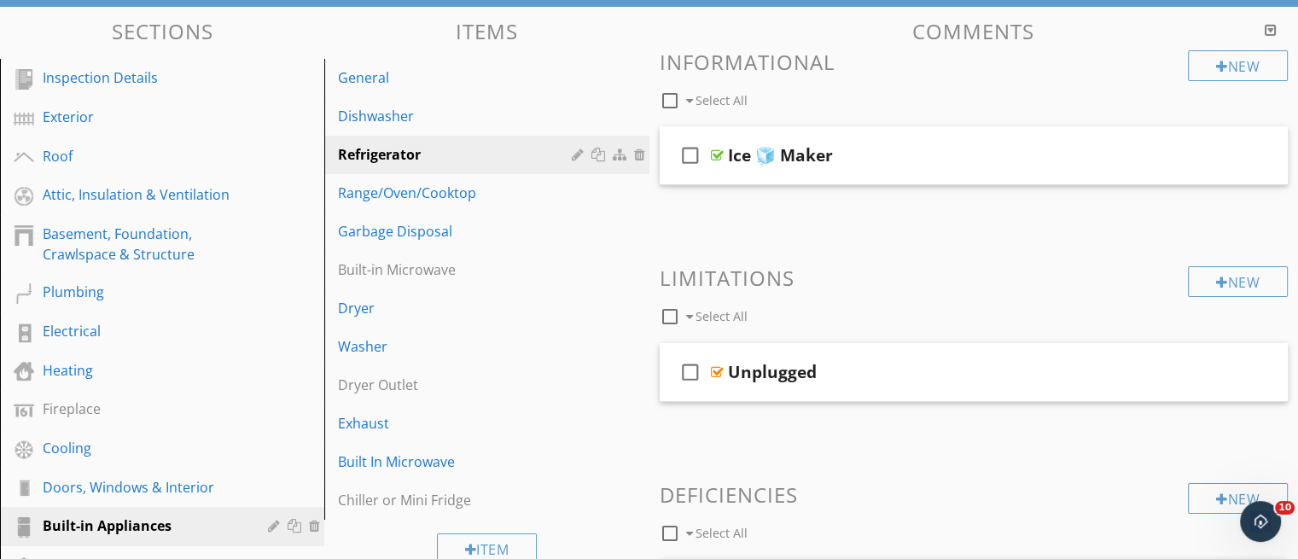
scroll to position [161, 0]
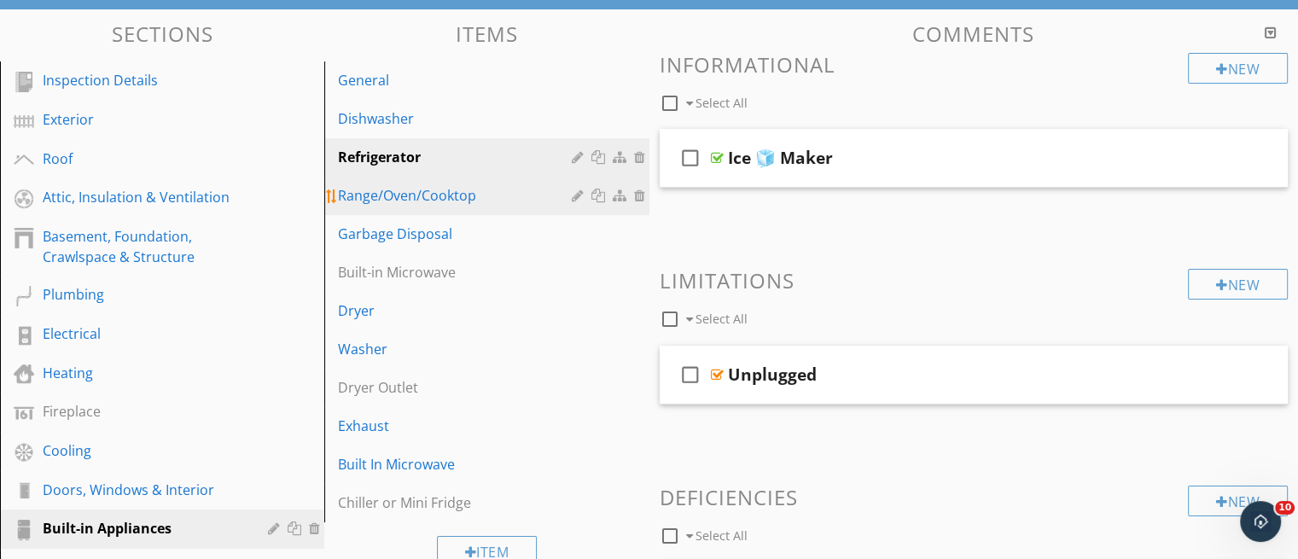
click at [444, 202] on div "Range/Oven/Cooktop" at bounding box center [457, 195] width 238 height 20
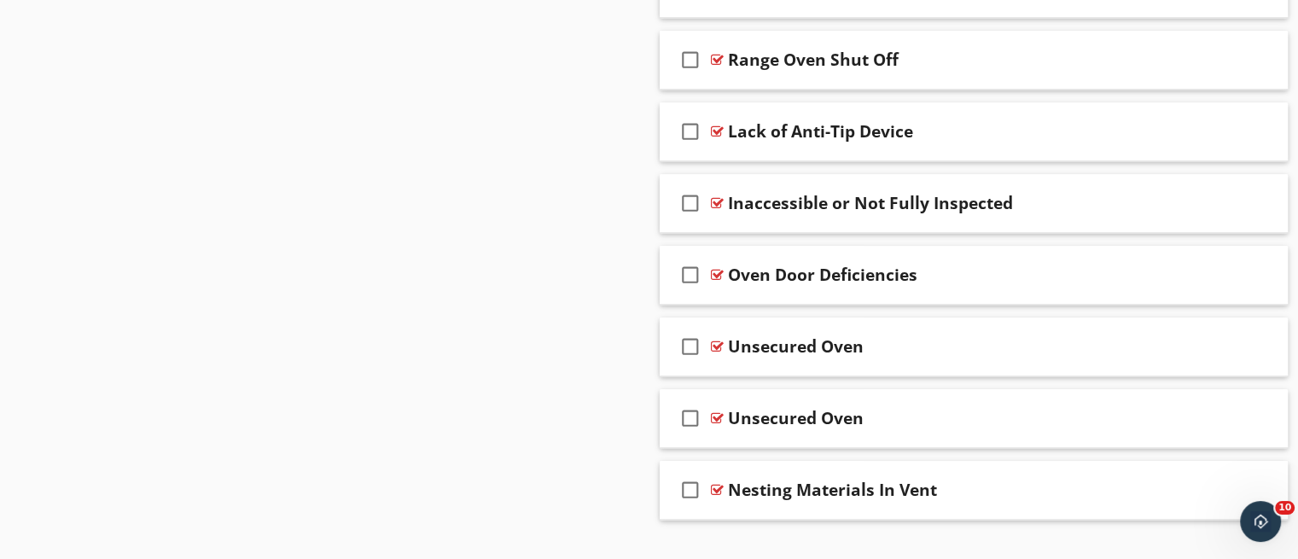
scroll to position [1984, 0]
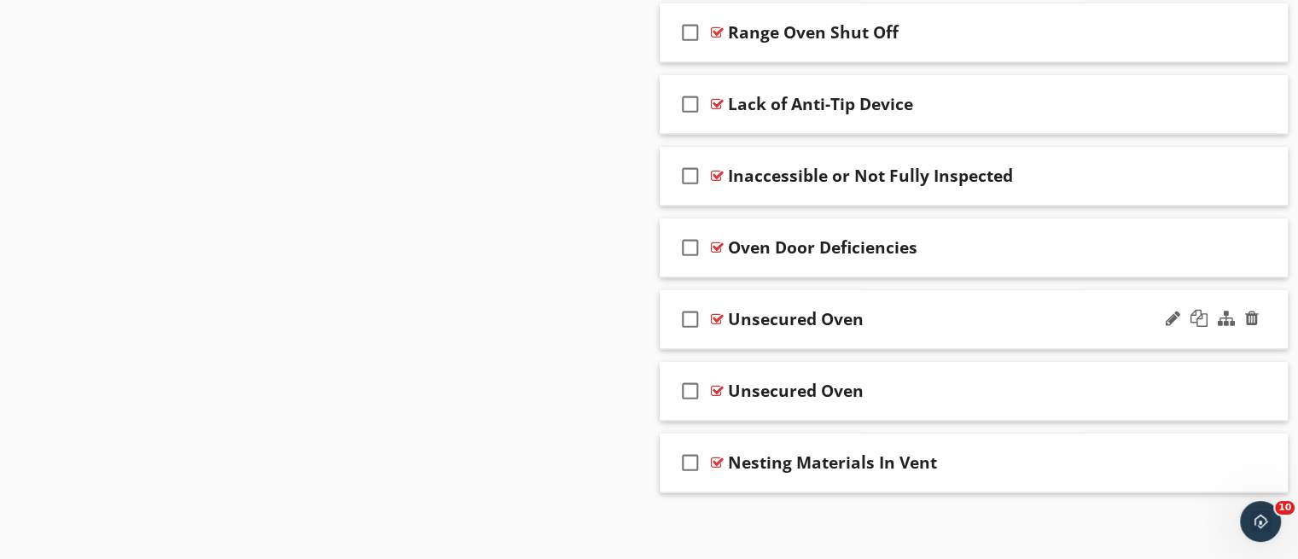
click at [1012, 334] on div "check_box_outline_blank Unsecured Oven" at bounding box center [974, 319] width 629 height 59
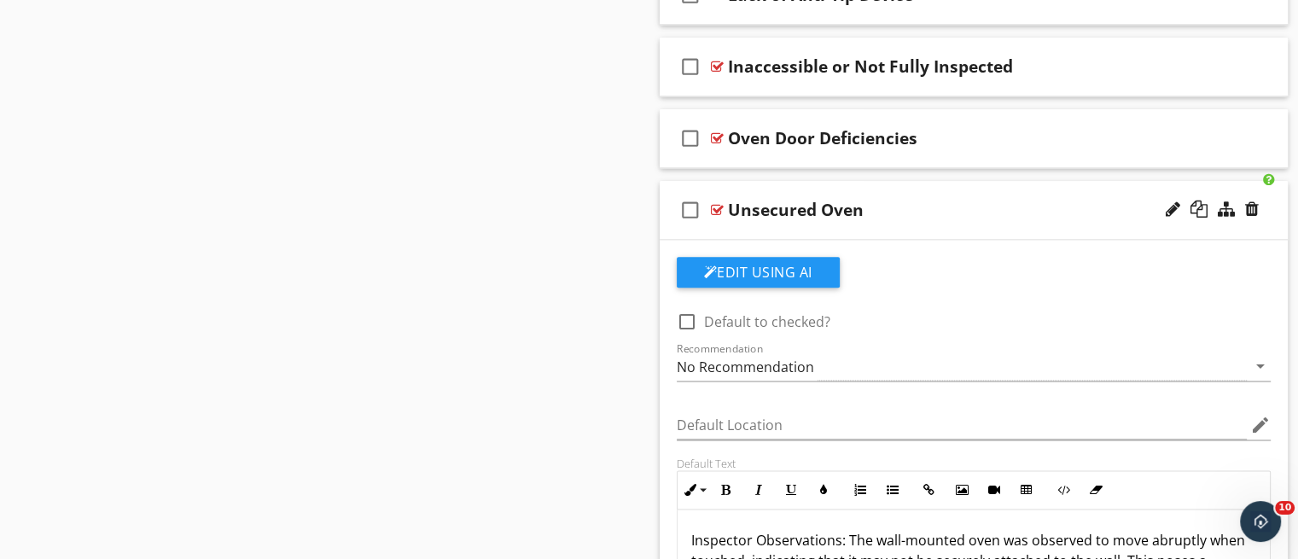
scroll to position [2080, 0]
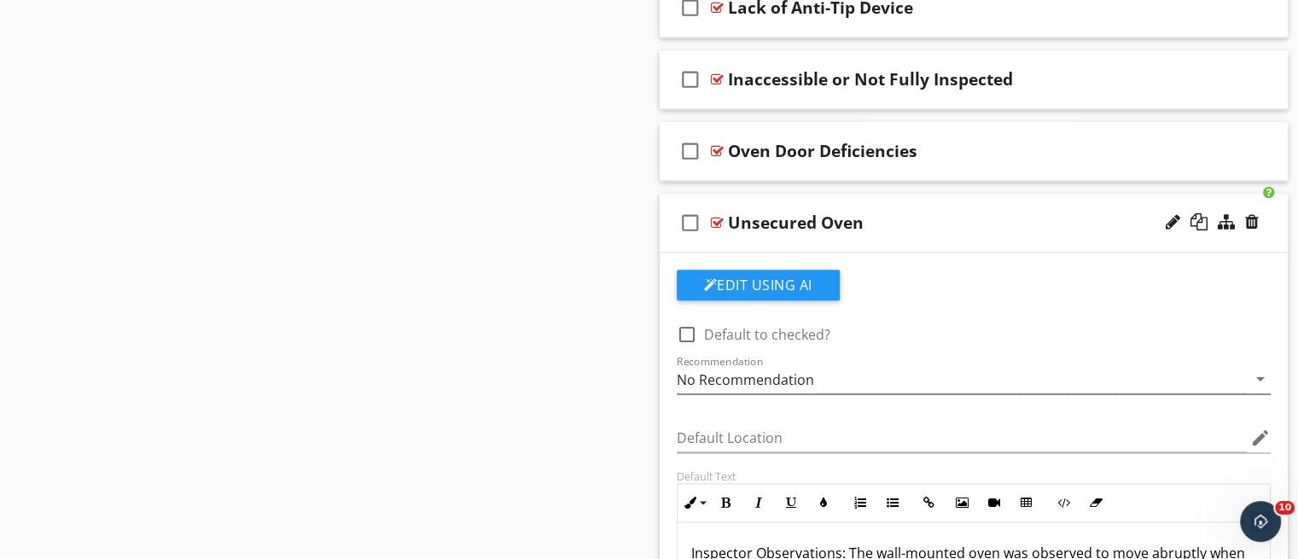
click at [1161, 378] on div "No Recommendation" at bounding box center [962, 379] width 571 height 28
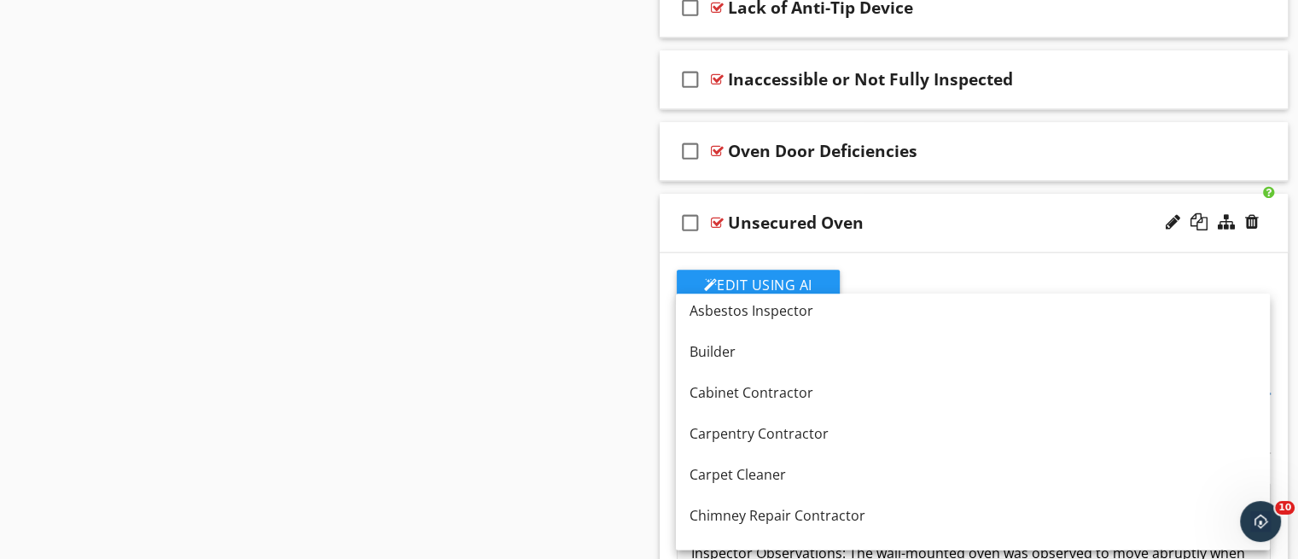
scroll to position [0, 0]
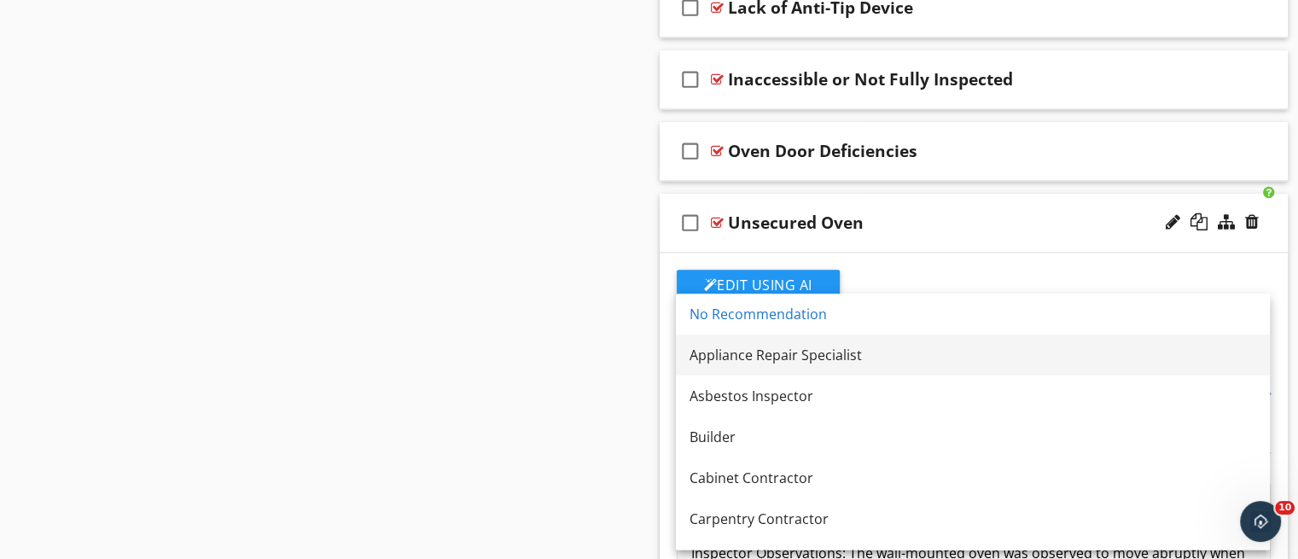
click at [1061, 352] on div "Appliance Repair Specialist" at bounding box center [973, 355] width 567 height 20
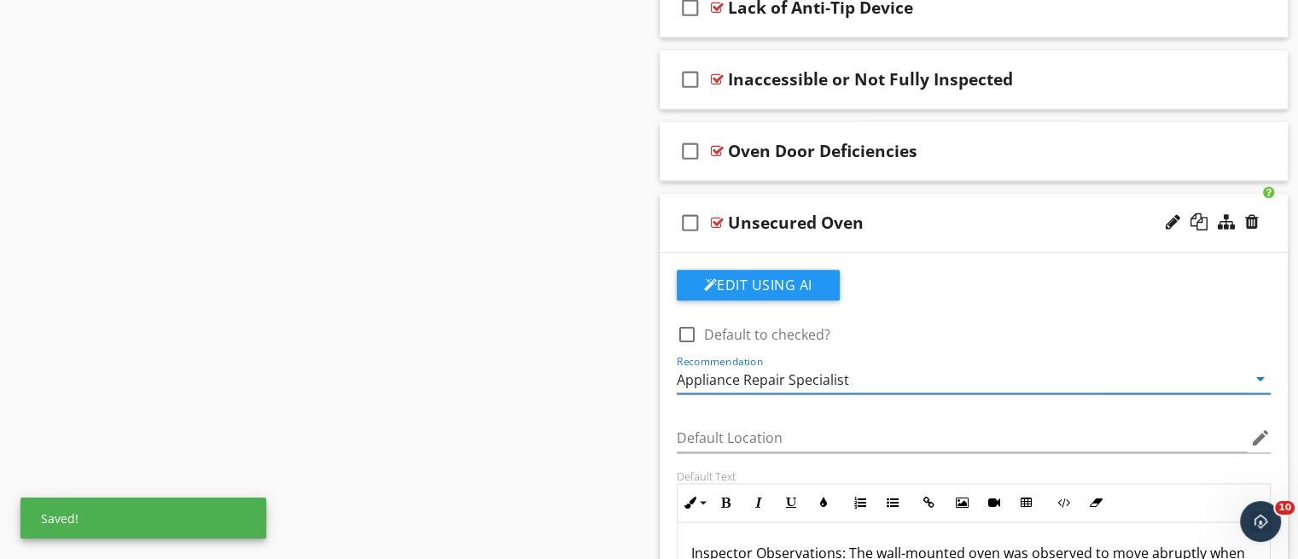
click at [1023, 242] on div "check_box_outline_blank Unsecured Oven" at bounding box center [974, 223] width 629 height 59
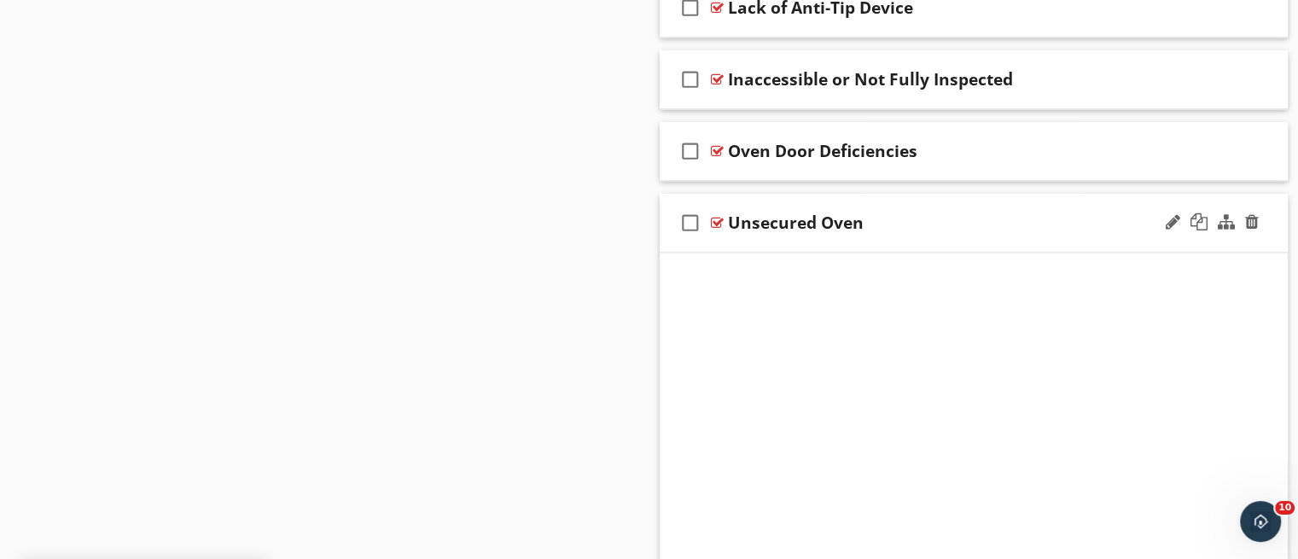
scroll to position [1984, 0]
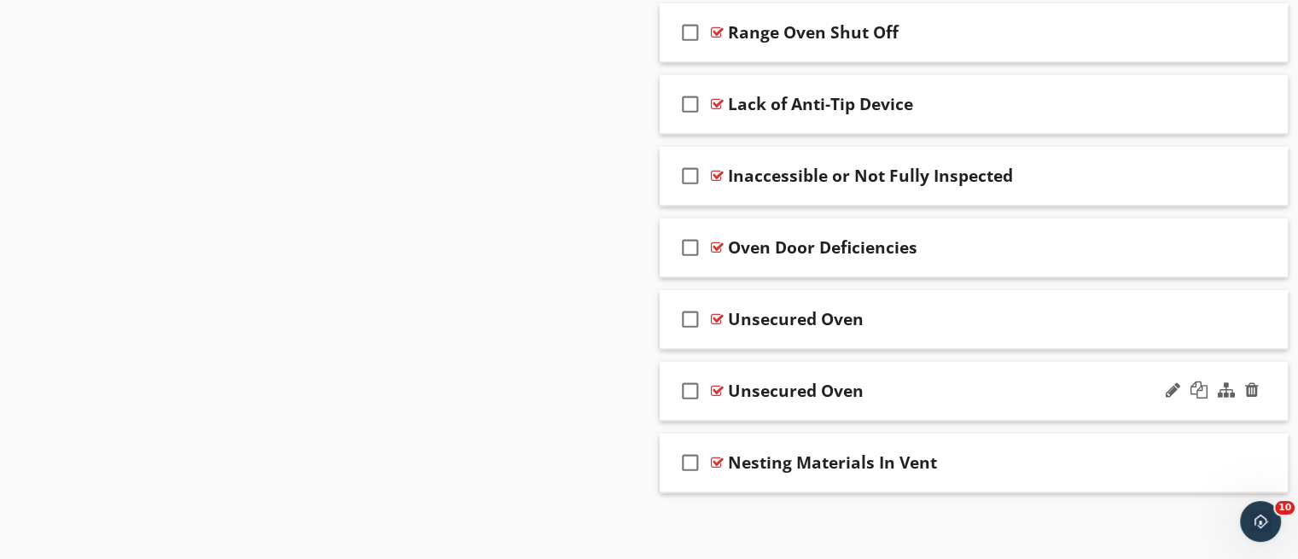
click at [1263, 390] on div "check_box_outline_blank Unsecured Oven" at bounding box center [974, 391] width 629 height 59
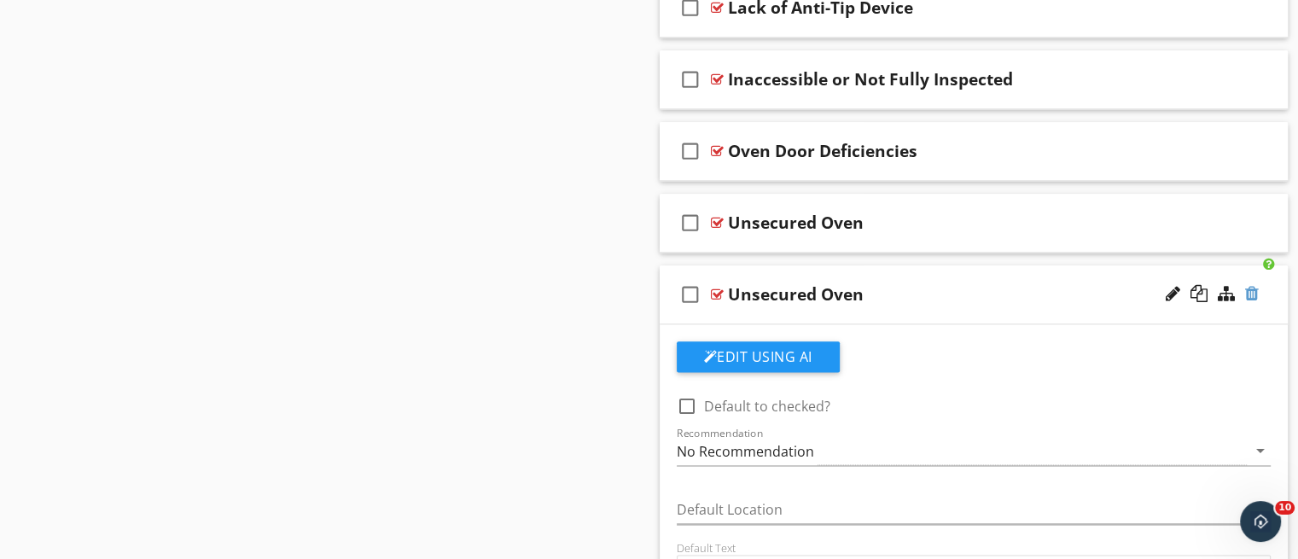
click at [1256, 287] on div at bounding box center [1252, 293] width 14 height 17
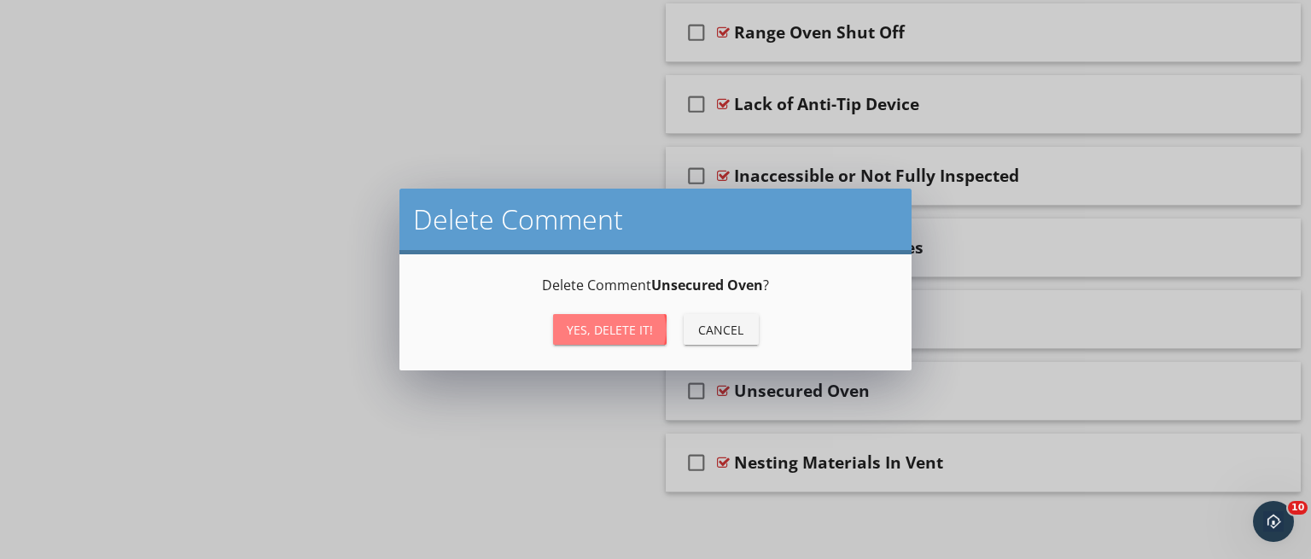
click at [601, 337] on div "Yes, Delete it!" at bounding box center [610, 330] width 86 height 18
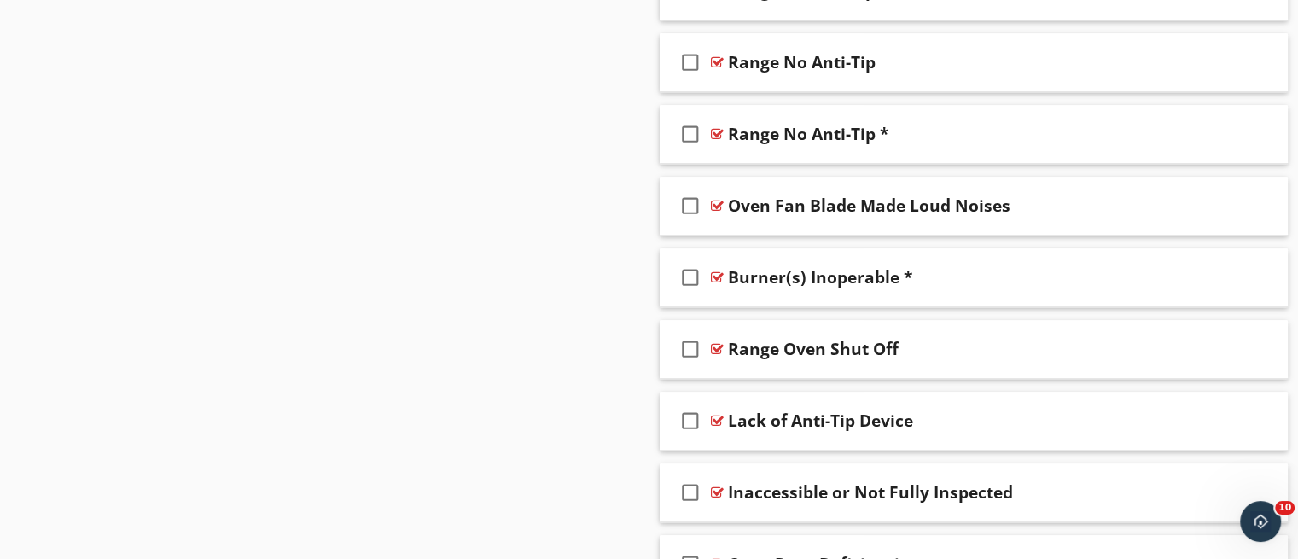
scroll to position [1690, 0]
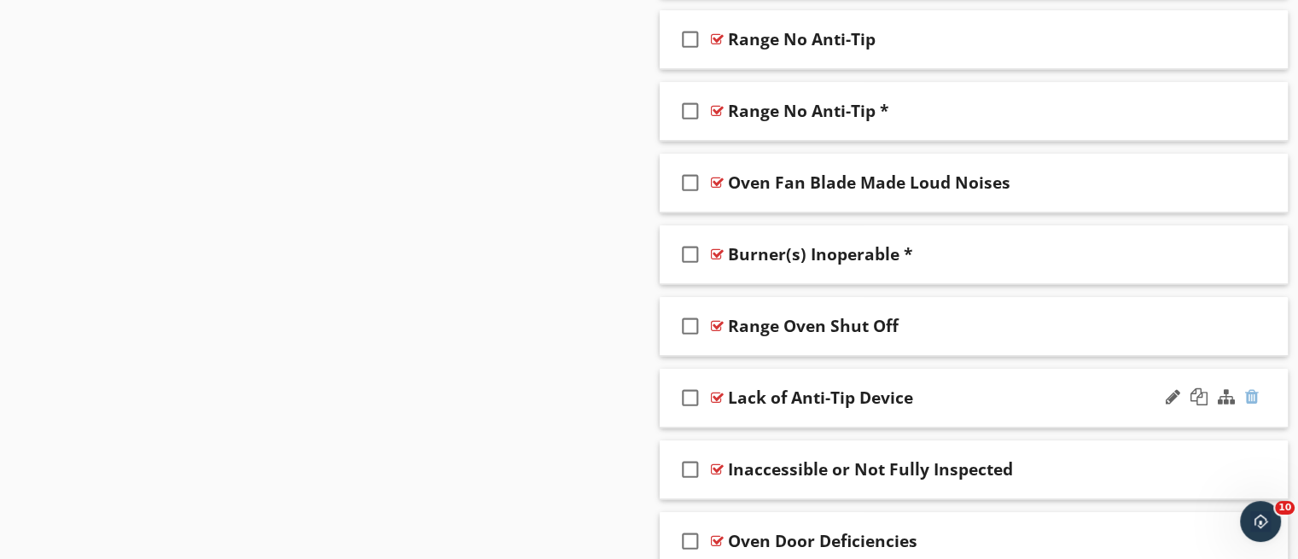
click at [1248, 397] on div at bounding box center [1252, 396] width 14 height 17
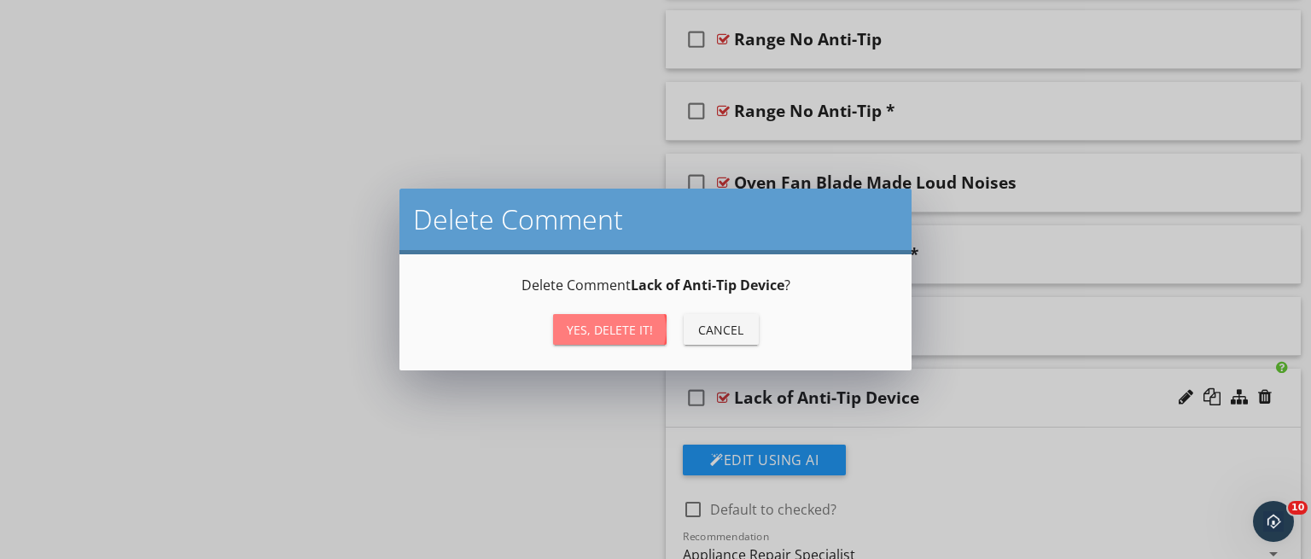
click at [642, 330] on div "Yes, Delete it!" at bounding box center [610, 330] width 86 height 18
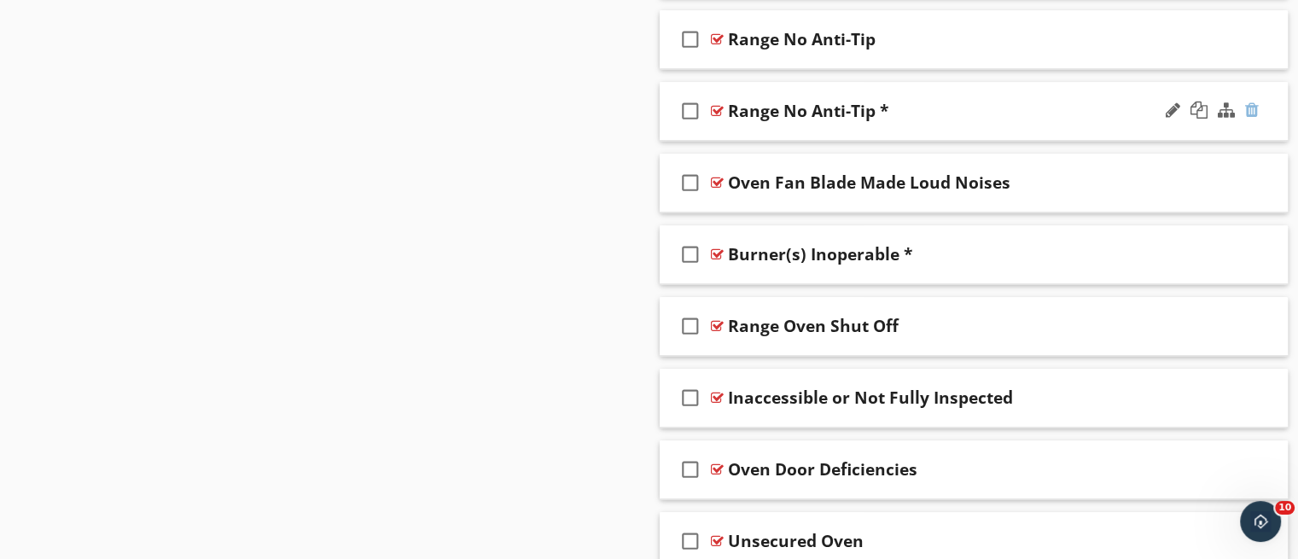
click at [1252, 104] on div at bounding box center [1252, 110] width 14 height 17
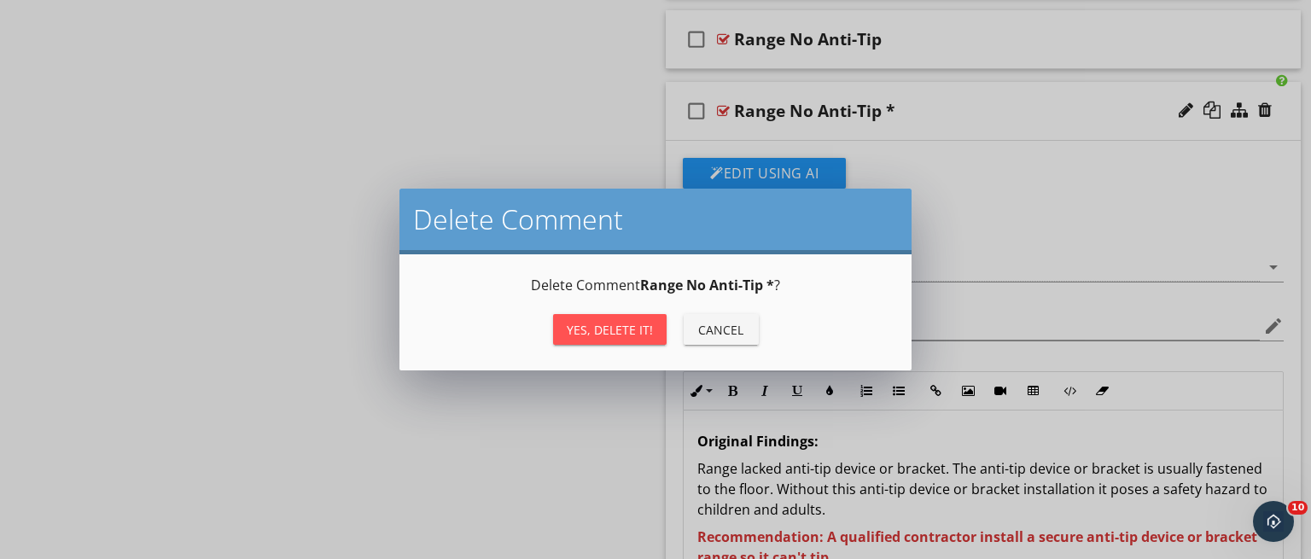
click at [628, 332] on div "Yes, Delete it!" at bounding box center [610, 330] width 86 height 18
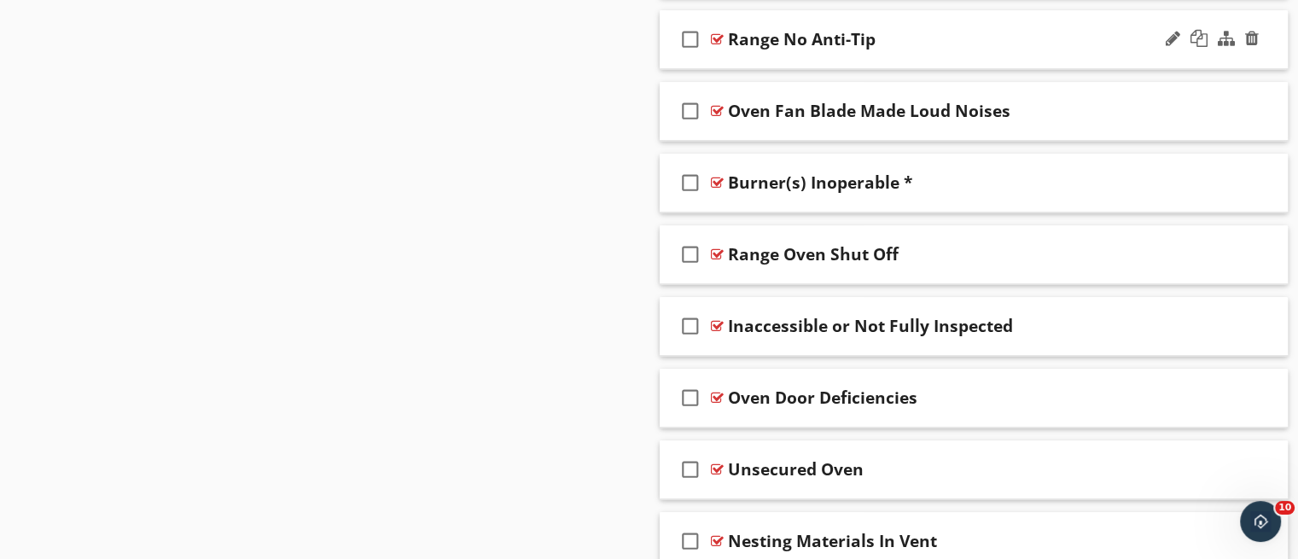
click at [854, 55] on div "check_box_outline_blank Range No Anti-Tip" at bounding box center [974, 39] width 629 height 59
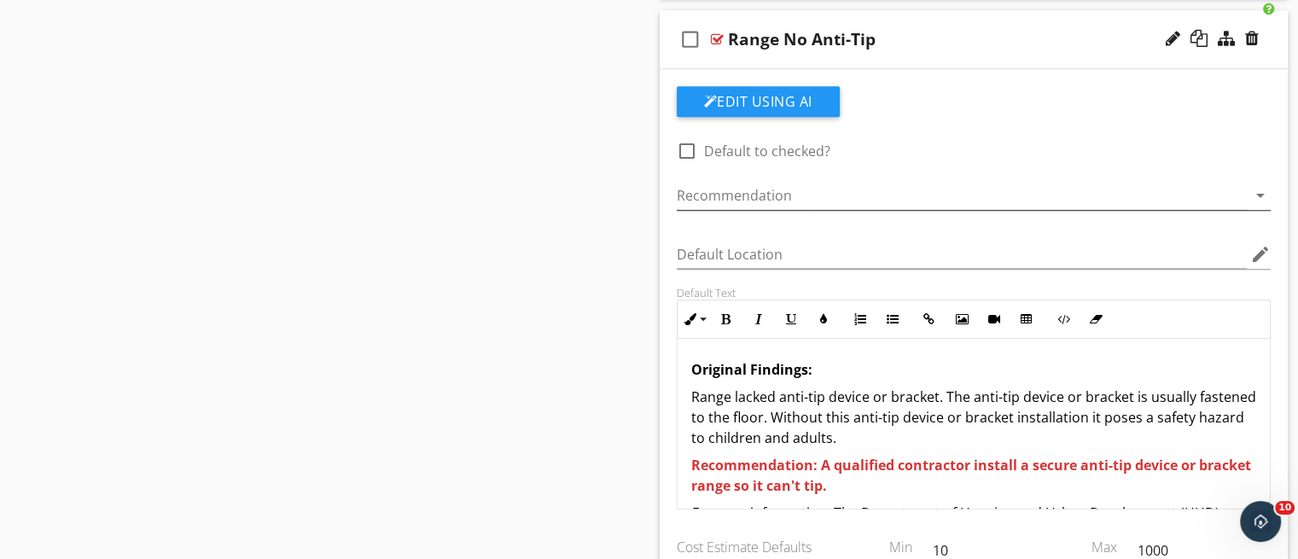
click at [1259, 185] on icon "arrow_drop_down" at bounding box center [1260, 195] width 20 height 20
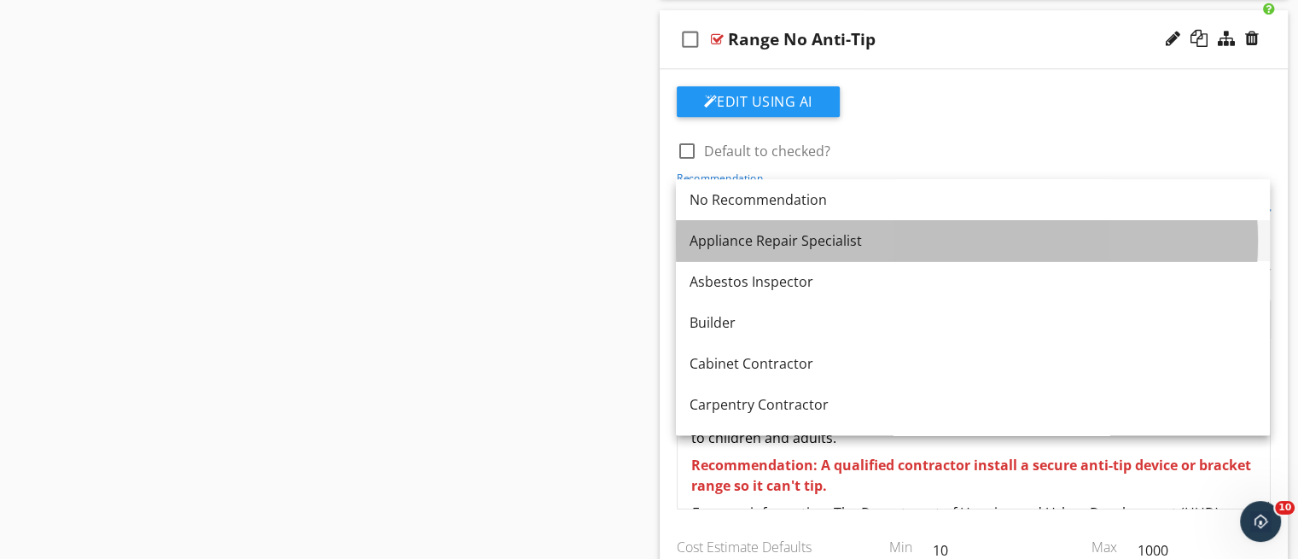
click at [965, 225] on link "Appliance Repair Specialist" at bounding box center [973, 240] width 594 height 41
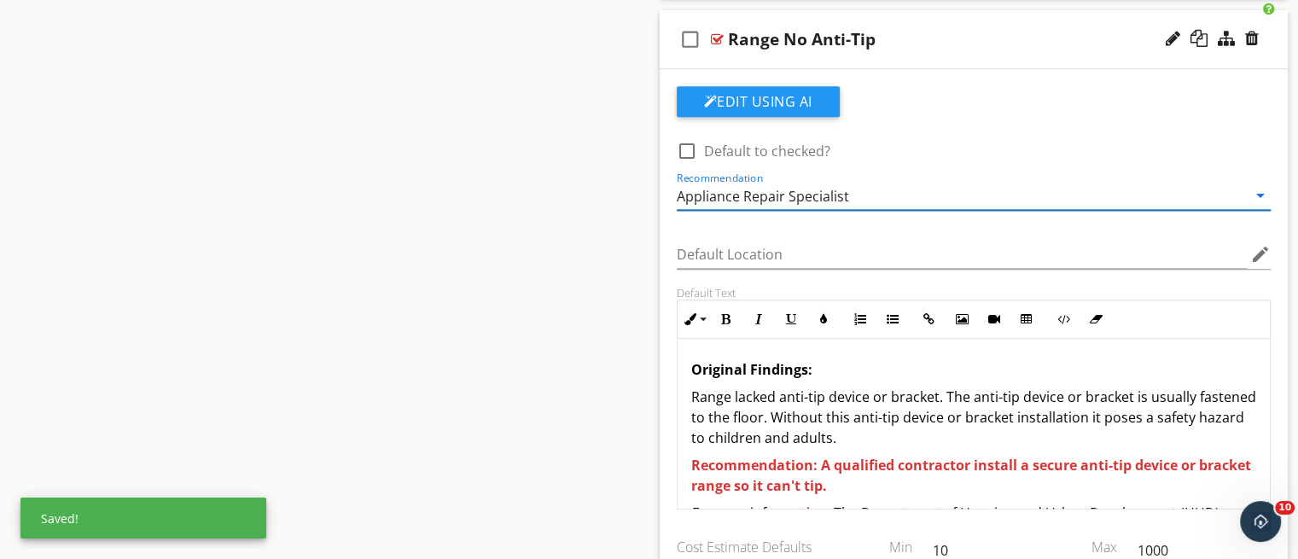
click at [957, 200] on div "Appliance Repair Specialist" at bounding box center [962, 196] width 571 height 28
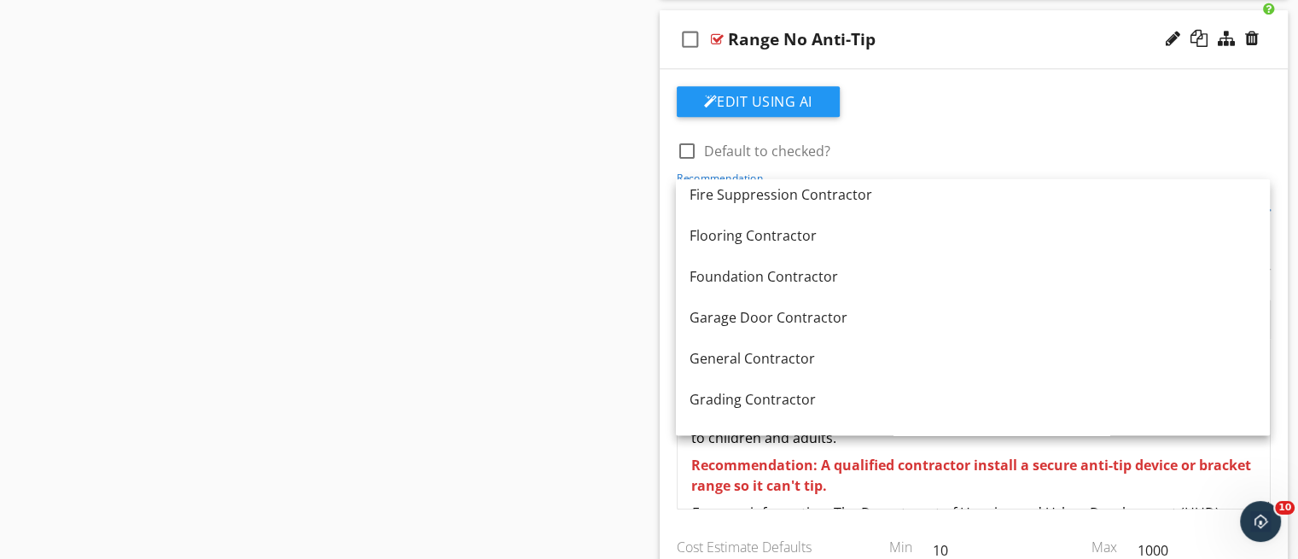
scroll to position [830, 0]
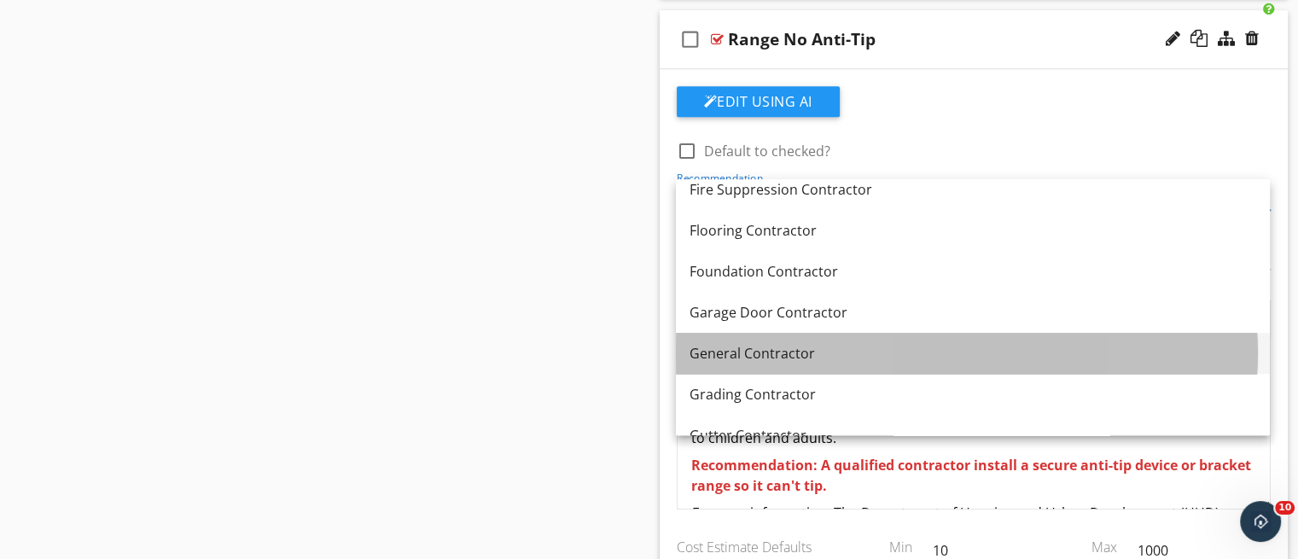
click at [1081, 352] on div "General Contractor" at bounding box center [973, 353] width 567 height 20
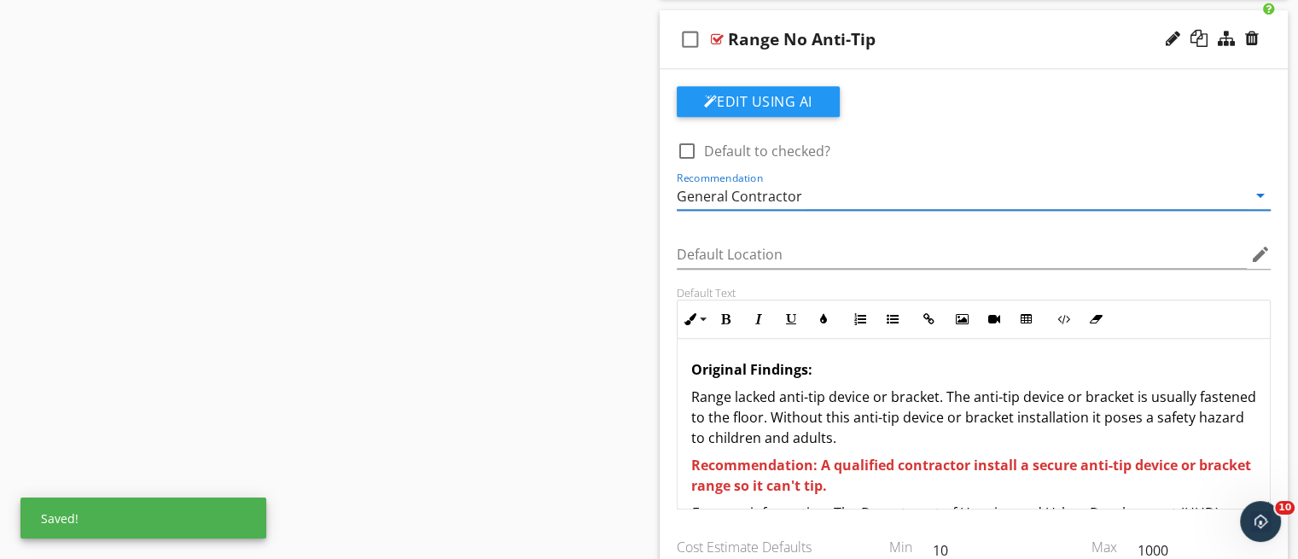
click at [849, 48] on div "check_box_outline_blank Range No Anti-Tip" at bounding box center [974, 39] width 629 height 59
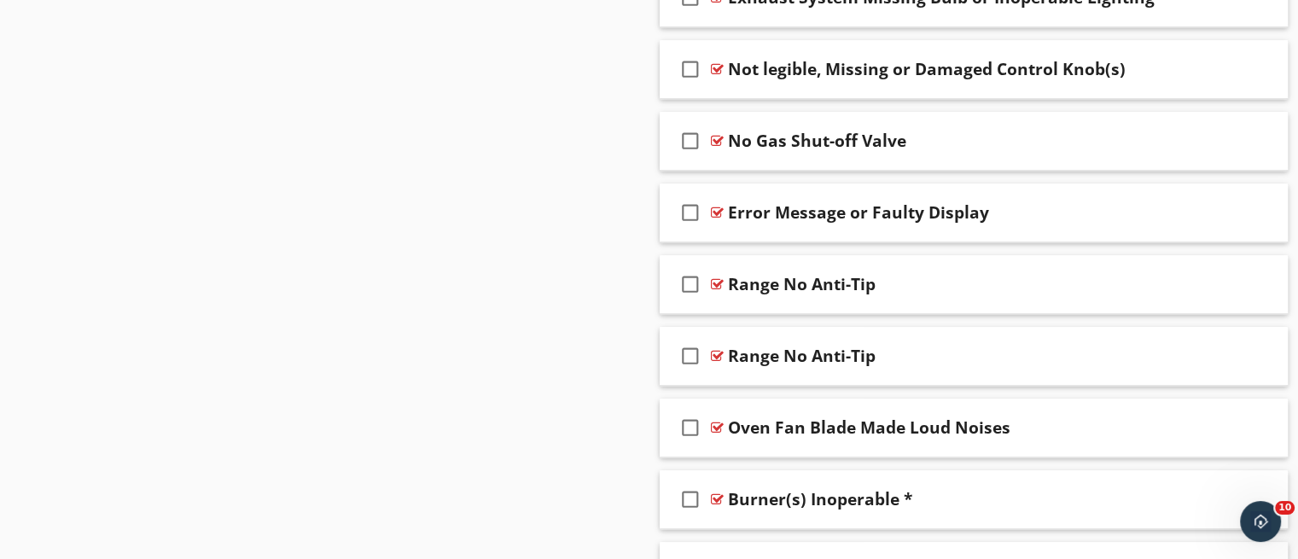
scroll to position [1349, 0]
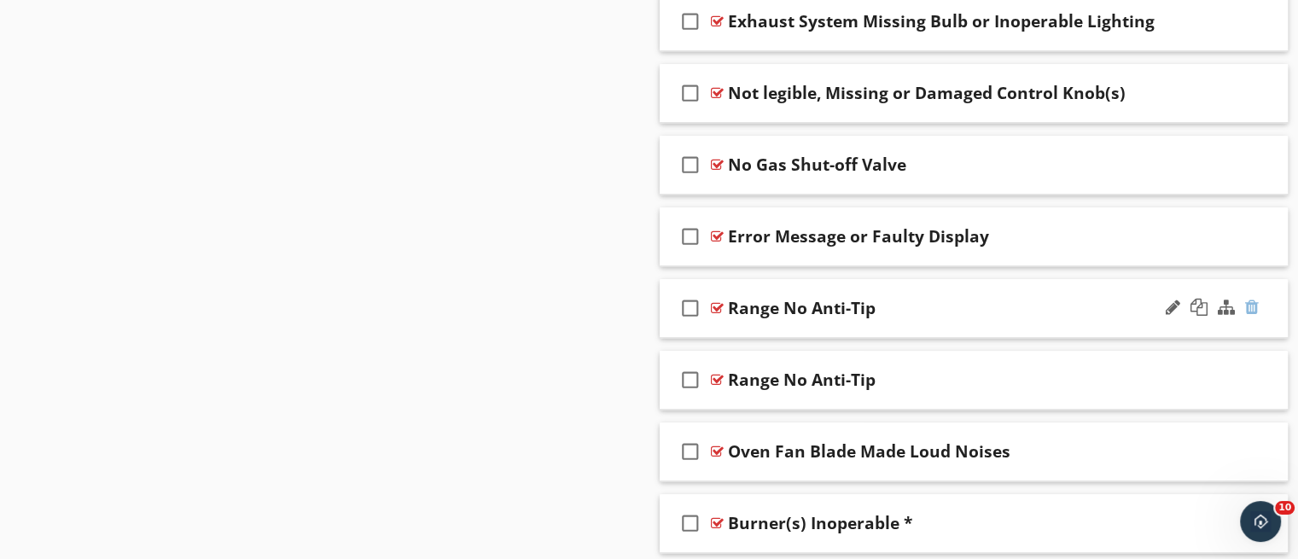
click at [1247, 307] on div at bounding box center [1252, 307] width 14 height 17
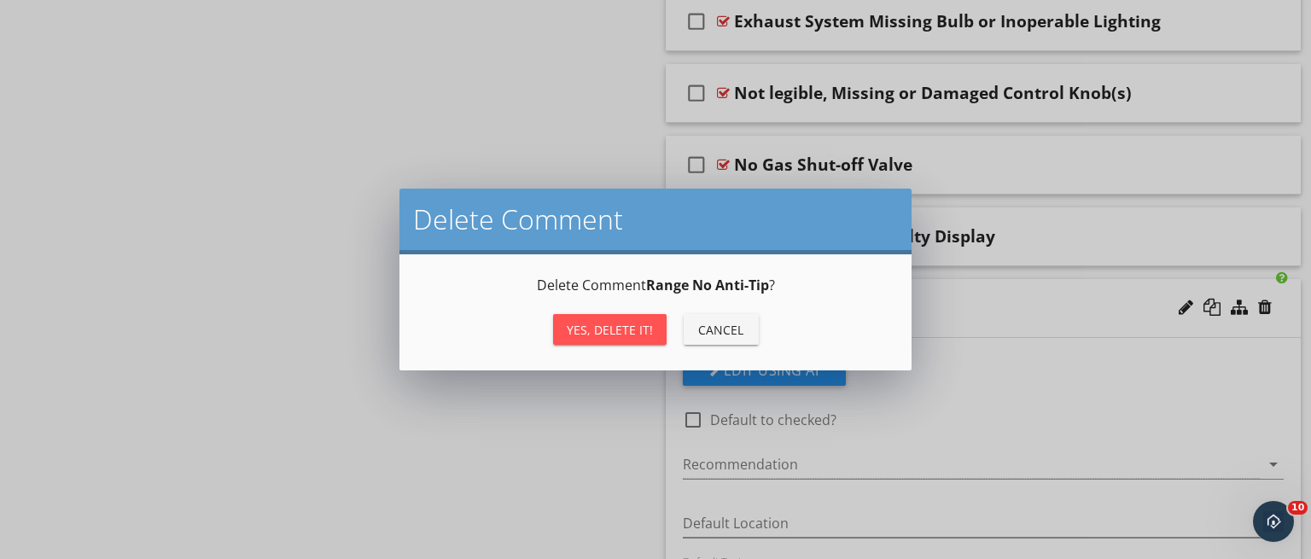
click at [642, 327] on div "Yes, Delete it!" at bounding box center [610, 330] width 86 height 18
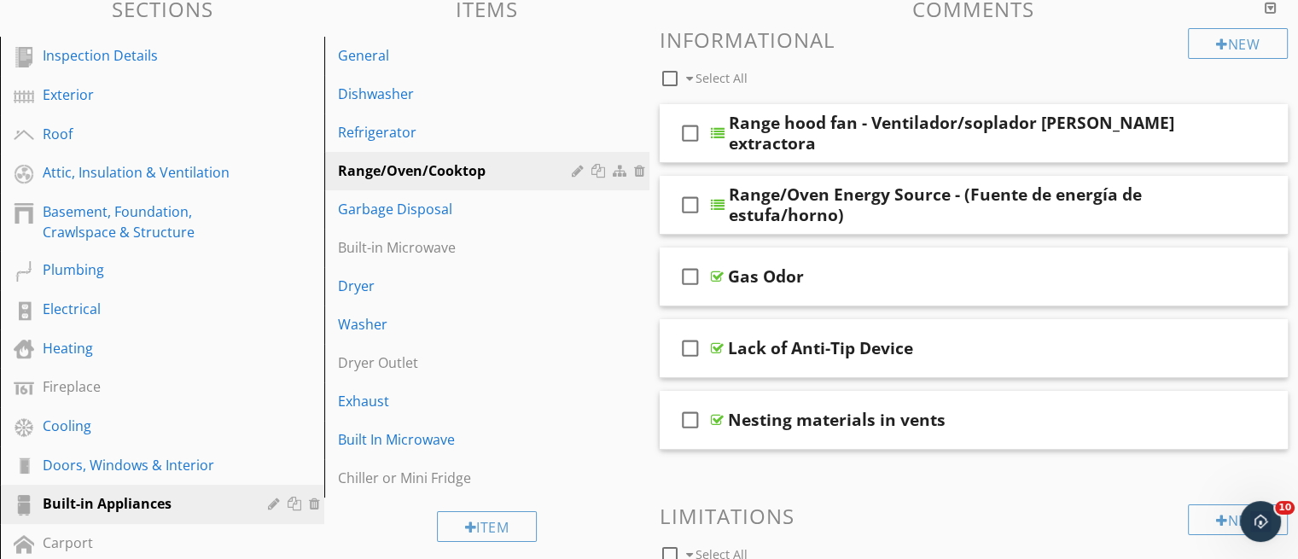
scroll to position [172, 0]
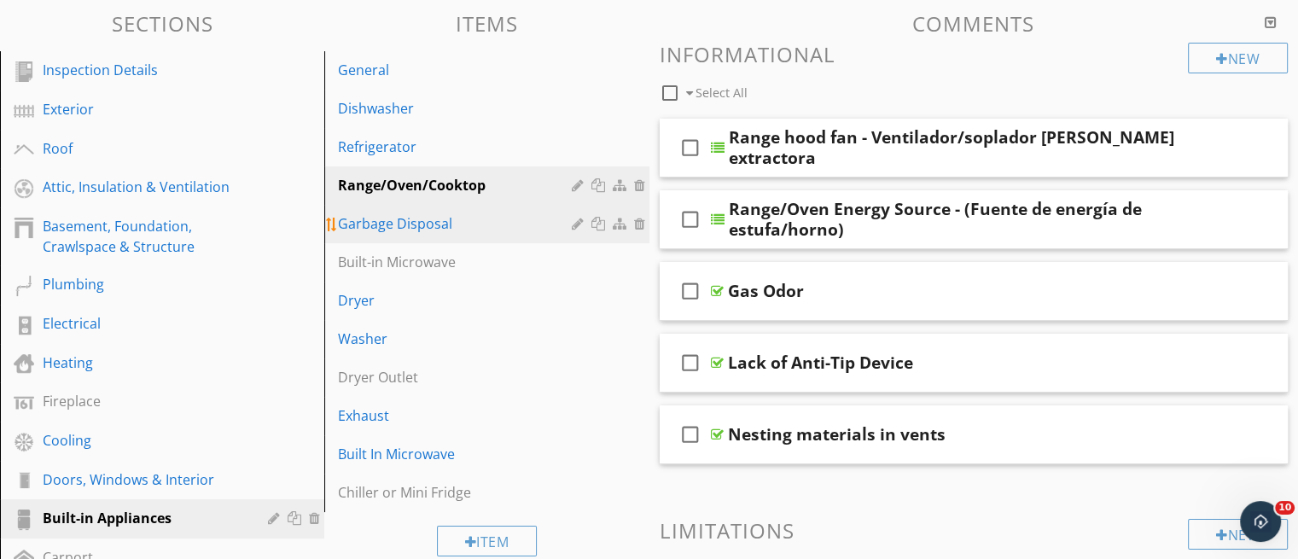
click at [388, 218] on div "Garbage Disposal" at bounding box center [457, 223] width 238 height 20
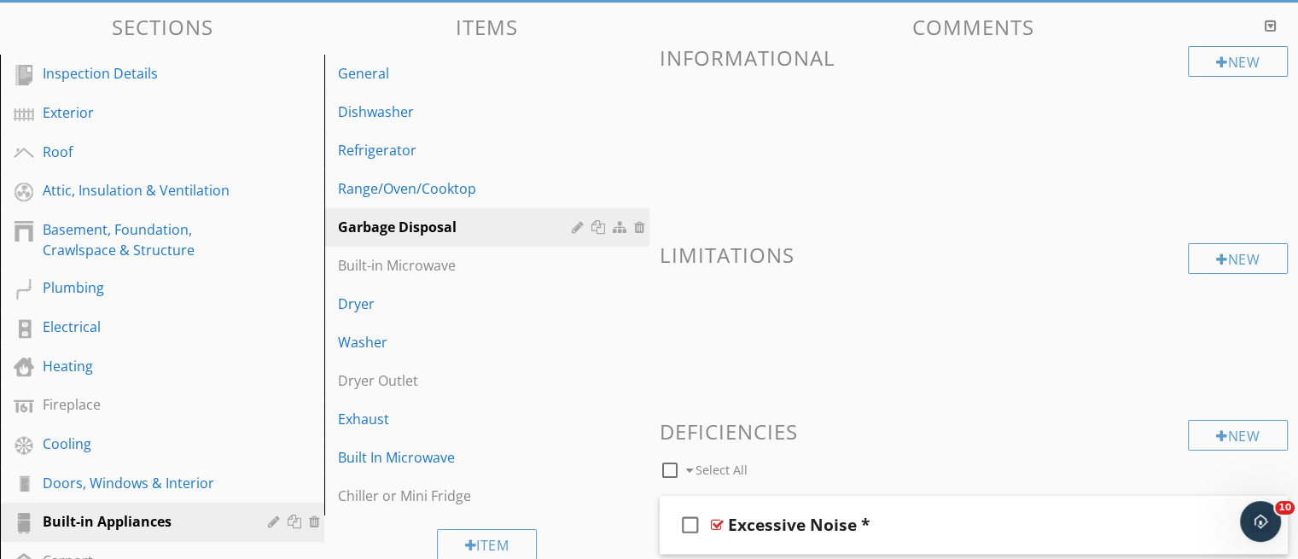
scroll to position [160, 0]
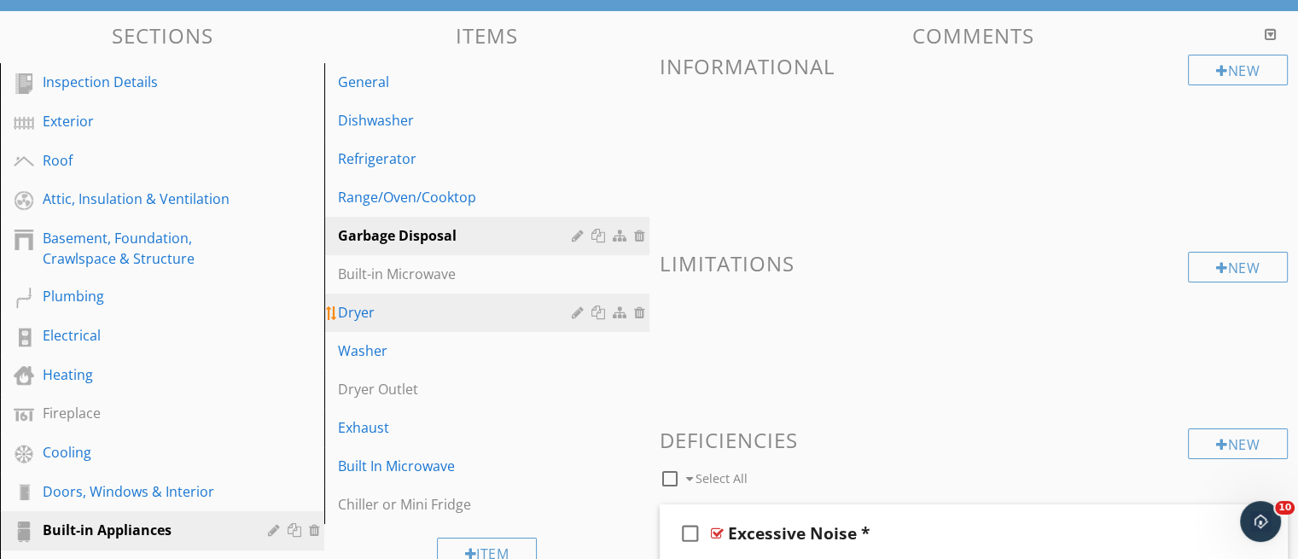
click at [359, 314] on div "Dryer" at bounding box center [457, 312] width 238 height 20
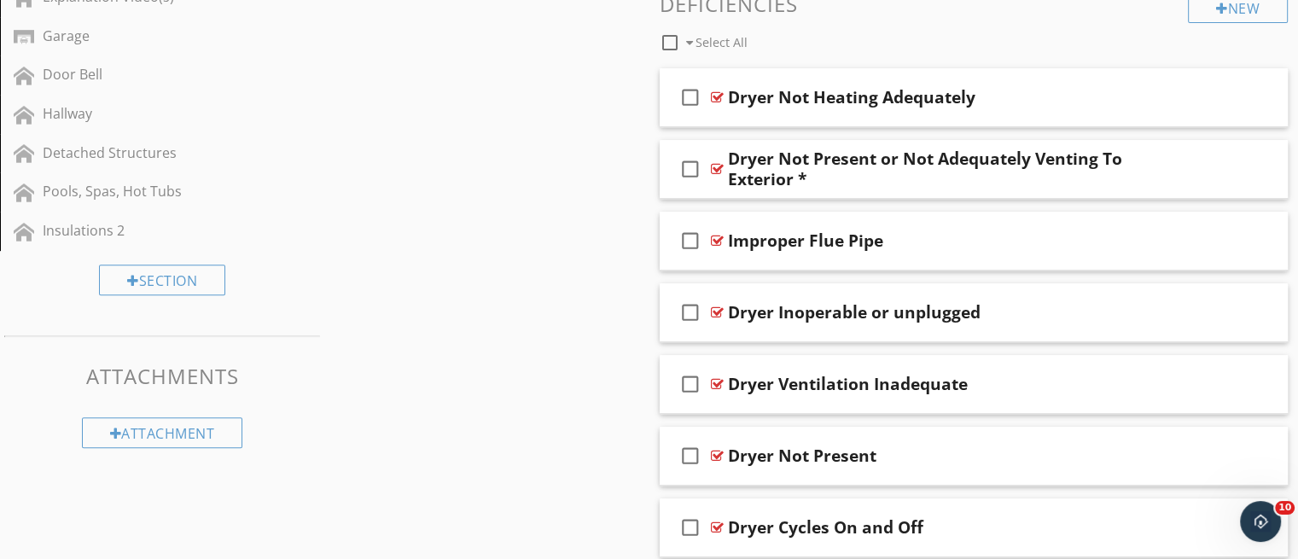
scroll to position [762, 0]
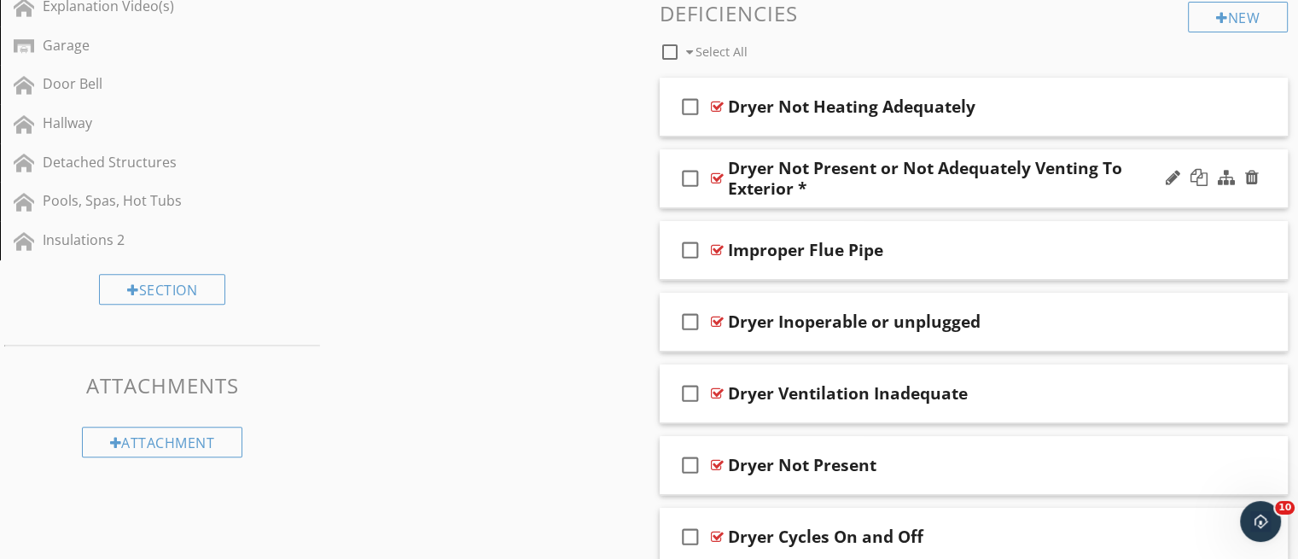
click at [957, 184] on div "Dryer Not Present or Not Adequately Venting To Exterior *" at bounding box center [951, 178] width 446 height 41
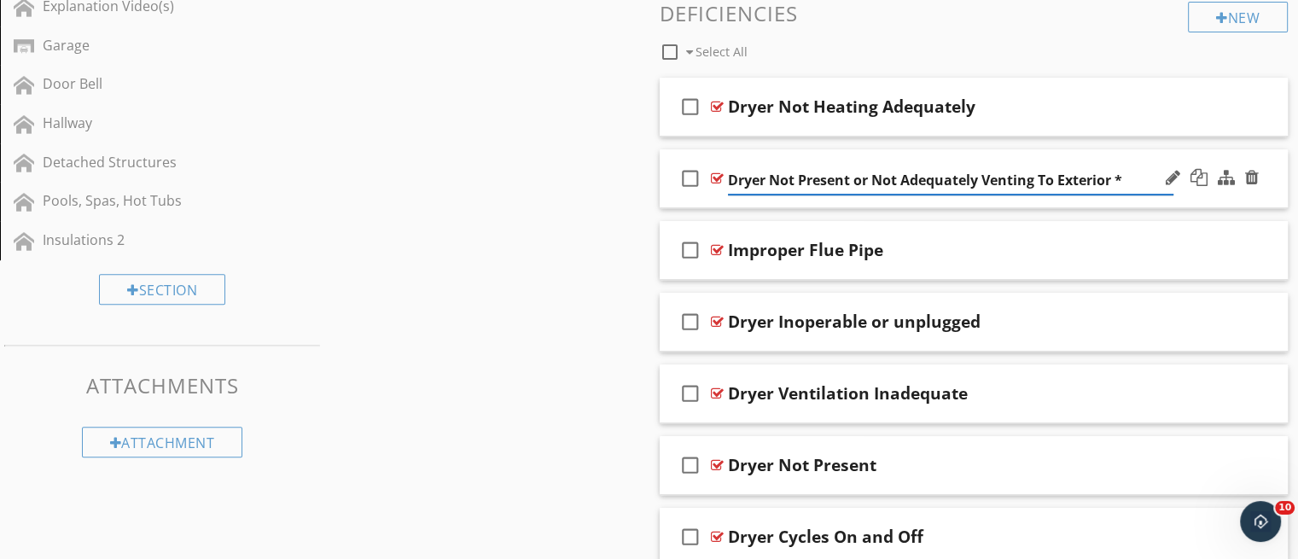
click at [905, 207] on div "check_box_outline_blank Dryer Not Present or Not Adequately Venting To Exterior…" at bounding box center [974, 178] width 629 height 59
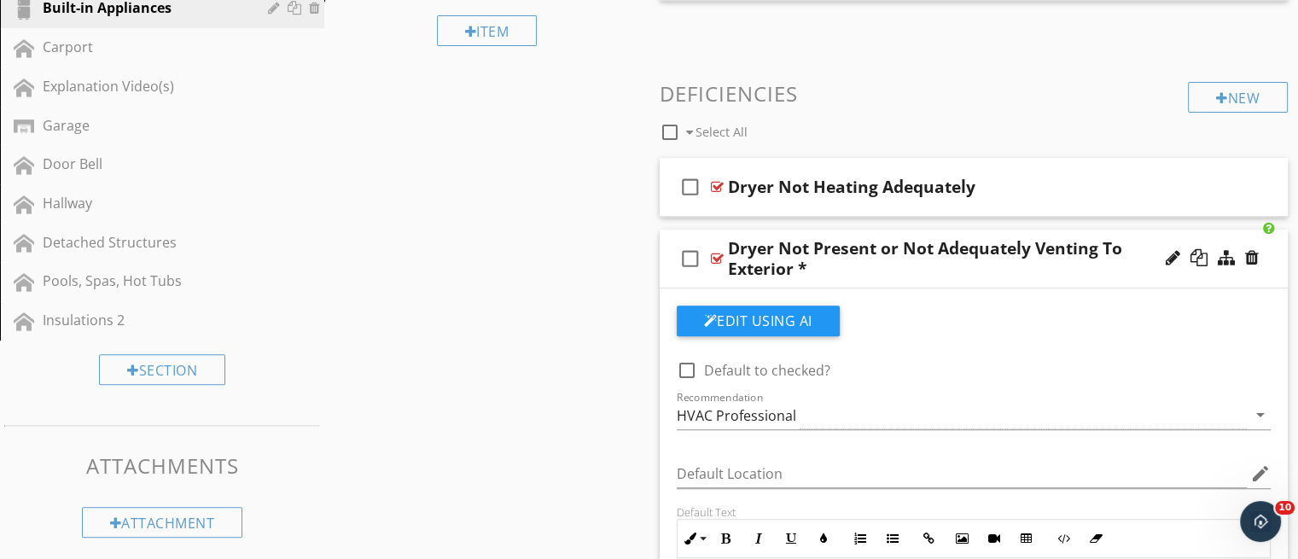
scroll to position [661, 0]
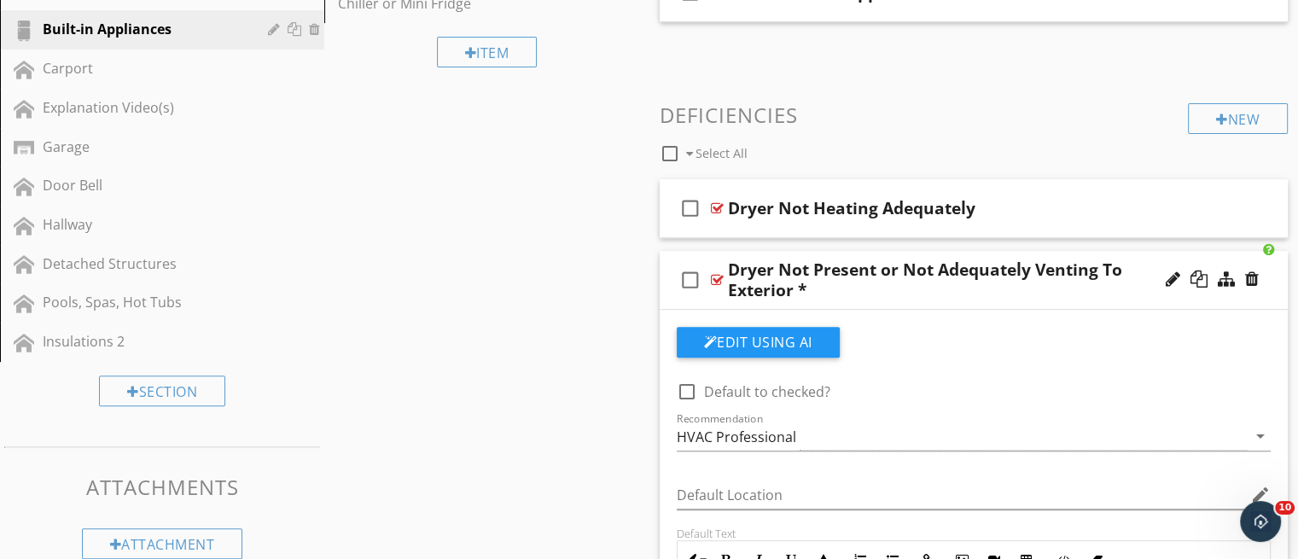
click at [969, 300] on div "check_box_outline_blank Dryer Not Present or Not Adequately Venting To Exterior…" at bounding box center [974, 280] width 629 height 59
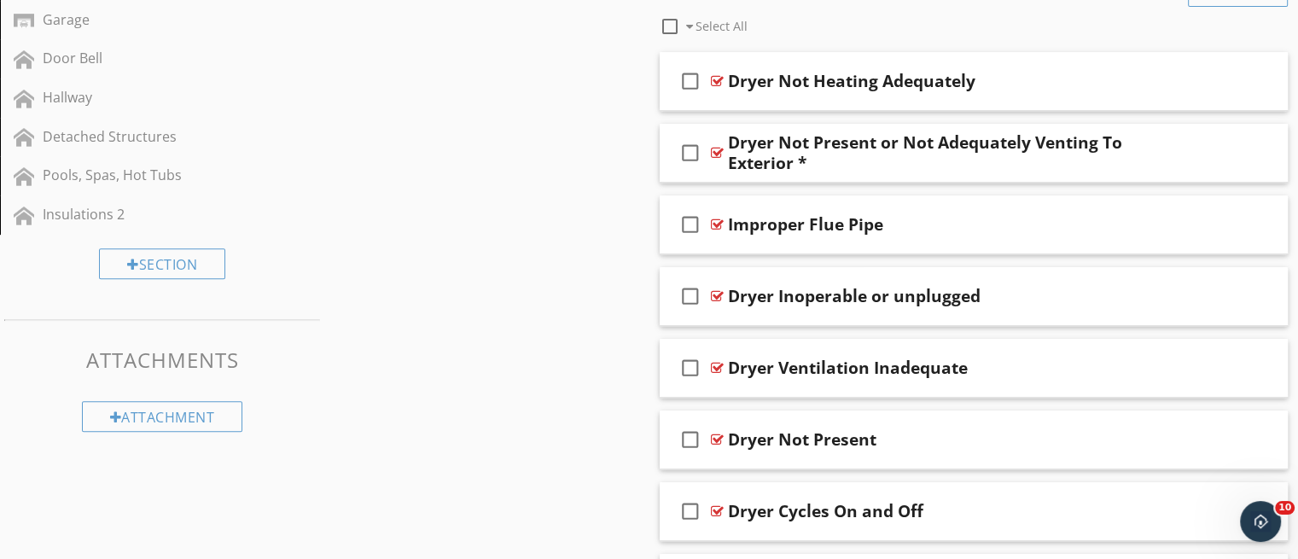
scroll to position [795, 0]
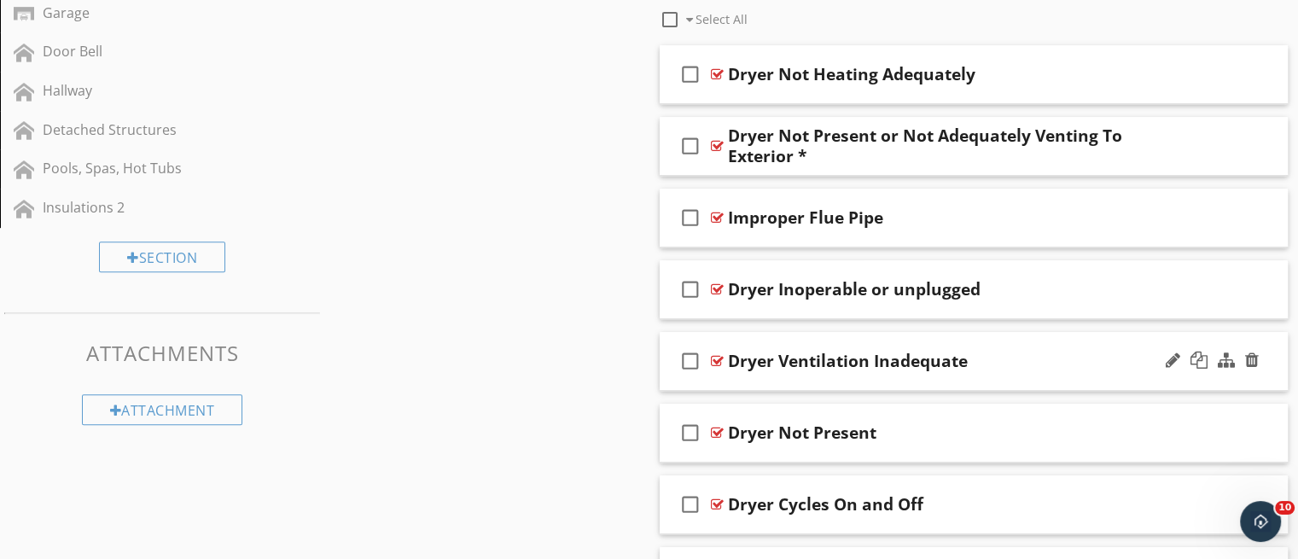
click at [1069, 377] on div "check_box_outline_blank Dryer Ventilation Inadequate" at bounding box center [974, 361] width 629 height 59
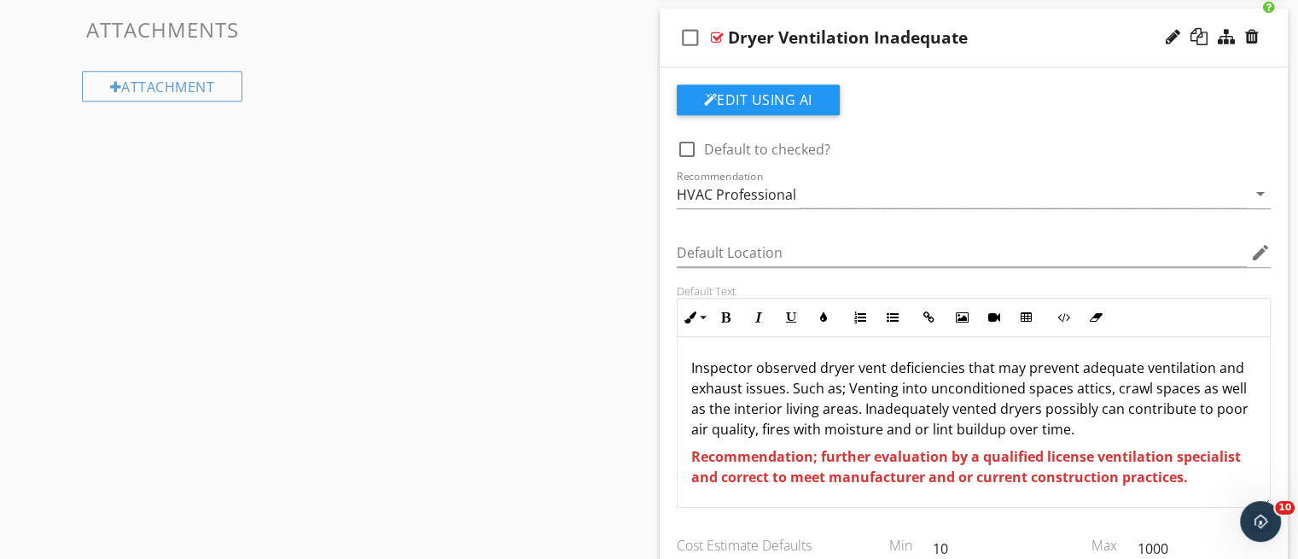
scroll to position [1130, 0]
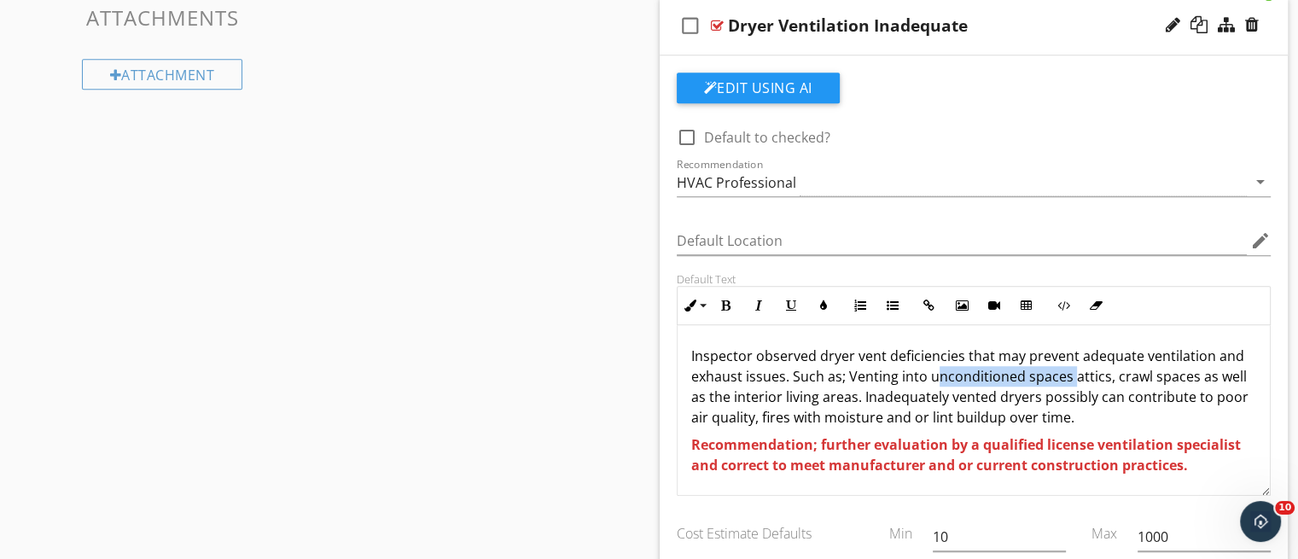
drag, startPoint x: 1069, startPoint y: 371, endPoint x: 931, endPoint y: 380, distance: 137.7
click at [931, 380] on p "Inspector observed dryer vent deficiencies that may prevent adequate ventilatio…" at bounding box center [974, 387] width 566 height 82
copy p "nconditioned spaces"
click at [1168, 24] on div at bounding box center [1173, 24] width 15 height 17
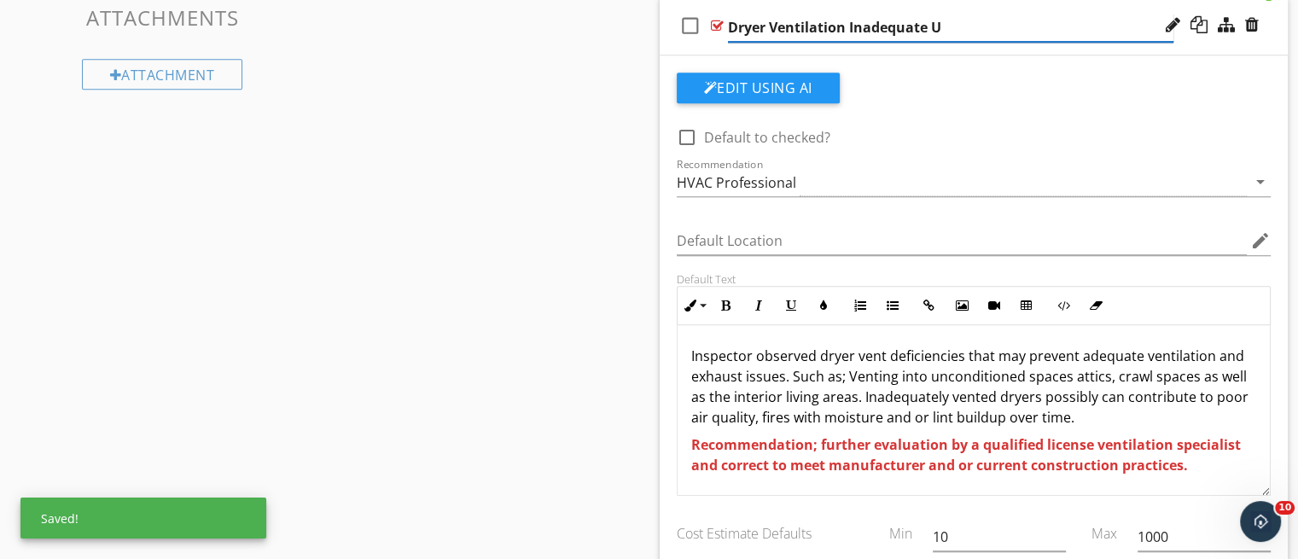
paste input "nconditioned spaces"
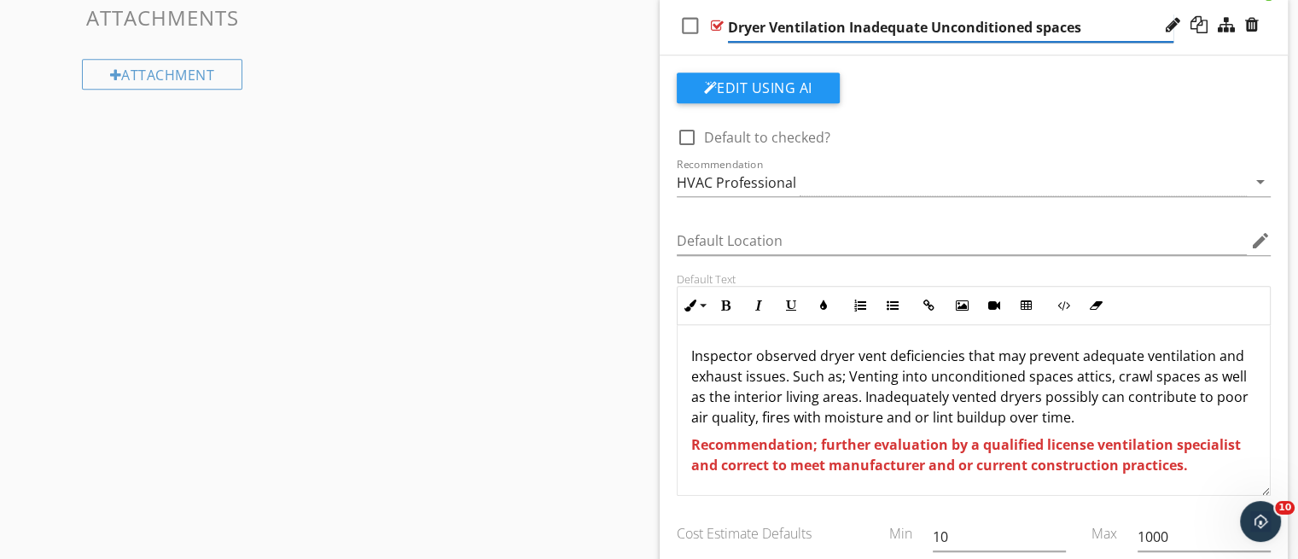
click at [1040, 26] on input "Dryer Ventilation Inadequate Unconditioned spaces" at bounding box center [951, 28] width 446 height 28
type input "Dryer Ventilation Inadequate Unconditioned Spaces"
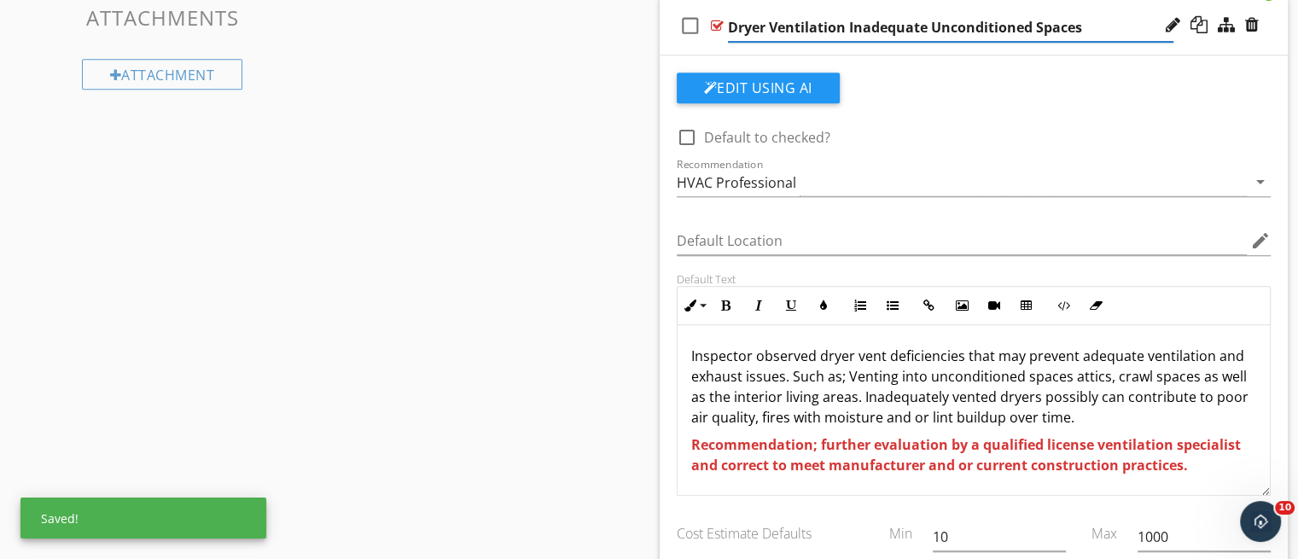
click at [1096, 77] on div "Edit Using AI" at bounding box center [974, 95] width 595 height 44
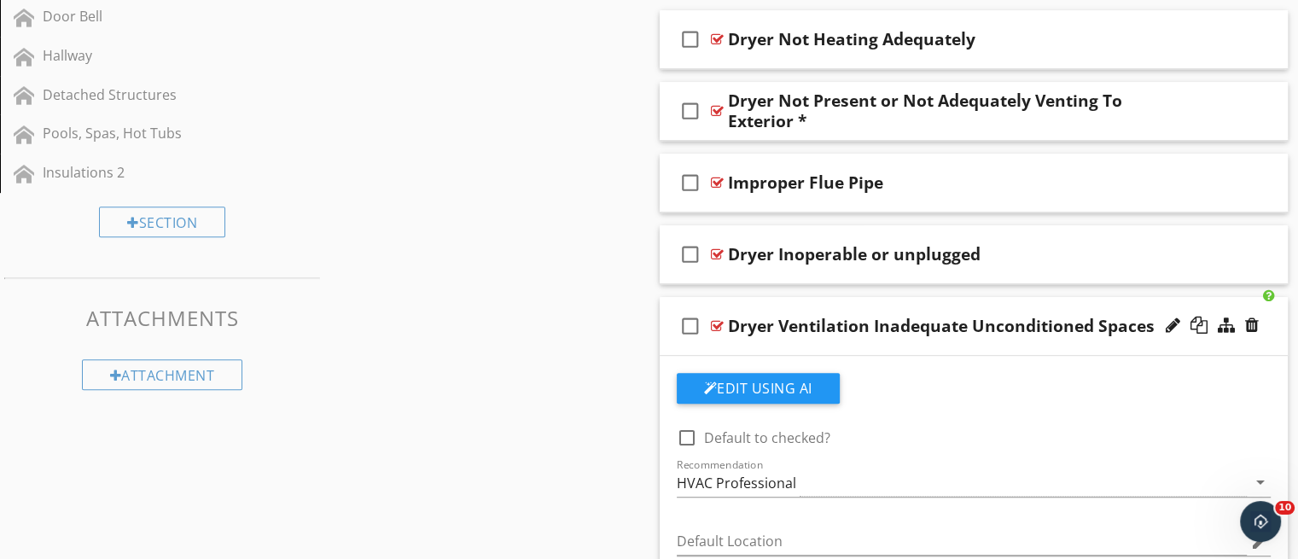
scroll to position [838, 0]
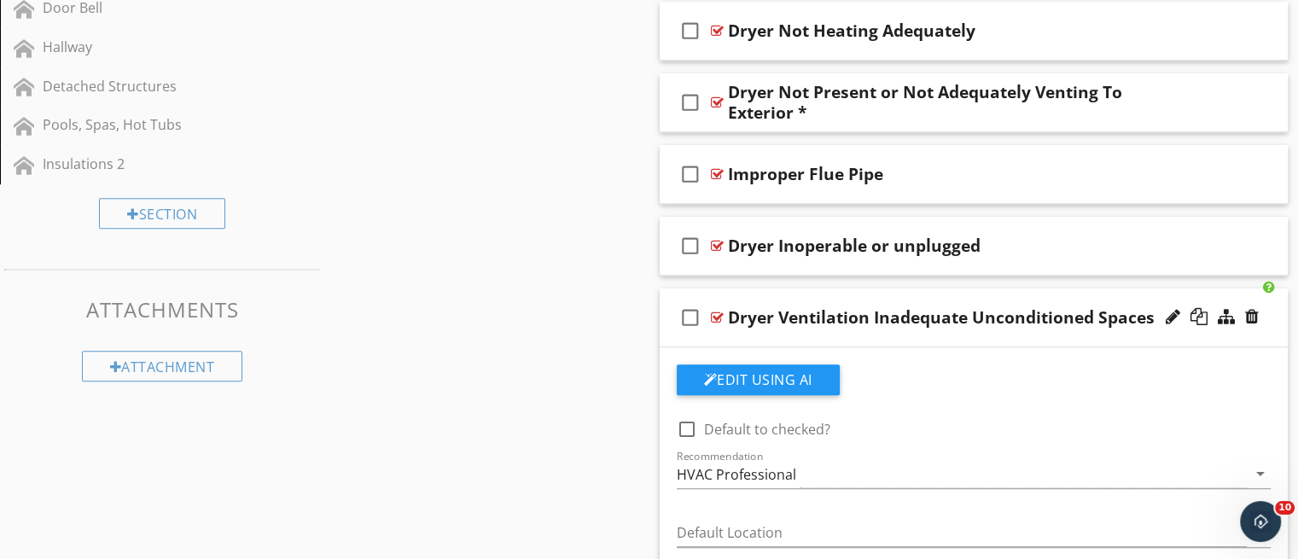
click at [960, 340] on div "check_box_outline_blank Dryer Ventilation Inadequate Unconditioned Spaces" at bounding box center [974, 317] width 629 height 59
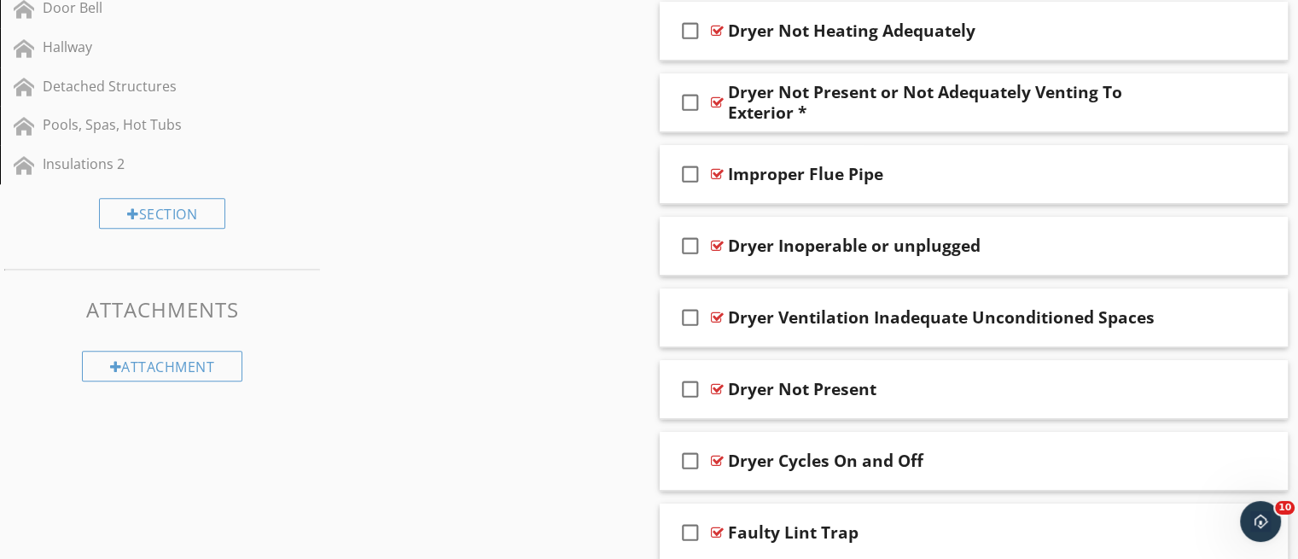
click at [910, 115] on div "Dryer Not Present or Not Adequately Venting To Exterior *" at bounding box center [951, 102] width 446 height 41
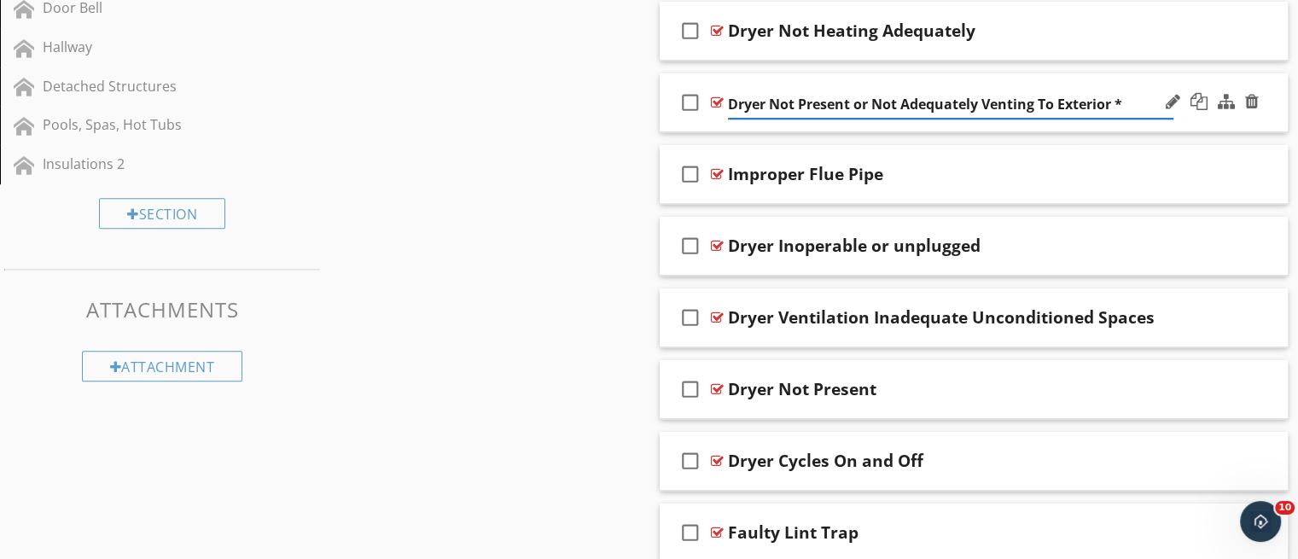
click at [911, 122] on div "check_box_outline_blank Dryer Not Present or Not Adequately Venting To Exterior…" at bounding box center [974, 102] width 629 height 59
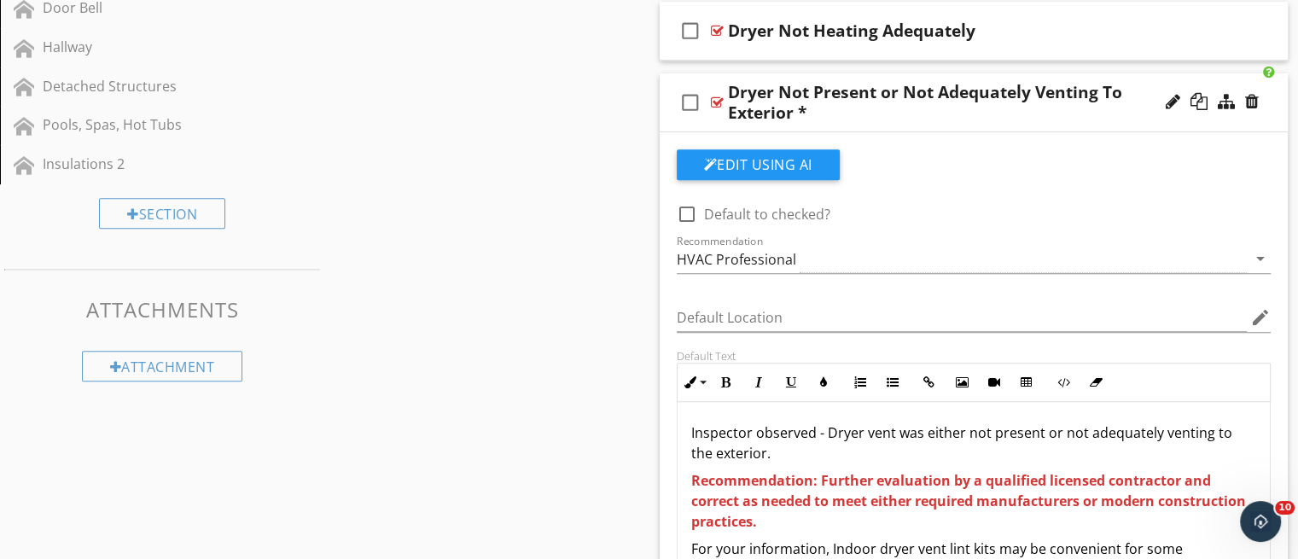
click at [968, 129] on div "check_box_outline_blank Dryer Not Present or Not Adequately Venting To Exterior…" at bounding box center [974, 102] width 629 height 59
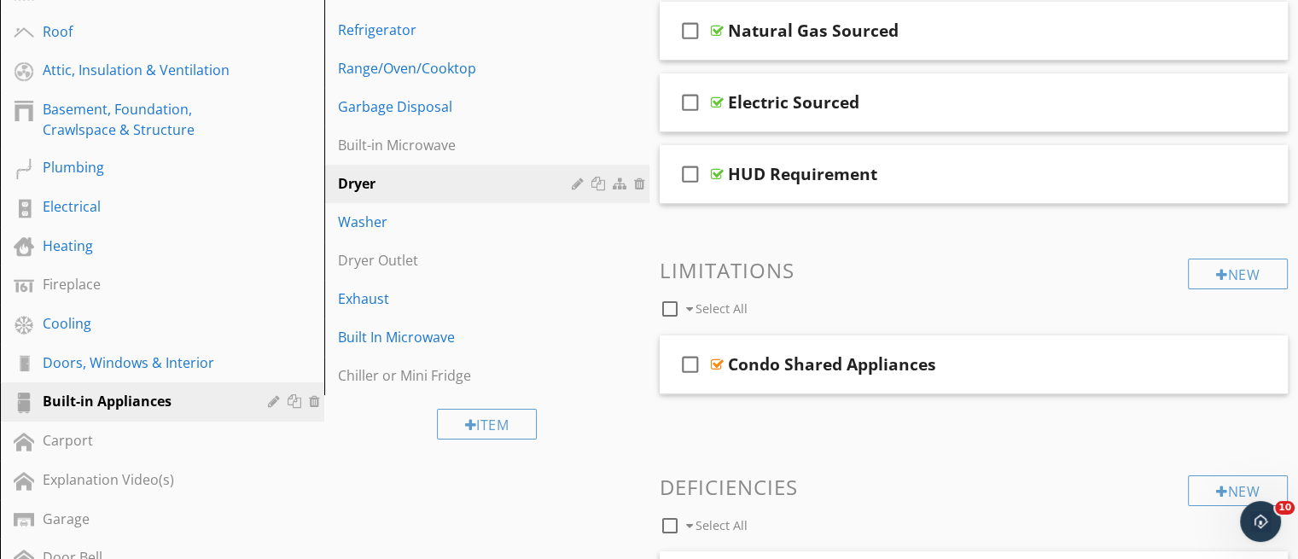
scroll to position [280, 0]
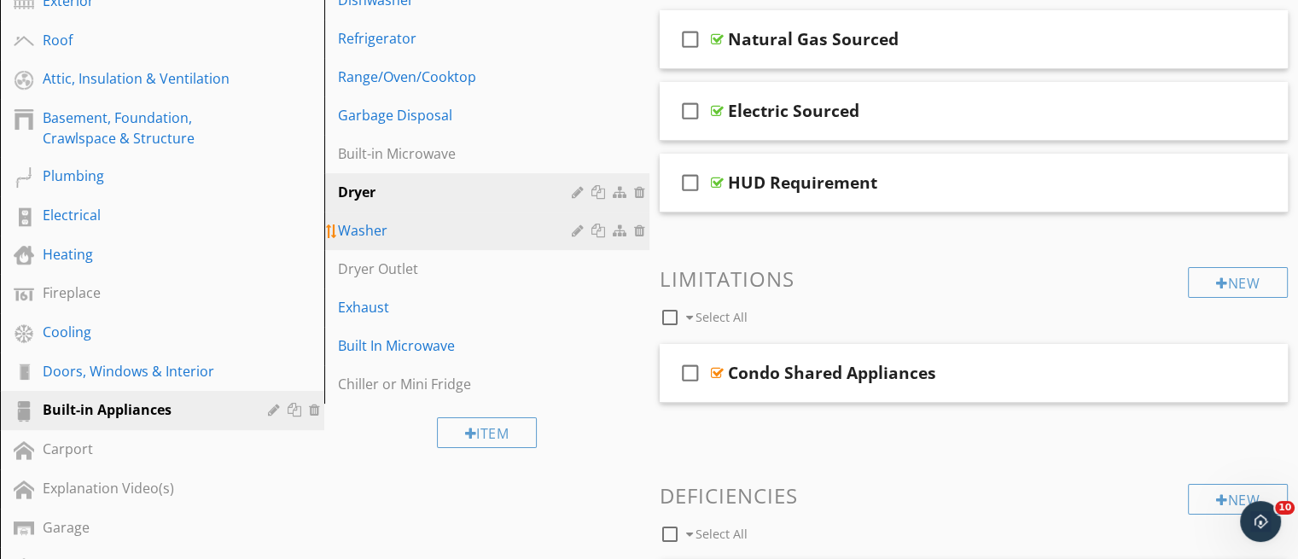
click at [365, 225] on div "Washer" at bounding box center [457, 230] width 238 height 20
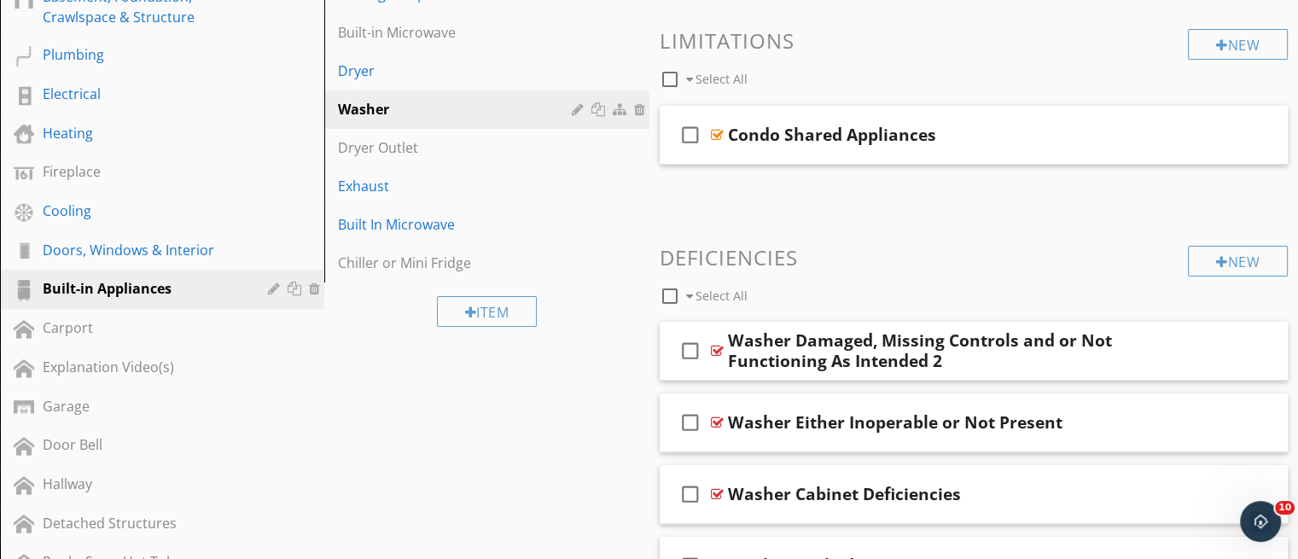
scroll to position [395, 0]
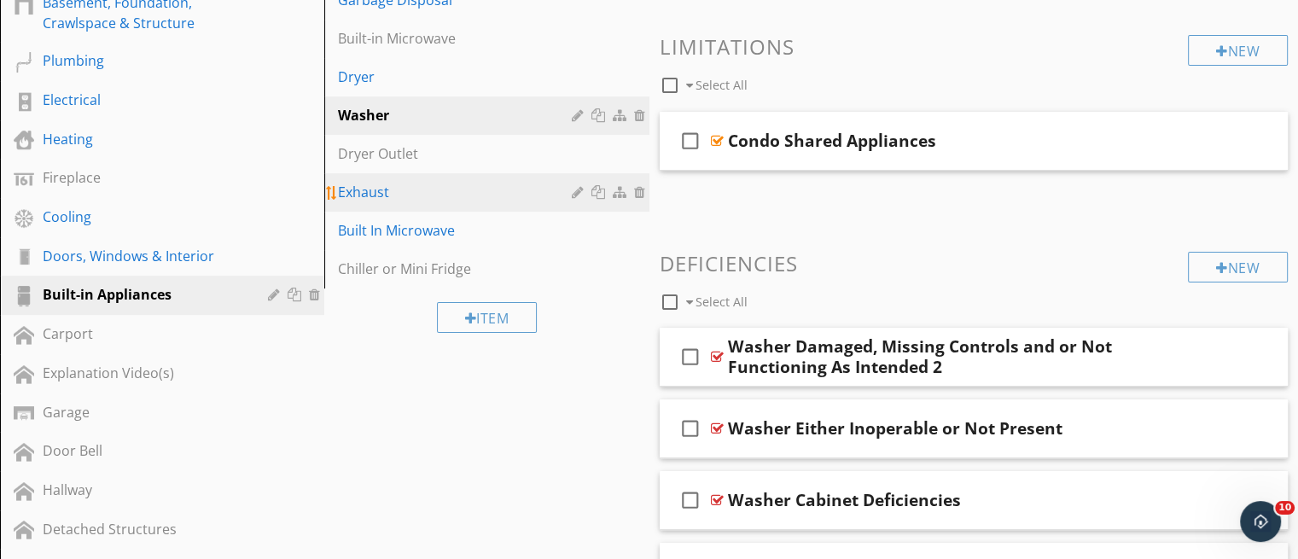
click at [382, 189] on div "Exhaust" at bounding box center [457, 192] width 238 height 20
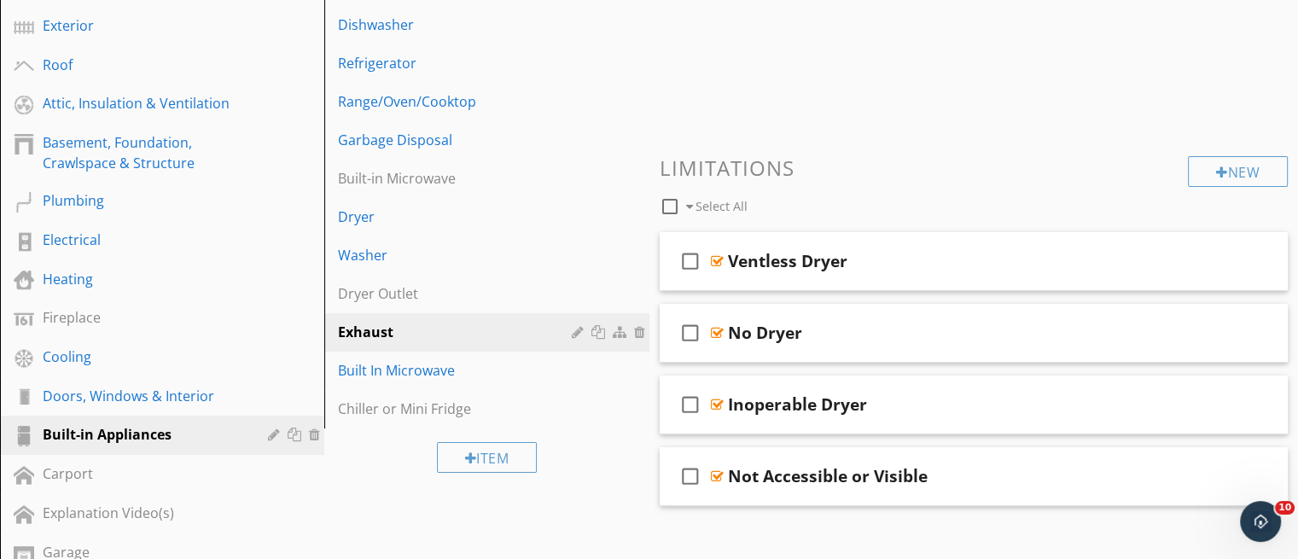
scroll to position [246, 0]
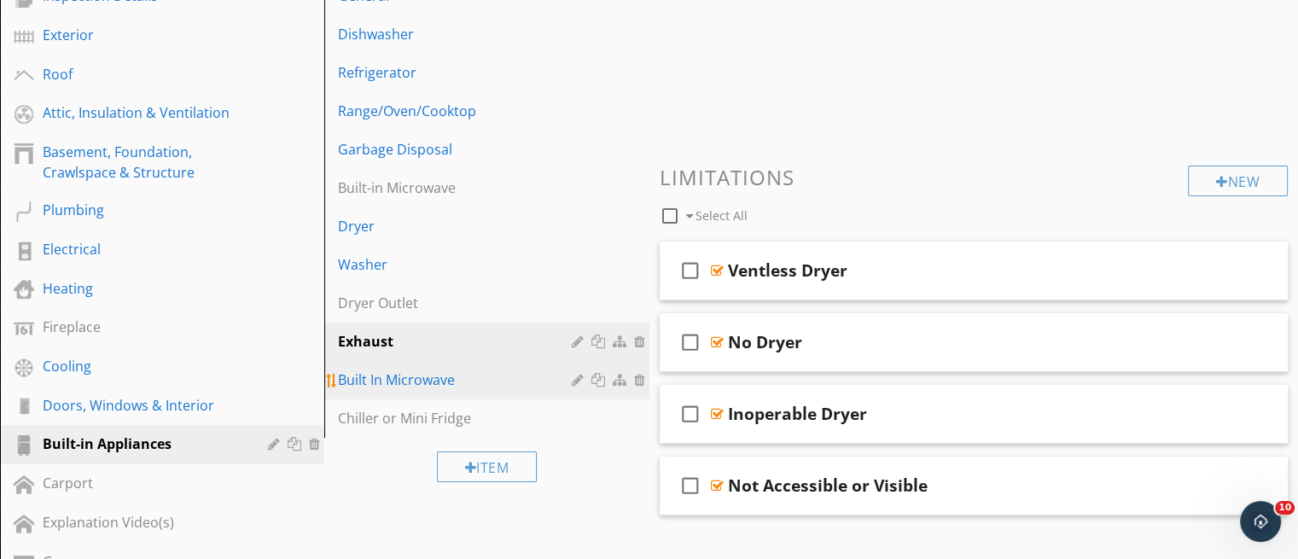
click at [439, 373] on div "Built In Microwave" at bounding box center [457, 380] width 238 height 20
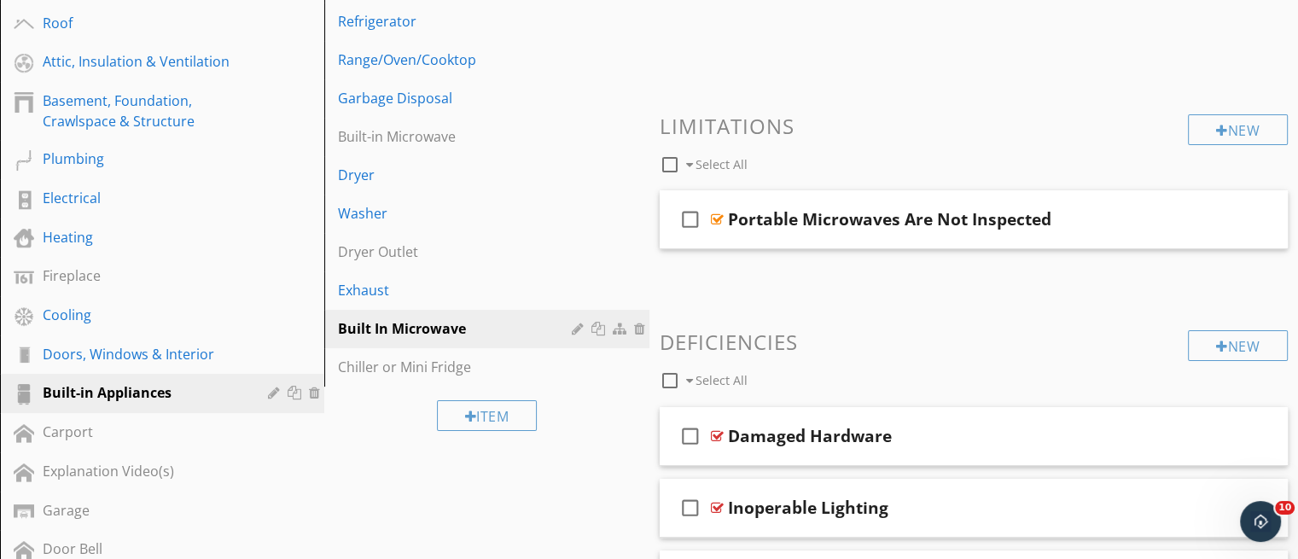
scroll to position [288, 0]
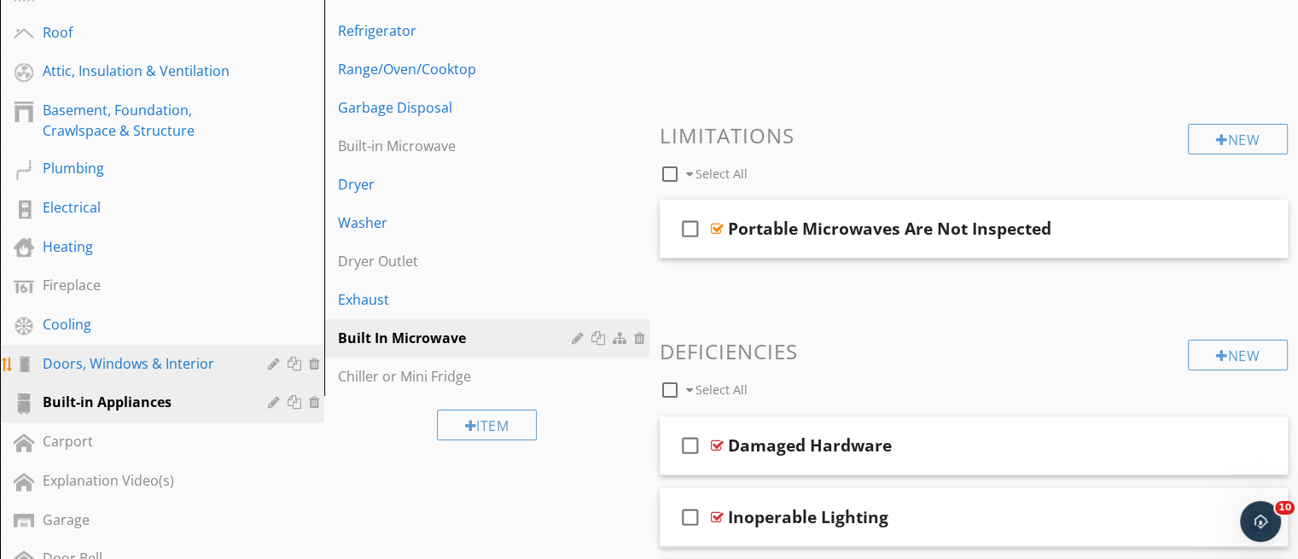
click at [167, 354] on div "Doors, Windows & Interior" at bounding box center [143, 363] width 201 height 20
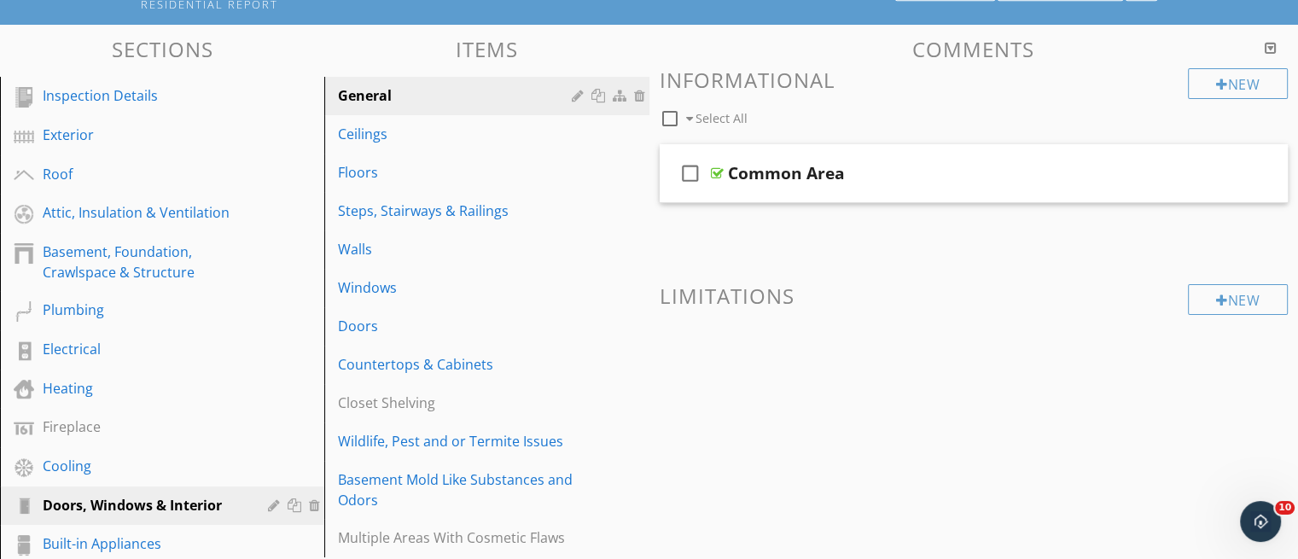
scroll to position [140, 0]
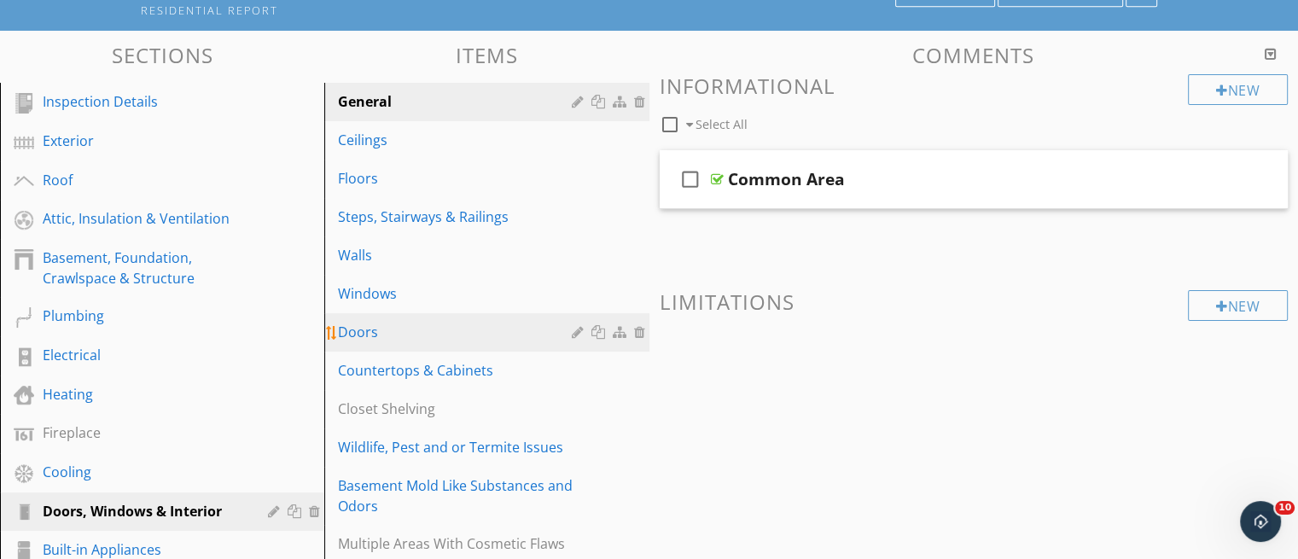
click at [375, 328] on div "Doors" at bounding box center [457, 332] width 238 height 20
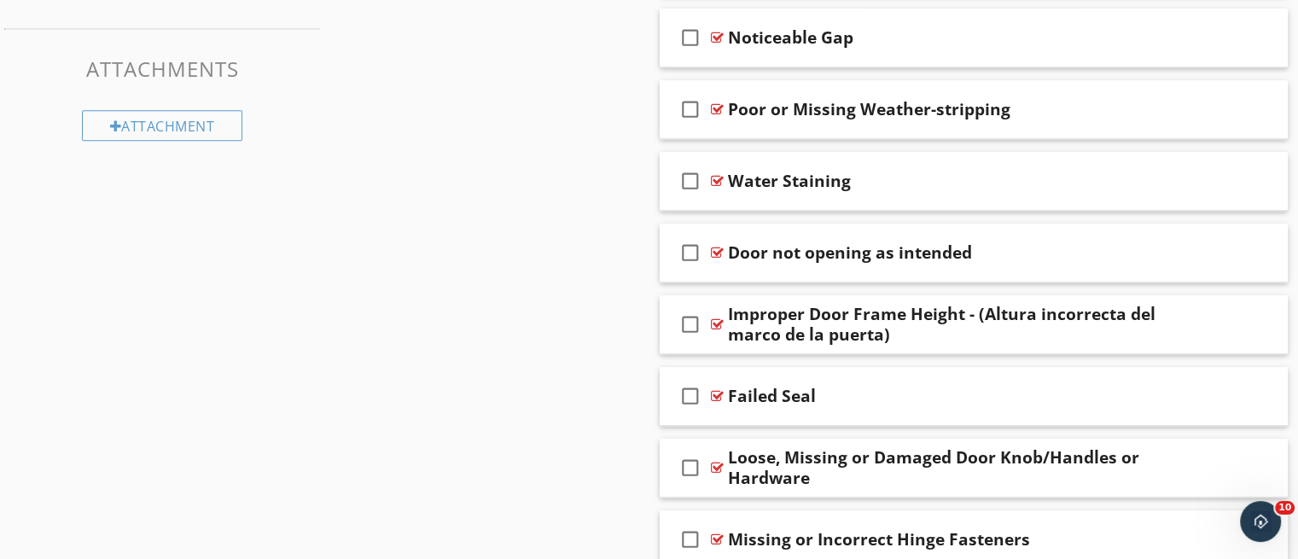
scroll to position [1073, 0]
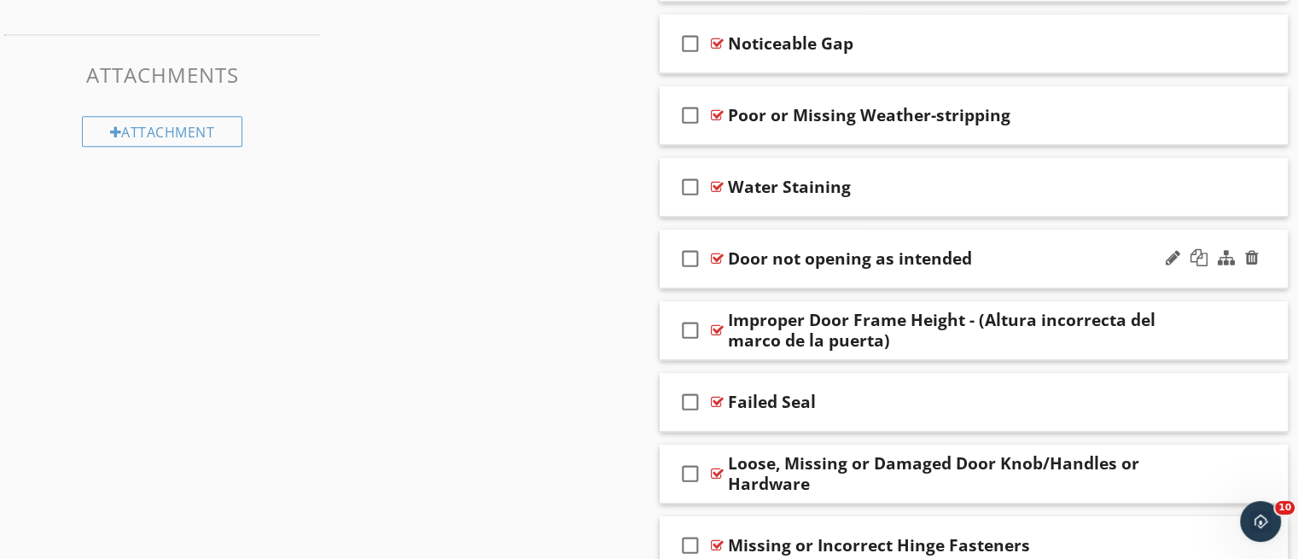
click at [883, 279] on div "check_box_outline_blank Door not opening as intended" at bounding box center [974, 259] width 629 height 59
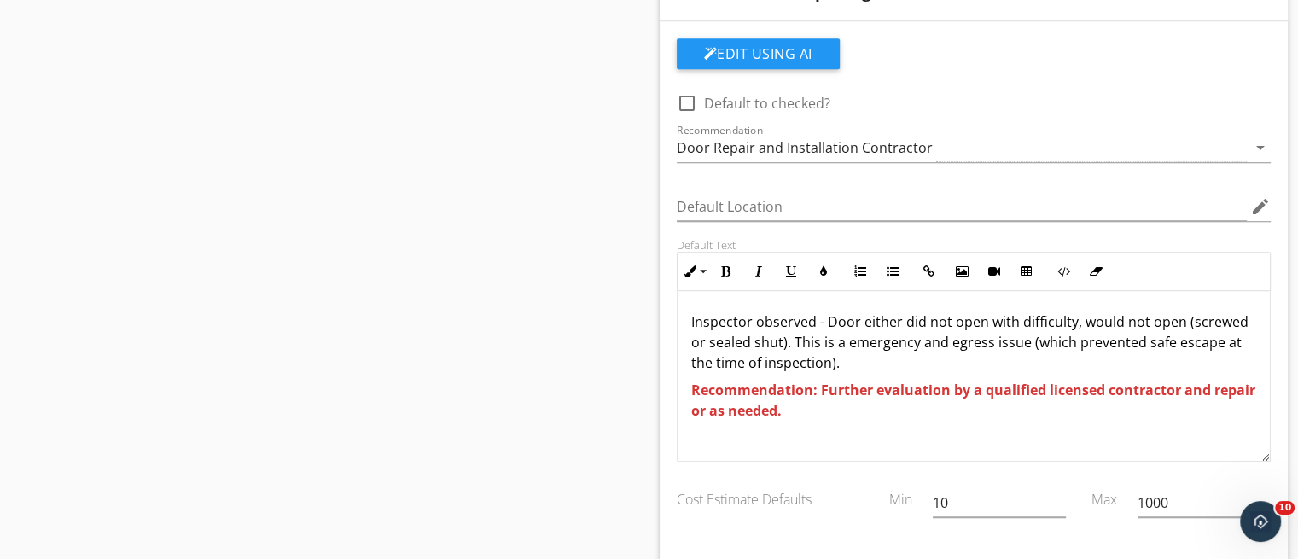
scroll to position [1344, 0]
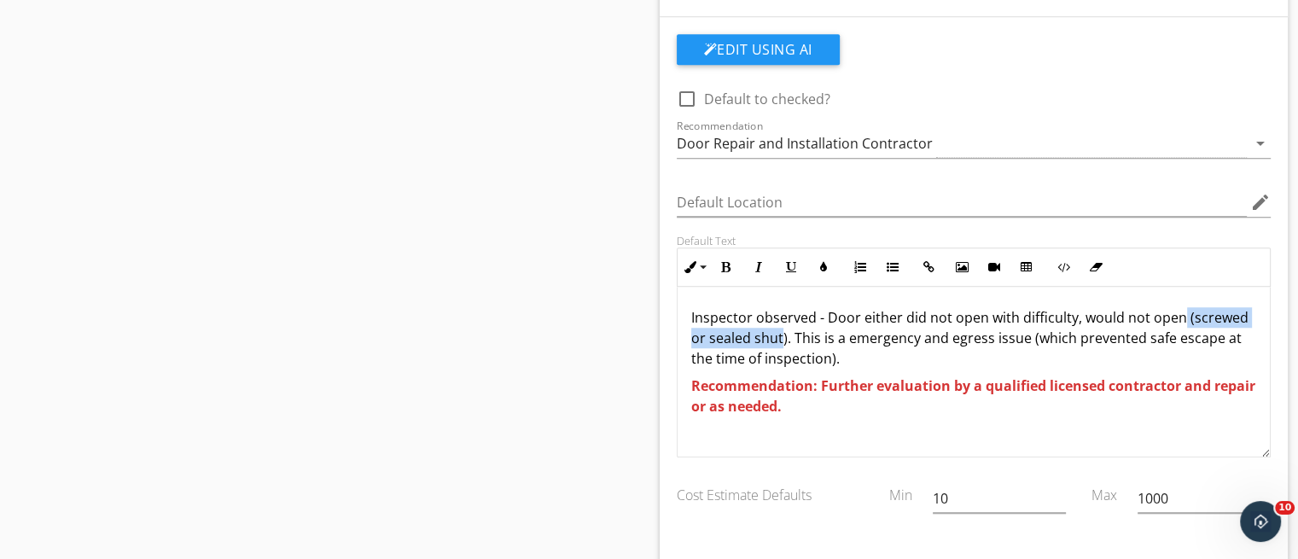
drag, startPoint x: 780, startPoint y: 337, endPoint x: 1180, endPoint y: 308, distance: 401.4
click at [1180, 308] on p "Inspector observed - Door either did not open with difficulty, would not open (…" at bounding box center [974, 337] width 566 height 61
copy p "(screwed or sealed shut"
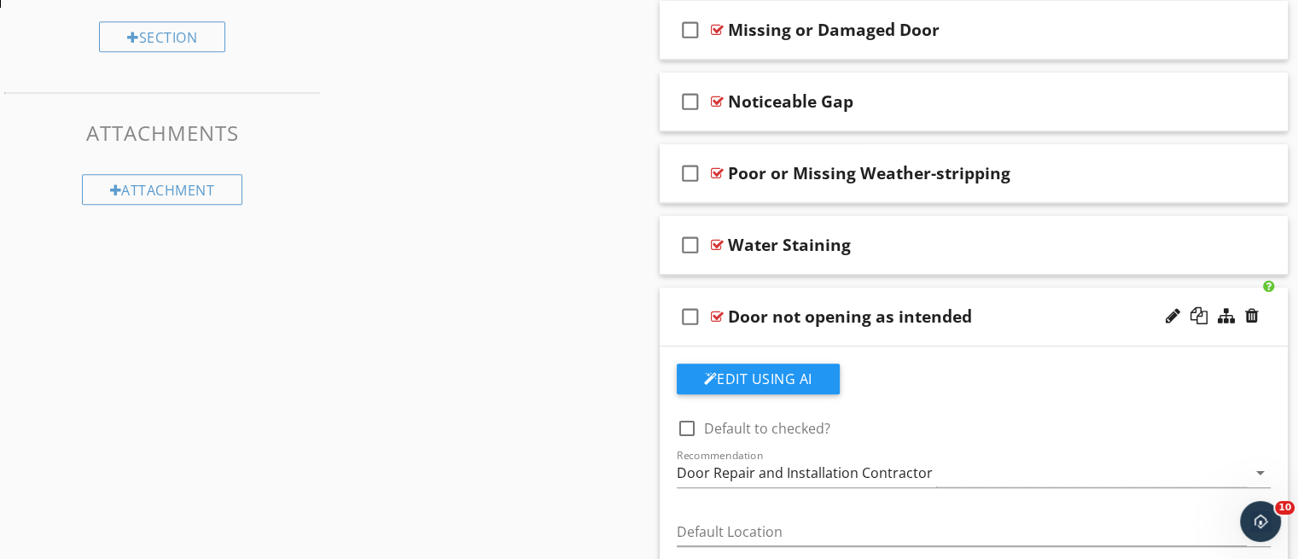
scroll to position [1011, 0]
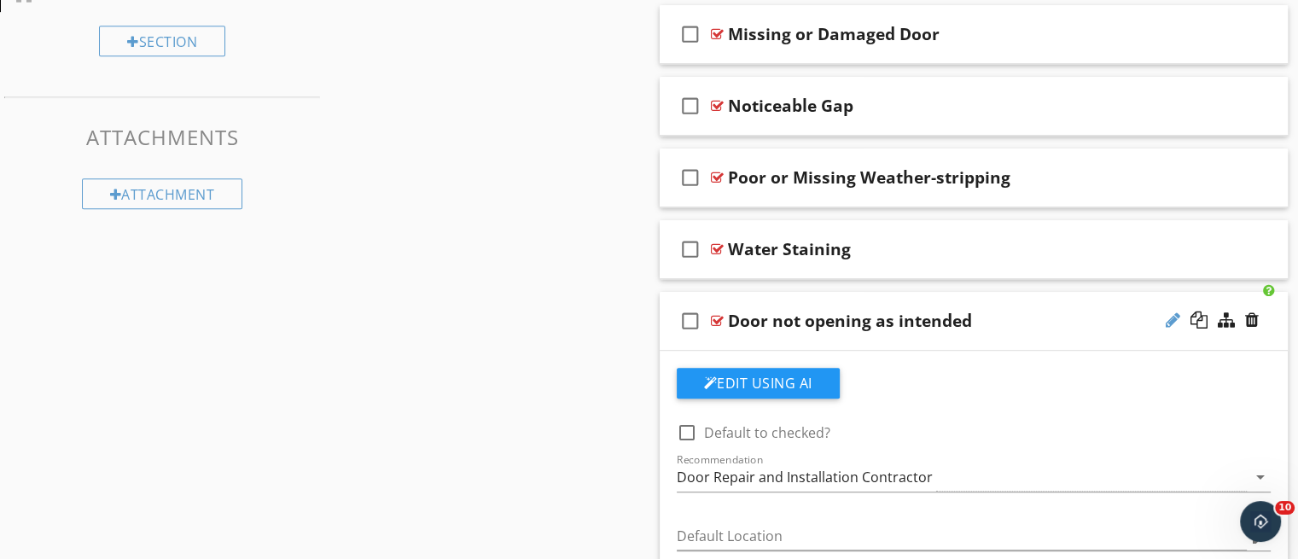
click at [1166, 312] on div at bounding box center [1173, 320] width 15 height 17
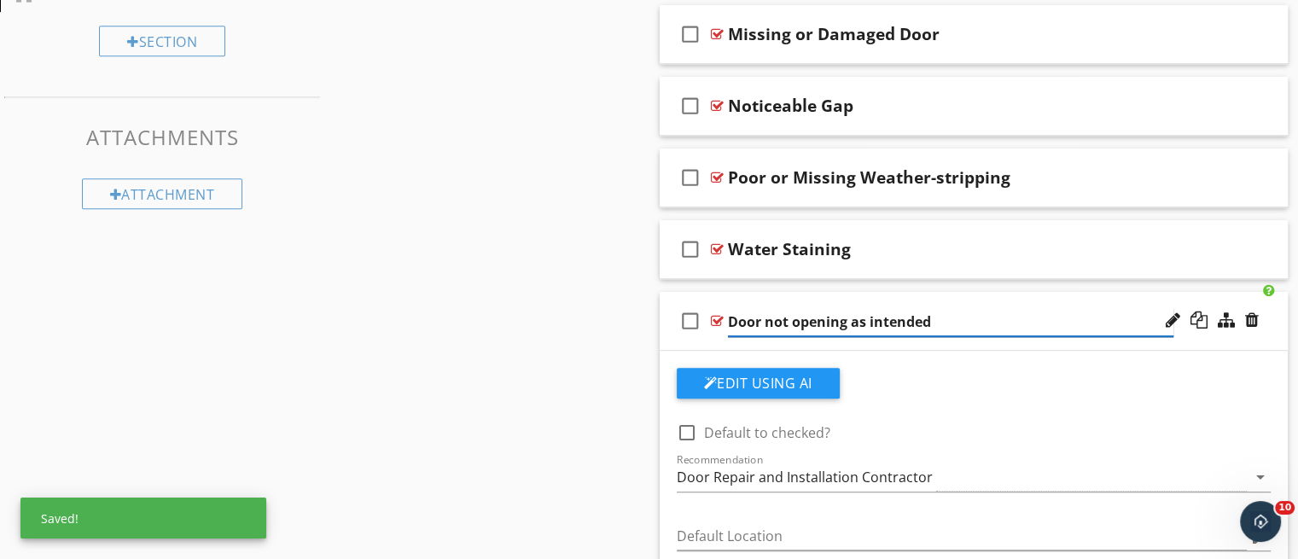
paste input "(screwed or sealed shut"
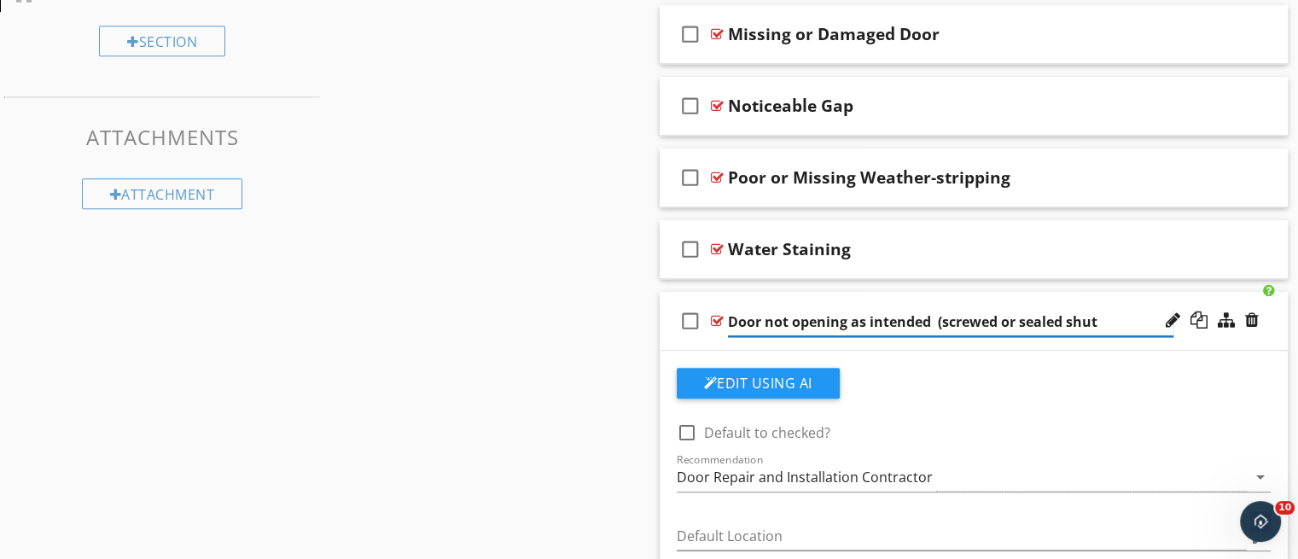
type input "Door not opening as intended (screwed or sealed shut)"
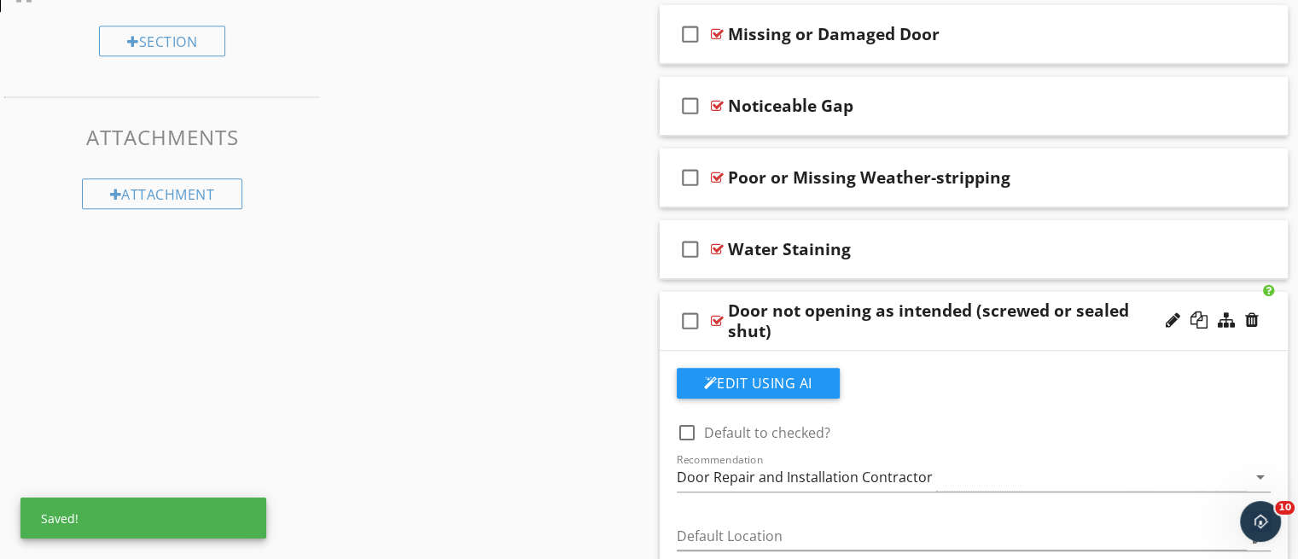
click at [1110, 343] on div "check_box_outline_blank Door not opening as intended (screwed or sealed shut)" at bounding box center [974, 321] width 629 height 59
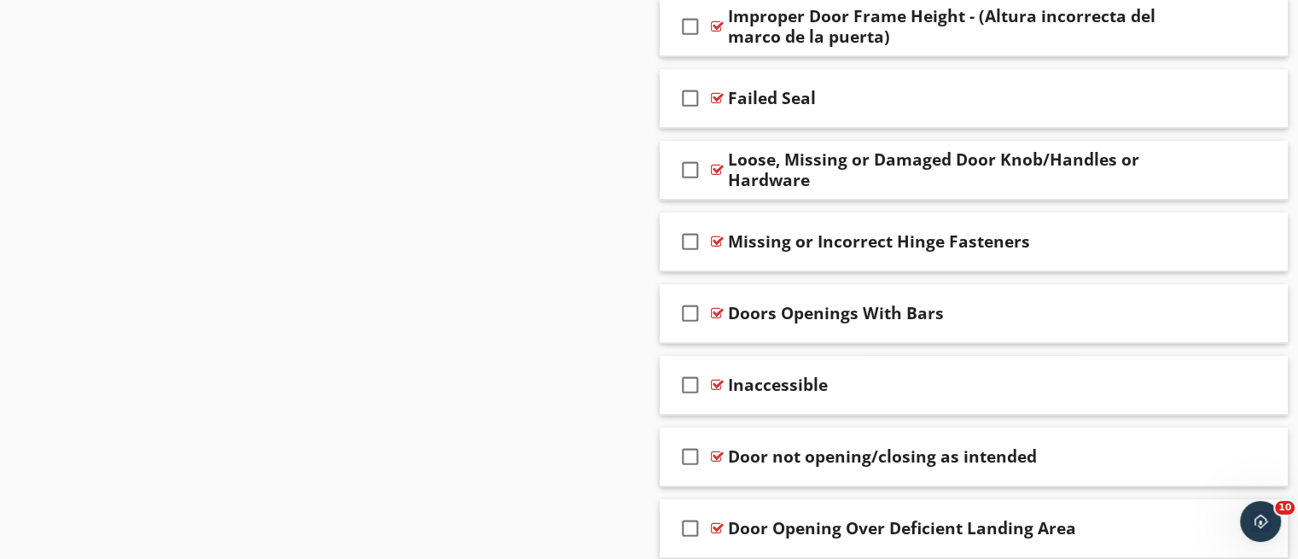
scroll to position [1380, 0]
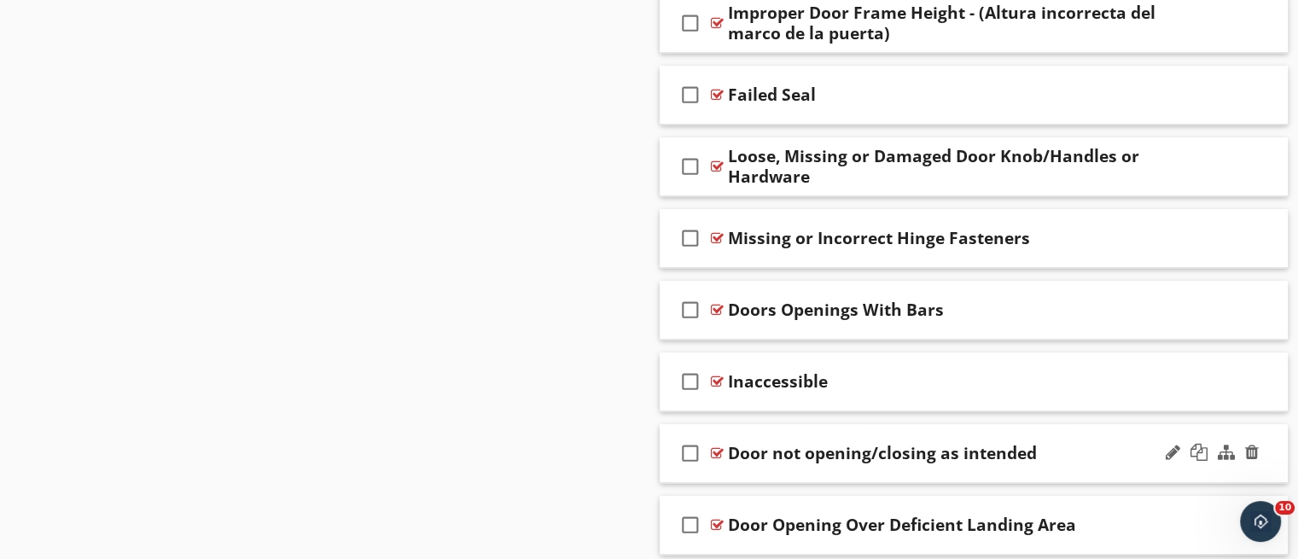
click at [997, 468] on div "check_box_outline_blank Door not opening/closing as intended" at bounding box center [974, 453] width 629 height 59
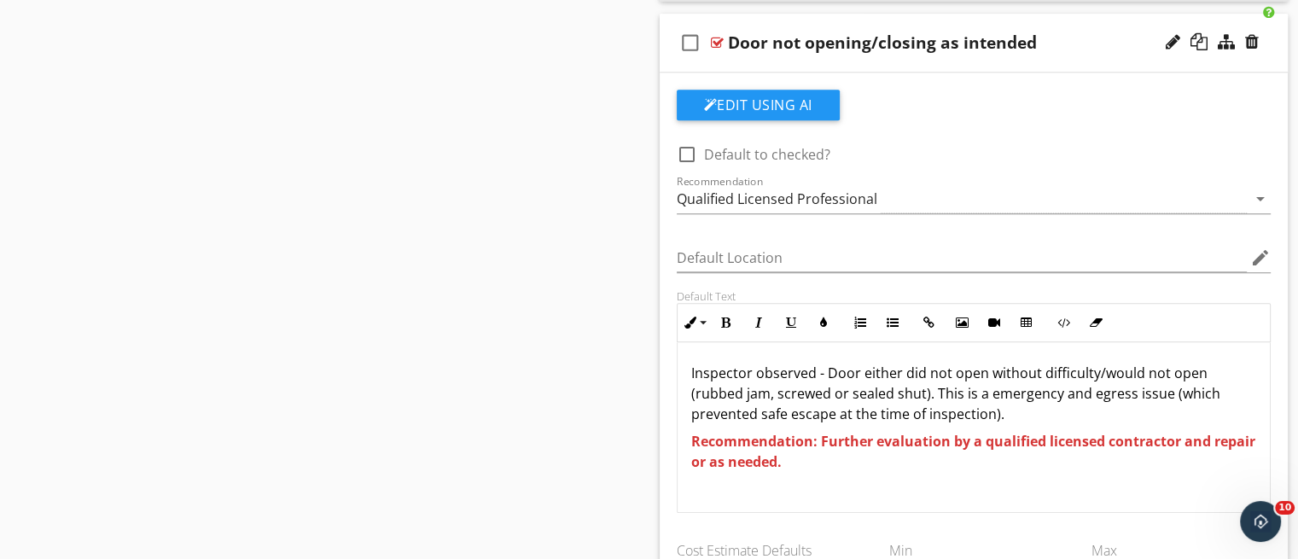
scroll to position [1803, 0]
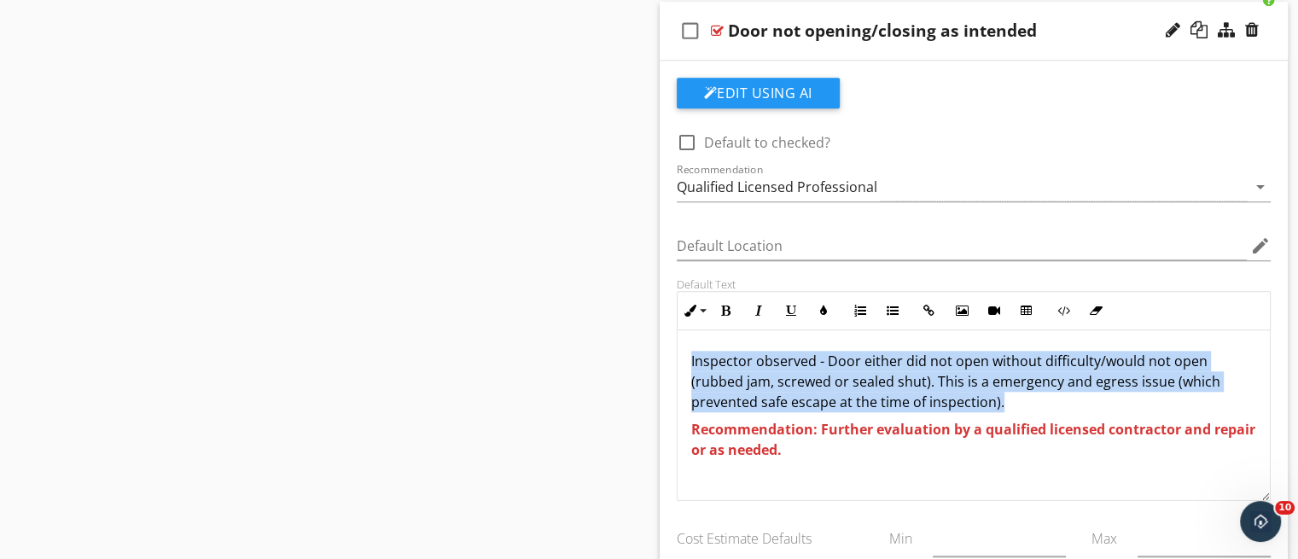
drag, startPoint x: 1005, startPoint y: 399, endPoint x: 677, endPoint y: 354, distance: 331.7
click at [678, 354] on div "Inspector observed - Door either did not open without difficulty/would not open…" at bounding box center [974, 415] width 593 height 171
copy p "Inspector observed - Door either did not open without difficulty/would not open…"
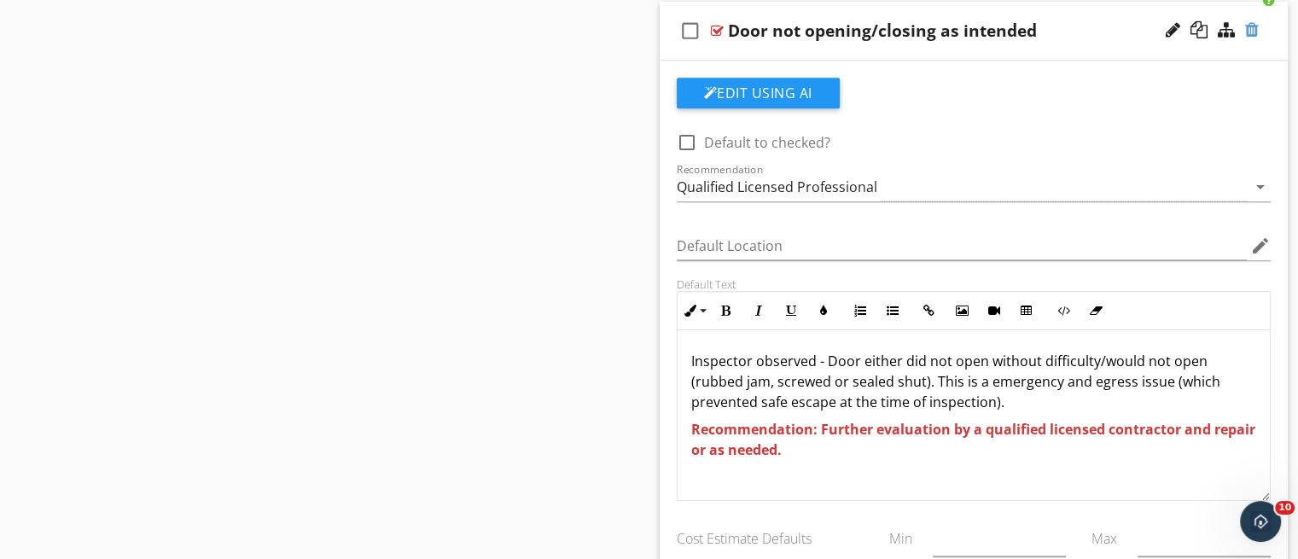
click at [1247, 30] on div at bounding box center [1252, 29] width 14 height 17
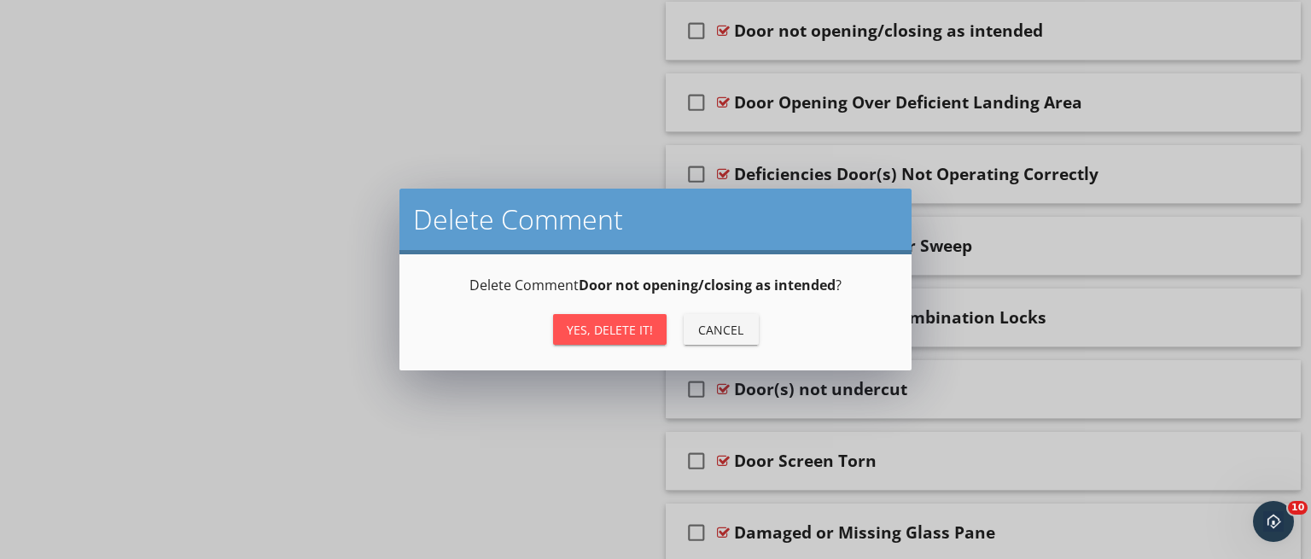
click at [595, 332] on div "Yes, Delete it!" at bounding box center [610, 330] width 86 height 18
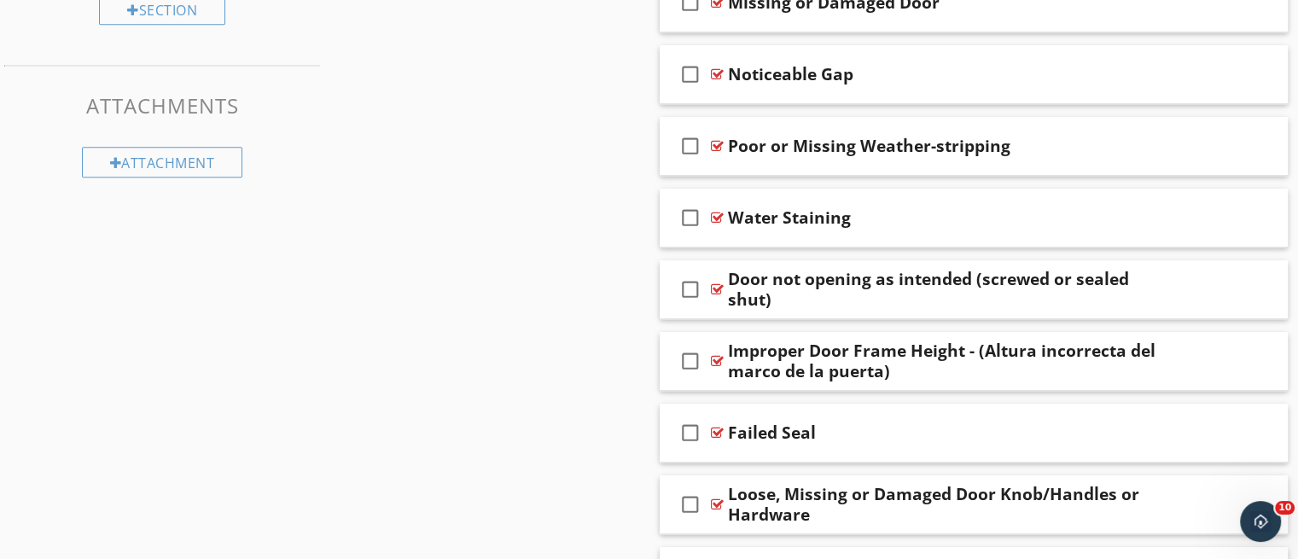
scroll to position [1039, 0]
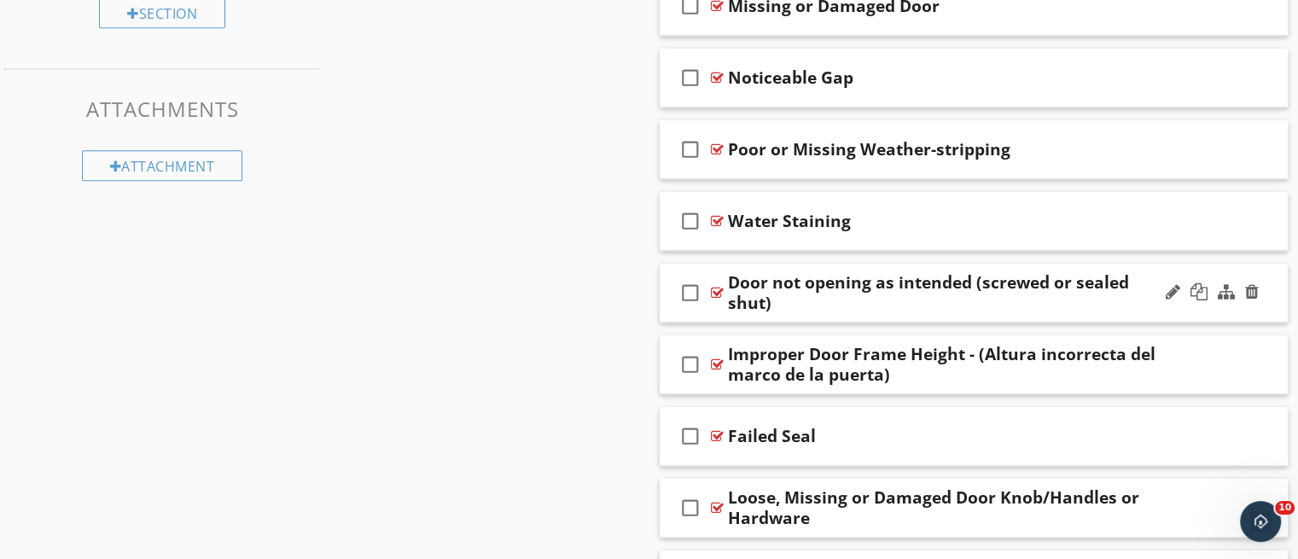
click at [1164, 306] on div at bounding box center [1213, 292] width 100 height 41
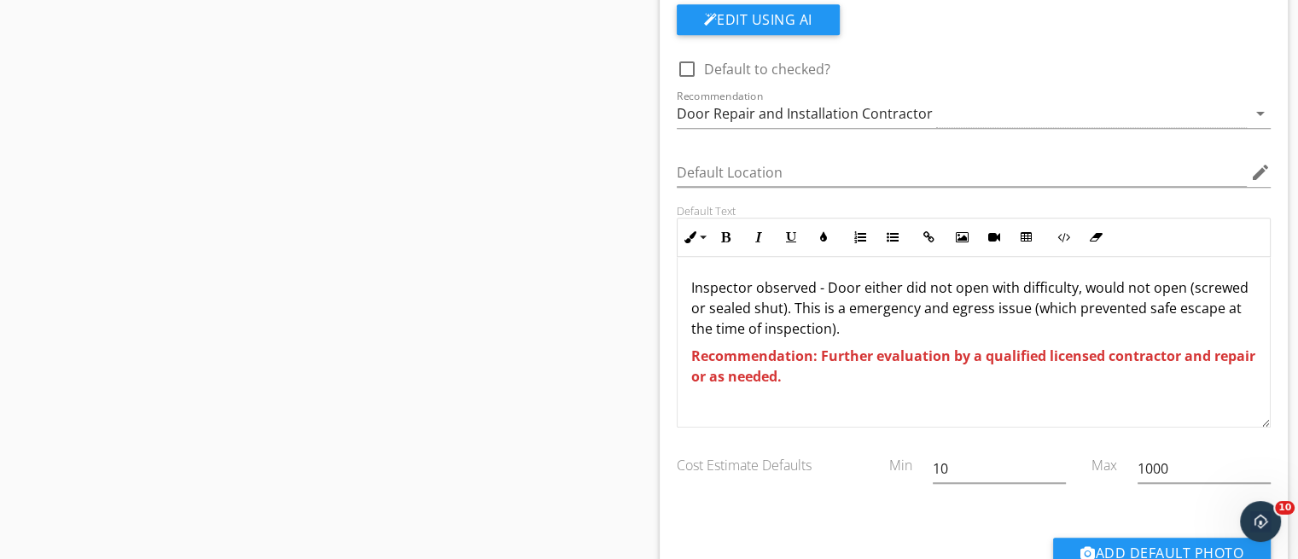
scroll to position [1386, 0]
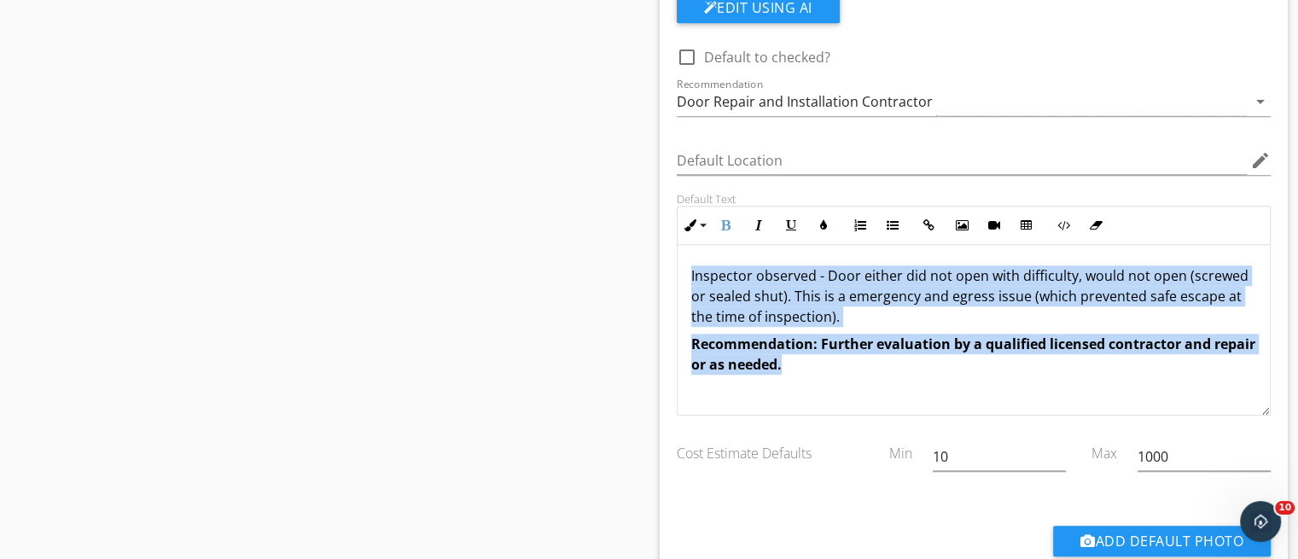
drag, startPoint x: 837, startPoint y: 379, endPoint x: 679, endPoint y: 273, distance: 190.1
click at [679, 273] on div "Inspector observed - Door either did not open with difficulty, would not open (…" at bounding box center [974, 330] width 593 height 171
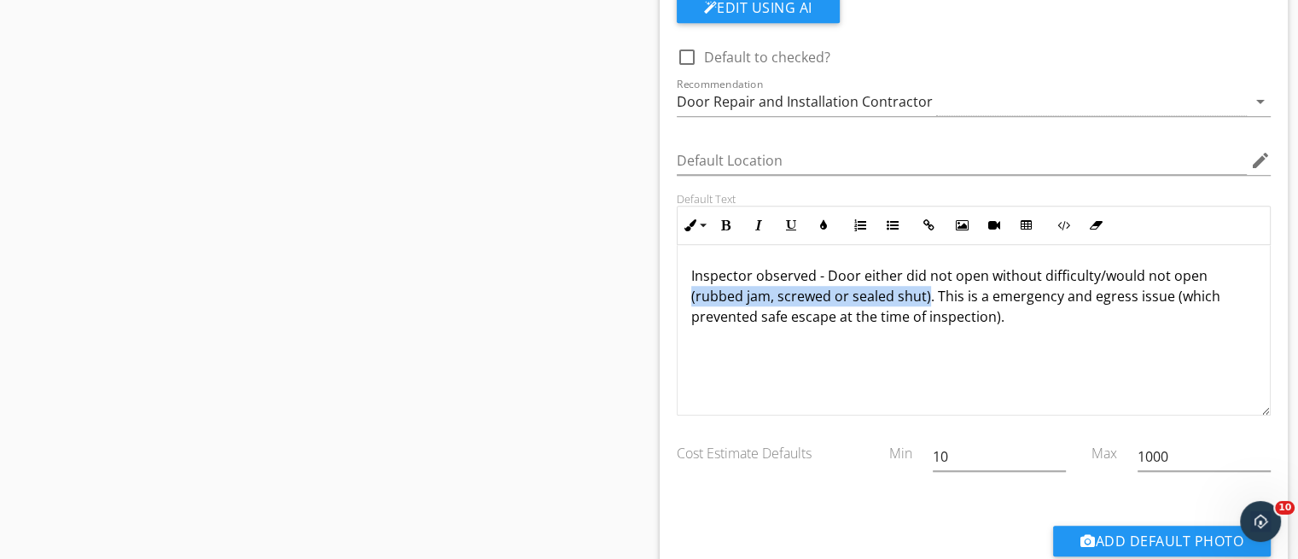
drag, startPoint x: 925, startPoint y: 299, endPoint x: 690, endPoint y: 291, distance: 235.7
click at [690, 291] on div "Inspector observed - Door either did not open without difficulty/would not open…" at bounding box center [974, 330] width 593 height 171
copy p "(rubbed jam, screwed or sealed shut)"
click at [1052, 333] on div "Inspector observed - Door either did not open without difficulty/would not open…" at bounding box center [974, 330] width 593 height 171
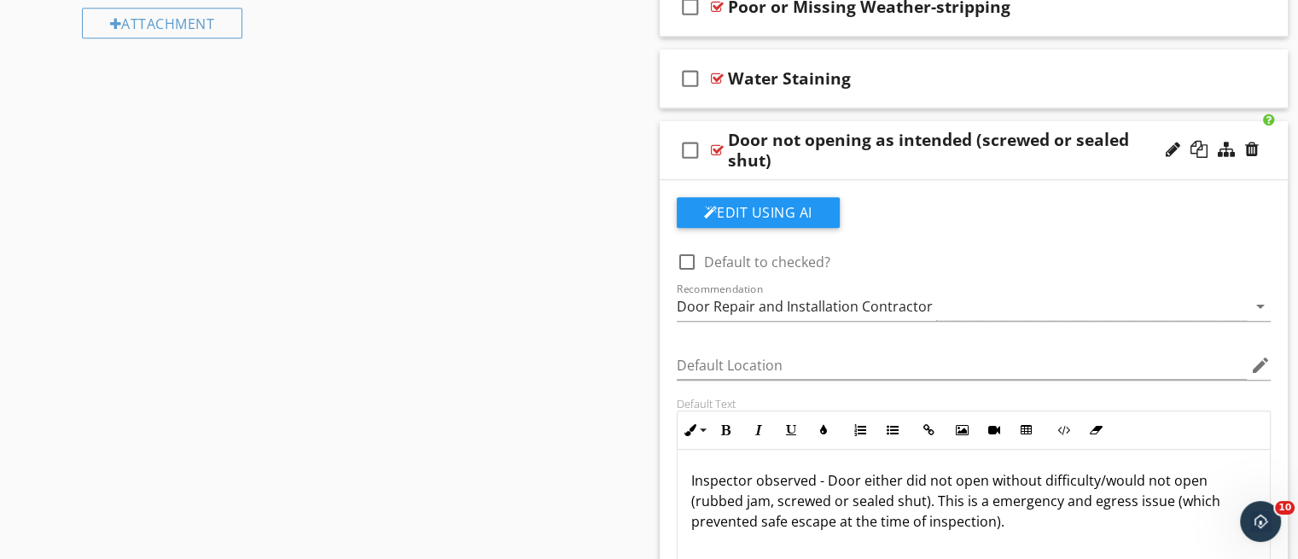
scroll to position [1169, 0]
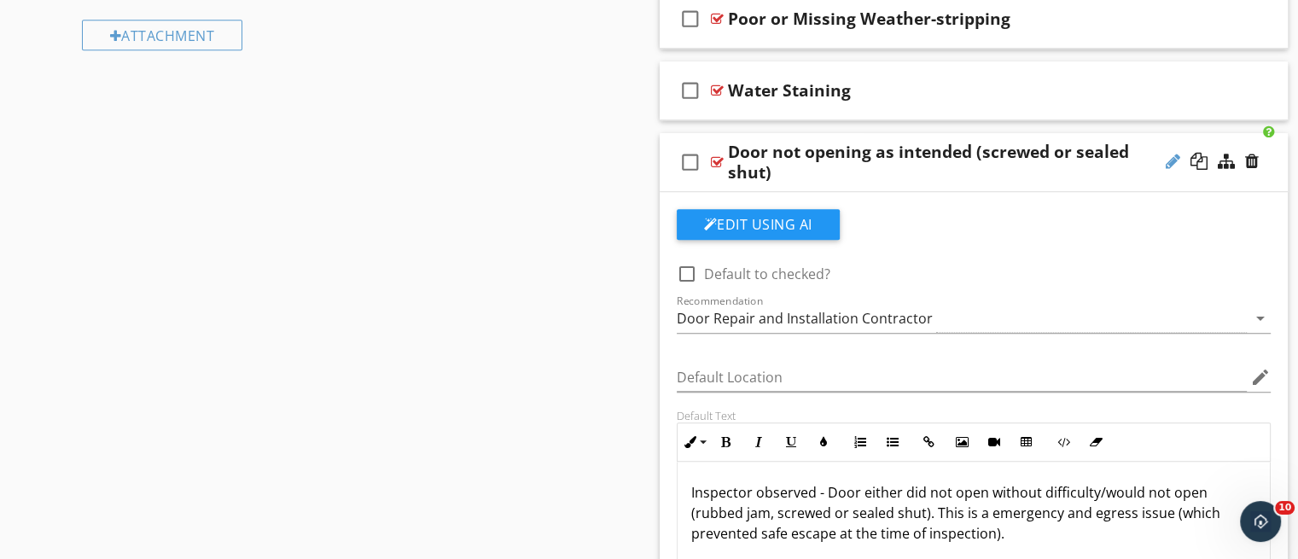
click at [1174, 155] on div at bounding box center [1173, 161] width 15 height 17
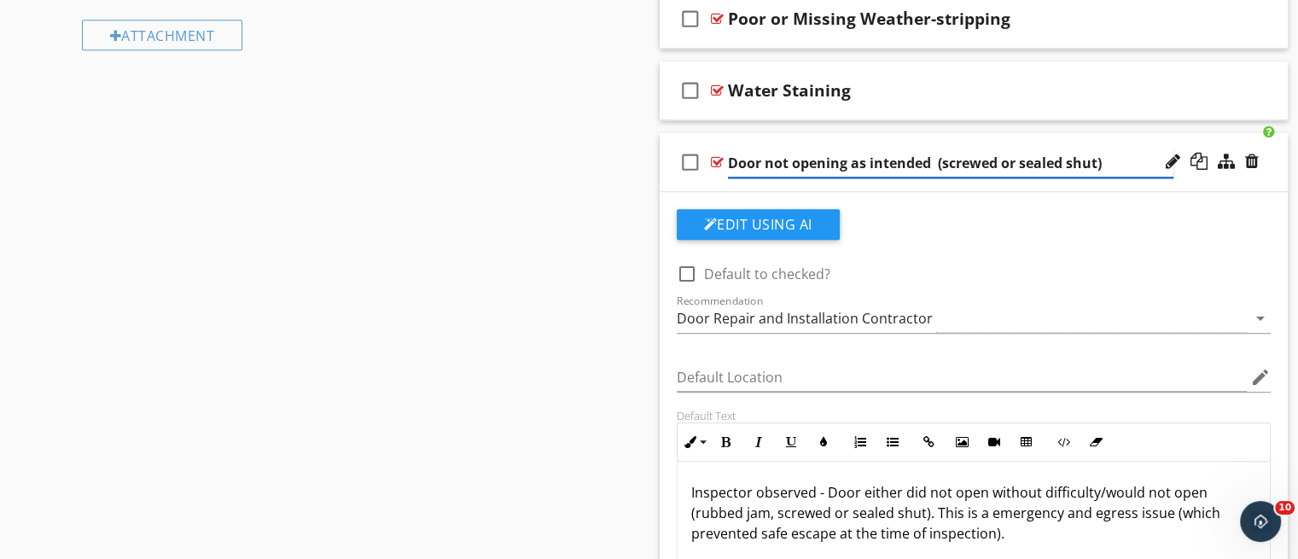
click at [1073, 157] on input "Door not opening as intended (screwed or sealed shut)" at bounding box center [951, 163] width 446 height 28
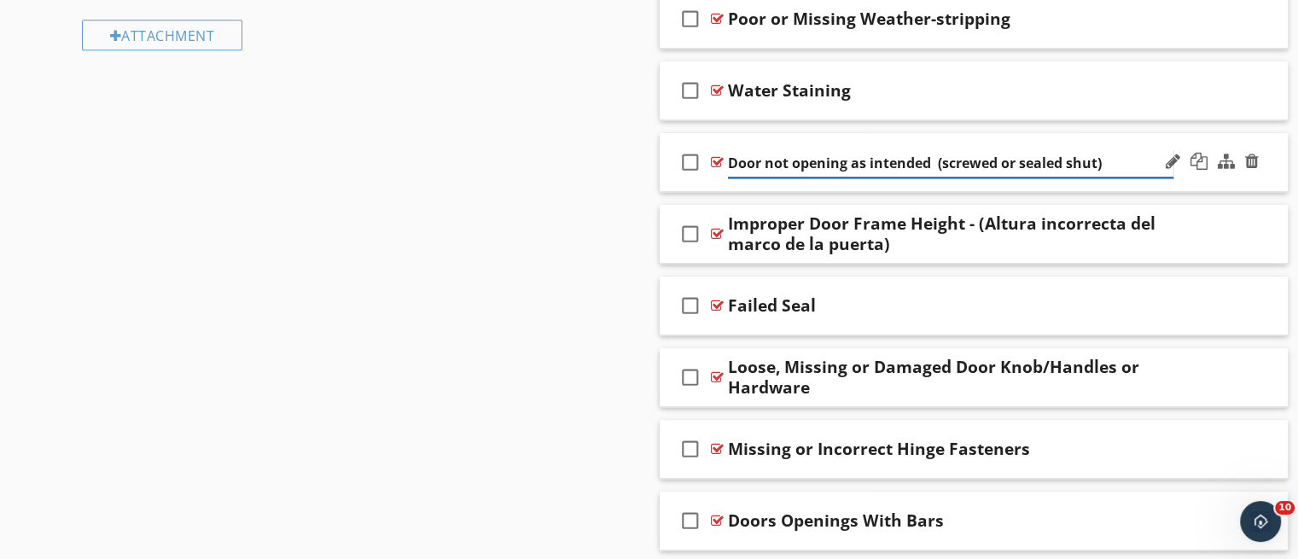
click at [1109, 160] on input "Door not opening as intended (screwed or sealed shut)" at bounding box center [951, 163] width 446 height 28
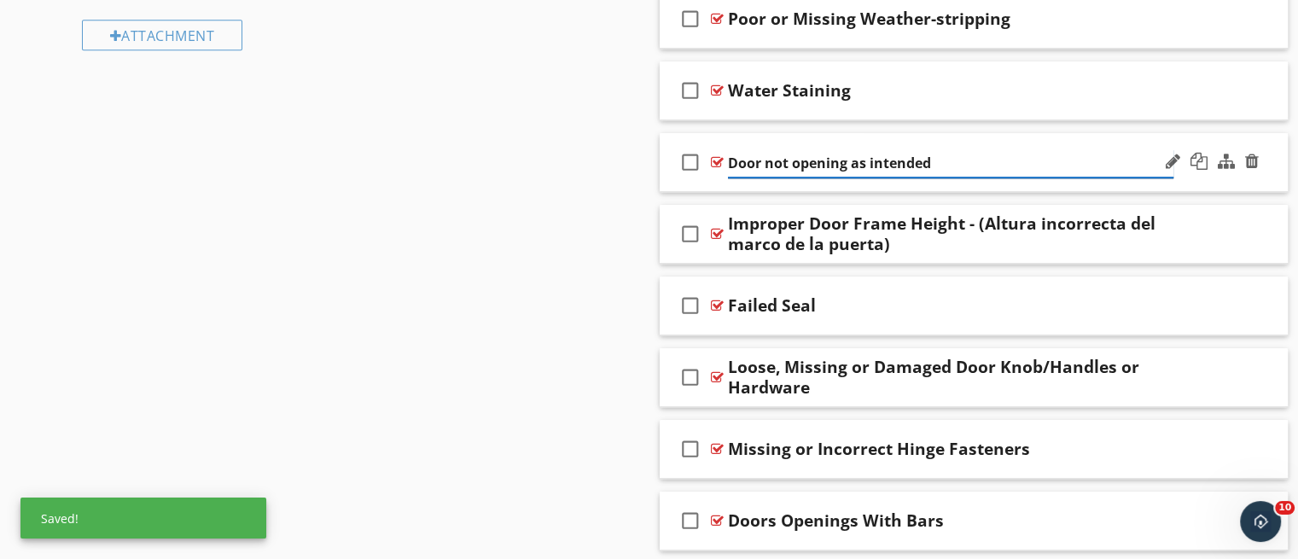
paste input "(rubbed jam, screwed or sealed shut)"
click at [924, 170] on input "Door not opening as intended (rubbed jam, screwed or sealed shut)" at bounding box center [951, 163] width 446 height 28
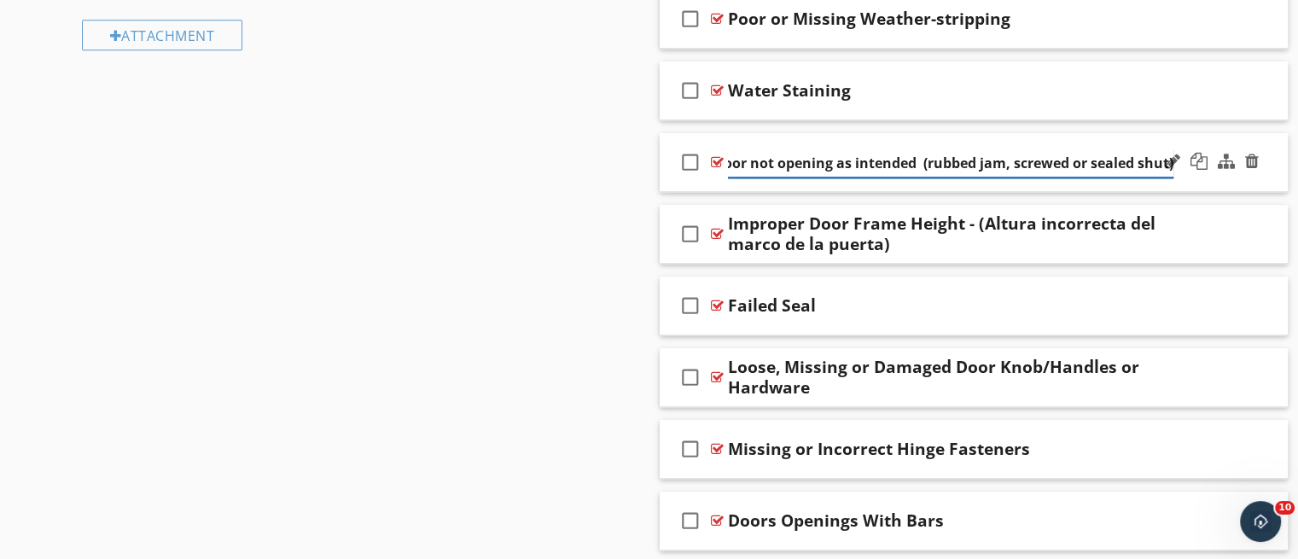
type input "Door not opening as intended (rubbed jam, screwed or sealed shut)"
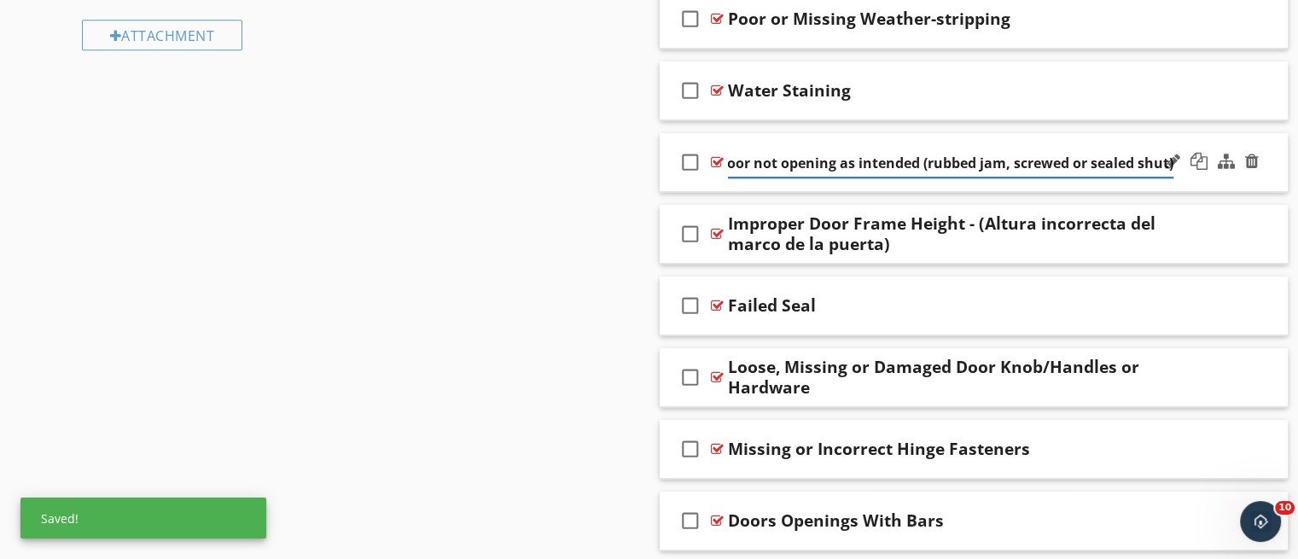
click at [1024, 185] on div "check_box_outline_blank Door not opening as intended (rubbed jam, screwed or se…" at bounding box center [974, 162] width 629 height 59
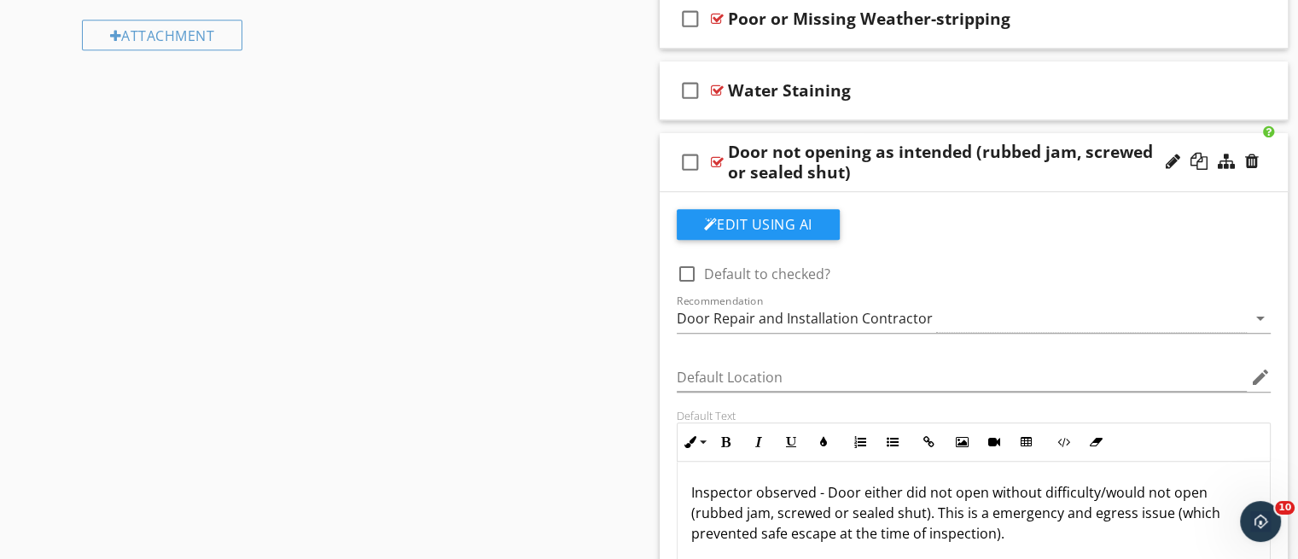
click at [1116, 178] on div "Door not opening as intended (rubbed jam, screwed or sealed shut)" at bounding box center [951, 162] width 446 height 41
click at [1099, 193] on div "Edit Using AI check_box_outline_blank Default to checked? Recommendation Door R…" at bounding box center [974, 514] width 629 height 645
click at [1084, 186] on div "check_box_outline_blank Door not opening as intended (rubbed jam, screwed or se…" at bounding box center [974, 162] width 629 height 59
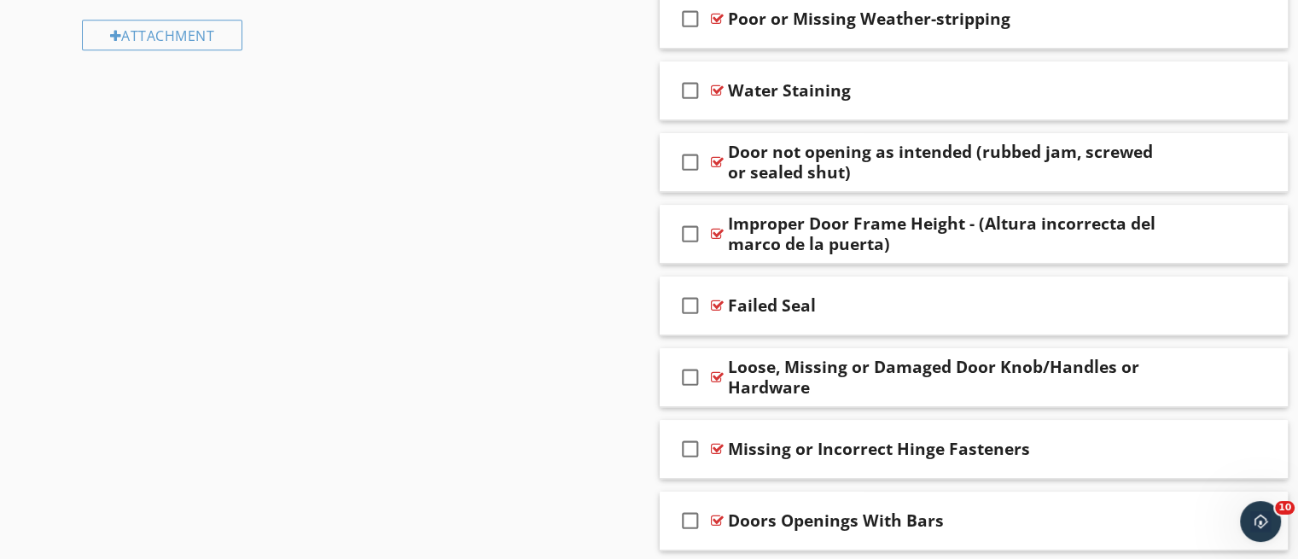
drag, startPoint x: 1086, startPoint y: 186, endPoint x: 1281, endPoint y: 143, distance: 200.2
click at [1281, 143] on div "check_box_outline_blank Door not opening as intended (rubbed jam, screwed or se…" at bounding box center [974, 162] width 629 height 59
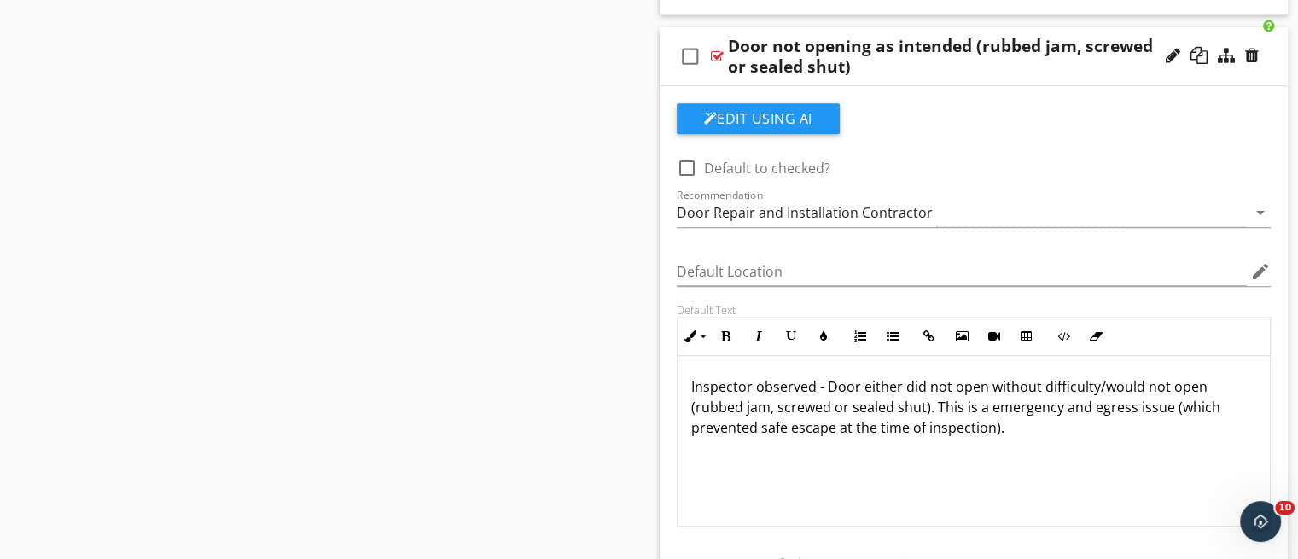
scroll to position [1263, 0]
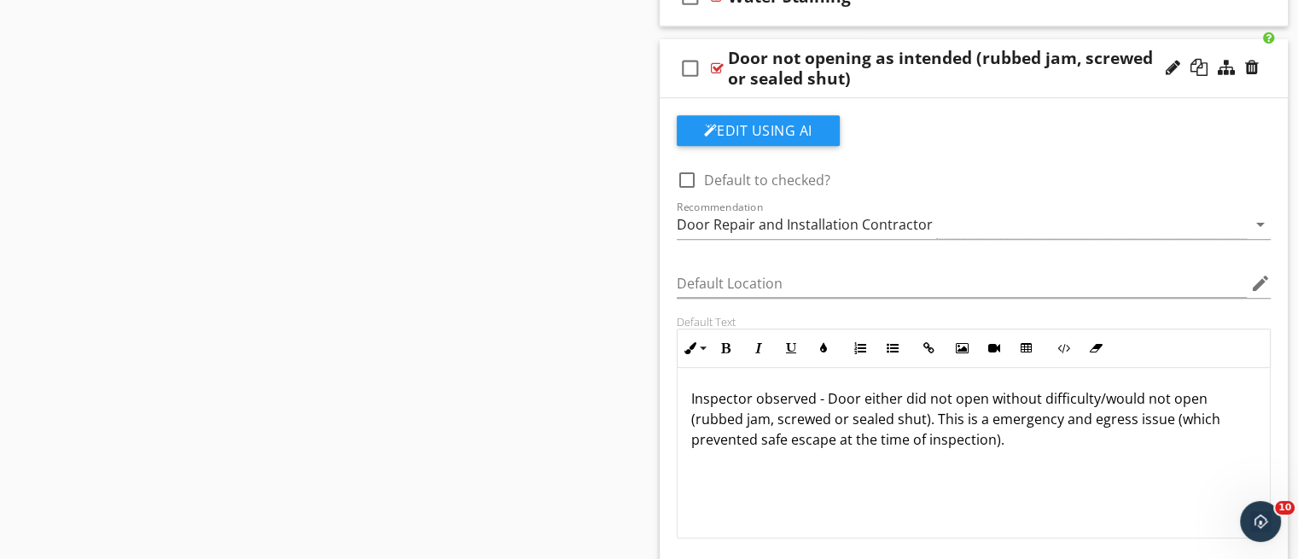
click at [907, 90] on div "check_box_outline_blank Door not opening as intended (rubbed jam, screwed or se…" at bounding box center [974, 68] width 629 height 59
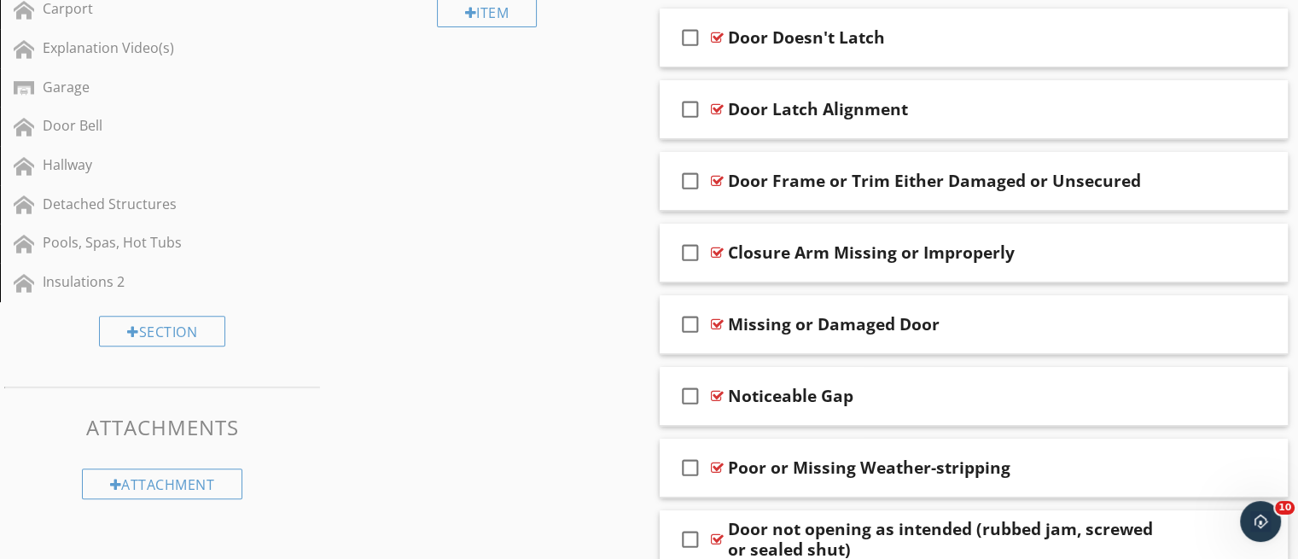
scroll to position [673, 0]
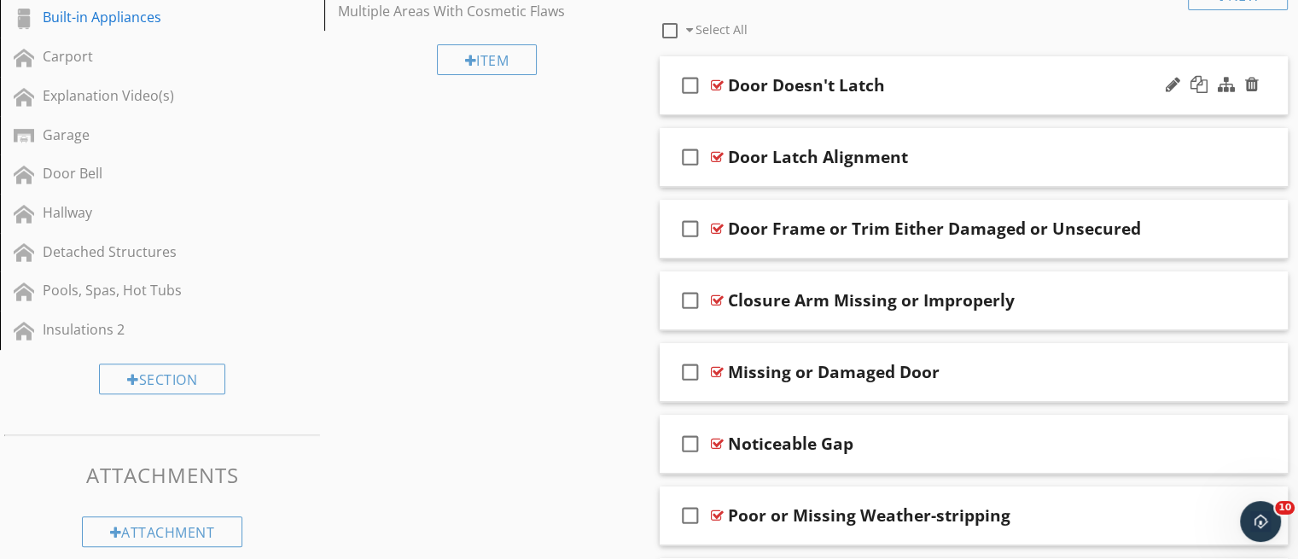
click at [884, 108] on div "check_box_outline_blank Door Doesn't Latch" at bounding box center [974, 85] width 629 height 59
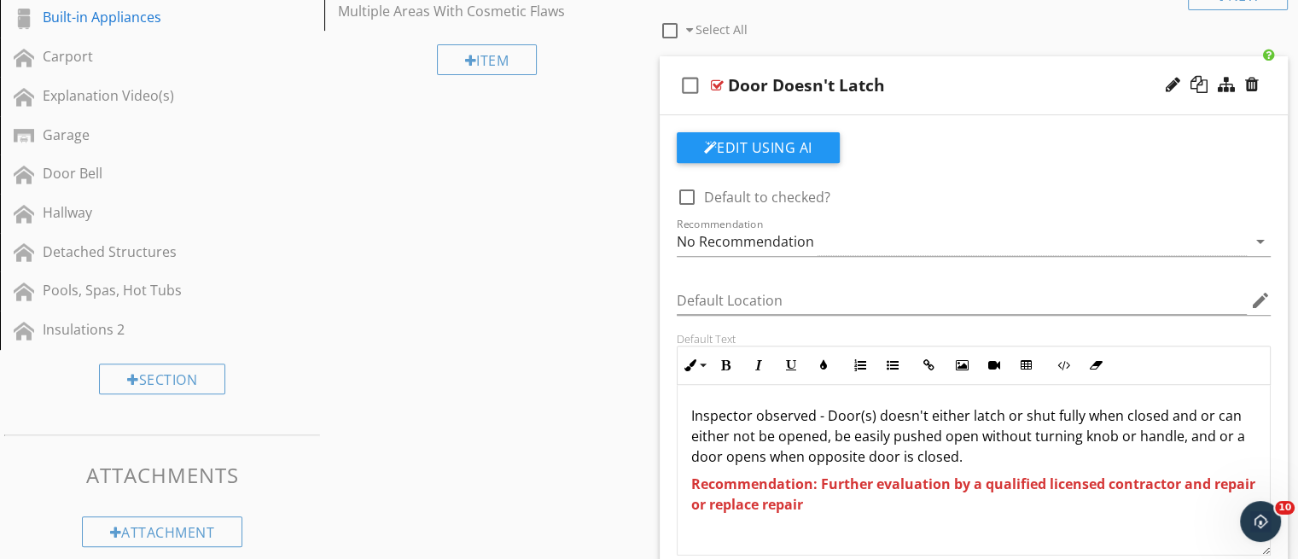
click at [932, 108] on div "check_box_outline_blank Door Doesn't Latch" at bounding box center [974, 85] width 629 height 59
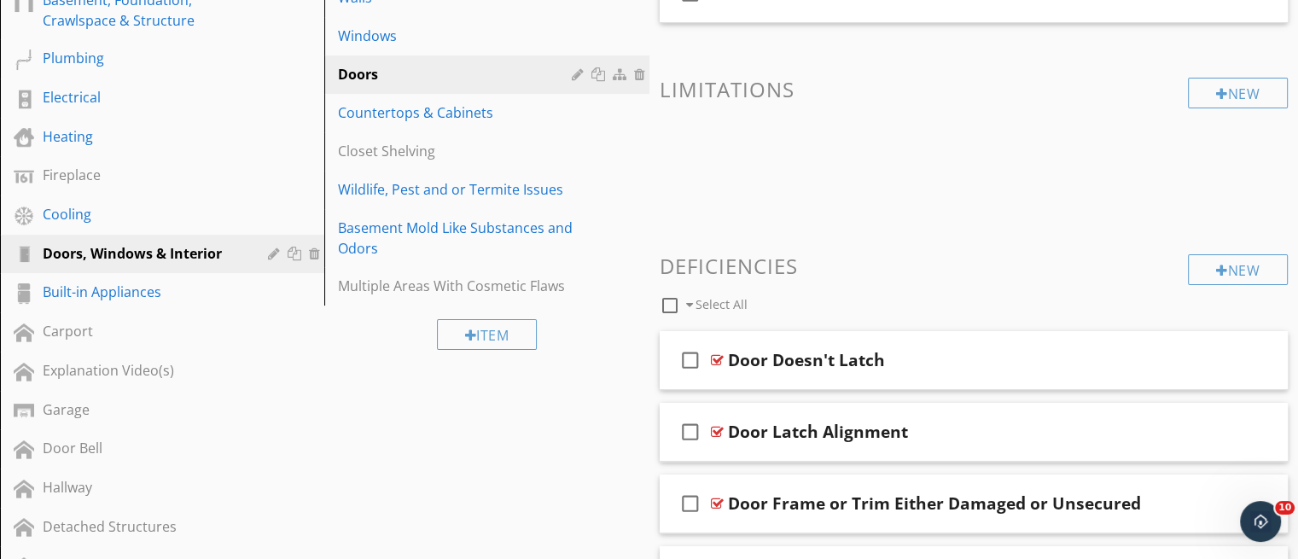
scroll to position [395, 0]
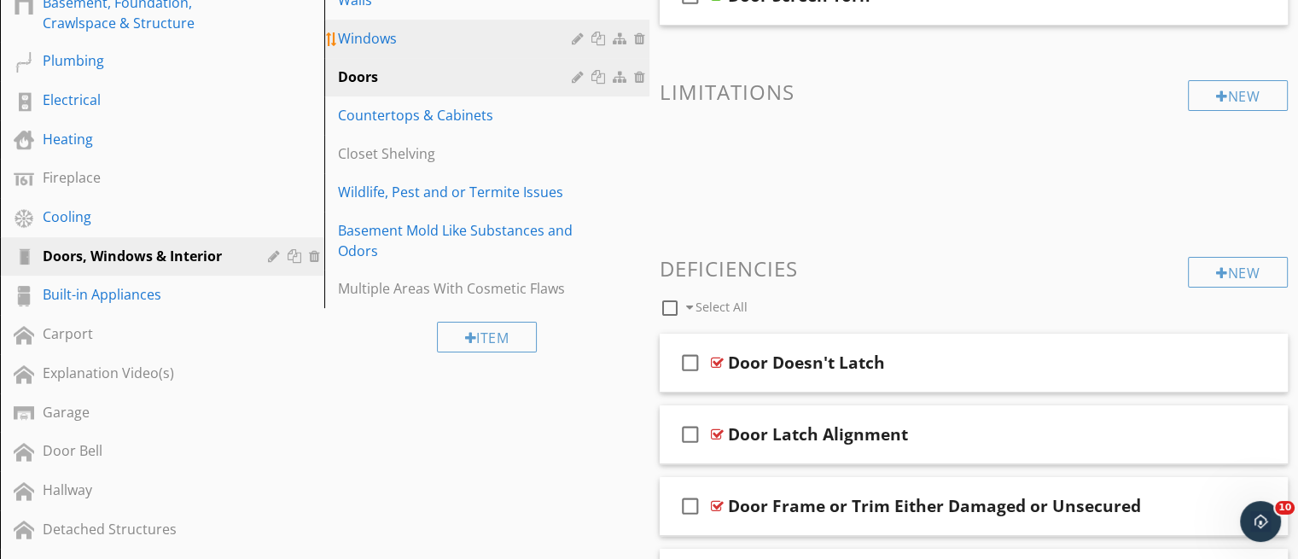
click at [472, 44] on div "Windows" at bounding box center [457, 38] width 238 height 20
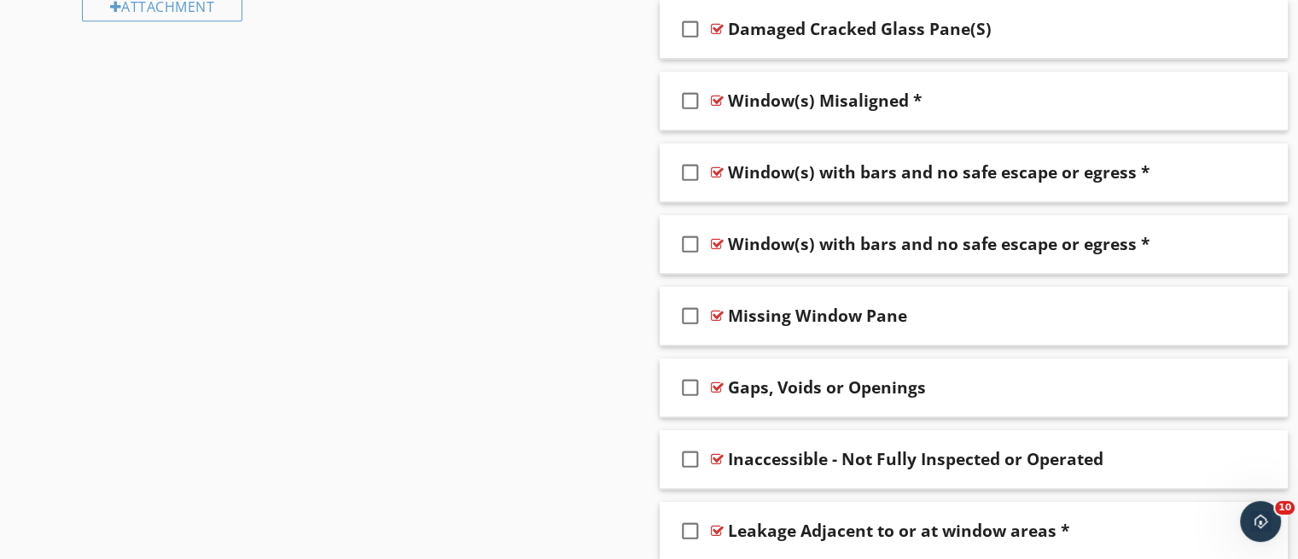
scroll to position [1192, 0]
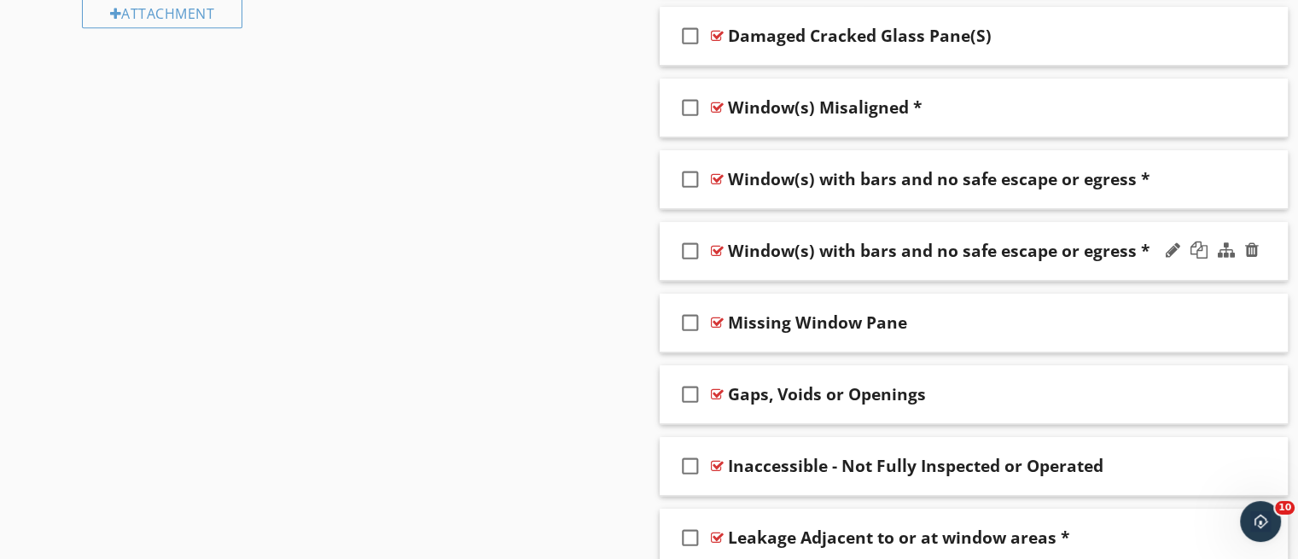
click at [999, 263] on div "check_box_outline_blank Window(s) with bars and no safe escape or egress *" at bounding box center [974, 251] width 629 height 59
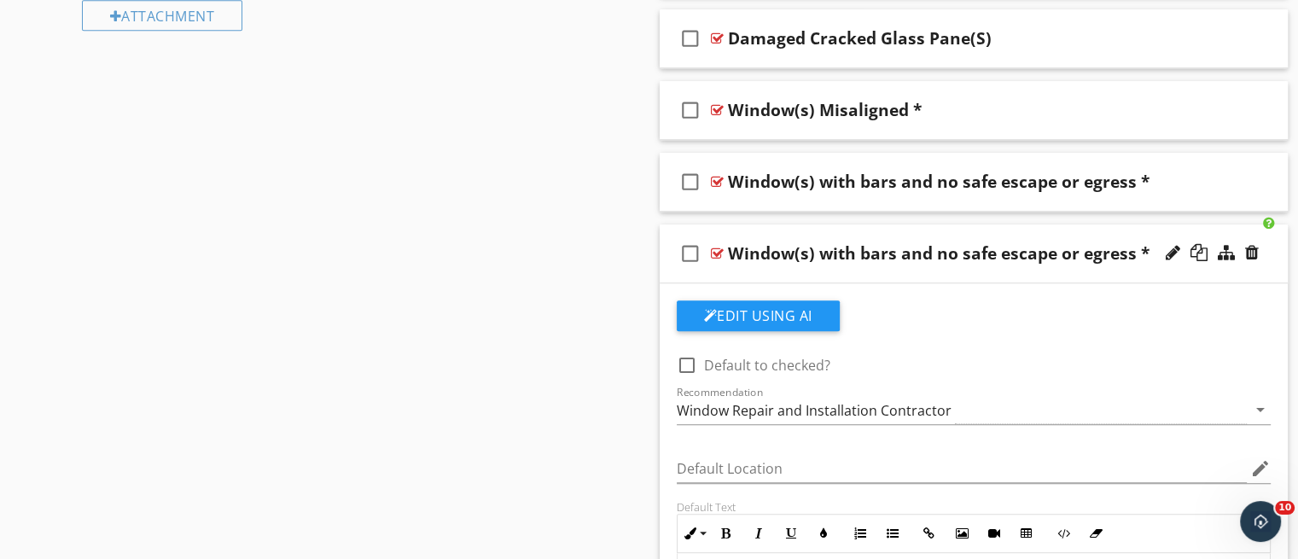
scroll to position [1147, 0]
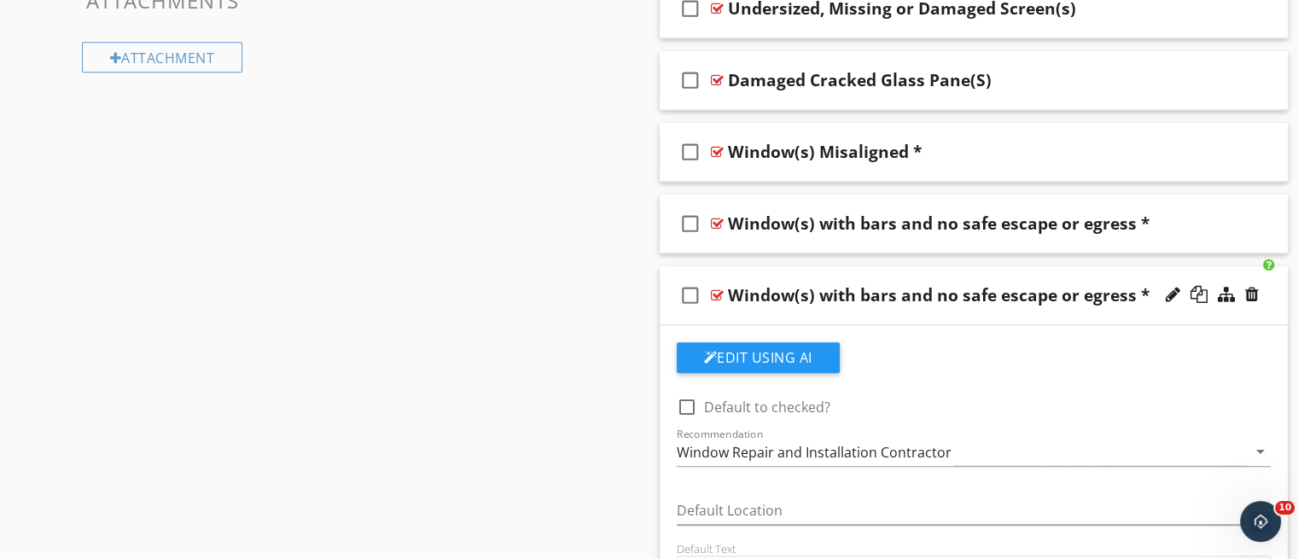
click at [1046, 317] on div "check_box_outline_blank Window(s) with bars and no safe escape or egress *" at bounding box center [974, 295] width 629 height 59
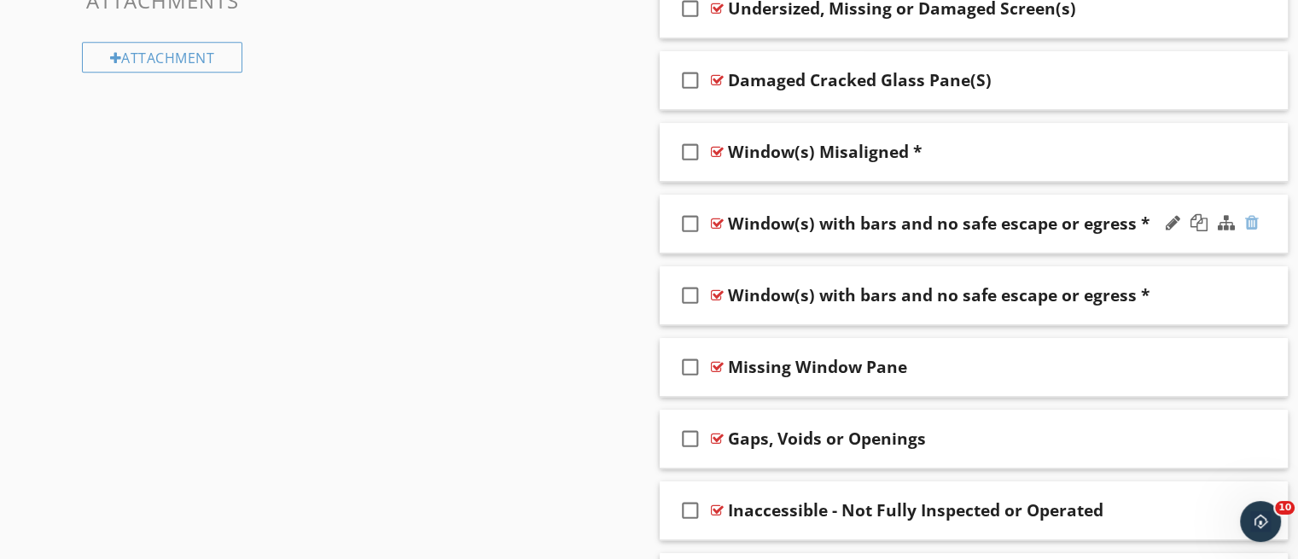
click at [1255, 215] on div at bounding box center [1252, 222] width 14 height 17
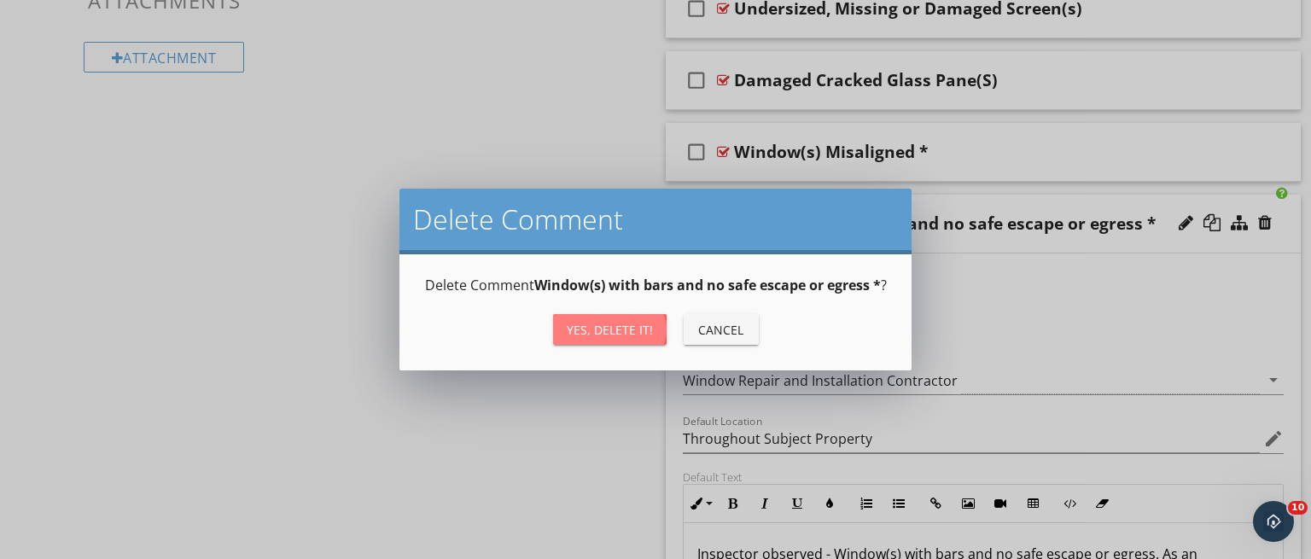
click at [629, 326] on div "Yes, Delete it!" at bounding box center [610, 330] width 86 height 18
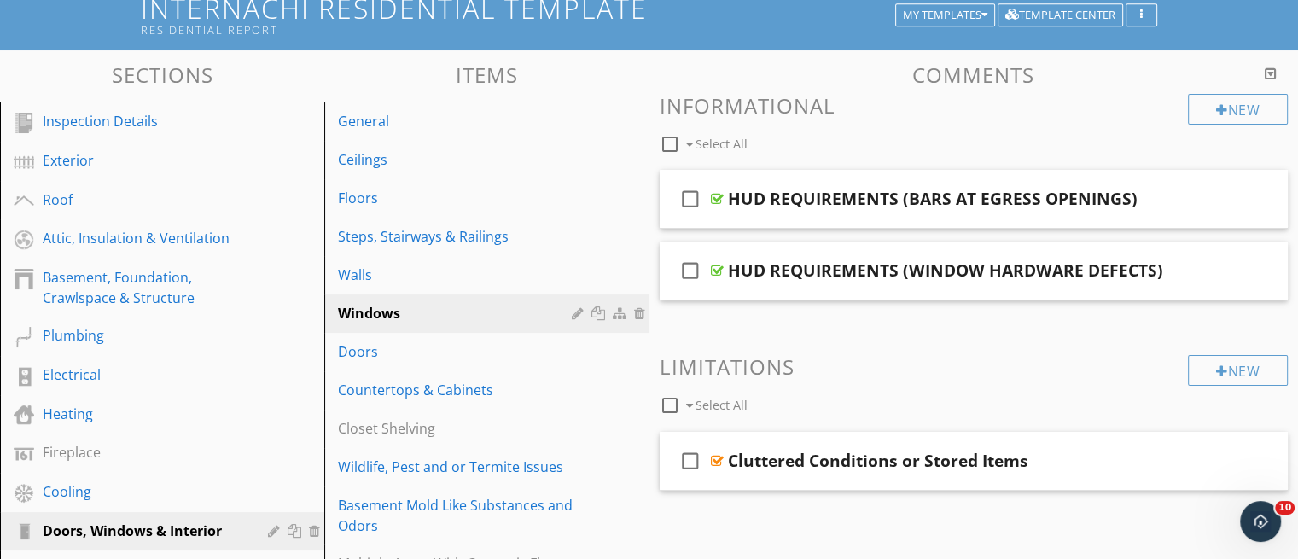
scroll to position [126, 0]
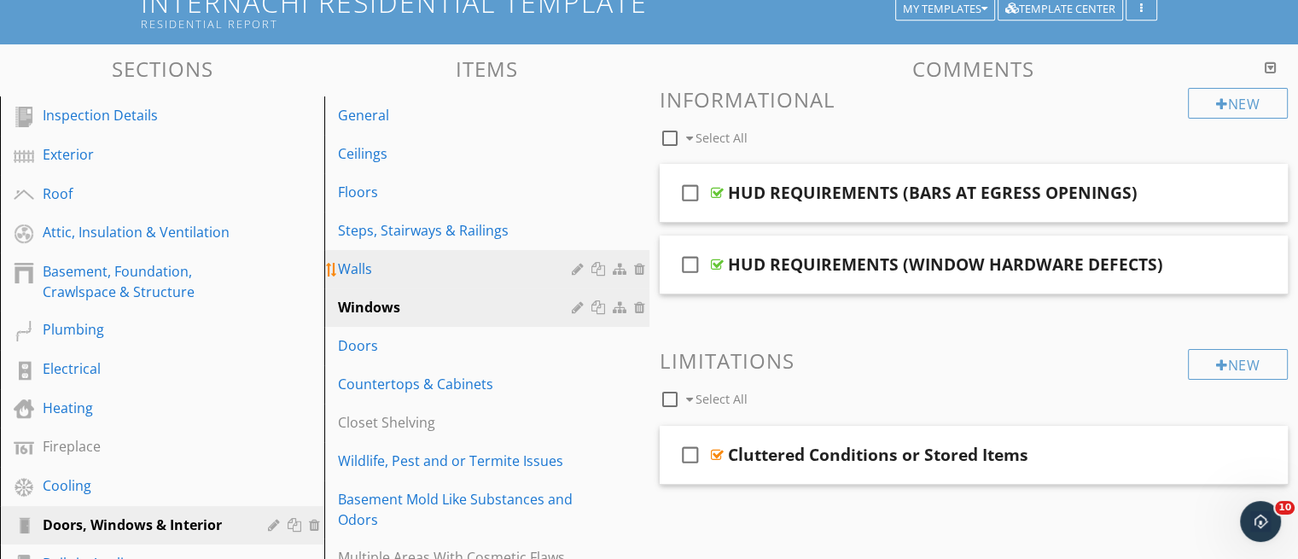
click at [360, 262] on div "Walls" at bounding box center [457, 269] width 238 height 20
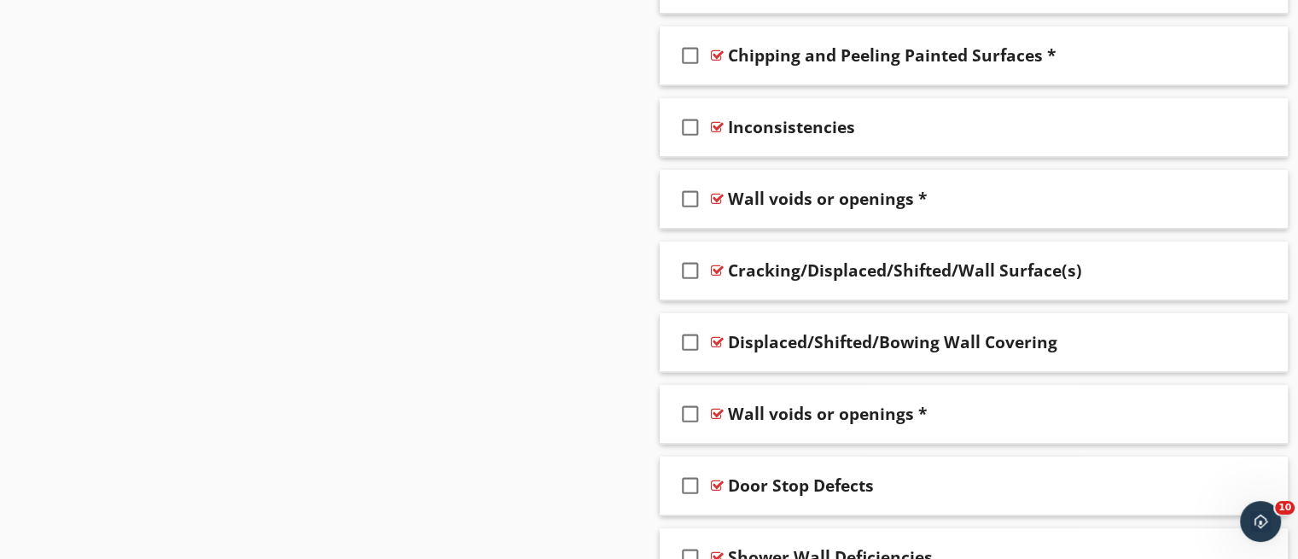
scroll to position [1421, 0]
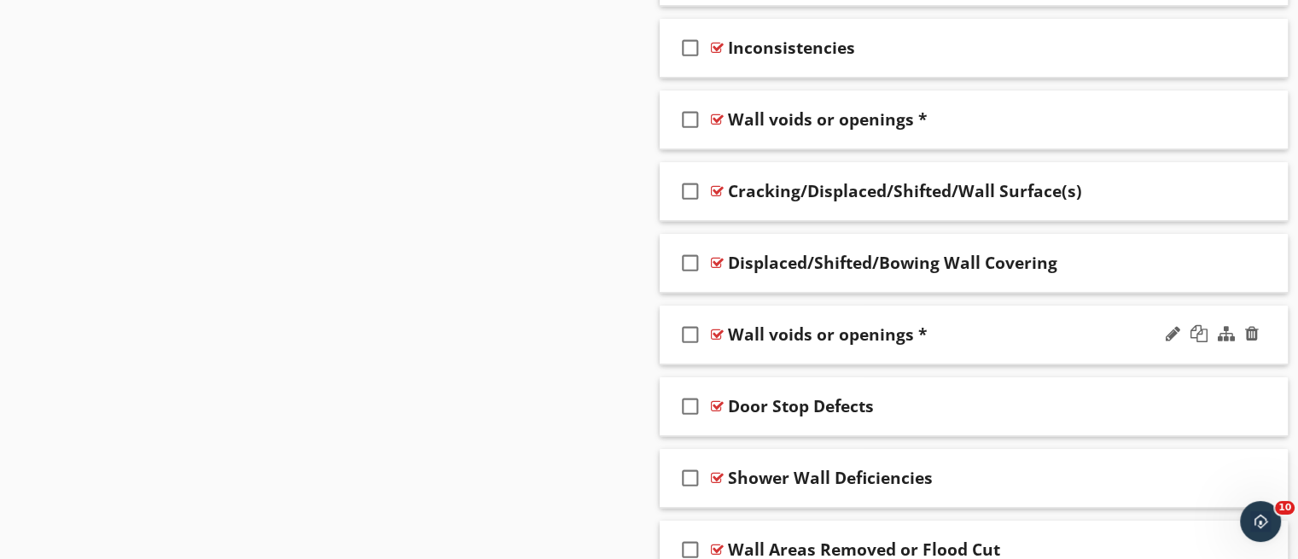
click at [894, 351] on div "check_box_outline_blank Wall voids or openings *" at bounding box center [974, 335] width 629 height 59
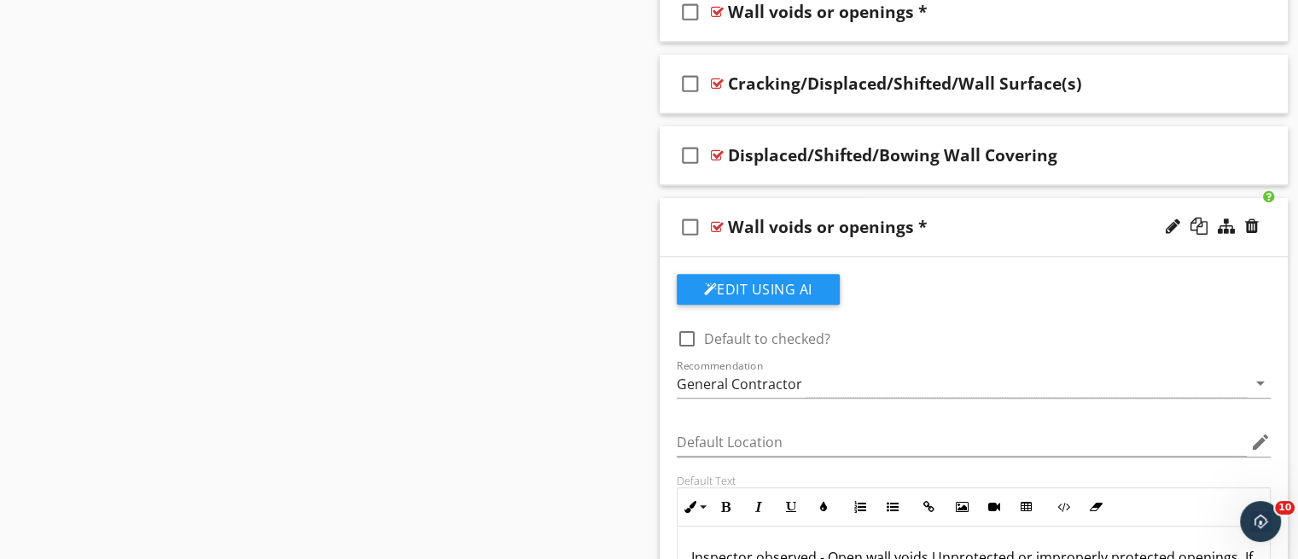
scroll to position [1521, 0]
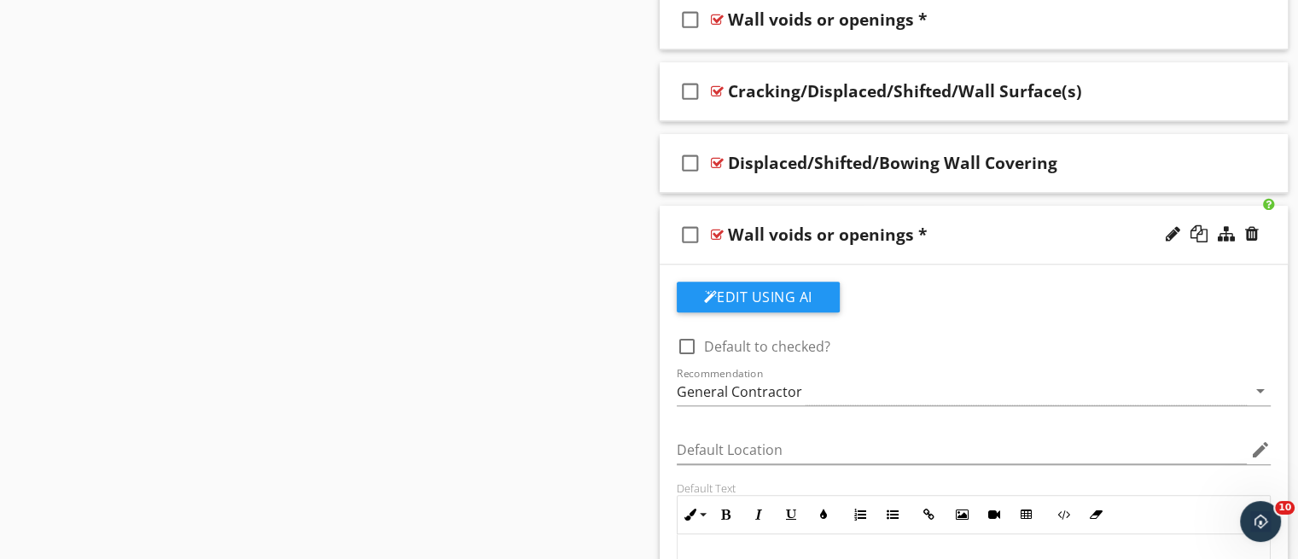
click at [1020, 250] on div "check_box_outline_blank Wall voids or openings *" at bounding box center [974, 235] width 629 height 59
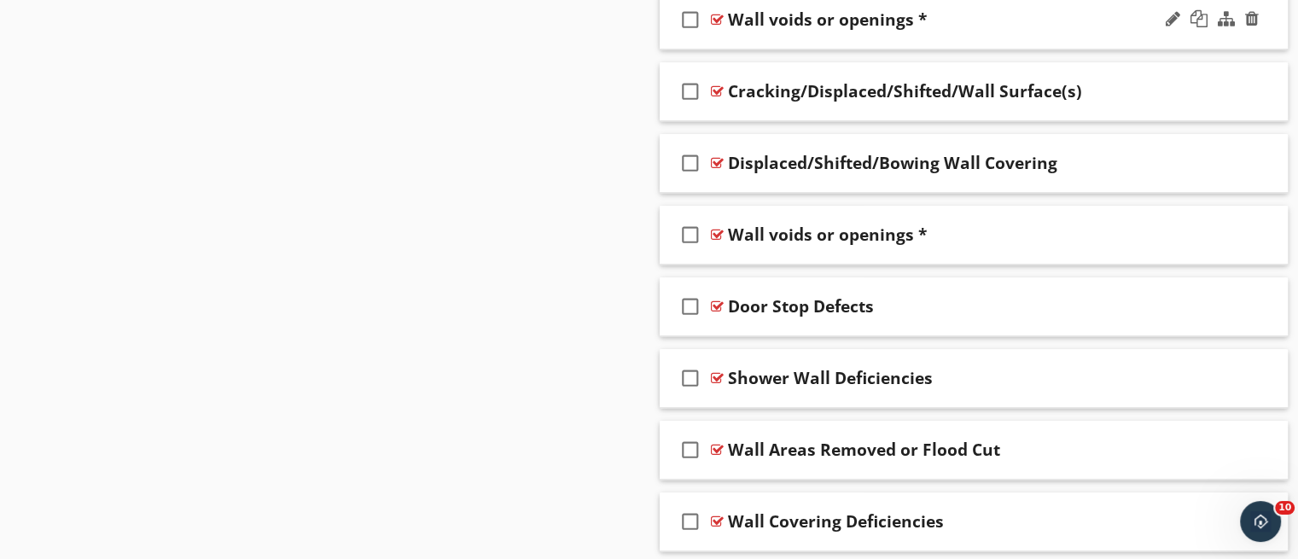
click at [918, 38] on div "check_box_outline_blank Wall voids or openings *" at bounding box center [974, 20] width 629 height 59
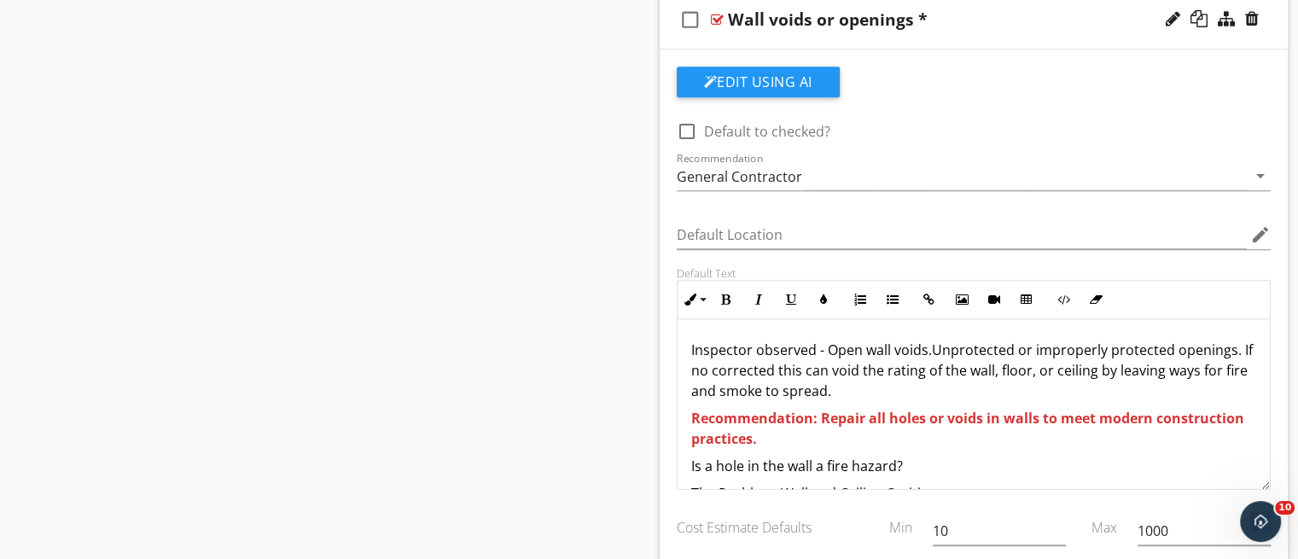
click at [954, 44] on div "check_box_outline_blank Wall voids or openings *" at bounding box center [974, 20] width 629 height 59
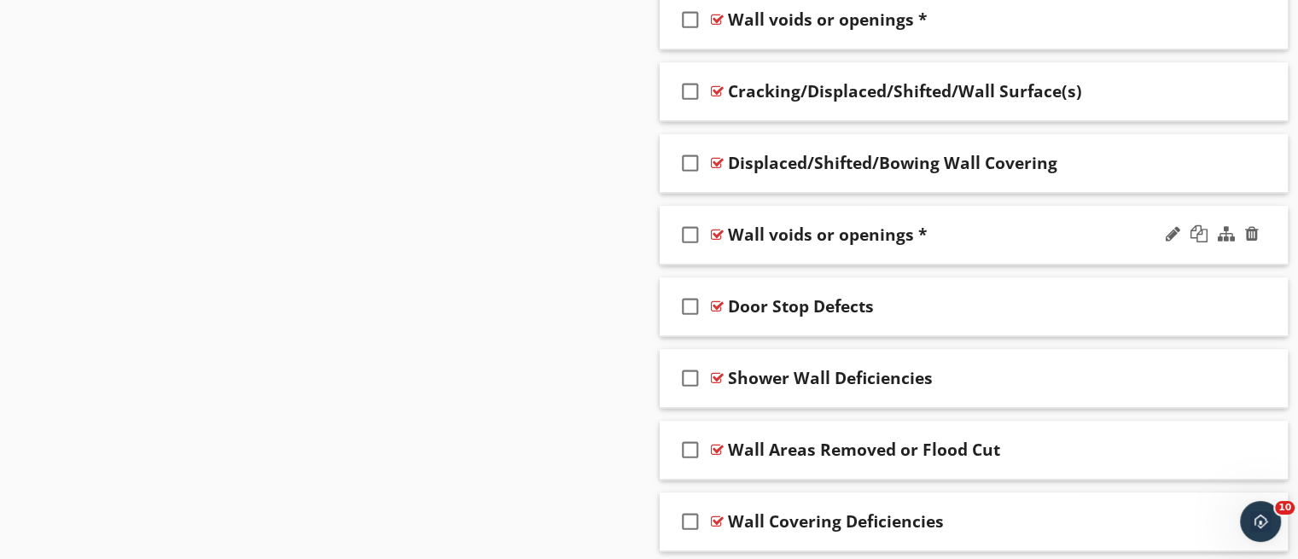
click at [929, 245] on div "check_box_outline_blank Wall voids or openings *" at bounding box center [974, 235] width 629 height 59
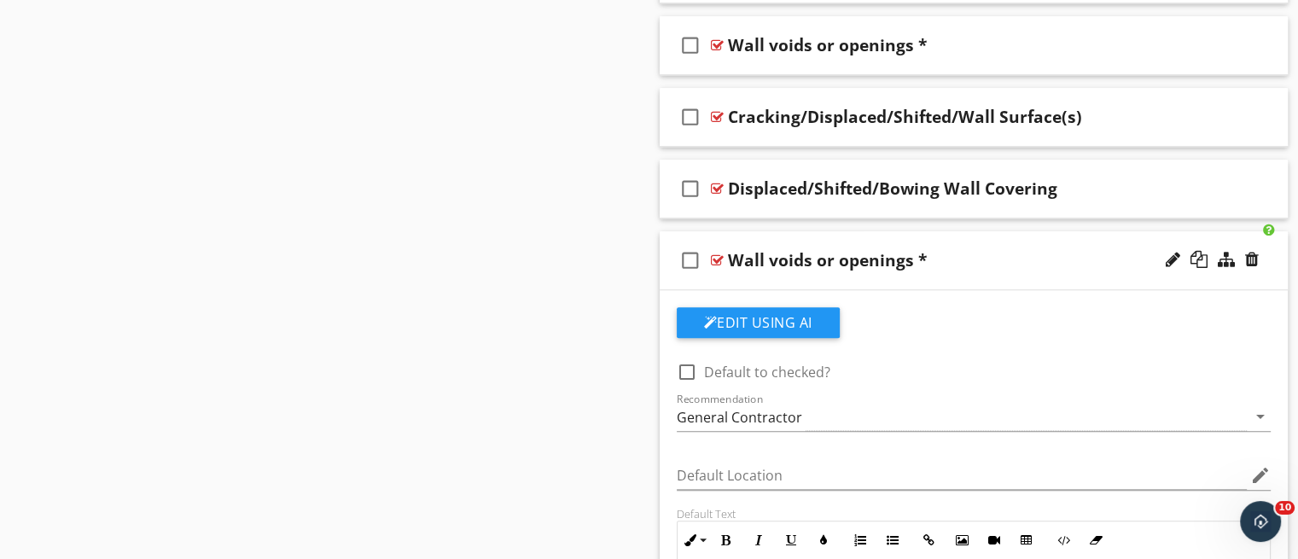
scroll to position [1480, 0]
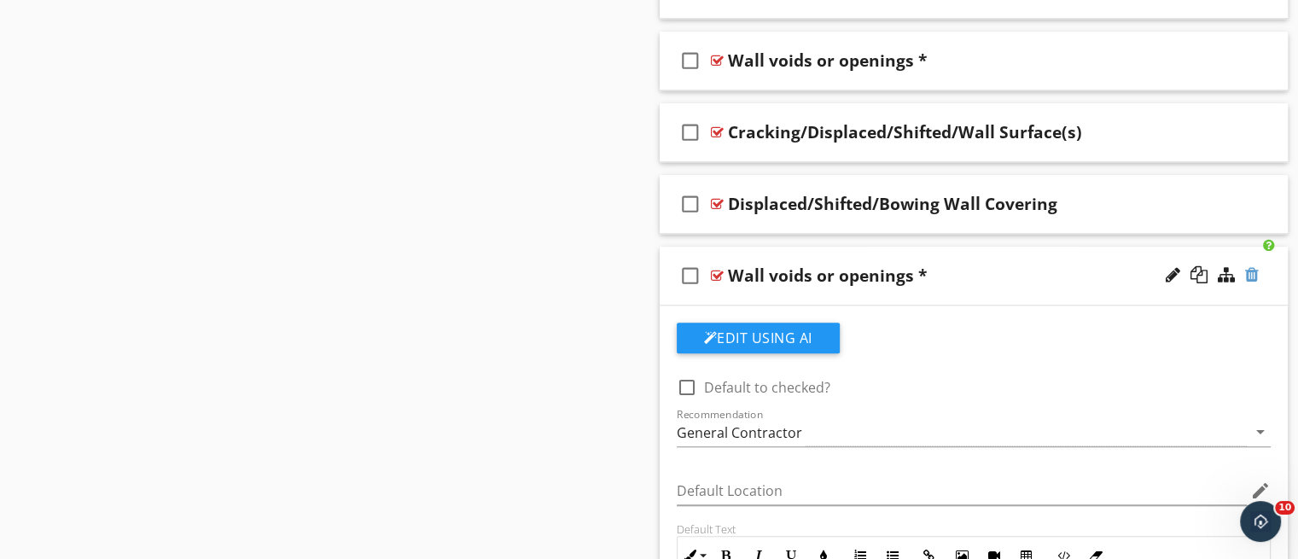
click at [1255, 270] on div at bounding box center [1252, 274] width 14 height 17
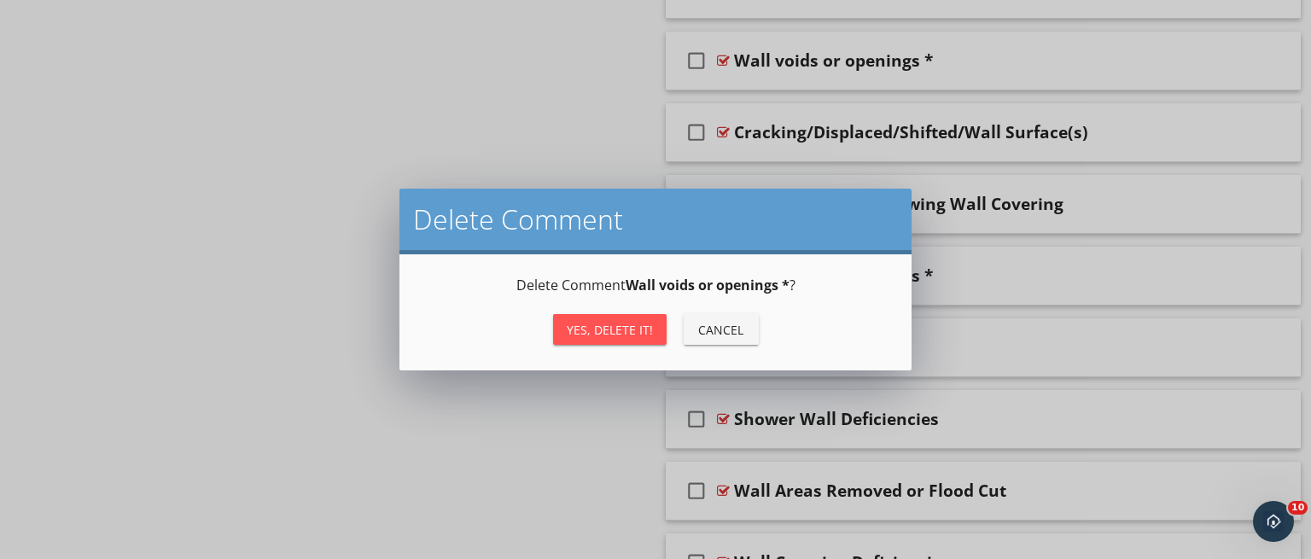
click at [632, 329] on div "Yes, Delete it!" at bounding box center [610, 330] width 86 height 18
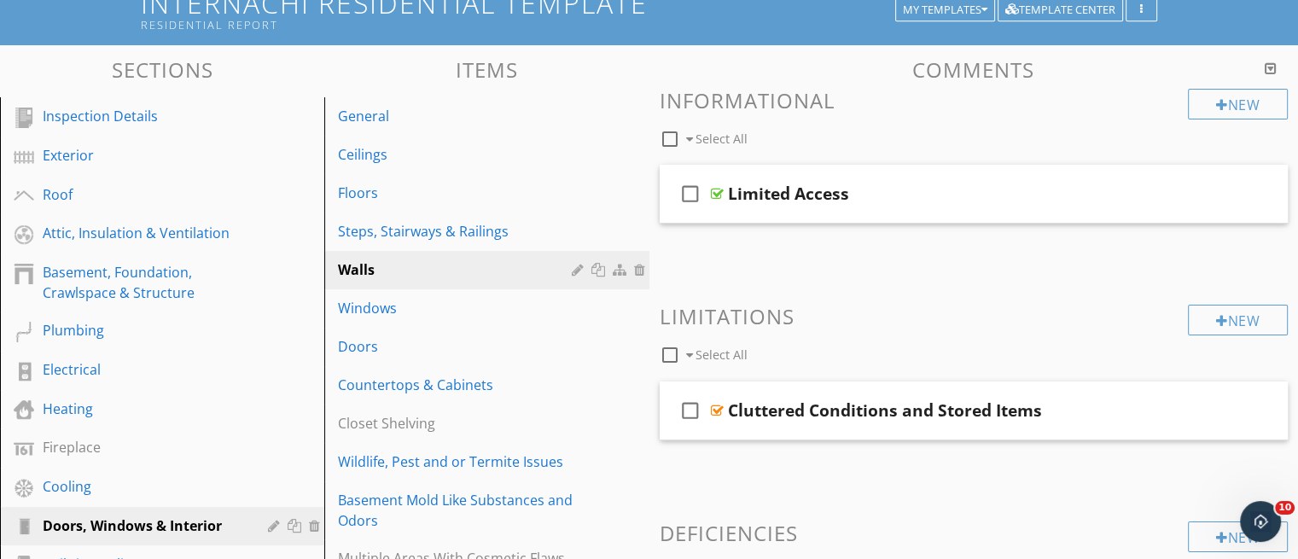
scroll to position [119, 0]
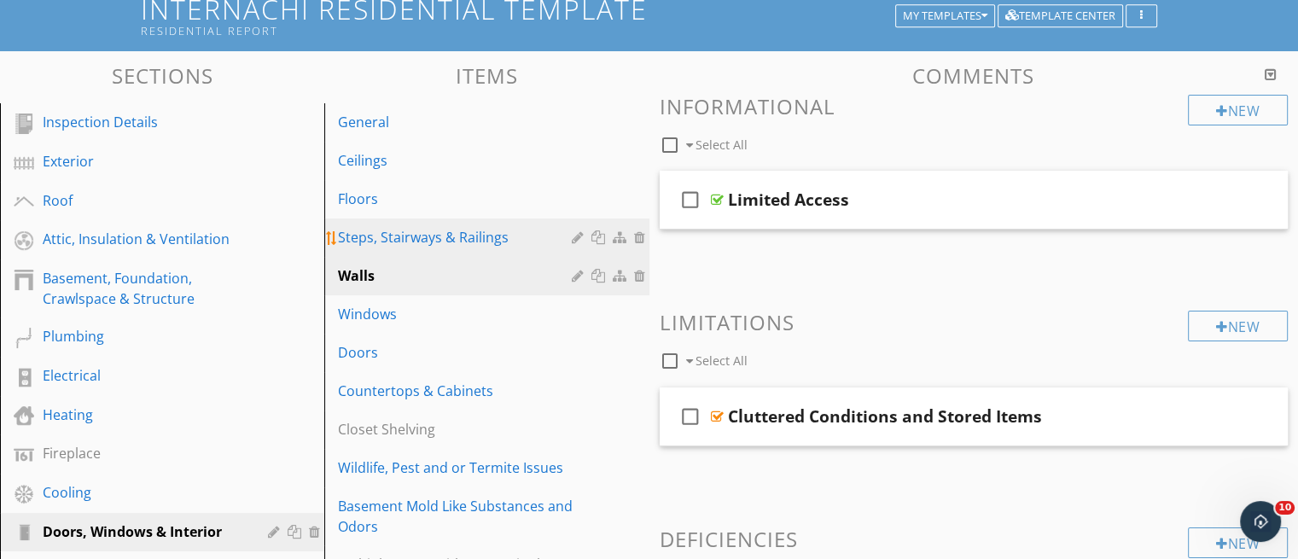
click at [492, 231] on div "Steps, Stairways & Railings" at bounding box center [457, 237] width 238 height 20
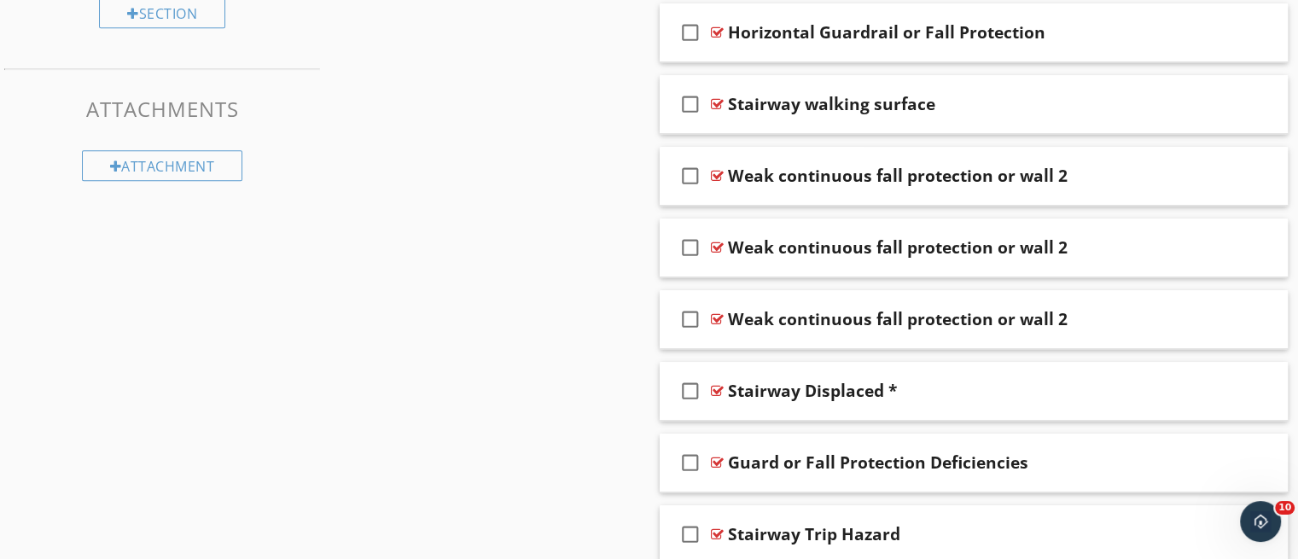
scroll to position [1029, 0]
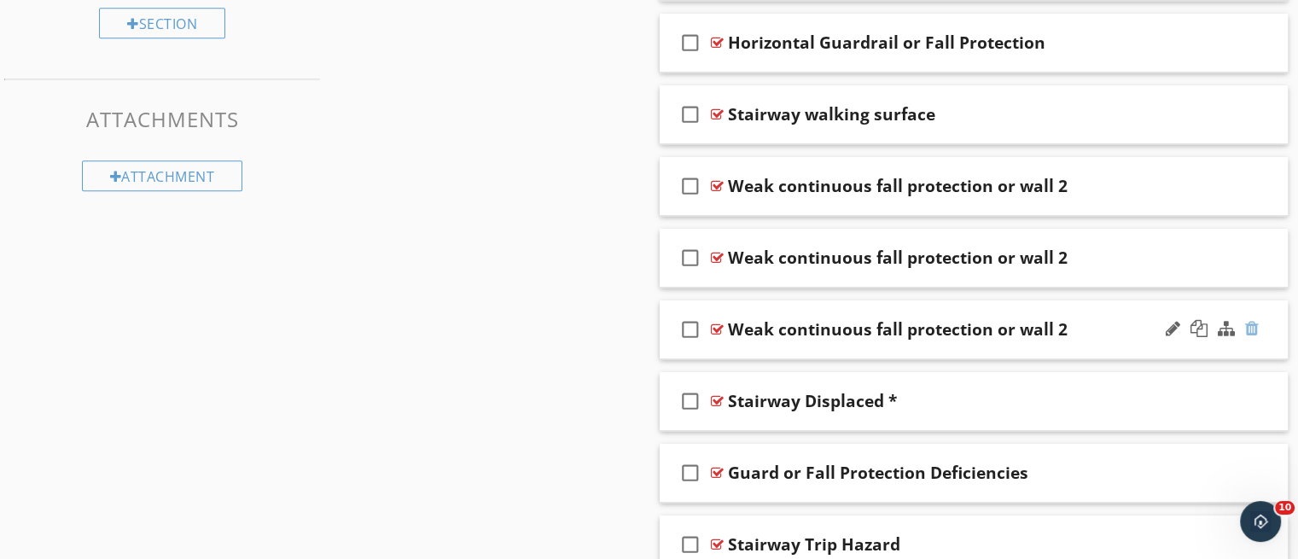
click at [1247, 327] on div at bounding box center [1252, 328] width 14 height 17
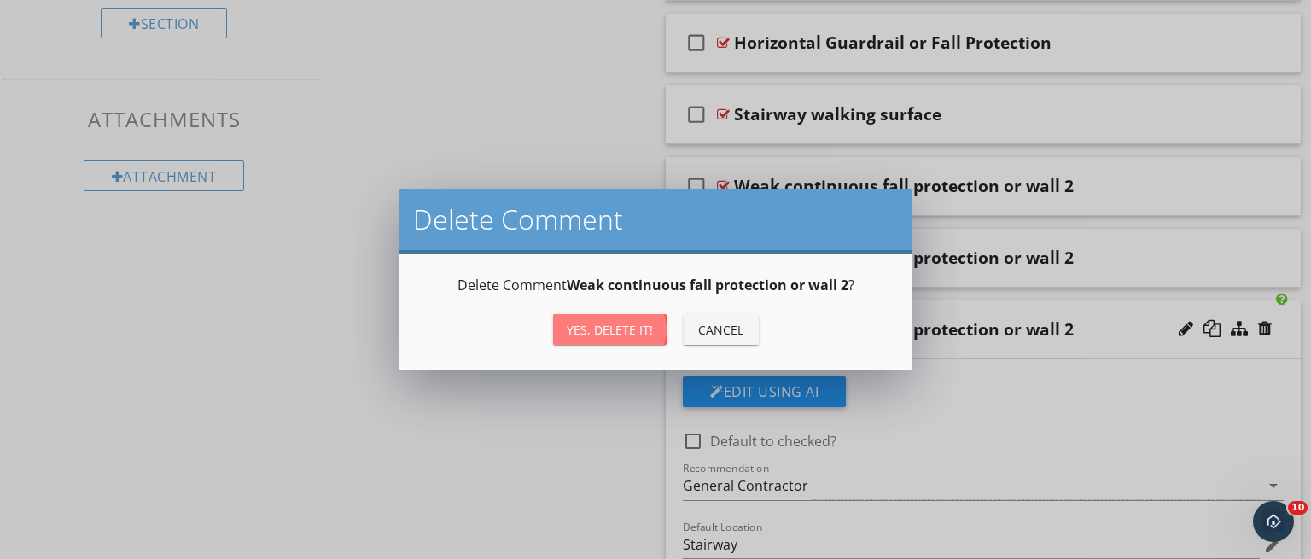
click at [656, 320] on button "Yes, Delete it!" at bounding box center [610, 329] width 114 height 31
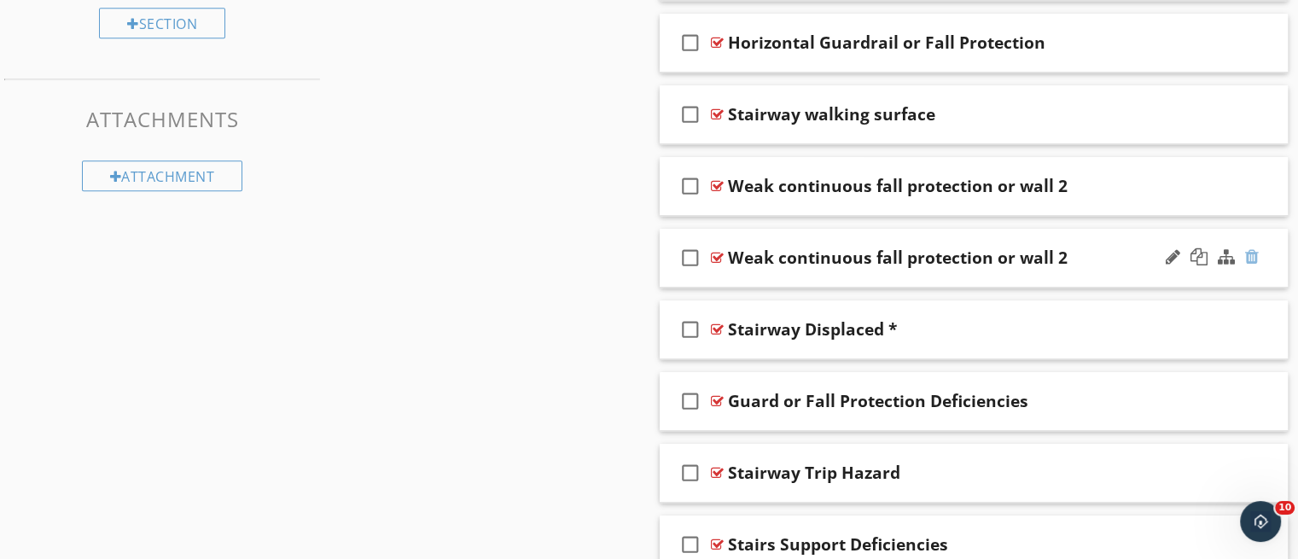
click at [1245, 253] on div at bounding box center [1252, 256] width 14 height 17
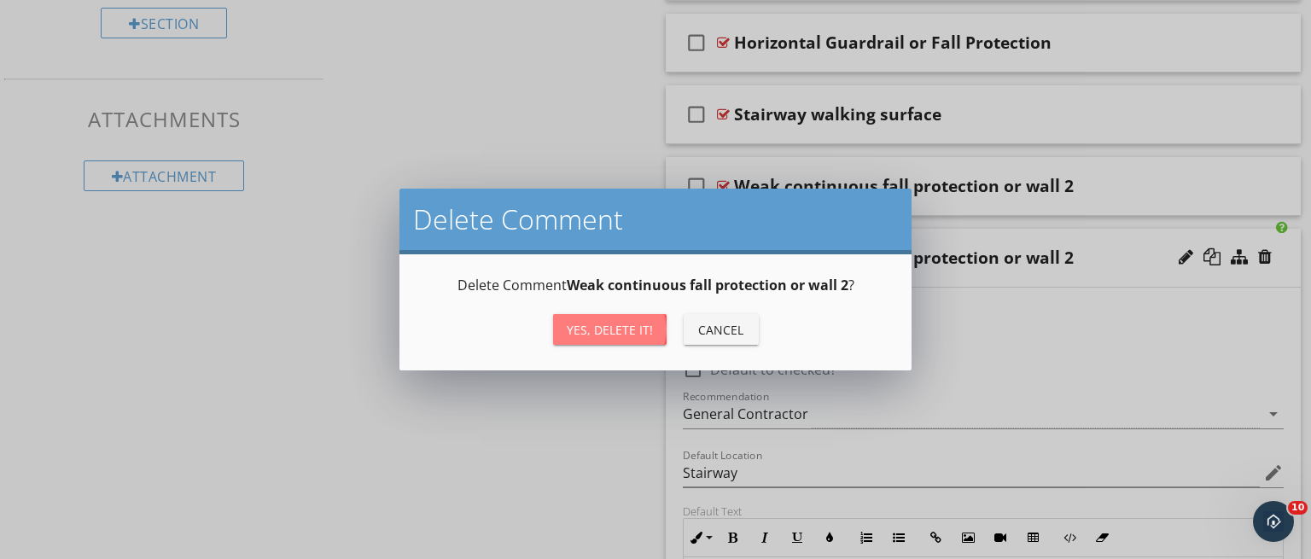
click at [644, 314] on button "Yes, Delete it!" at bounding box center [610, 329] width 114 height 31
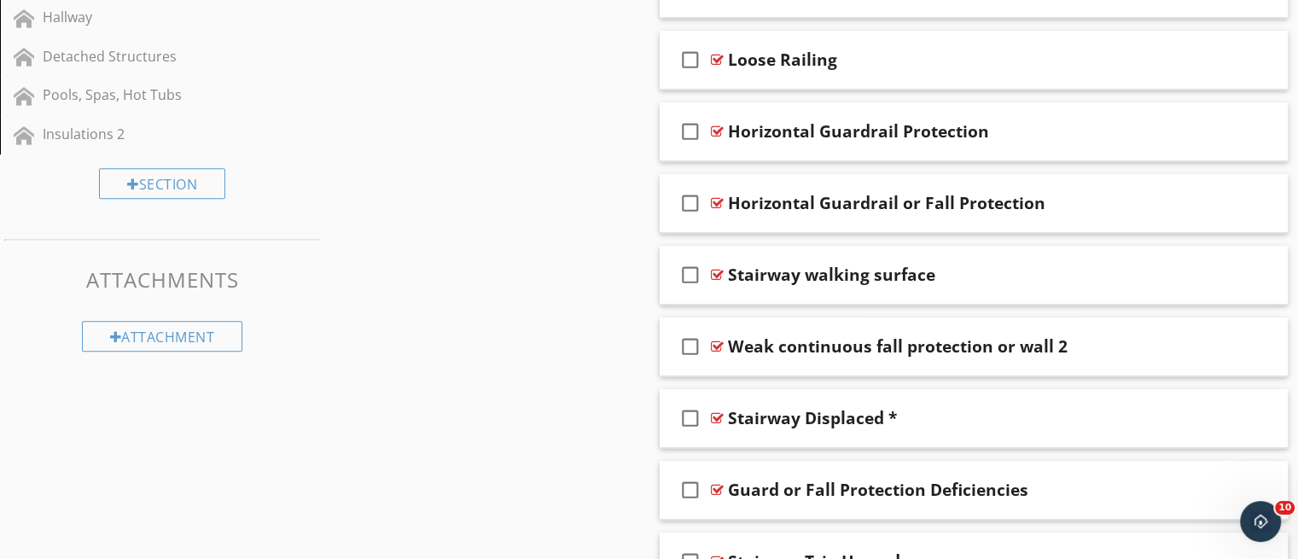
scroll to position [873, 0]
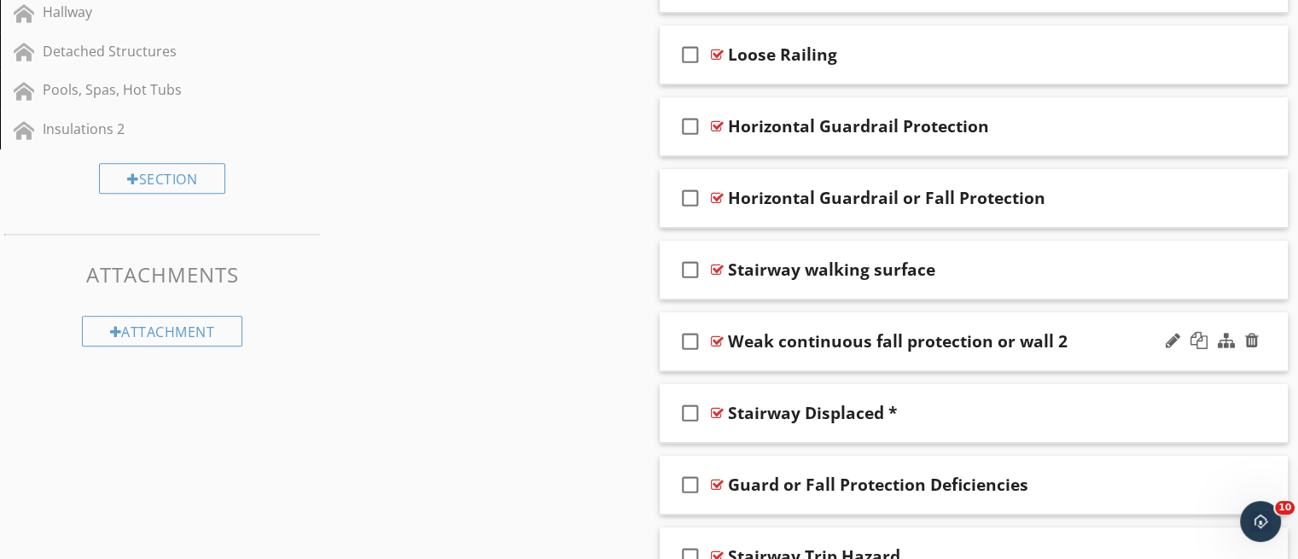
click at [1163, 337] on div at bounding box center [1213, 341] width 100 height 41
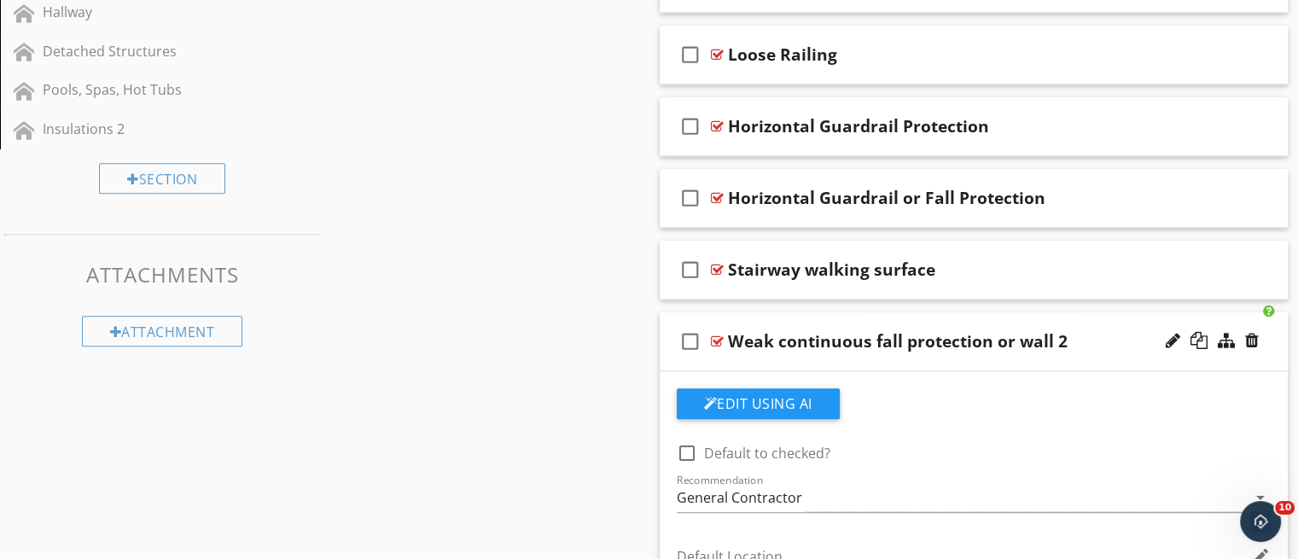
click at [1069, 334] on div "Weak continuous fall protection or wall 2" at bounding box center [951, 341] width 446 height 20
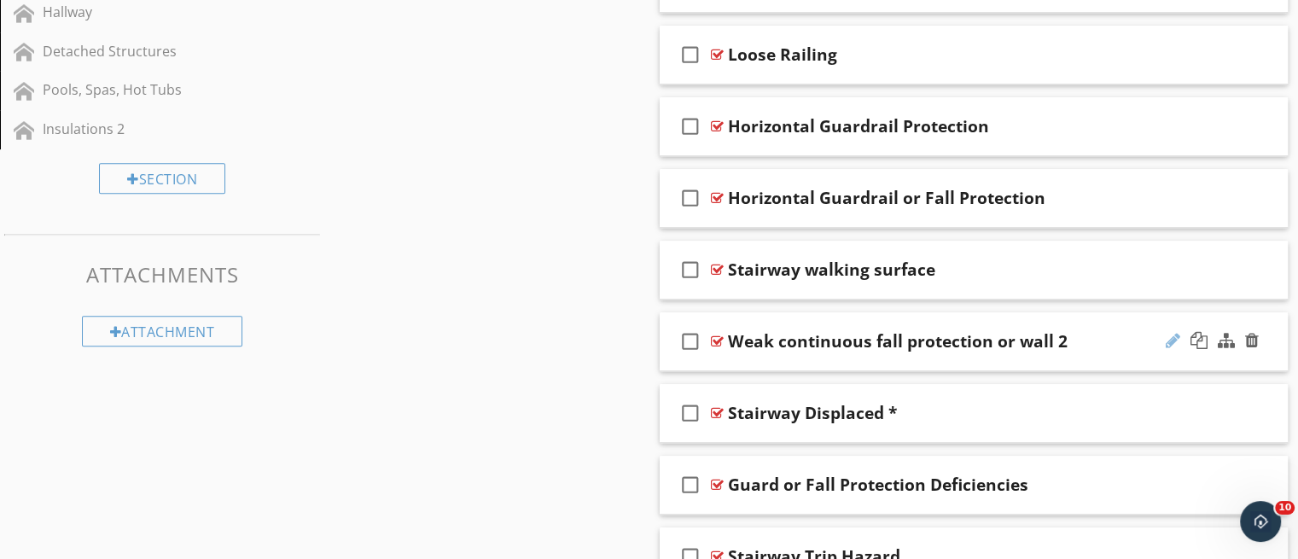
click at [1172, 338] on div at bounding box center [1173, 340] width 15 height 17
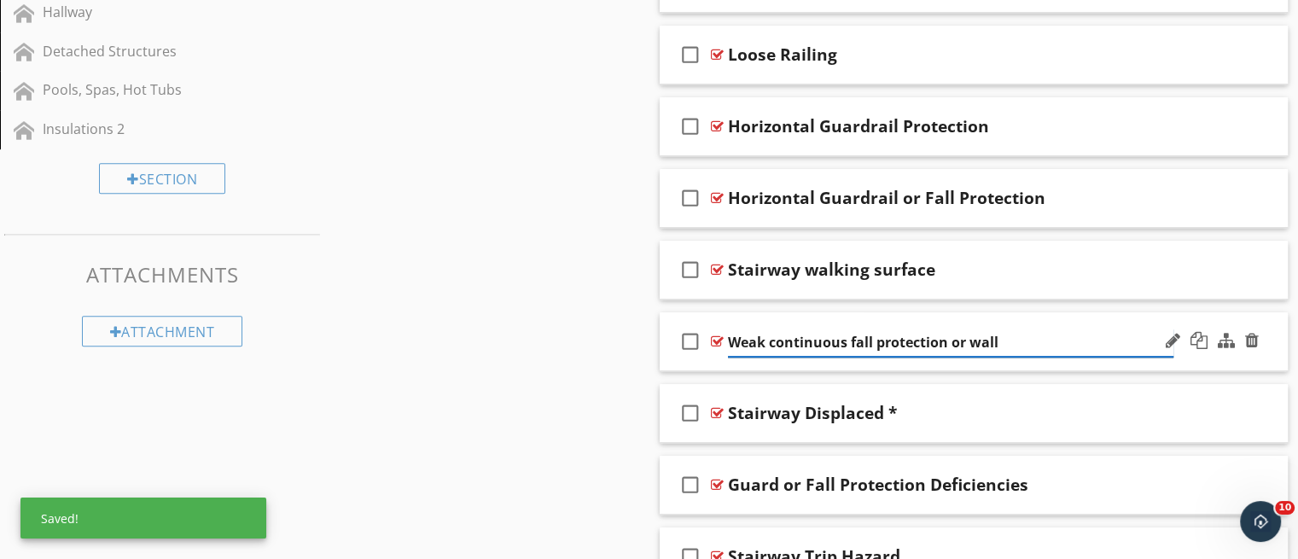
type input "Weak continuous fall protection or wall"
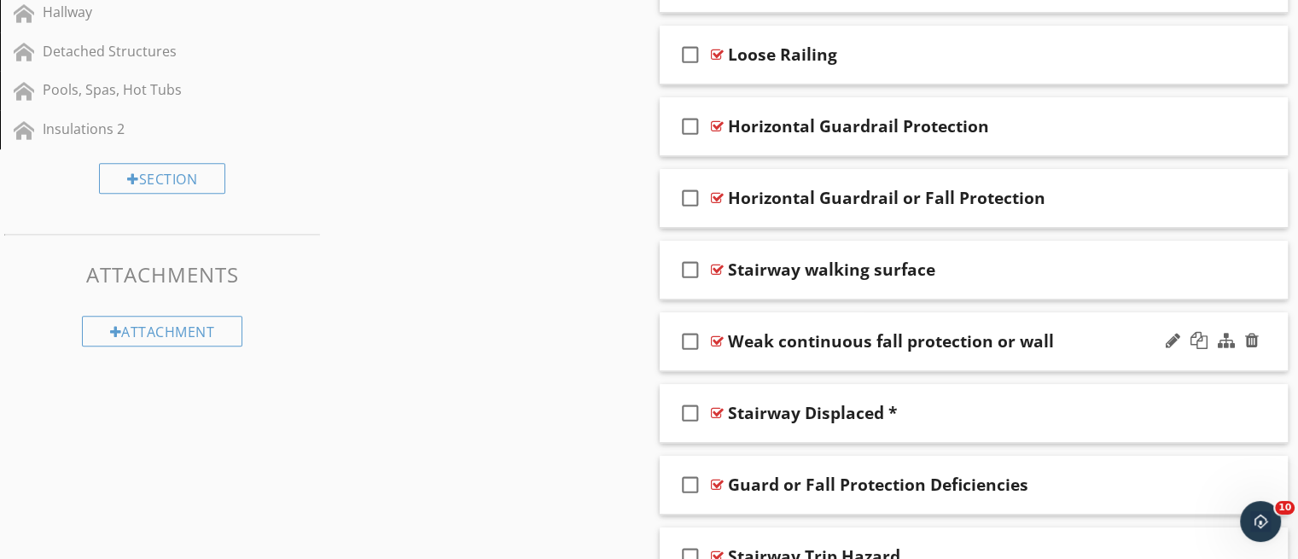
click at [1137, 368] on div "check_box_outline_blank Weak continuous fall protection or wall" at bounding box center [974, 341] width 629 height 59
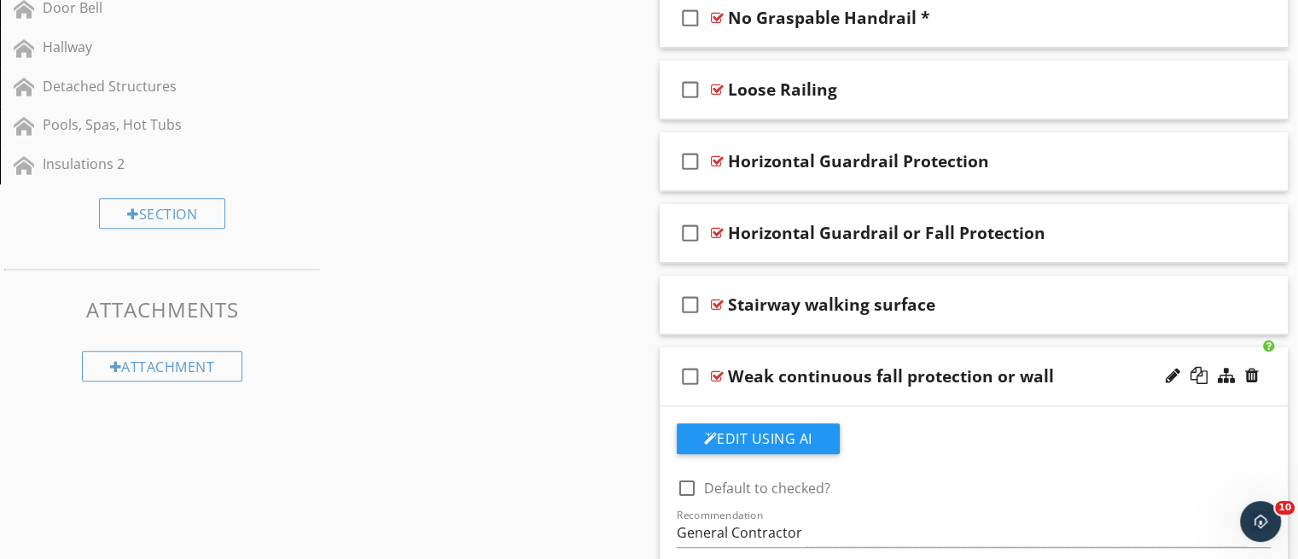
scroll to position [841, 0]
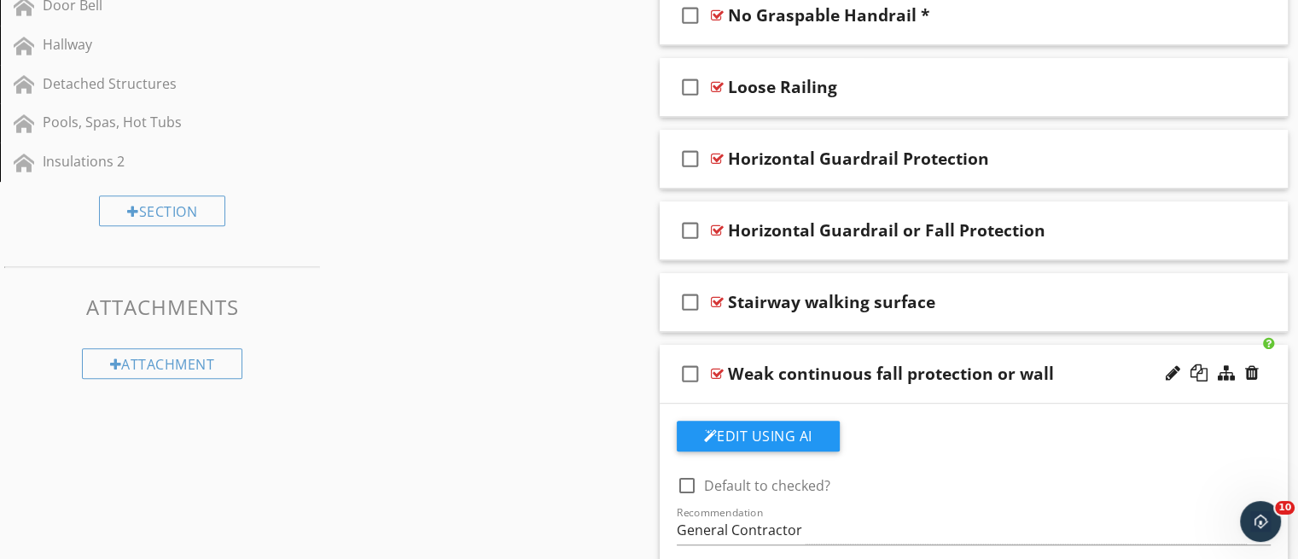
click at [958, 399] on div "check_box_outline_blank Weak continuous fall protection or wall" at bounding box center [974, 374] width 629 height 59
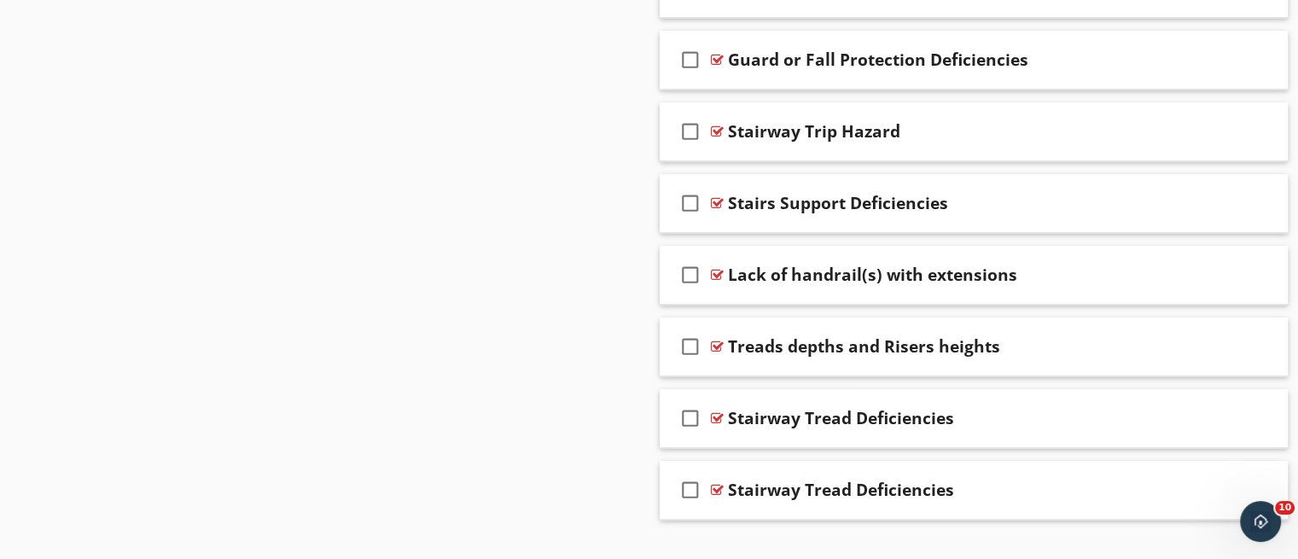
scroll to position [1301, 0]
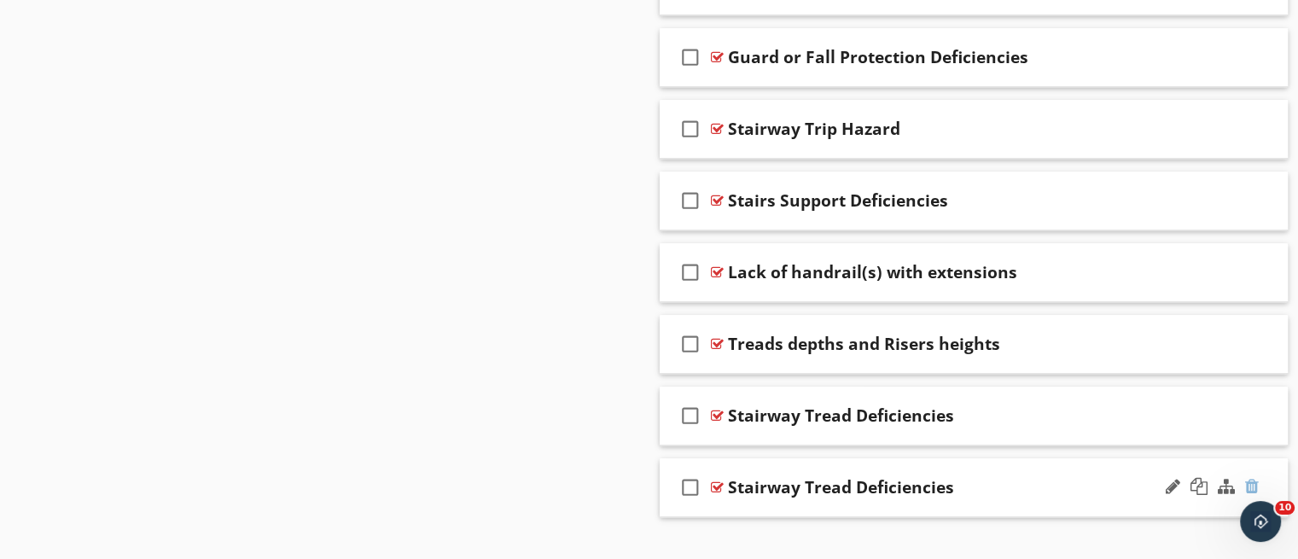
click at [1256, 481] on div at bounding box center [1252, 486] width 14 height 17
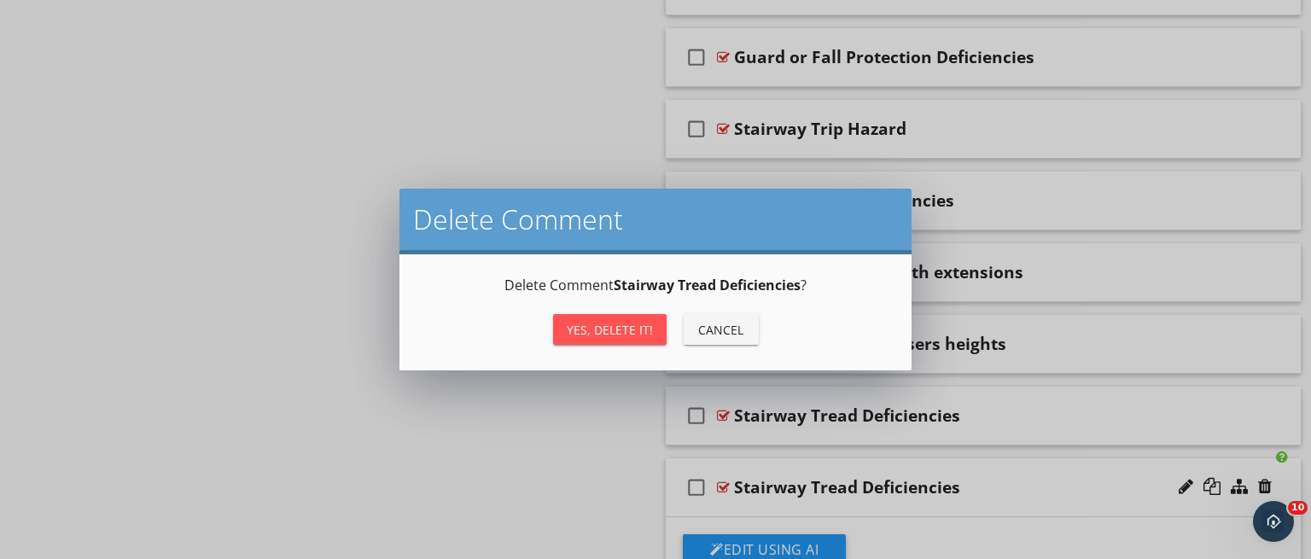
click at [615, 337] on div "Yes, Delete it!" at bounding box center [610, 330] width 86 height 18
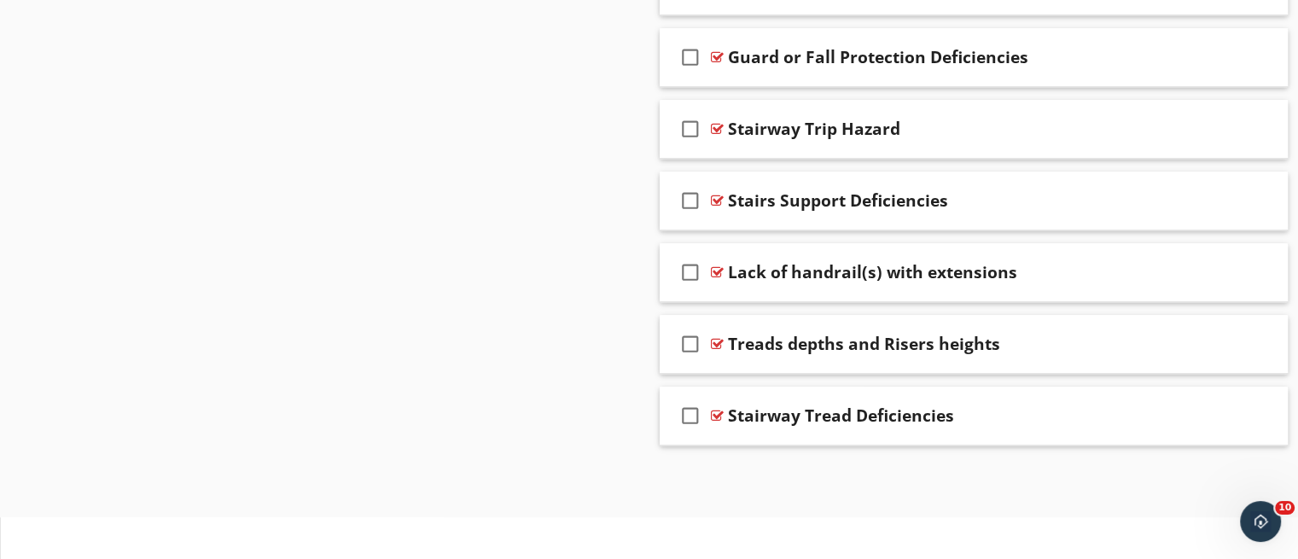
scroll to position [1256, 0]
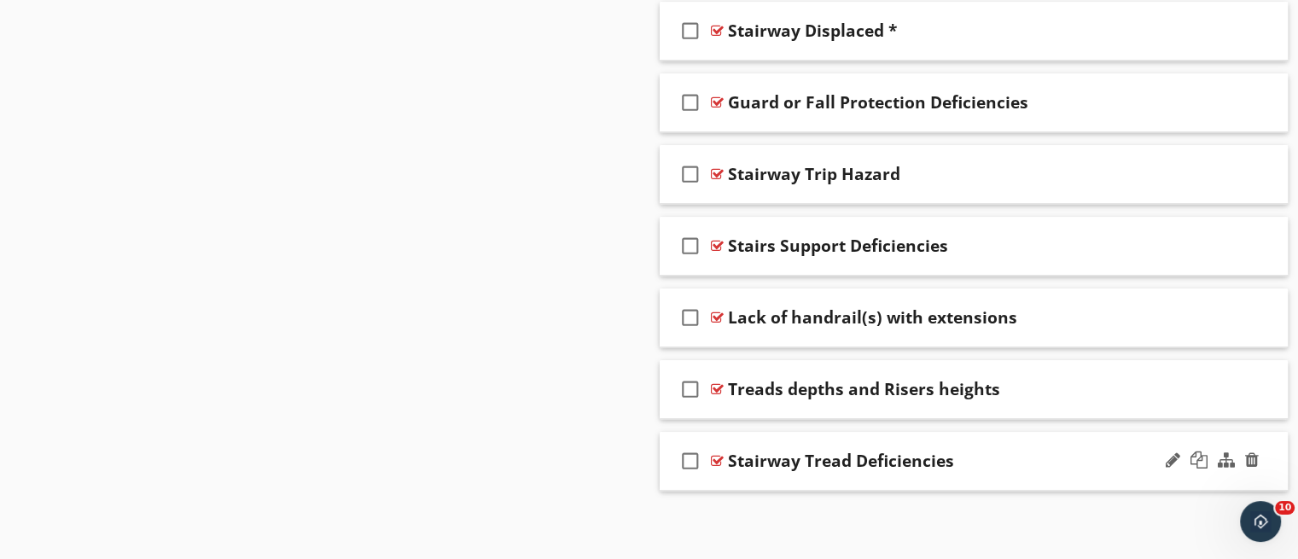
click at [871, 474] on div "check_box_outline_blank Stairway Tread Deficiencies" at bounding box center [974, 461] width 629 height 59
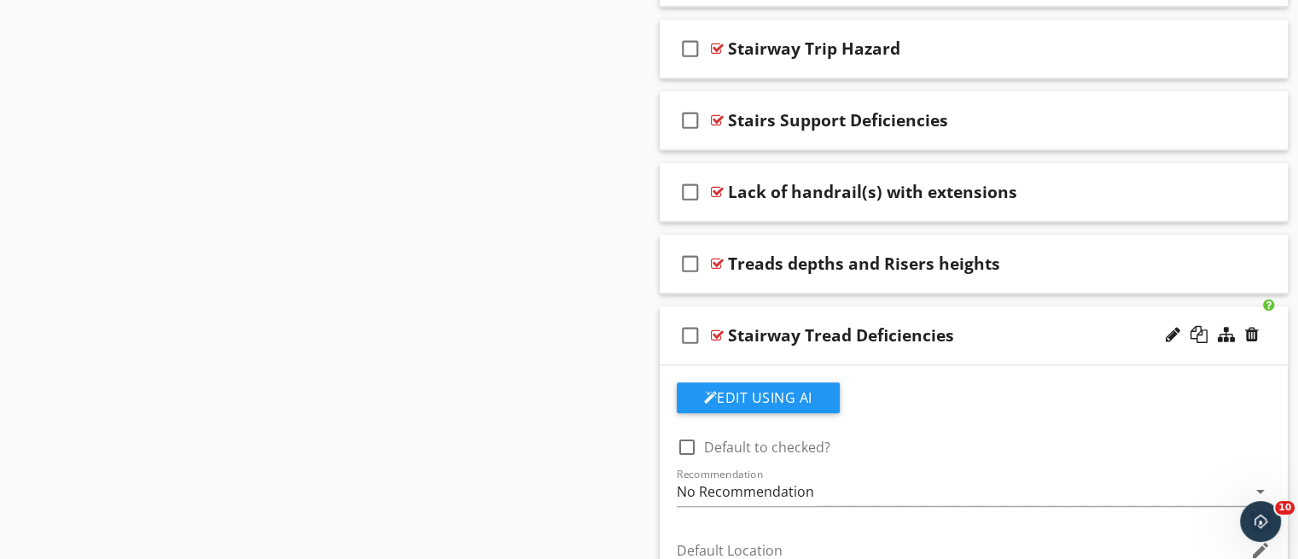
scroll to position [1378, 0]
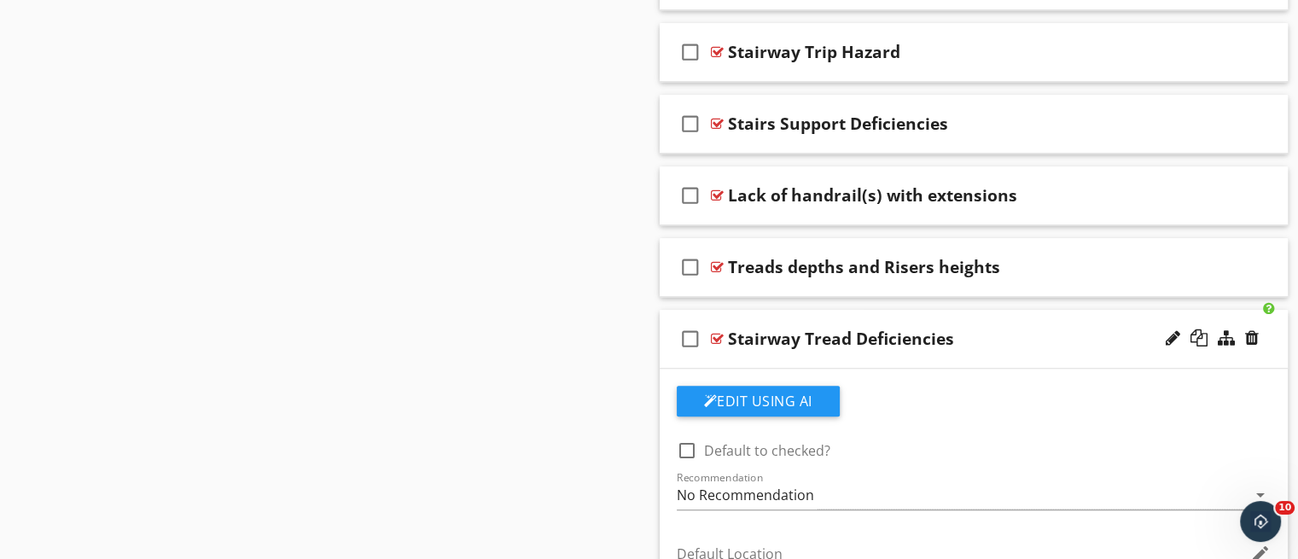
click at [964, 358] on div "check_box_outline_blank Stairway Tread Deficiencies" at bounding box center [974, 339] width 629 height 59
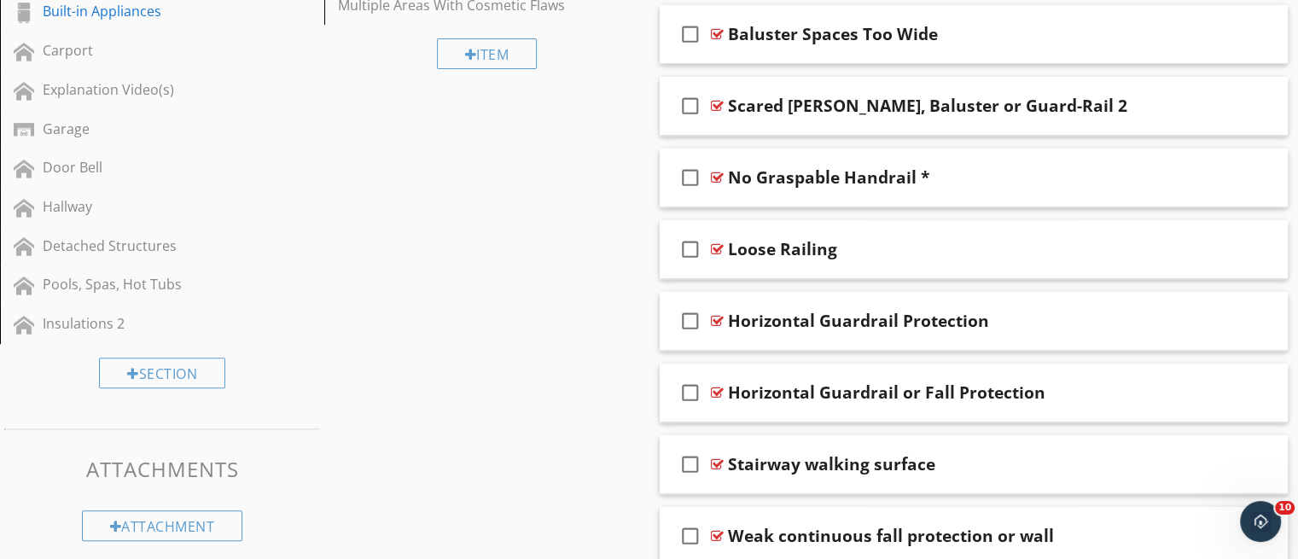
scroll to position [649, 0]
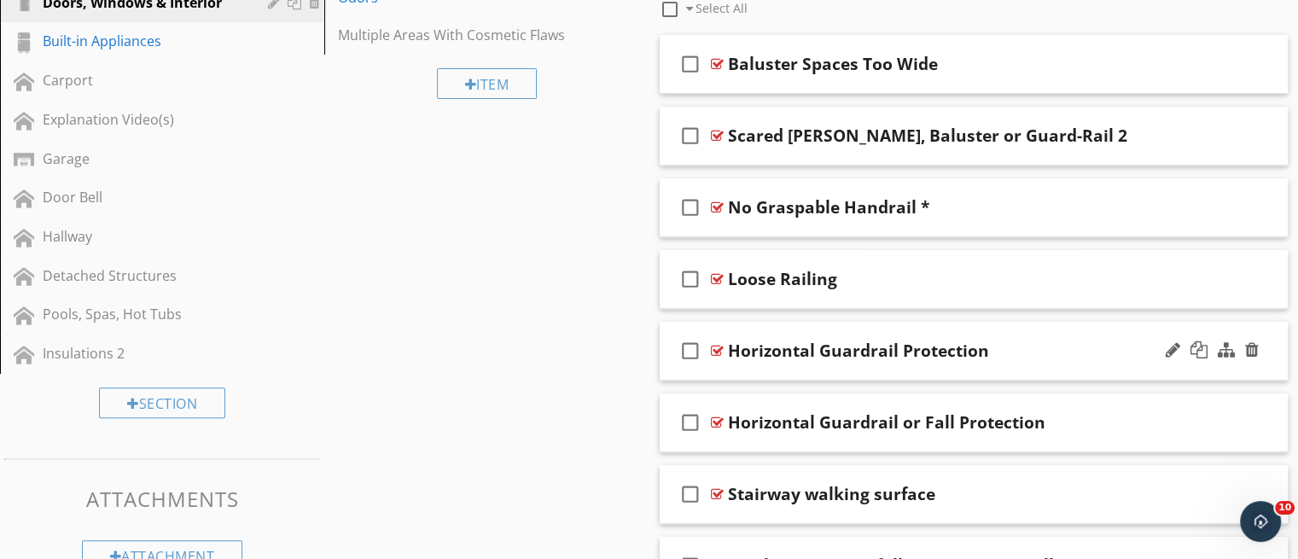
click at [963, 371] on div "check_box_outline_blank Horizontal Guardrail Protection" at bounding box center [974, 351] width 629 height 59
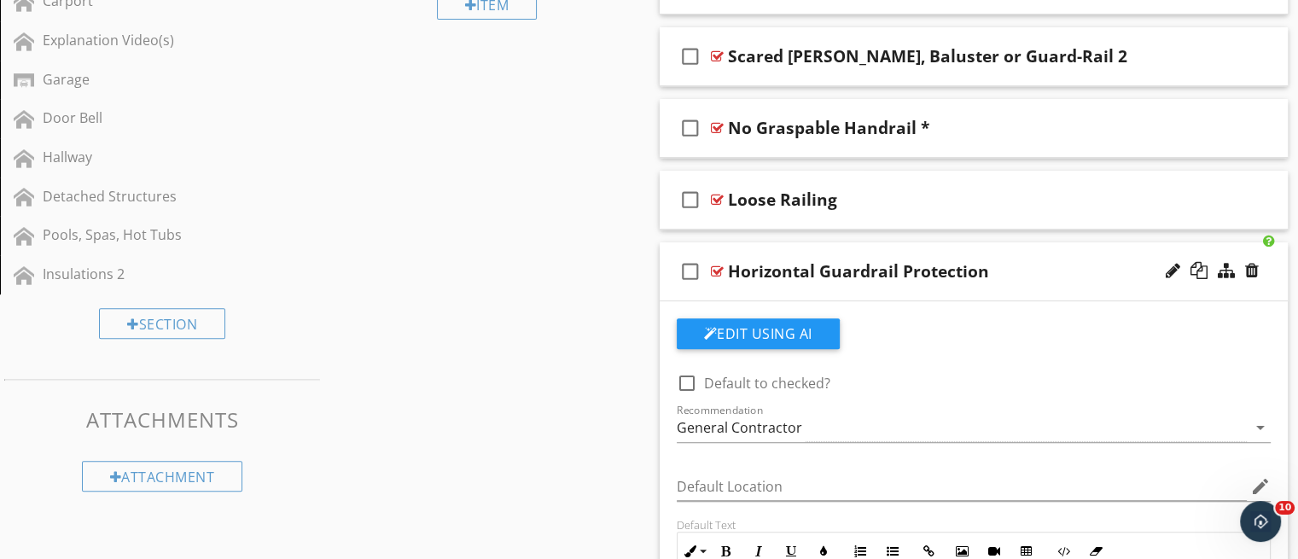
scroll to position [722, 0]
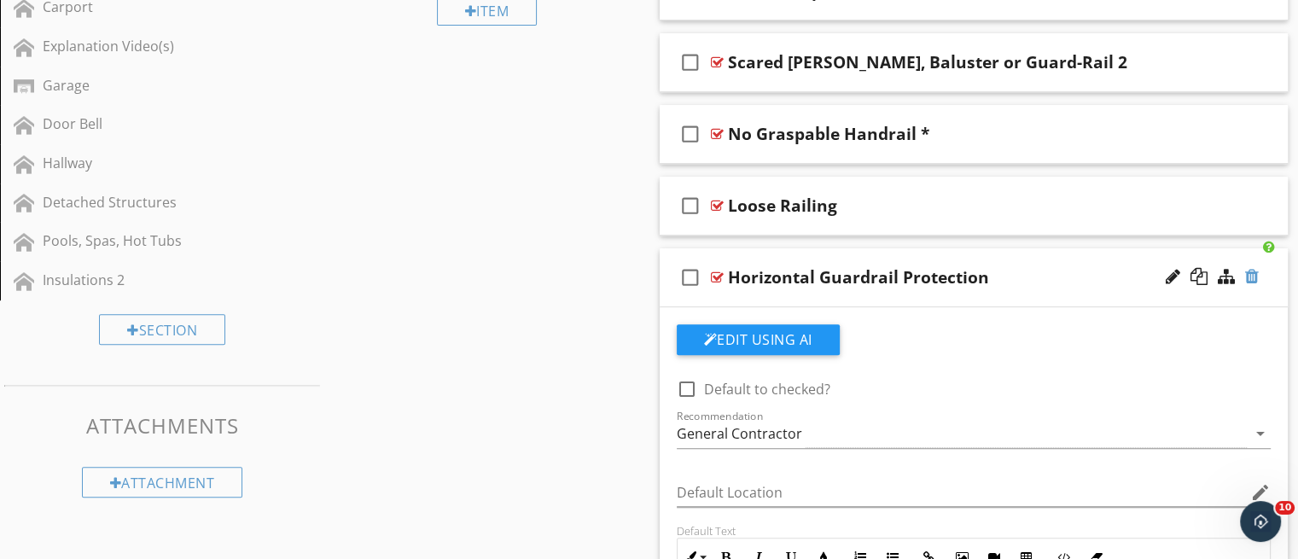
click at [1252, 282] on div at bounding box center [1252, 276] width 14 height 17
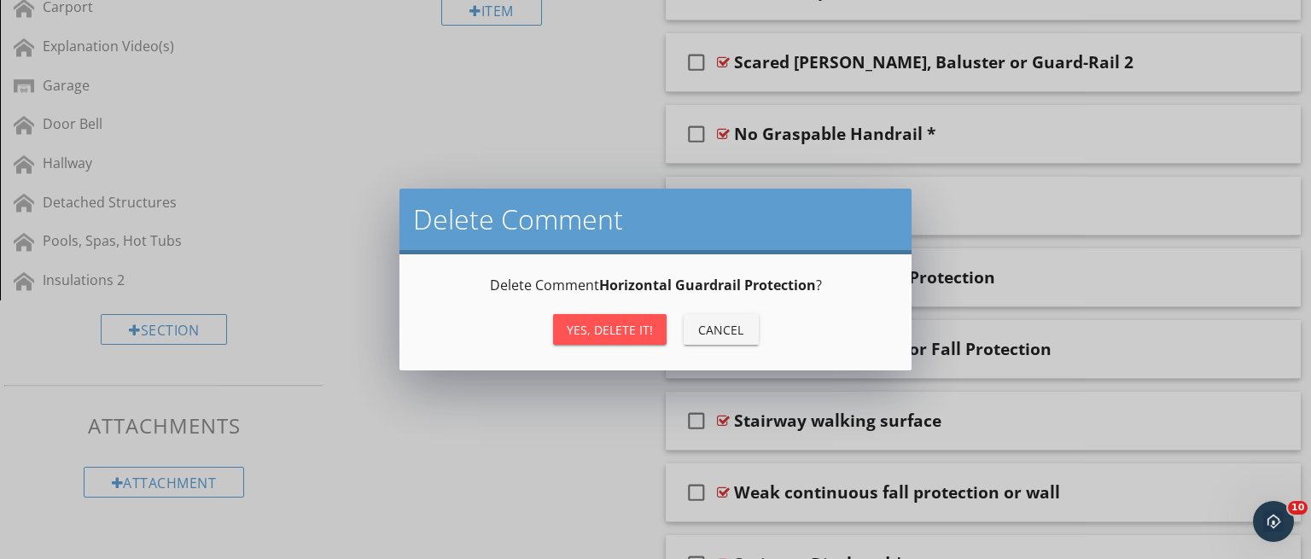
click at [638, 321] on div "Yes, Delete it!" at bounding box center [610, 330] width 86 height 18
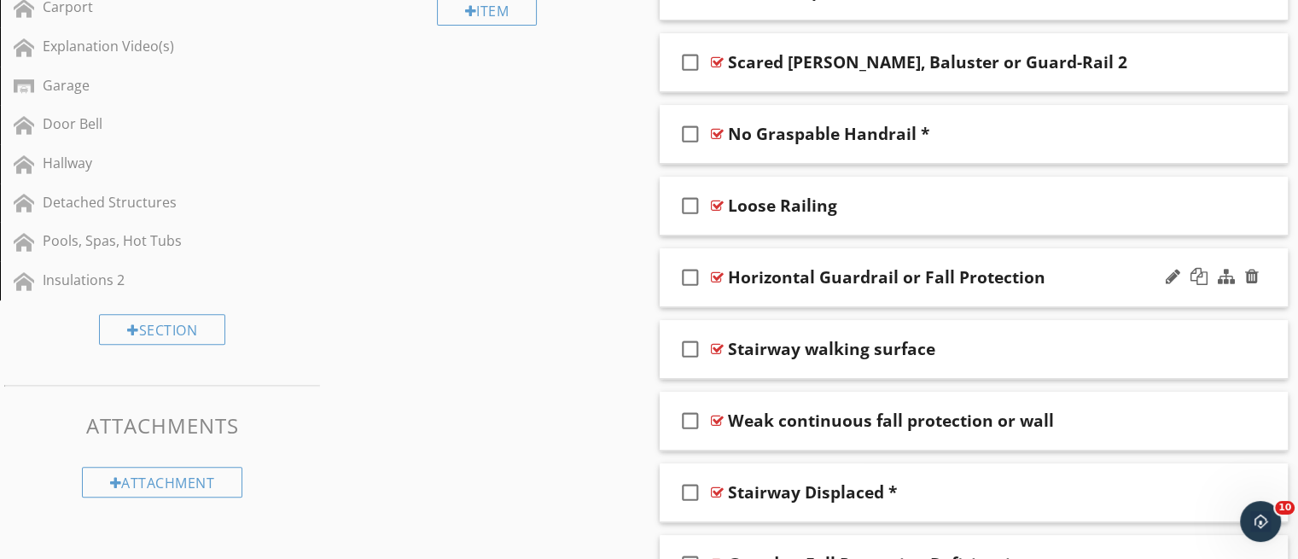
click at [826, 299] on div "check_box_outline_blank Horizontal Guardrail or Fall Protection" at bounding box center [974, 277] width 629 height 59
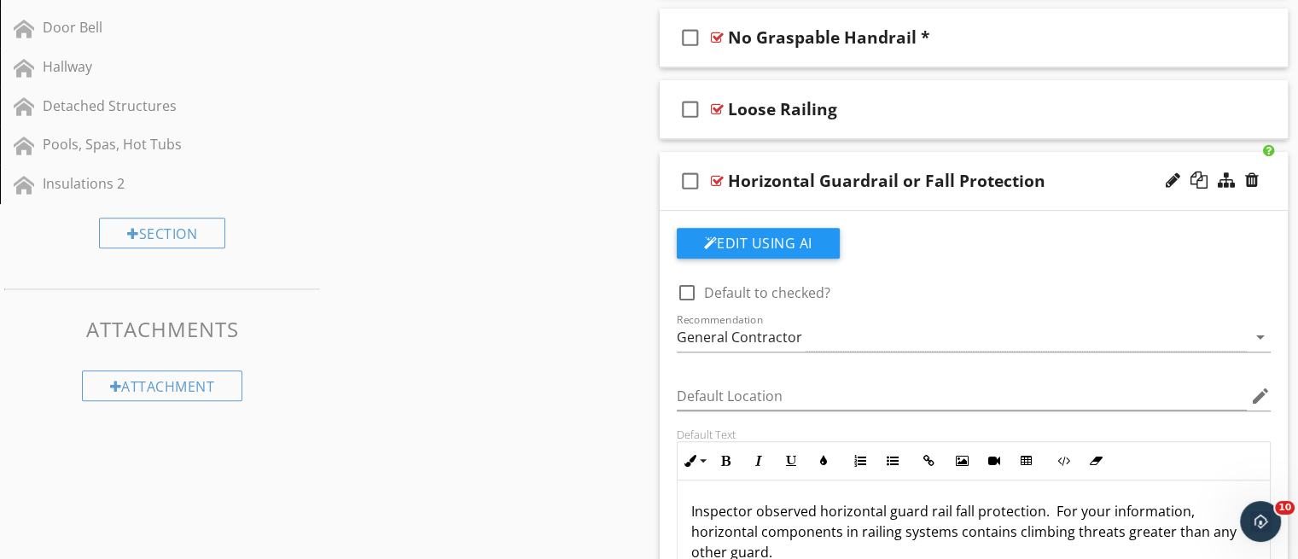
scroll to position [775, 0]
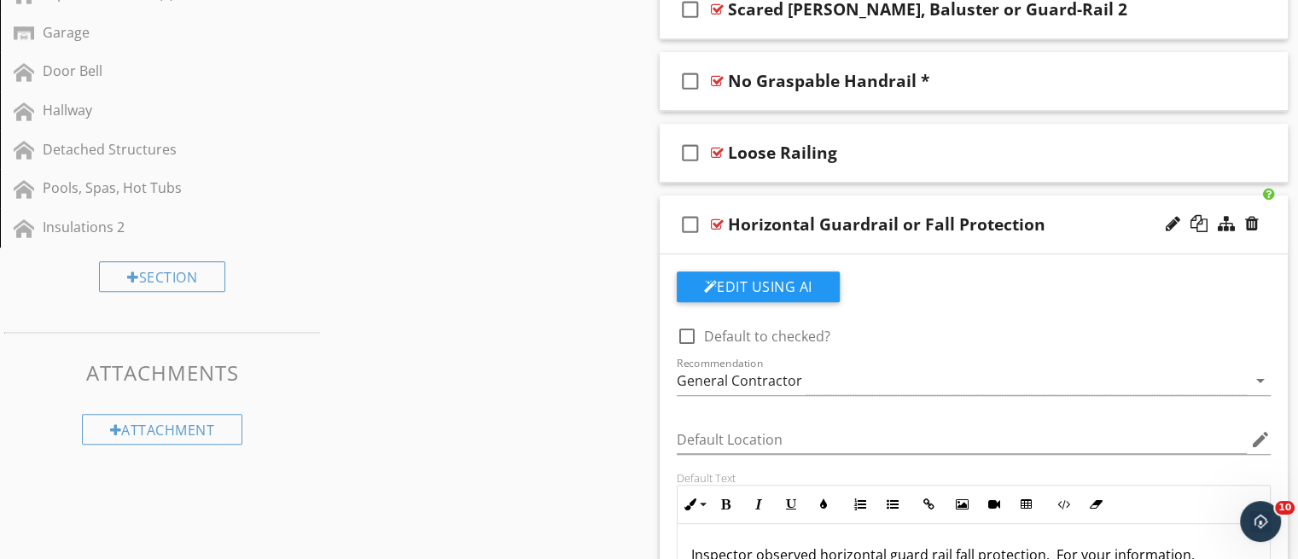
click at [949, 243] on div "check_box_outline_blank Horizontal Guardrail or Fall Protection" at bounding box center [974, 224] width 629 height 59
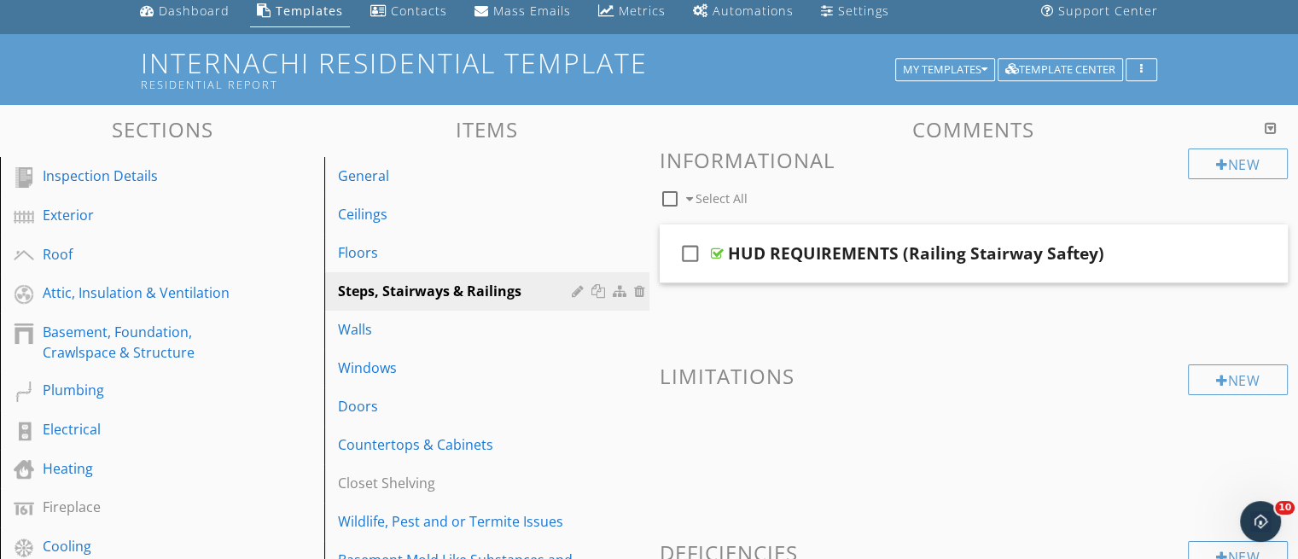
scroll to position [63, 0]
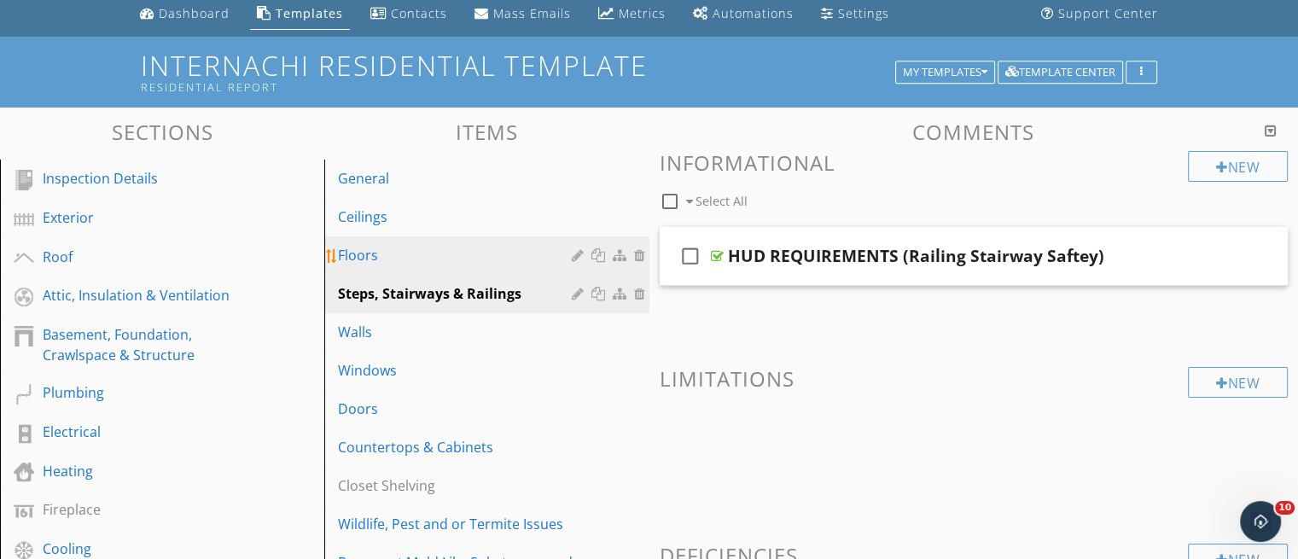
click at [366, 253] on div "Floors" at bounding box center [457, 255] width 238 height 20
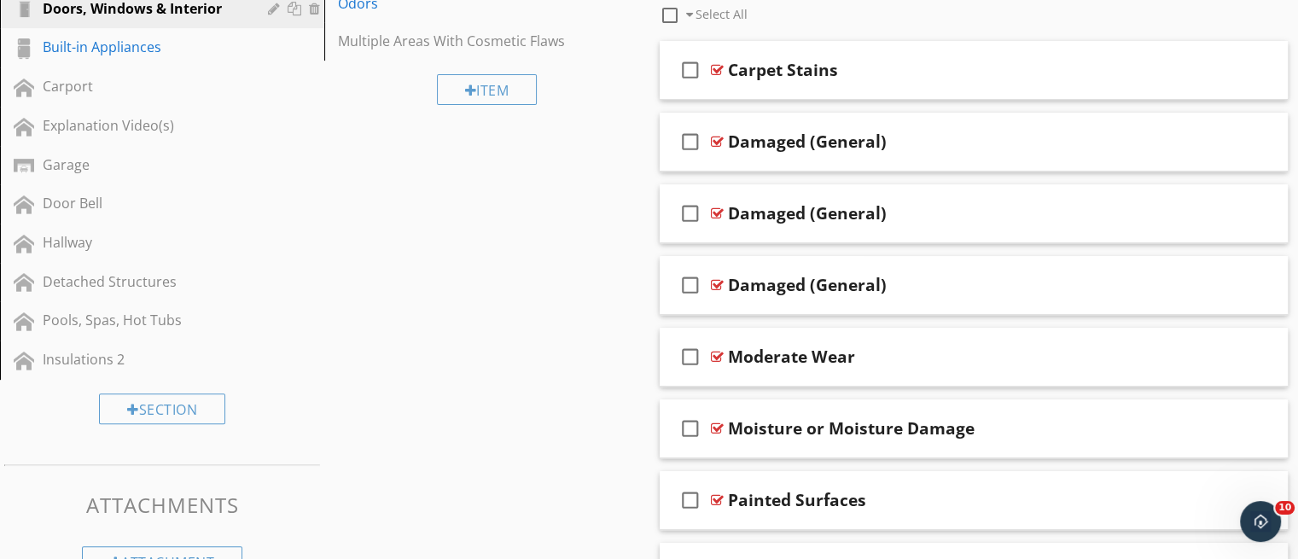
scroll to position [652, 0]
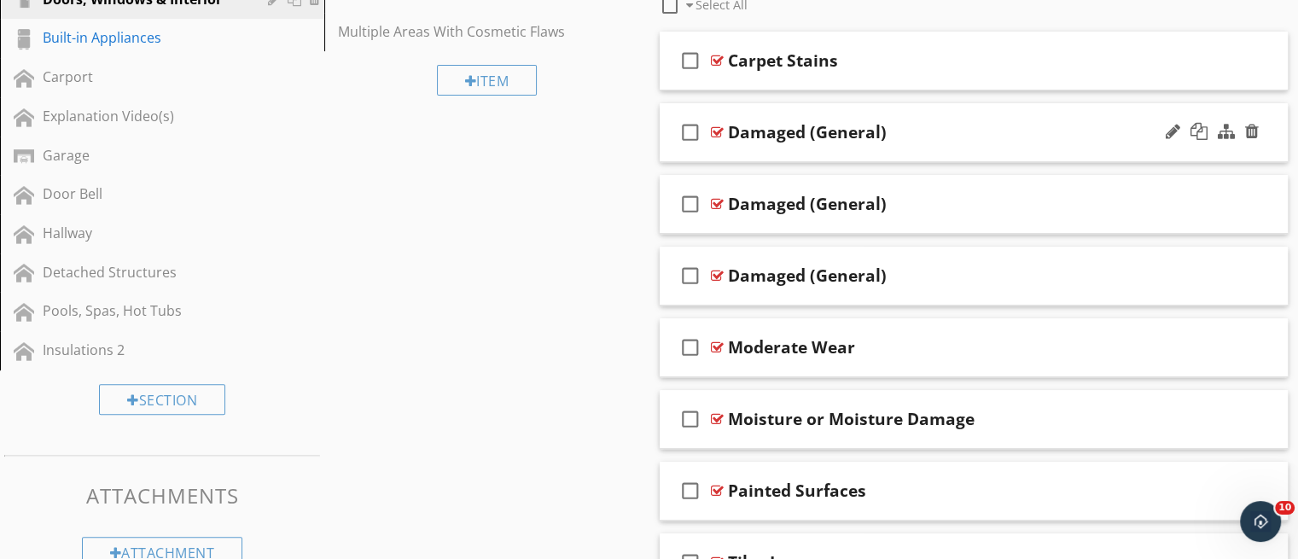
click at [946, 146] on div "check_box_outline_blank Damaged (General)" at bounding box center [974, 132] width 629 height 59
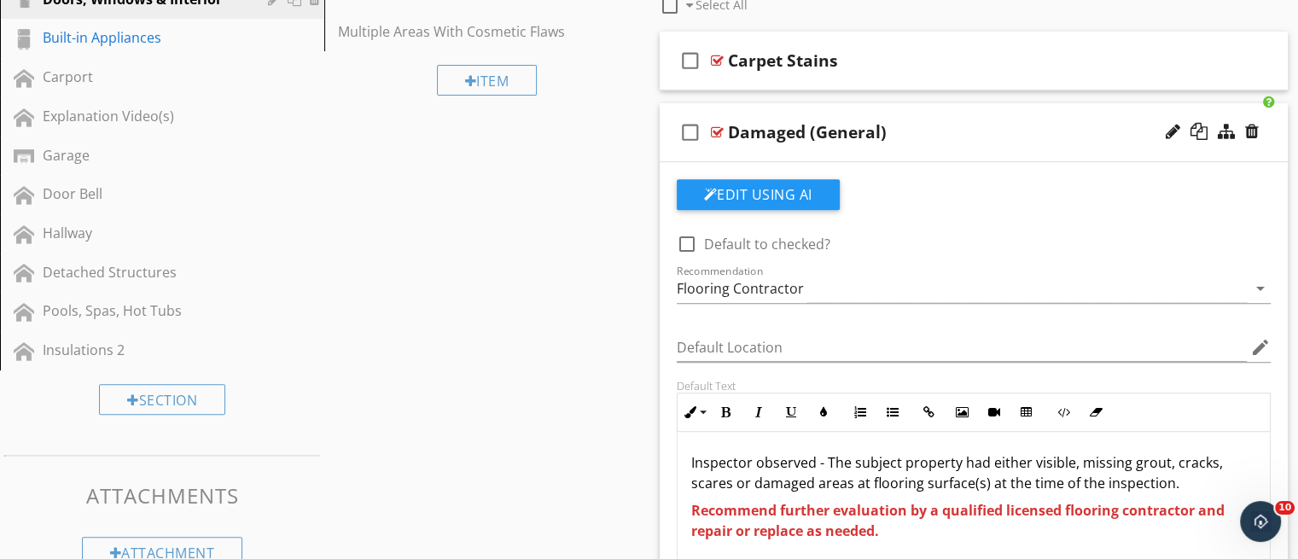
click at [949, 147] on div "check_box_outline_blank Damaged (General)" at bounding box center [974, 132] width 629 height 59
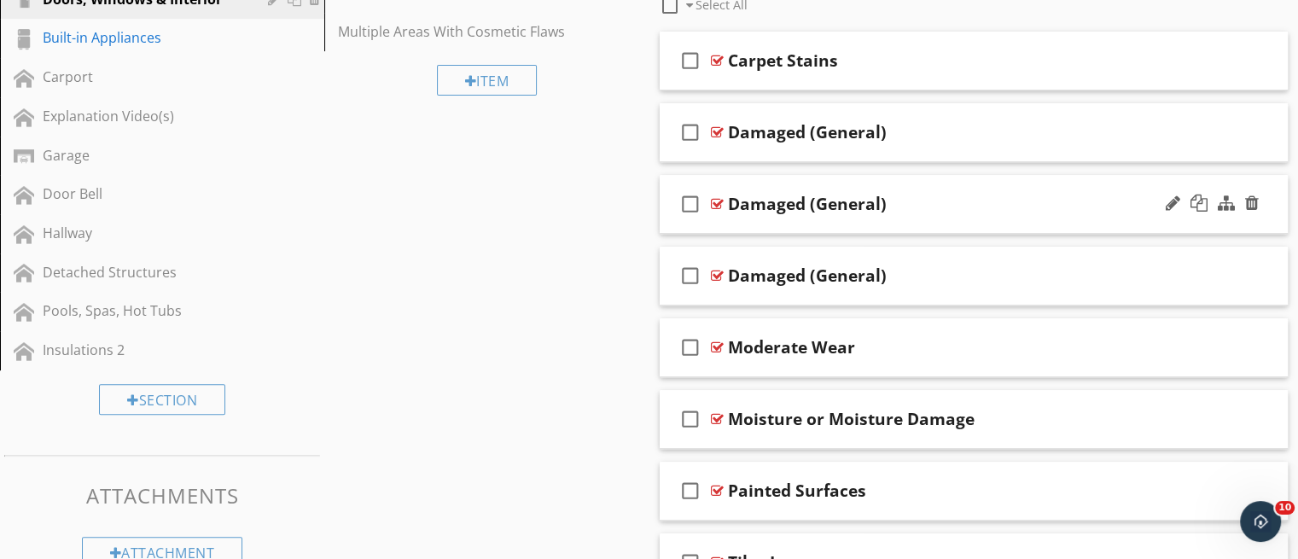
click at [959, 214] on div "check_box_outline_blank Damaged (General)" at bounding box center [974, 204] width 629 height 59
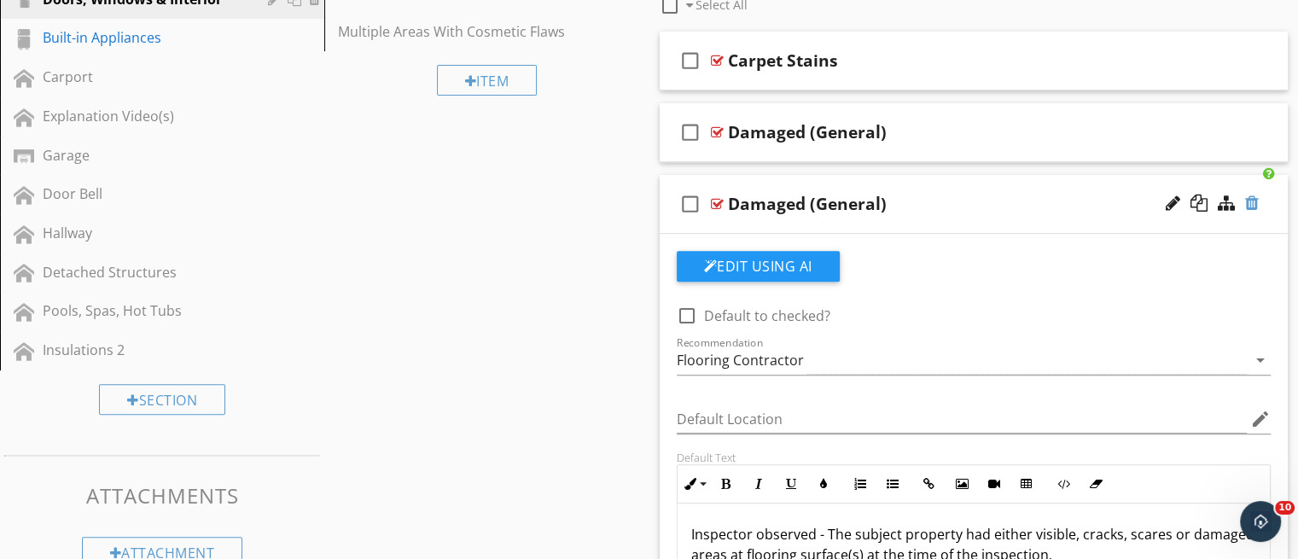
click at [1248, 209] on div at bounding box center [1252, 203] width 14 height 17
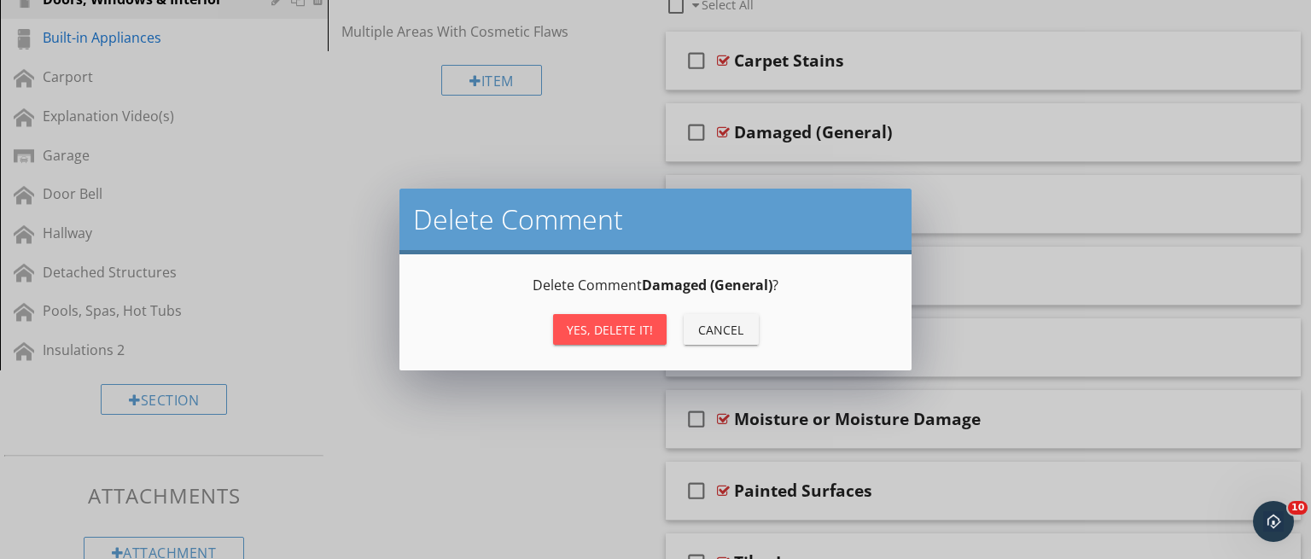
click at [608, 334] on div "Yes, Delete it!" at bounding box center [610, 330] width 86 height 18
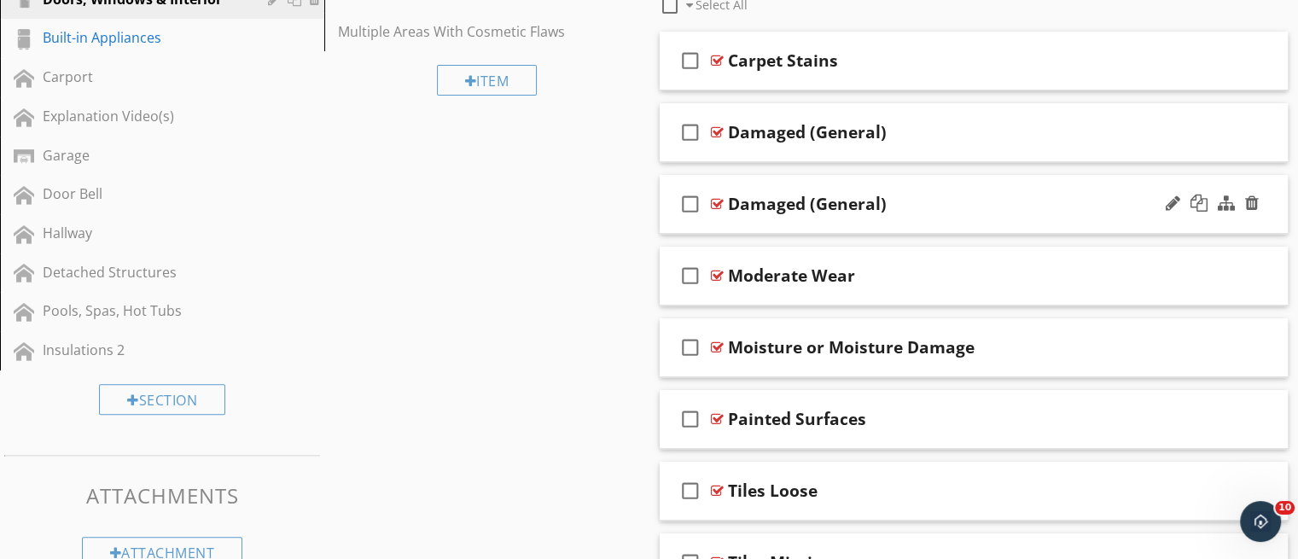
click at [990, 224] on div "check_box_outline_blank Damaged (General)" at bounding box center [974, 204] width 629 height 59
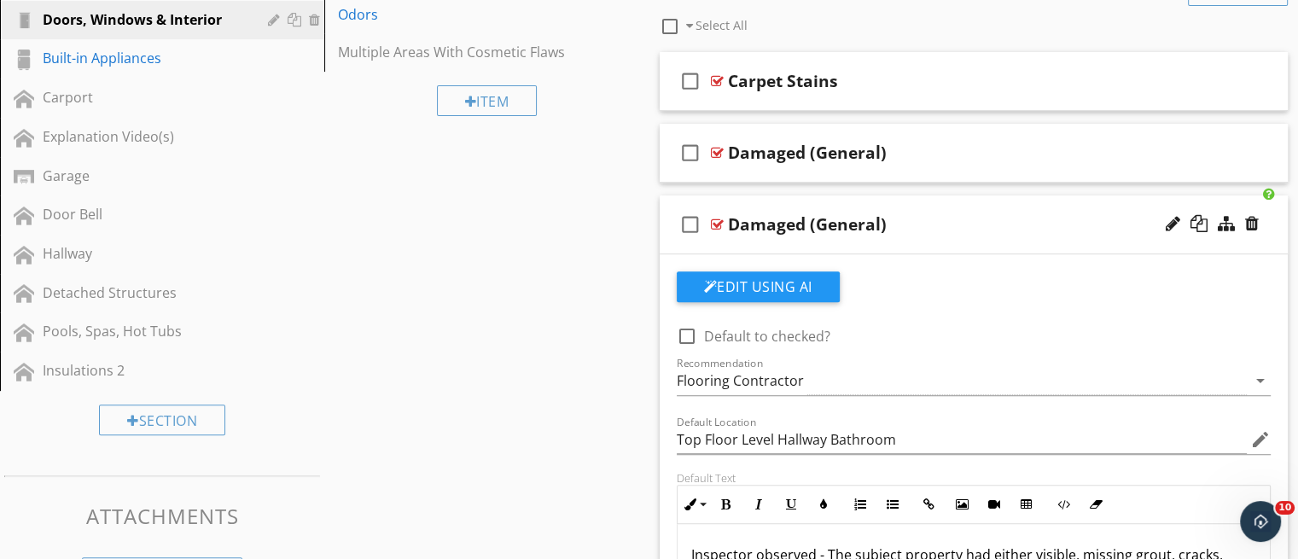
scroll to position [621, 0]
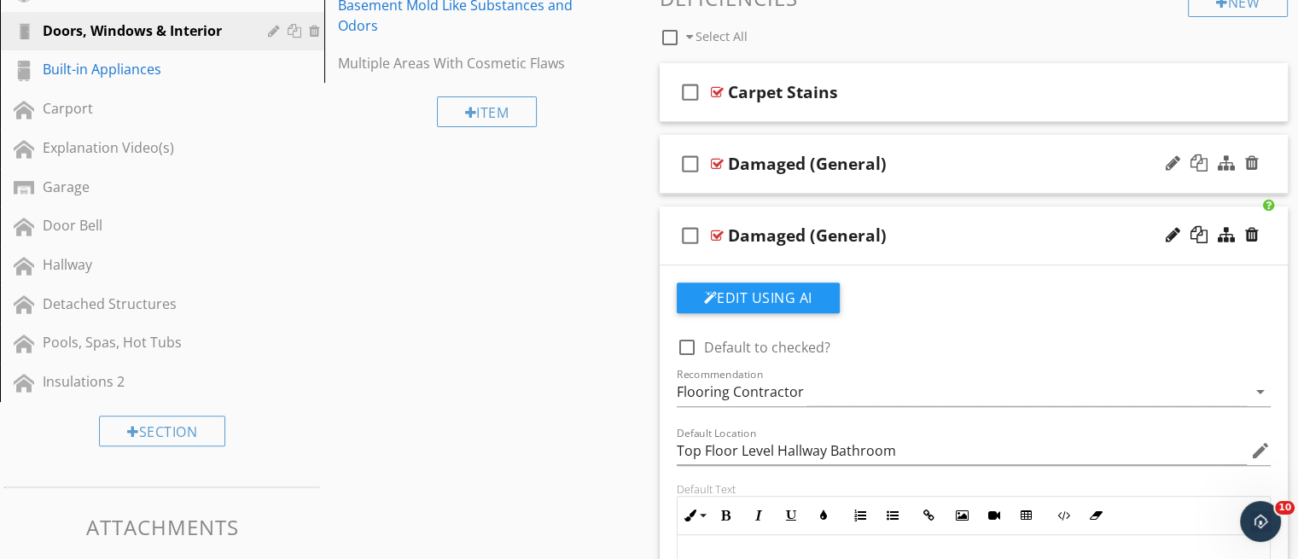
click at [1023, 185] on div "check_box_outline_blank Damaged (General)" at bounding box center [974, 164] width 629 height 59
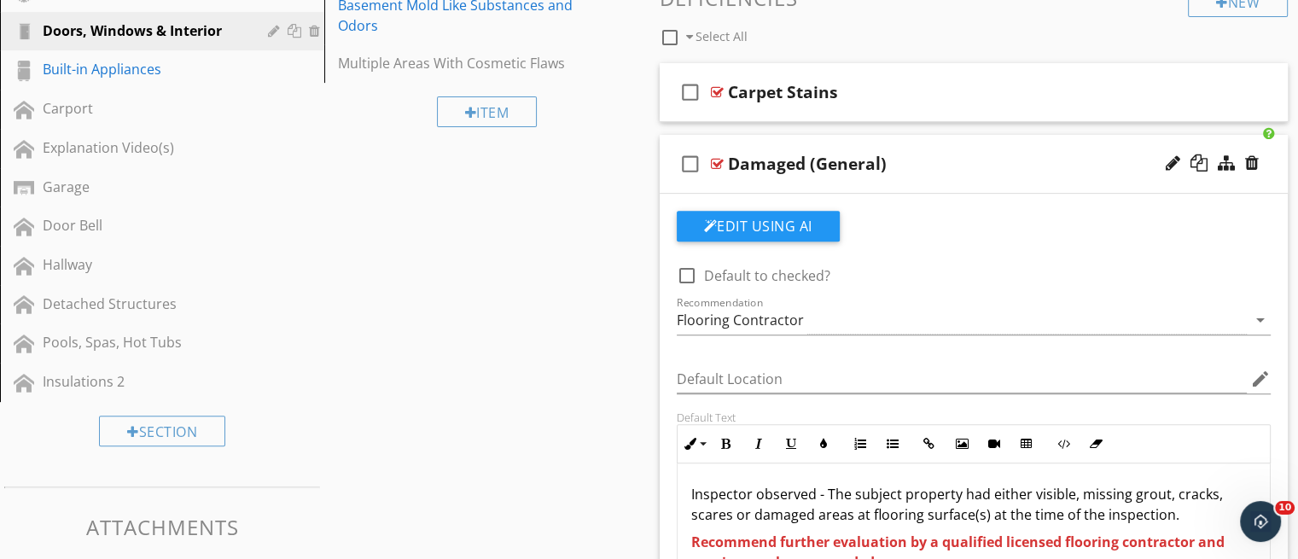
click at [908, 184] on div "check_box_outline_blank Damaged (General)" at bounding box center [974, 164] width 629 height 59
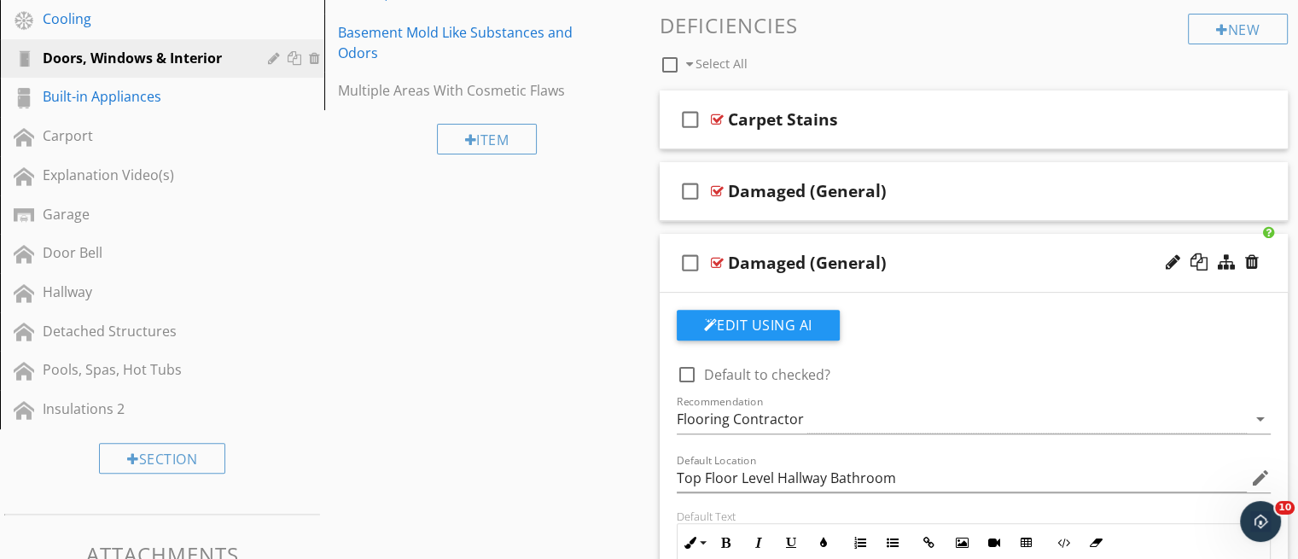
scroll to position [590, 0]
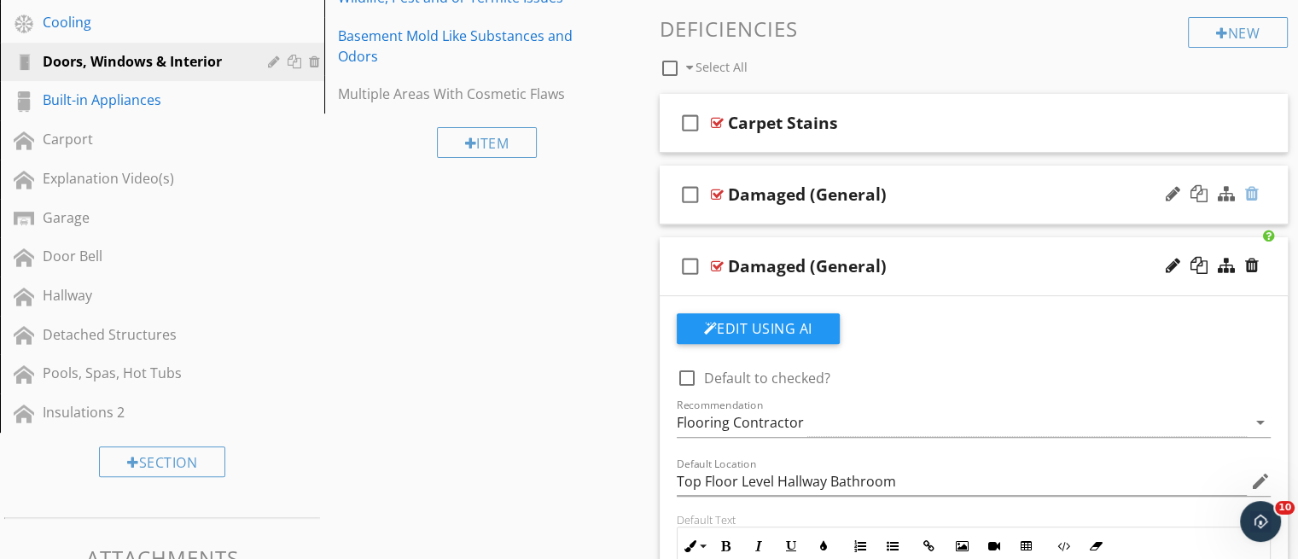
click at [1251, 192] on div at bounding box center [1252, 193] width 14 height 17
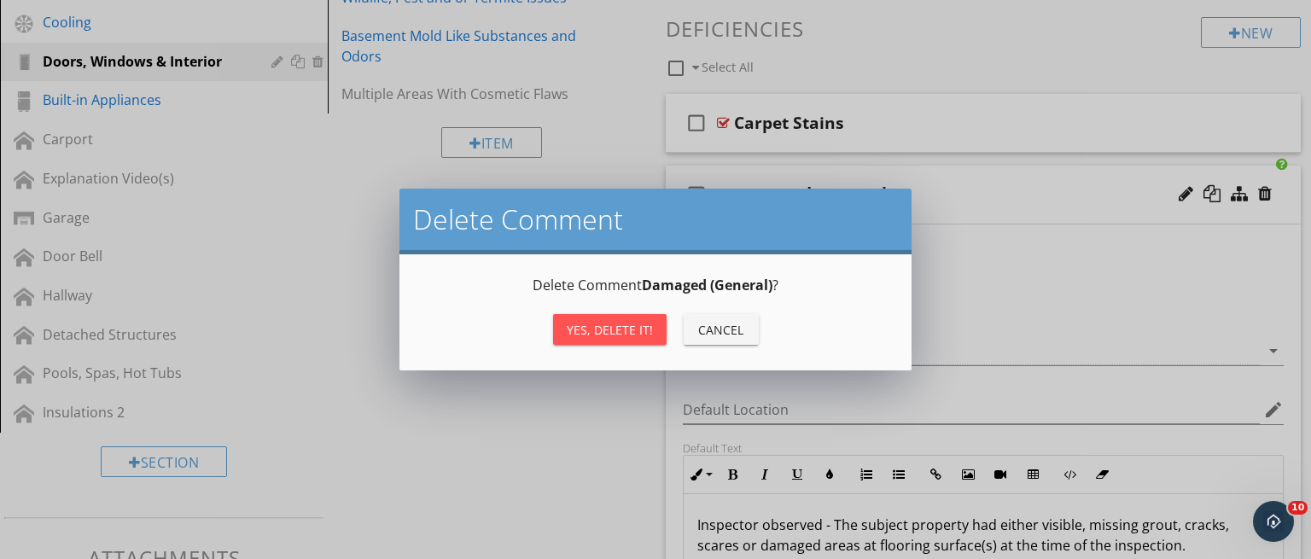
click at [638, 321] on div "Yes, Delete it!" at bounding box center [610, 330] width 86 height 18
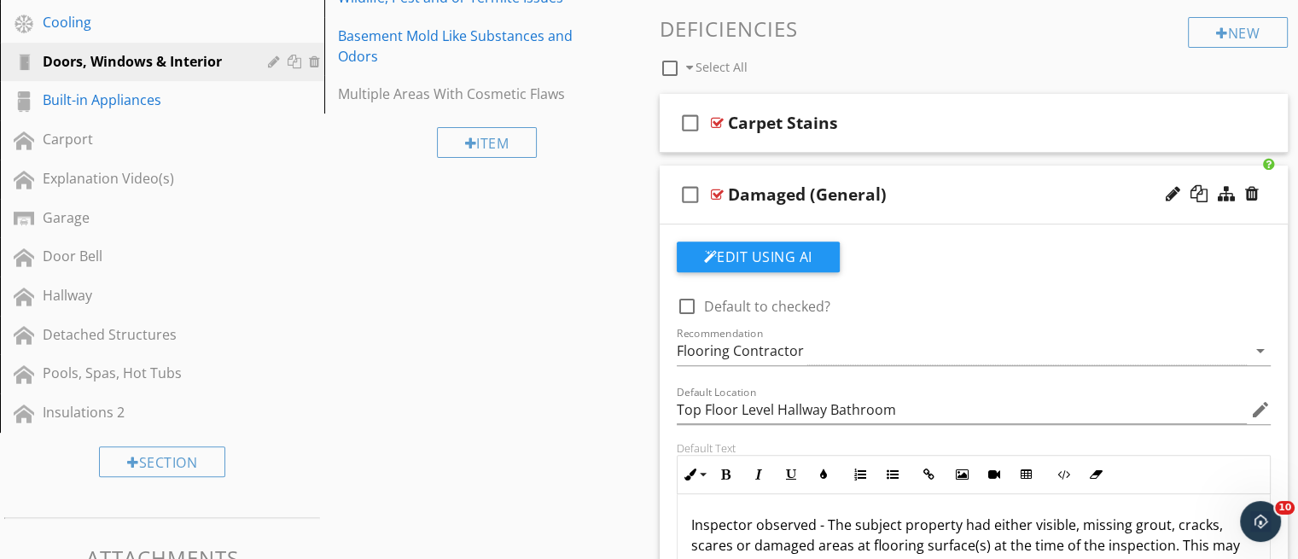
click at [883, 218] on div "check_box_outline_blank Damaged (General)" at bounding box center [974, 195] width 629 height 59
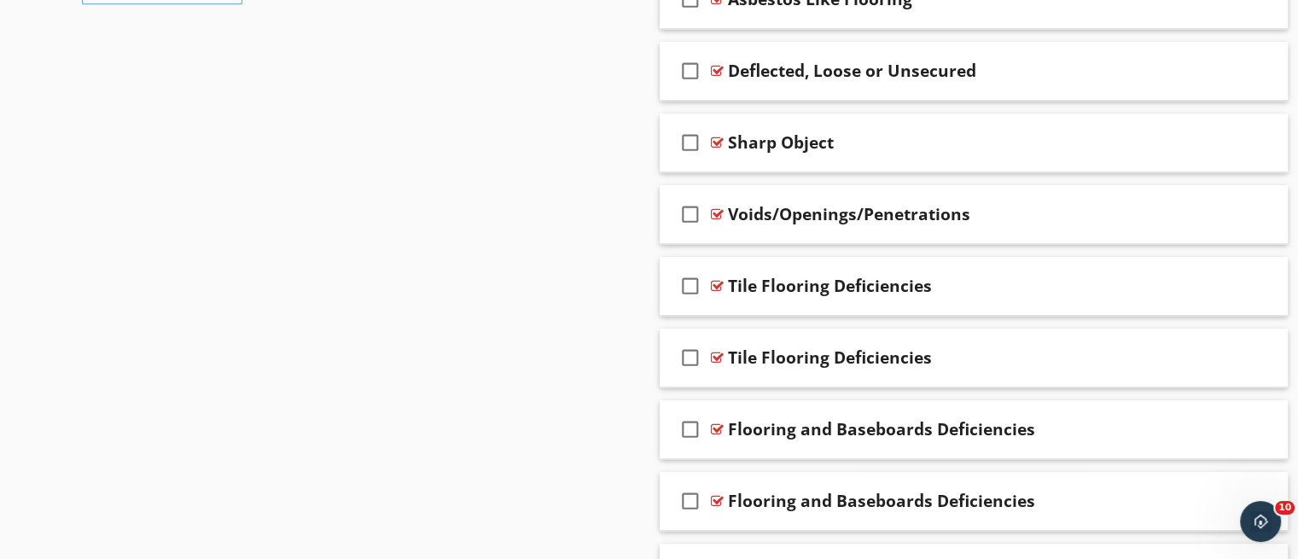
scroll to position [1223, 0]
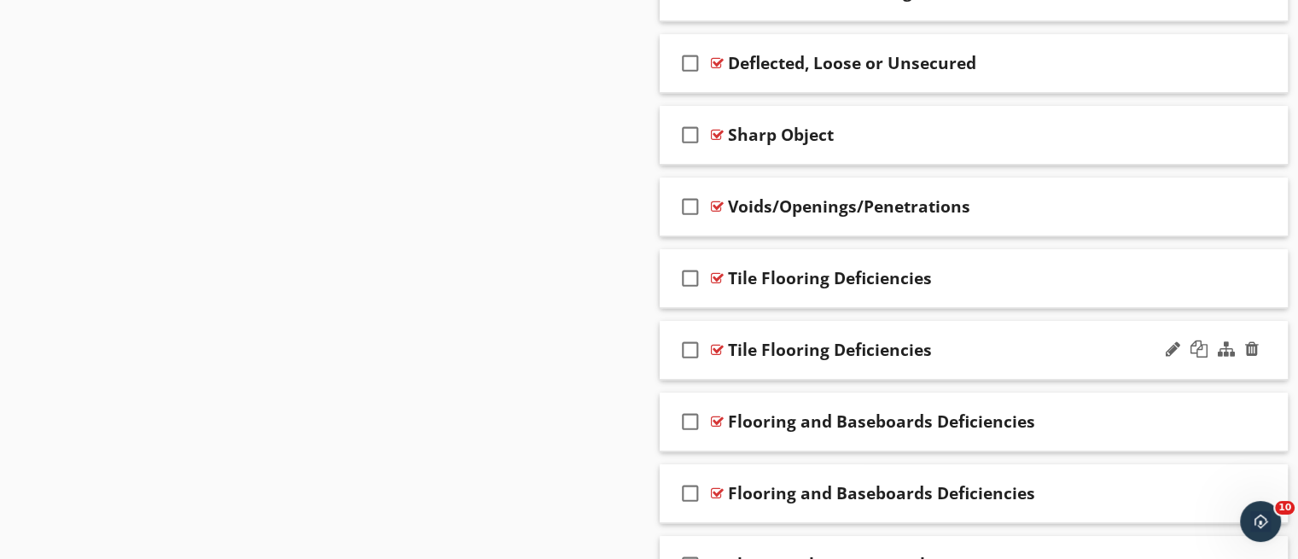
click at [976, 367] on div "check_box_outline_blank Tile Flooring Deficiencies" at bounding box center [974, 350] width 629 height 59
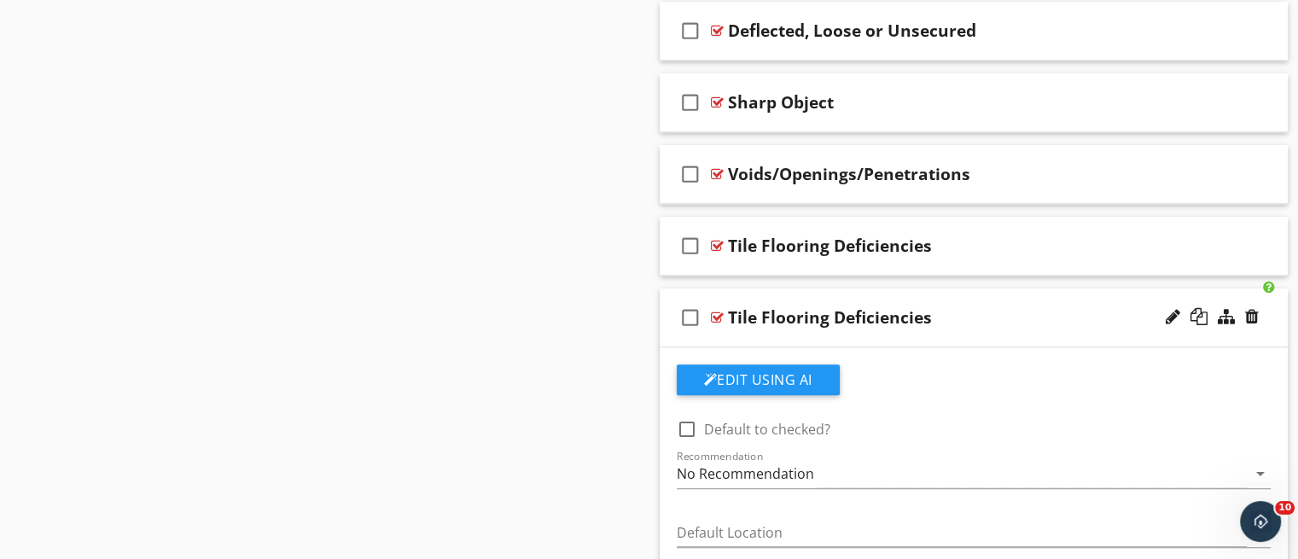
scroll to position [1252, 0]
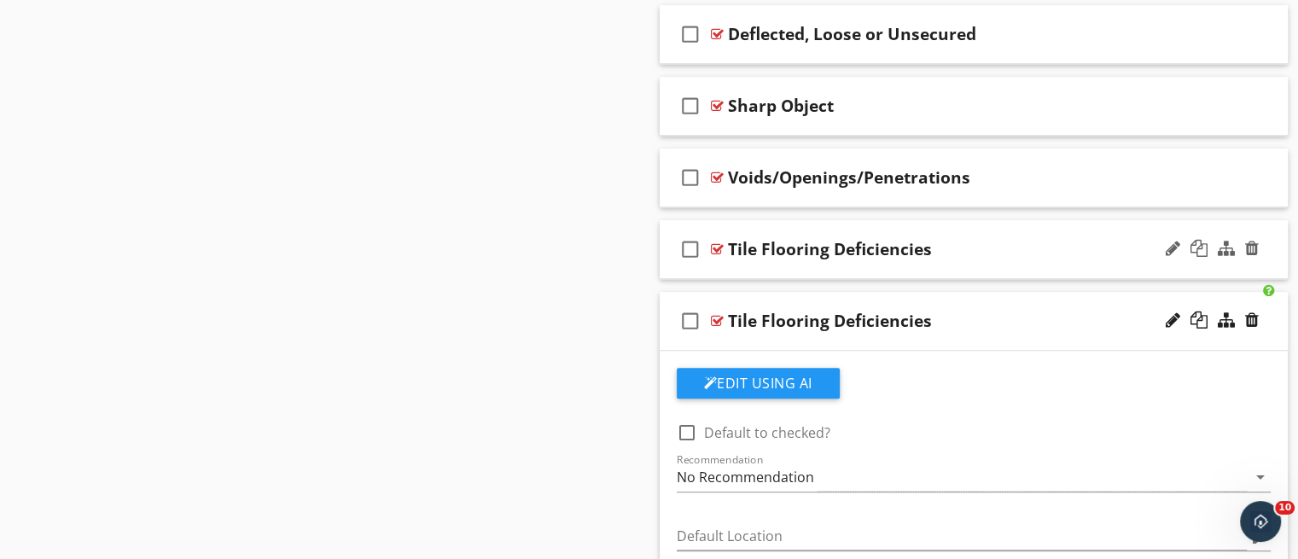
click at [908, 265] on div "check_box_outline_blank Tile Flooring Deficiencies" at bounding box center [974, 249] width 629 height 59
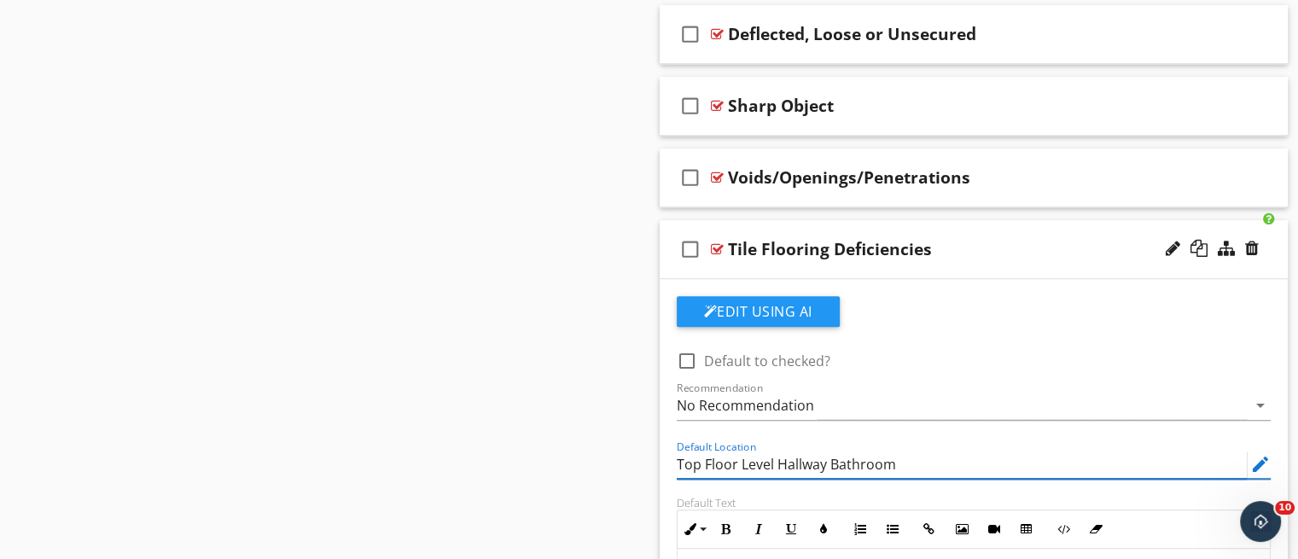
drag, startPoint x: 984, startPoint y: 468, endPoint x: 647, endPoint y: 475, distance: 337.2
click at [647, 475] on div "Sections Inspection Details Exterior Roof Attic, Insulation & Ventilation Basem…" at bounding box center [649, 487] width 1298 height 3136
click at [874, 402] on div "No Recommendation" at bounding box center [962, 406] width 571 height 28
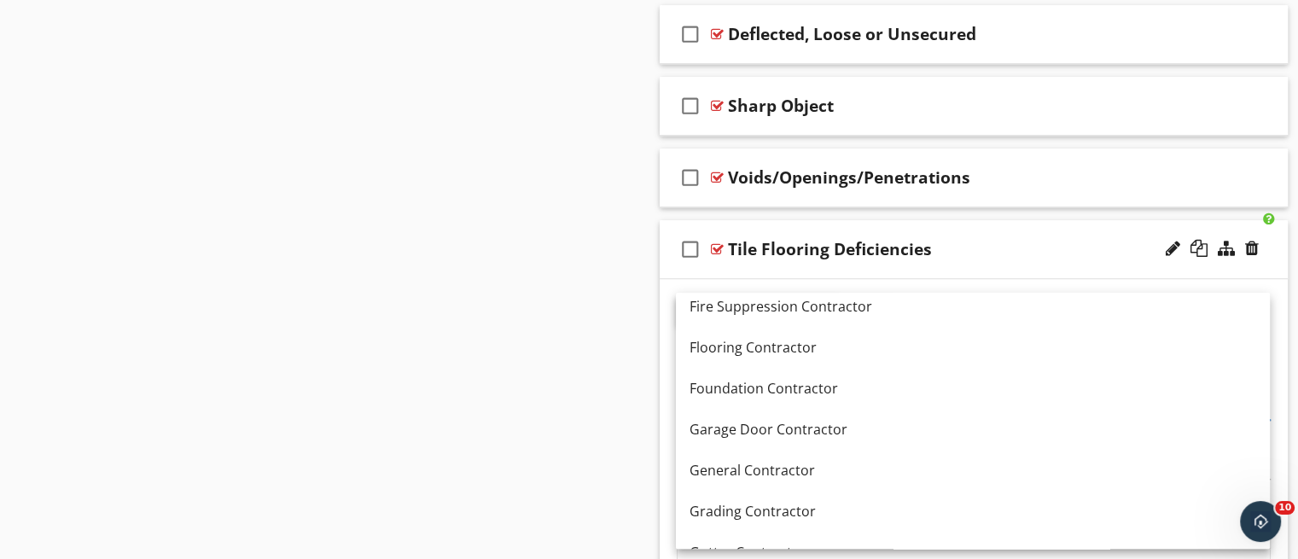
scroll to position [832, 0]
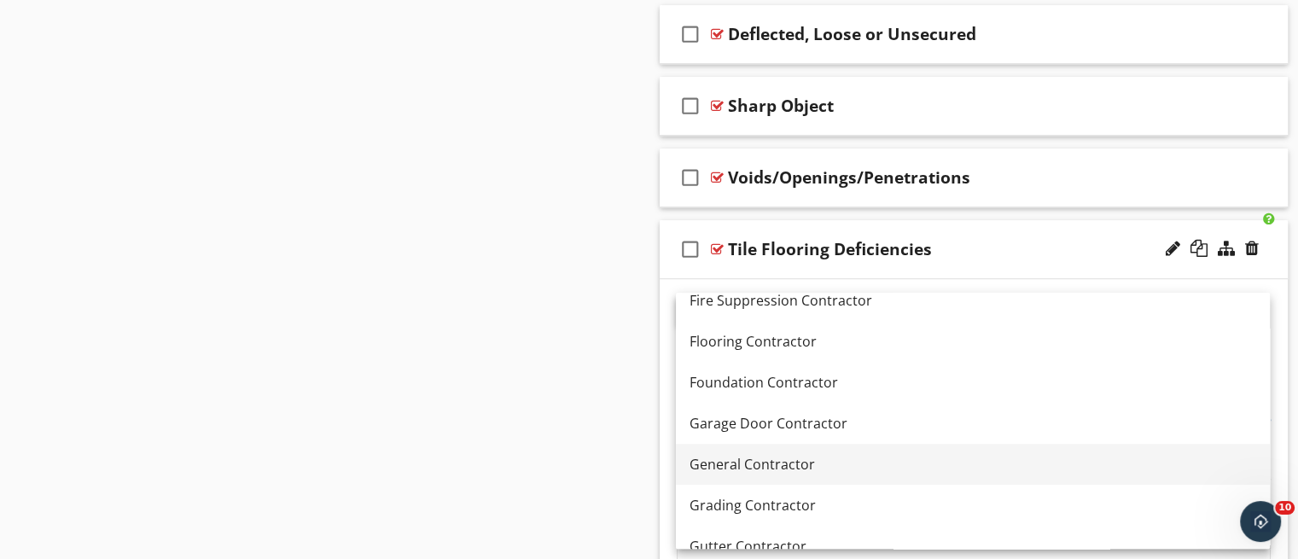
click at [1138, 452] on link "General Contractor" at bounding box center [973, 464] width 594 height 41
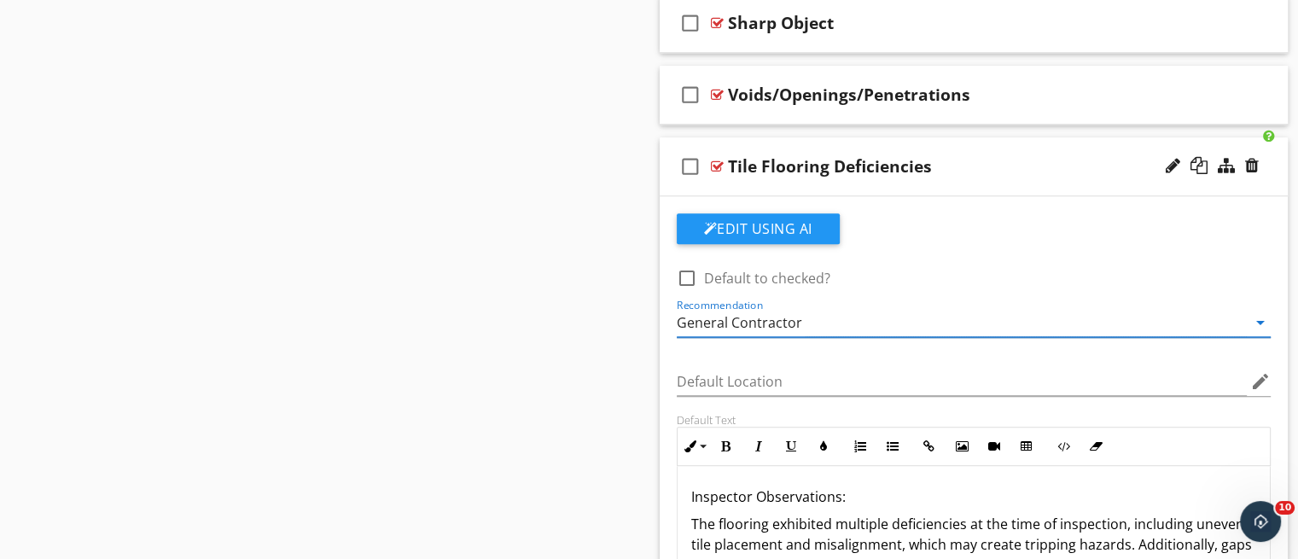
scroll to position [1326, 0]
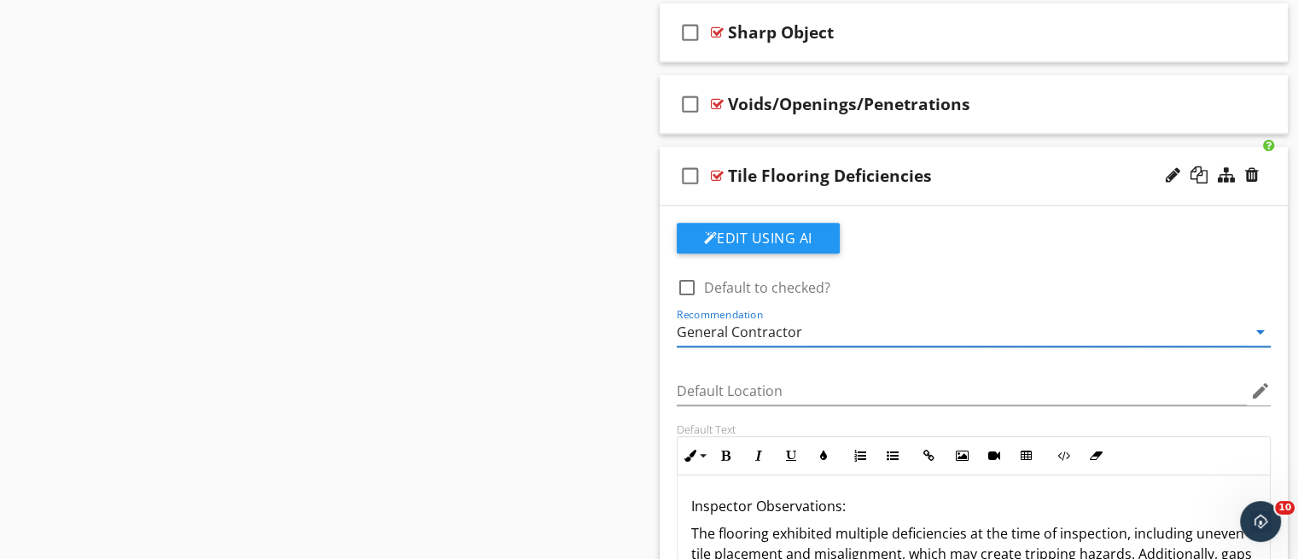
click at [963, 196] on div "check_box_outline_blank Tile Flooring Deficiencies" at bounding box center [974, 176] width 629 height 59
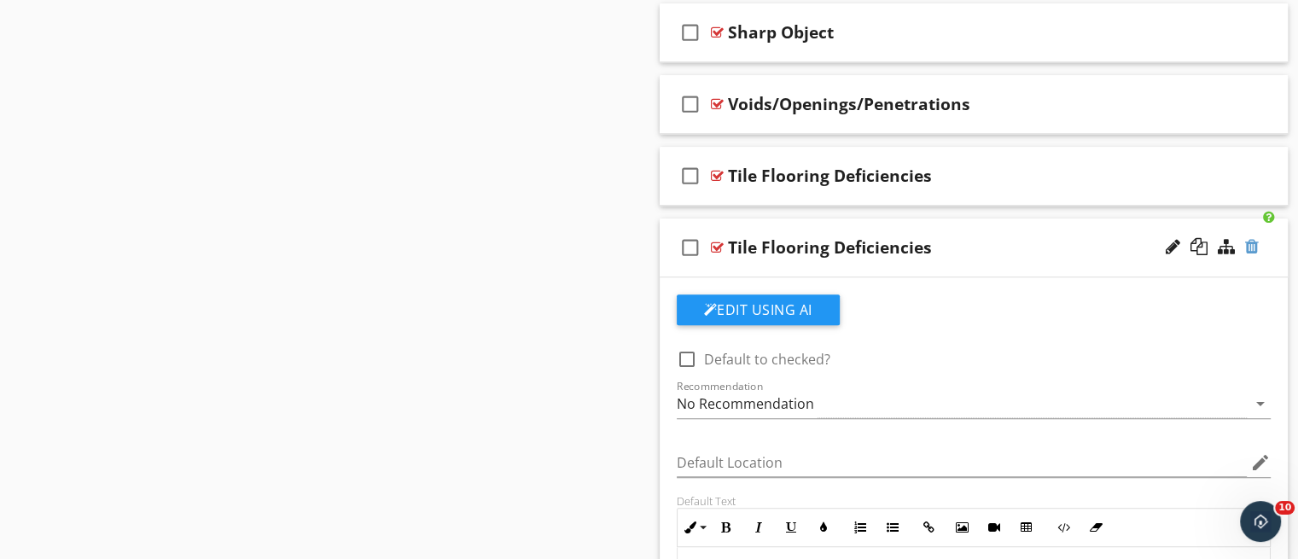
click at [1250, 252] on div at bounding box center [1252, 246] width 14 height 17
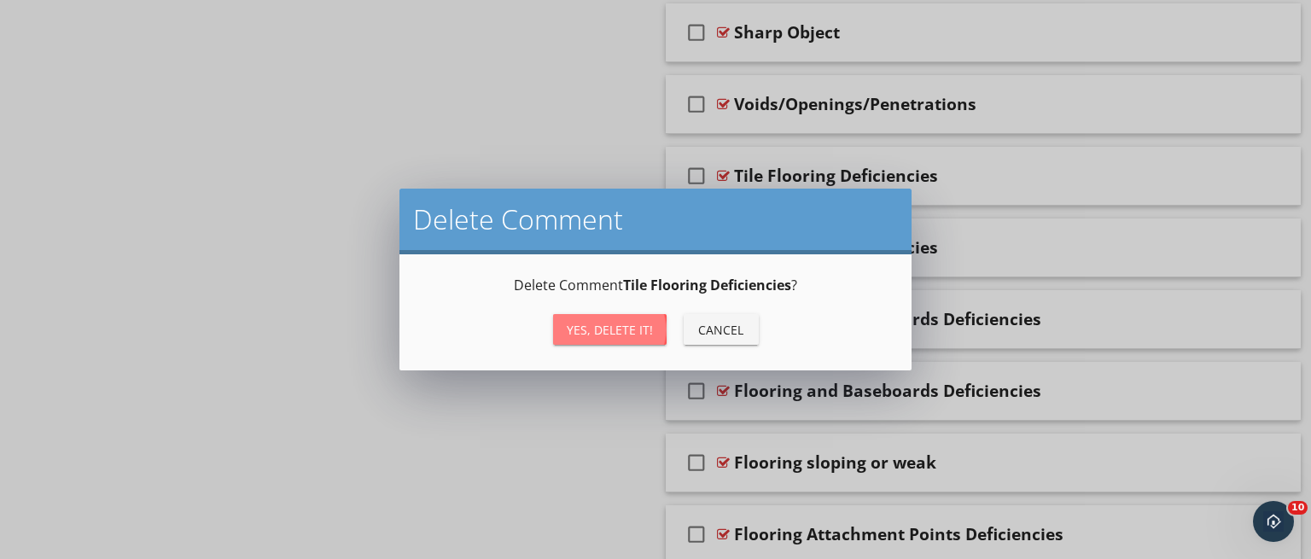
click at [604, 323] on div "Yes, Delete it!" at bounding box center [610, 330] width 86 height 18
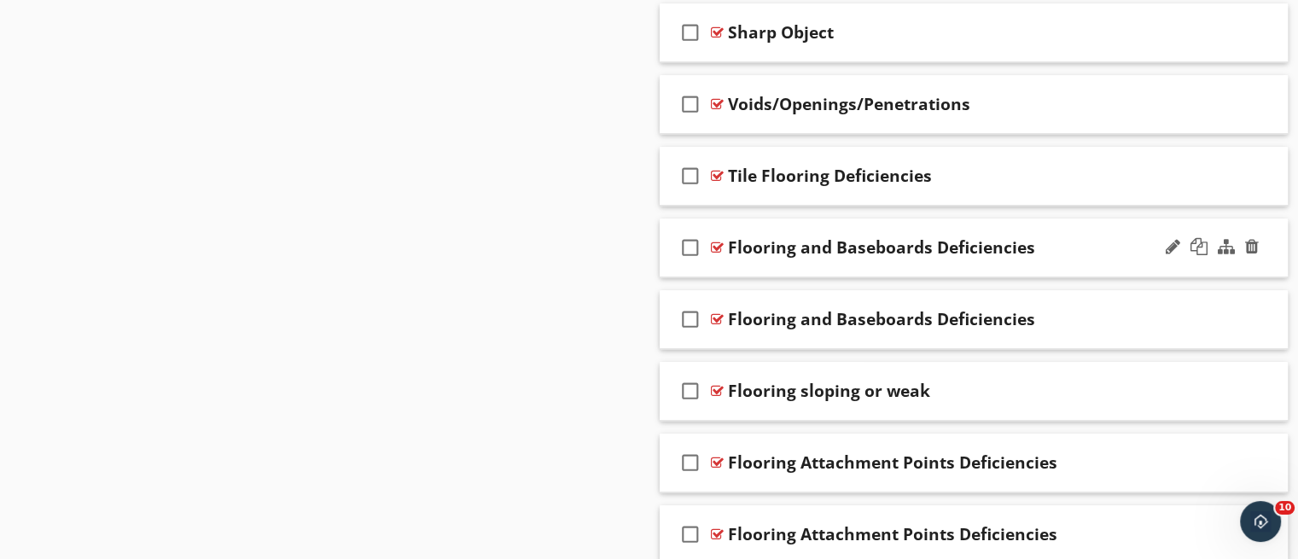
click at [904, 259] on div "check_box_outline_blank Flooring and Baseboards Deficiencies" at bounding box center [974, 248] width 629 height 59
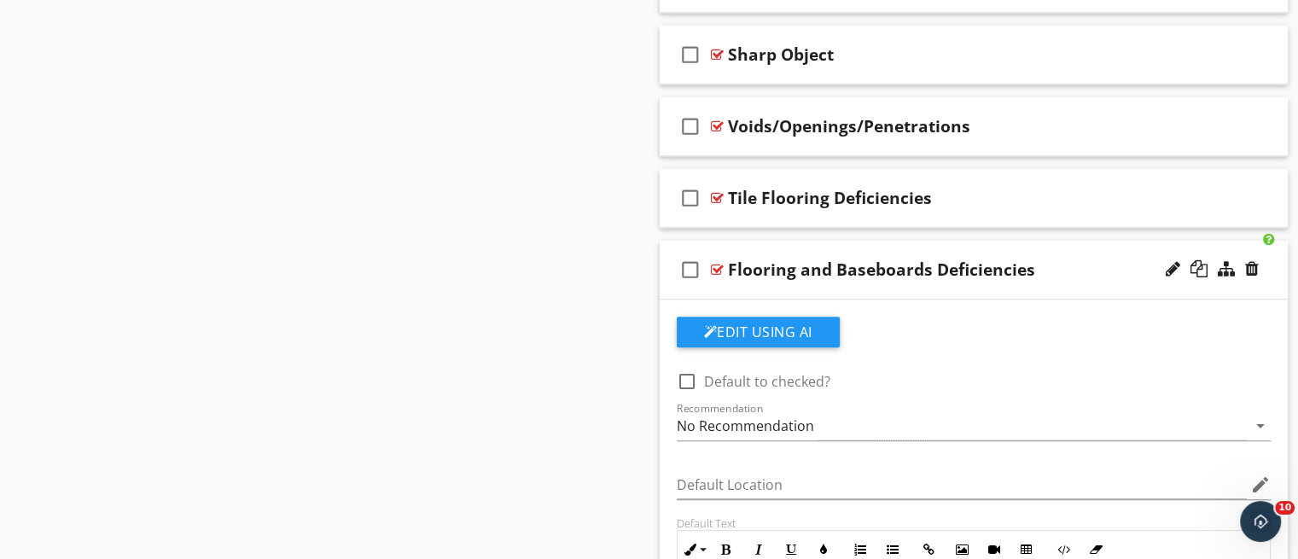
scroll to position [1297, 0]
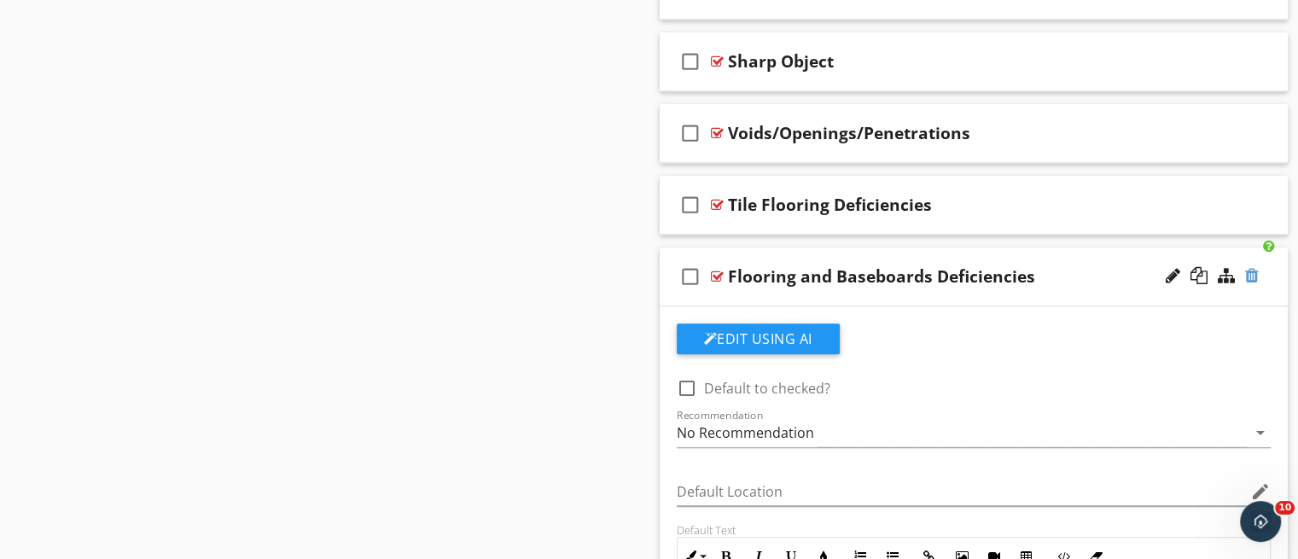
click at [1258, 270] on div at bounding box center [1252, 275] width 14 height 17
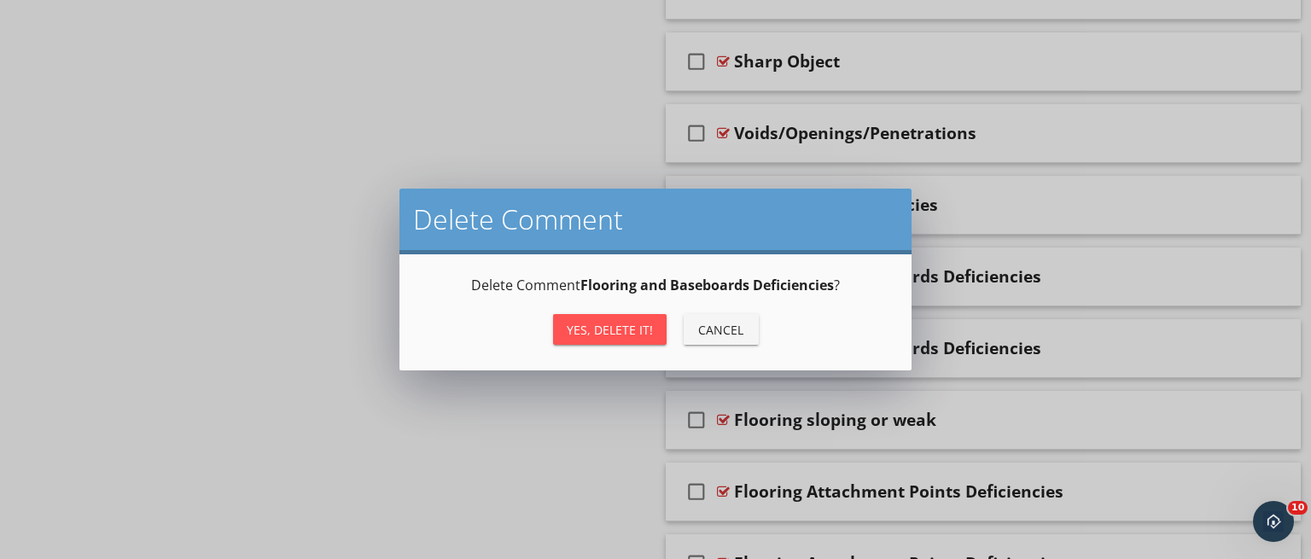
click at [635, 332] on div "Yes, Delete it!" at bounding box center [610, 330] width 86 height 18
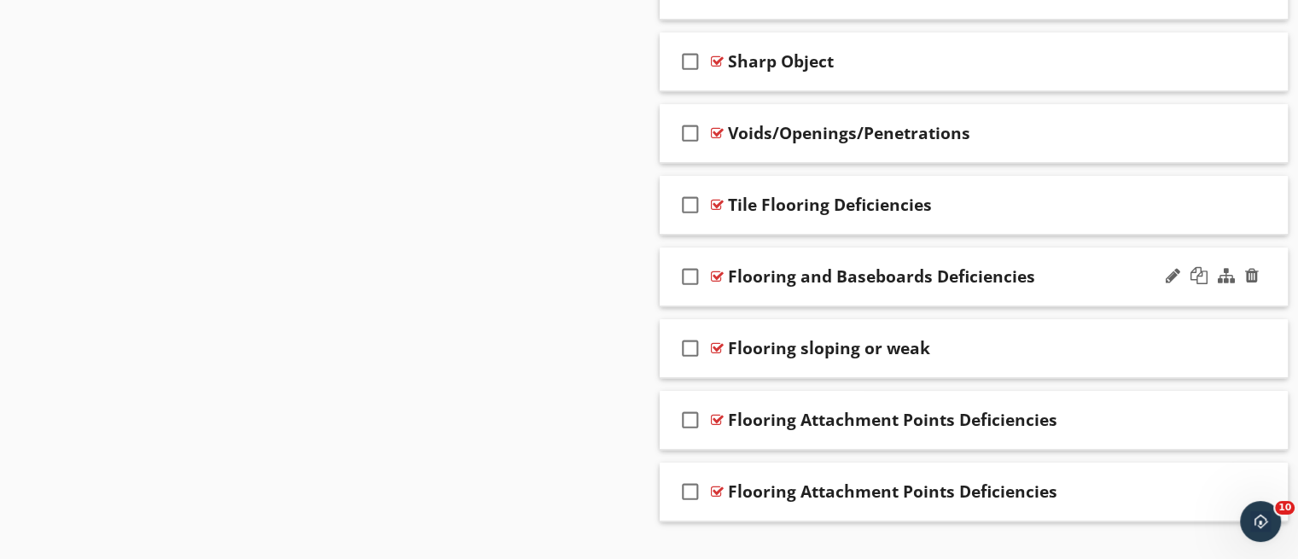
click at [820, 303] on div "check_box_outline_blank Flooring and Baseboards Deficiencies" at bounding box center [974, 277] width 629 height 59
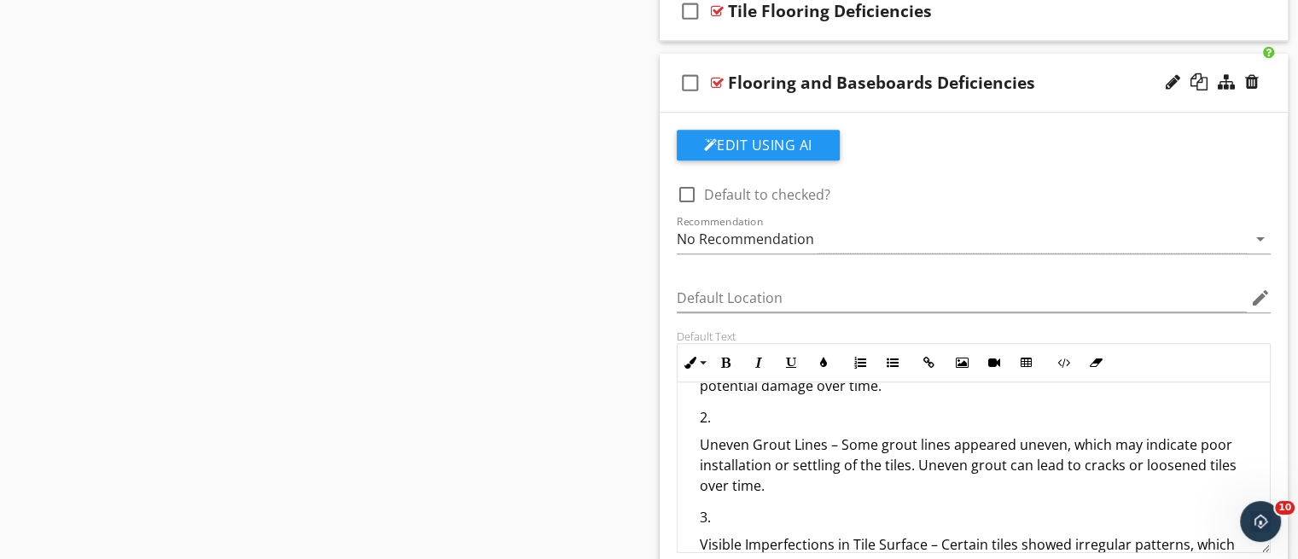
scroll to position [55, 0]
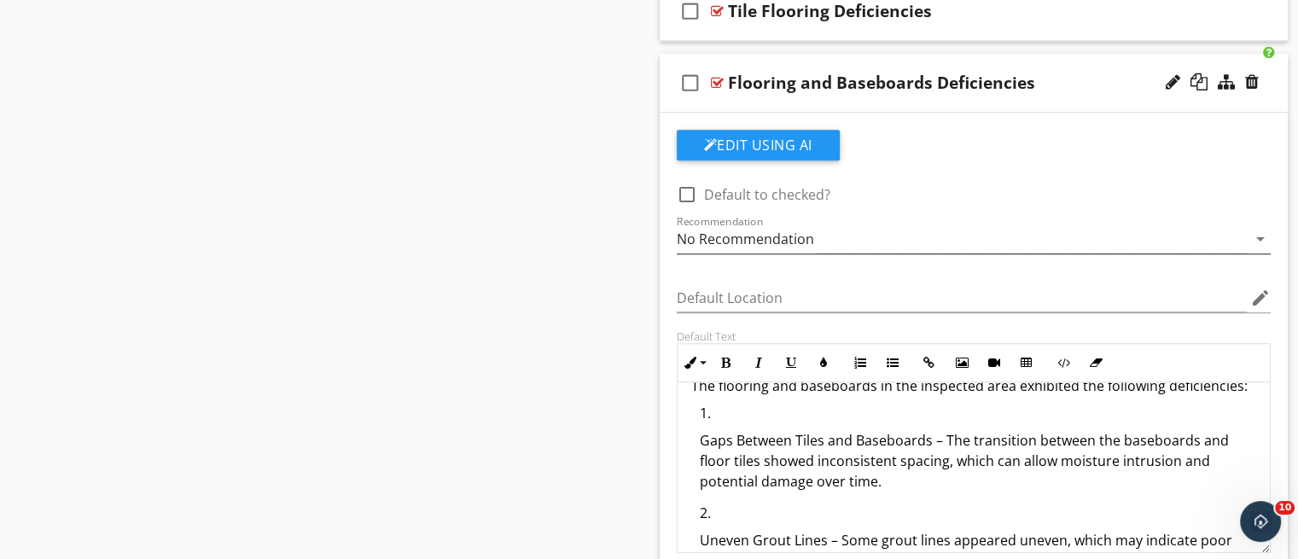
click at [973, 225] on div "No Recommendation" at bounding box center [962, 239] width 571 height 28
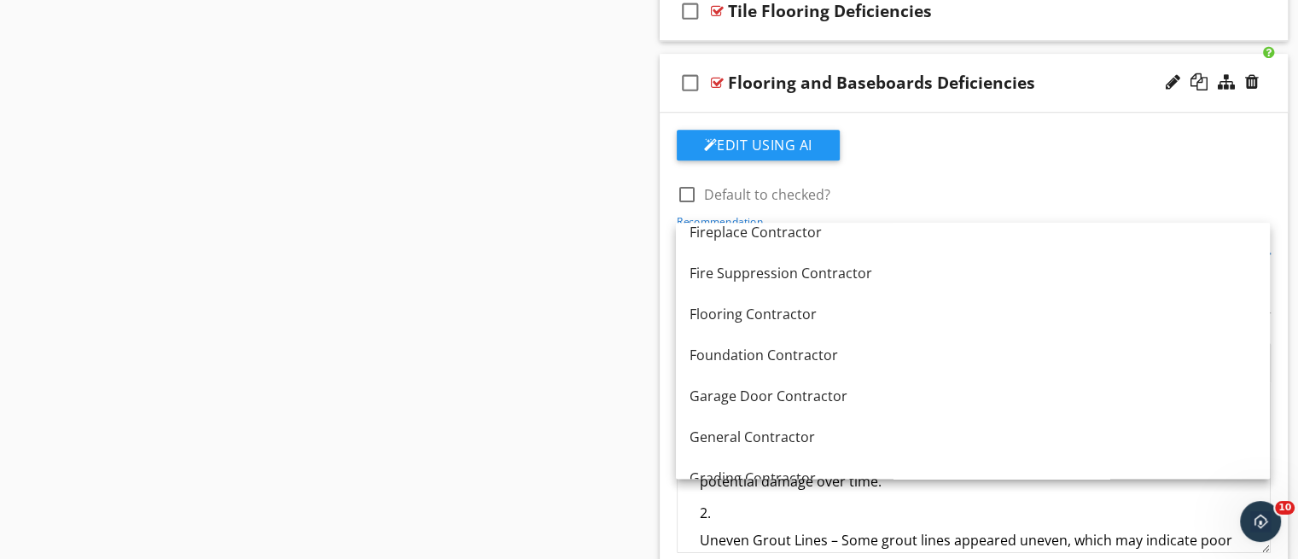
scroll to position [775, 0]
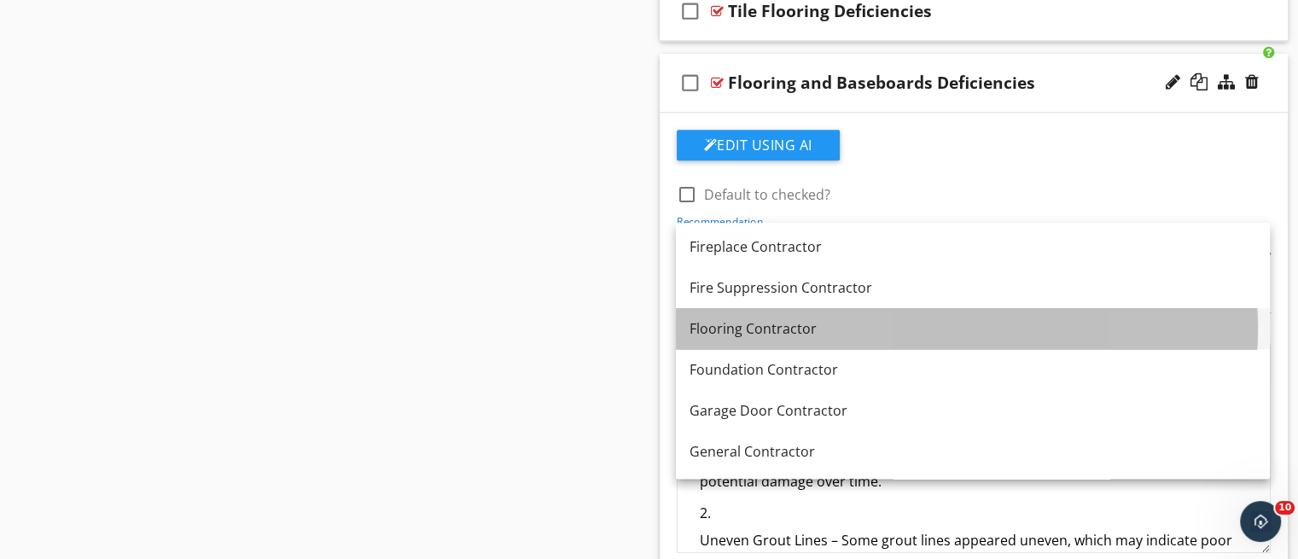
click at [1046, 320] on div "Flooring Contractor" at bounding box center [973, 328] width 567 height 20
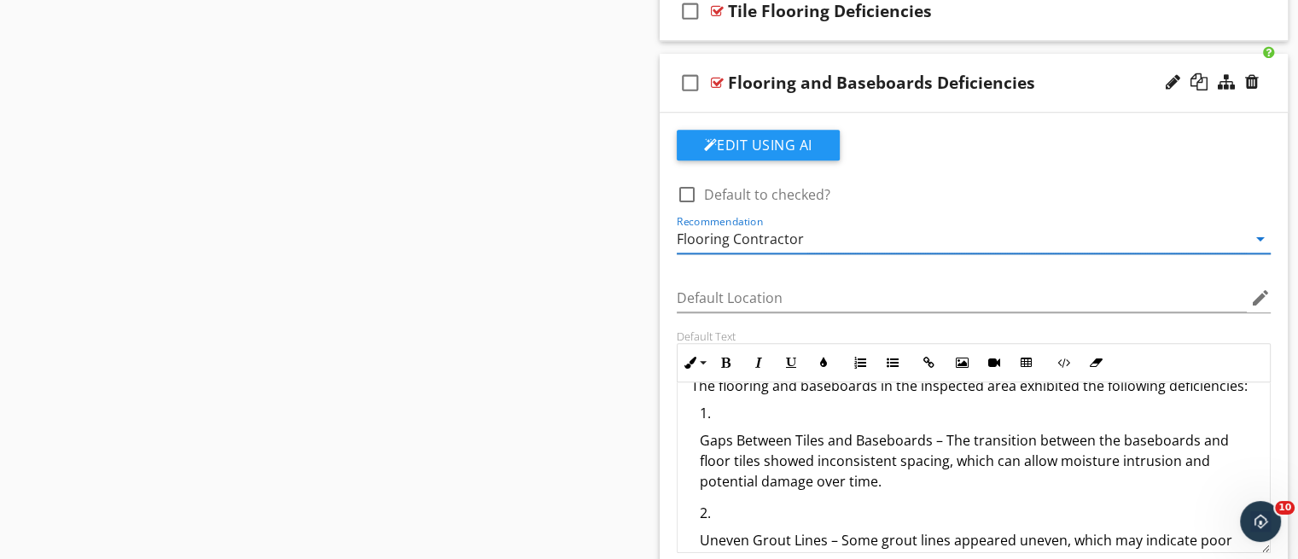
click at [994, 99] on div "check_box_outline_blank Flooring and Baseboards Deficiencies" at bounding box center [974, 83] width 629 height 59
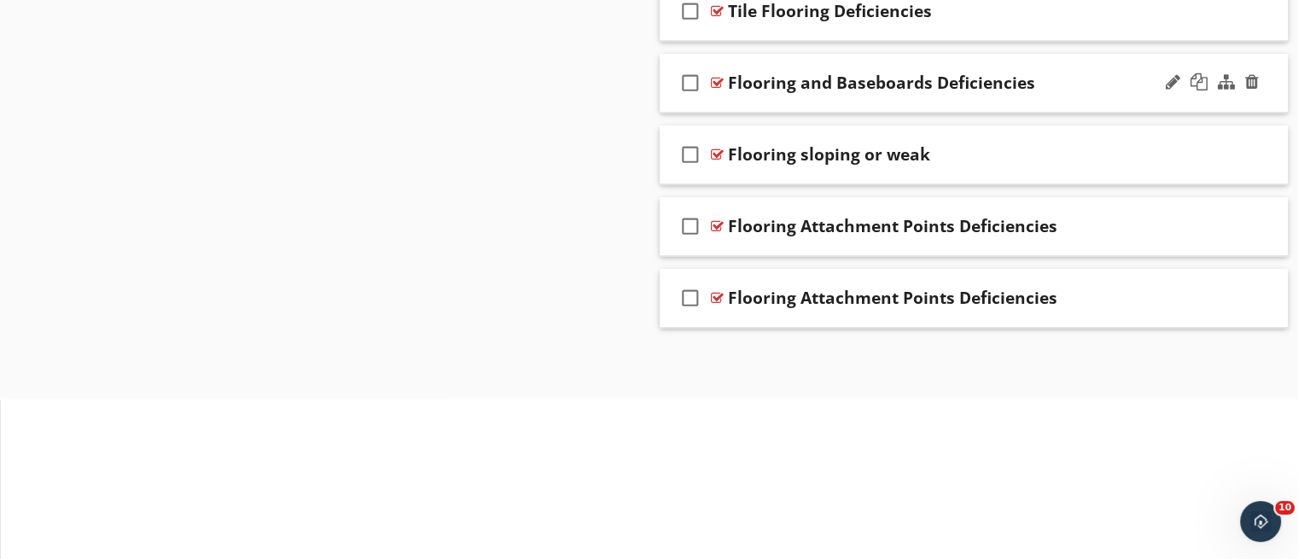
scroll to position [1327, 0]
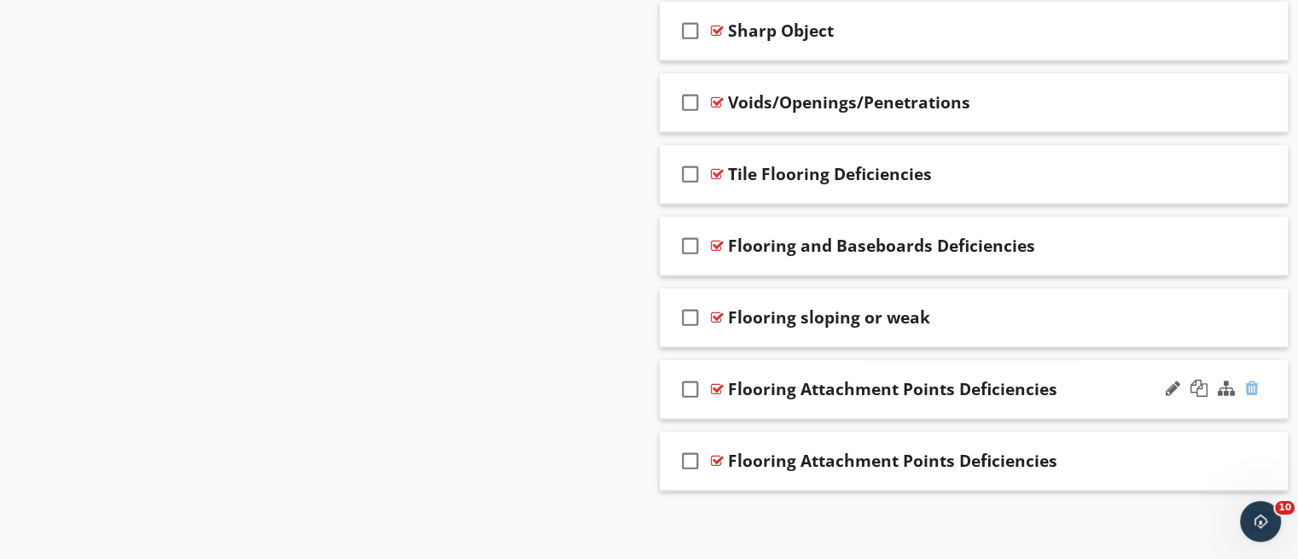
click at [1245, 391] on div at bounding box center [1252, 388] width 14 height 17
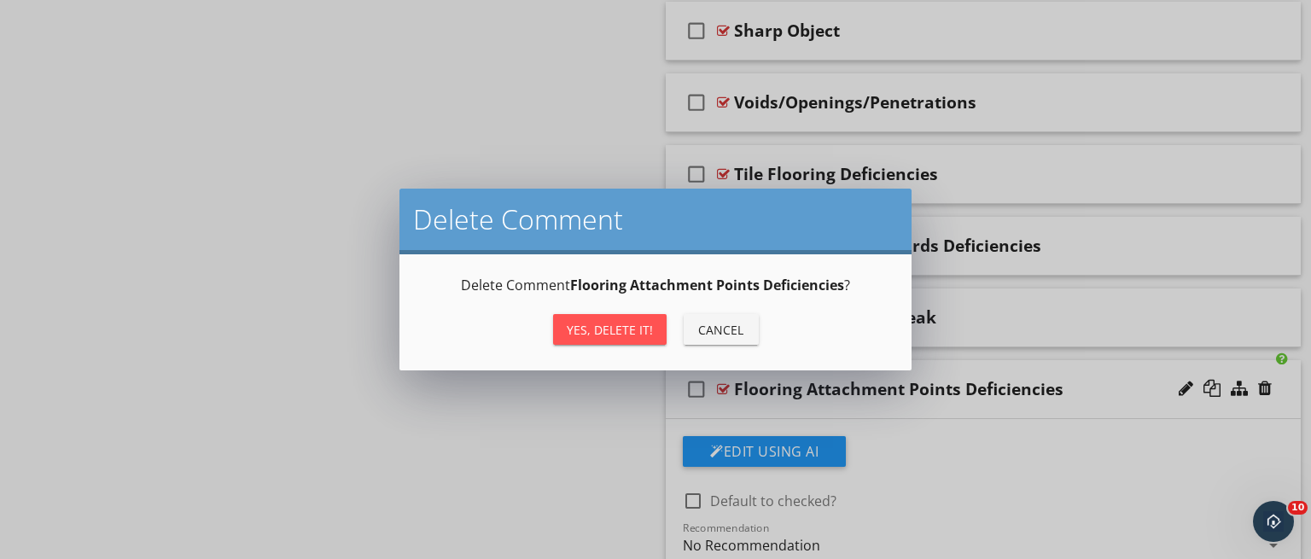
click at [628, 338] on button "Yes, Delete it!" at bounding box center [610, 329] width 114 height 31
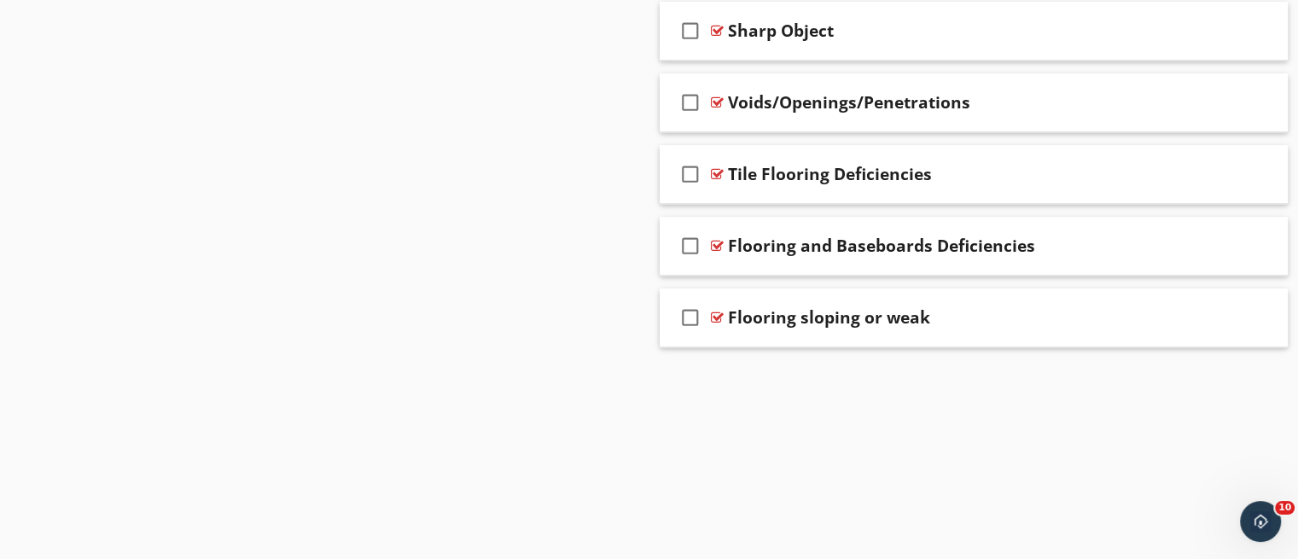
scroll to position [1256, 0]
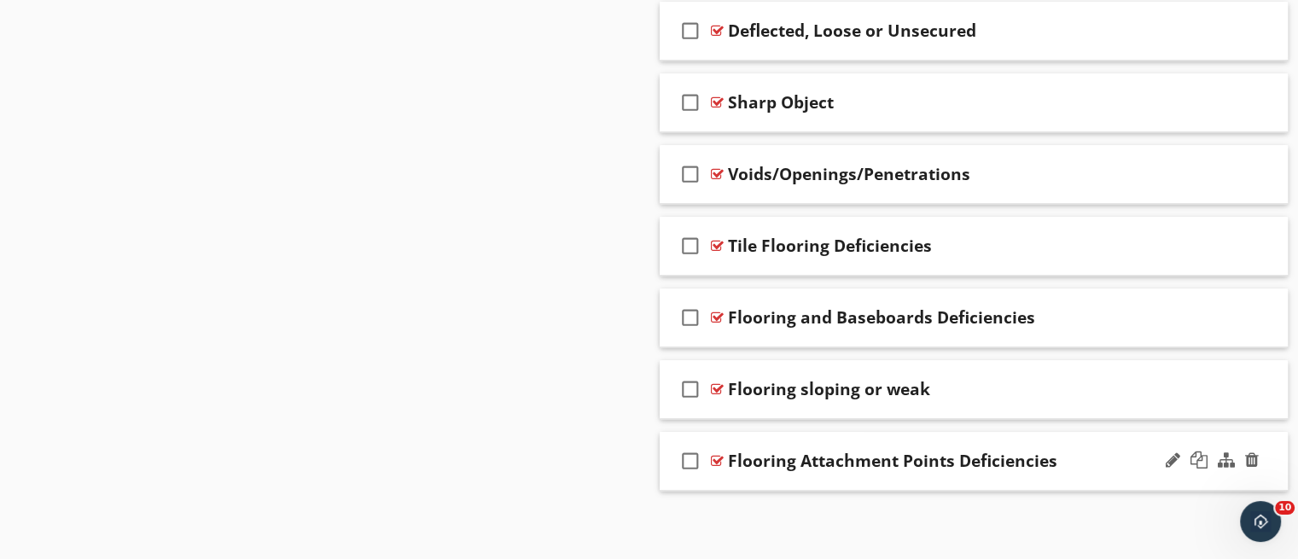
click at [894, 474] on div "check_box_outline_blank Flooring Attachment Points Deficiencies" at bounding box center [974, 461] width 629 height 59
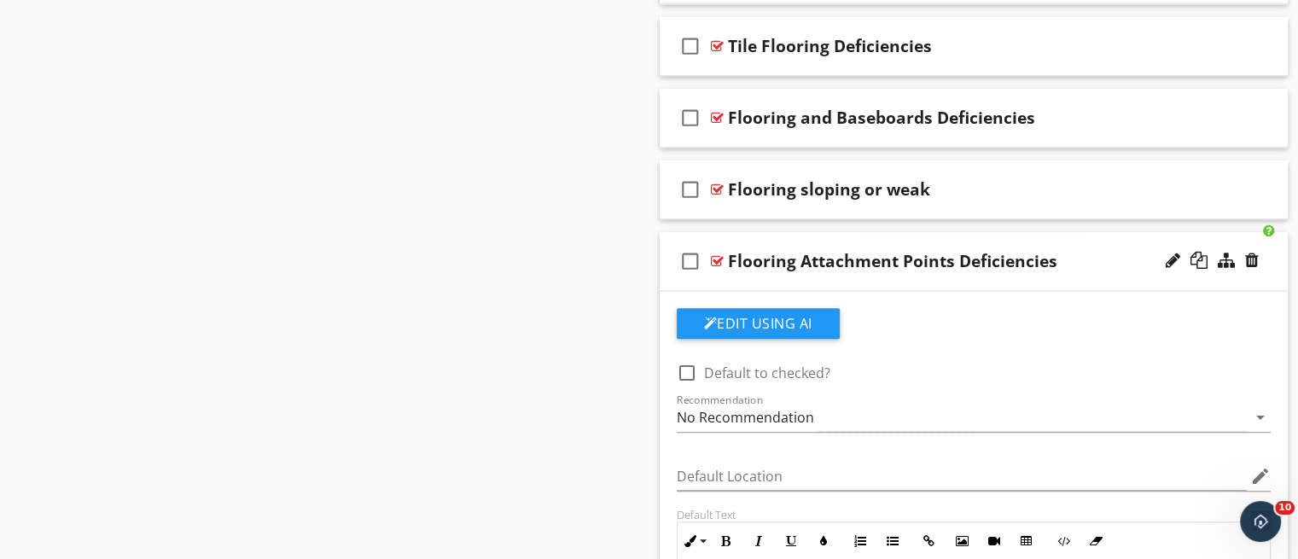
scroll to position [1452, 0]
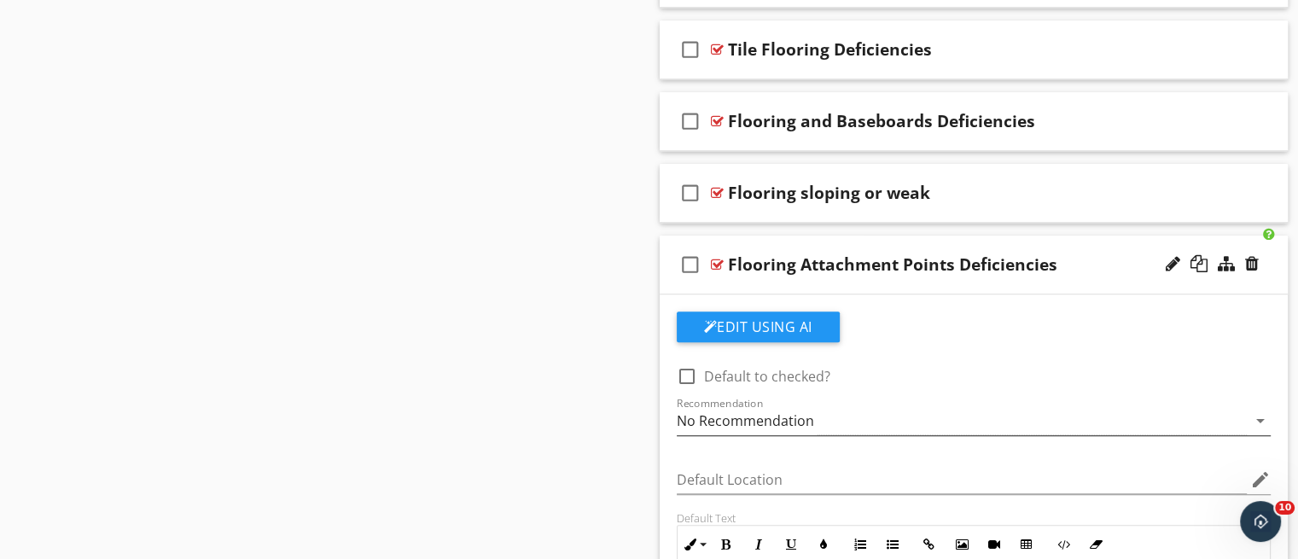
click at [874, 415] on div "No Recommendation" at bounding box center [962, 421] width 571 height 28
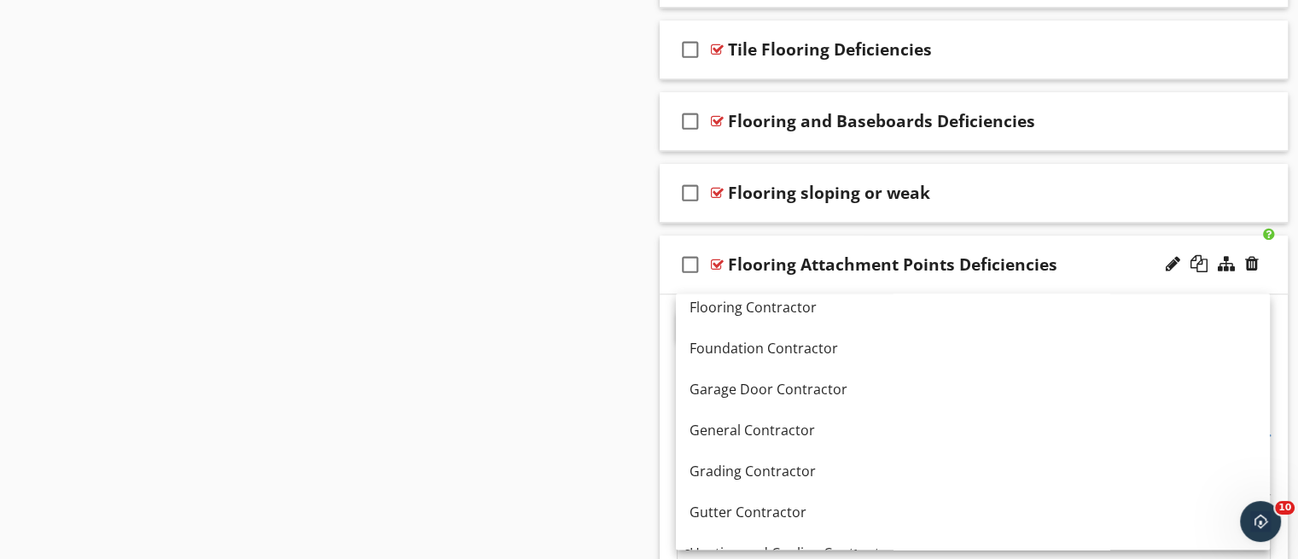
scroll to position [877, 0]
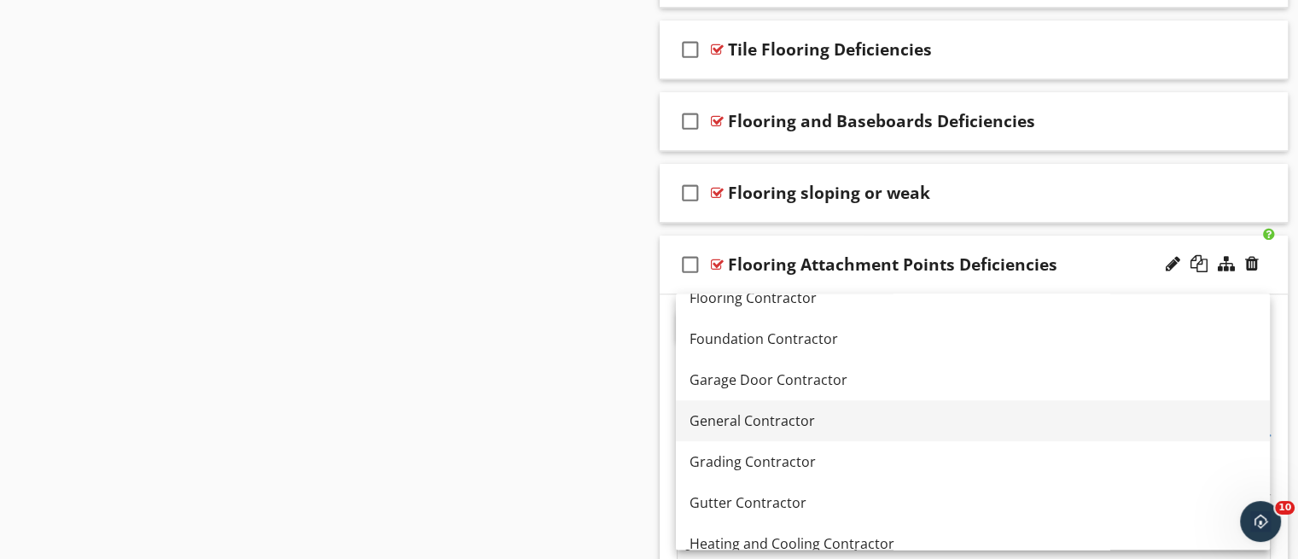
click at [1098, 419] on div "General Contractor" at bounding box center [973, 421] width 567 height 20
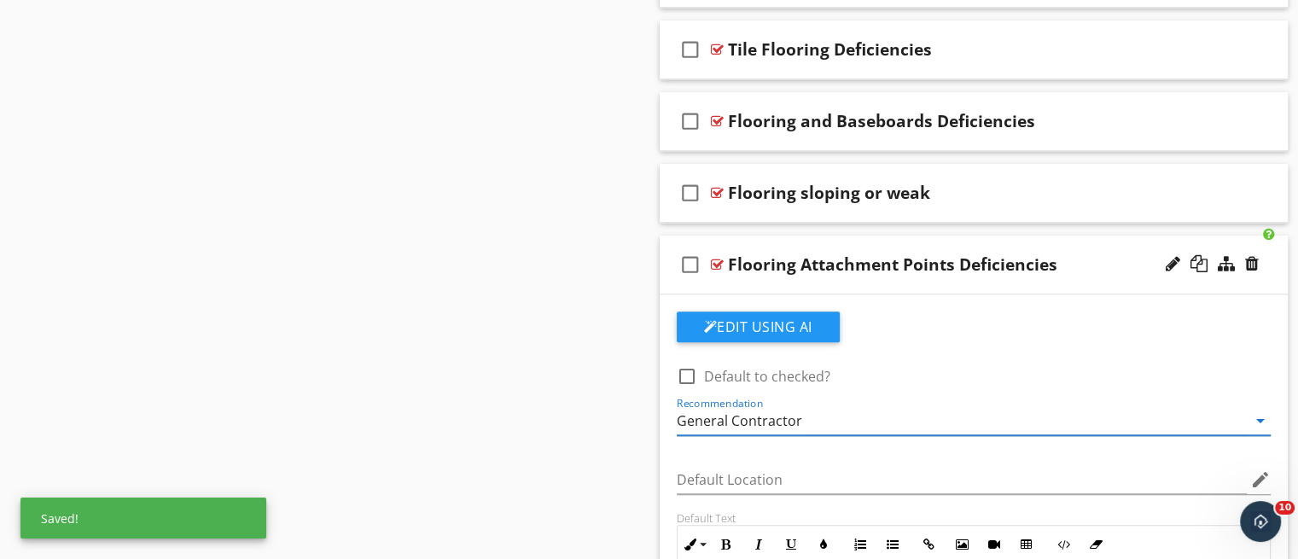
click at [947, 284] on div "check_box_outline_blank Flooring Attachment Points Deficiencies" at bounding box center [974, 265] width 629 height 59
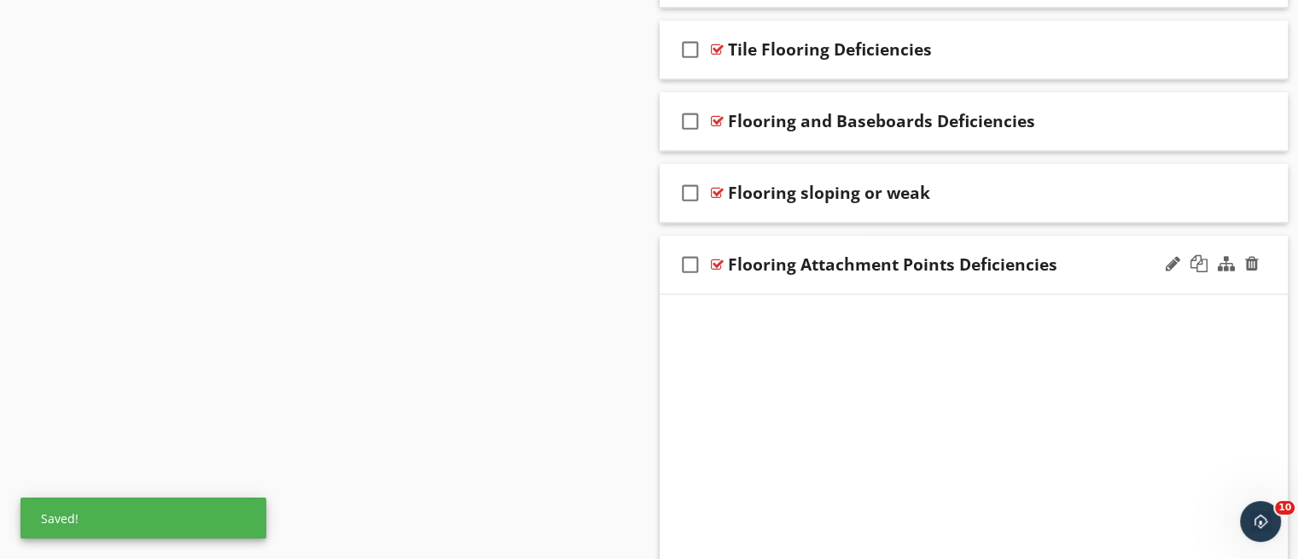
scroll to position [1256, 0]
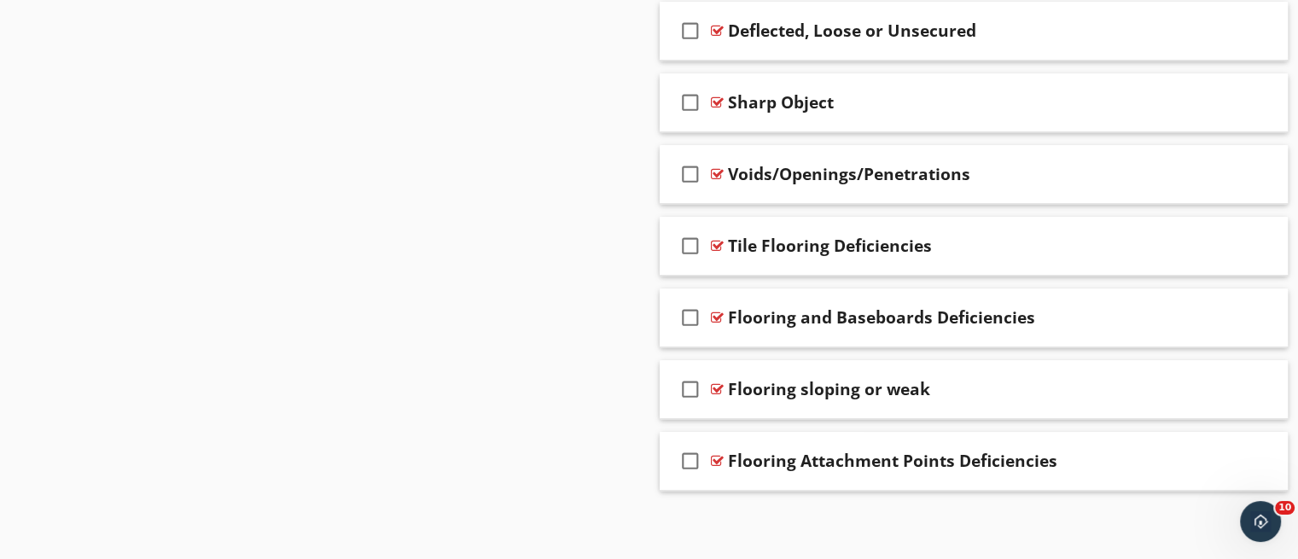
drag, startPoint x: 1293, startPoint y: 447, endPoint x: 1301, endPoint y: 293, distance: 154.7
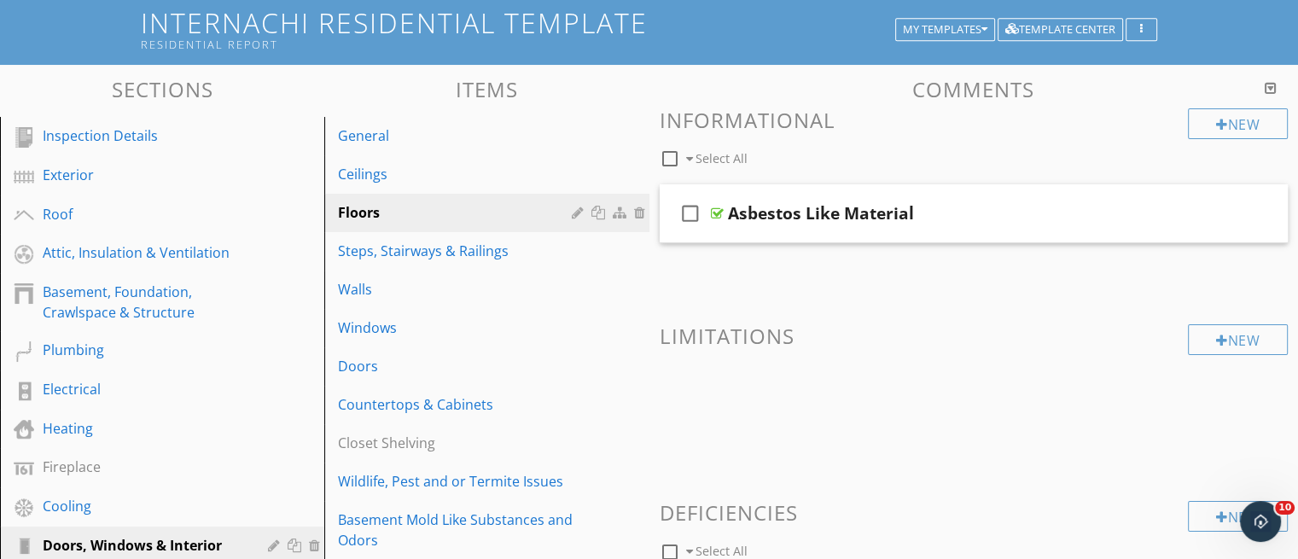
scroll to position [78, 0]
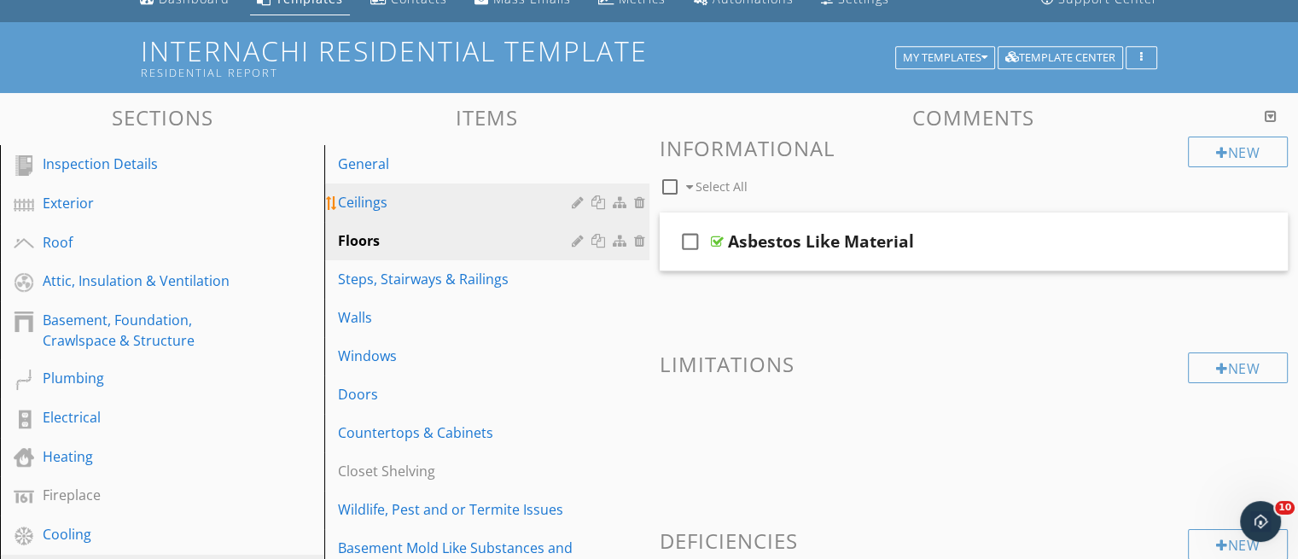
click at [497, 195] on div "Ceilings" at bounding box center [457, 202] width 238 height 20
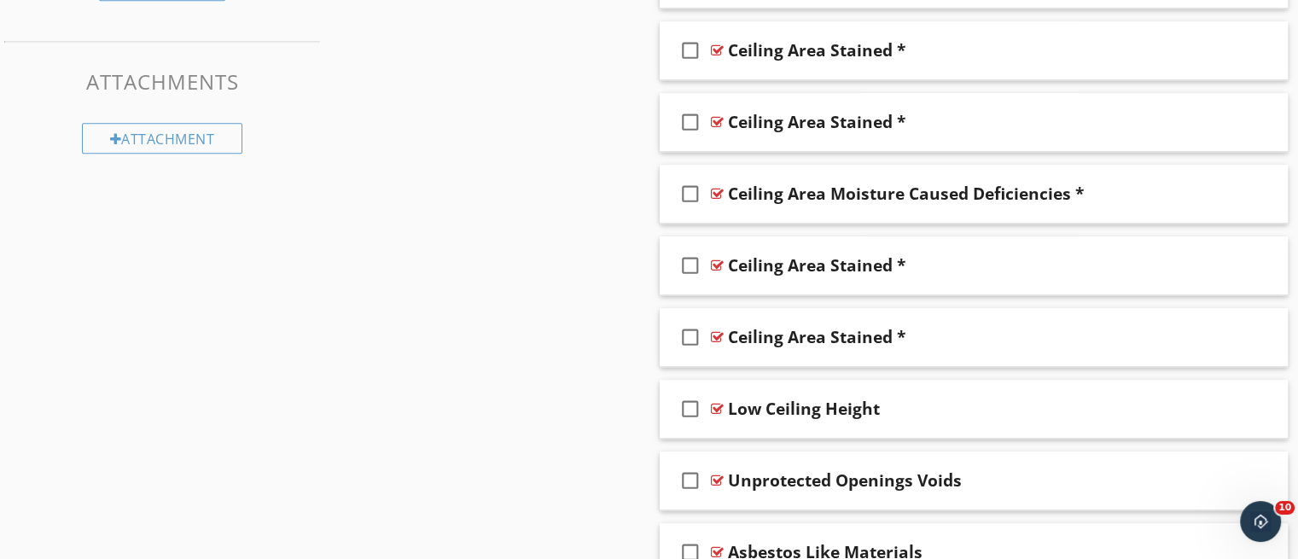
scroll to position [1030, 0]
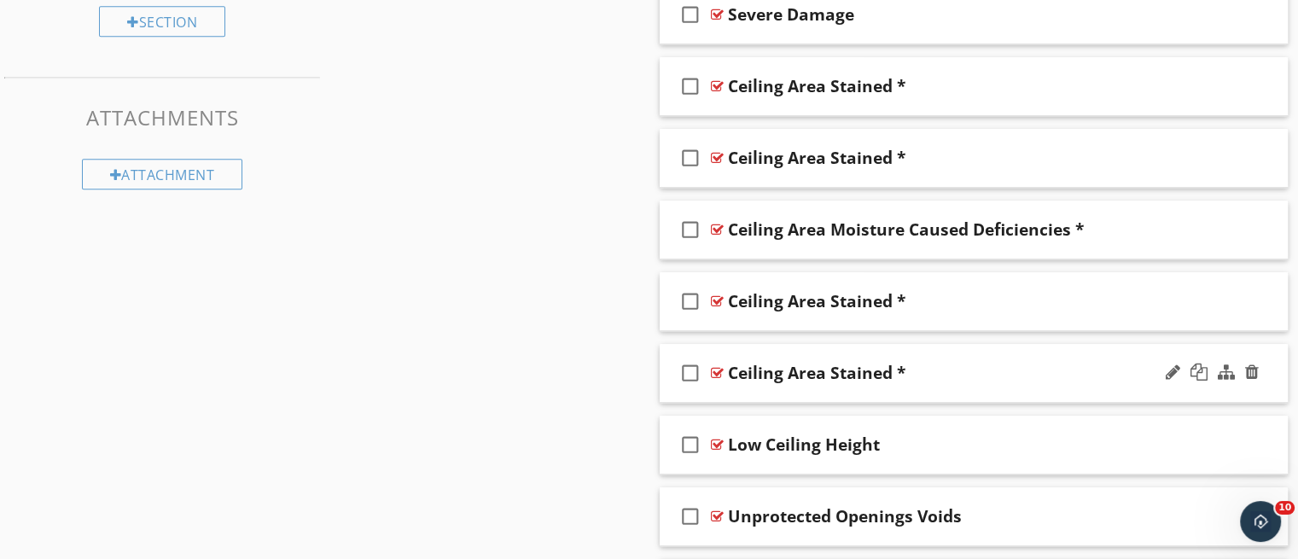
click at [1130, 388] on div "check_box_outline_blank Ceiling Area Stained *" at bounding box center [974, 373] width 629 height 59
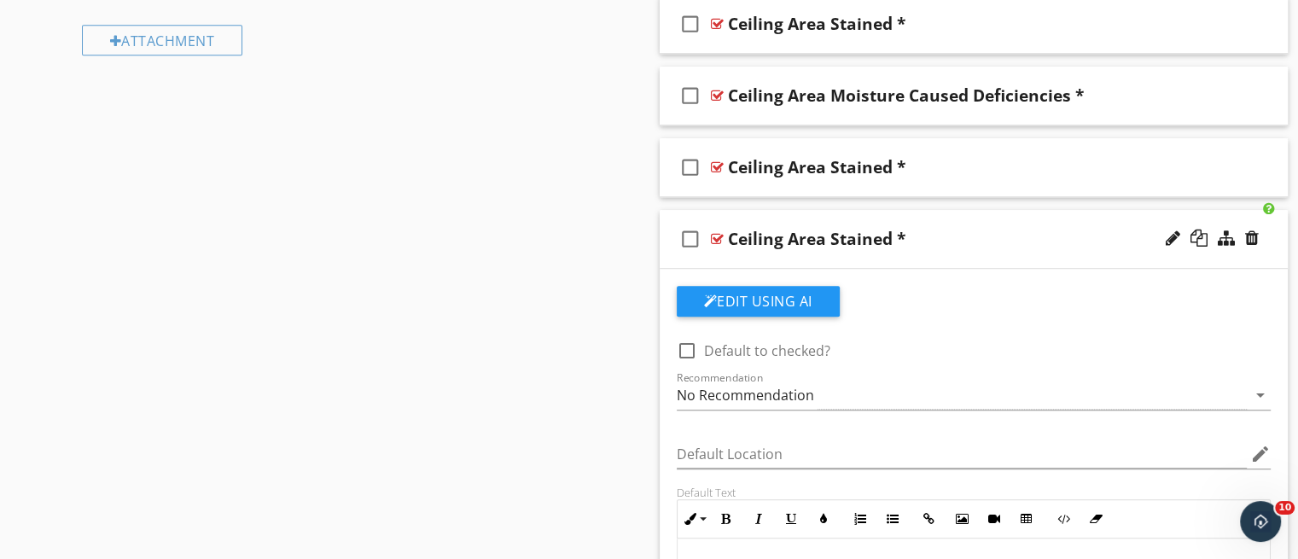
scroll to position [1161, 0]
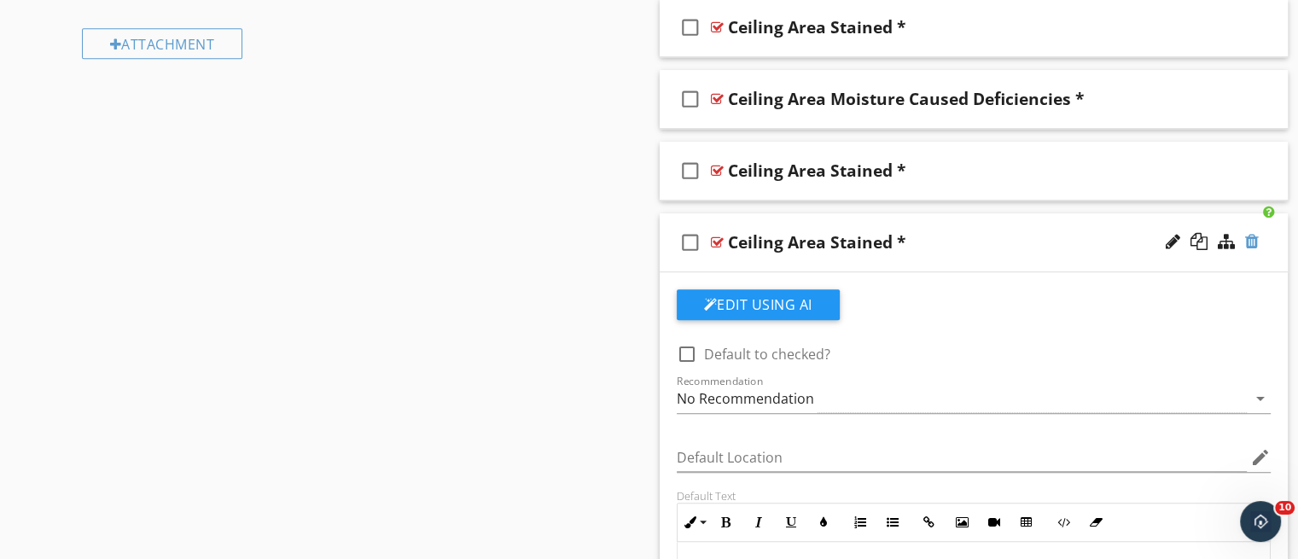
click at [1251, 245] on div at bounding box center [1252, 241] width 14 height 17
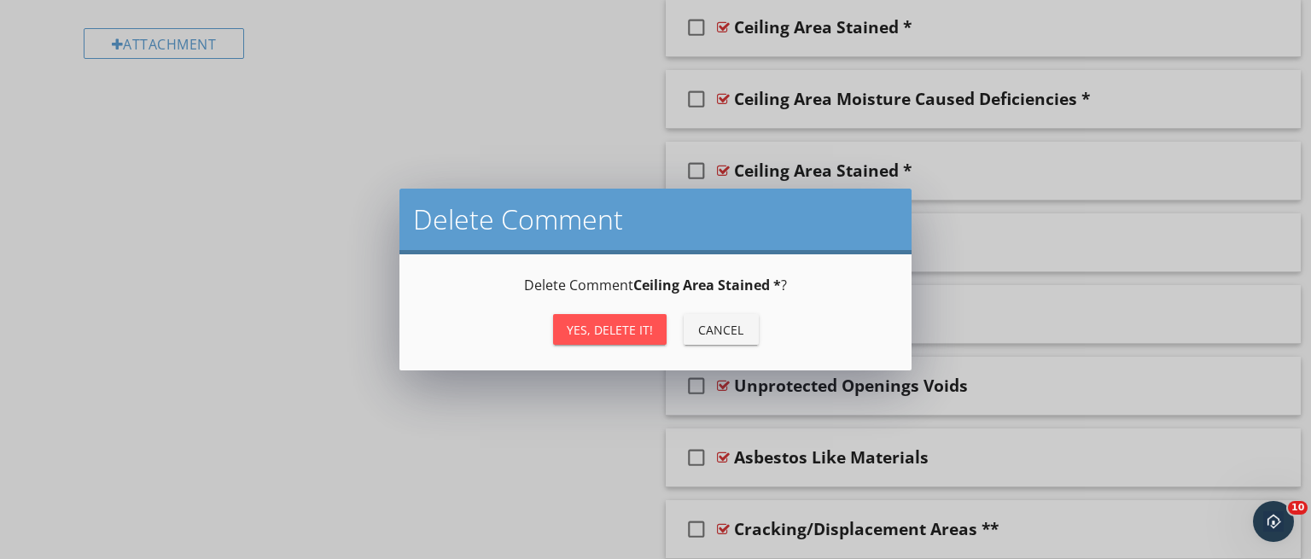
click at [638, 341] on button "Yes, Delete it!" at bounding box center [610, 329] width 114 height 31
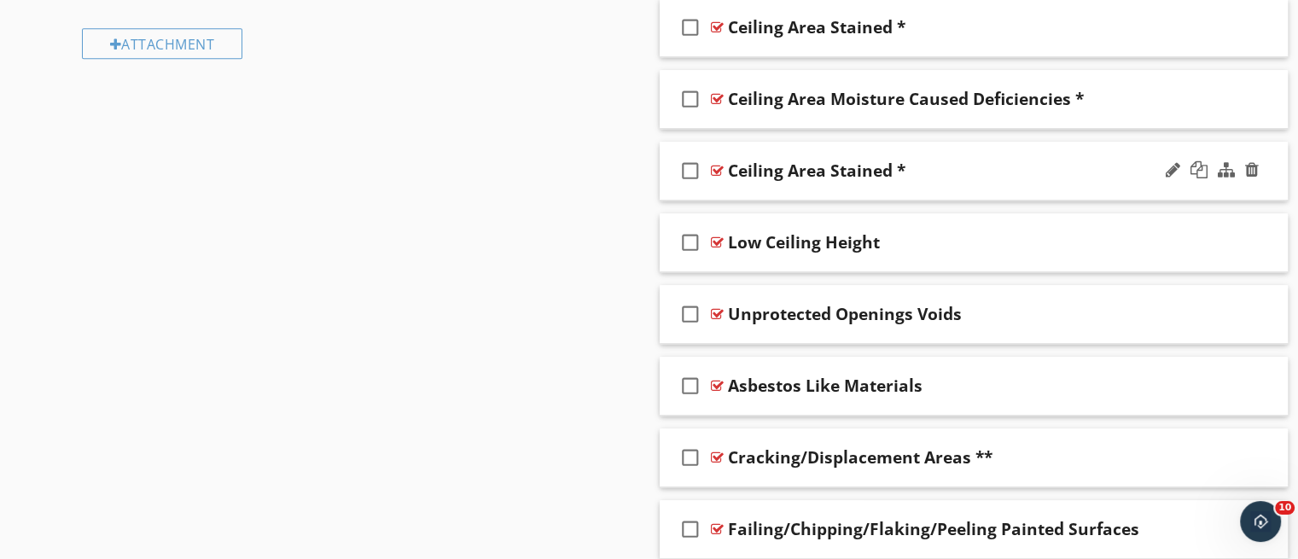
click at [938, 184] on div "check_box_outline_blank Ceiling Area Stained *" at bounding box center [974, 171] width 629 height 59
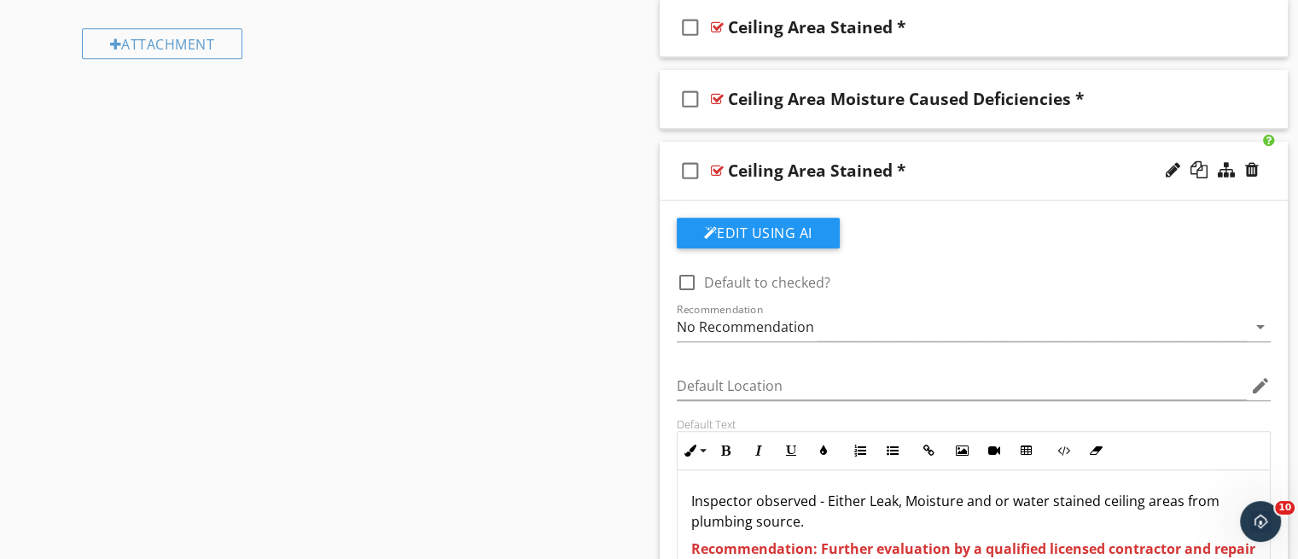
click at [959, 187] on div "check_box_outline_blank Ceiling Area Stained *" at bounding box center [974, 171] width 629 height 59
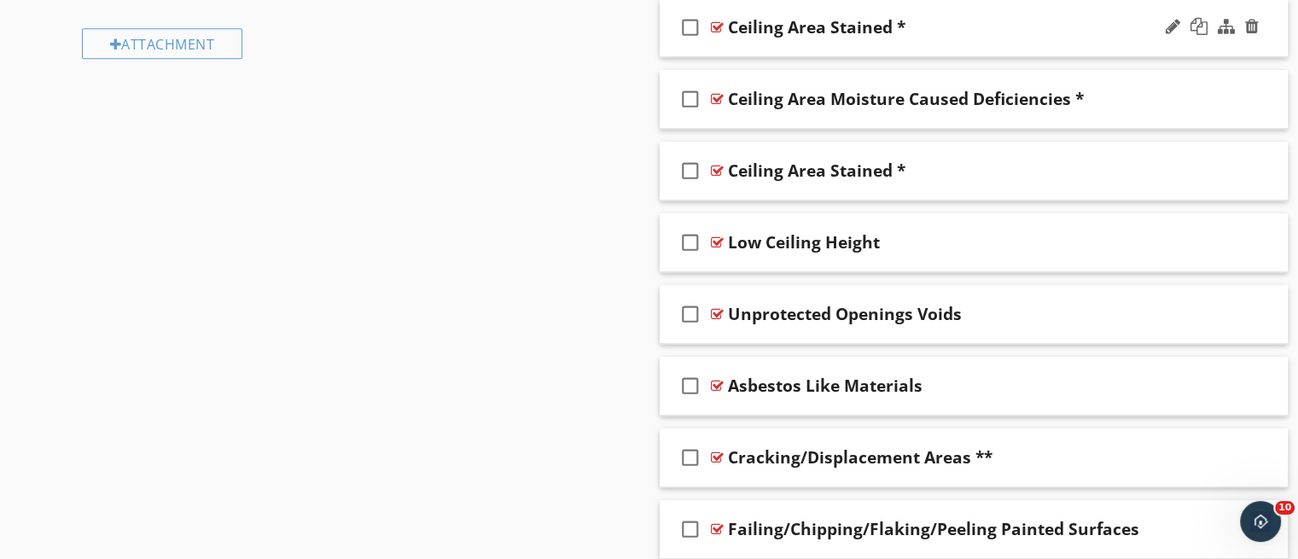
click at [899, 50] on div "check_box_outline_blank Ceiling Area Stained *" at bounding box center [974, 27] width 629 height 59
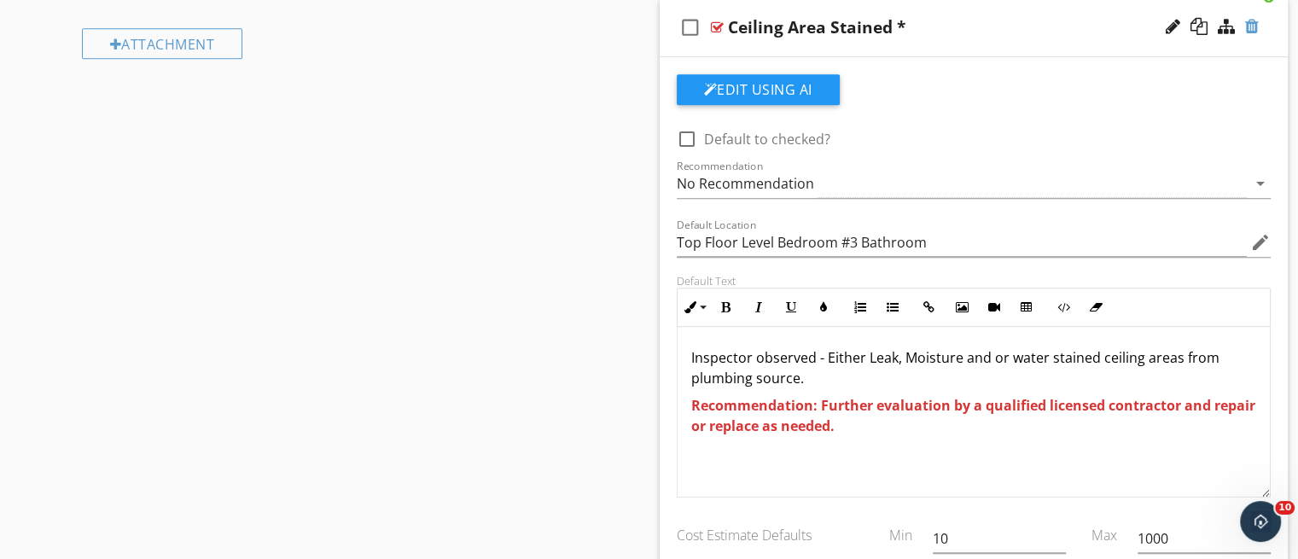
click at [1255, 32] on div at bounding box center [1252, 26] width 14 height 17
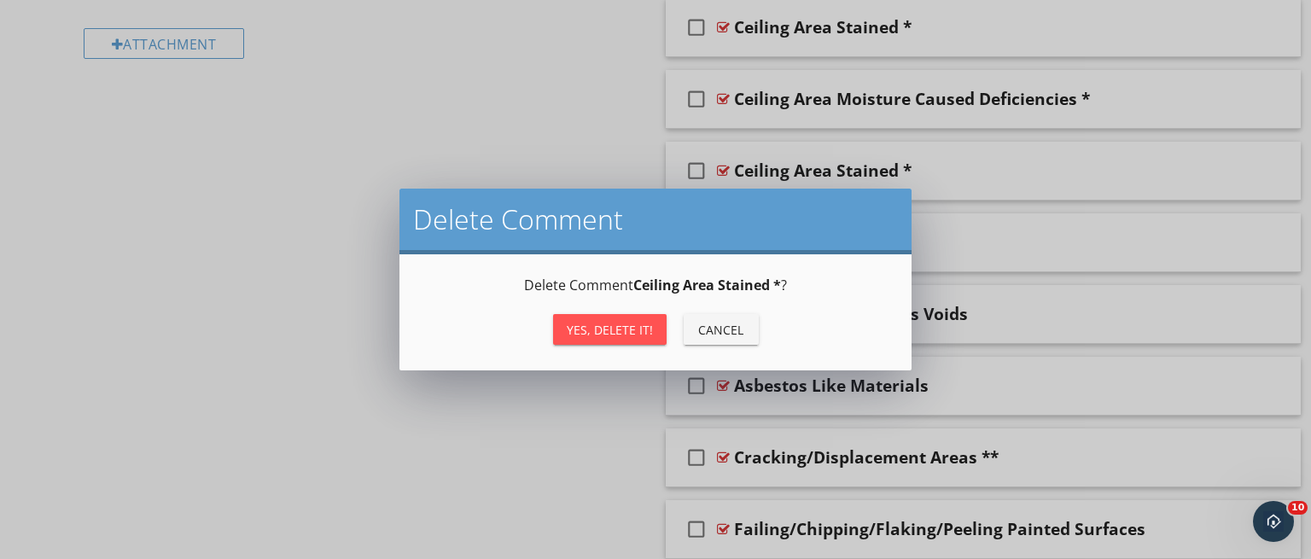
click at [632, 323] on div "Yes, Delete it!" at bounding box center [610, 330] width 86 height 18
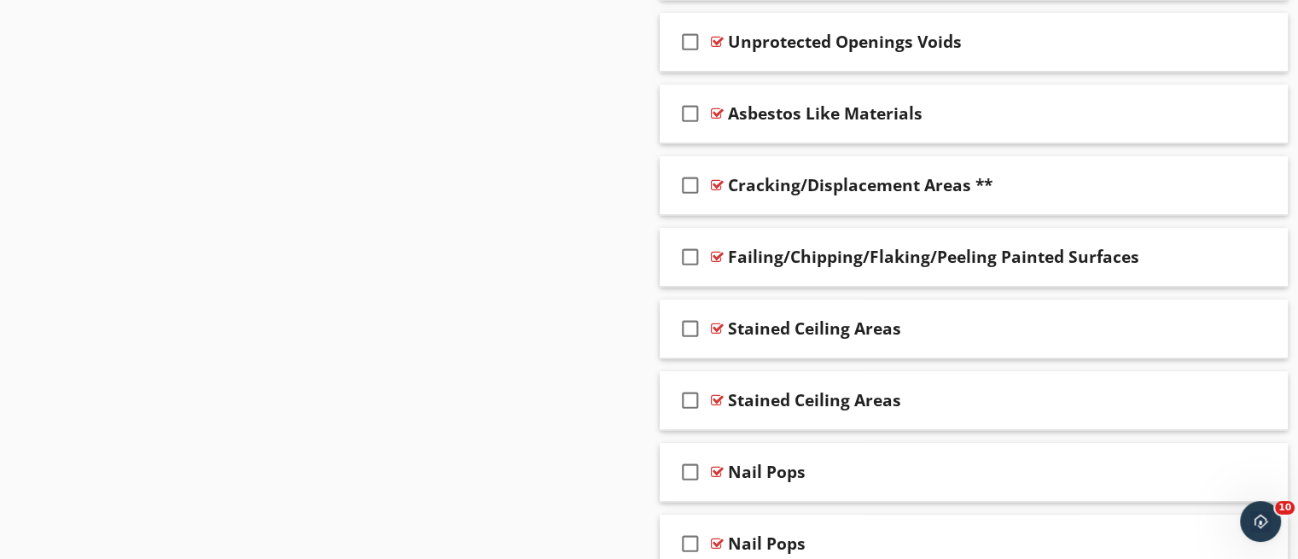
scroll to position [1369, 0]
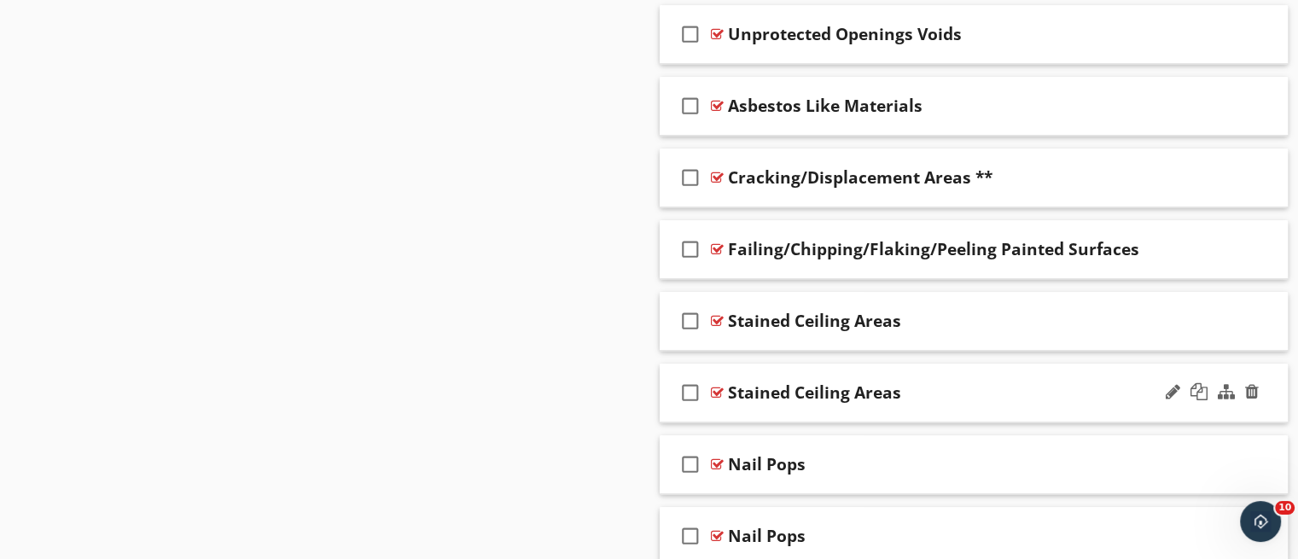
click at [1055, 409] on div "check_box_outline_blank Stained Ceiling Areas" at bounding box center [974, 393] width 629 height 59
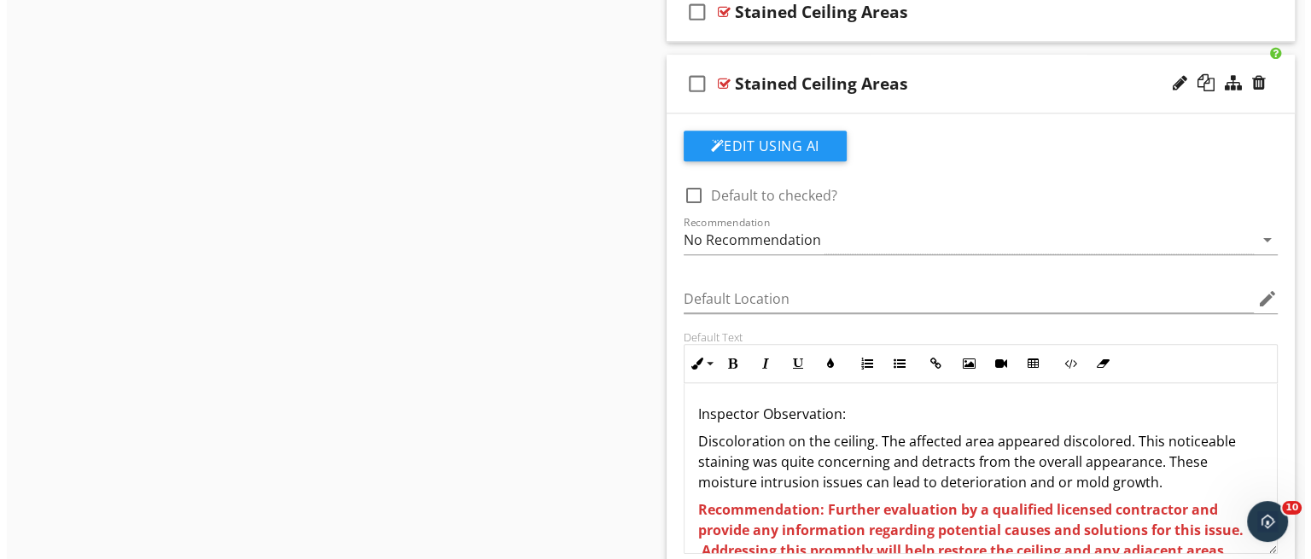
scroll to position [1675, 0]
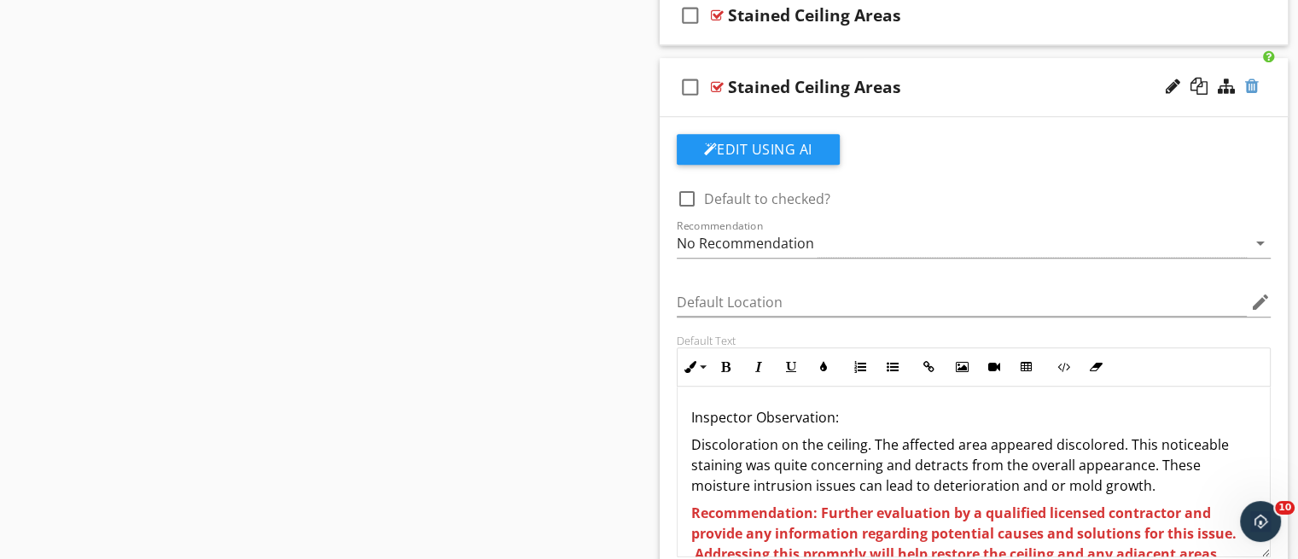
click at [1256, 86] on div at bounding box center [1252, 86] width 14 height 17
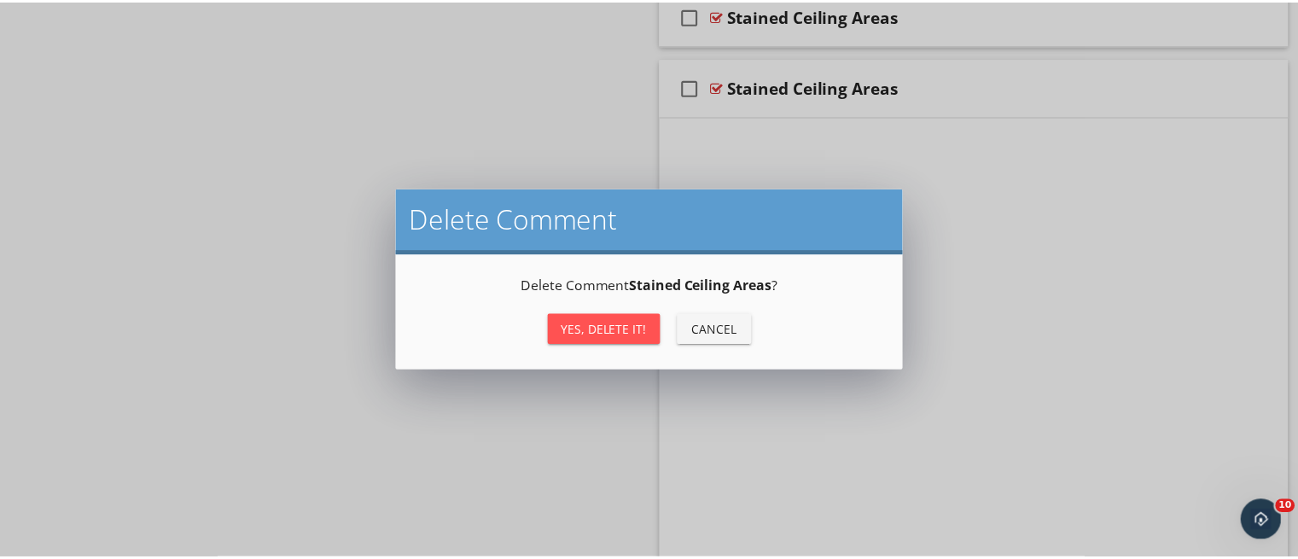
scroll to position [1444, 0]
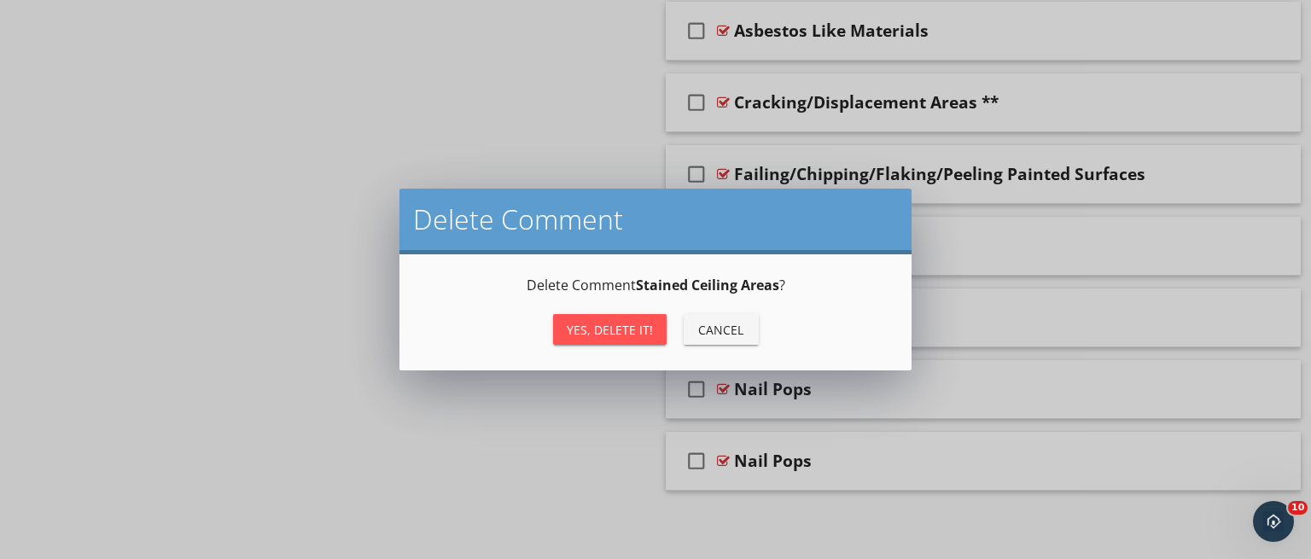
click at [617, 318] on button "Yes, Delete it!" at bounding box center [610, 329] width 114 height 31
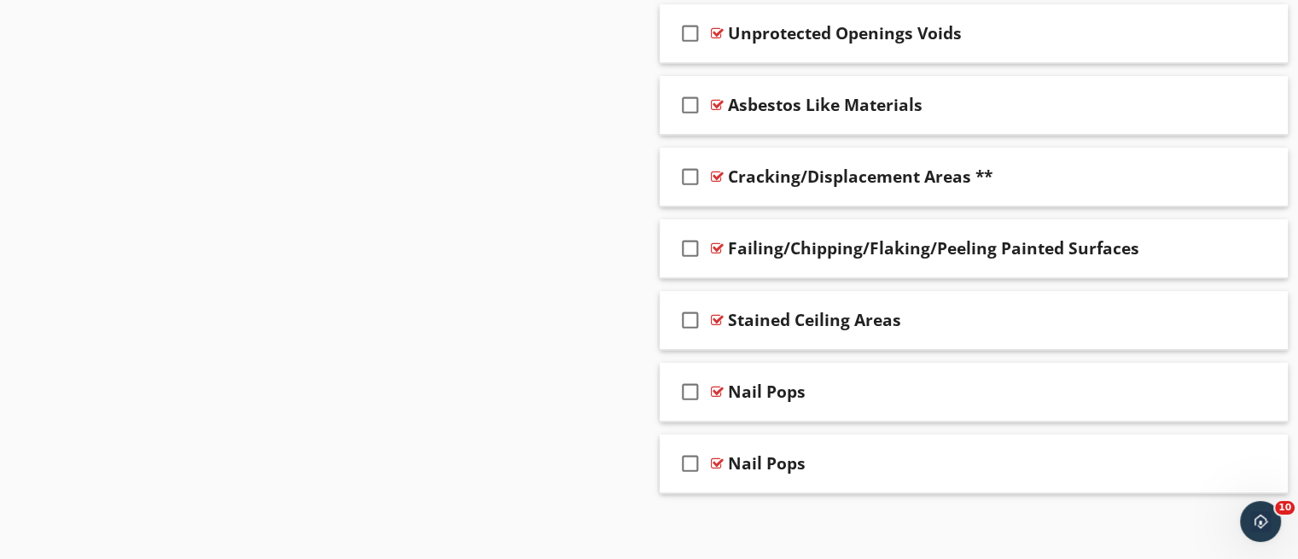
scroll to position [1372, 0]
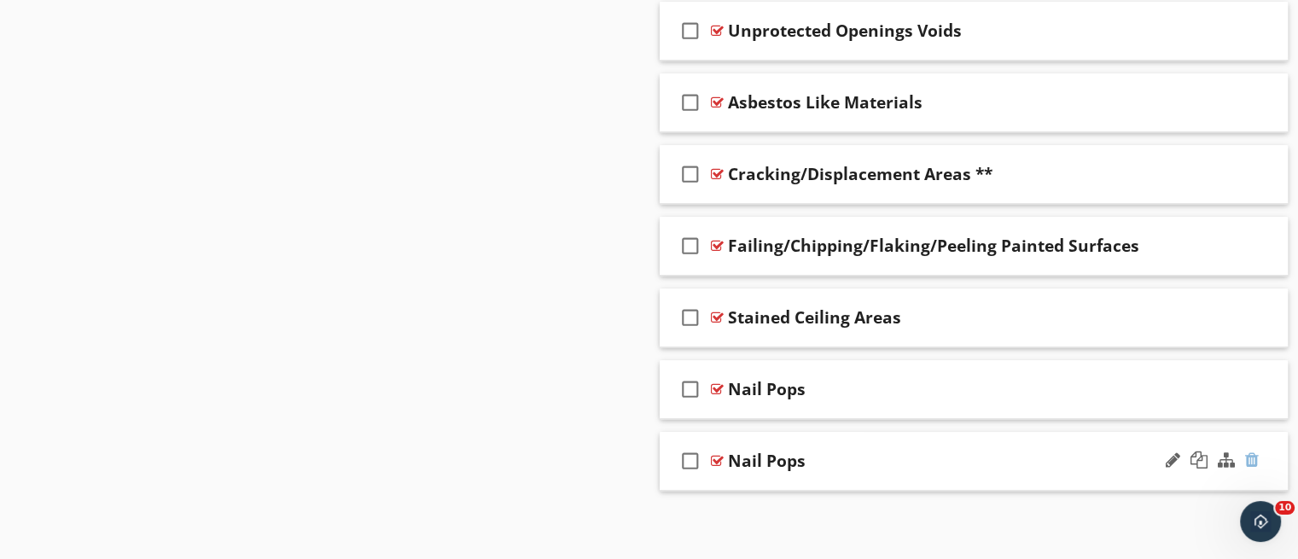
click at [1249, 461] on div at bounding box center [1252, 460] width 14 height 17
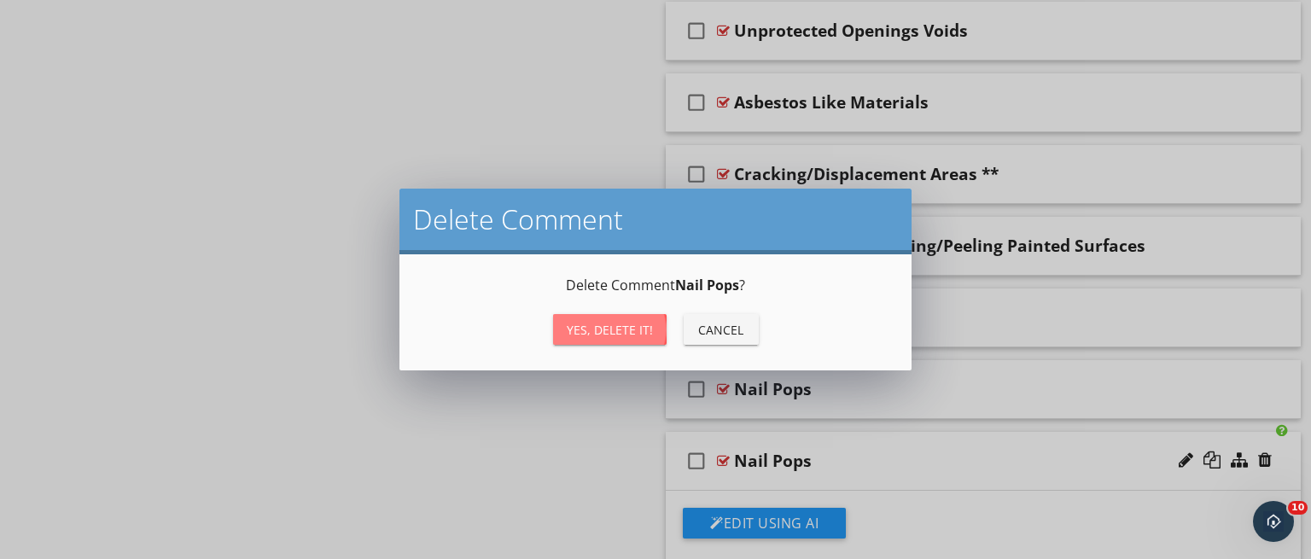
click at [621, 323] on div "Yes, Delete it!" at bounding box center [610, 330] width 86 height 18
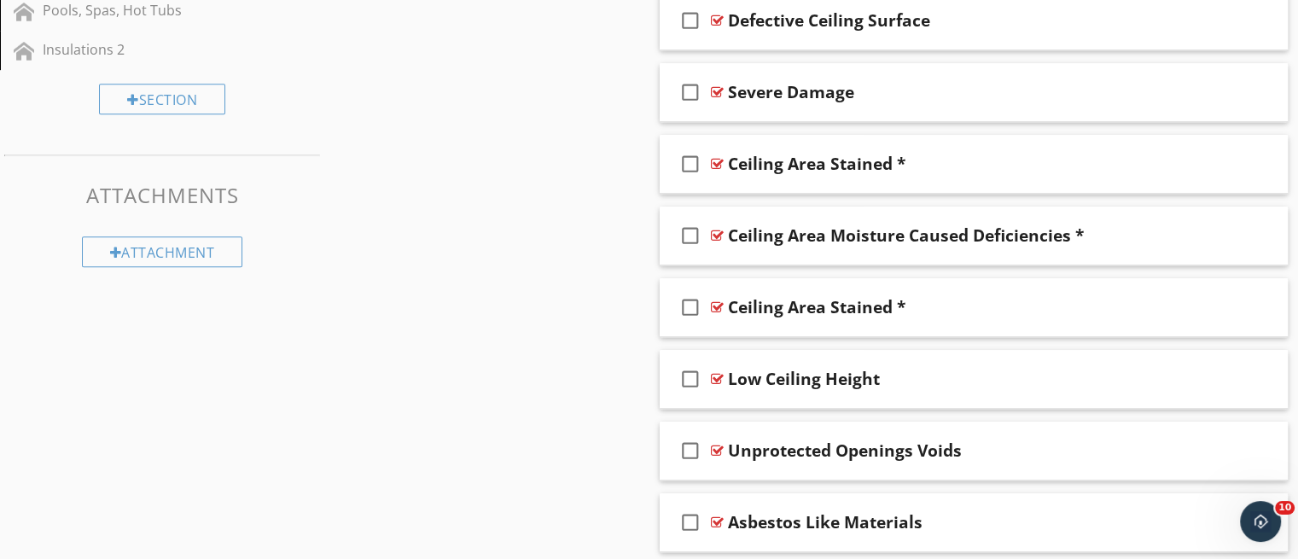
scroll to position [947, 0]
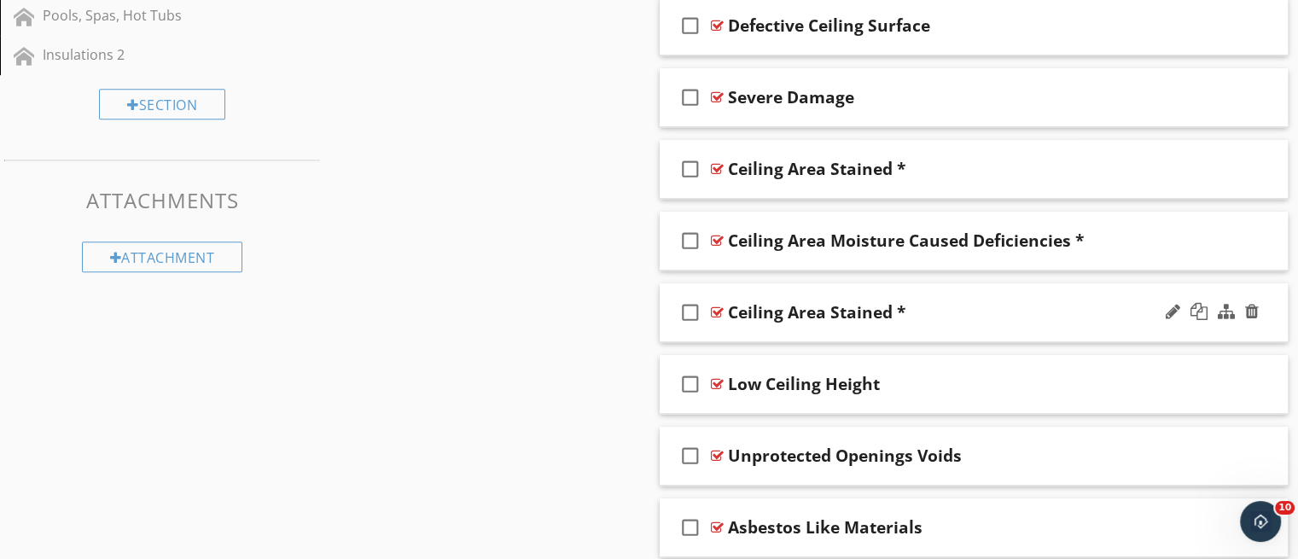
click at [1044, 325] on div "check_box_outline_blank Ceiling Area Stained *" at bounding box center [974, 312] width 629 height 59
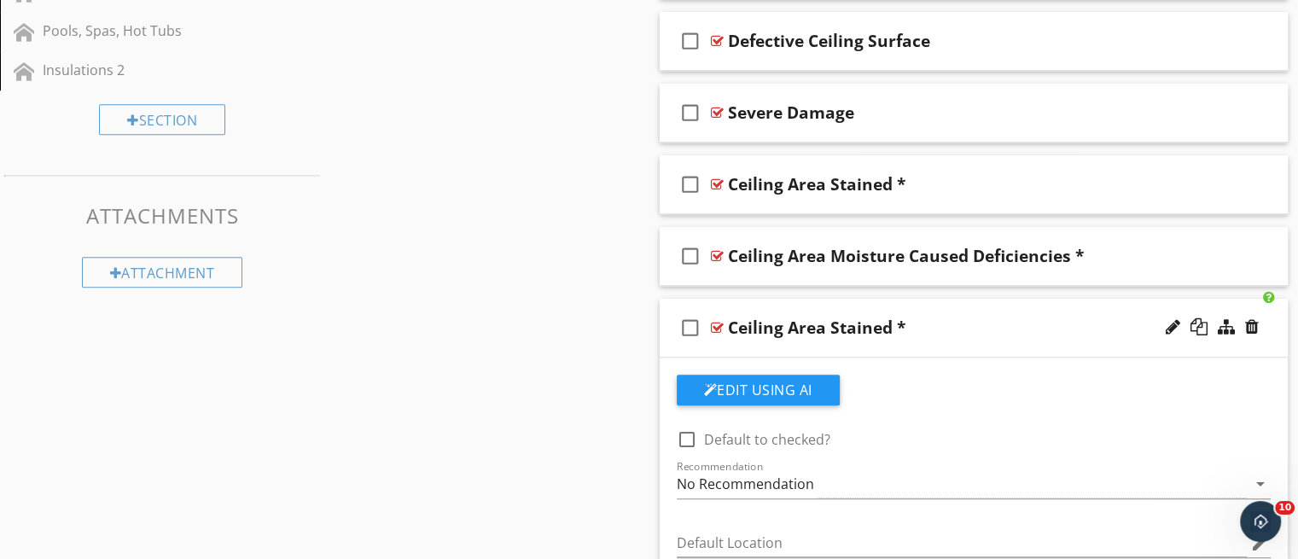
scroll to position [929, 0]
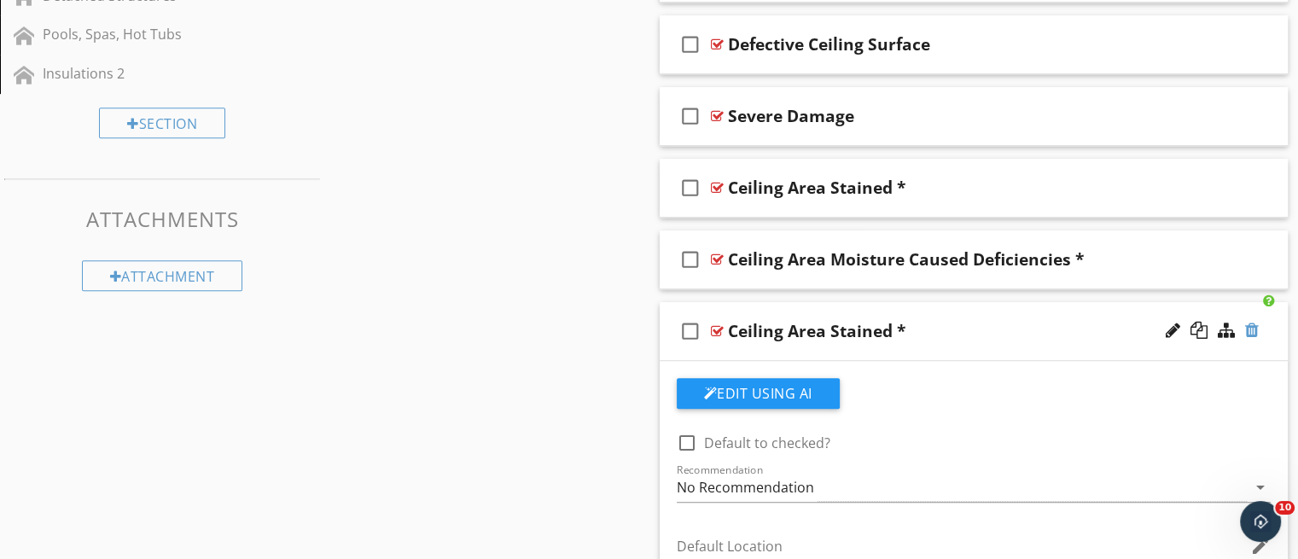
click at [1245, 327] on div at bounding box center [1252, 330] width 14 height 17
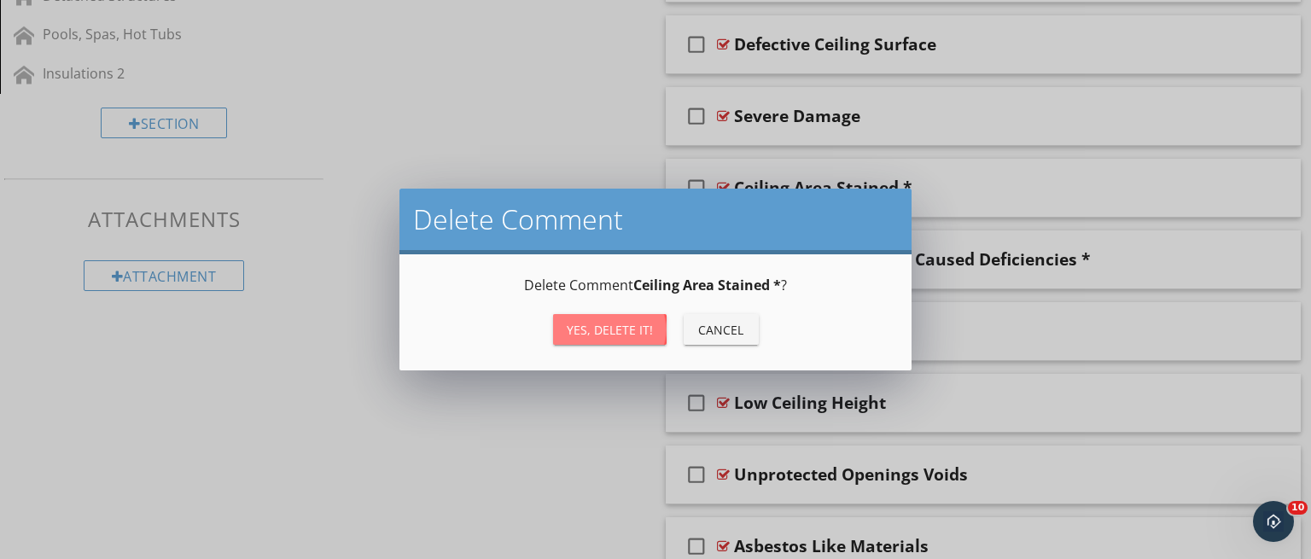
click at [639, 329] on div "Yes, Delete it!" at bounding box center [610, 330] width 86 height 18
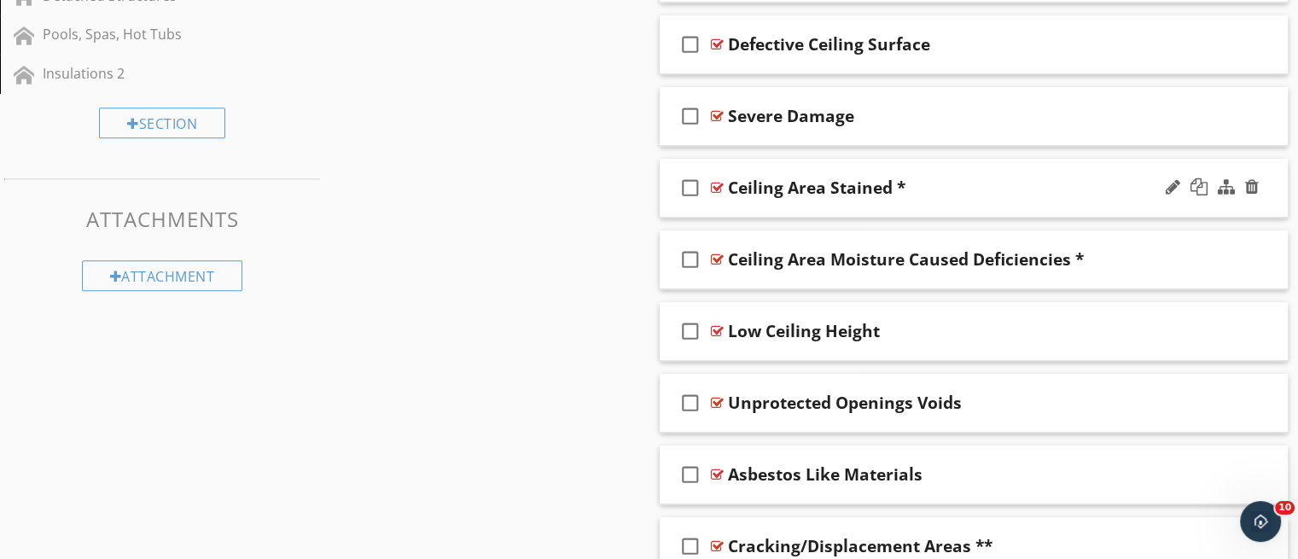
click at [778, 210] on div "check_box_outline_blank Ceiling Area Stained *" at bounding box center [974, 188] width 629 height 59
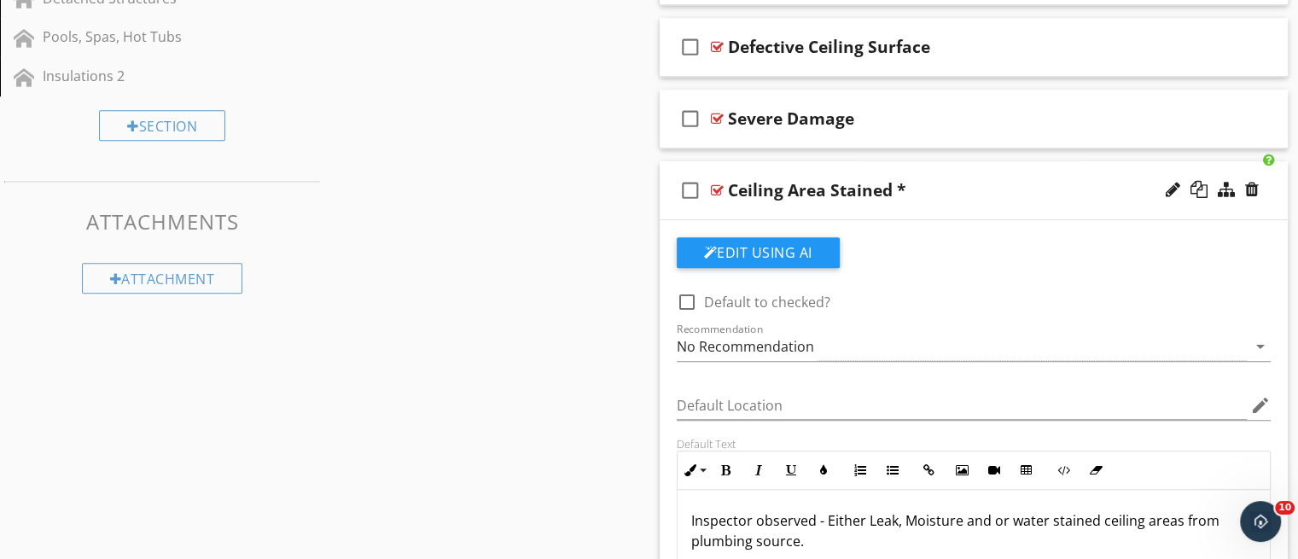
scroll to position [920, 0]
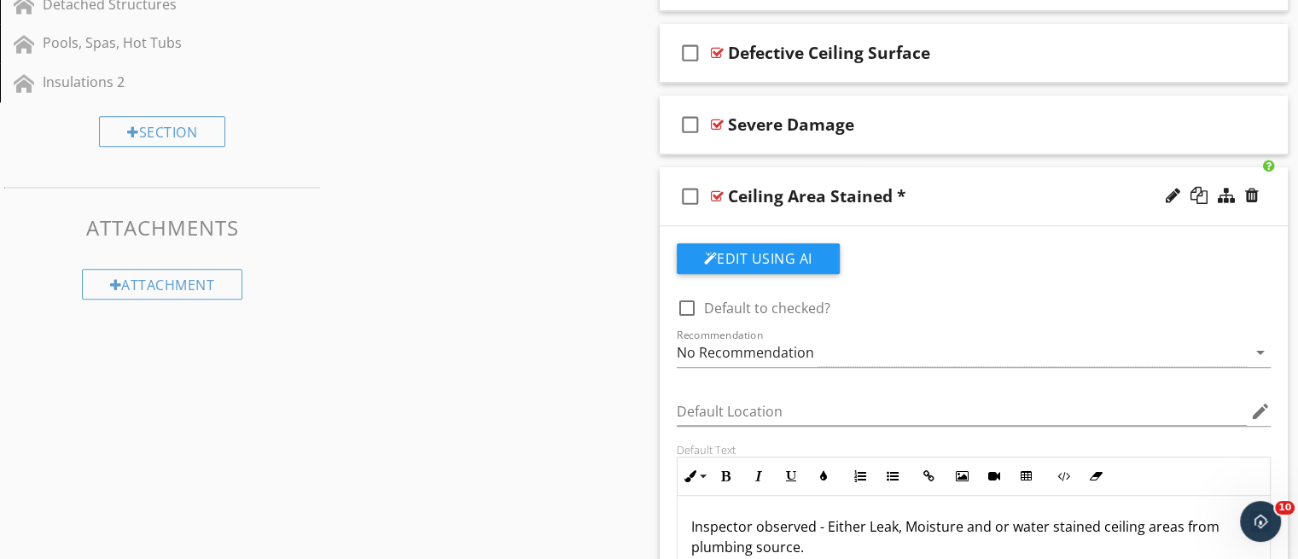
click at [948, 211] on div "check_box_outline_blank Ceiling Area Stained *" at bounding box center [974, 196] width 629 height 59
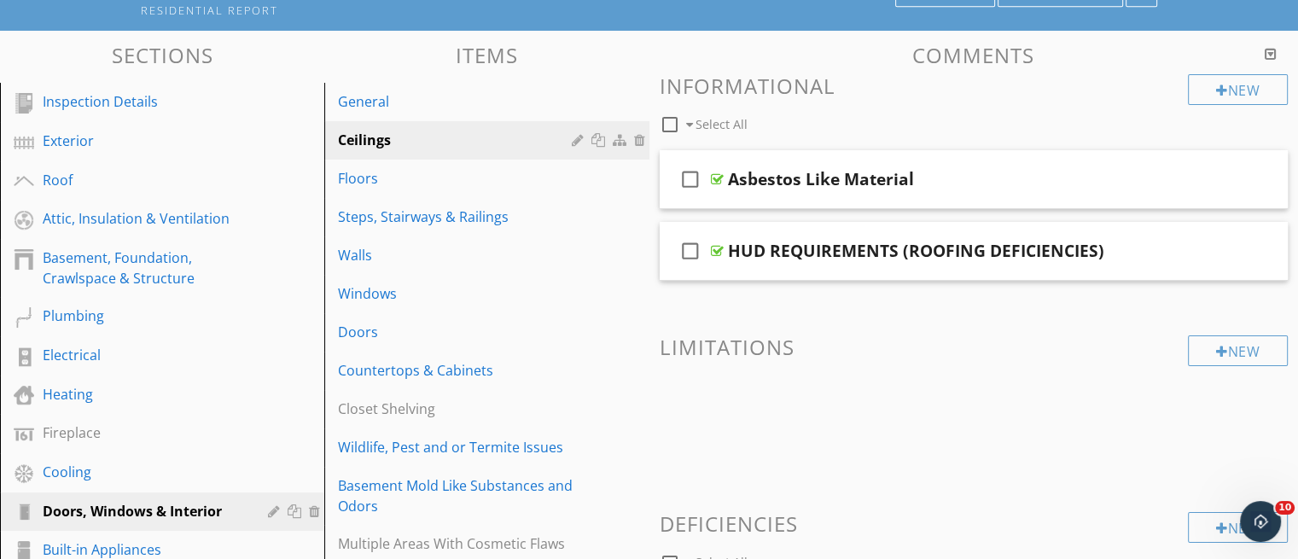
scroll to position [133, 0]
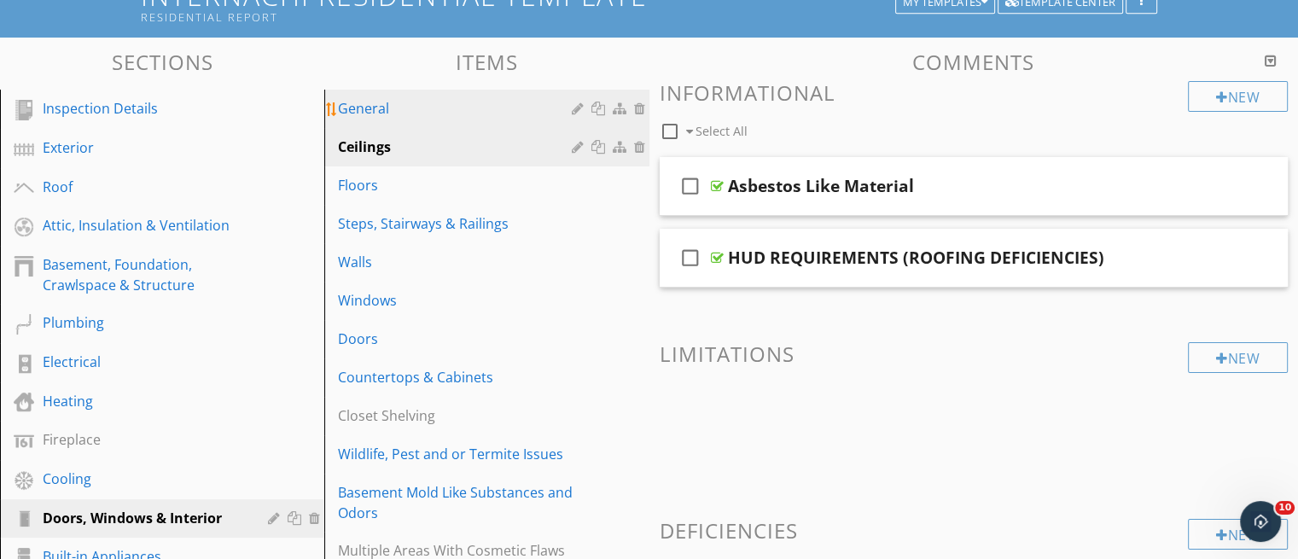
click at [388, 98] on div "General" at bounding box center [457, 108] width 238 height 20
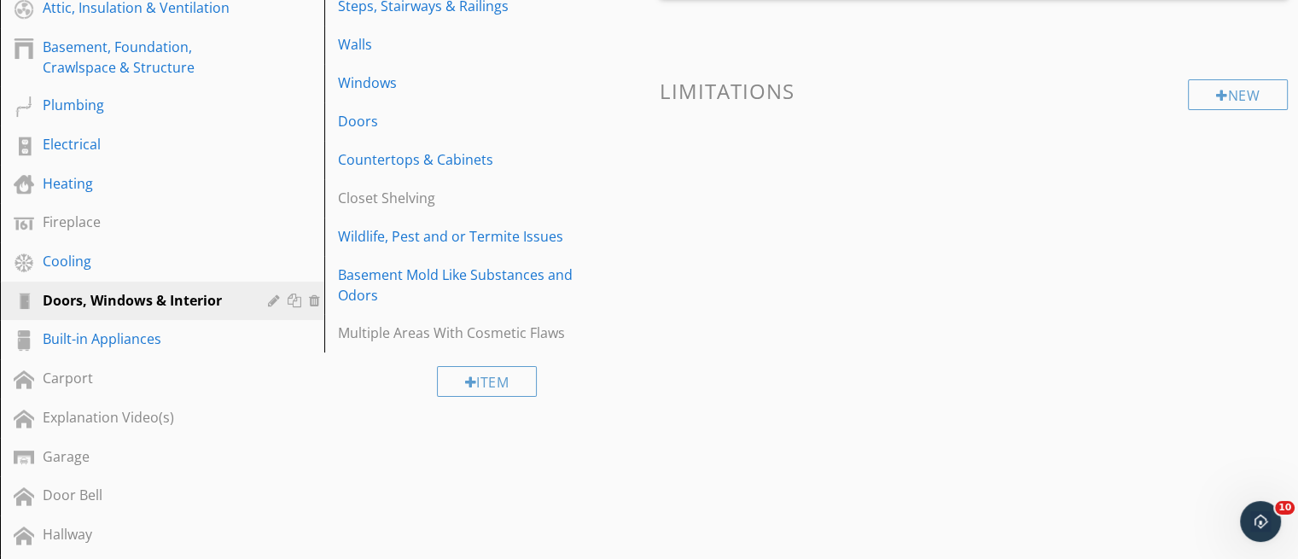
scroll to position [355, 0]
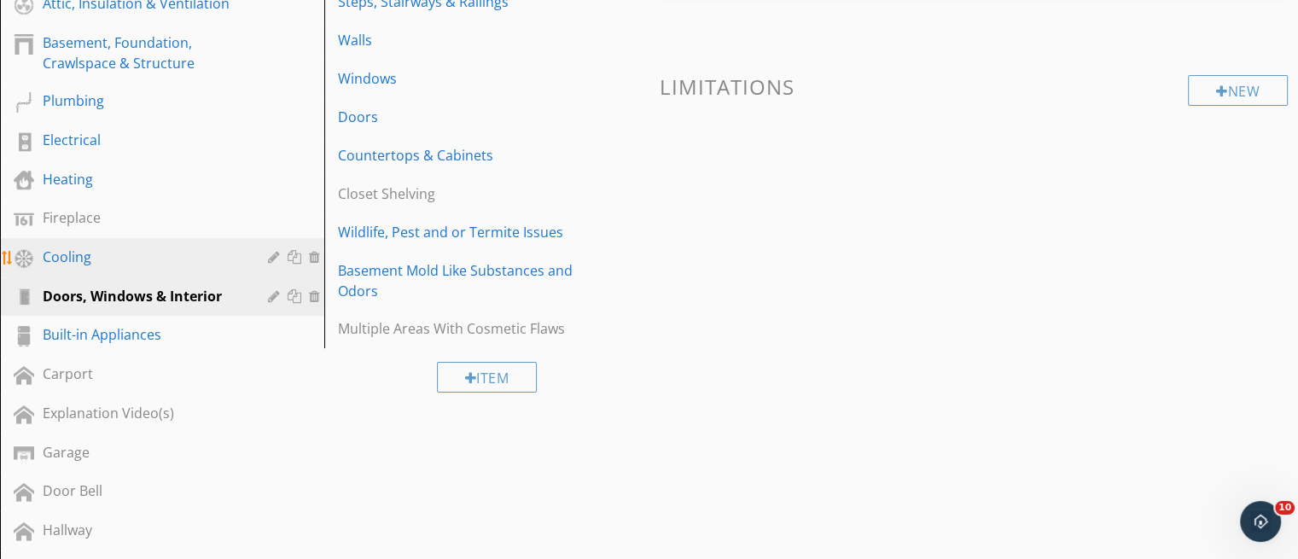
click at [137, 247] on div "Cooling" at bounding box center [143, 257] width 201 height 20
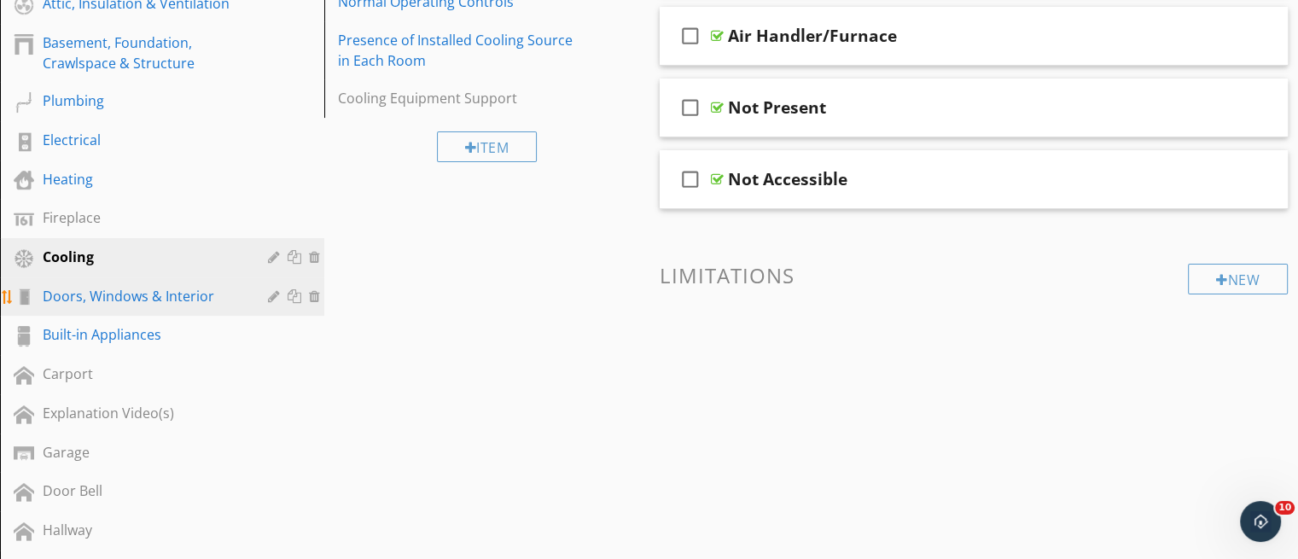
click at [125, 288] on div "Doors, Windows & Interior" at bounding box center [143, 296] width 201 height 20
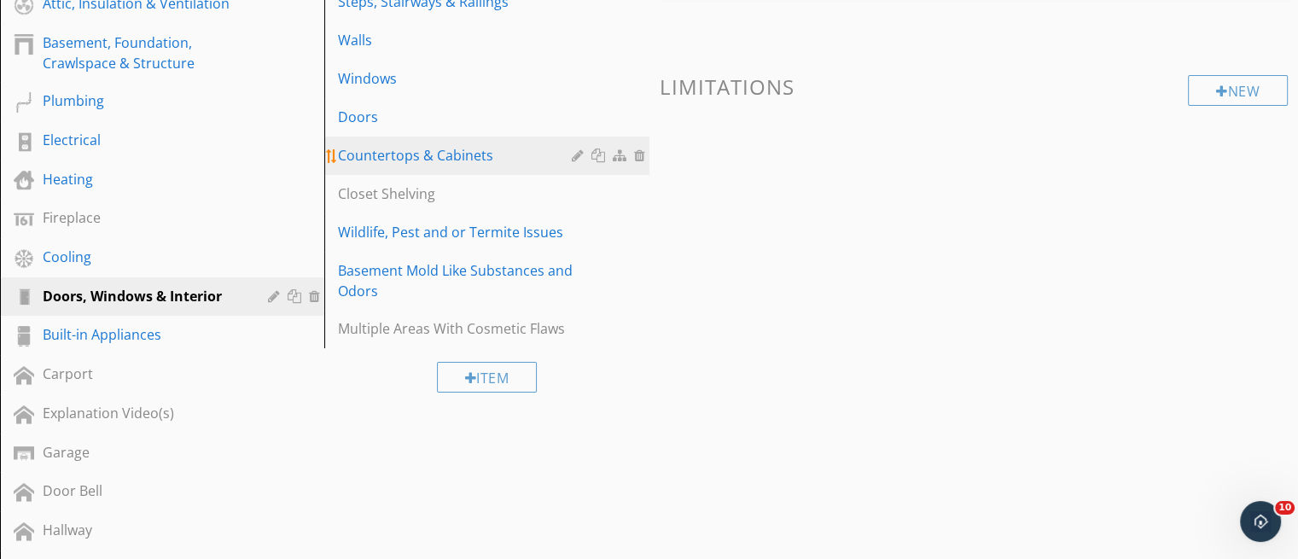
click at [403, 161] on div "Countertops & Cabinets" at bounding box center [457, 155] width 238 height 20
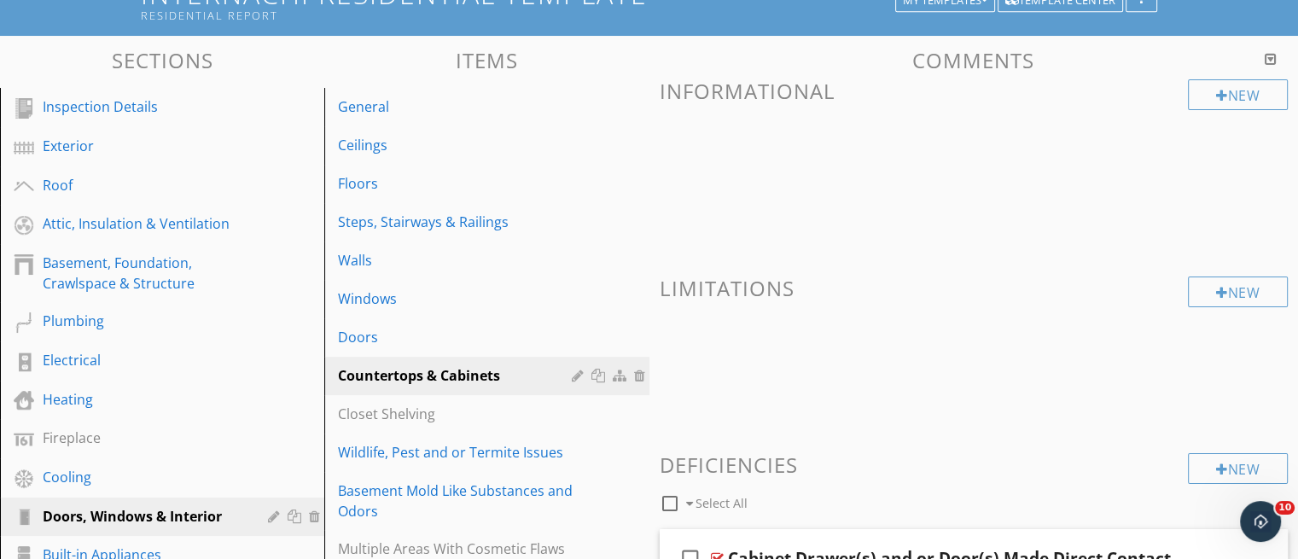
scroll to position [127, 0]
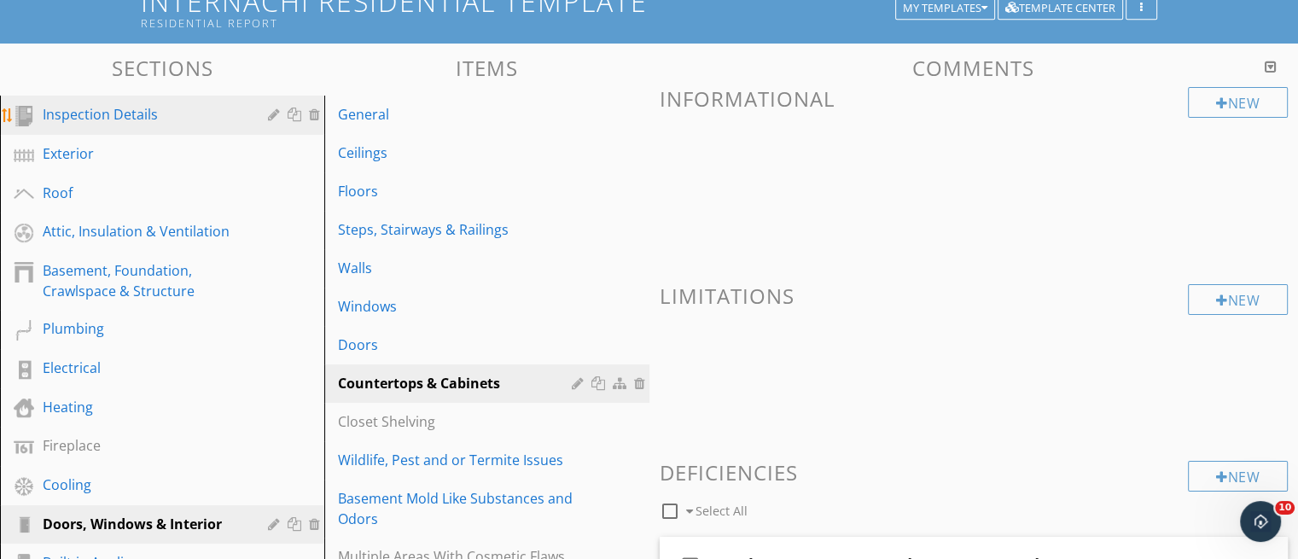
click at [163, 114] on div "Inspection Details" at bounding box center [143, 114] width 201 height 20
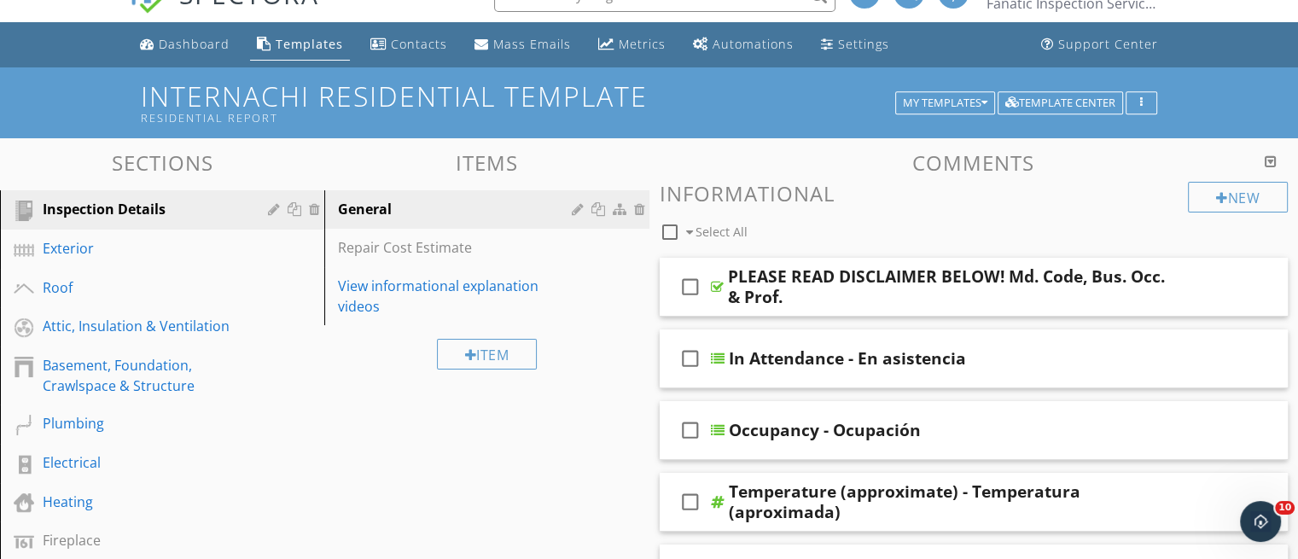
scroll to position [31, 0]
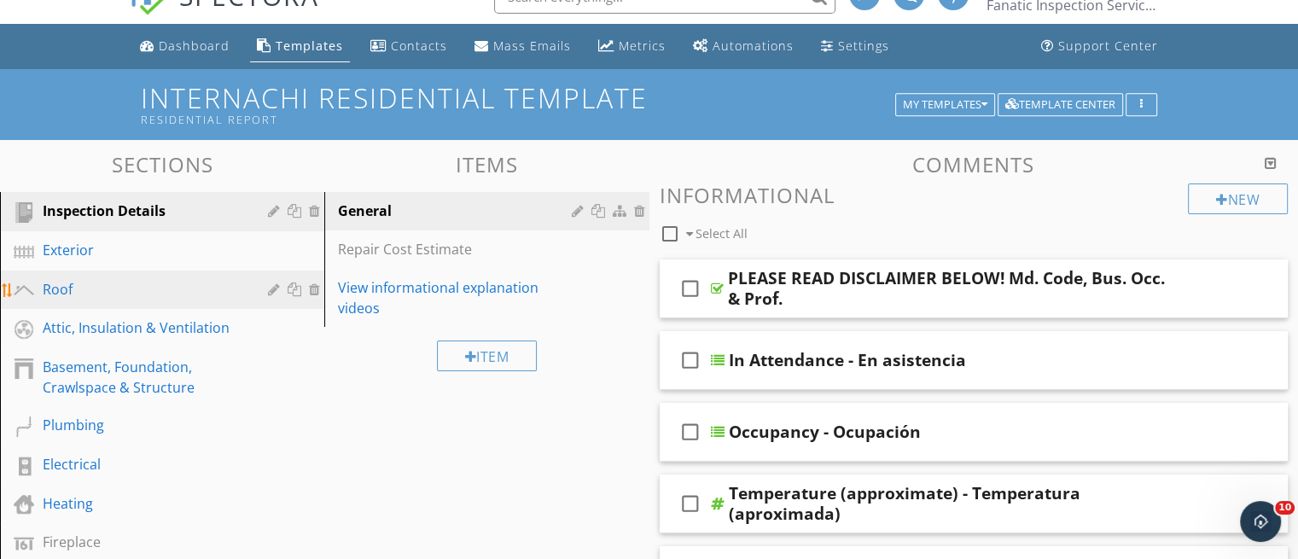
click at [90, 280] on div "Roof" at bounding box center [143, 289] width 201 height 20
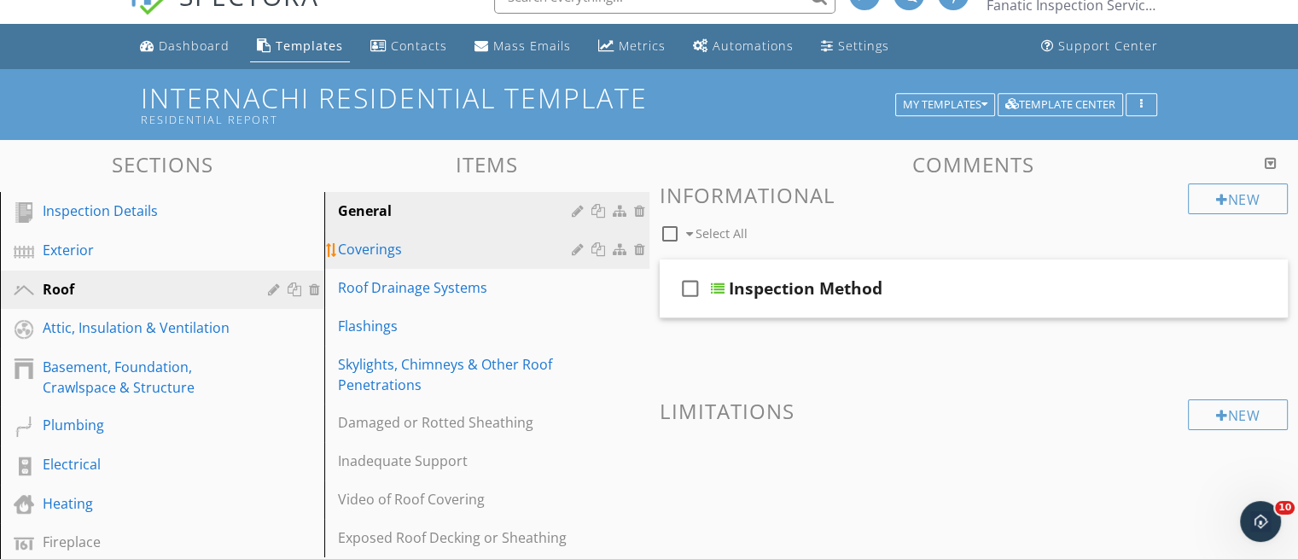
click at [369, 251] on div "Coverings" at bounding box center [457, 249] width 238 height 20
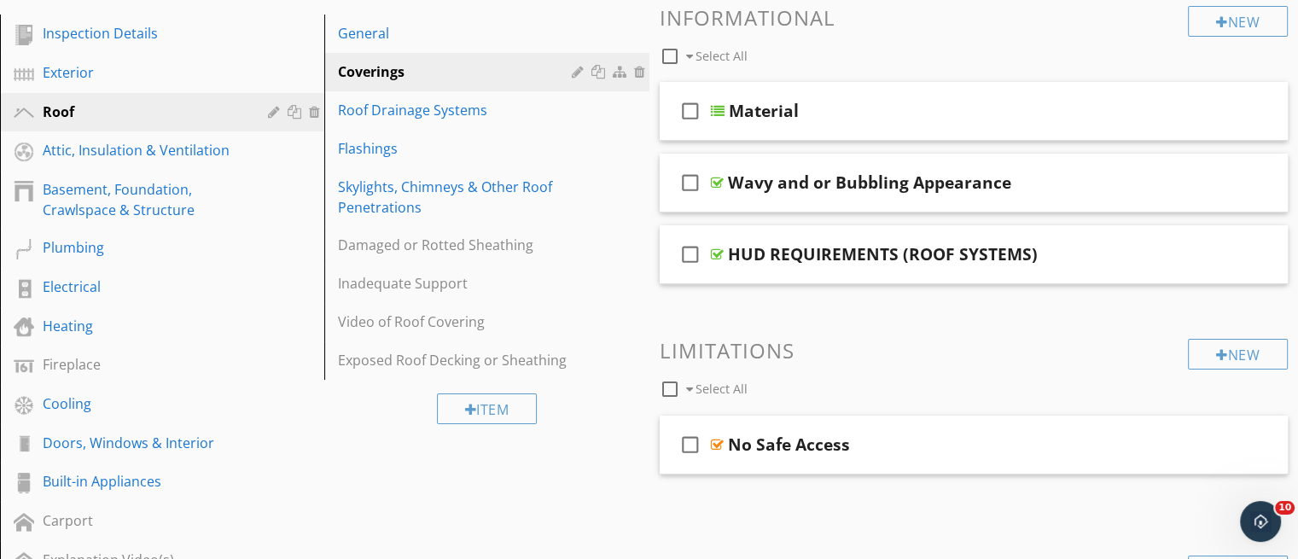
scroll to position [189, 0]
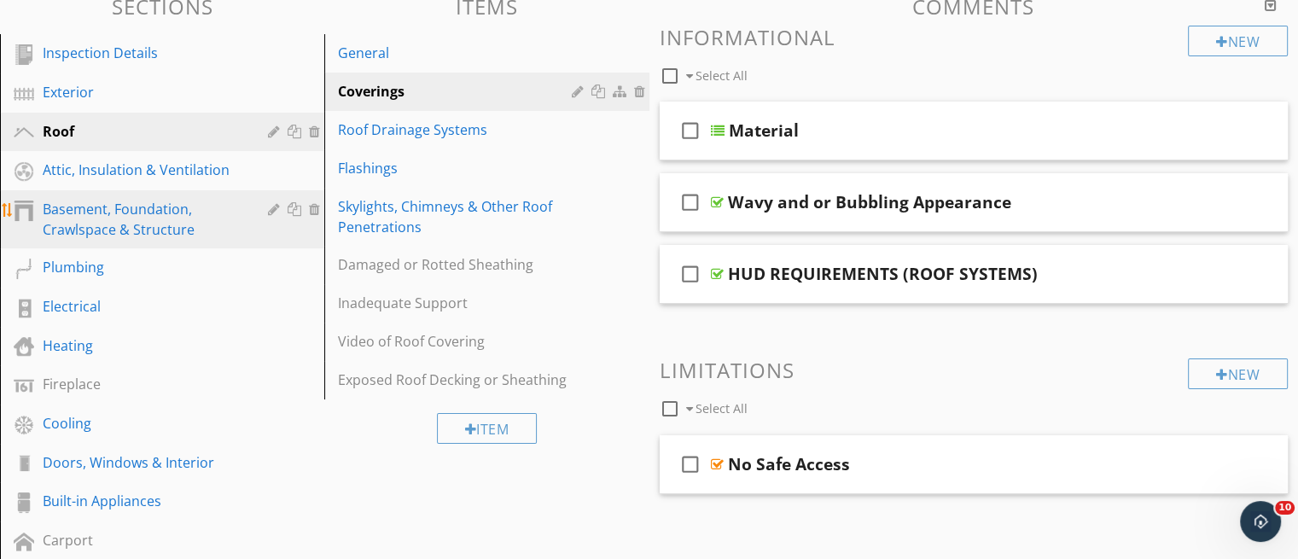
click at [143, 218] on div "Basement, Foundation, Crawlspace & Structure" at bounding box center [143, 219] width 201 height 41
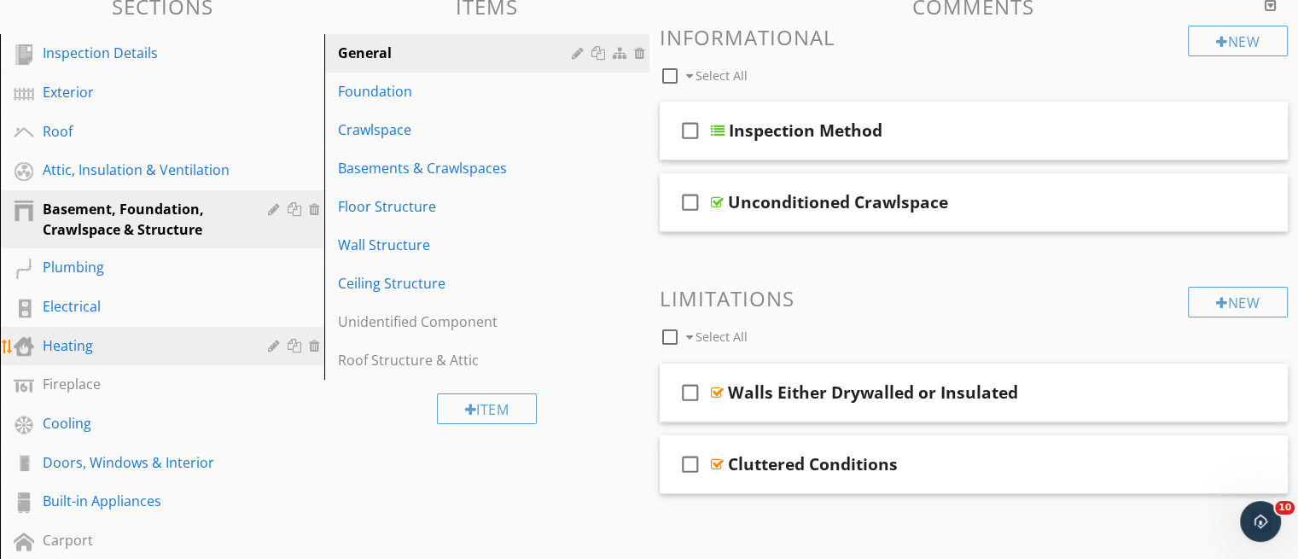
click at [88, 337] on div "Heating" at bounding box center [143, 345] width 201 height 20
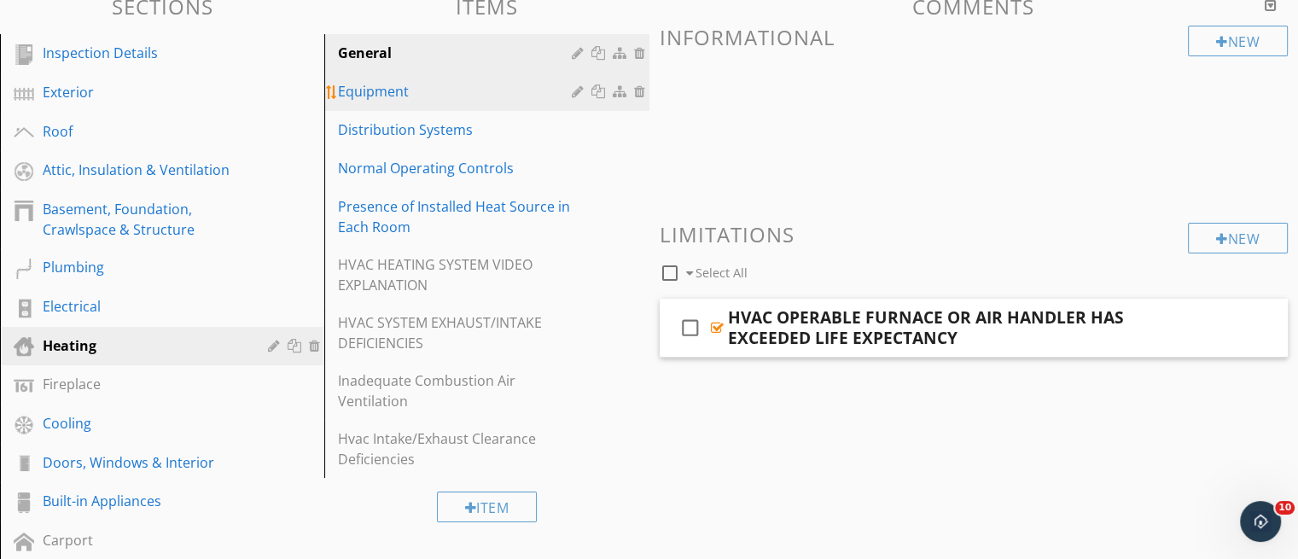
click at [393, 92] on div "Equipment" at bounding box center [457, 91] width 238 height 20
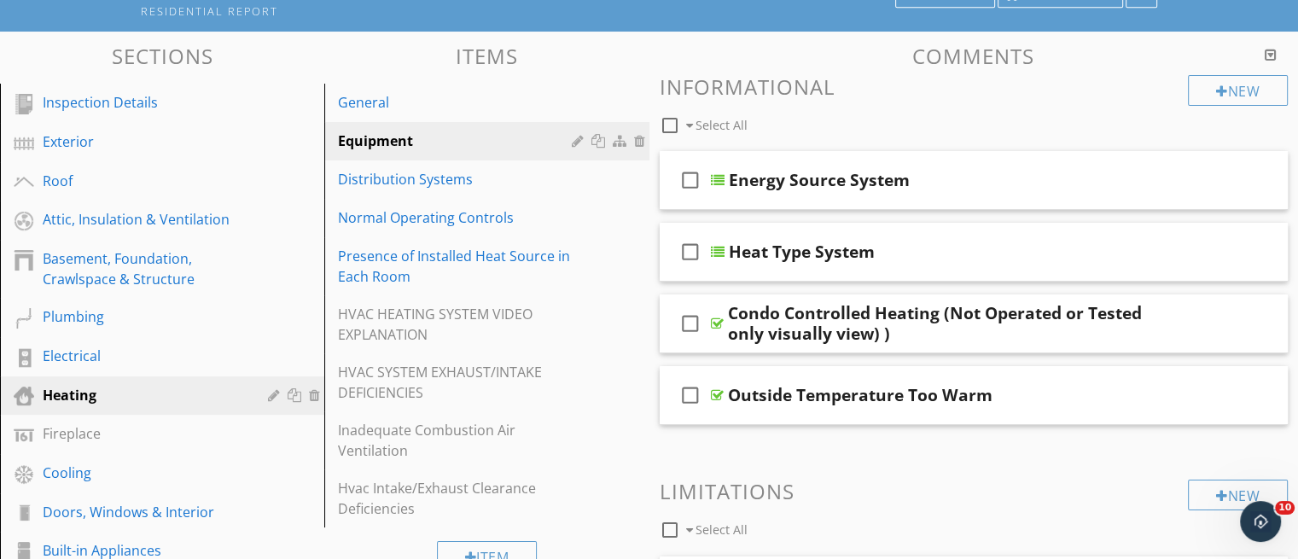
scroll to position [136, 0]
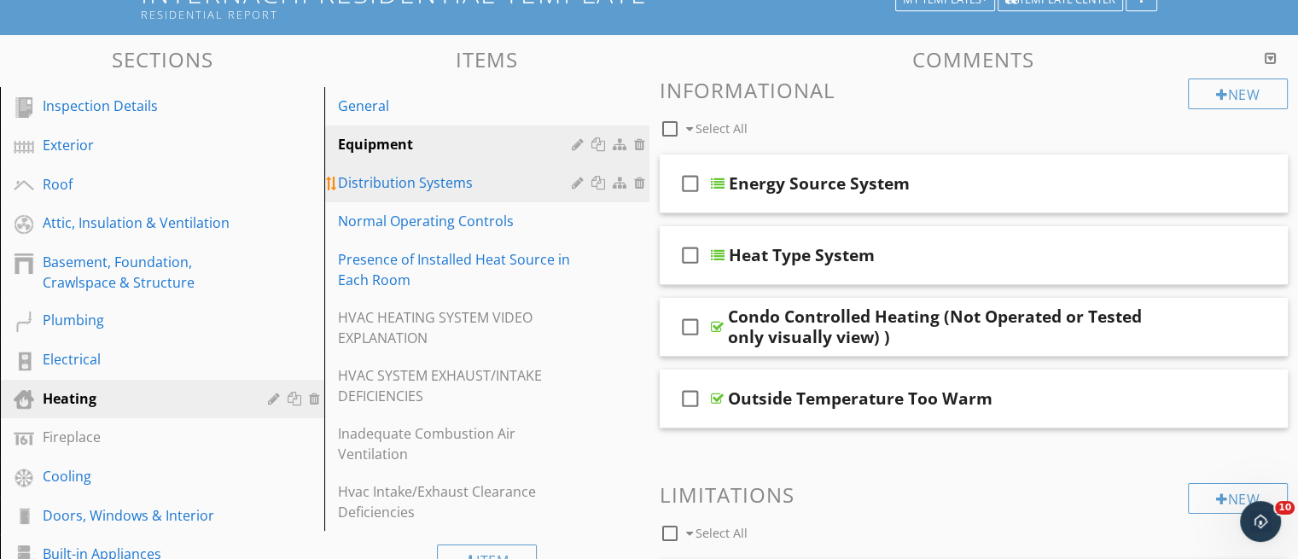
click at [432, 190] on div "Distribution Systems" at bounding box center [457, 182] width 238 height 20
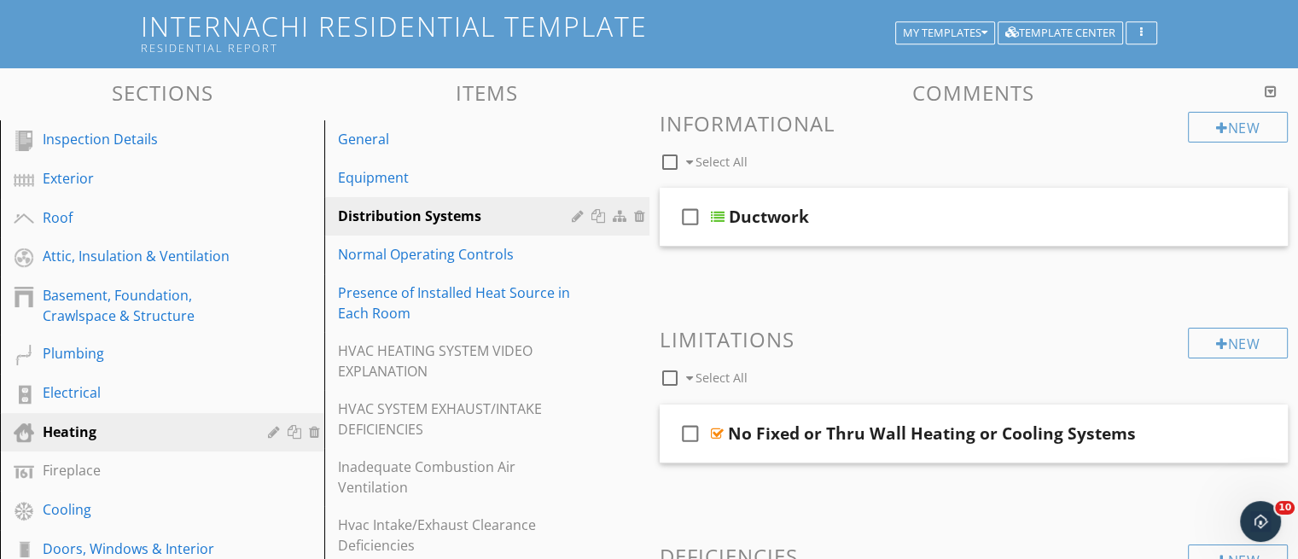
scroll to position [99, 0]
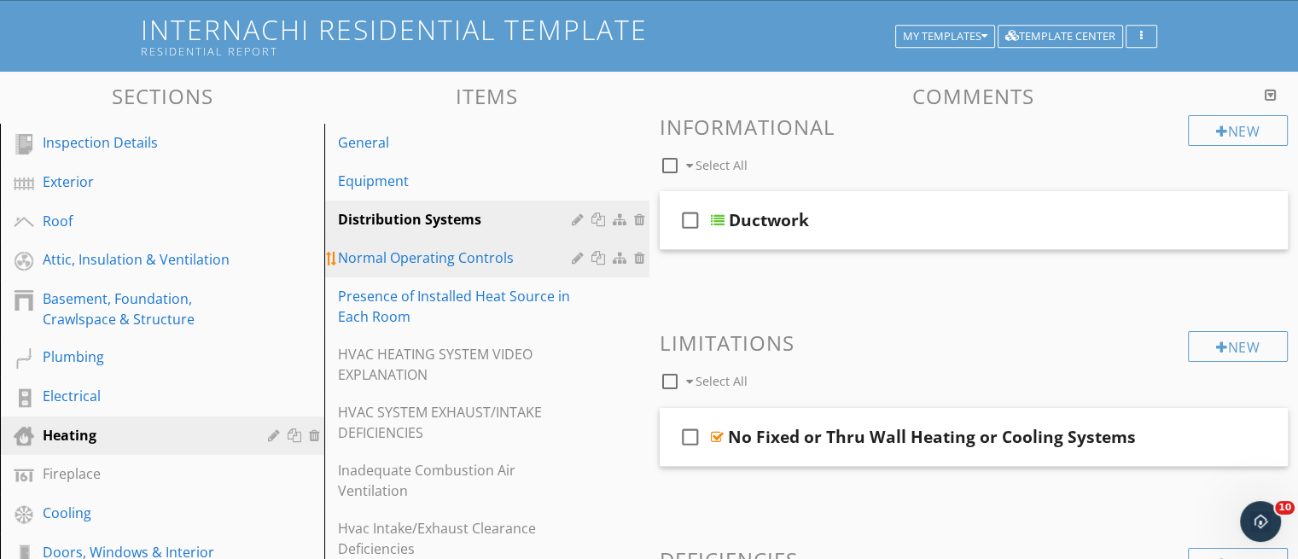
click at [439, 255] on div "Normal Operating Controls" at bounding box center [457, 258] width 238 height 20
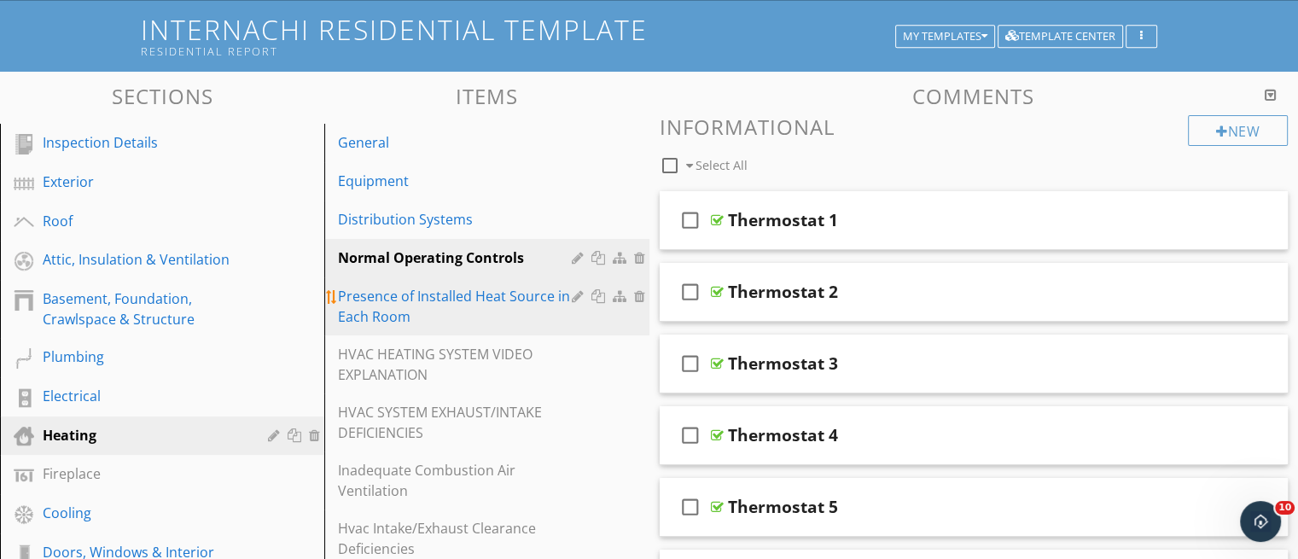
click at [440, 294] on div "Presence of Installed Heat Source in Each Room" at bounding box center [457, 306] width 238 height 41
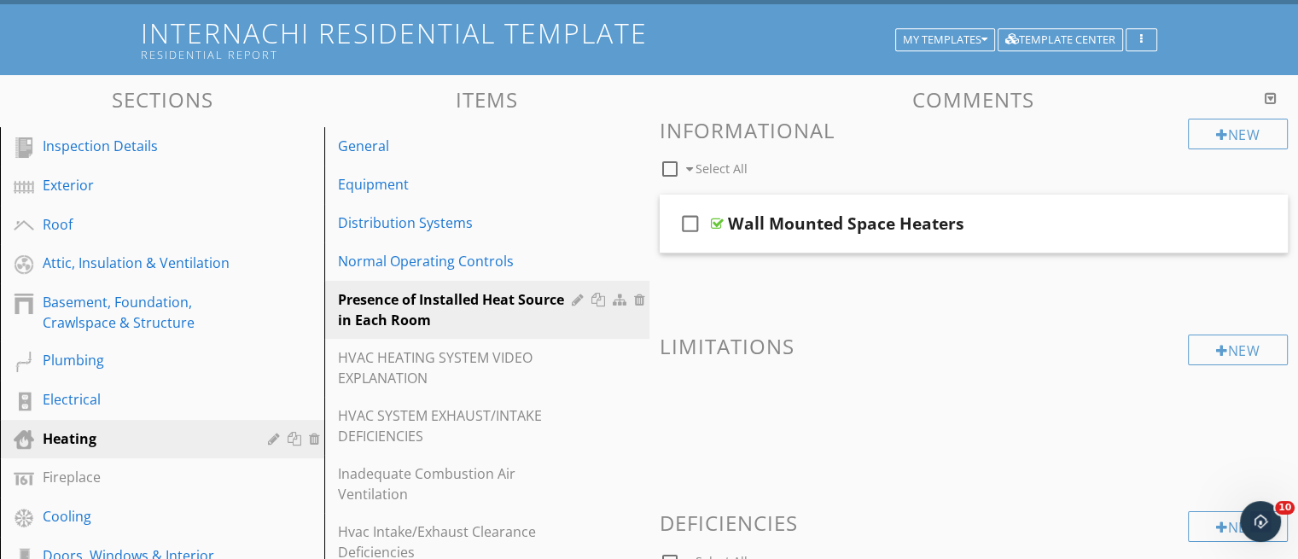
scroll to position [91, 0]
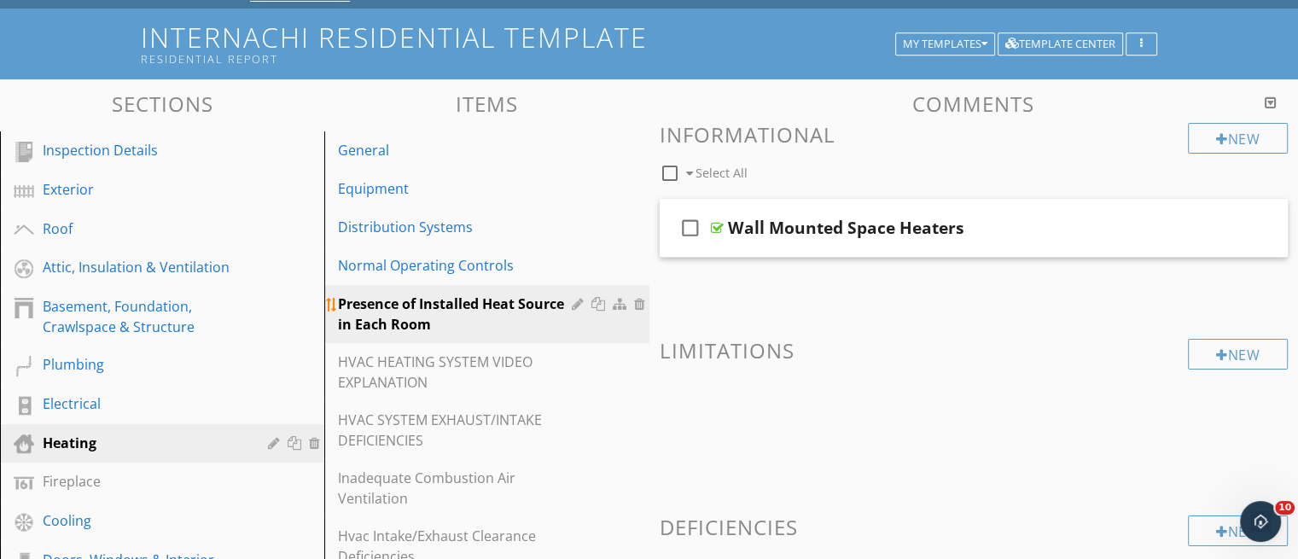
click at [439, 303] on div "Presence of Installed Heat Source in Each Room" at bounding box center [457, 314] width 238 height 41
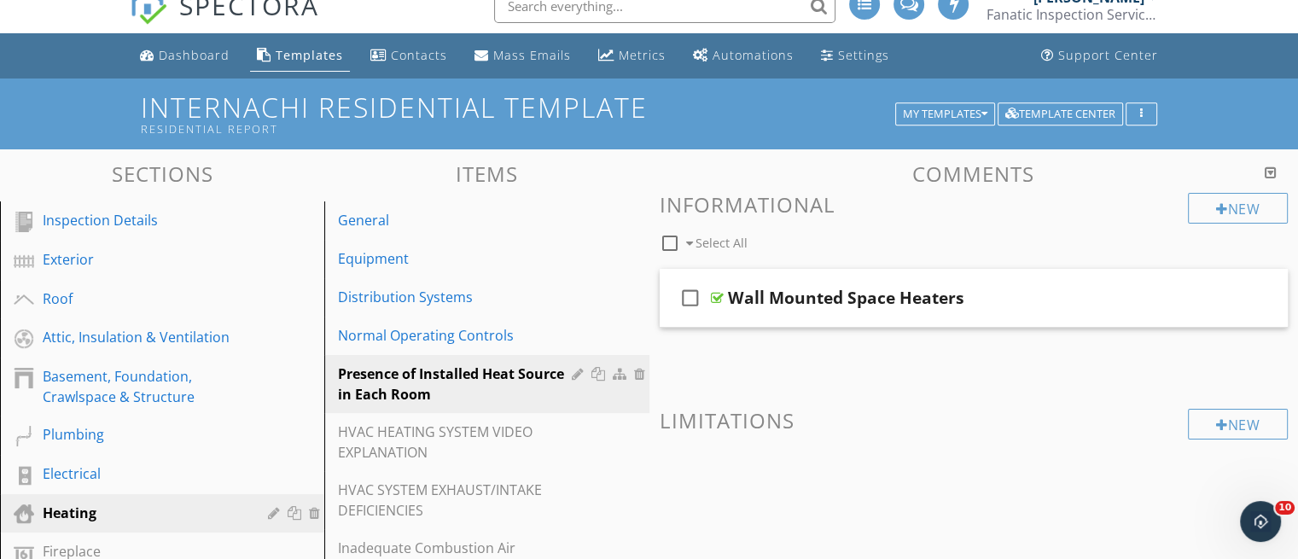
scroll to position [0, 0]
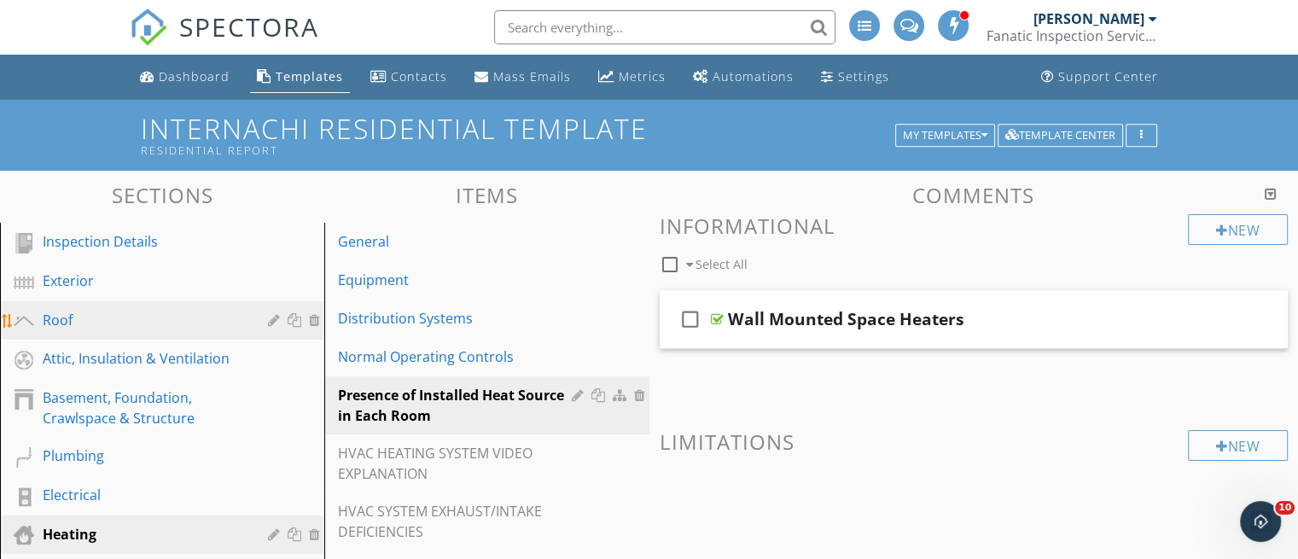
click at [46, 320] on div "Roof" at bounding box center [143, 320] width 201 height 20
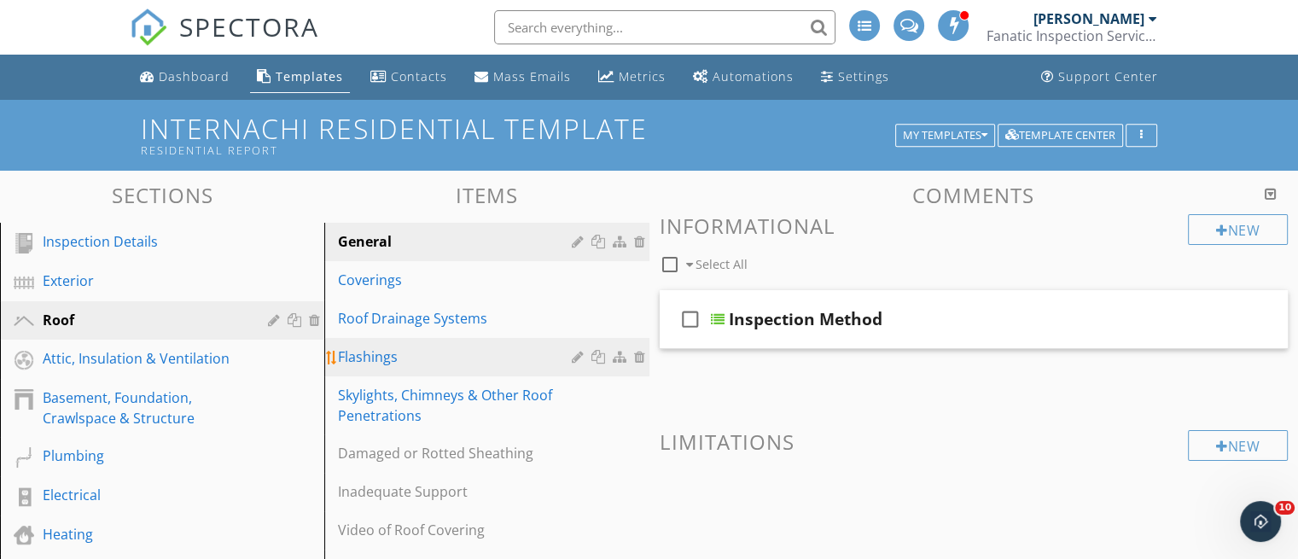
click at [349, 351] on div "Flashings" at bounding box center [457, 357] width 238 height 20
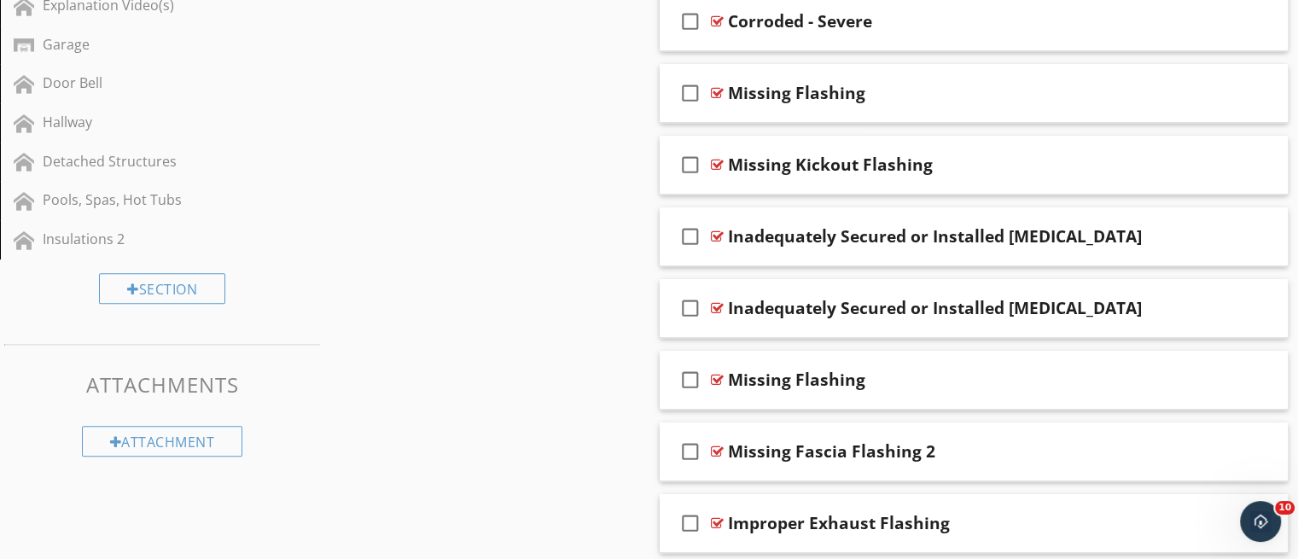
scroll to position [760, 0]
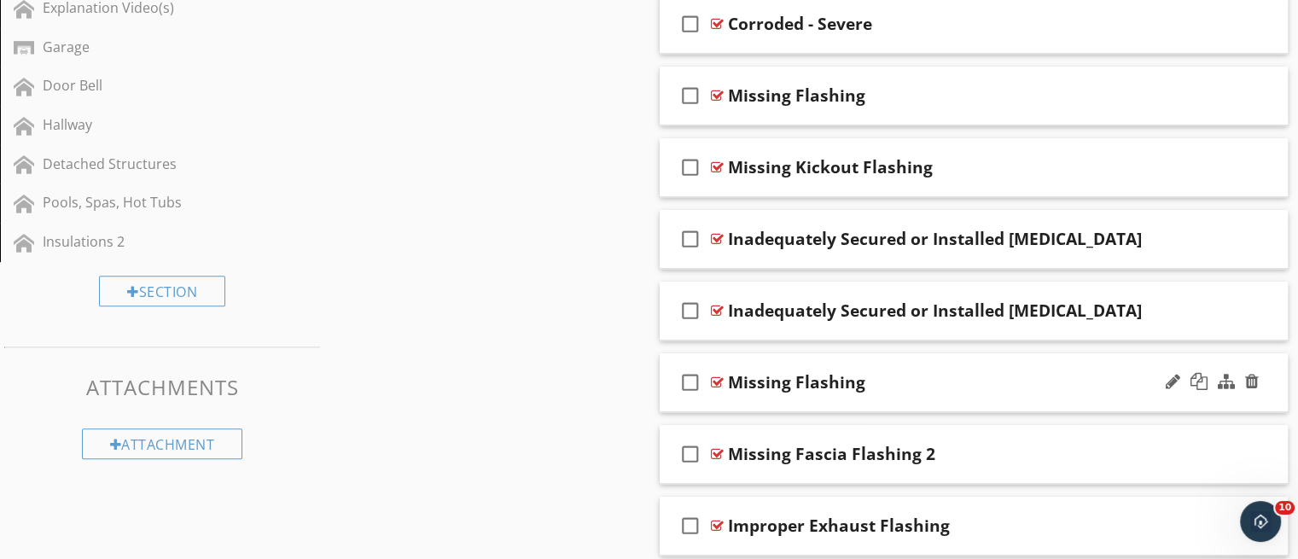
click at [1005, 399] on div "check_box_outline_blank Missing Flashing" at bounding box center [974, 382] width 629 height 59
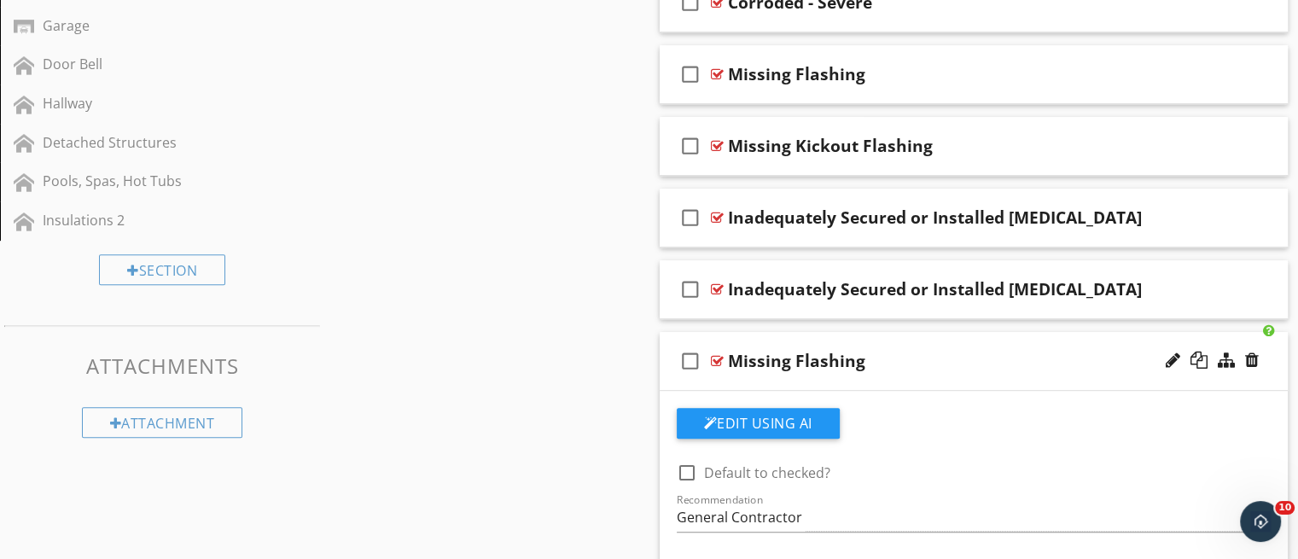
scroll to position [767, 0]
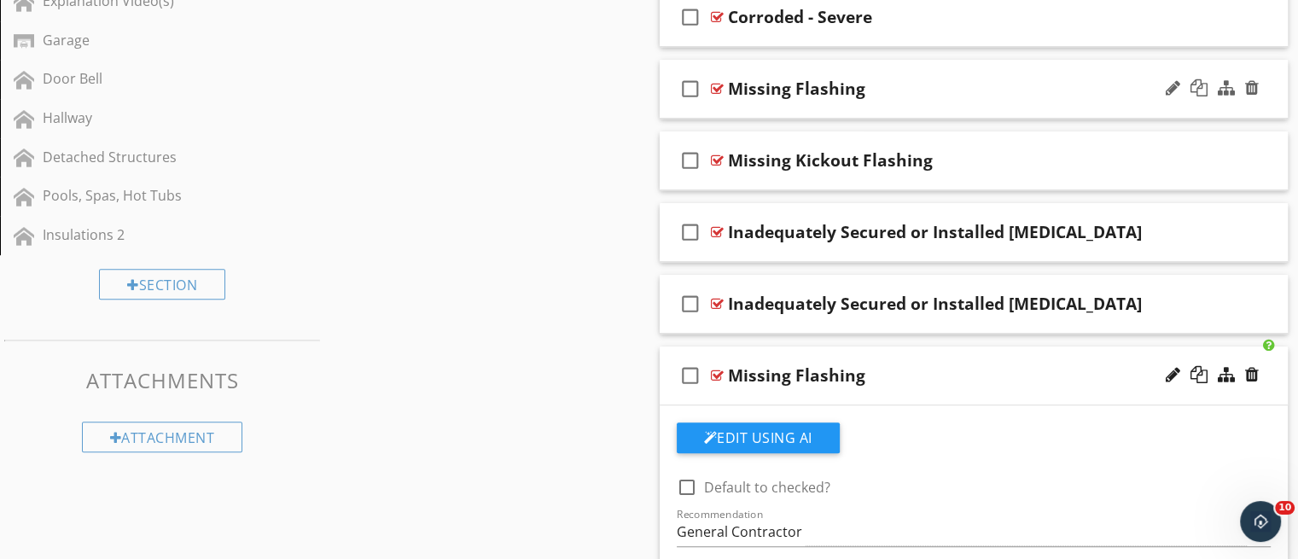
click at [953, 108] on div "check_box_outline_blank Missing Flashing" at bounding box center [974, 89] width 629 height 59
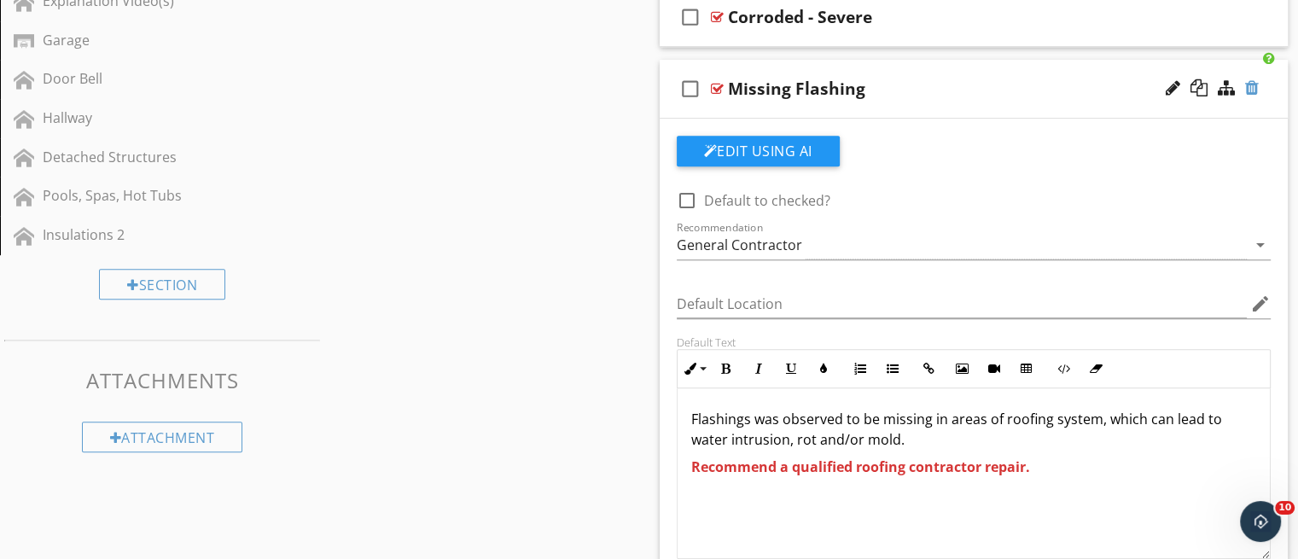
click at [1254, 90] on div at bounding box center [1252, 87] width 14 height 17
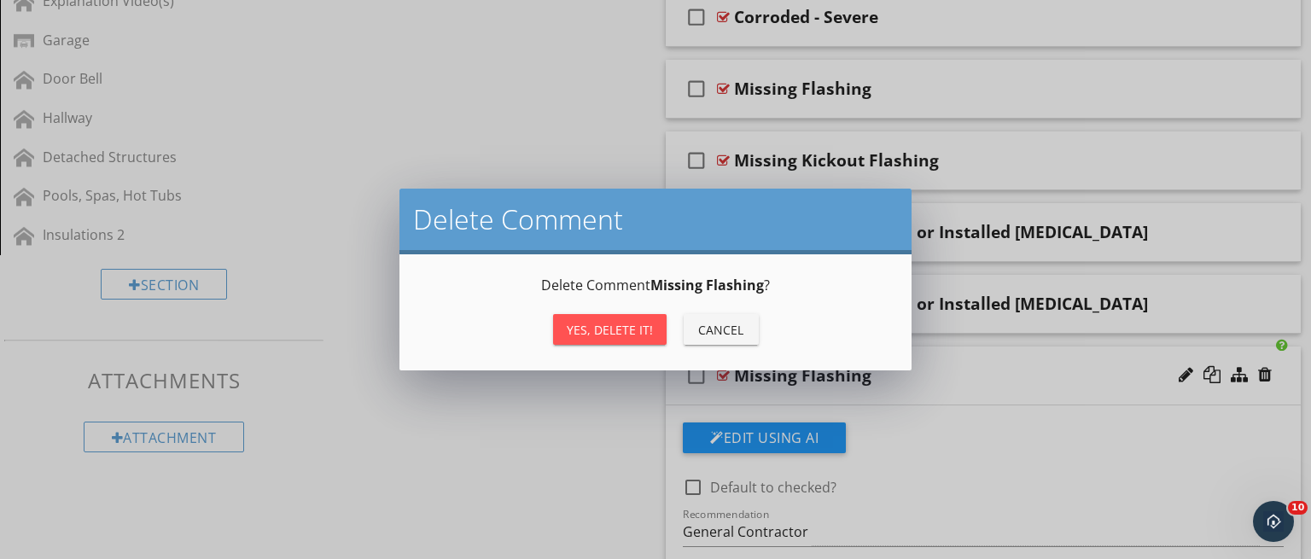
click at [587, 318] on button "Yes, Delete it!" at bounding box center [610, 329] width 114 height 31
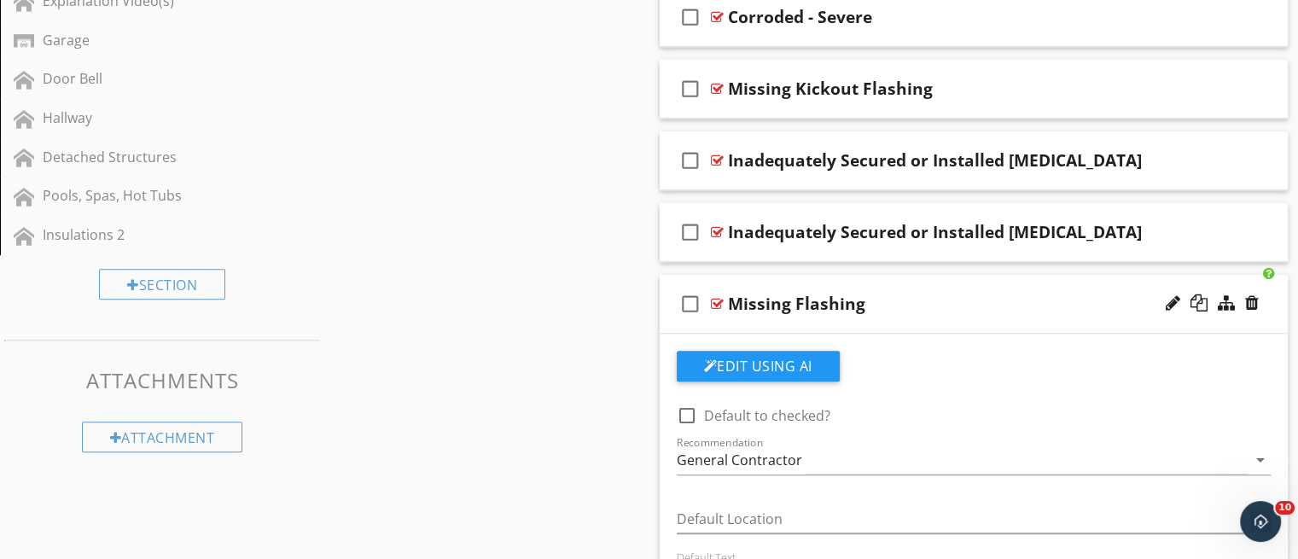
click at [762, 319] on div "check_box_outline_blank Missing Flashing" at bounding box center [974, 304] width 629 height 59
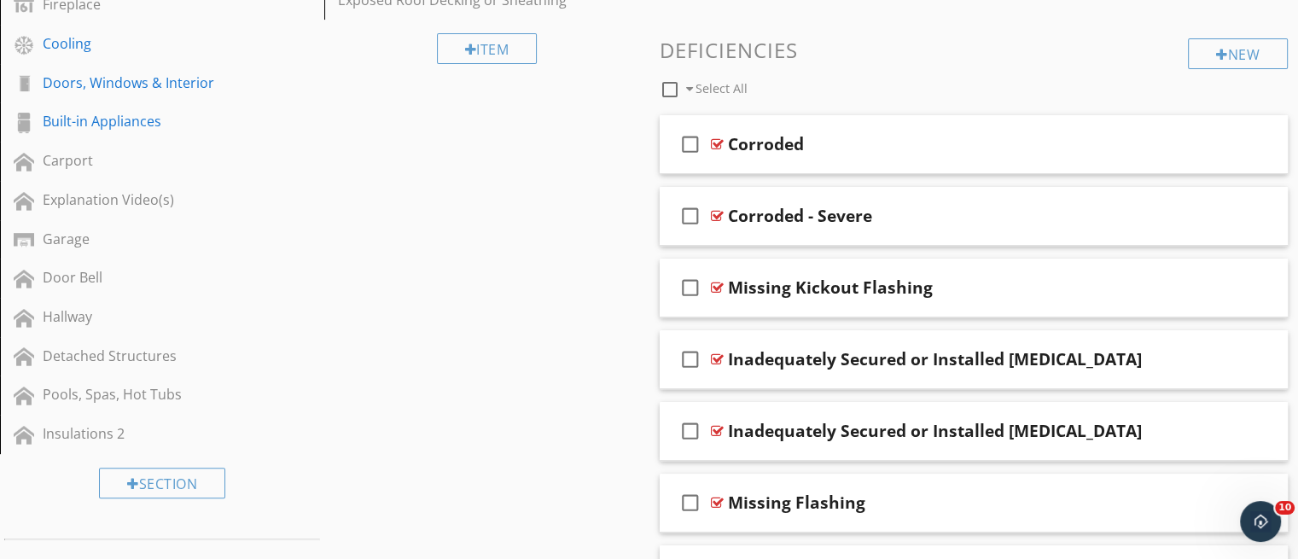
scroll to position [563, 0]
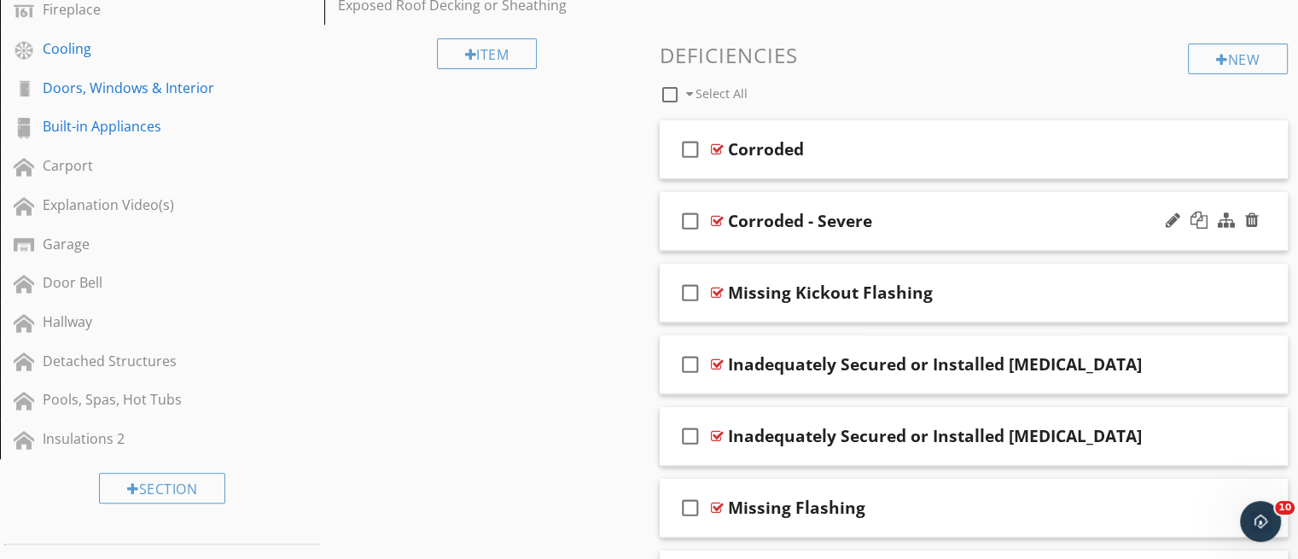
click at [997, 240] on div "check_box_outline_blank Corroded - Severe" at bounding box center [974, 221] width 629 height 59
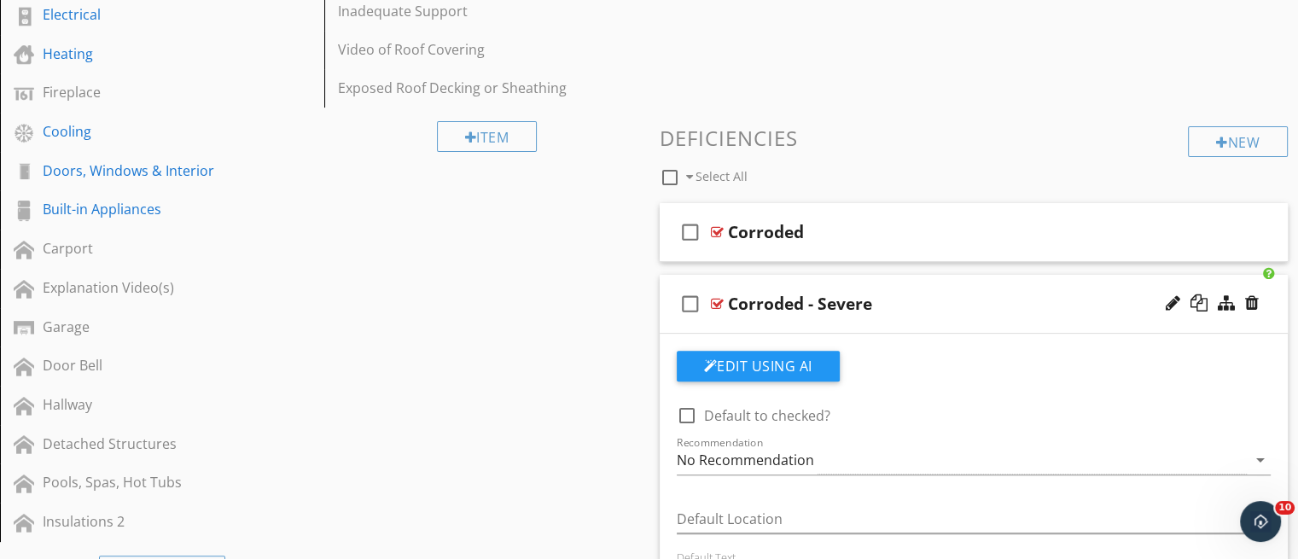
scroll to position [463, 0]
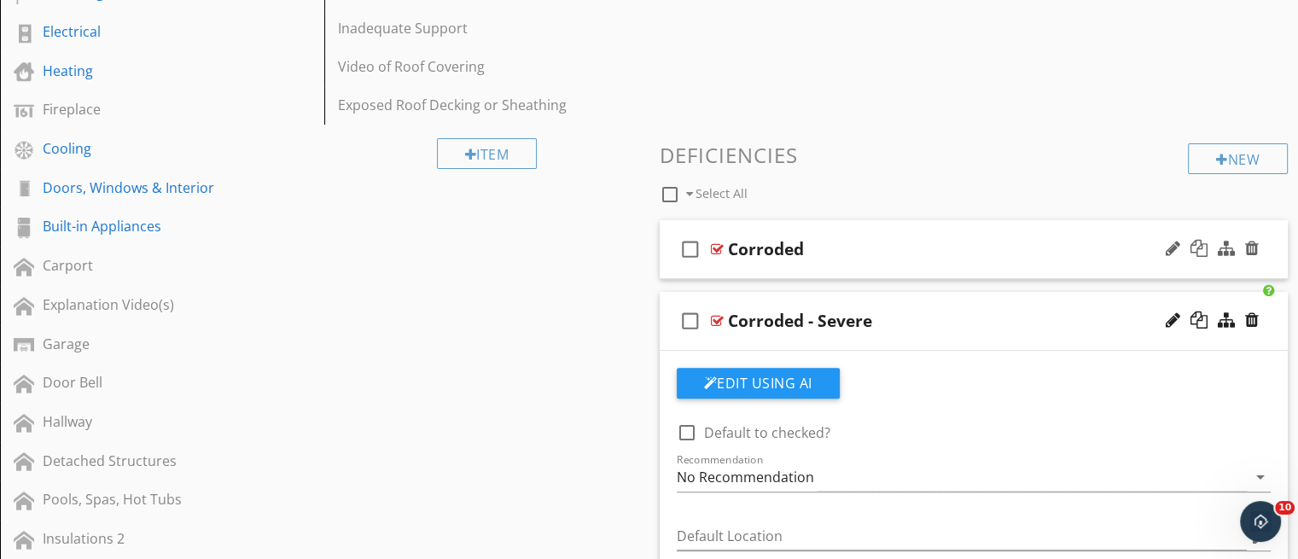
click at [1060, 255] on div "Corroded" at bounding box center [951, 249] width 446 height 20
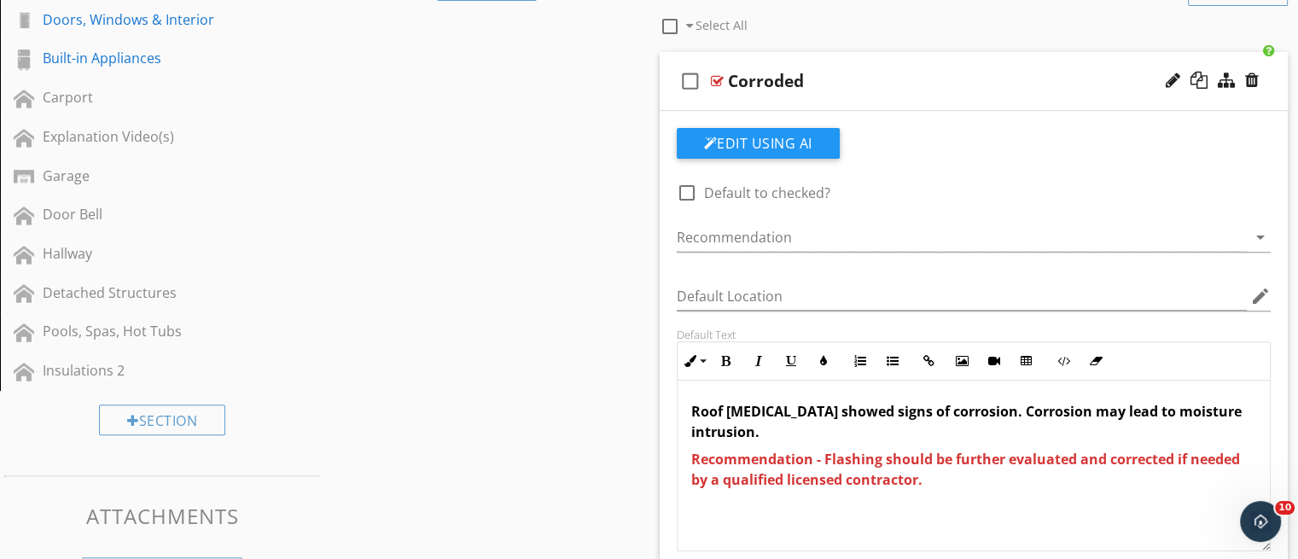
scroll to position [628, 0]
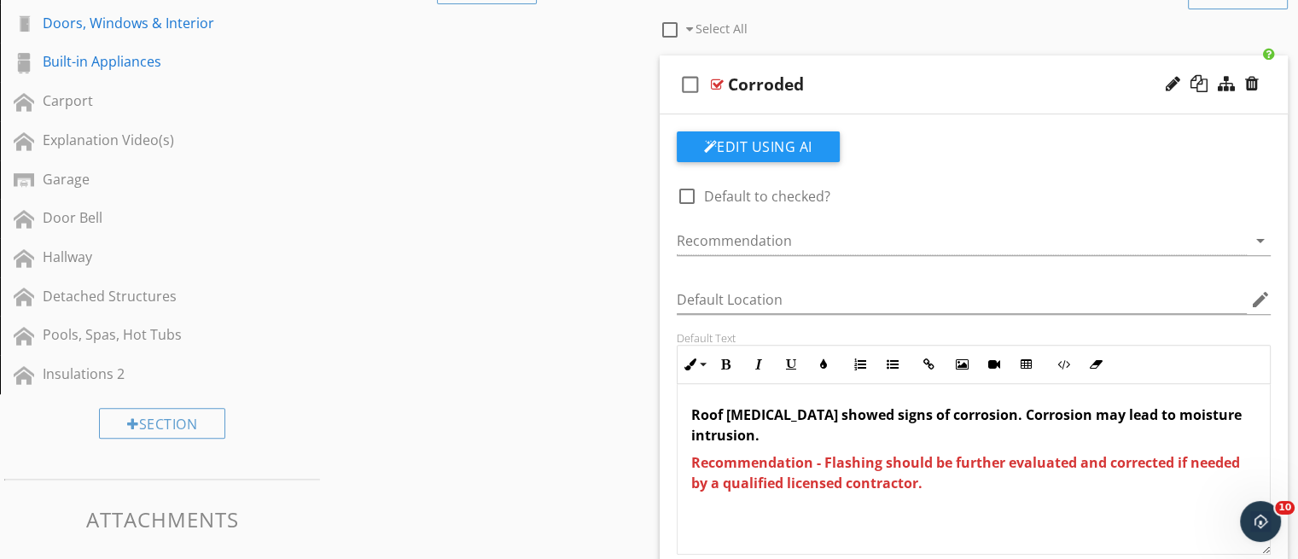
click at [1083, 108] on div "check_box_outline_blank Corroded" at bounding box center [974, 84] width 629 height 59
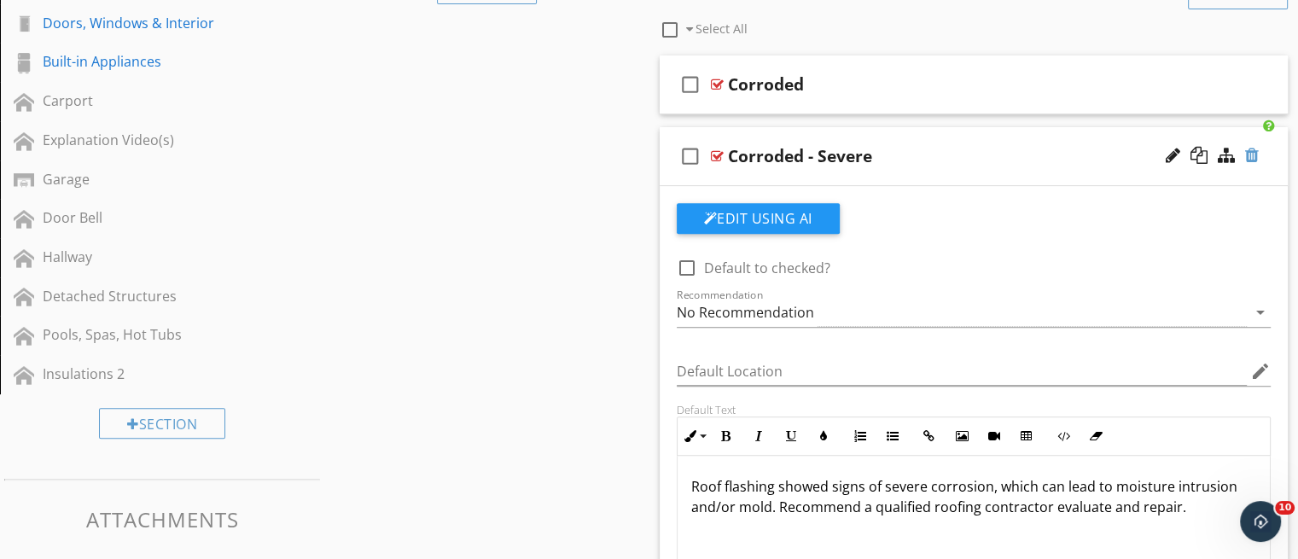
click at [1250, 160] on div at bounding box center [1252, 155] width 14 height 17
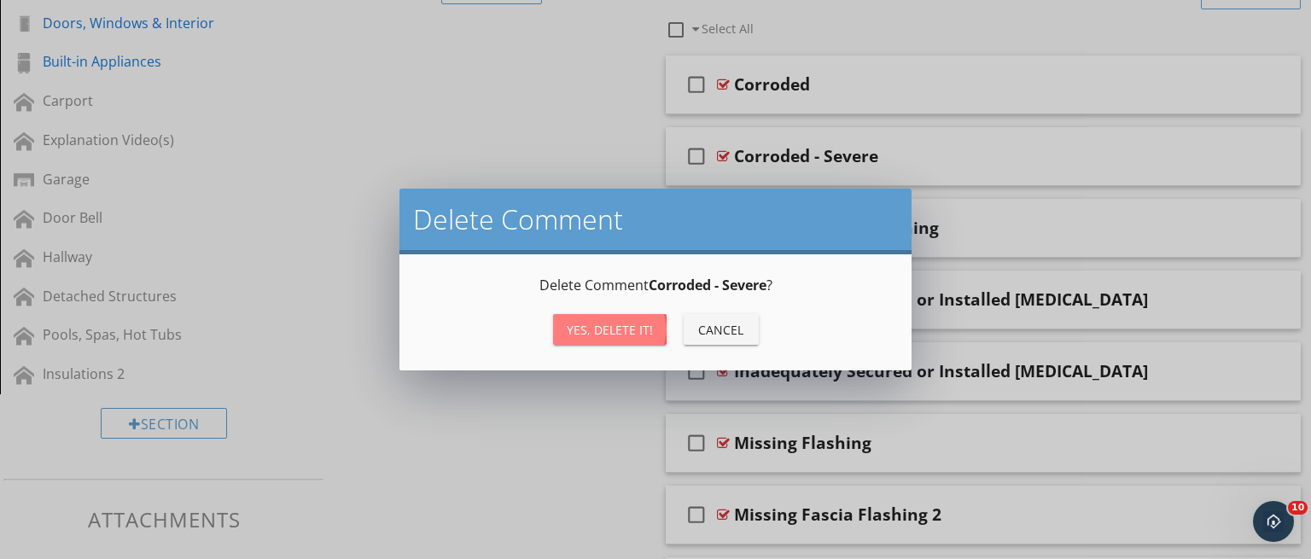
click at [617, 329] on div "Yes, Delete it!" at bounding box center [610, 330] width 86 height 18
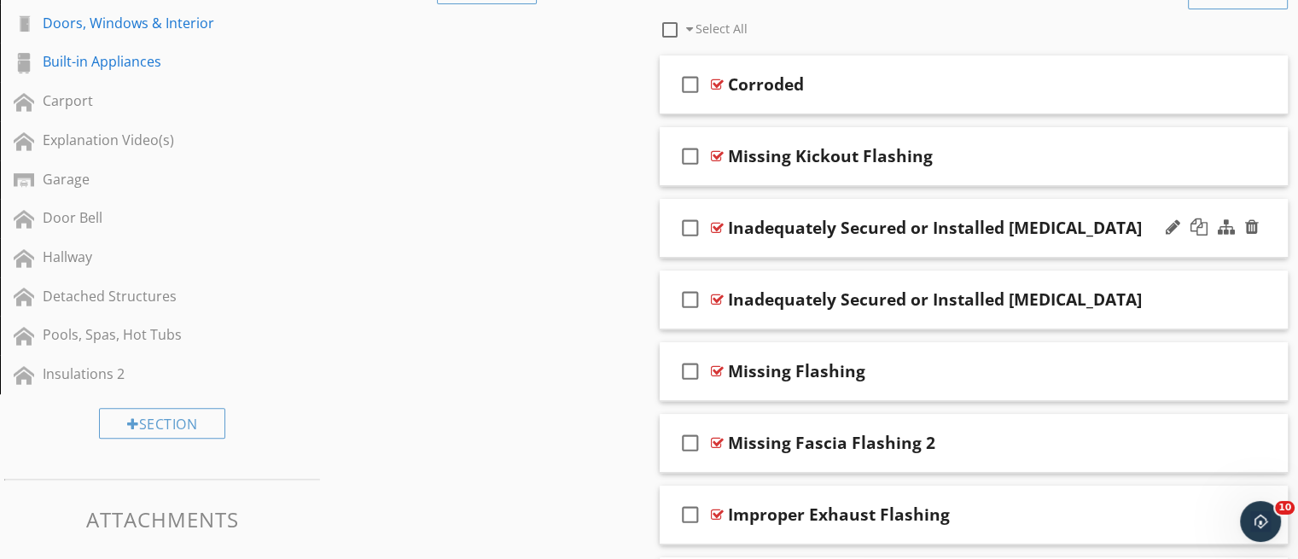
click at [1028, 246] on div "check_box_outline_blank Inadequately Secured or Installed Flashing" at bounding box center [974, 228] width 629 height 59
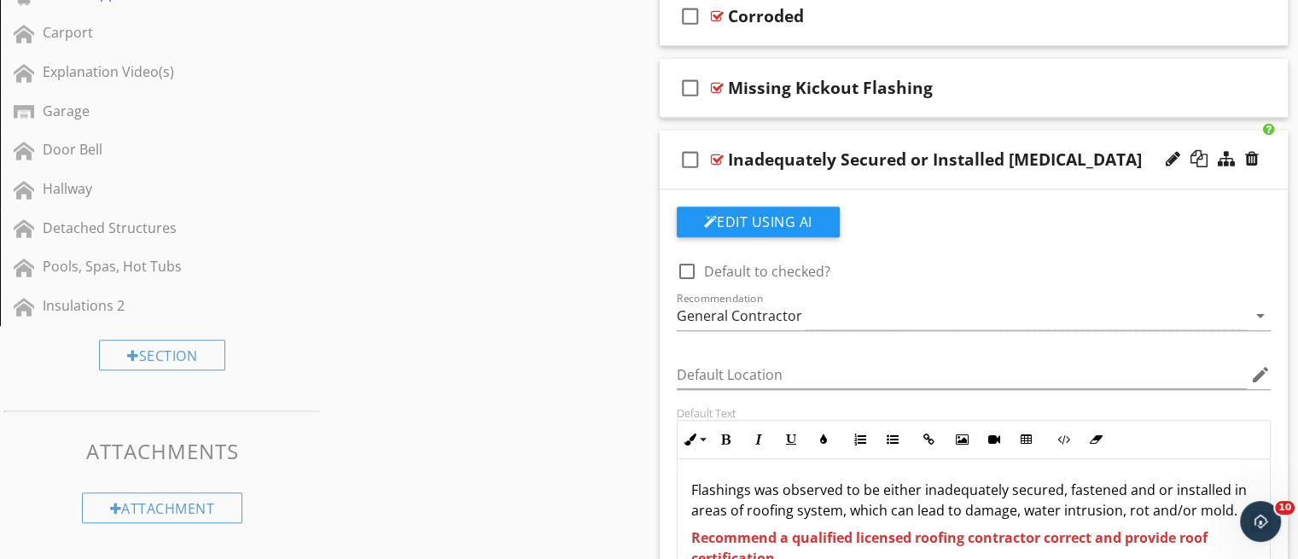
scroll to position [689, 0]
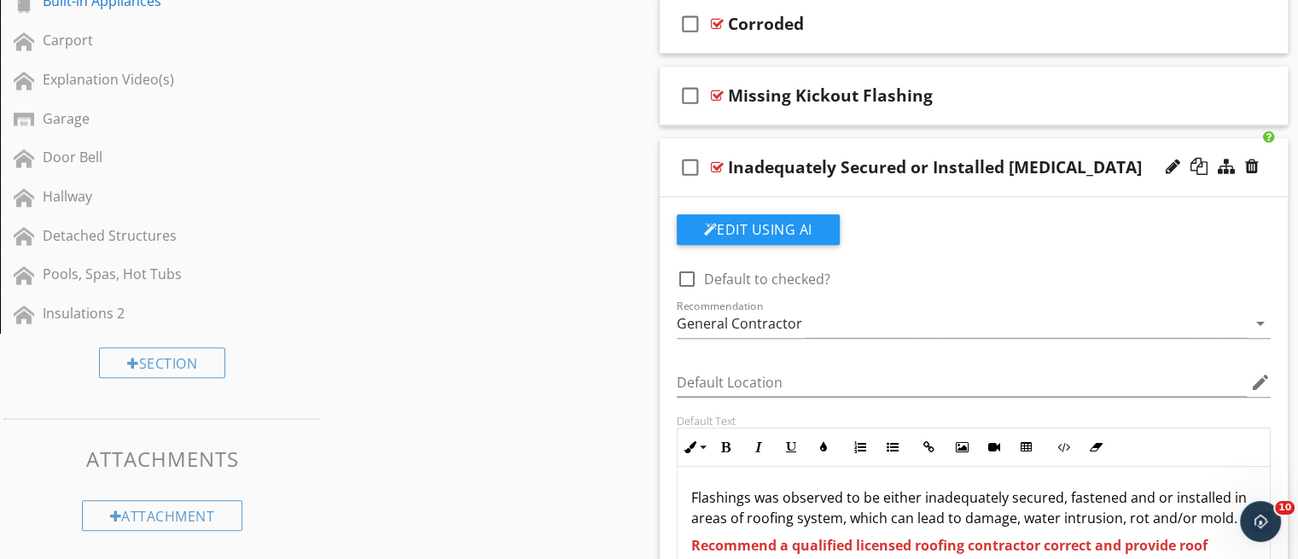
click at [957, 189] on div "check_box_outline_blank Inadequately Secured or Installed Flashing" at bounding box center [974, 167] width 629 height 59
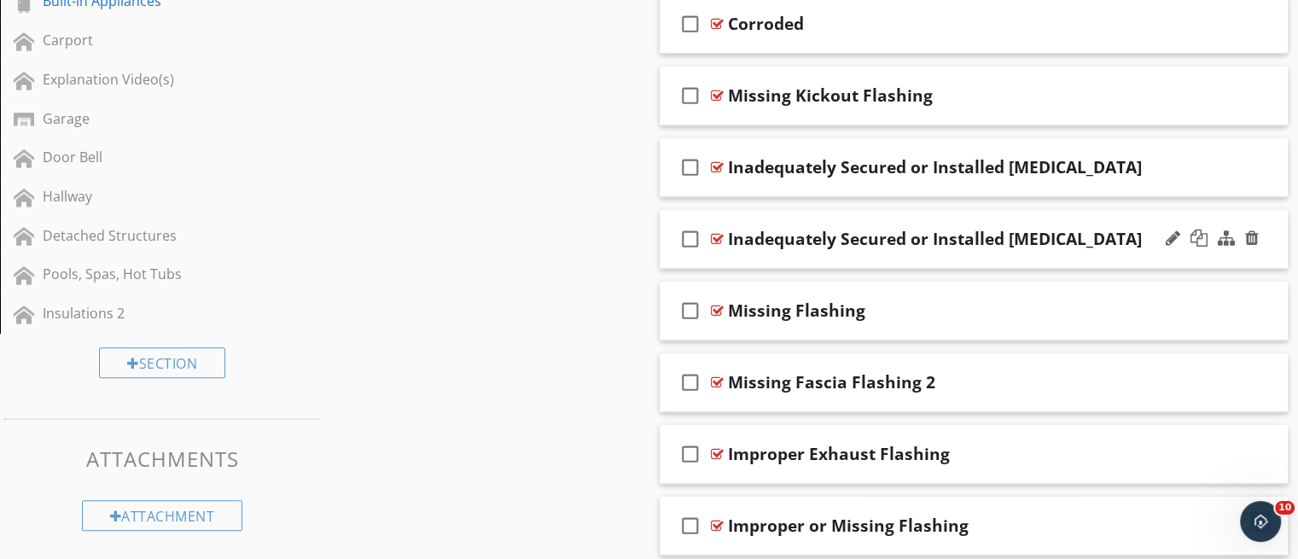
click at [901, 259] on div "check_box_outline_blank Inadequately Secured or Installed Flashing" at bounding box center [974, 239] width 629 height 59
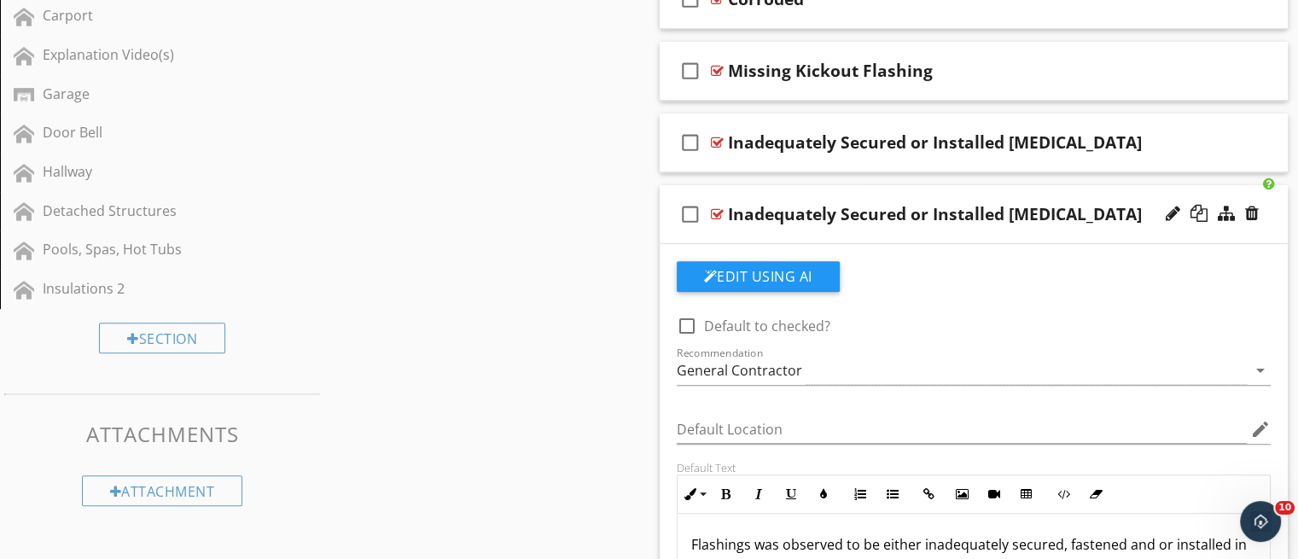
scroll to position [692, 0]
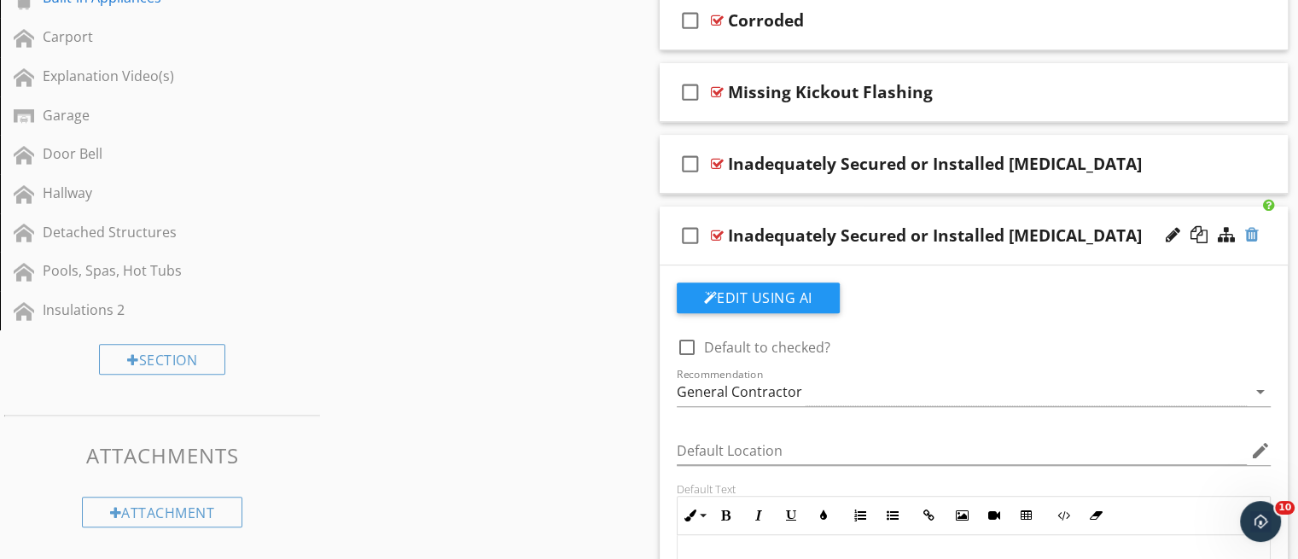
click at [1246, 237] on div at bounding box center [1252, 234] width 14 height 17
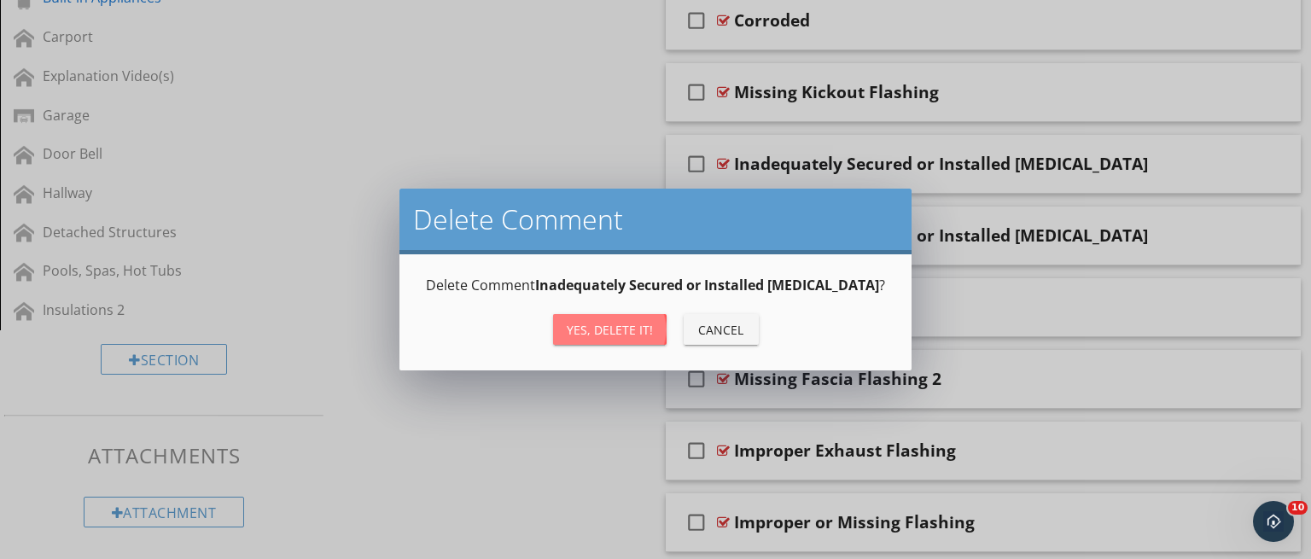
click at [635, 324] on div "Yes, Delete it!" at bounding box center [610, 330] width 86 height 18
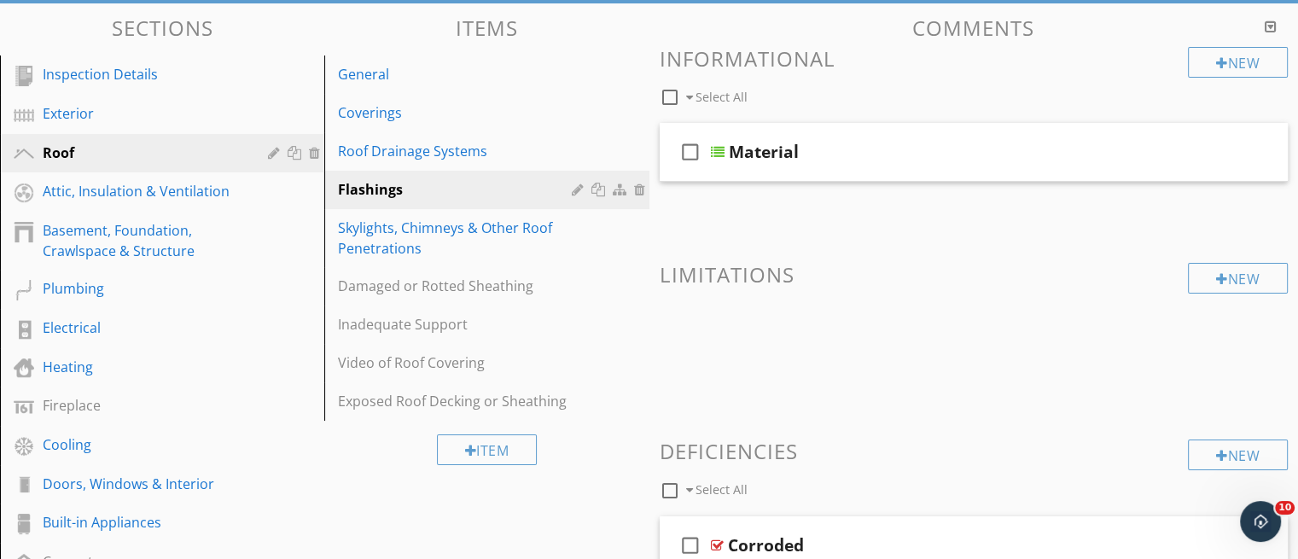
scroll to position [166, 0]
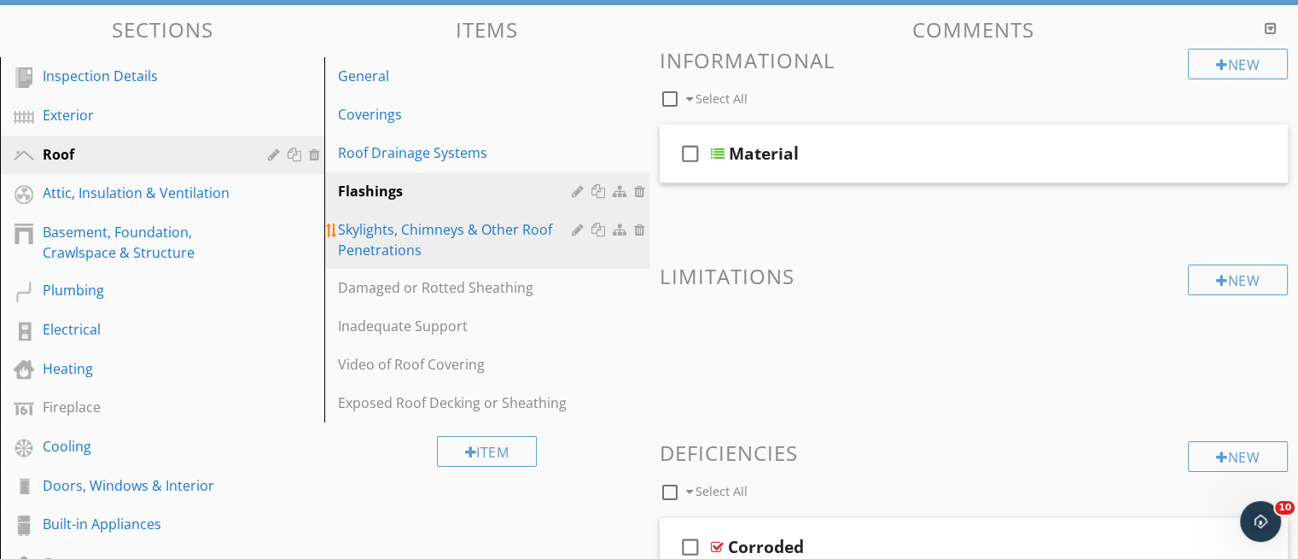
click at [477, 232] on div "Skylights, Chimneys & Other Roof Penetrations" at bounding box center [457, 239] width 238 height 41
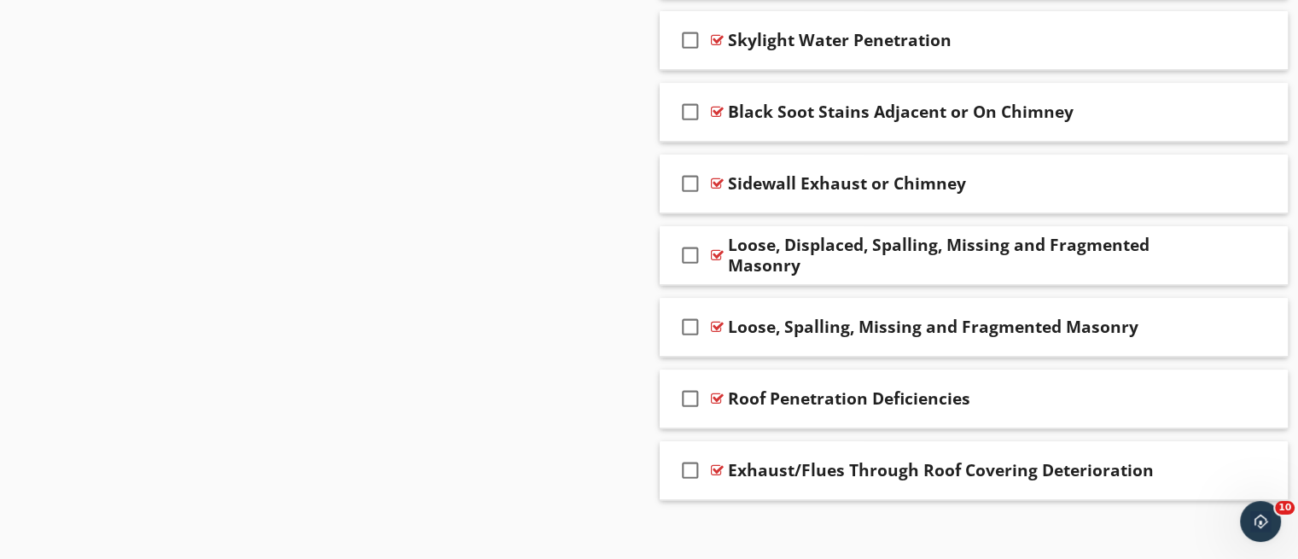
scroll to position [1658, 0]
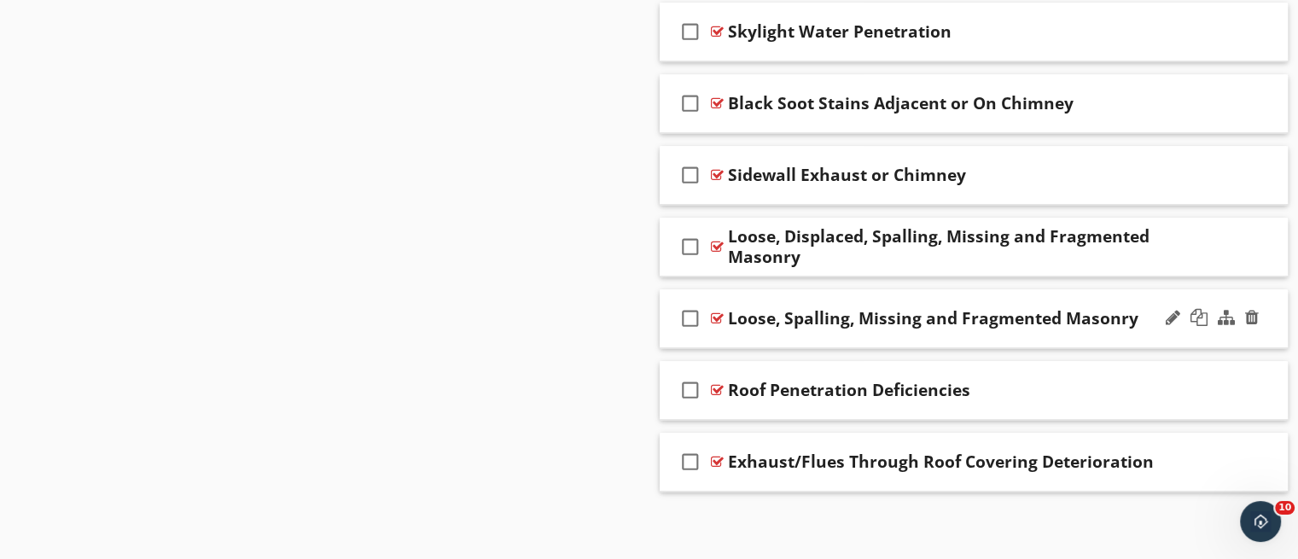
click at [836, 339] on div "check_box_outline_blank Loose, Spalling, Missing and Fragmented Masonry" at bounding box center [974, 318] width 629 height 59
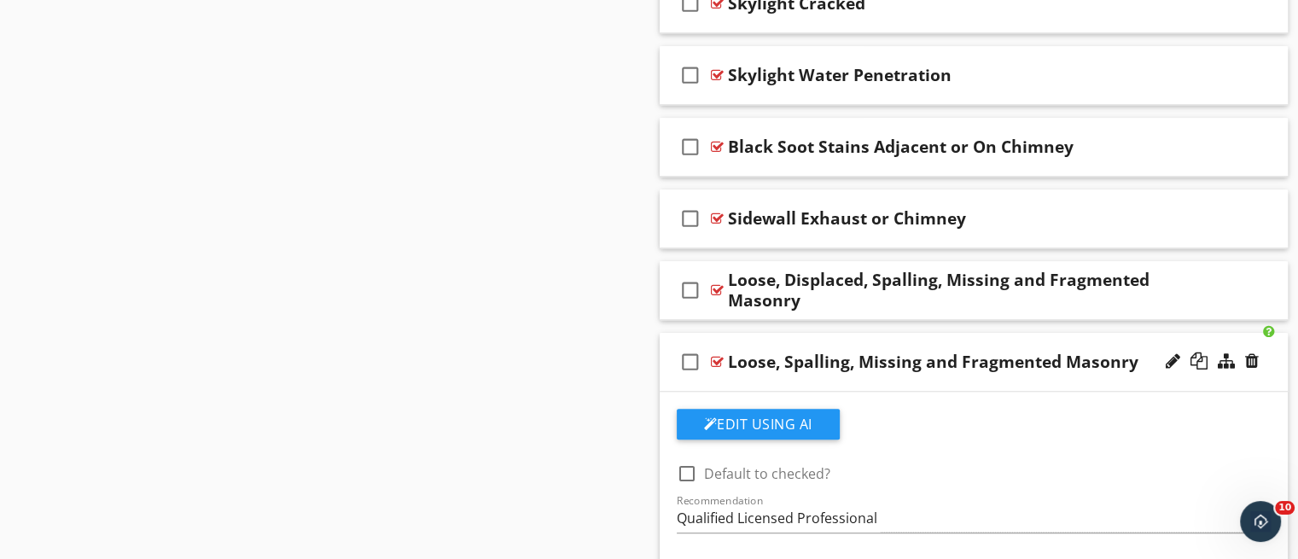
scroll to position [1600, 0]
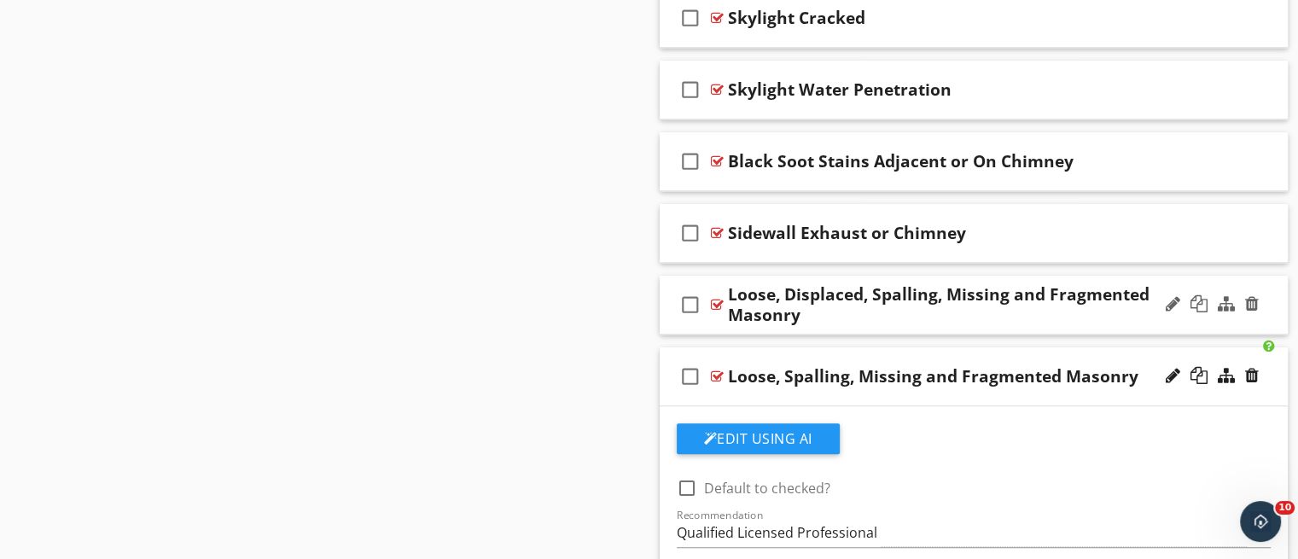
click at [983, 321] on div "Loose, Displaced, Spalling, Missing and Fragmented Masonry" at bounding box center [951, 304] width 446 height 41
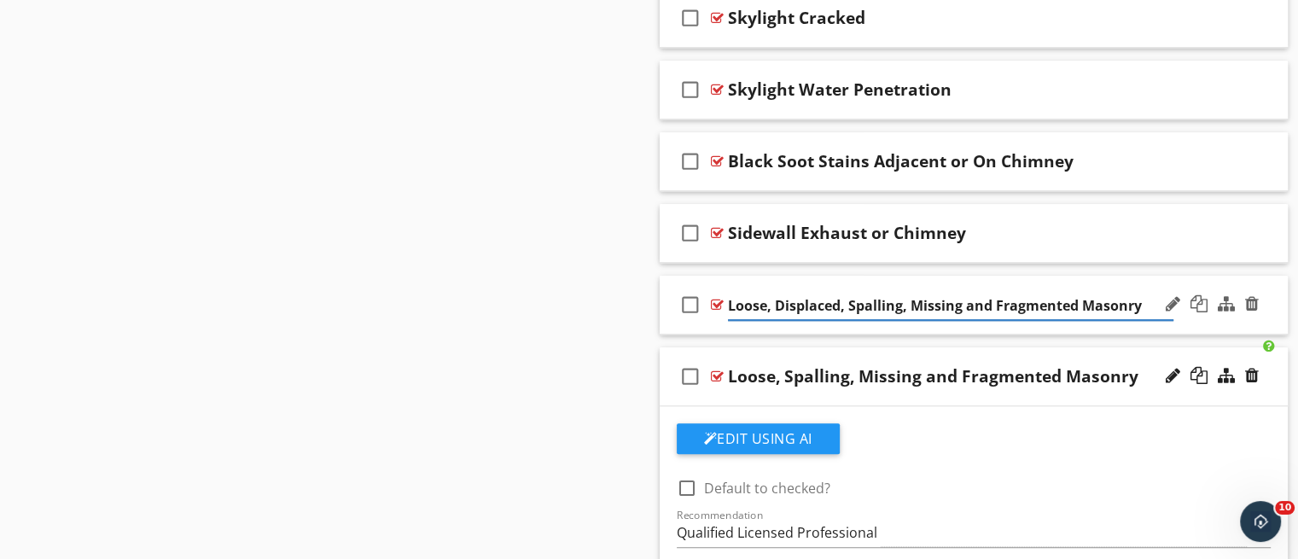
click at [983, 321] on div "check_box_outline_blank Loose, Displaced, Spalling, Missing and Fragmented Maso…" at bounding box center [974, 305] width 629 height 59
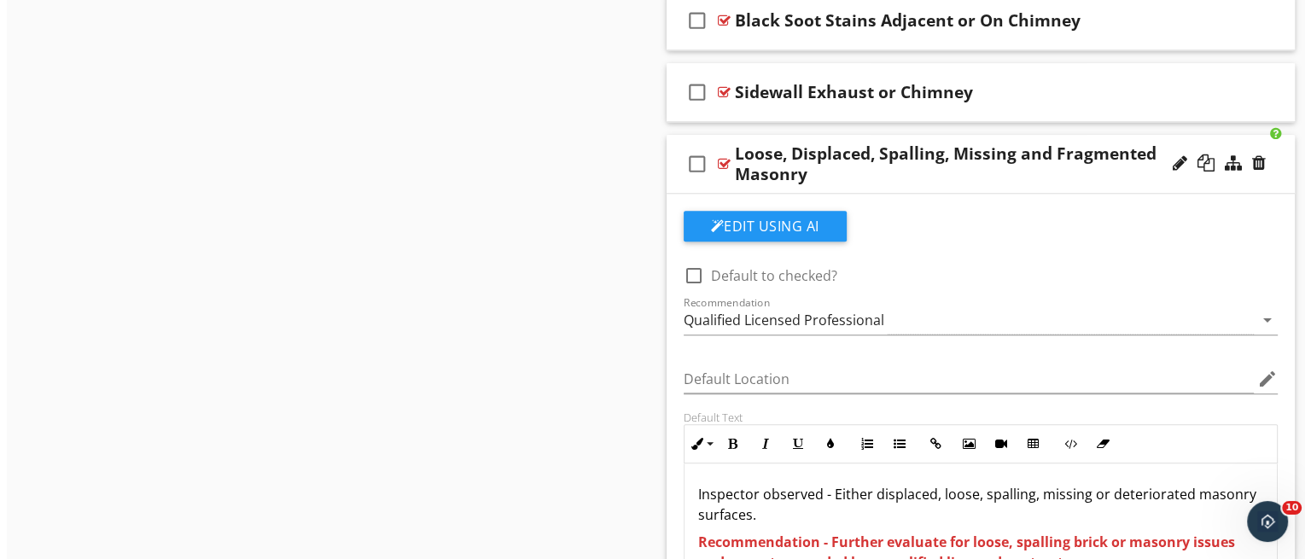
scroll to position [1683, 0]
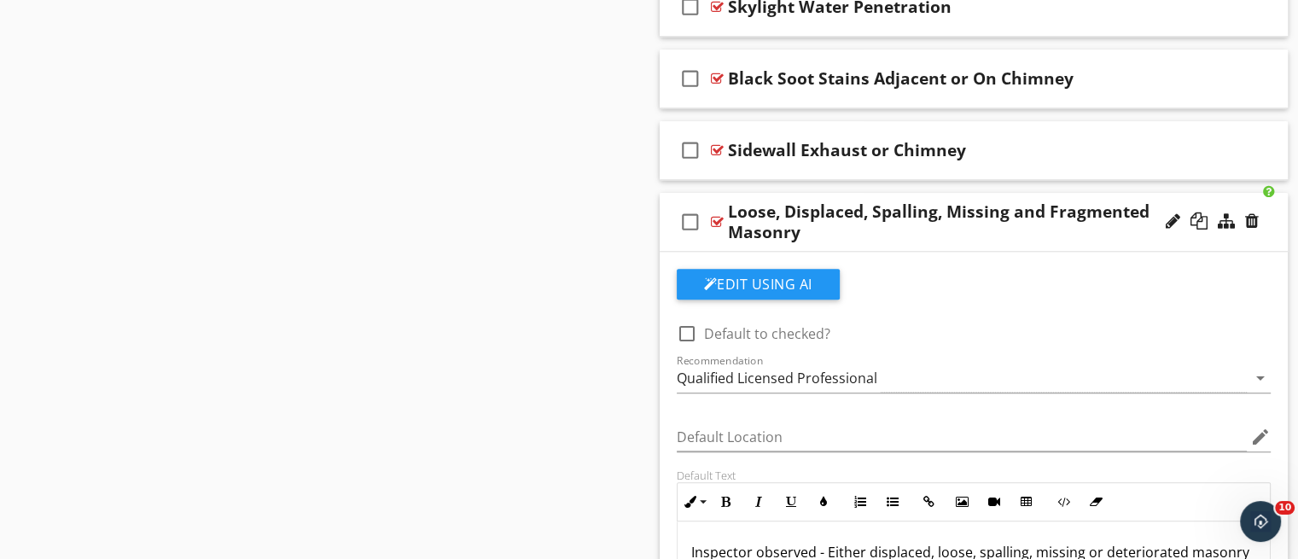
click at [1004, 235] on div "Loose, Displaced, Spalling, Missing and Fragmented Masonry" at bounding box center [951, 221] width 446 height 41
click at [1016, 244] on div "check_box_outline_blank Loose, Displaced, Spalling, Missing and Fragmented Maso…" at bounding box center [974, 222] width 629 height 59
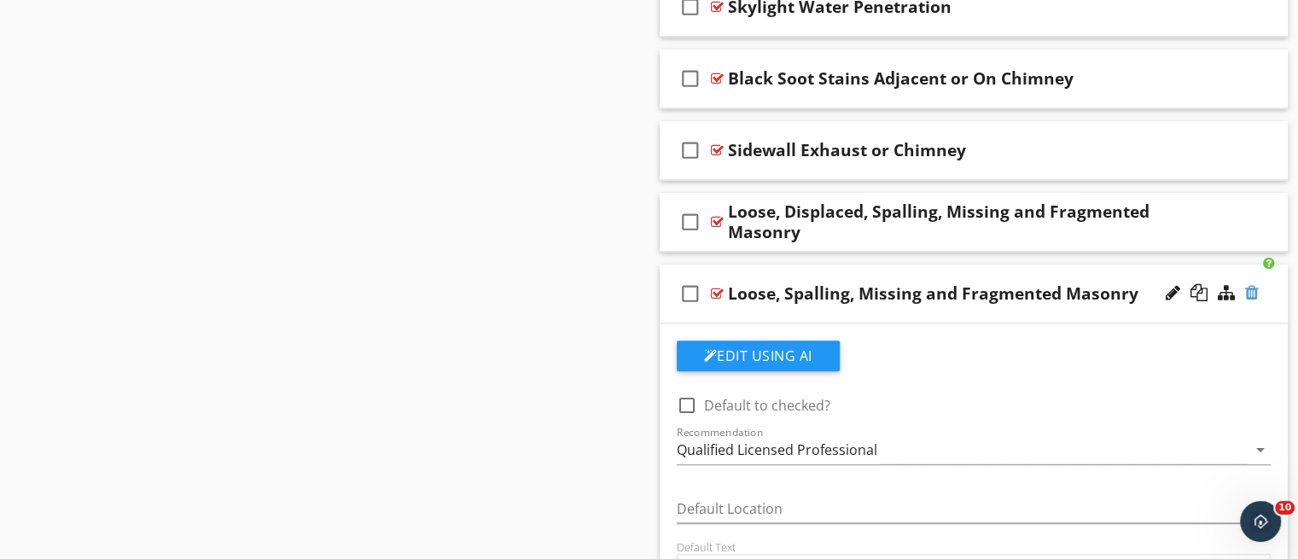
click at [1252, 294] on div at bounding box center [1252, 292] width 14 height 17
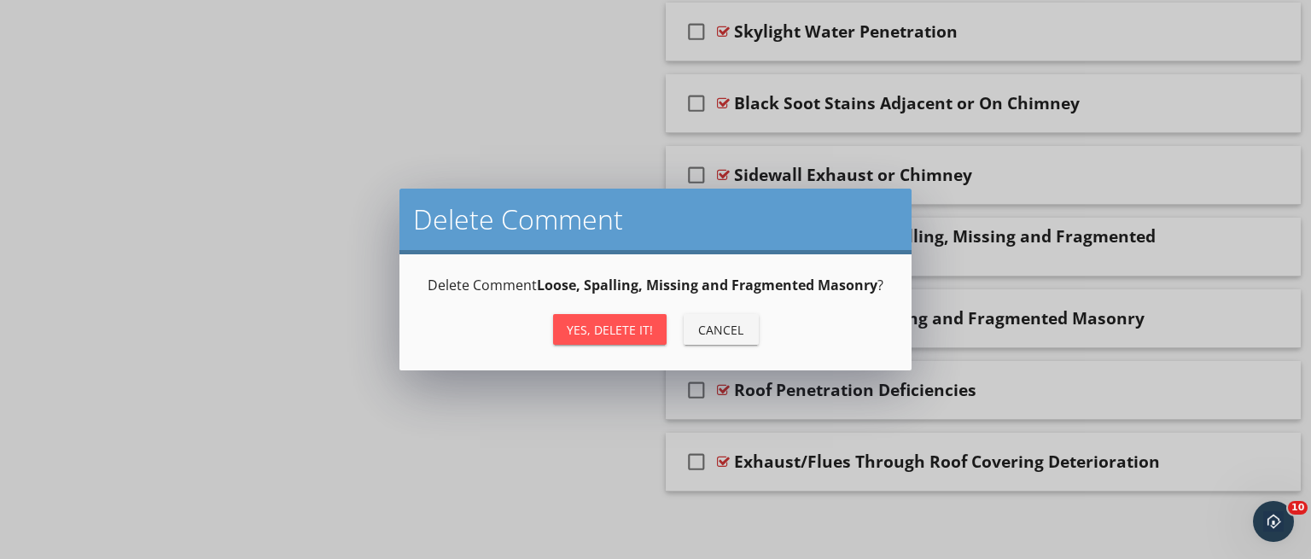
click at [574, 324] on div "Yes, Delete it!" at bounding box center [610, 330] width 86 height 18
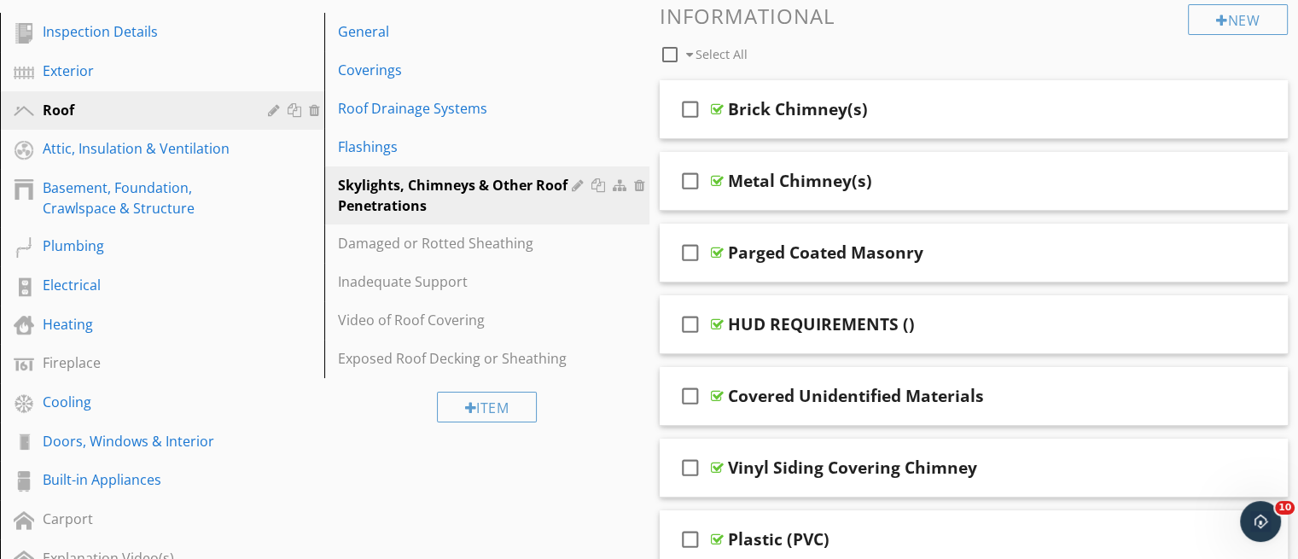
scroll to position [207, 0]
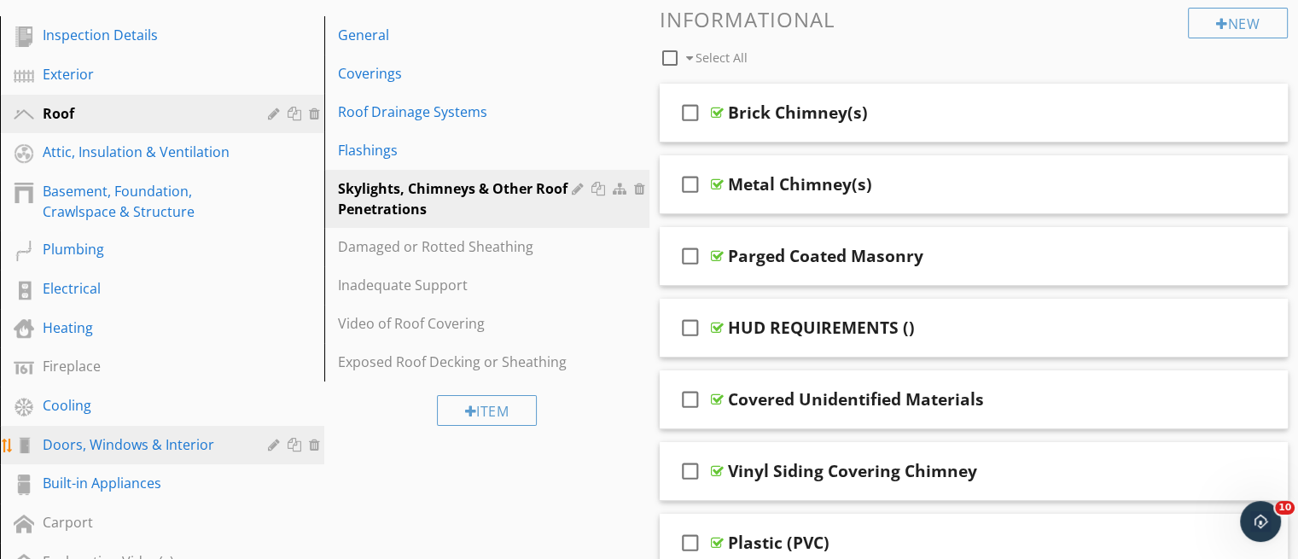
click at [126, 447] on div "Doors, Windows & Interior" at bounding box center [143, 444] width 201 height 20
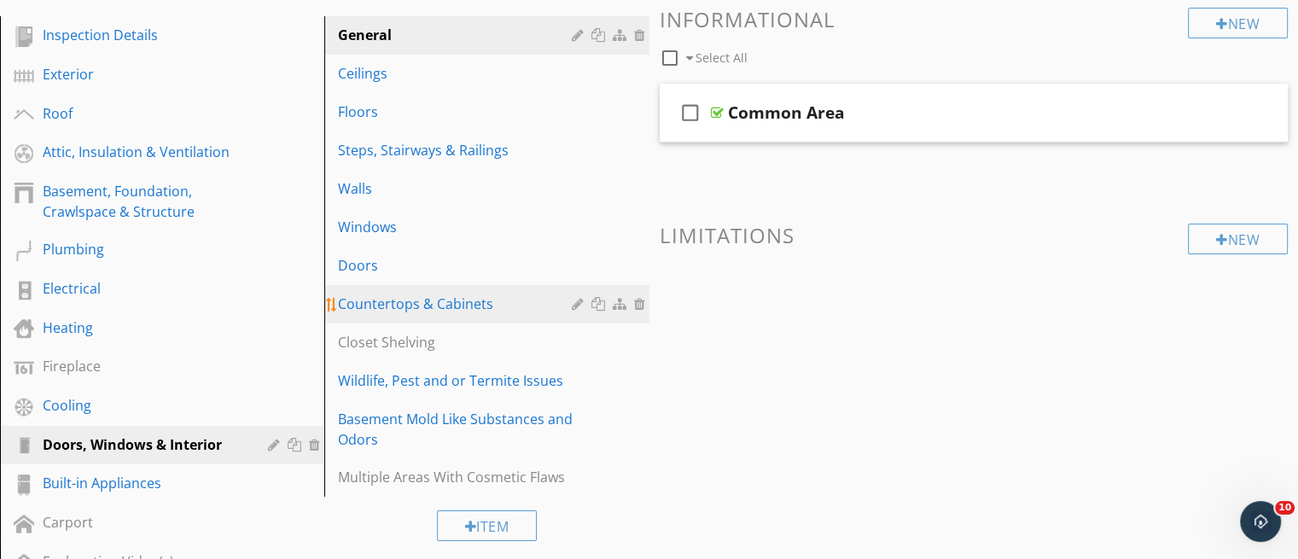
click at [450, 301] on div "Countertops & Cabinets" at bounding box center [457, 304] width 238 height 20
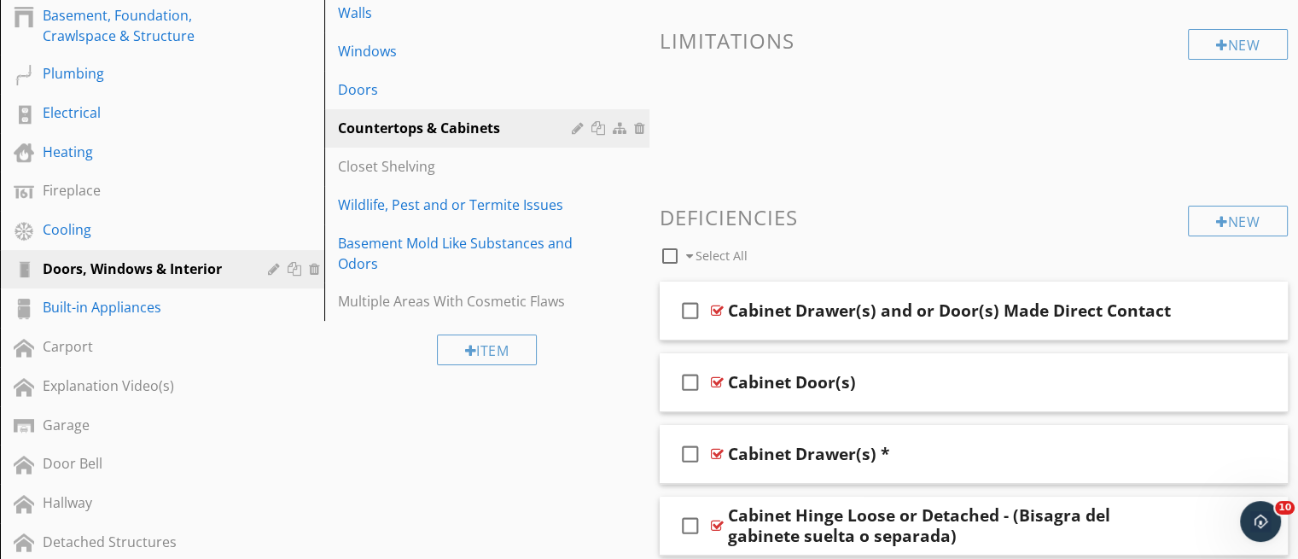
scroll to position [380, 0]
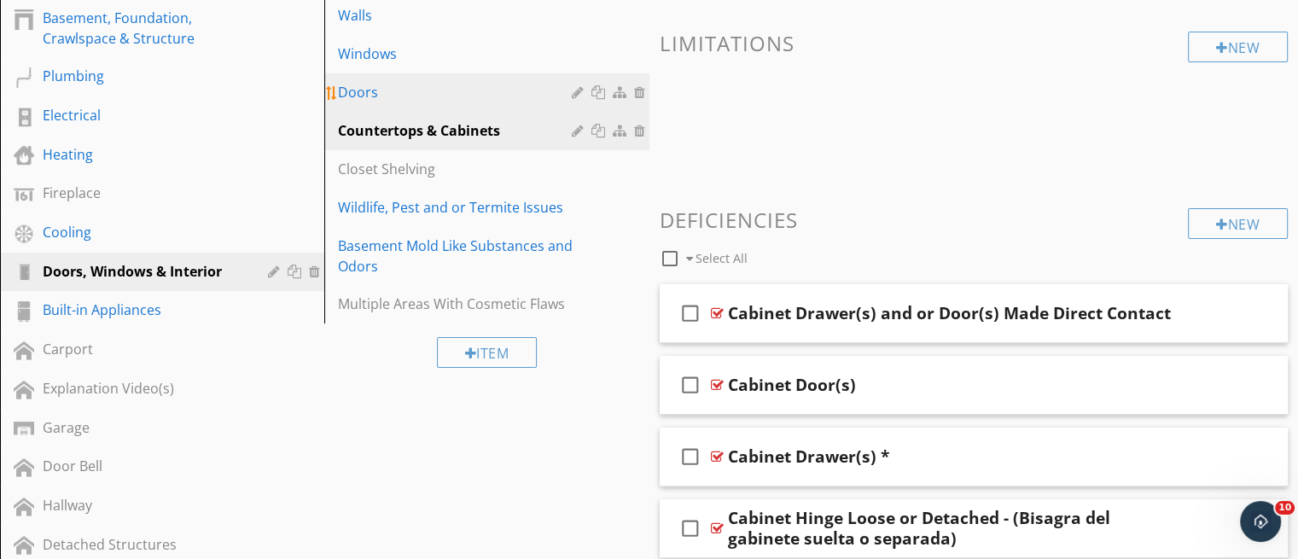
click at [386, 86] on div "Doors" at bounding box center [457, 92] width 238 height 20
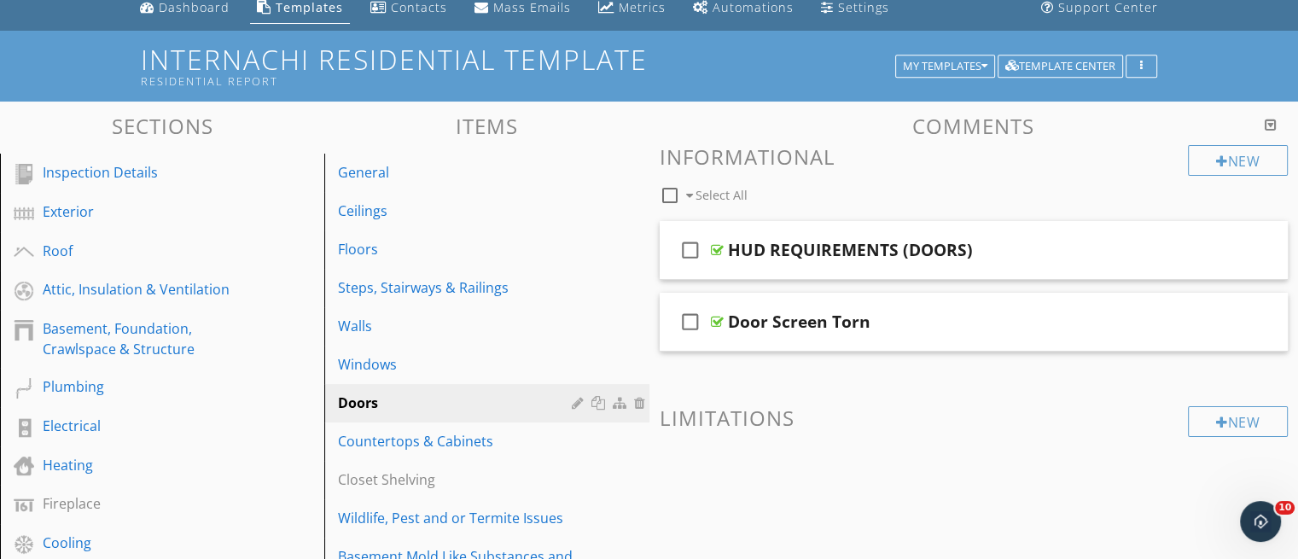
scroll to position [67, 0]
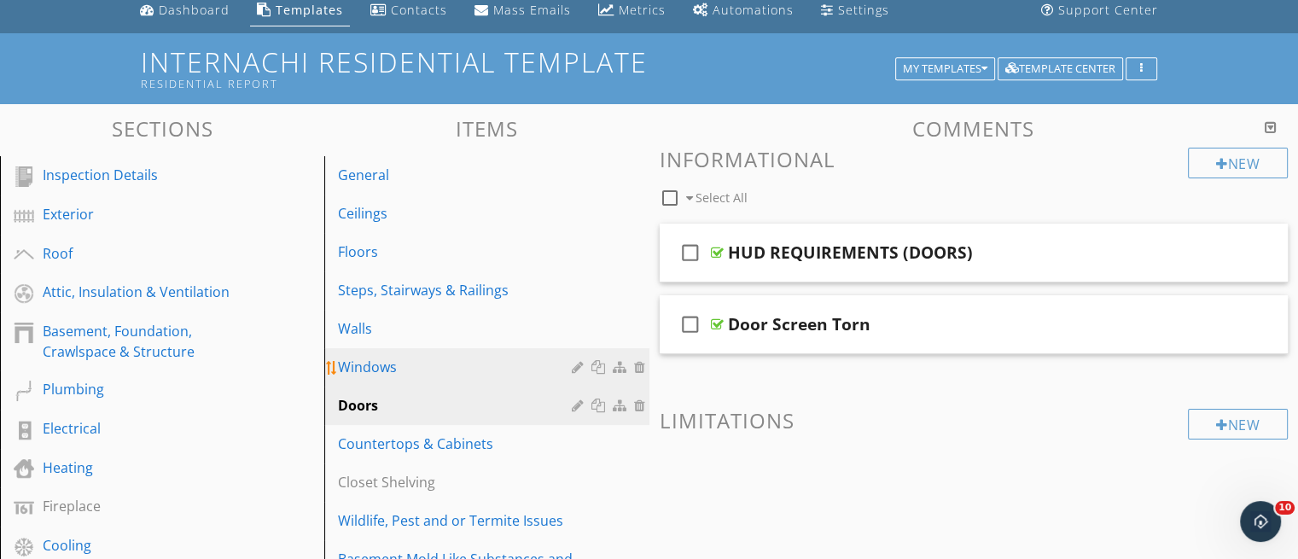
click at [355, 365] on div "Windows" at bounding box center [457, 367] width 238 height 20
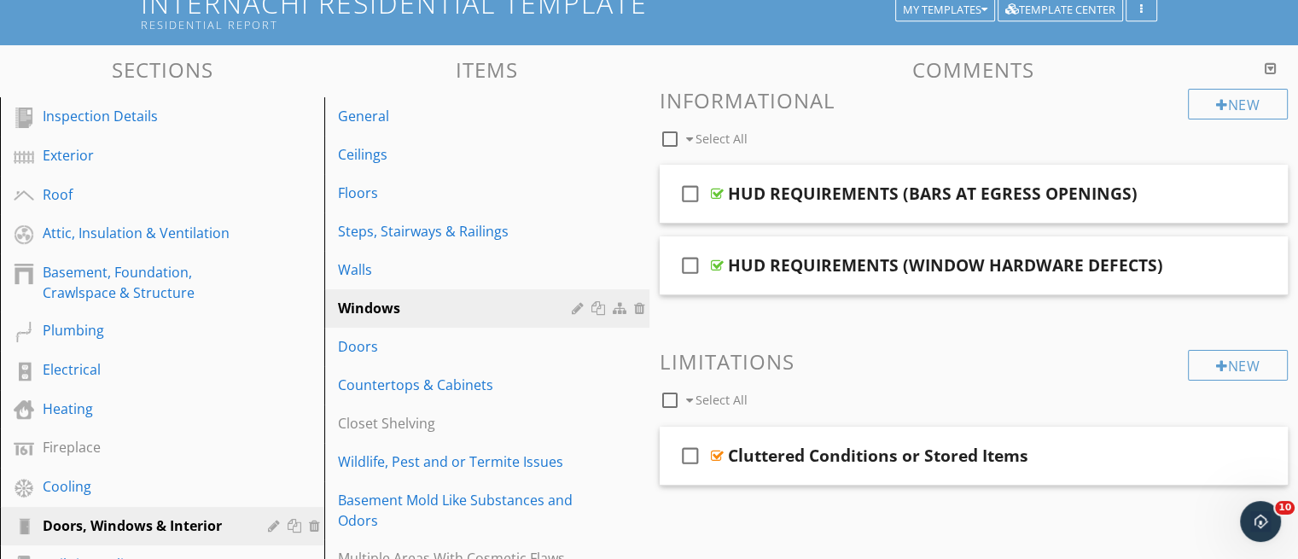
scroll to position [116, 0]
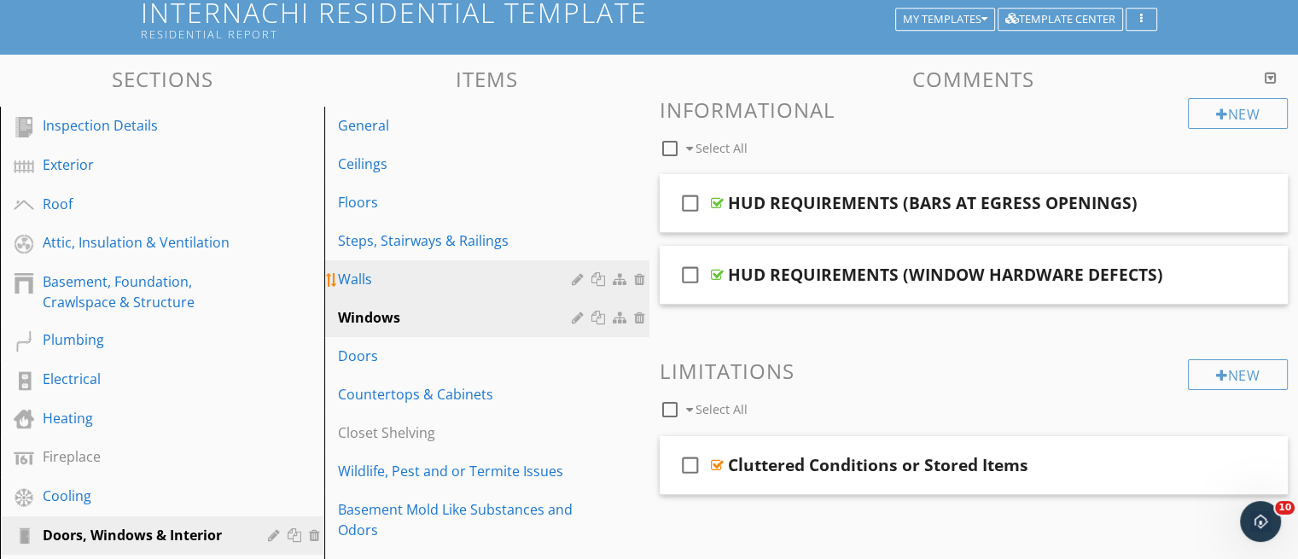
click at [399, 277] on div "Walls" at bounding box center [457, 279] width 238 height 20
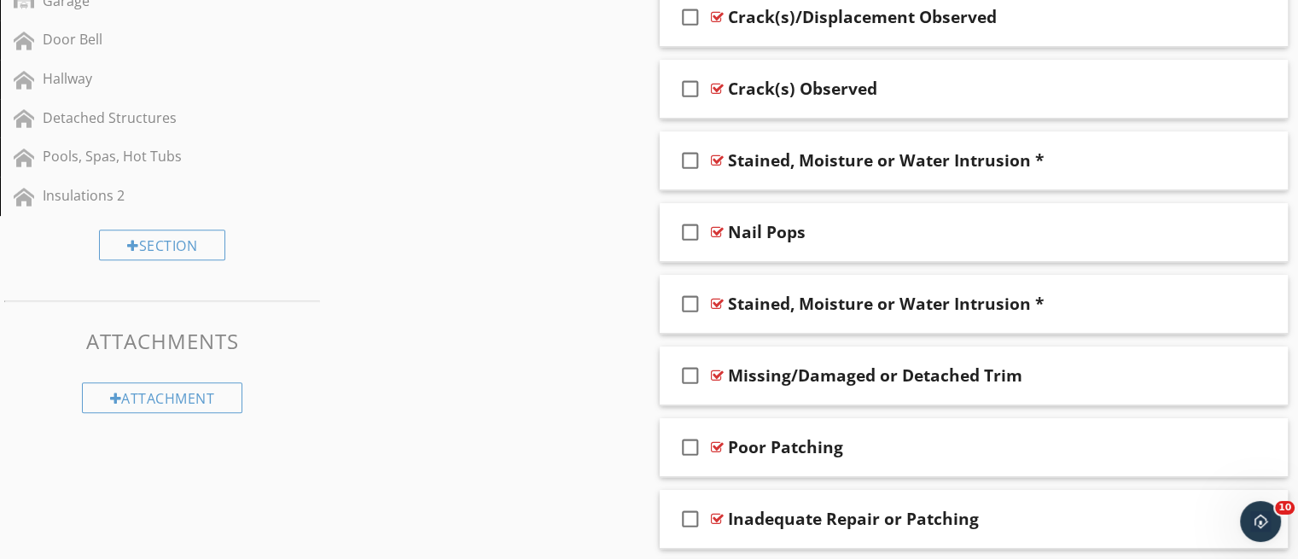
scroll to position [0, 0]
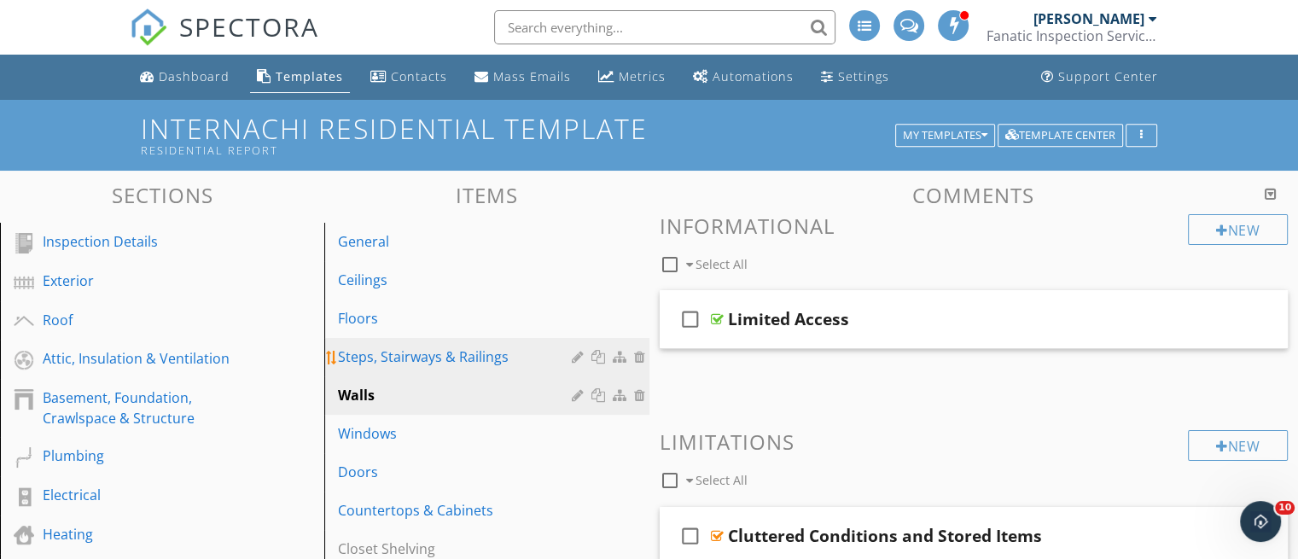
click at [409, 358] on div "Steps, Stairways & Railings" at bounding box center [457, 357] width 238 height 20
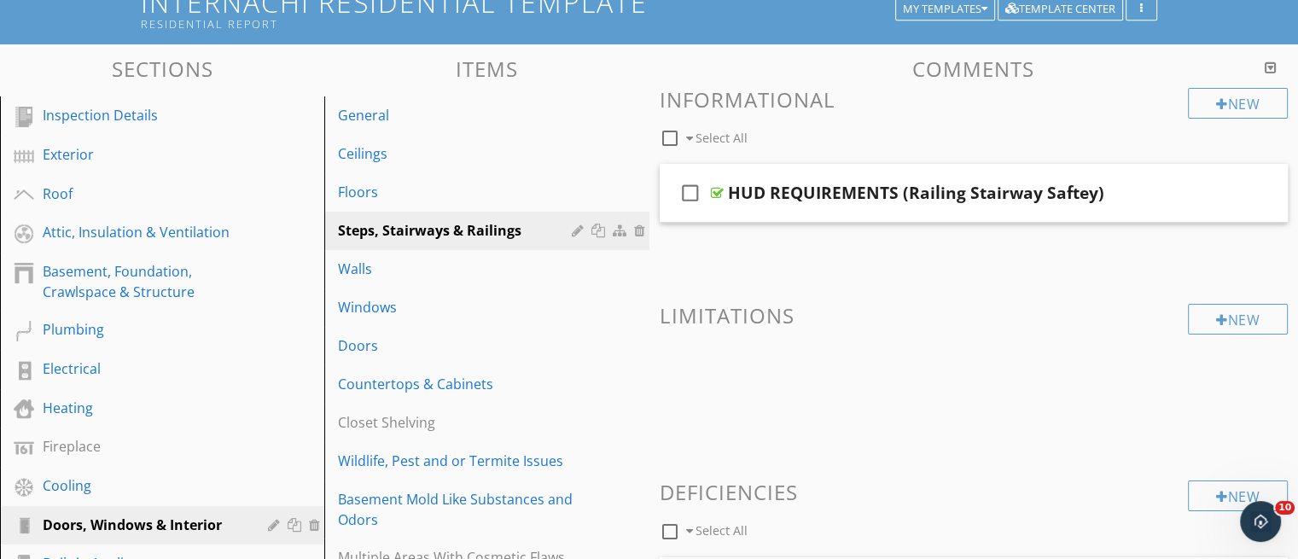
scroll to position [123, 0]
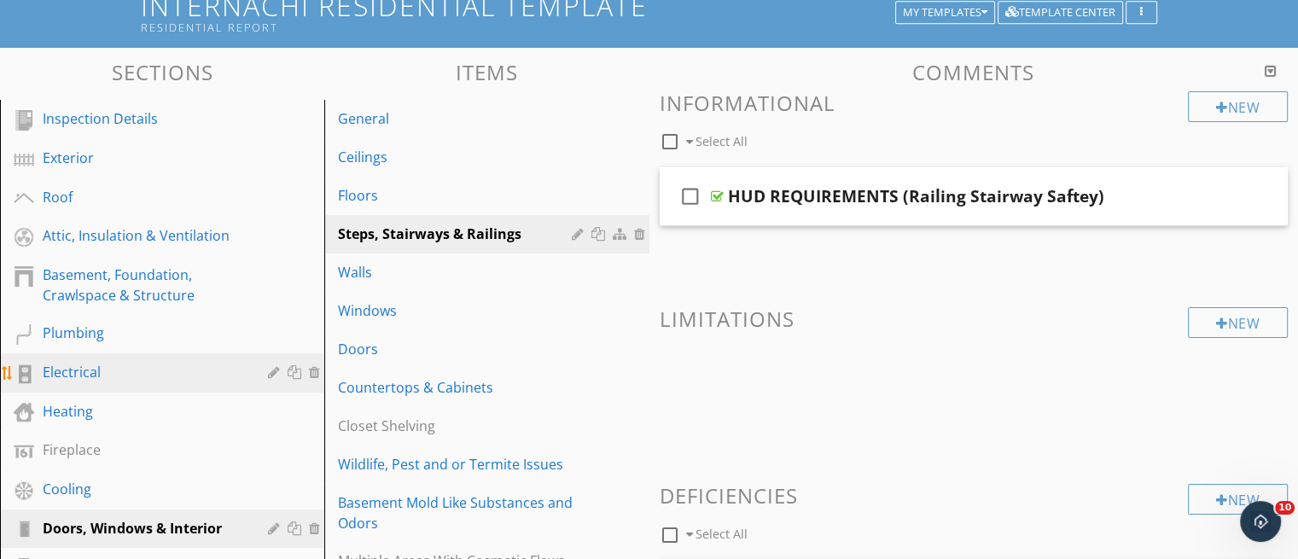
click at [162, 376] on div "Electrical" at bounding box center [143, 372] width 201 height 20
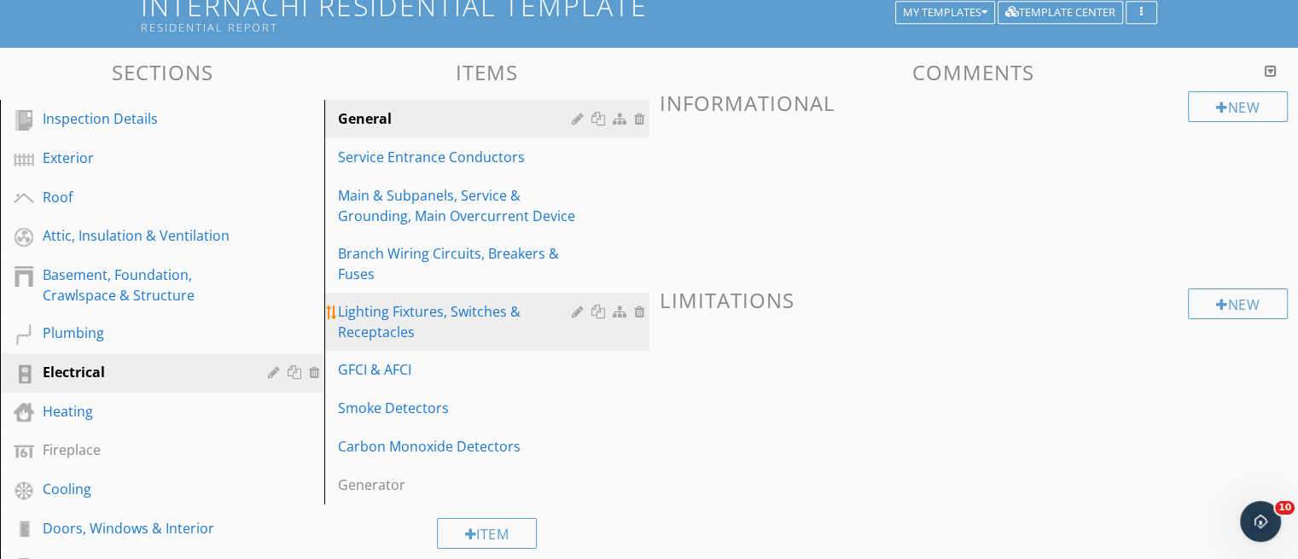
click at [383, 327] on div "Lighting Fixtures, Switches & Receptacles" at bounding box center [457, 321] width 238 height 41
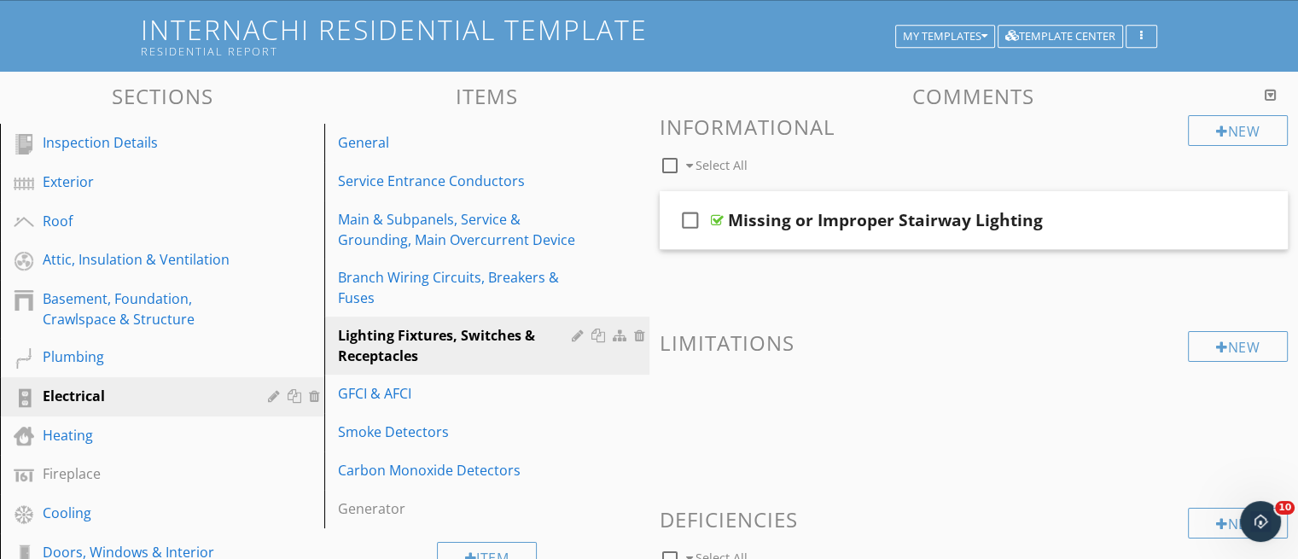
scroll to position [94, 0]
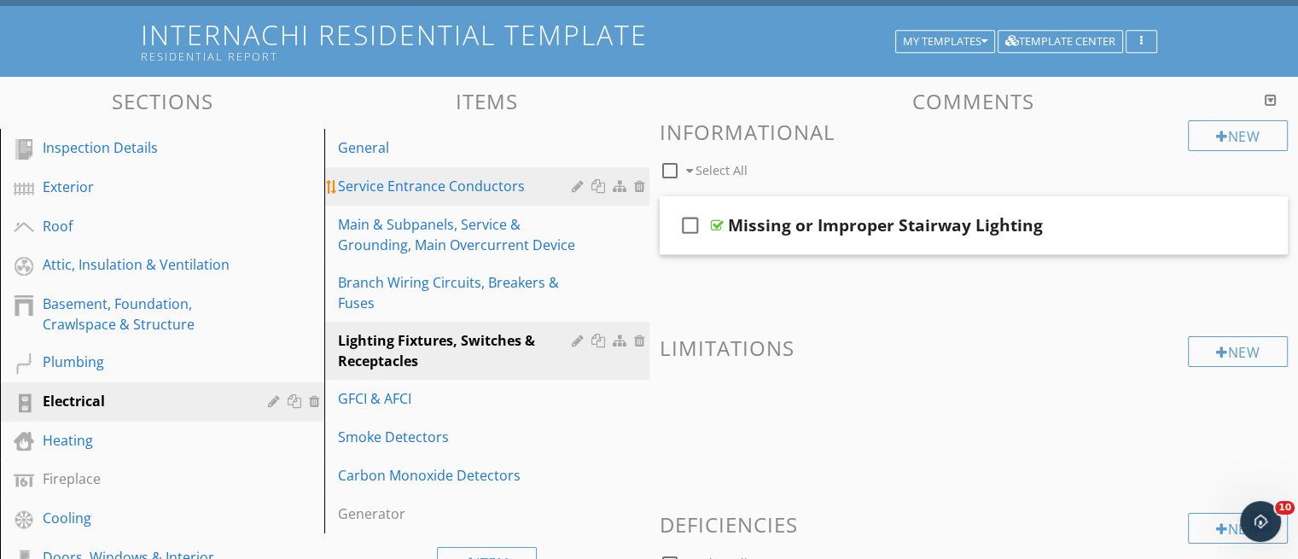
click at [452, 204] on link "Service Entrance Conductors" at bounding box center [488, 186] width 319 height 38
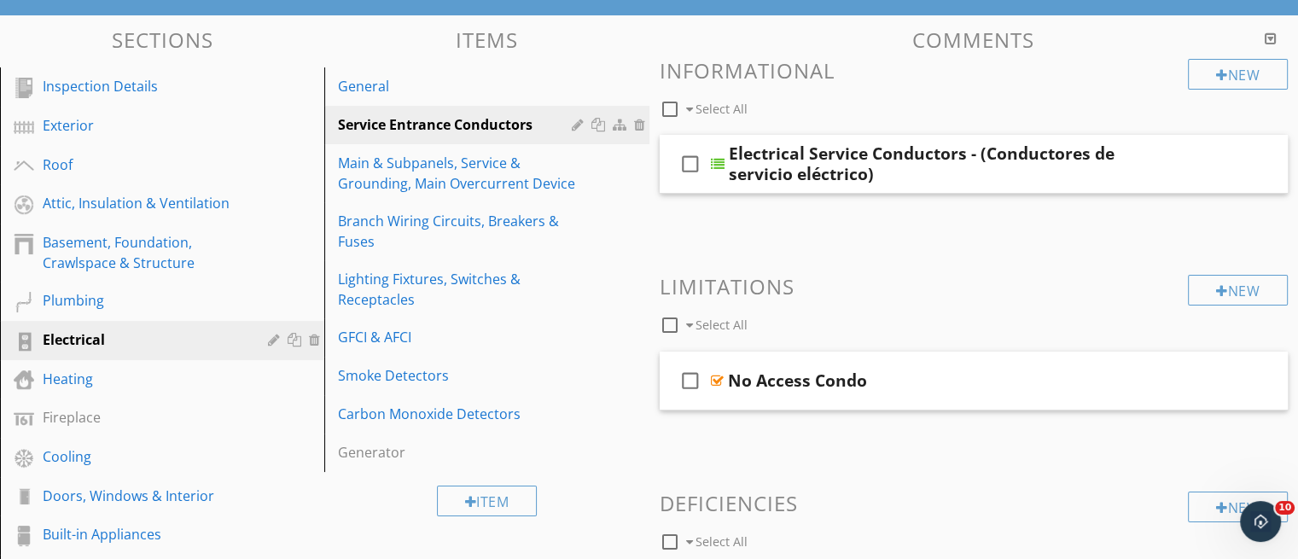
scroll to position [149, 0]
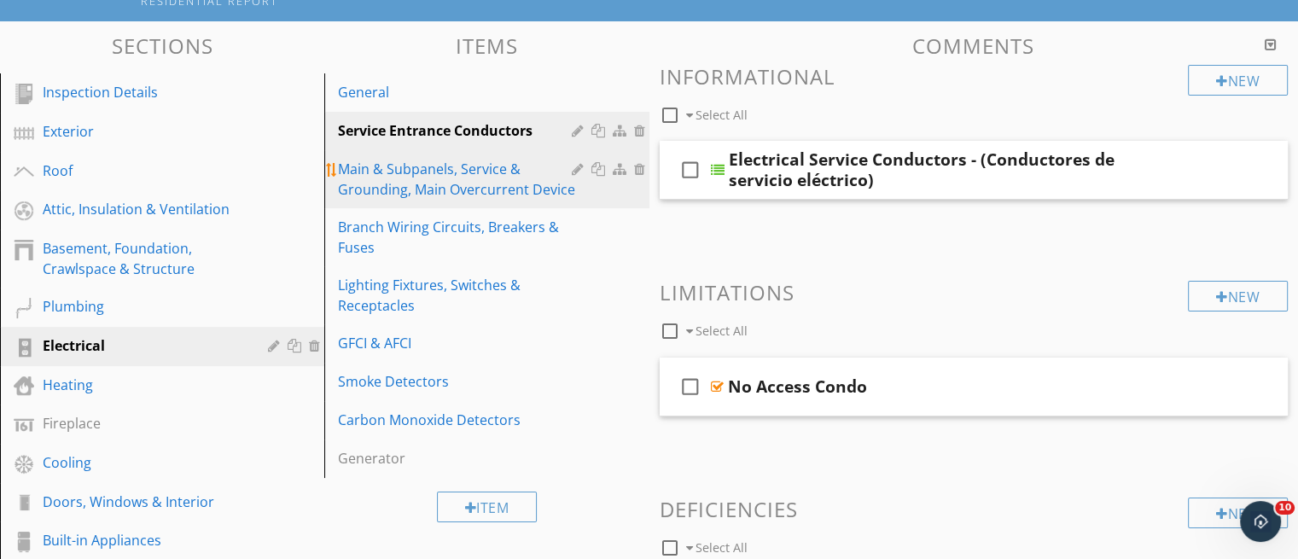
click at [465, 188] on div "Main & Subpanels, Service & Grounding, Main Overcurrent Device" at bounding box center [457, 179] width 238 height 41
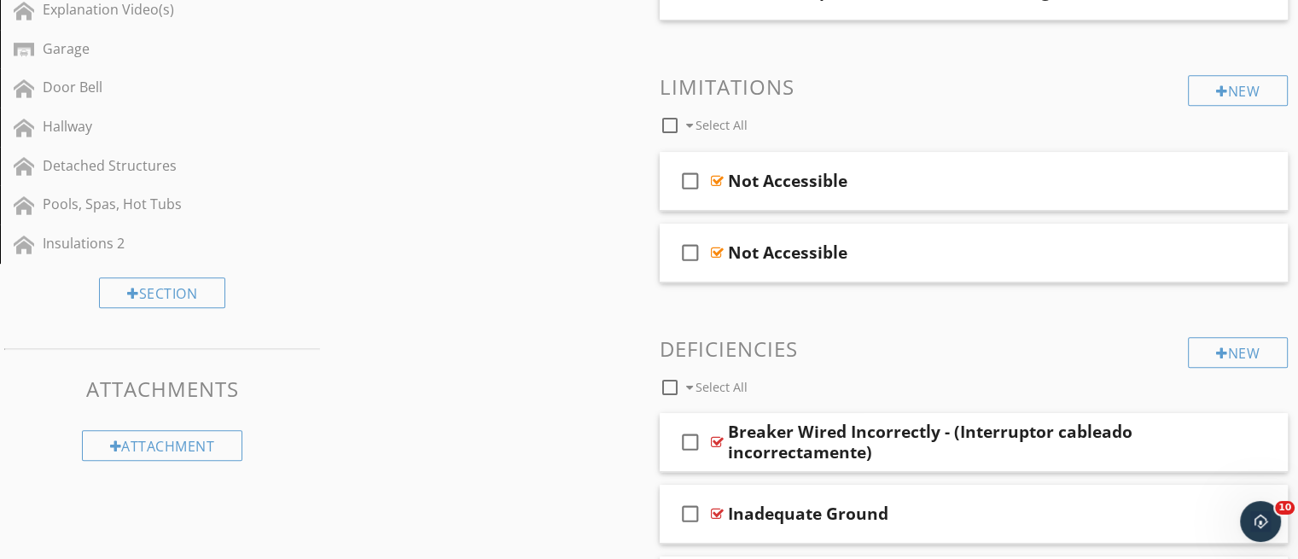
scroll to position [769, 0]
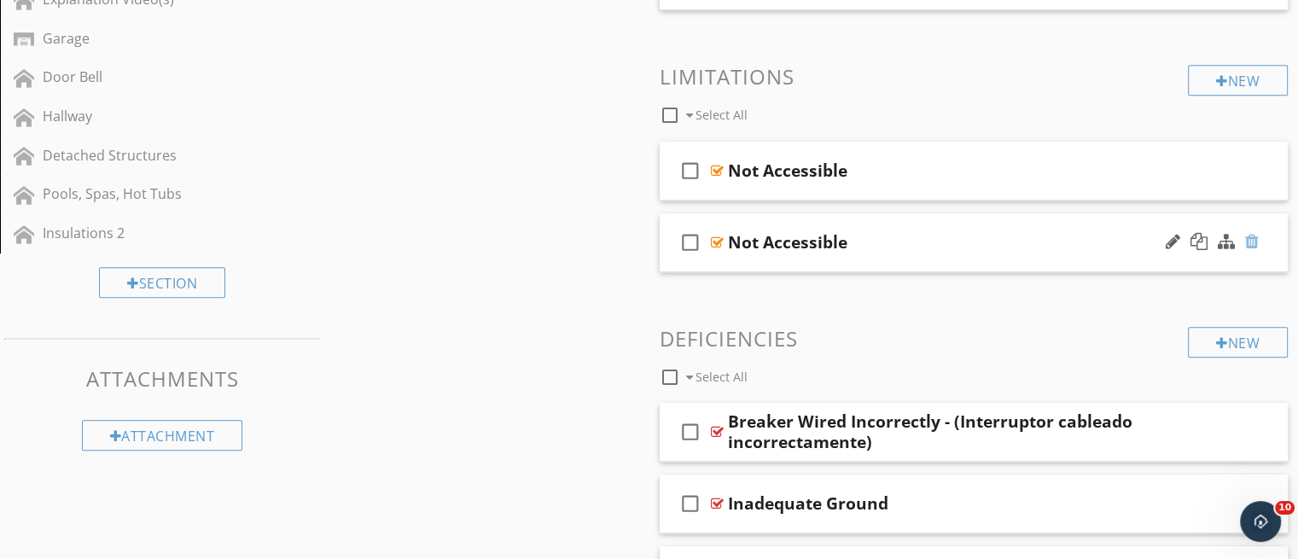
click at [1256, 237] on div at bounding box center [1252, 241] width 14 height 17
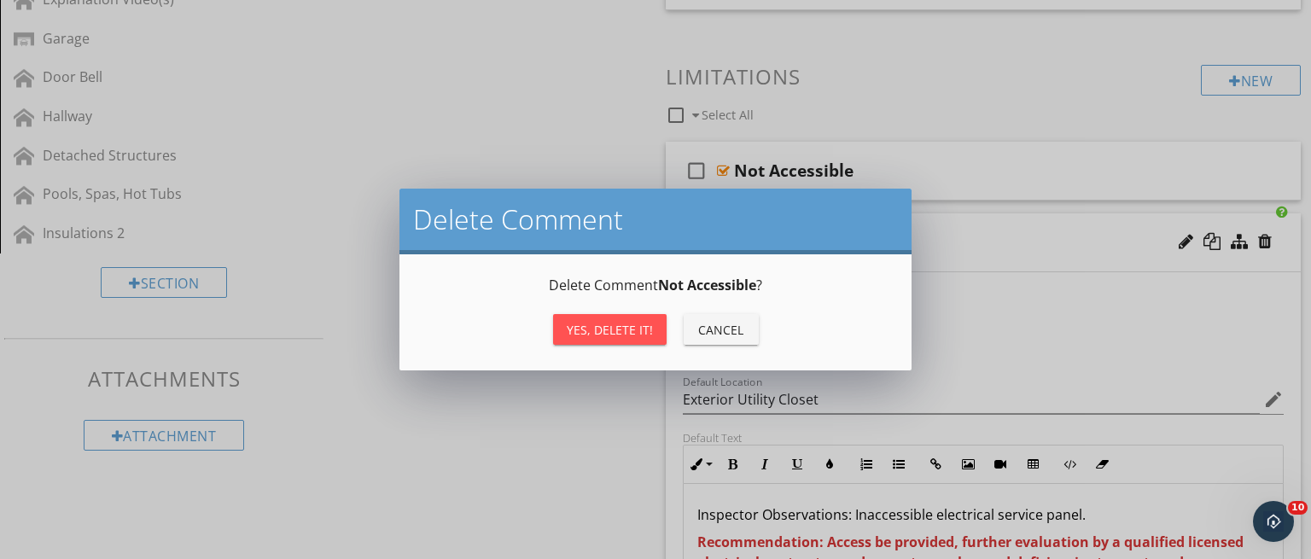
click at [609, 335] on div "Yes, Delete it!" at bounding box center [610, 330] width 86 height 18
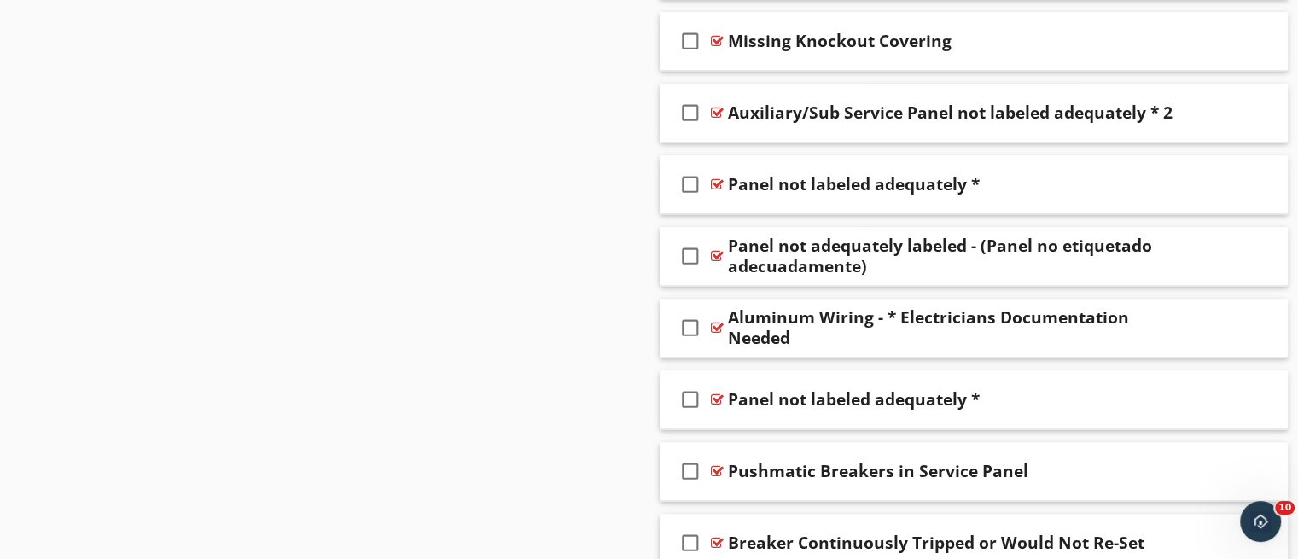
scroll to position [2298, 0]
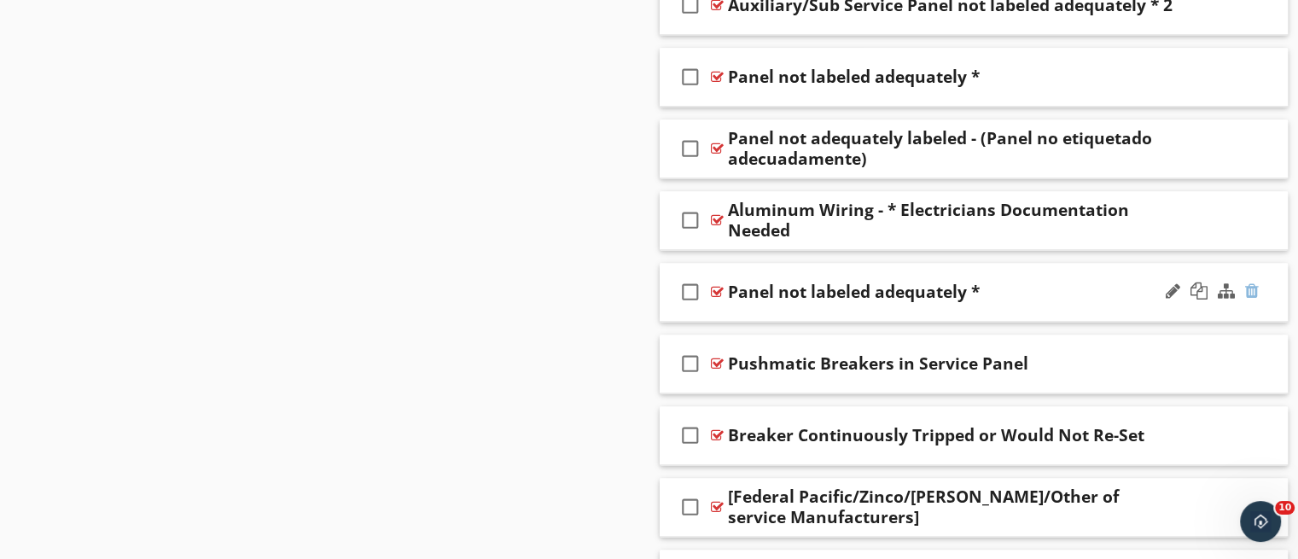
click at [1251, 289] on div at bounding box center [1252, 291] width 14 height 17
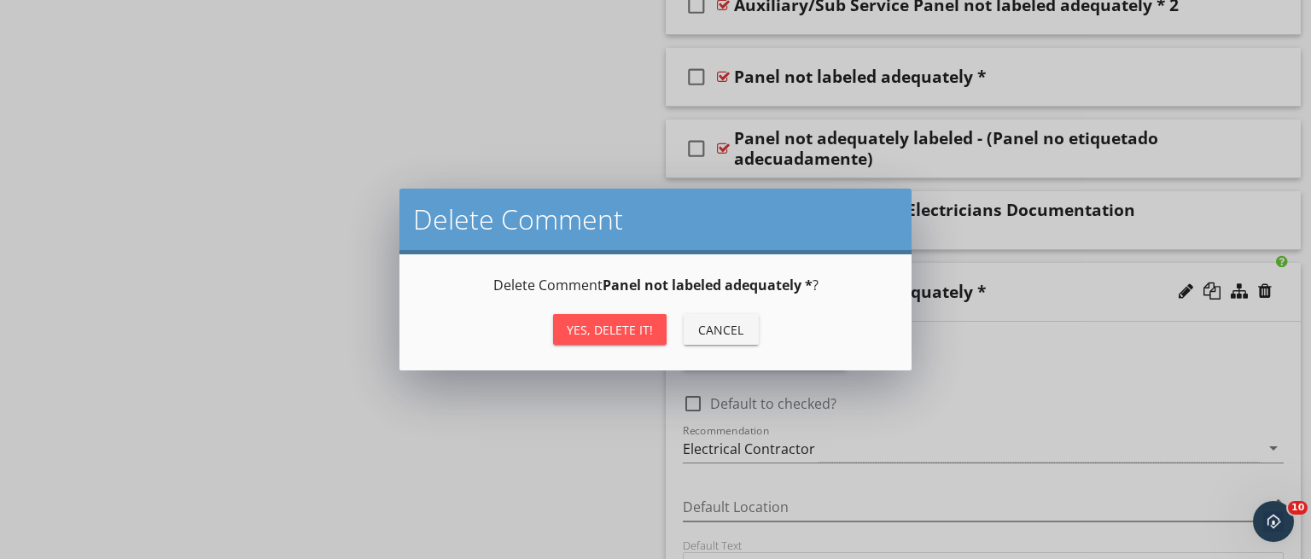
click at [618, 323] on div "Yes, Delete it!" at bounding box center [610, 330] width 86 height 18
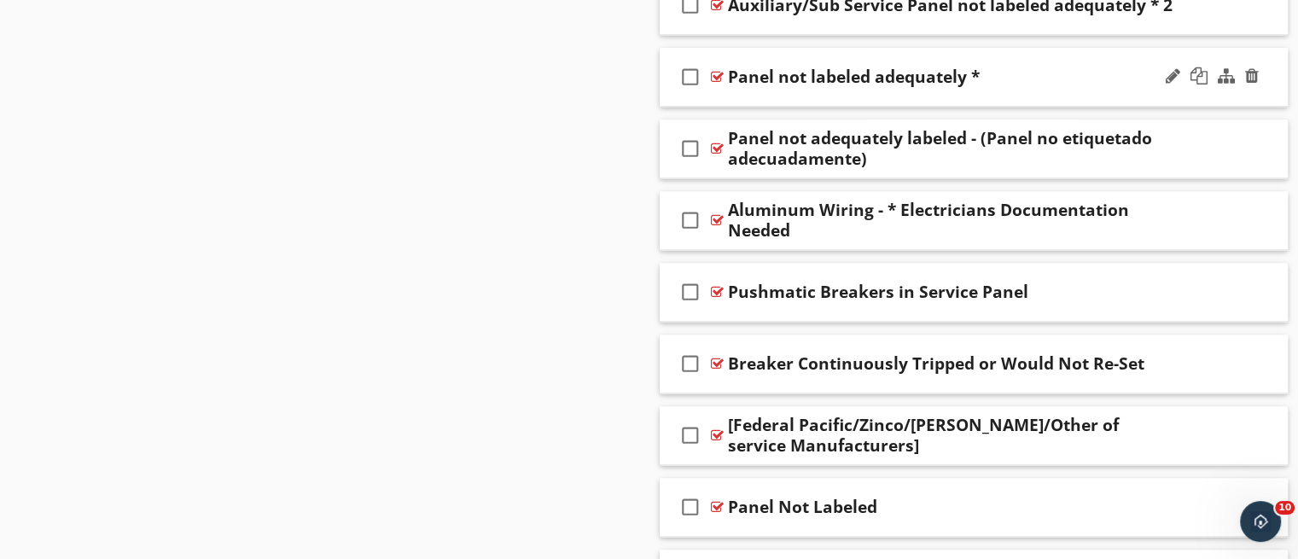
click at [922, 84] on div "check_box_outline_blank Panel not labeled adequately *" at bounding box center [974, 77] width 629 height 59
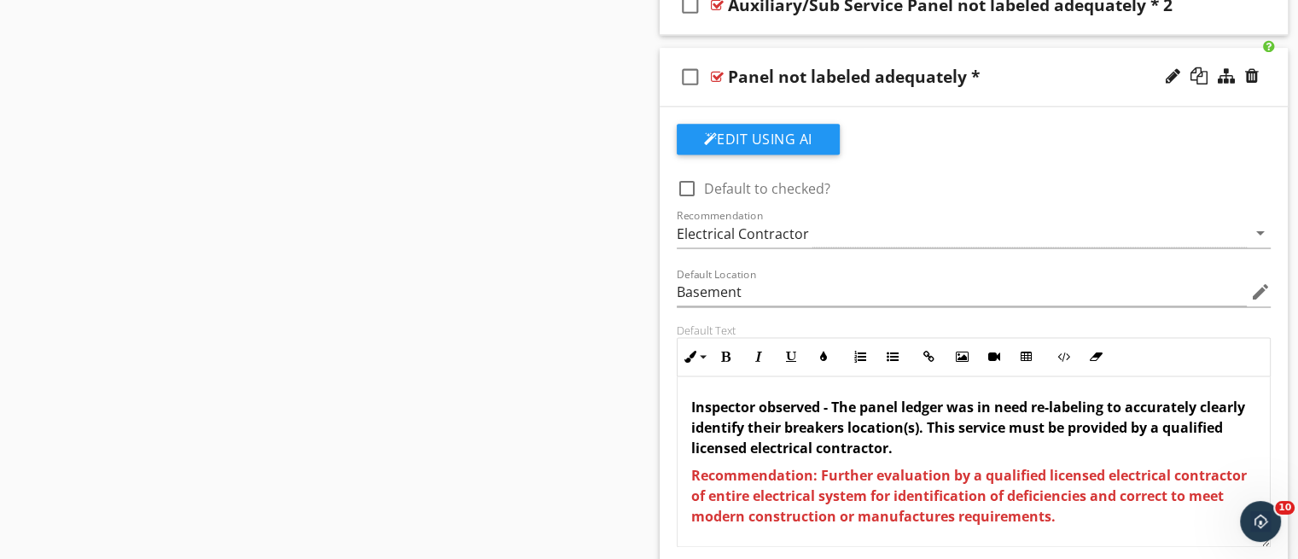
click at [921, 84] on div "check_box_outline_blank Panel not labeled adequately *" at bounding box center [974, 77] width 629 height 59
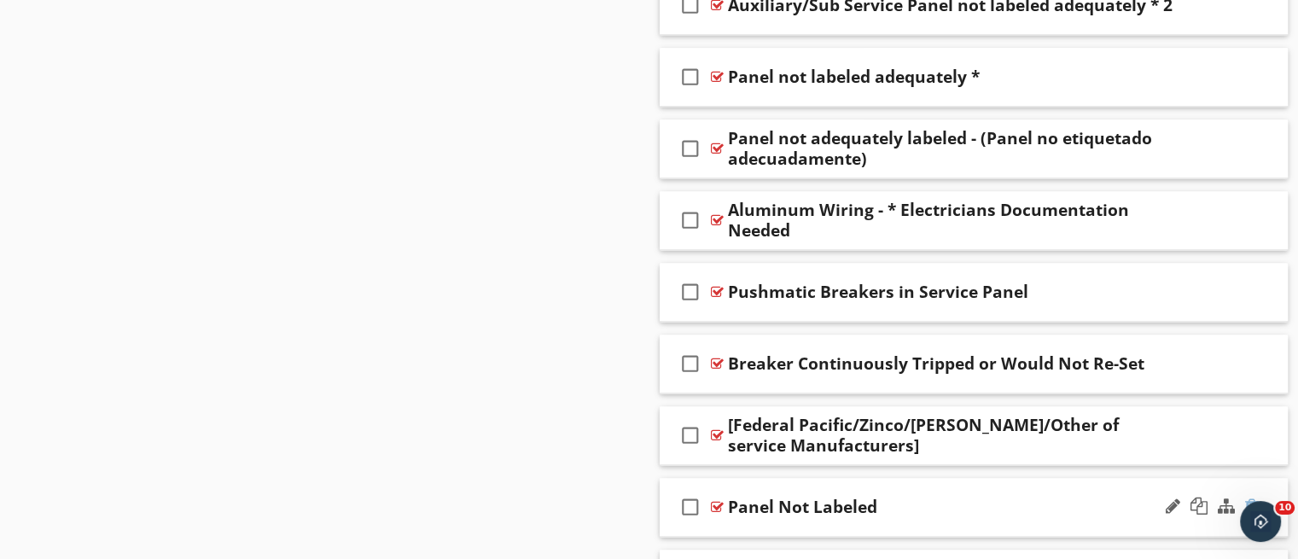
click at [1248, 498] on div at bounding box center [1252, 506] width 14 height 17
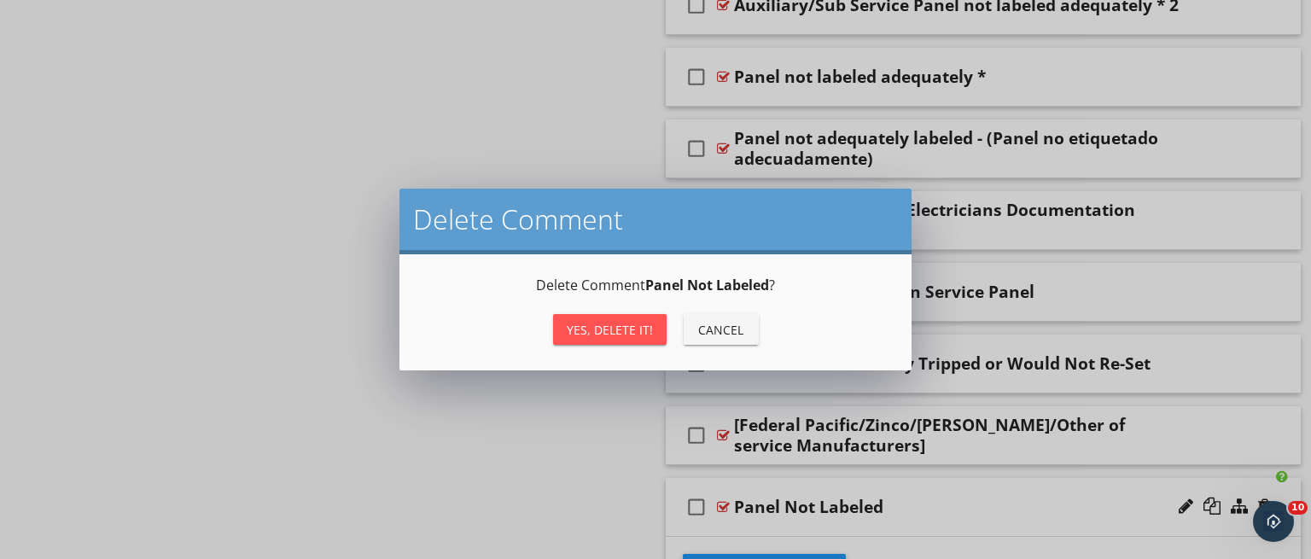
click at [618, 335] on div "Yes, Delete it!" at bounding box center [610, 330] width 86 height 18
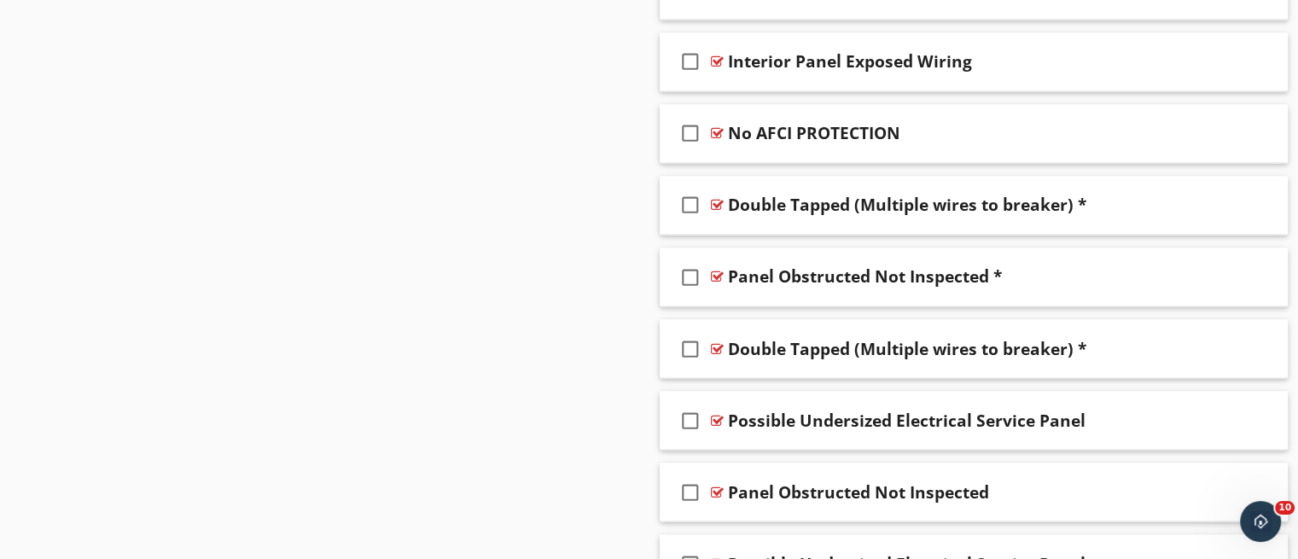
scroll to position [2963, 0]
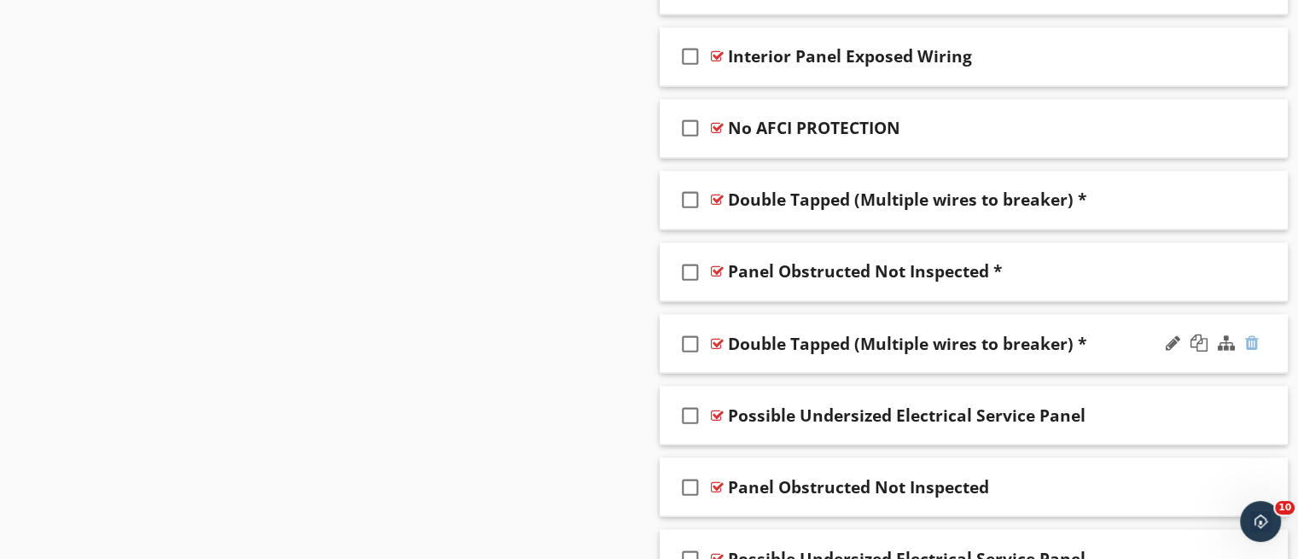
click at [1256, 341] on div at bounding box center [1252, 342] width 14 height 17
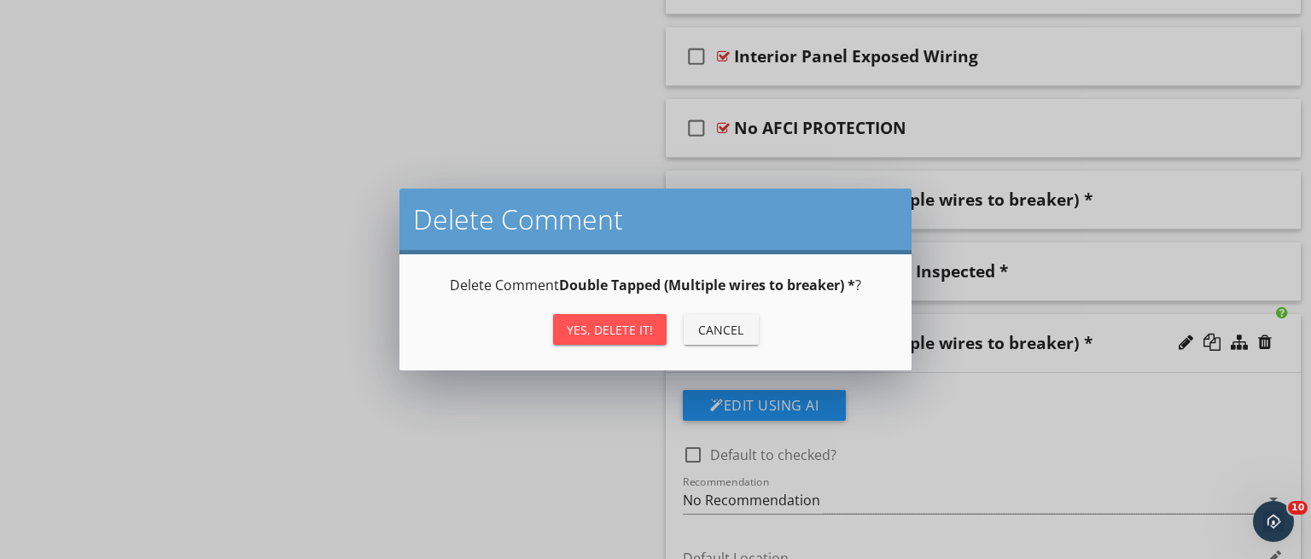
click at [609, 333] on div "Yes, Delete it!" at bounding box center [610, 330] width 86 height 18
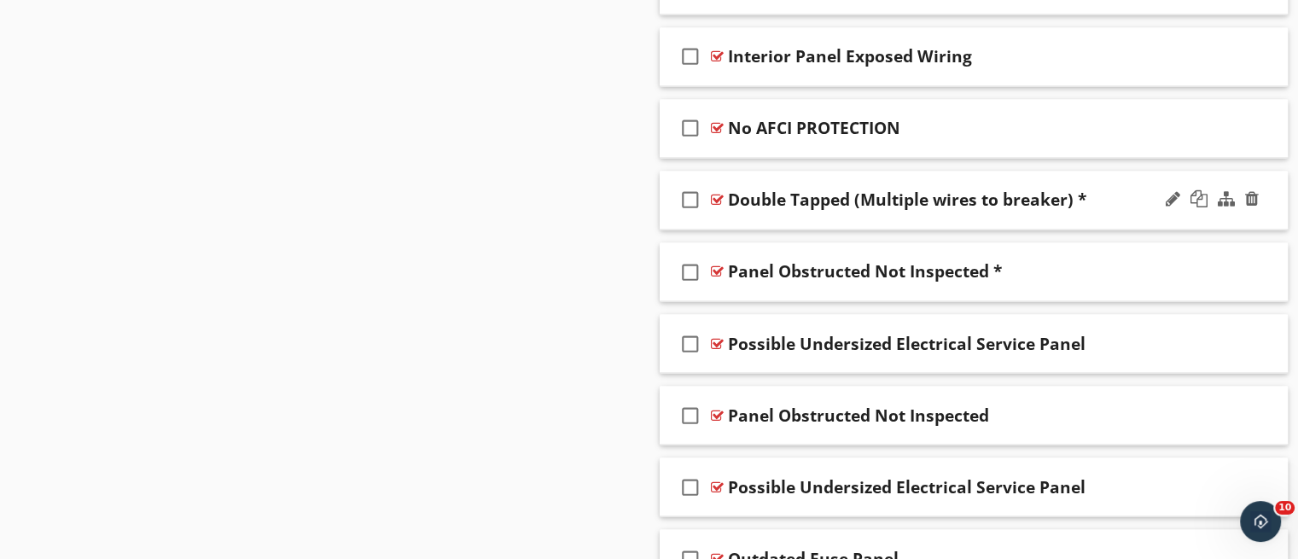
click at [858, 216] on div "check_box_outline_blank Double Tapped (Multiple wires to breaker) *" at bounding box center [974, 200] width 629 height 59
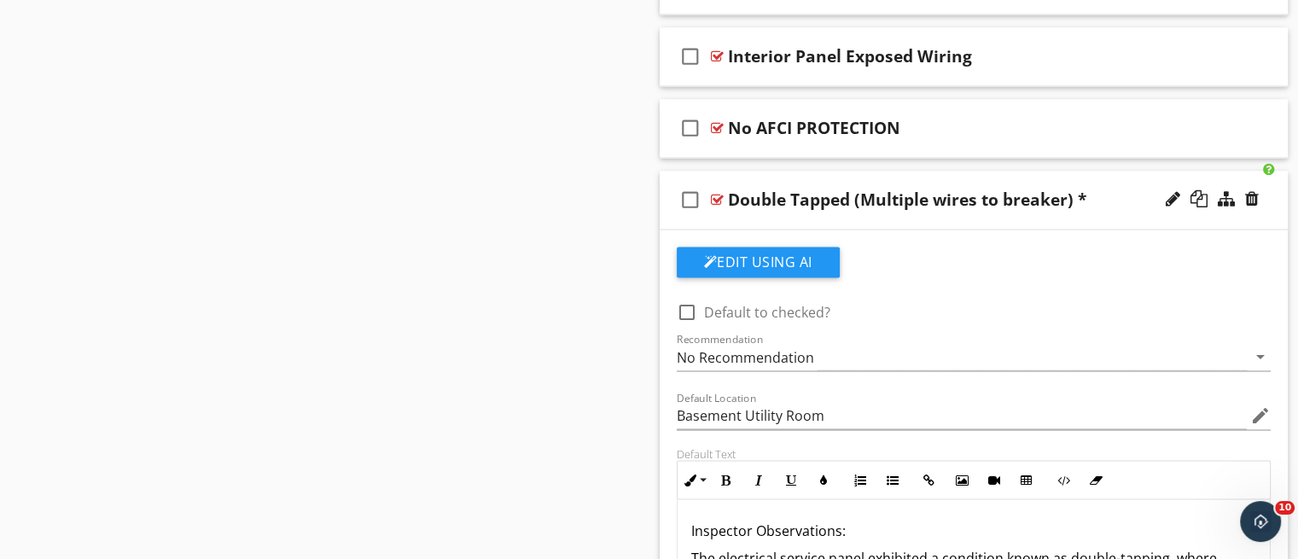
click at [858, 216] on div "check_box_outline_blank Double Tapped (Multiple wires to breaker) *" at bounding box center [974, 200] width 629 height 59
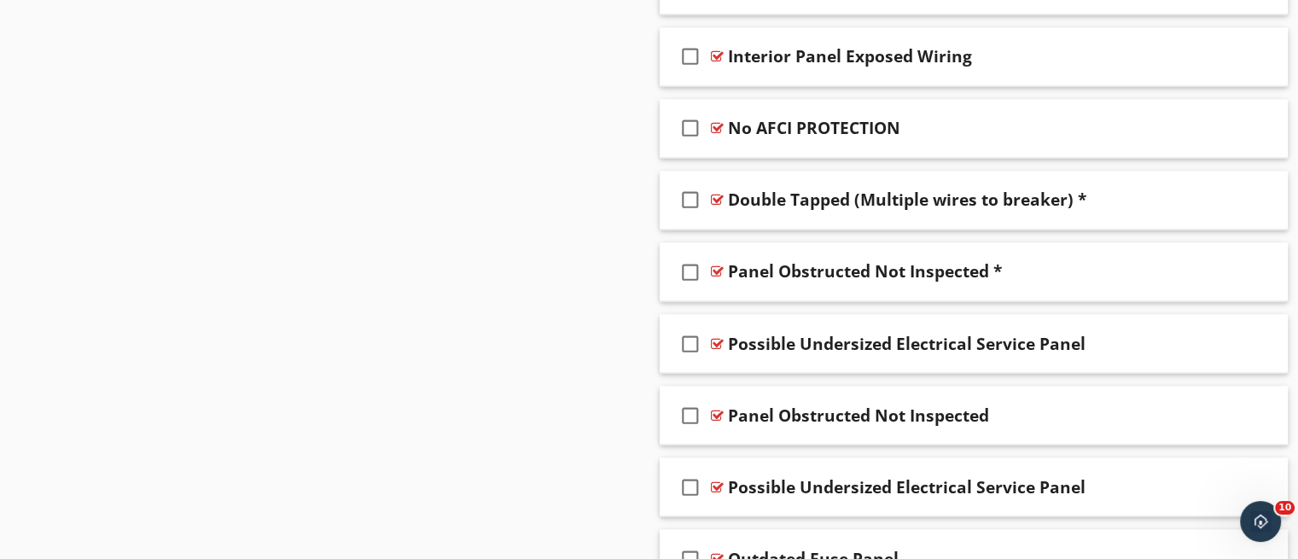
drag, startPoint x: 1307, startPoint y: 471, endPoint x: 485, endPoint y: 388, distance: 826.1
drag, startPoint x: 1247, startPoint y: 477, endPoint x: 1253, endPoint y: 485, distance: 9.7
click at [1253, 485] on div at bounding box center [1252, 485] width 14 height 17
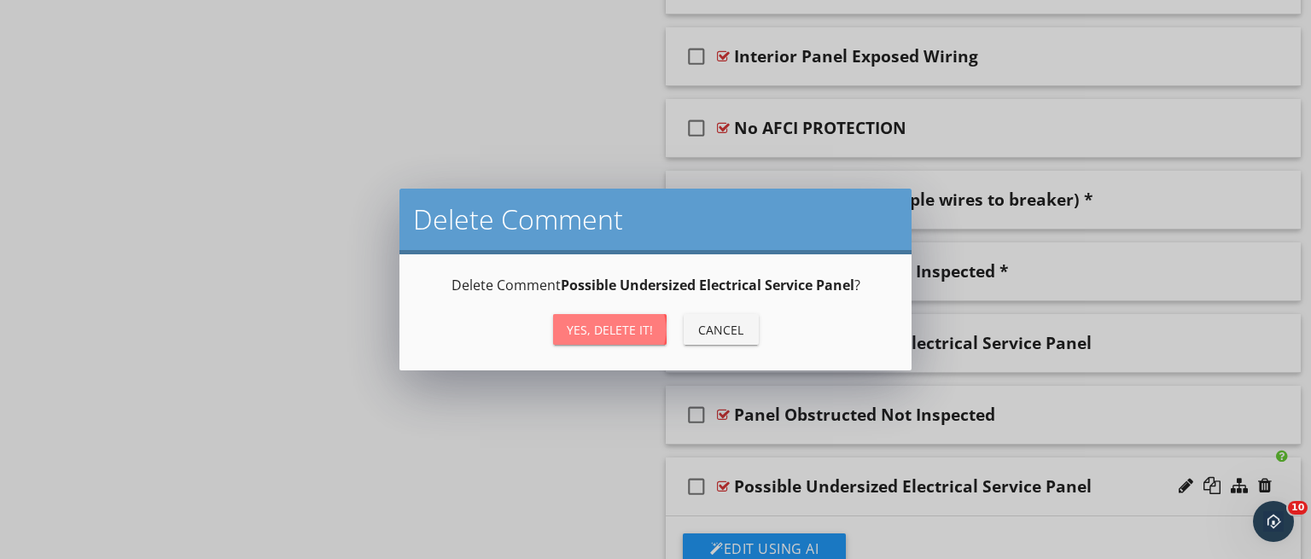
click at [628, 325] on div "Yes, Delete it!" at bounding box center [610, 330] width 86 height 18
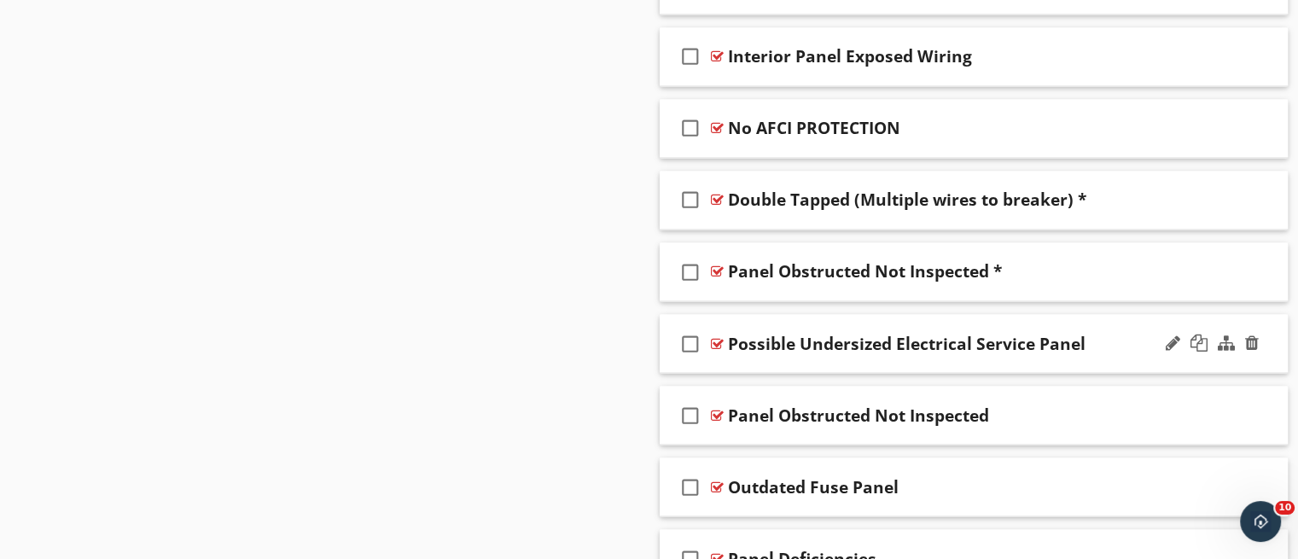
click at [860, 358] on div "check_box_outline_blank Possible Undersized Electrical Service Panel" at bounding box center [974, 343] width 629 height 59
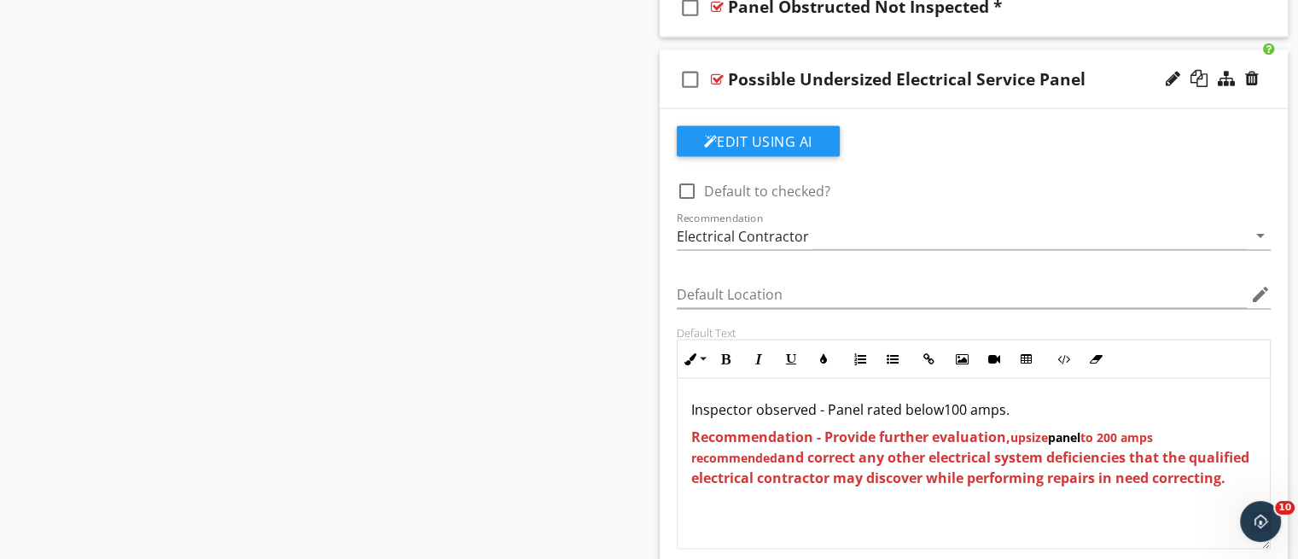
scroll to position [3240, 0]
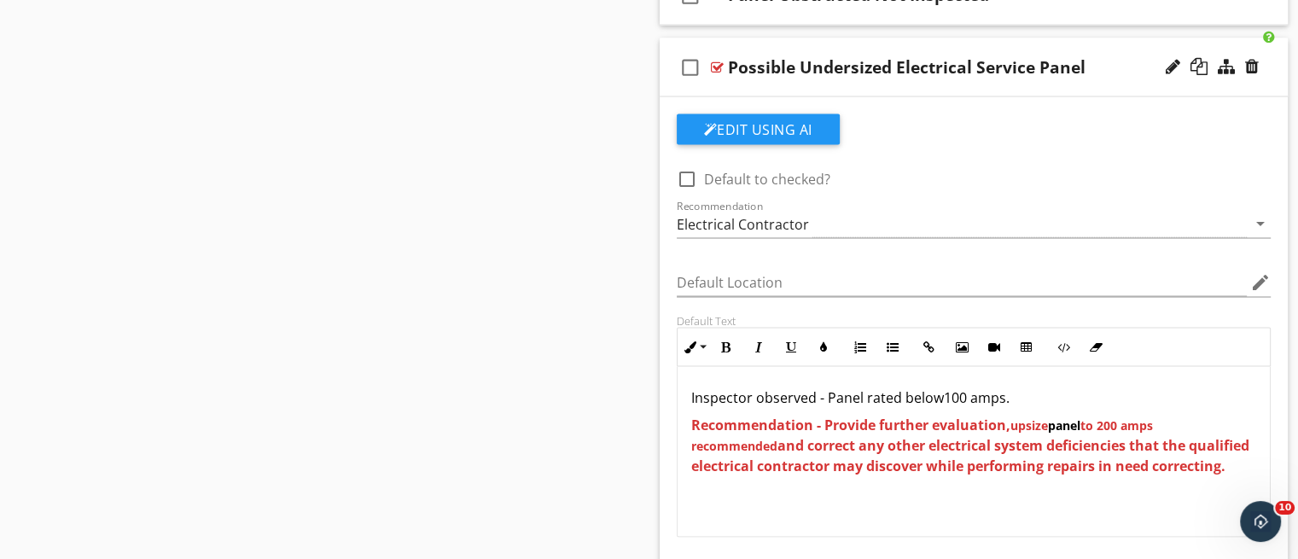
click at [1035, 80] on div "check_box_outline_blank Possible Undersized Electrical Service Panel" at bounding box center [974, 67] width 629 height 59
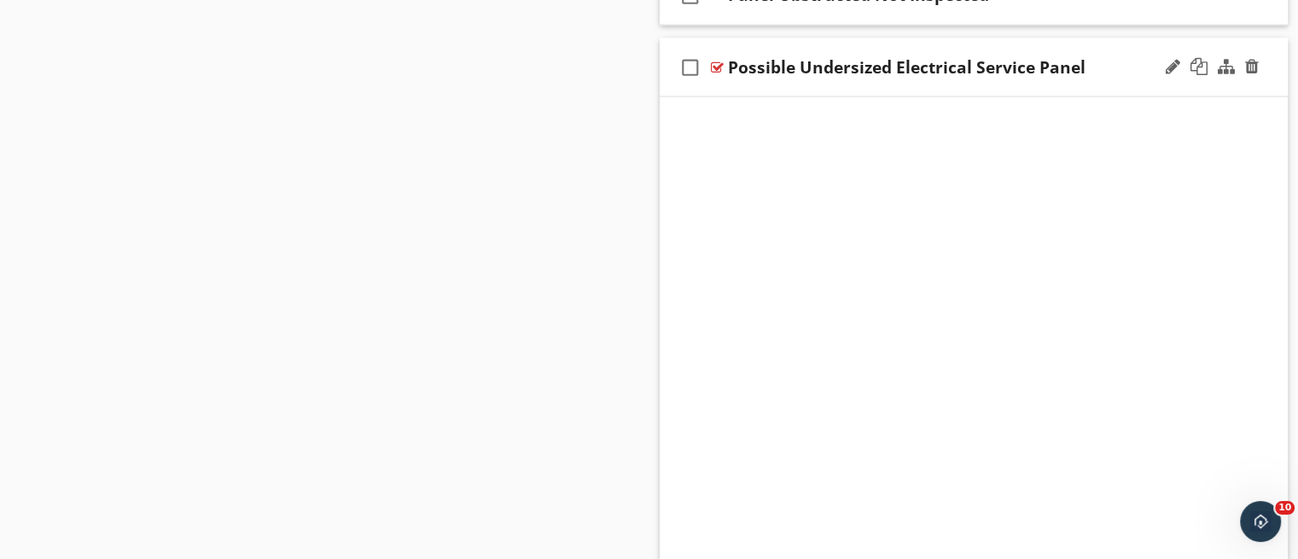
scroll to position [3128, 0]
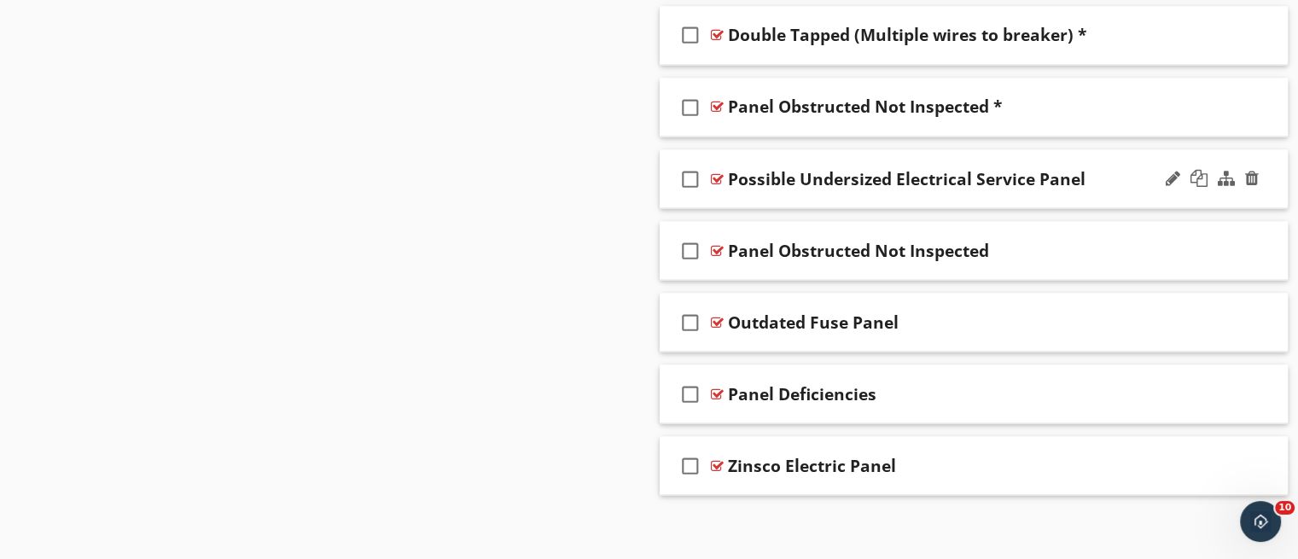
click at [1069, 194] on div "check_box_outline_blank Possible Undersized Electrical Service Panel" at bounding box center [974, 178] width 629 height 59
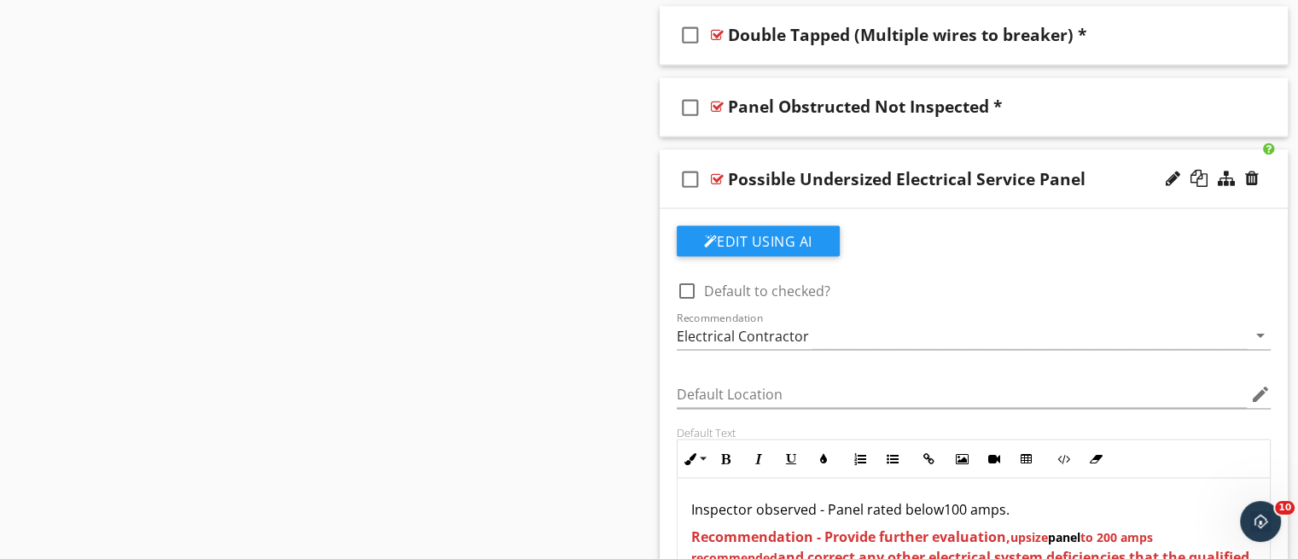
scroll to position [3240, 0]
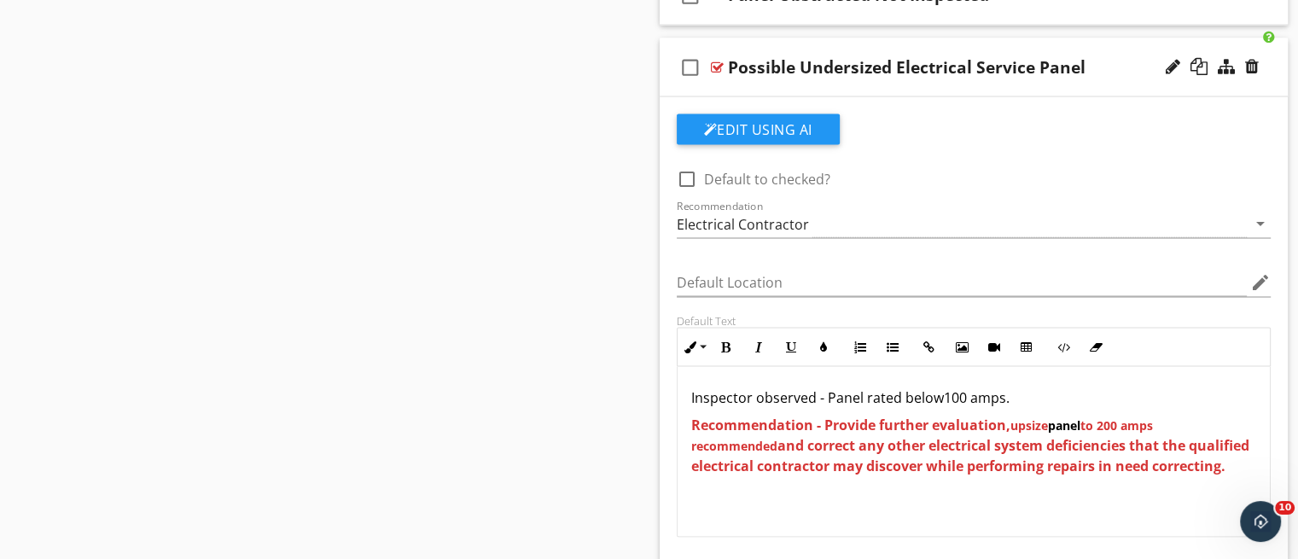
click at [963, 391] on p "Inspector observed - Panel rated below100 amps." at bounding box center [974, 397] width 566 height 20
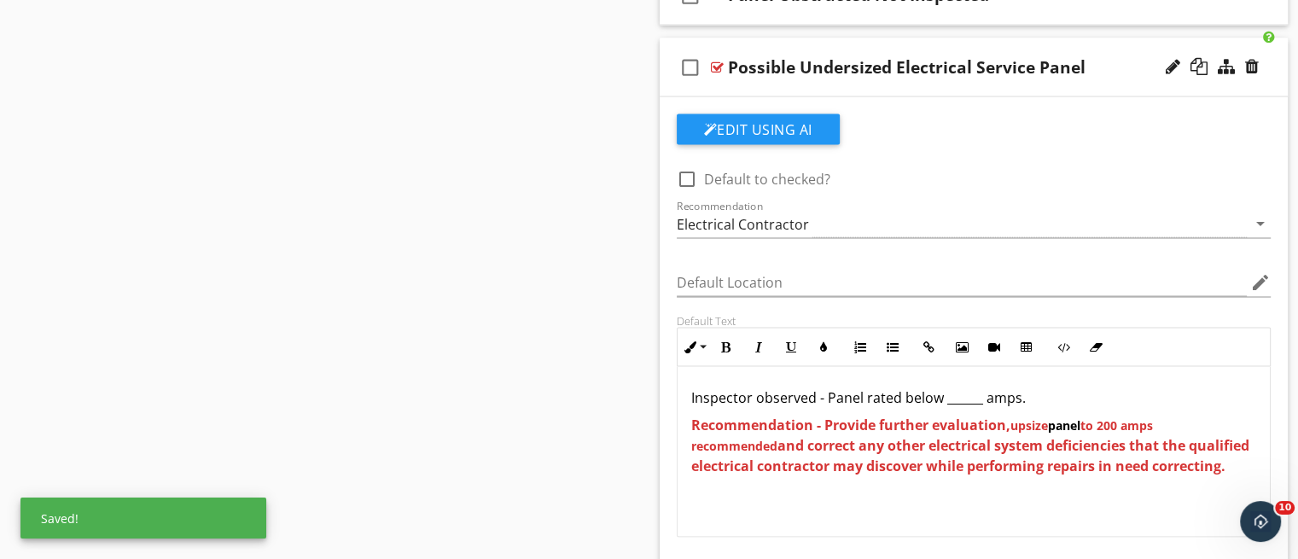
click at [1058, 520] on div "Inspector observed - Panel rated below ______ amps. Recommendation - Provide fu…" at bounding box center [974, 458] width 593 height 184
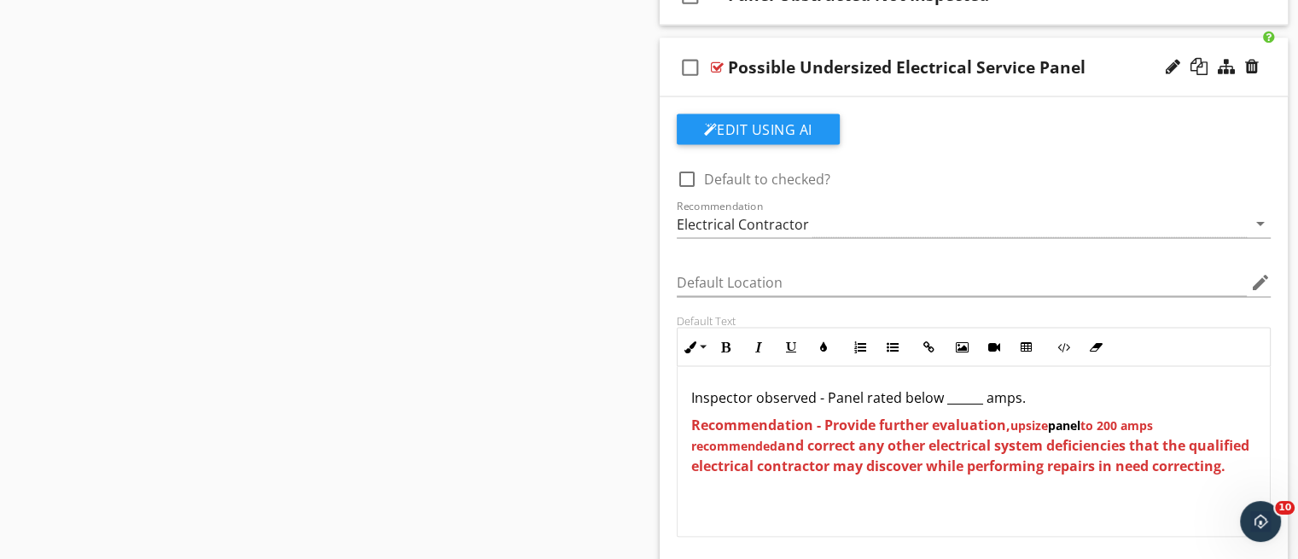
click at [1021, 76] on div "check_box_outline_blank Possible Undersized Electrical Service Panel" at bounding box center [974, 67] width 629 height 59
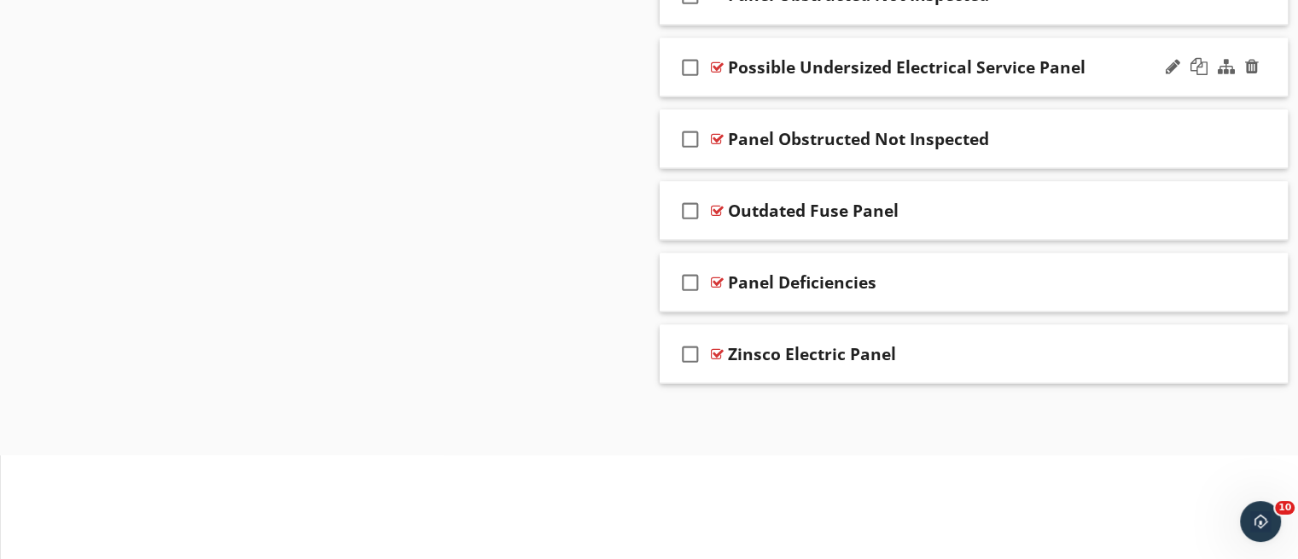
scroll to position [3128, 0]
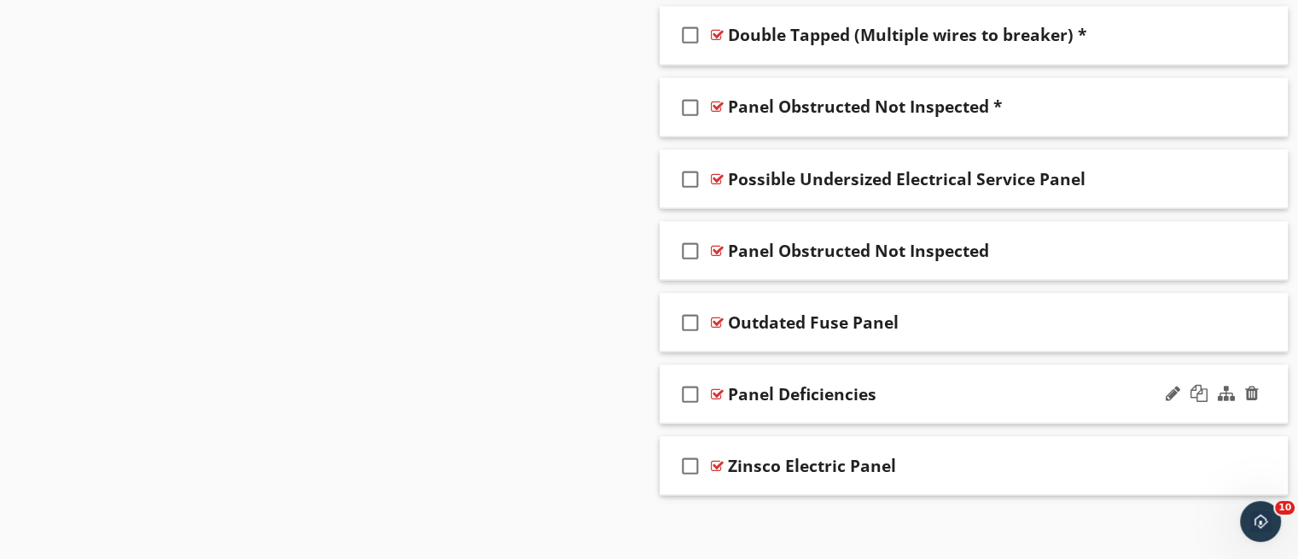
click at [960, 399] on div "check_box_outline_blank Panel Deficiencies" at bounding box center [974, 393] width 629 height 59
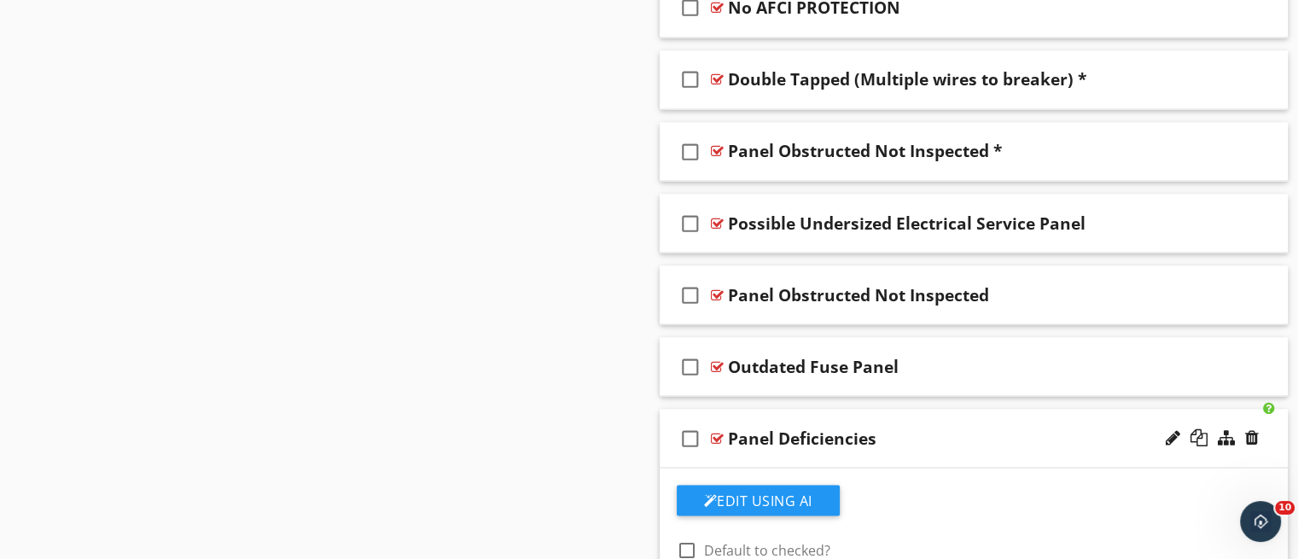
scroll to position [3067, 0]
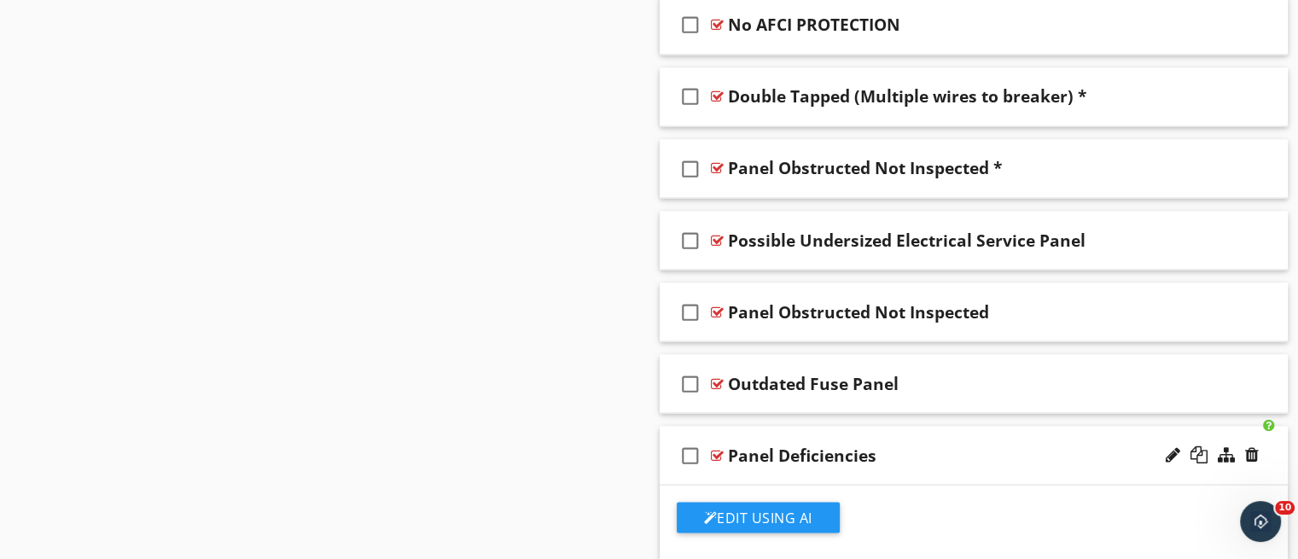
click at [997, 461] on div "check_box_outline_blank Panel Deficiencies" at bounding box center [974, 455] width 629 height 59
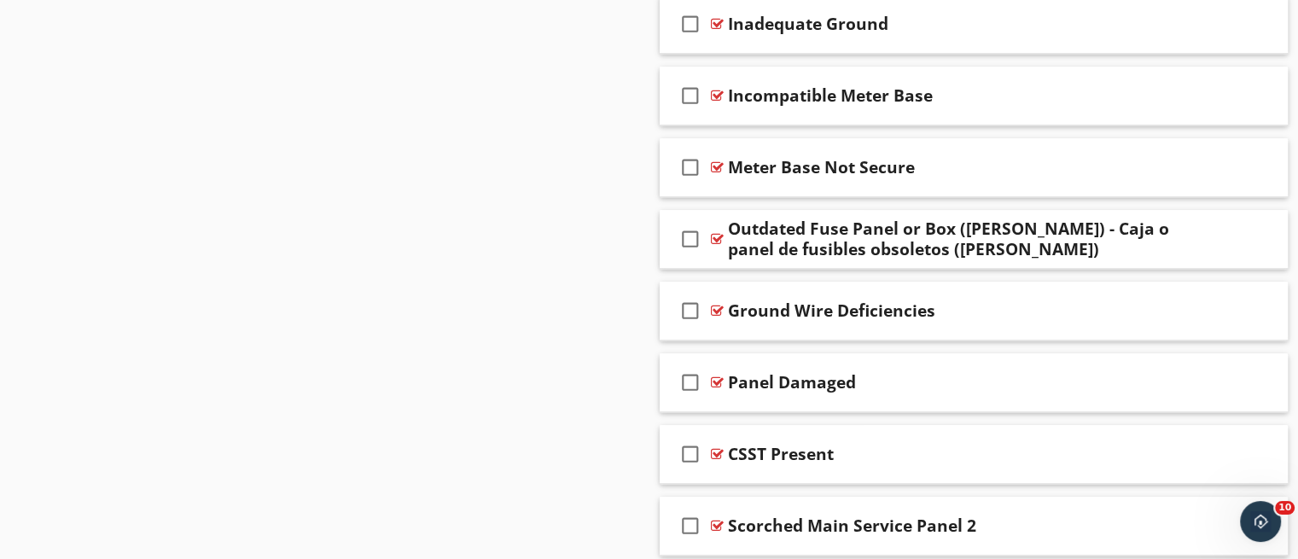
scroll to position [1495, 0]
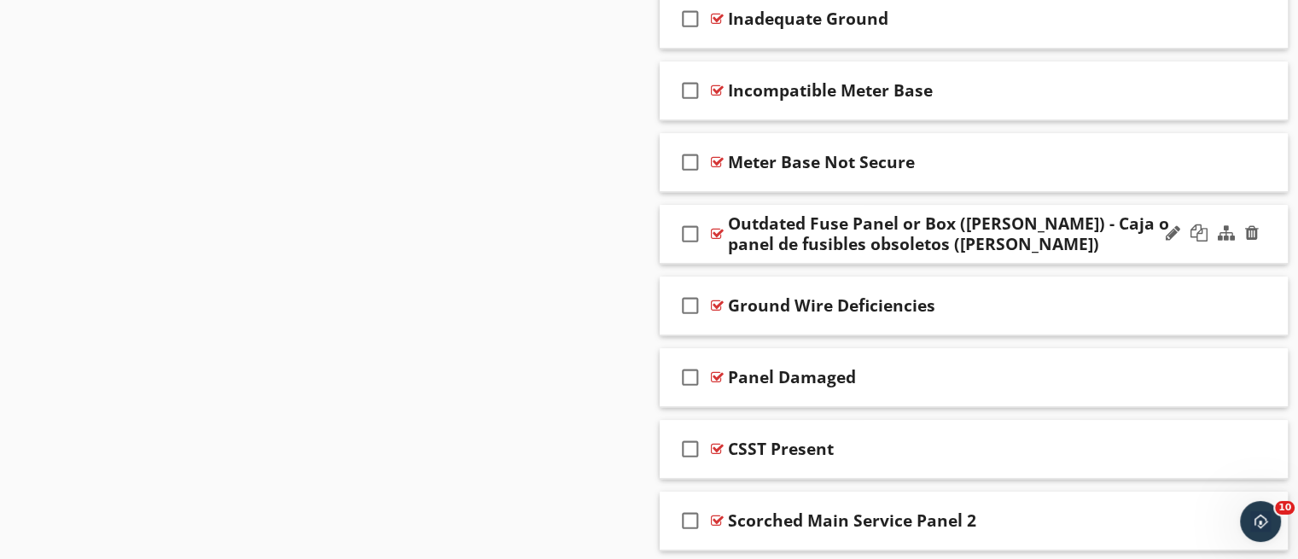
click at [982, 240] on div "Outdated Fuse Panel or Box (MURRAY) - Caja o panel de fusibles obsoletos (MURRA…" at bounding box center [951, 233] width 446 height 41
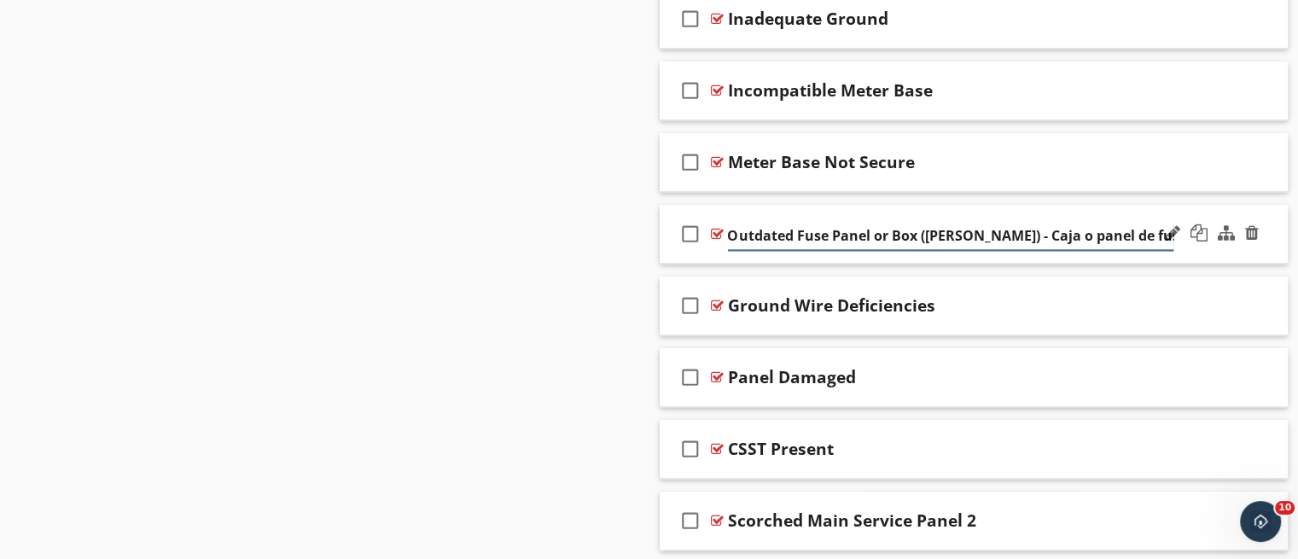
scroll to position [0, 127]
click at [959, 250] on div "check_box_outline_blank Outdated Fuse Panel or Box (MURRAY) - Caja o panel de f…" at bounding box center [974, 234] width 629 height 59
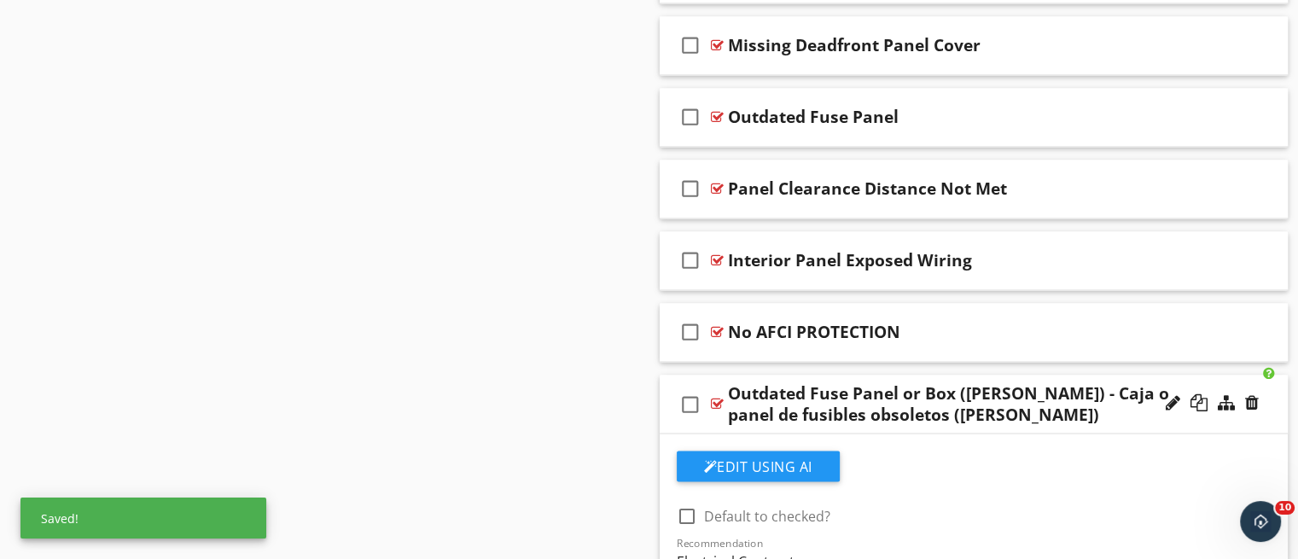
scroll to position [2815, 0]
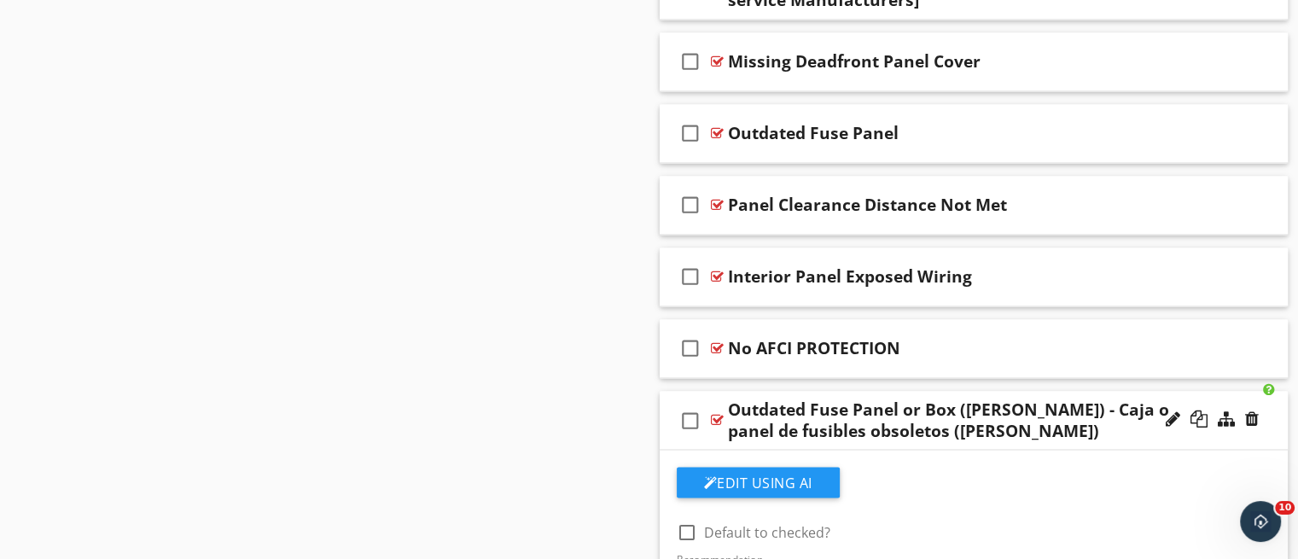
click at [1052, 435] on div "check_box_outline_blank Outdated Fuse Panel or Box (MURRAY) - Caja o panel de f…" at bounding box center [974, 420] width 629 height 59
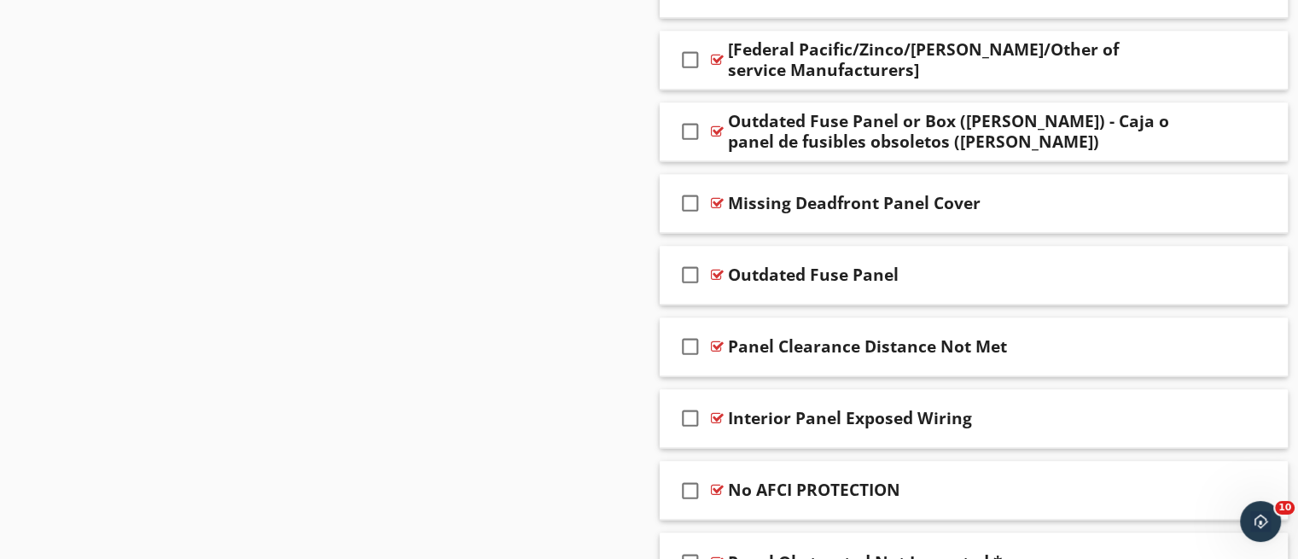
scroll to position [2721, 0]
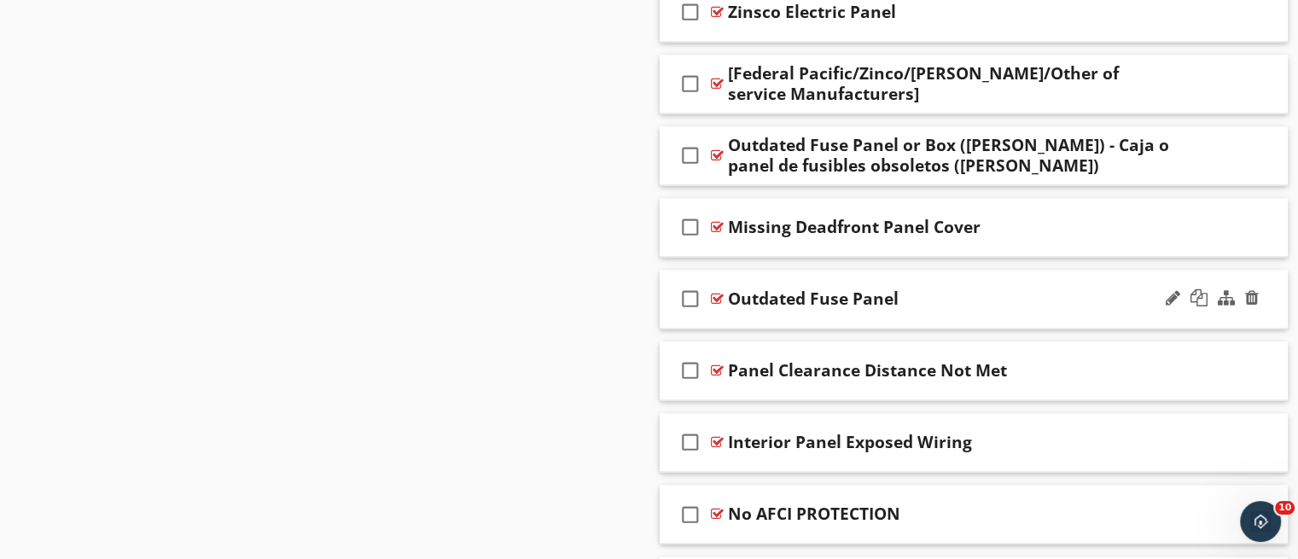
click at [1058, 303] on div "check_box_outline_blank Outdated Fuse Panel" at bounding box center [974, 299] width 629 height 59
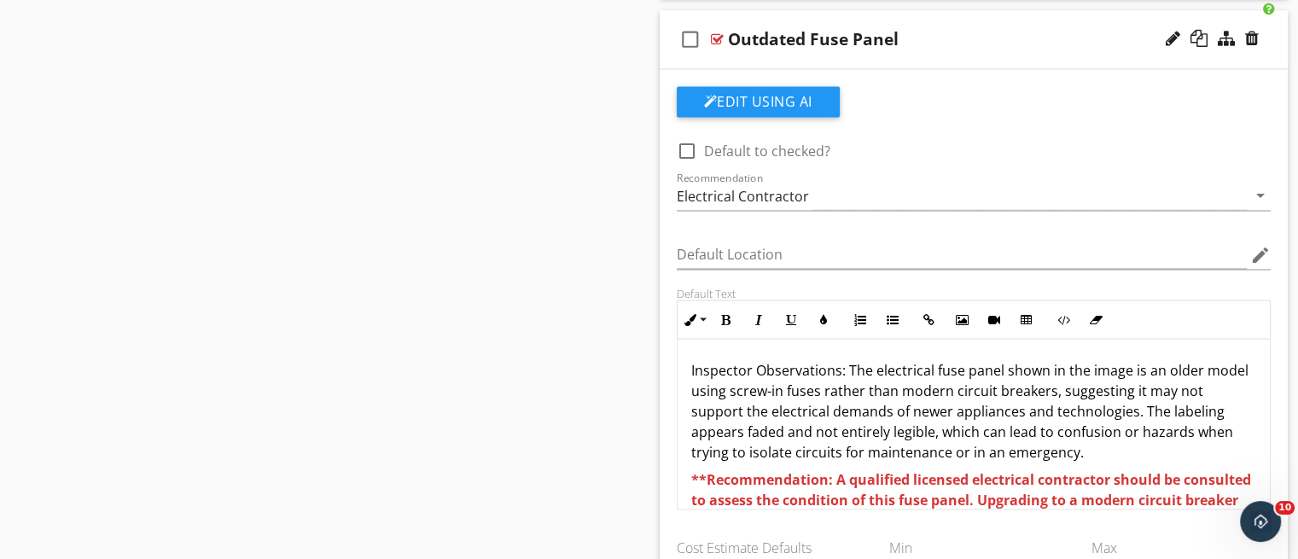
scroll to position [2970, 0]
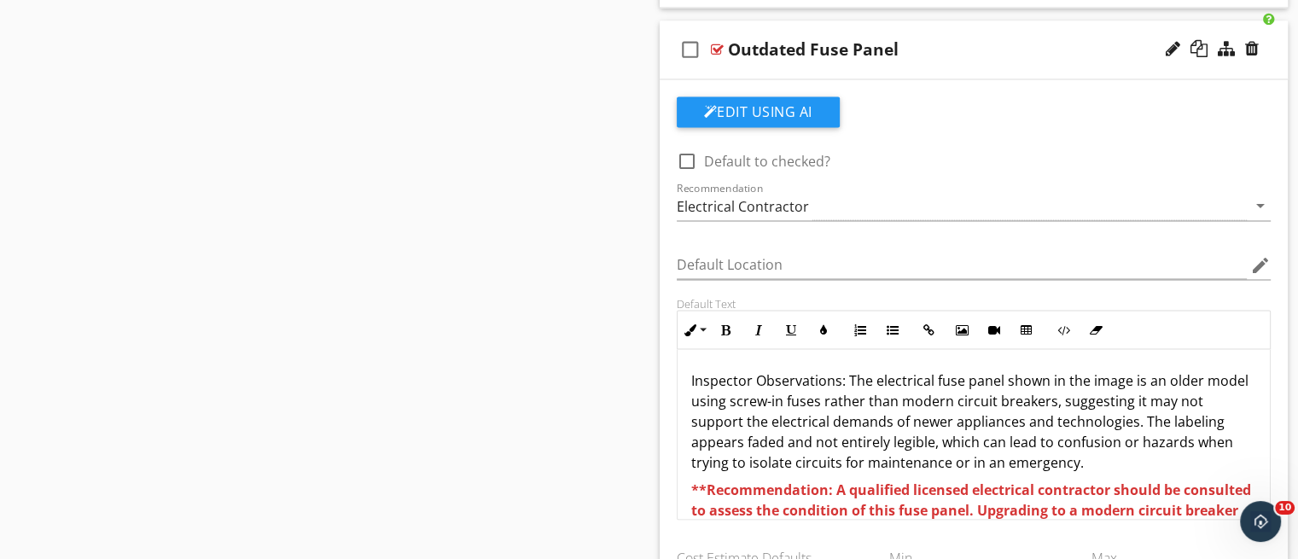
click at [1270, 399] on div "Default Text Inline Style XLarge Large Normal Small Light Small/Light Bold Ital…" at bounding box center [974, 408] width 615 height 224
click at [1011, 54] on div "Outdated Fuse Panel" at bounding box center [951, 49] width 446 height 20
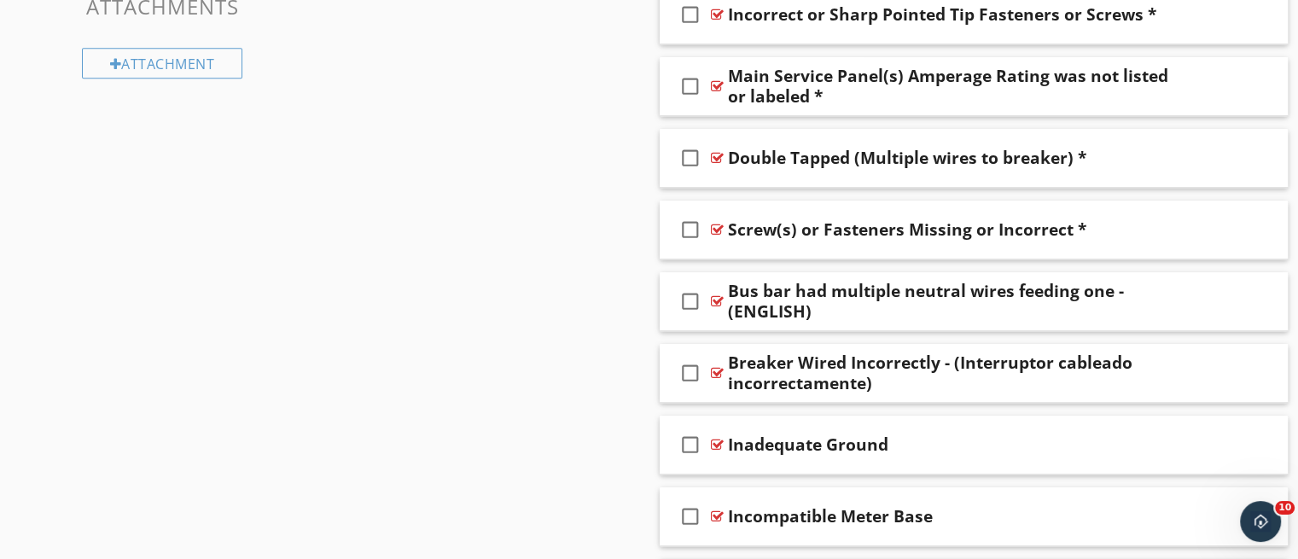
scroll to position [1073, 0]
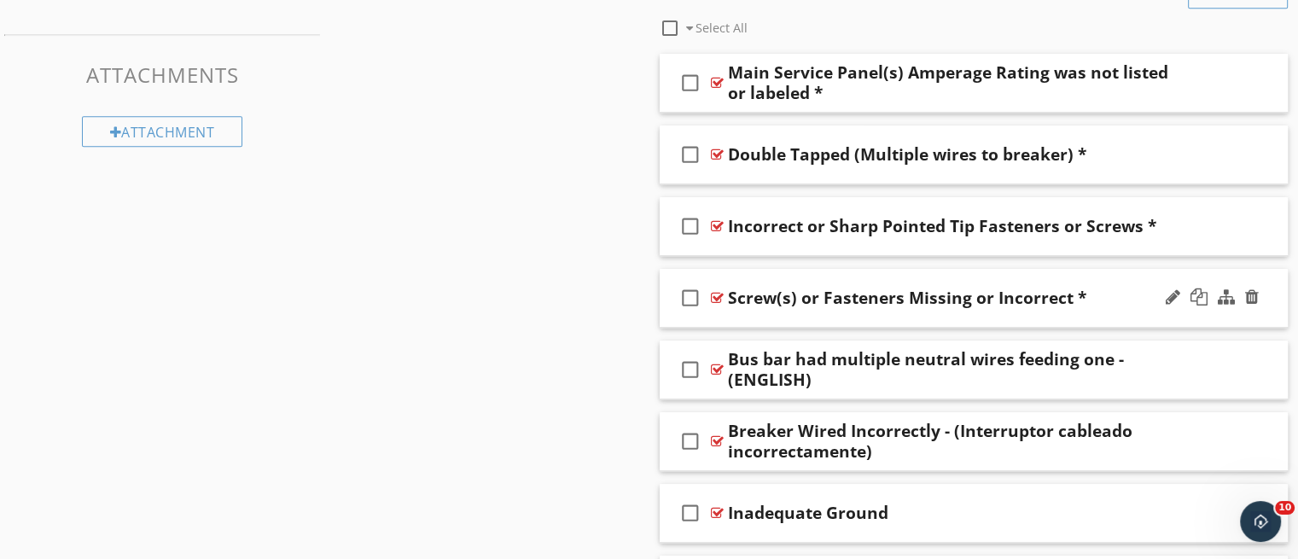
click at [907, 322] on div "check_box_outline_blank Screw(s) or Fasteners Missing or Incorrect *" at bounding box center [974, 298] width 629 height 59
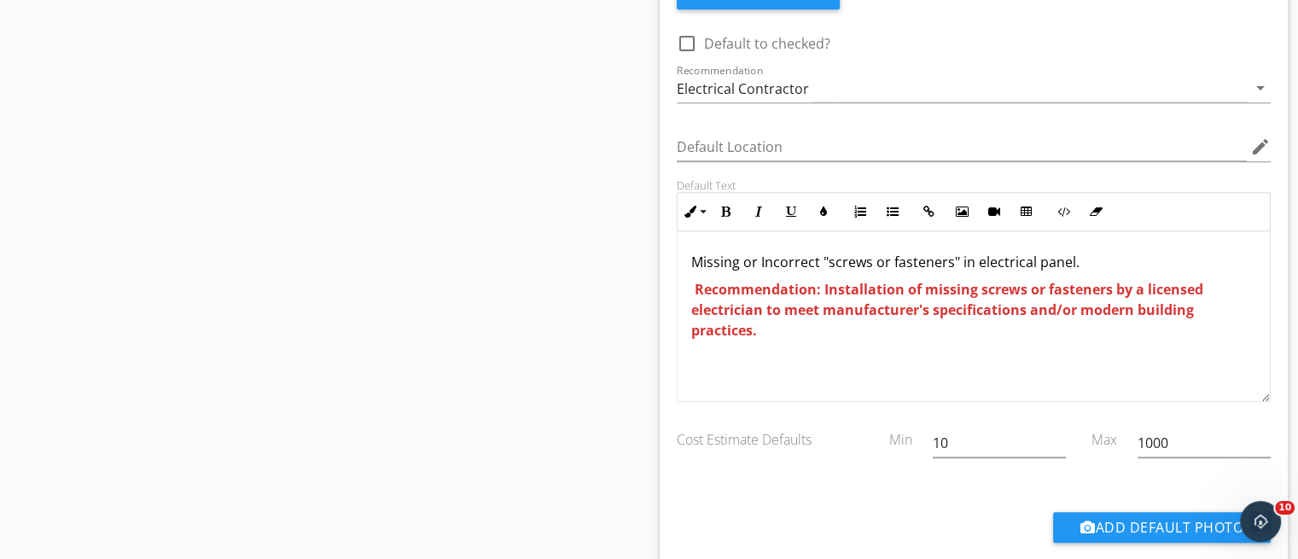
scroll to position [1455, 0]
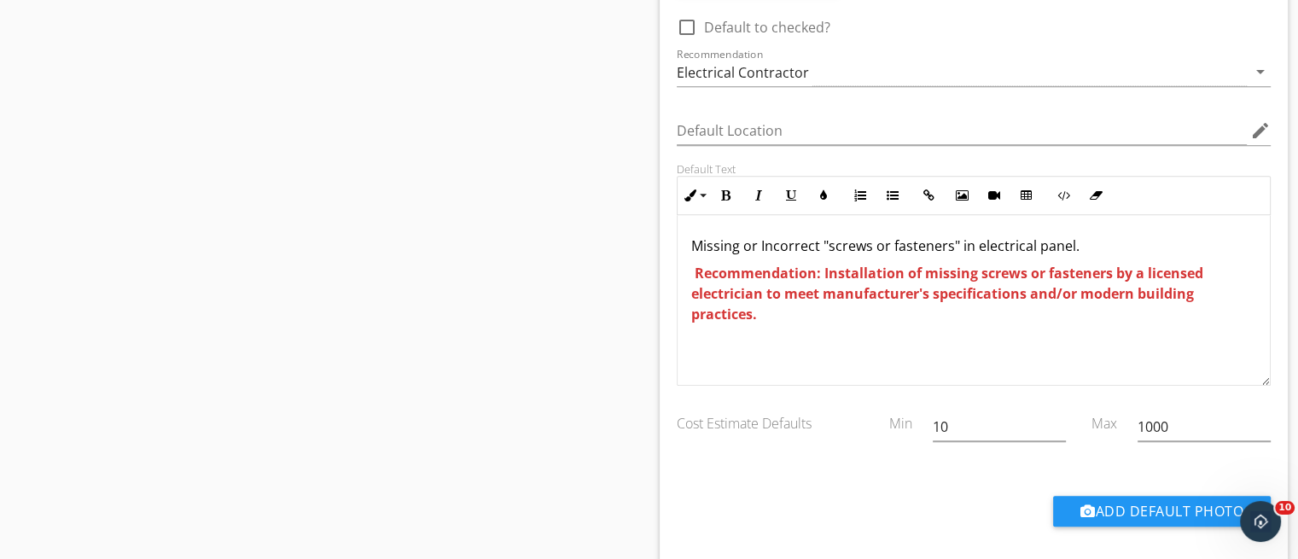
click at [694, 240] on p "Missing or Incorrect "screws or fasteners" in electrical panel." at bounding box center [974, 246] width 566 height 20
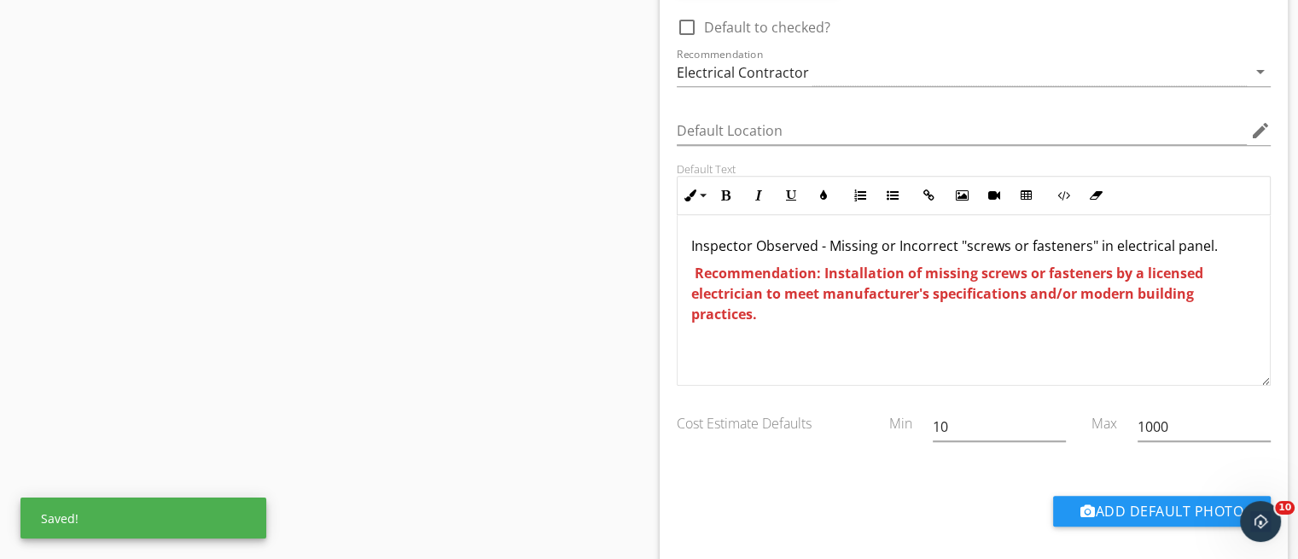
click at [871, 352] on div "Inspector Observed - Missing or Incorrect "screws or fasteners" in electrical p…" at bounding box center [974, 300] width 593 height 171
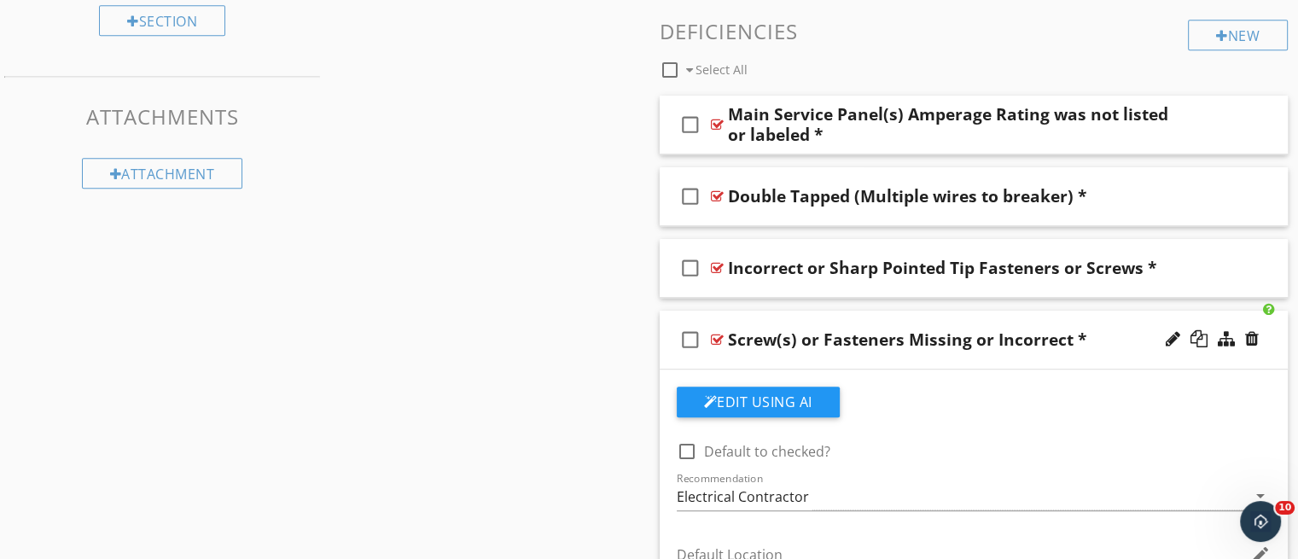
scroll to position [1020, 0]
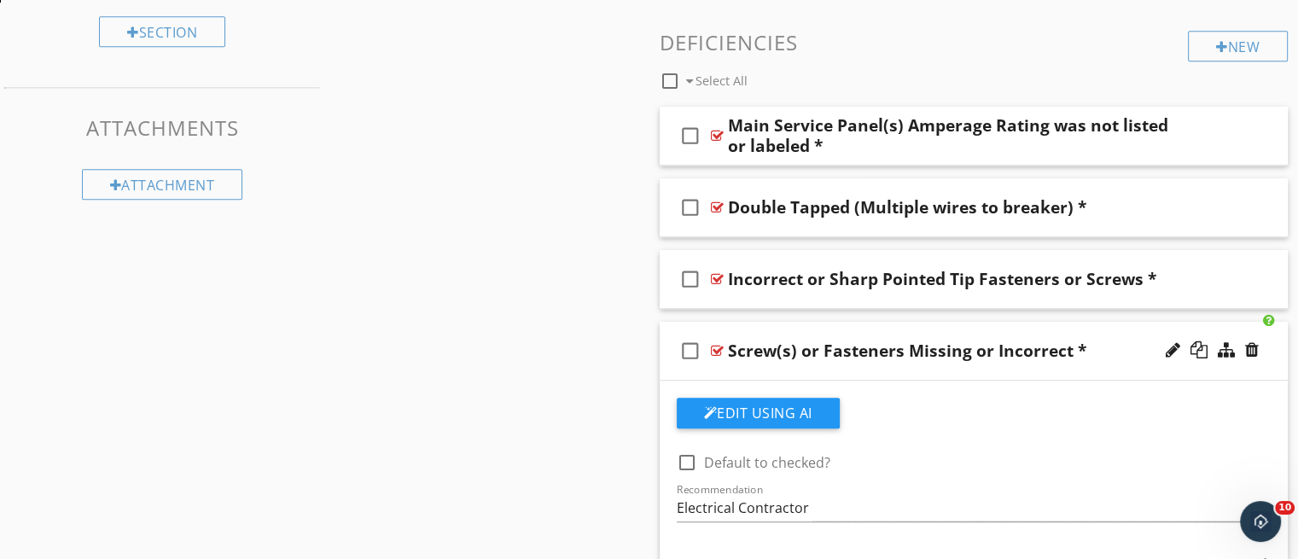
click at [942, 364] on div "check_box_outline_blank Screw(s) or Fasteners Missing or Incorrect *" at bounding box center [974, 351] width 629 height 59
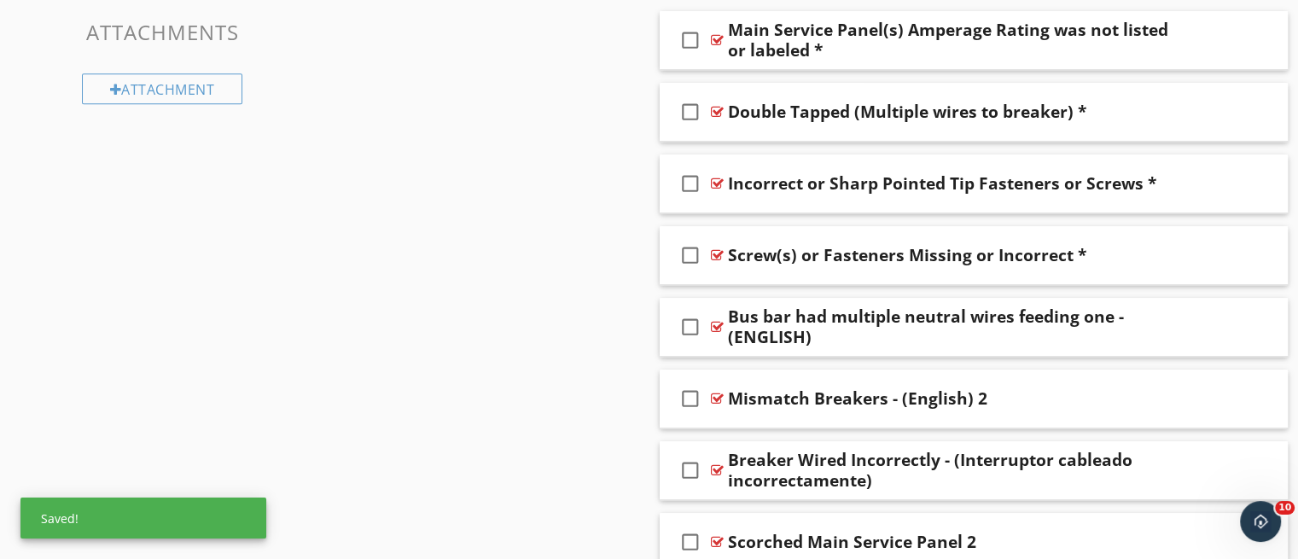
scroll to position [1096, 0]
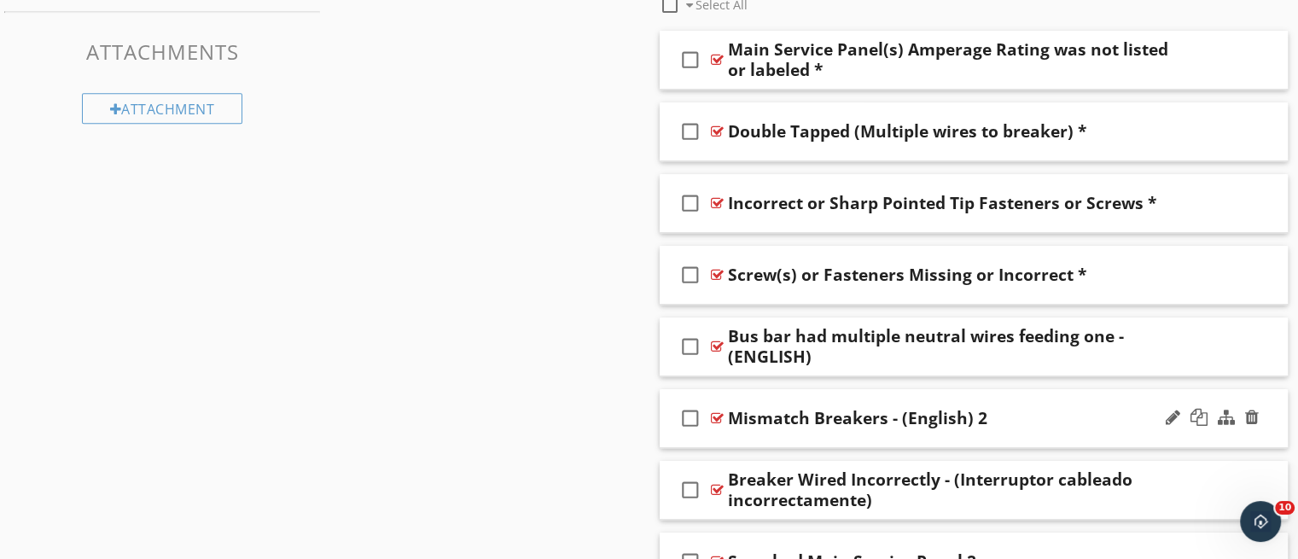
click at [922, 408] on div "Mismatch Breakers - (English) 2" at bounding box center [857, 418] width 259 height 20
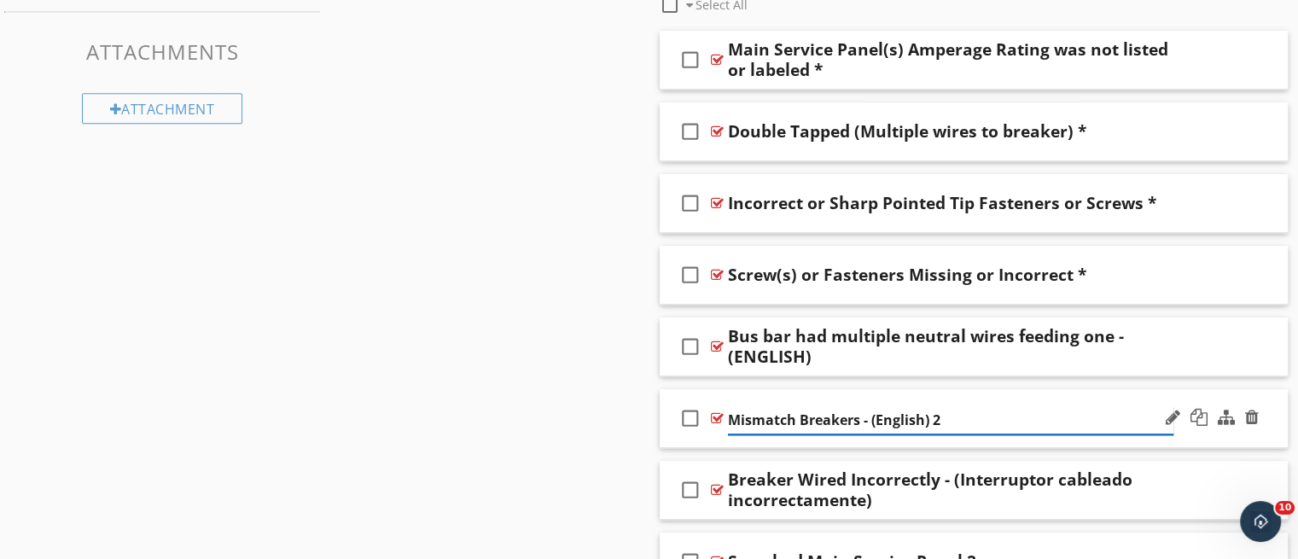
type input "Mismatch Breakers - (English)"
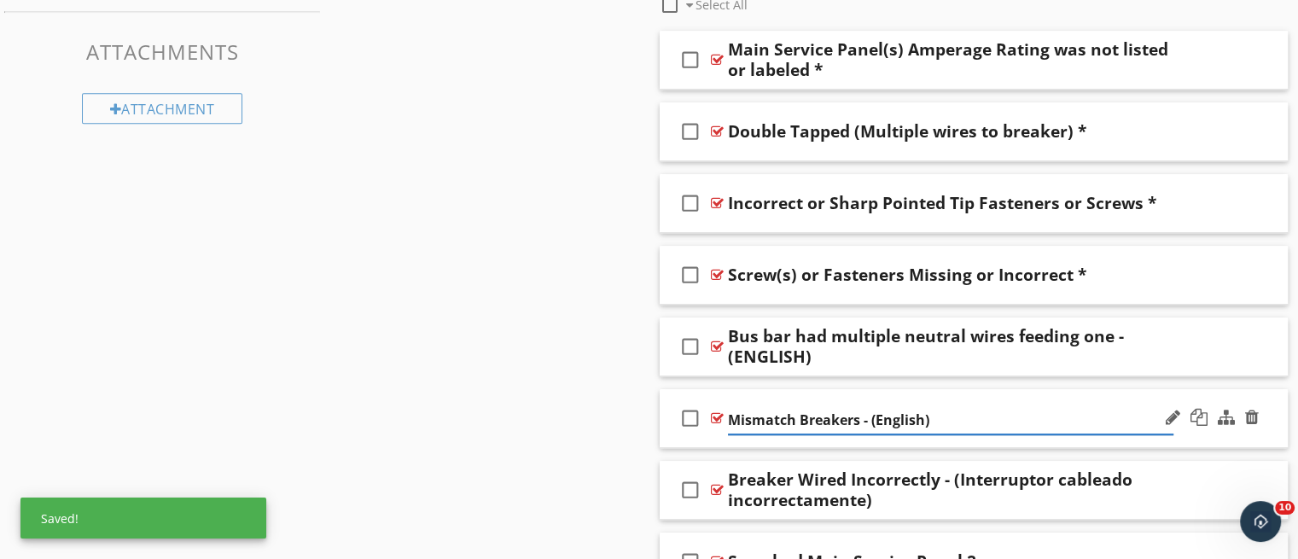
click at [1018, 440] on div "check_box_outline_blank Mismatch Breakers - (English)" at bounding box center [974, 418] width 629 height 59
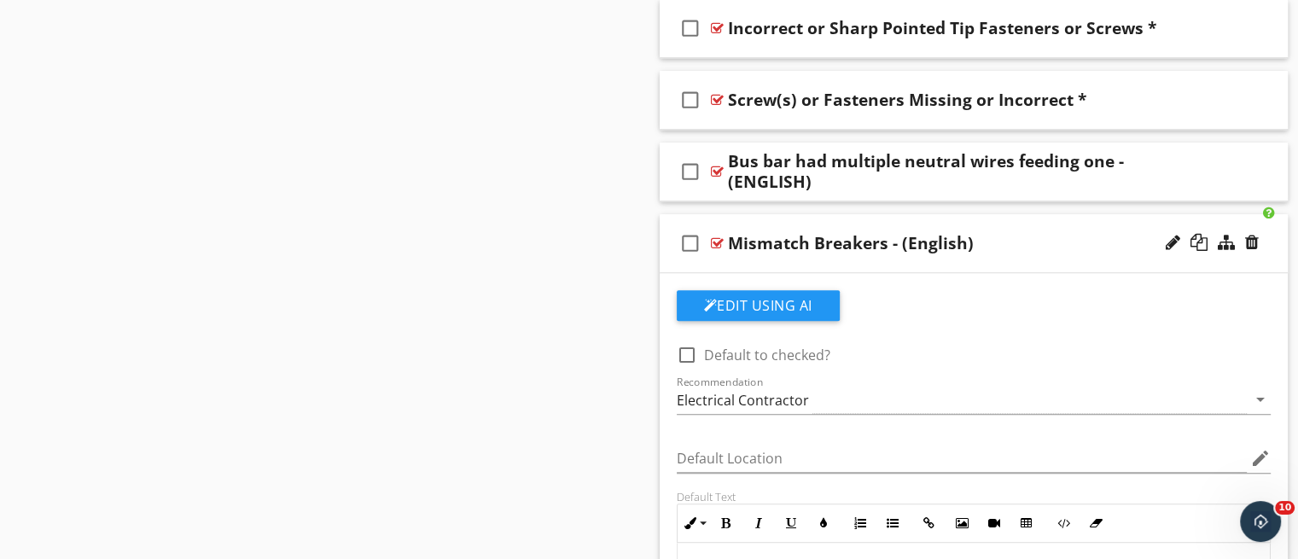
scroll to position [1255, 0]
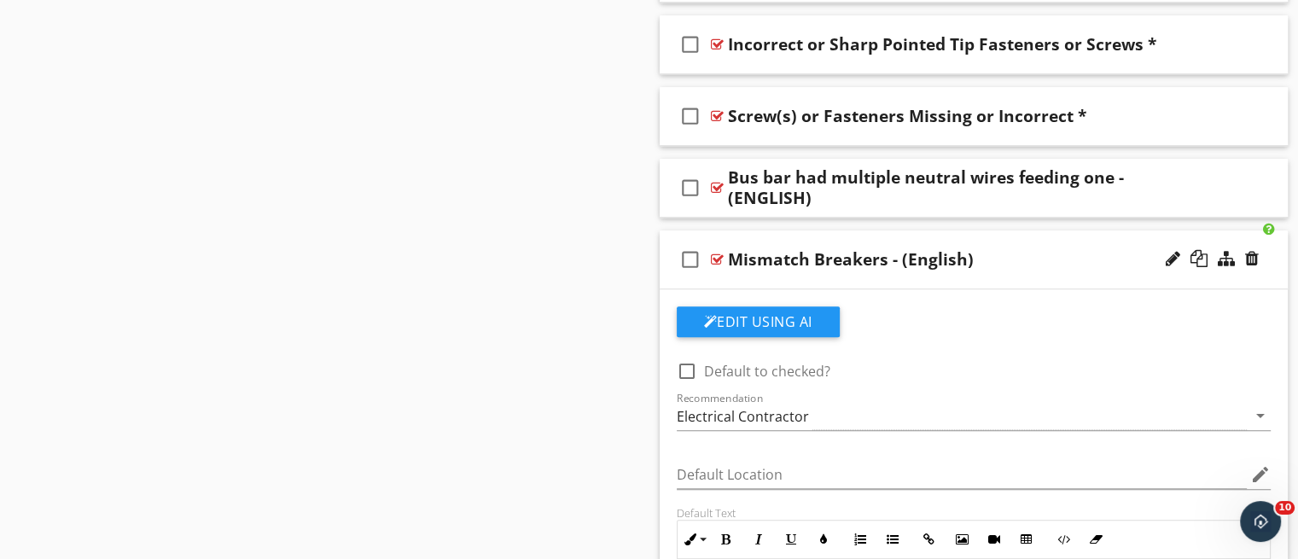
click at [1007, 274] on div "check_box_outline_blank Mismatch Breakers - (English)" at bounding box center [974, 259] width 629 height 59
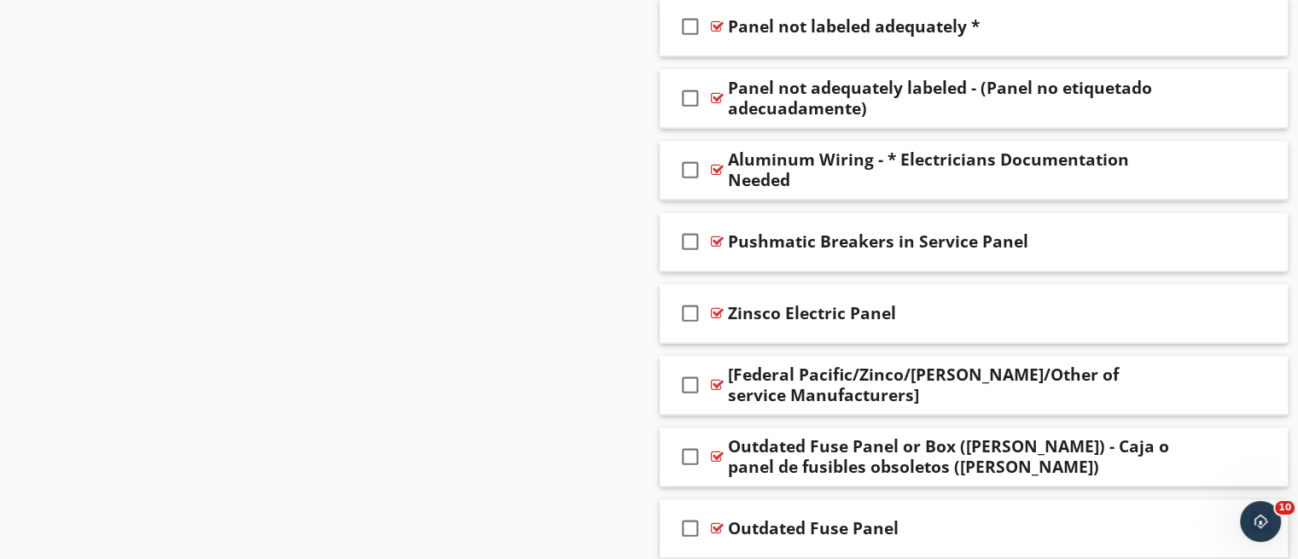
scroll to position [2584, 0]
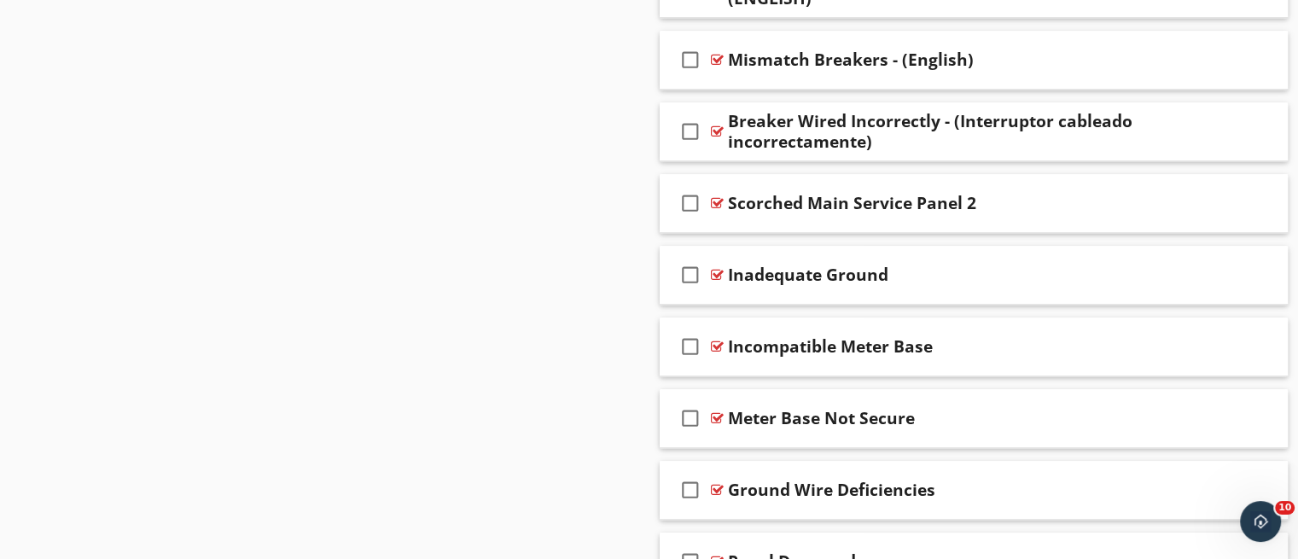
scroll to position [1460, 0]
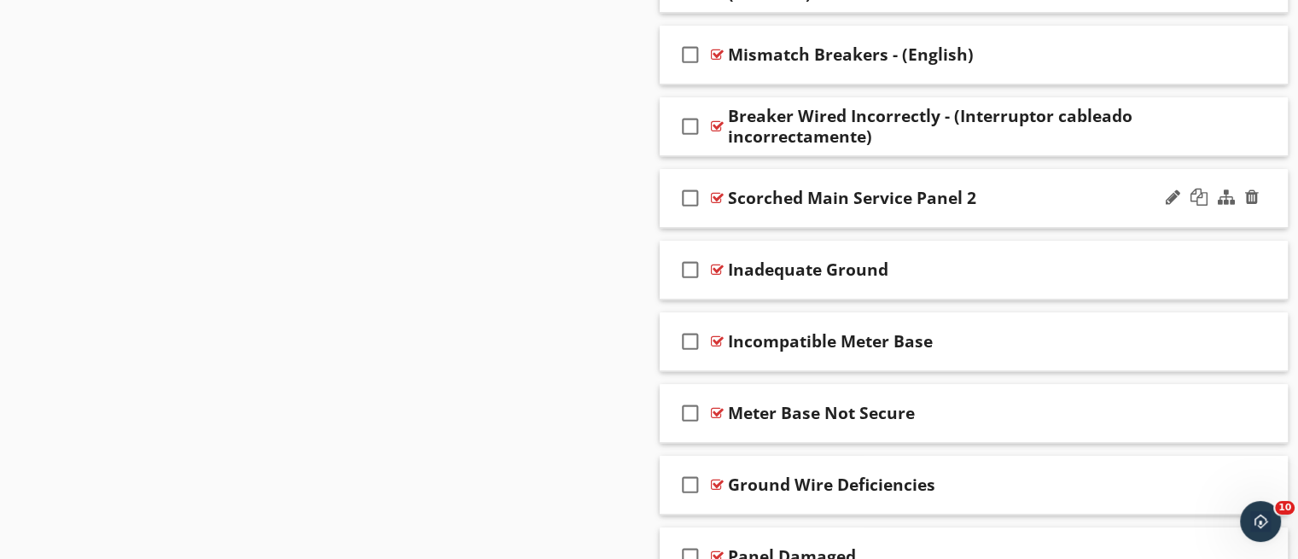
click at [1049, 197] on div "Scorched Main Service Panel 2" at bounding box center [951, 198] width 446 height 20
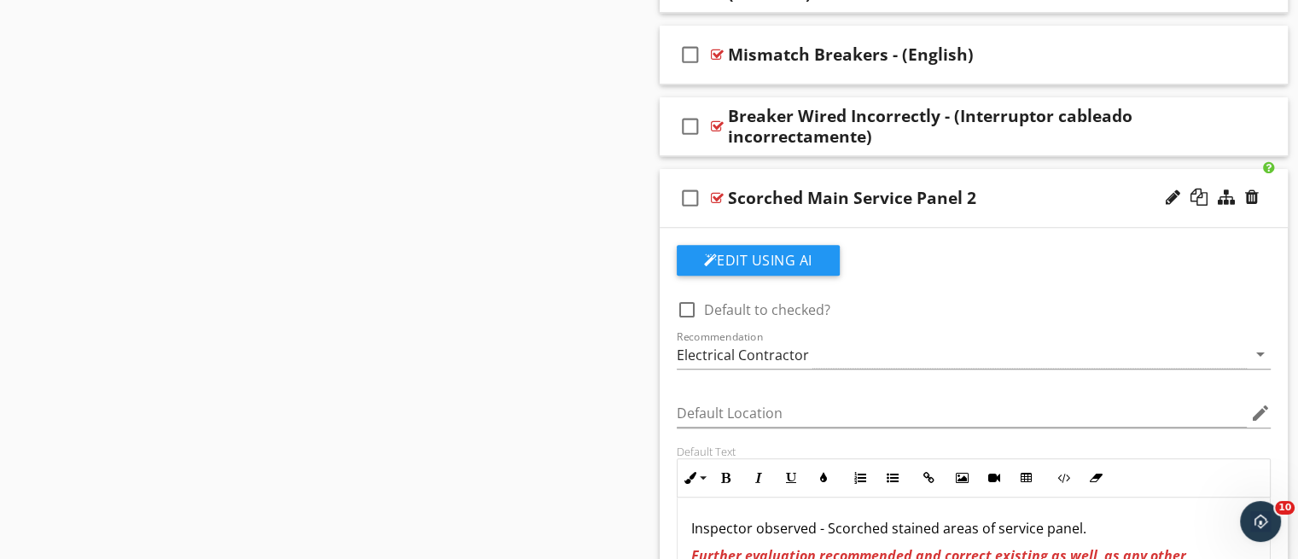
click at [970, 197] on div "Scorched Main Service Panel 2" at bounding box center [852, 198] width 248 height 20
type input "Scorched Main Service Panel"
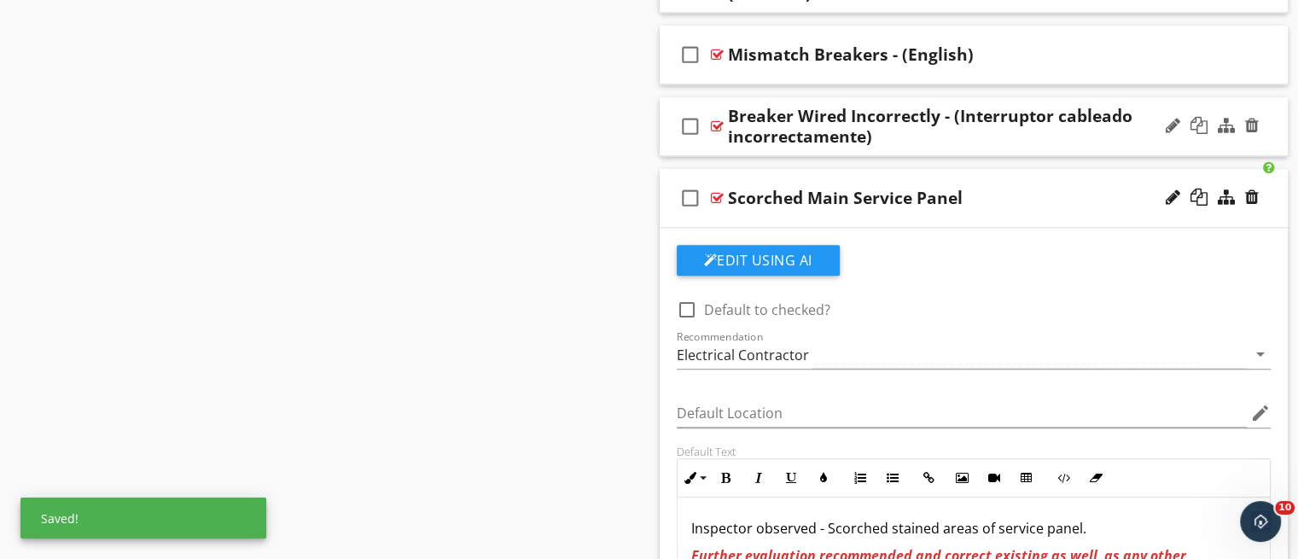
click at [990, 146] on div "check_box_outline_blank Breaker Wired Incorrectly - (Interruptor cableado incor…" at bounding box center [974, 126] width 629 height 59
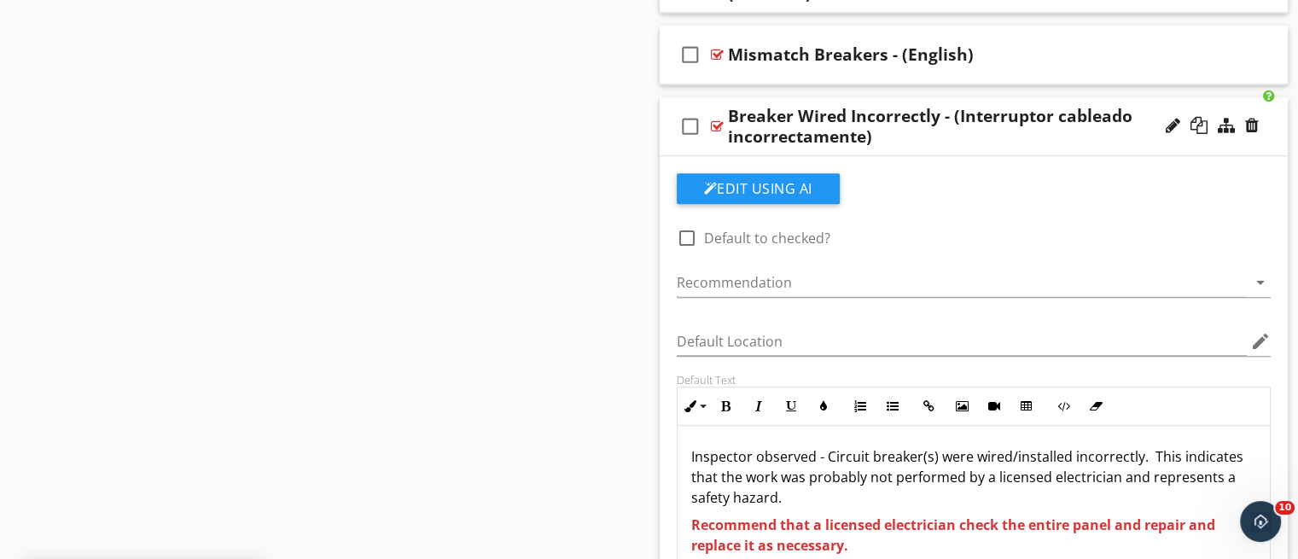
click at [977, 147] on div "check_box_outline_blank Breaker Wired Incorrectly - (Interruptor cableado incor…" at bounding box center [974, 126] width 629 height 59
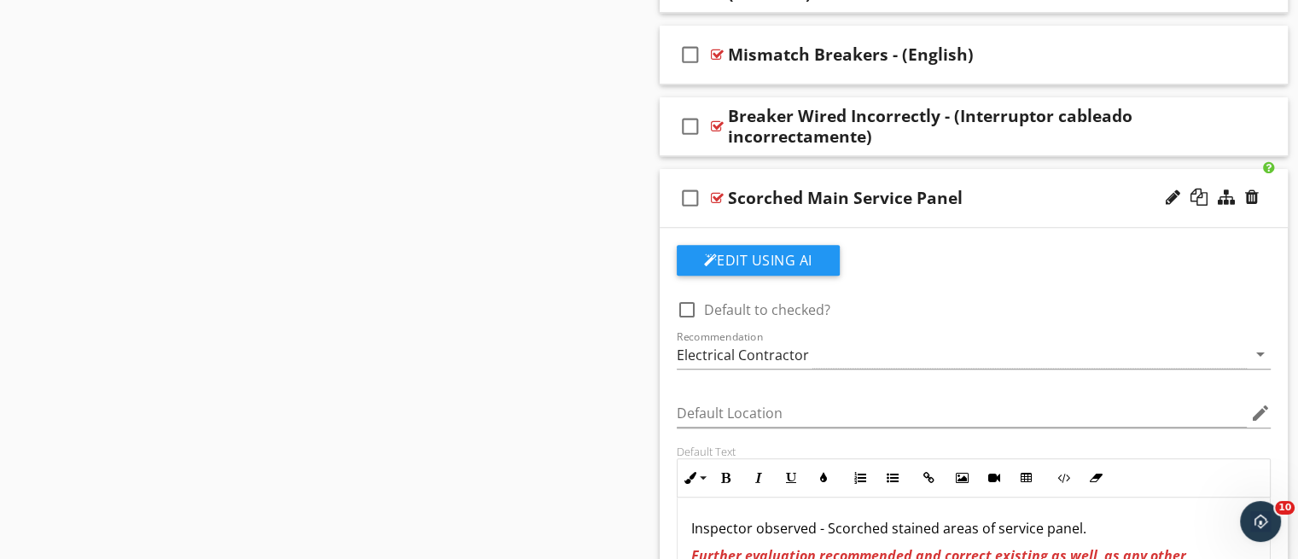
click at [979, 215] on div "check_box_outline_blank Scorched Main Service Panel" at bounding box center [974, 198] width 629 height 59
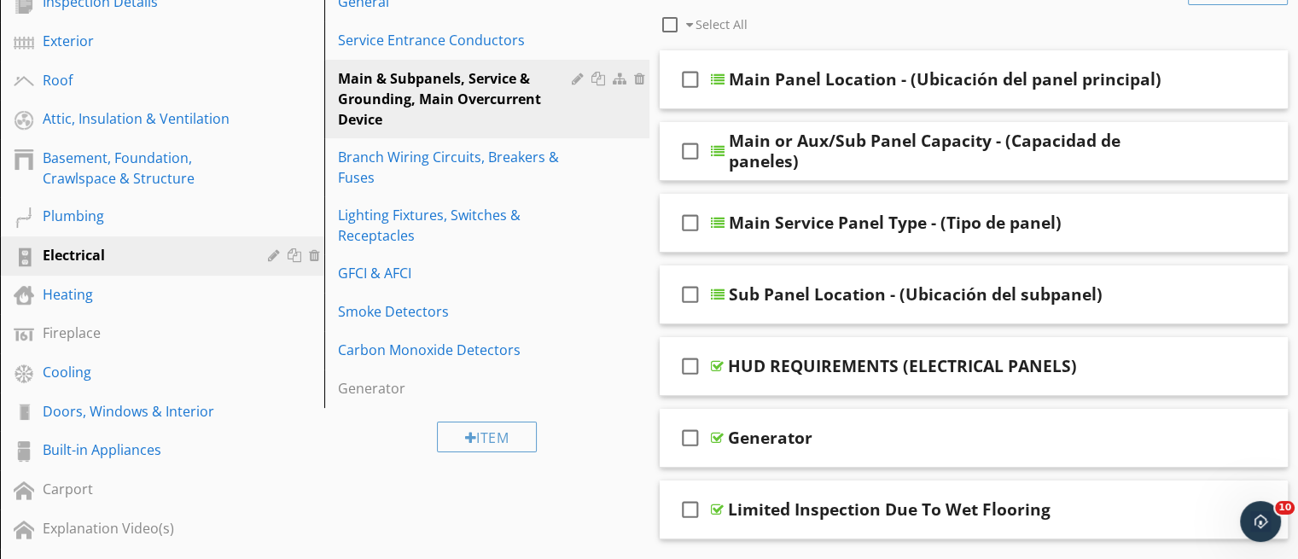
scroll to position [212, 0]
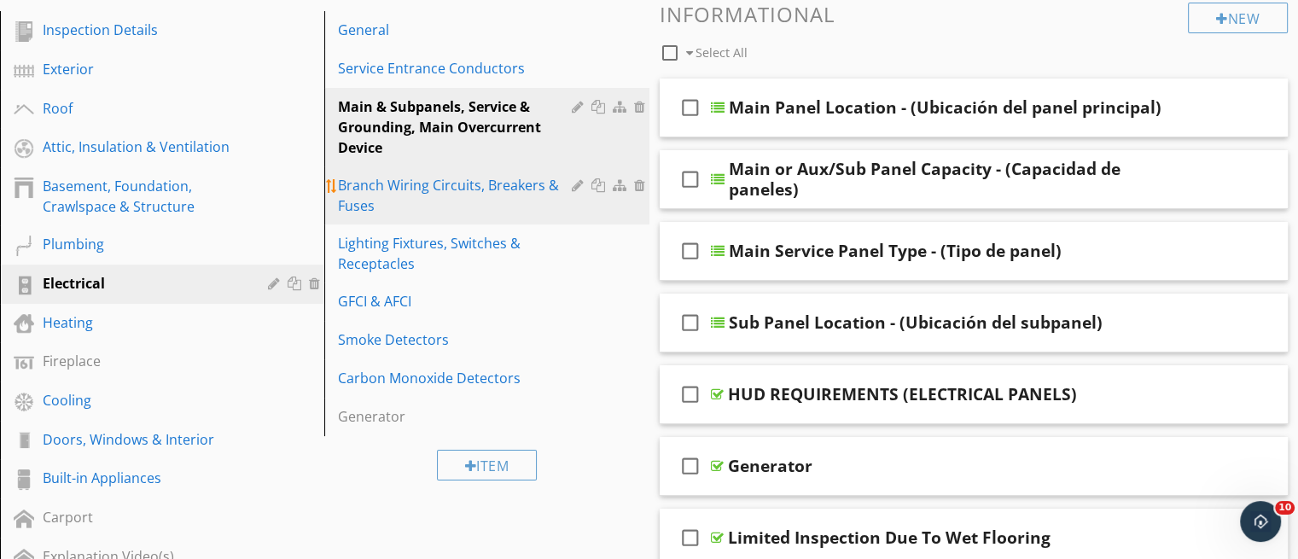
click at [467, 187] on div "Branch Wiring Circuits, Breakers & Fuses" at bounding box center [457, 195] width 238 height 41
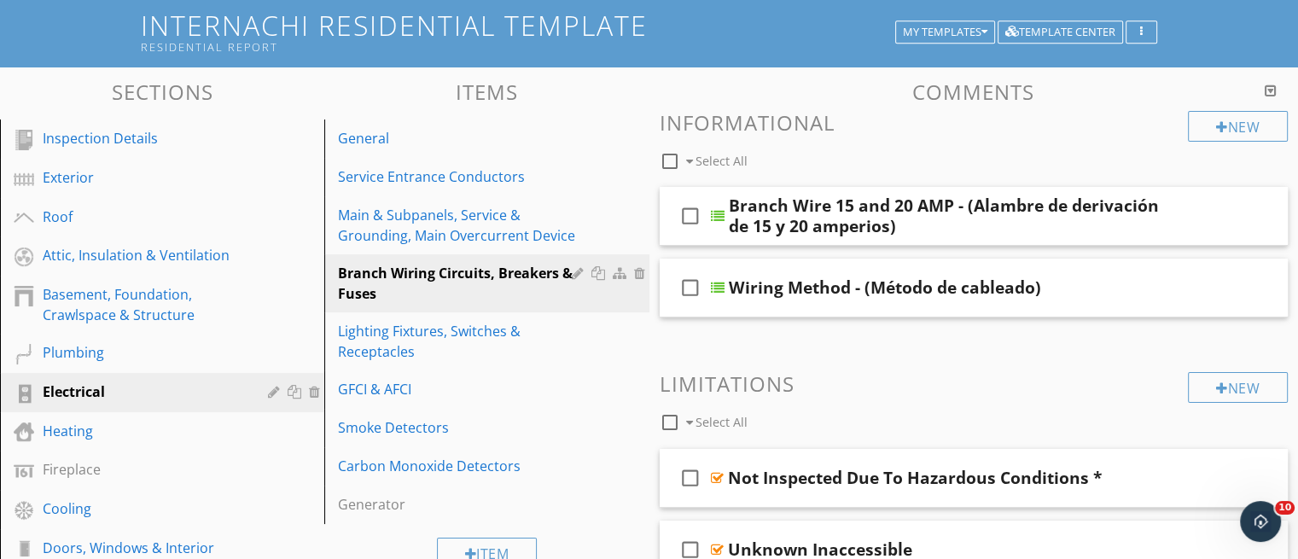
scroll to position [95, 0]
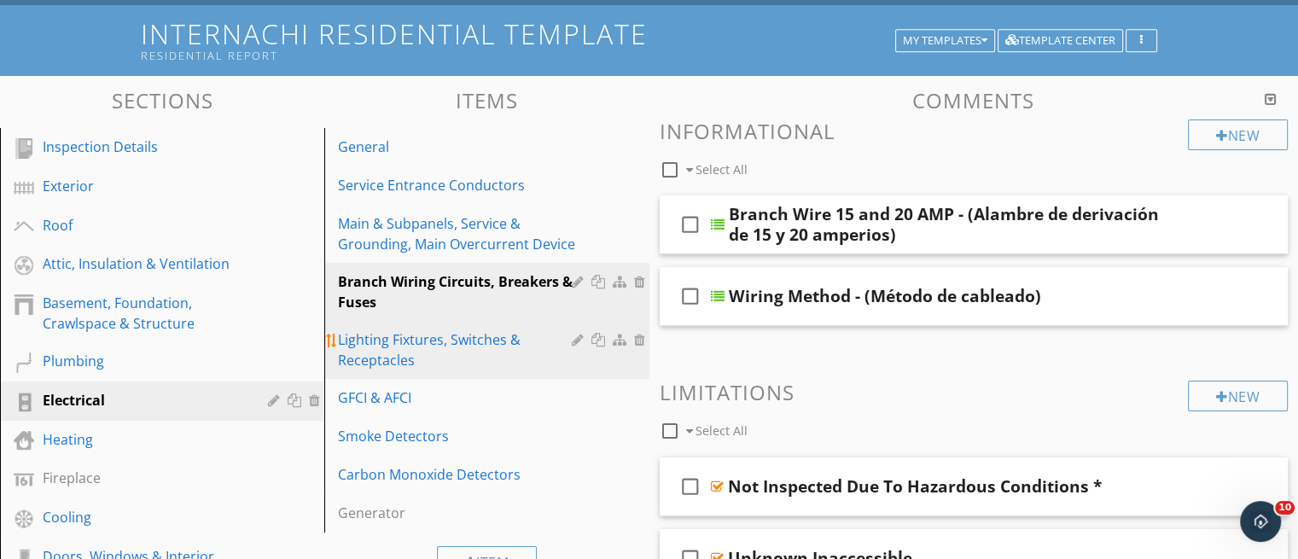
click at [405, 338] on div "Lighting Fixtures, Switches & Receptacles" at bounding box center [457, 349] width 238 height 41
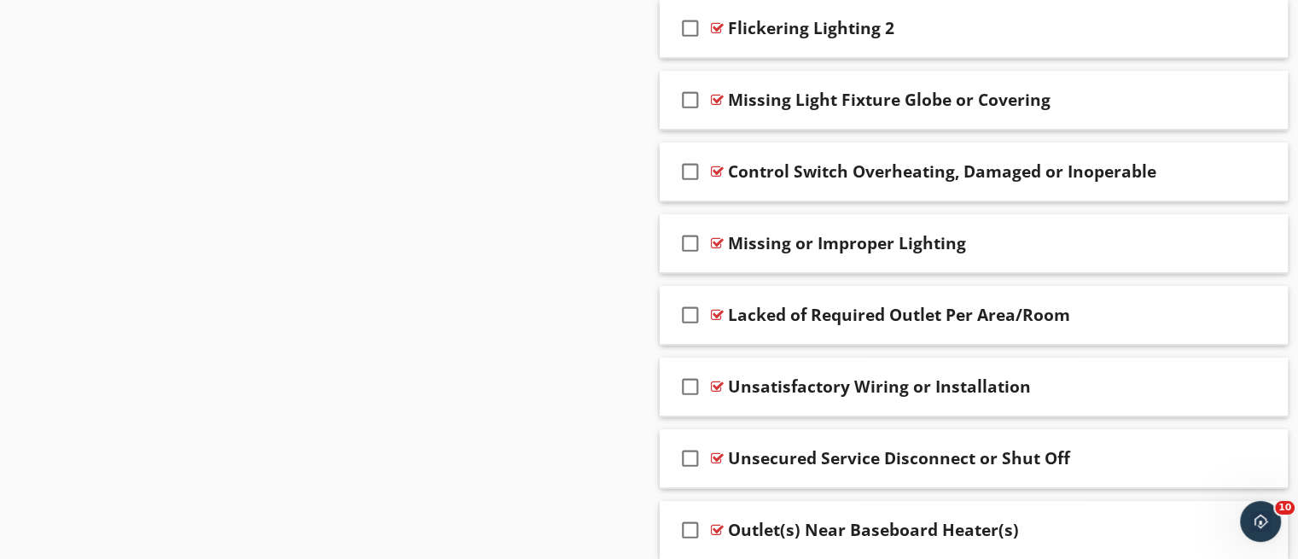
scroll to position [0, 0]
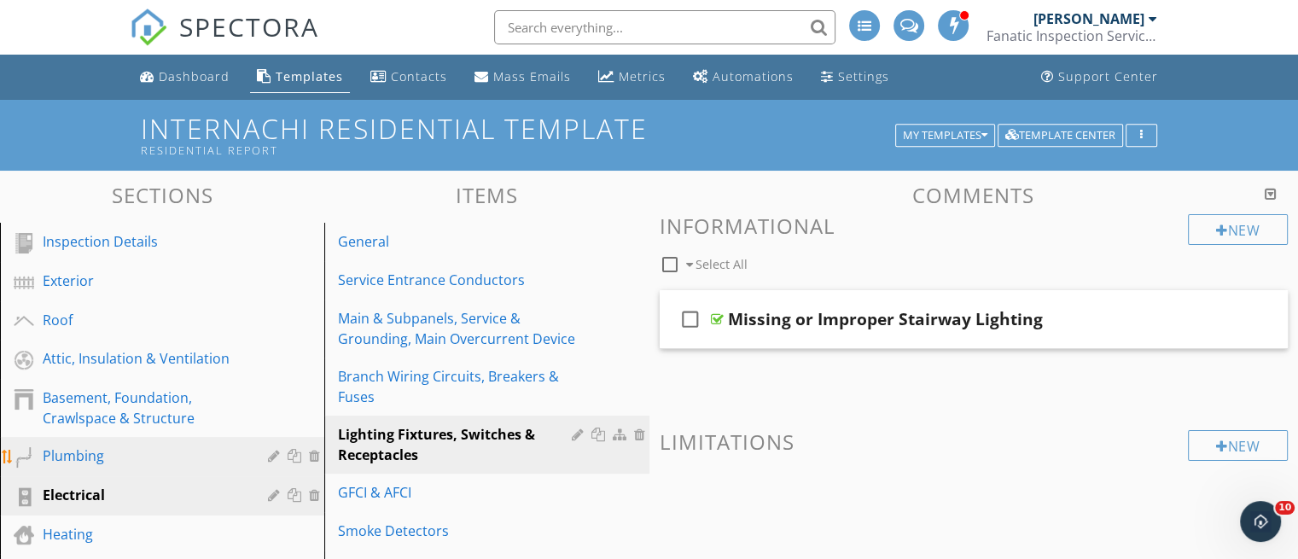
click at [198, 449] on div "Plumbing" at bounding box center [143, 456] width 201 height 20
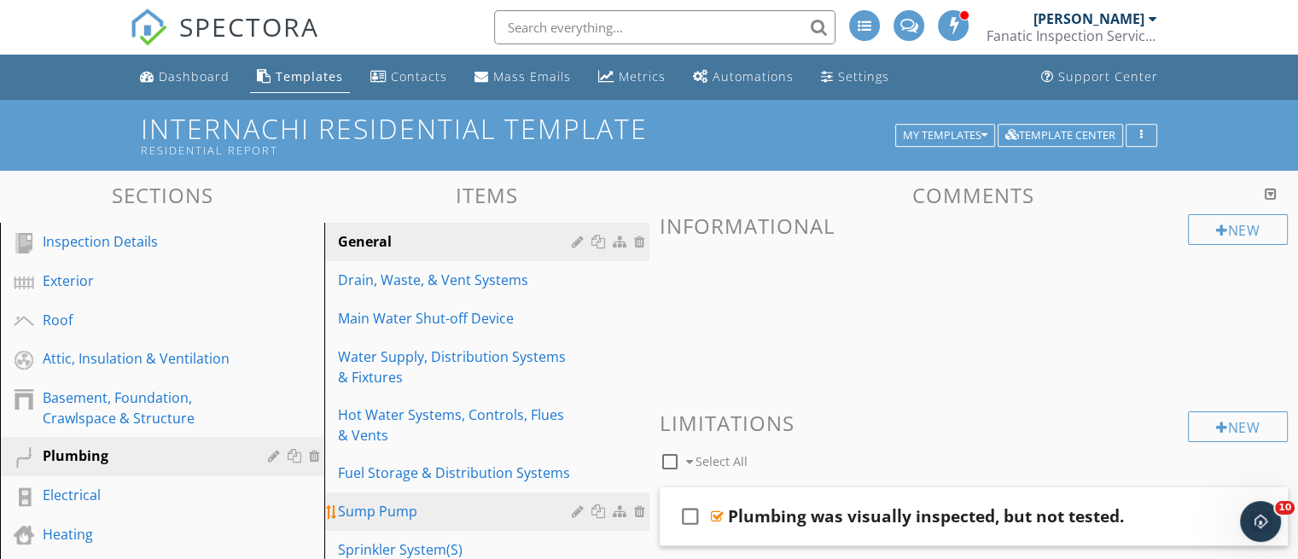
click at [392, 501] on div "Sump Pump" at bounding box center [457, 511] width 238 height 20
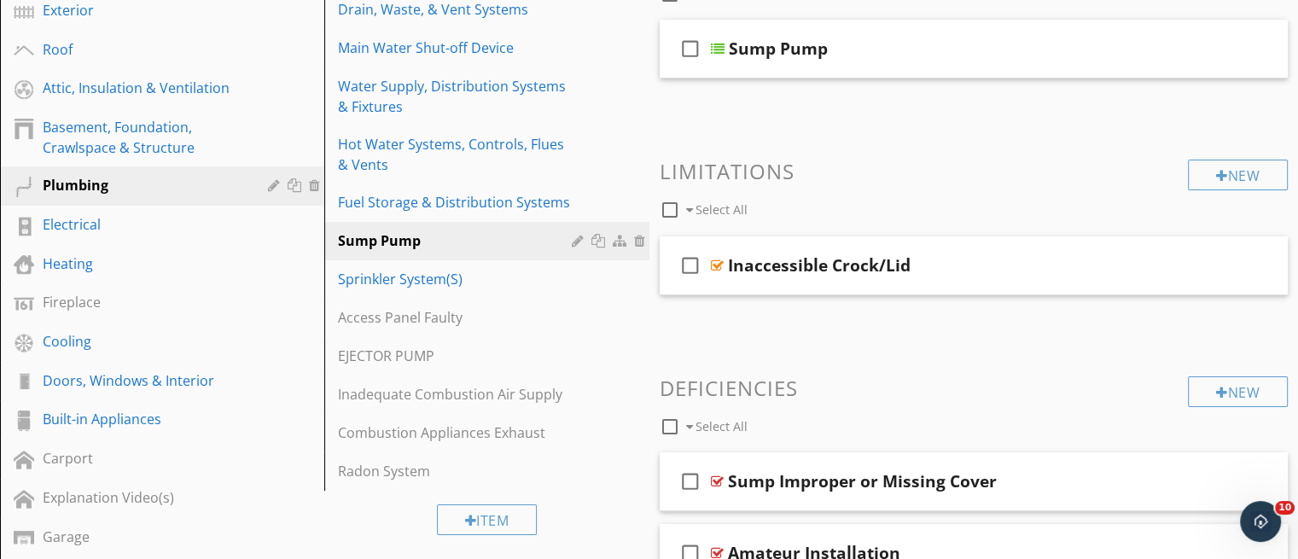
scroll to position [263, 0]
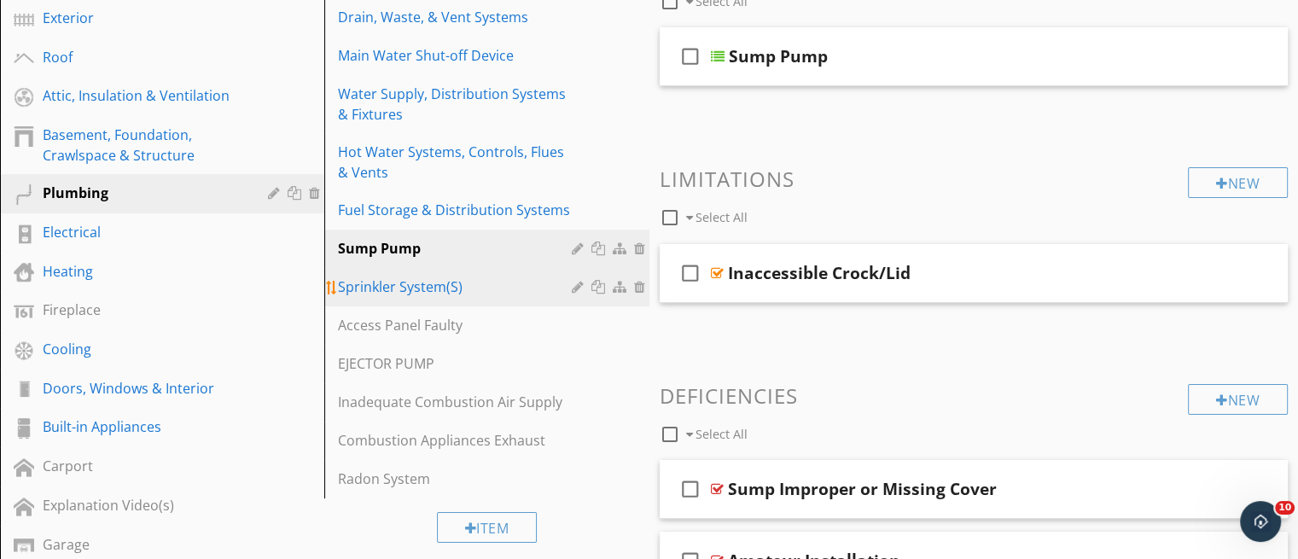
click at [428, 293] on div "Sprinkler System(S)" at bounding box center [457, 287] width 238 height 20
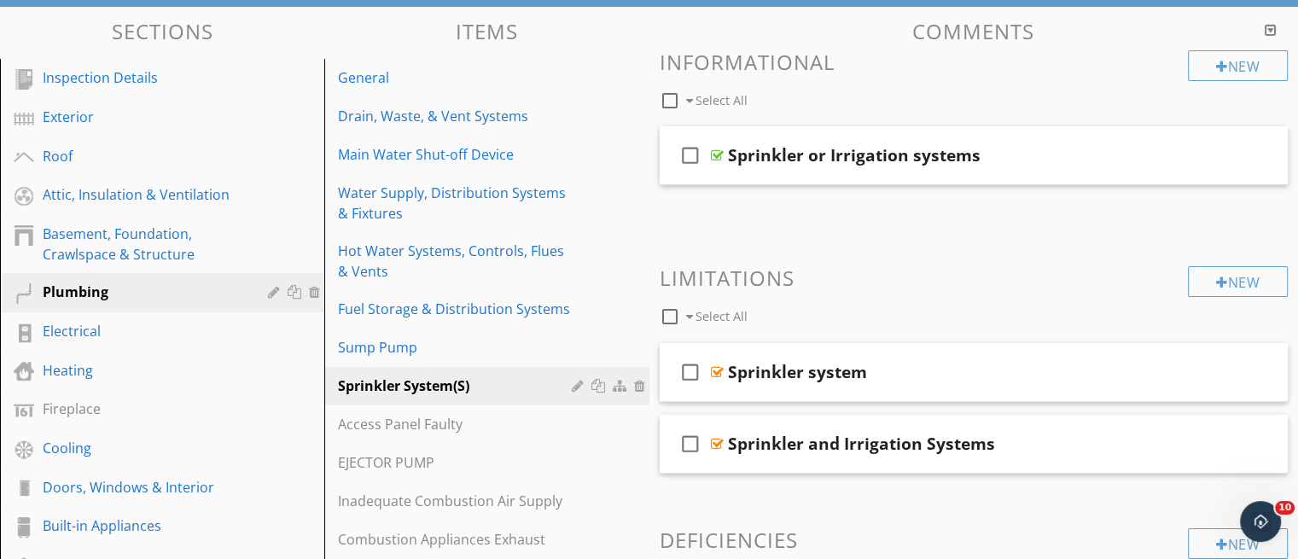
scroll to position [160, 0]
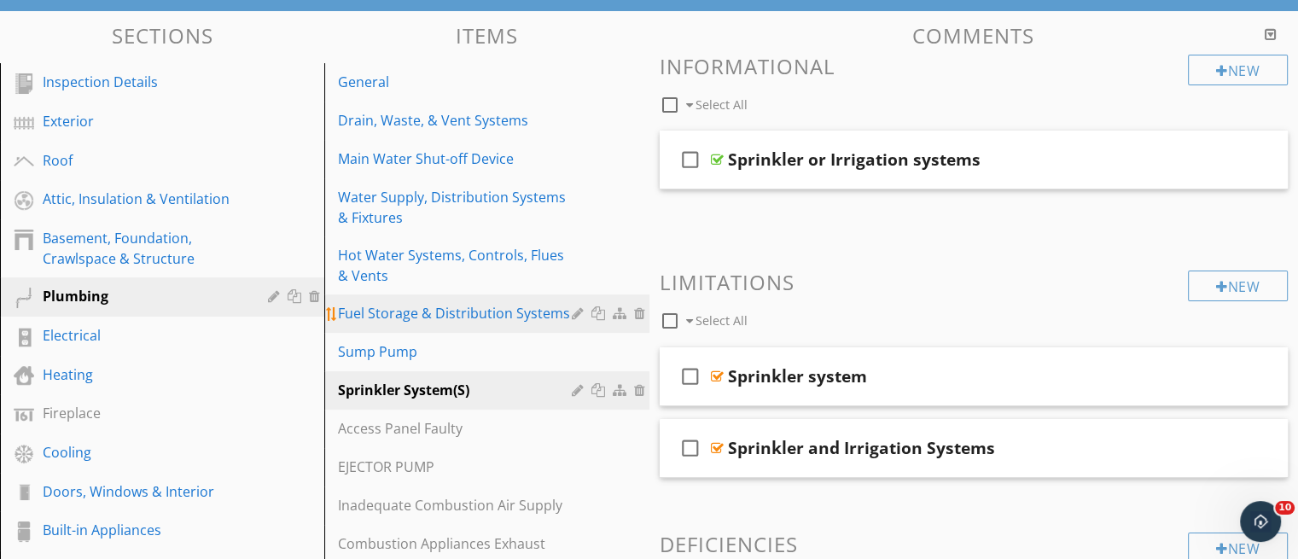
click at [430, 298] on link "Fuel Storage & Distribution Systems" at bounding box center [488, 313] width 319 height 38
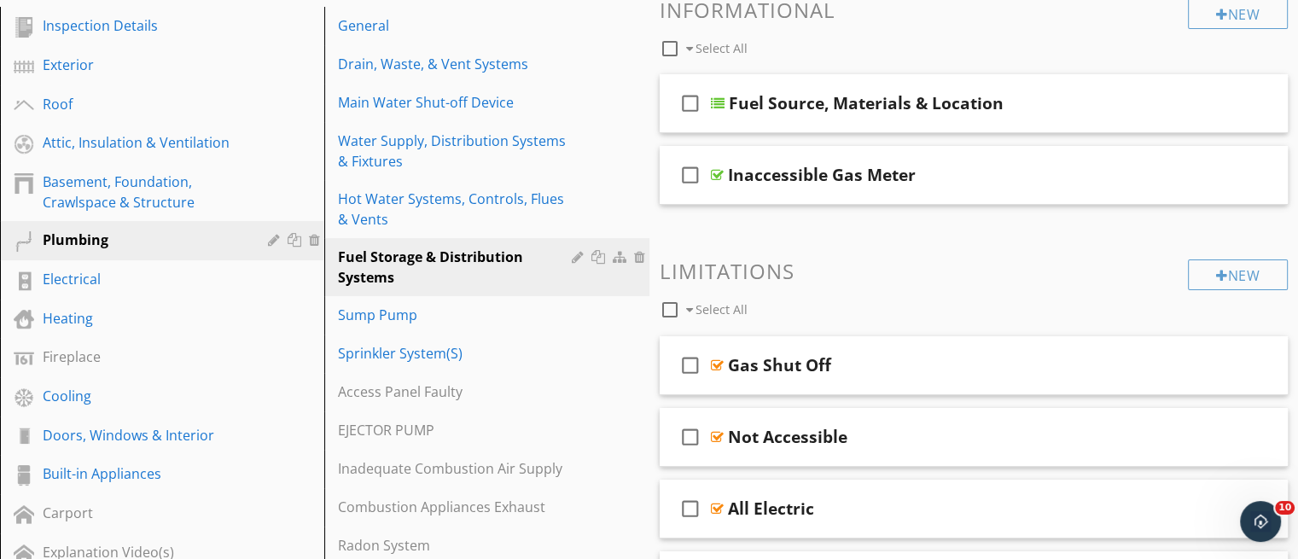
scroll to position [213, 0]
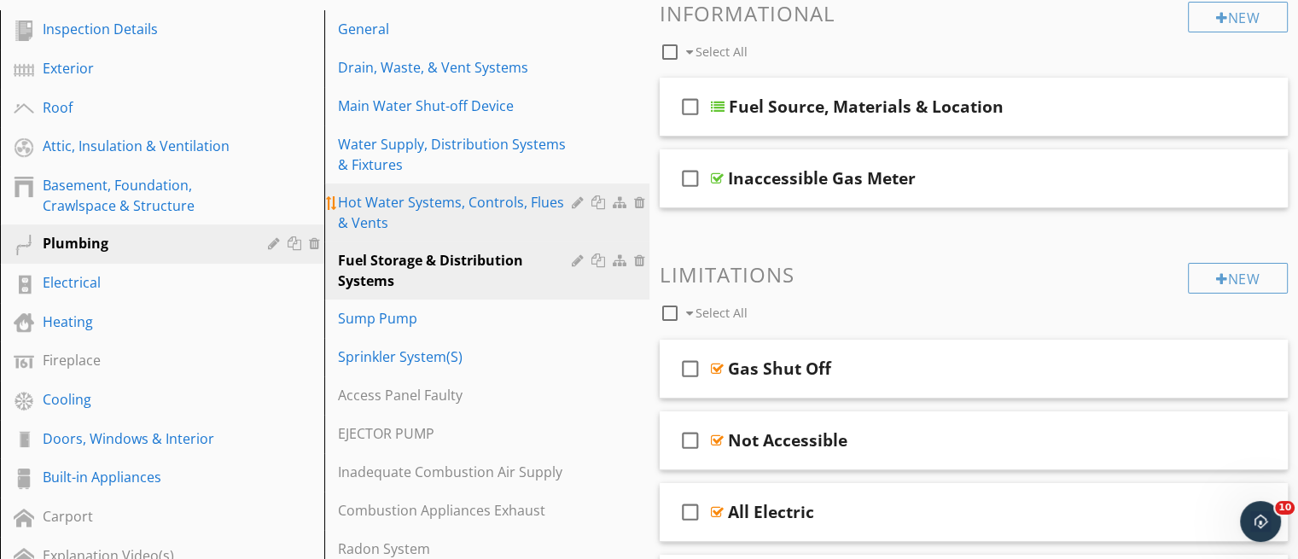
click at [502, 197] on div "Hot Water Systems, Controls, Flues & Vents" at bounding box center [457, 212] width 238 height 41
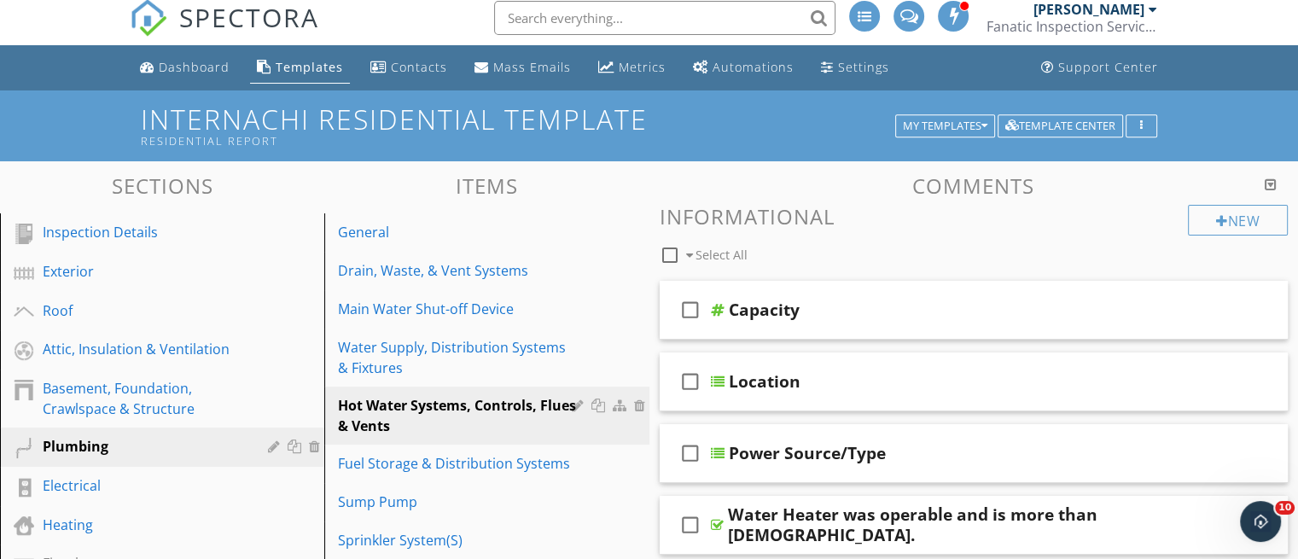
scroll to position [0, 0]
